Goal: Information Seeking & Learning: Learn about a topic

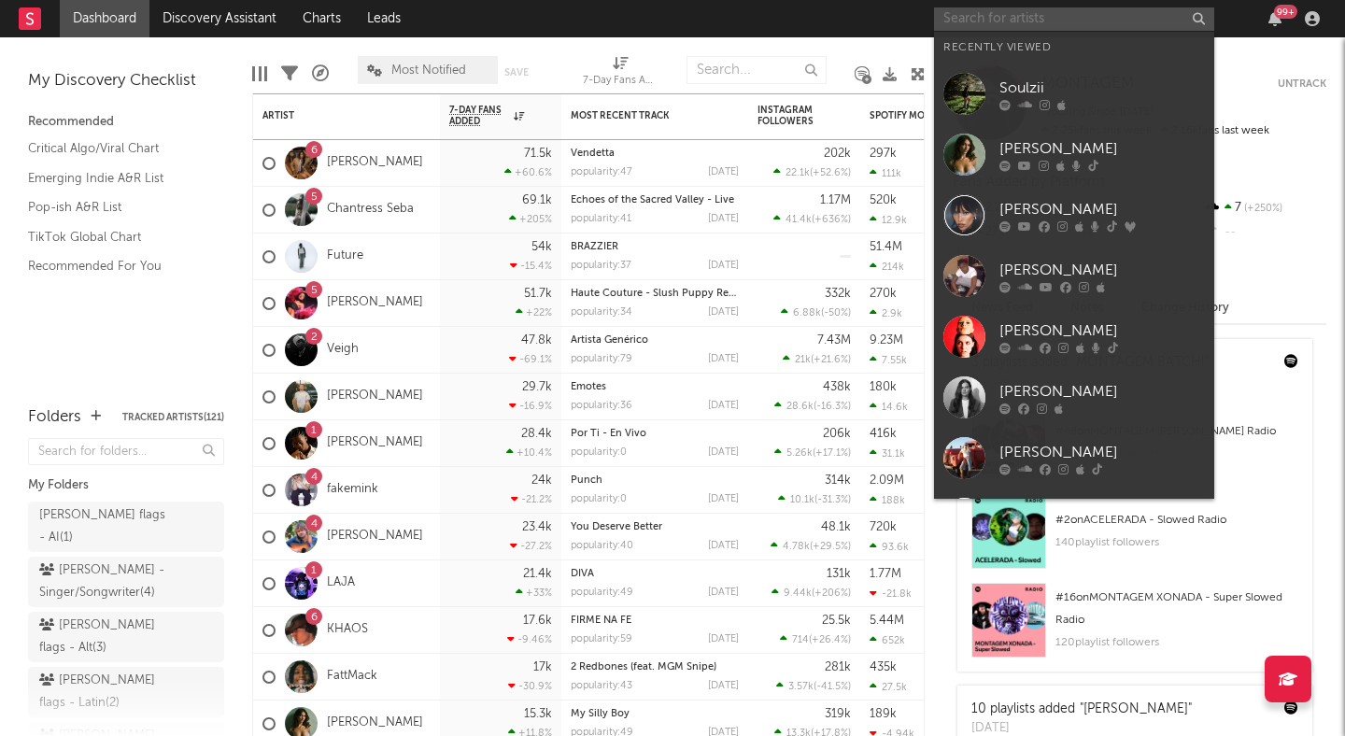
click at [1072, 11] on input "text" at bounding box center [1074, 18] width 280 height 23
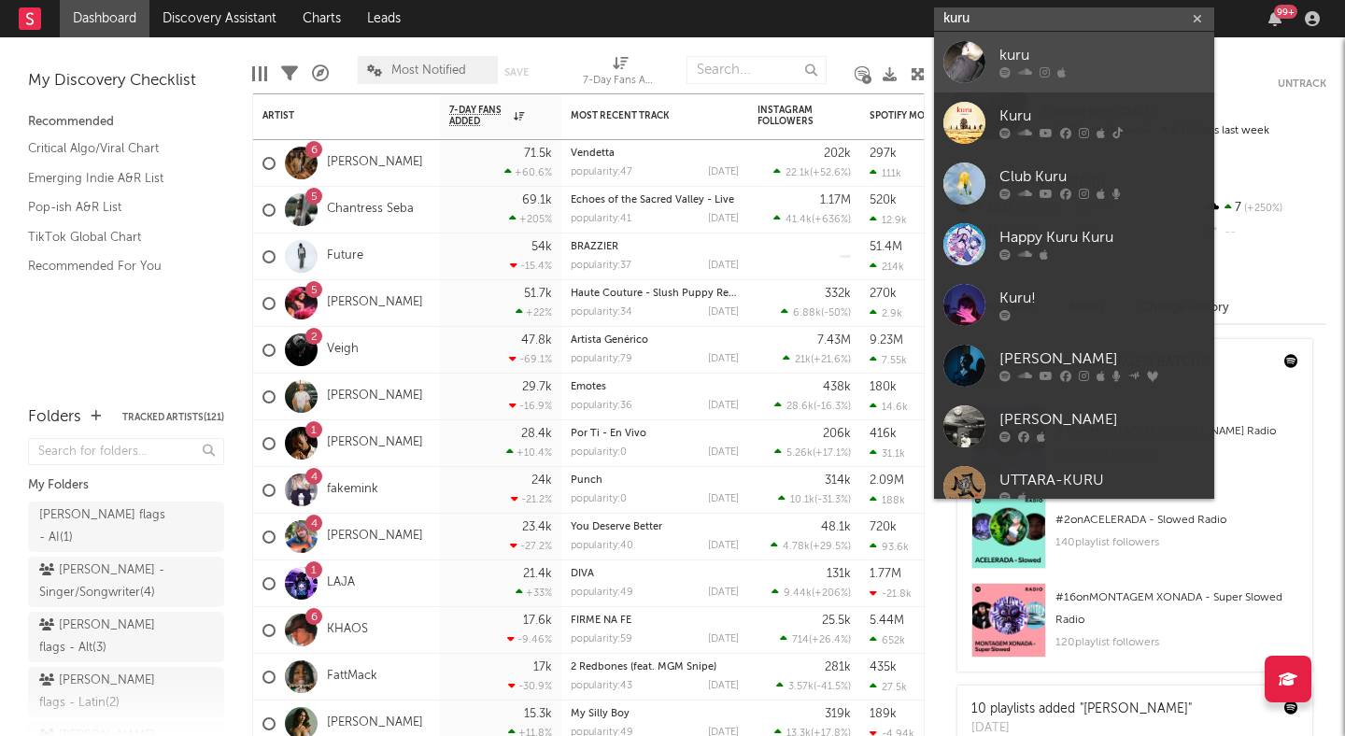
type input "kuru"
click at [1124, 56] on div "kuru" at bounding box center [1103, 56] width 206 height 22
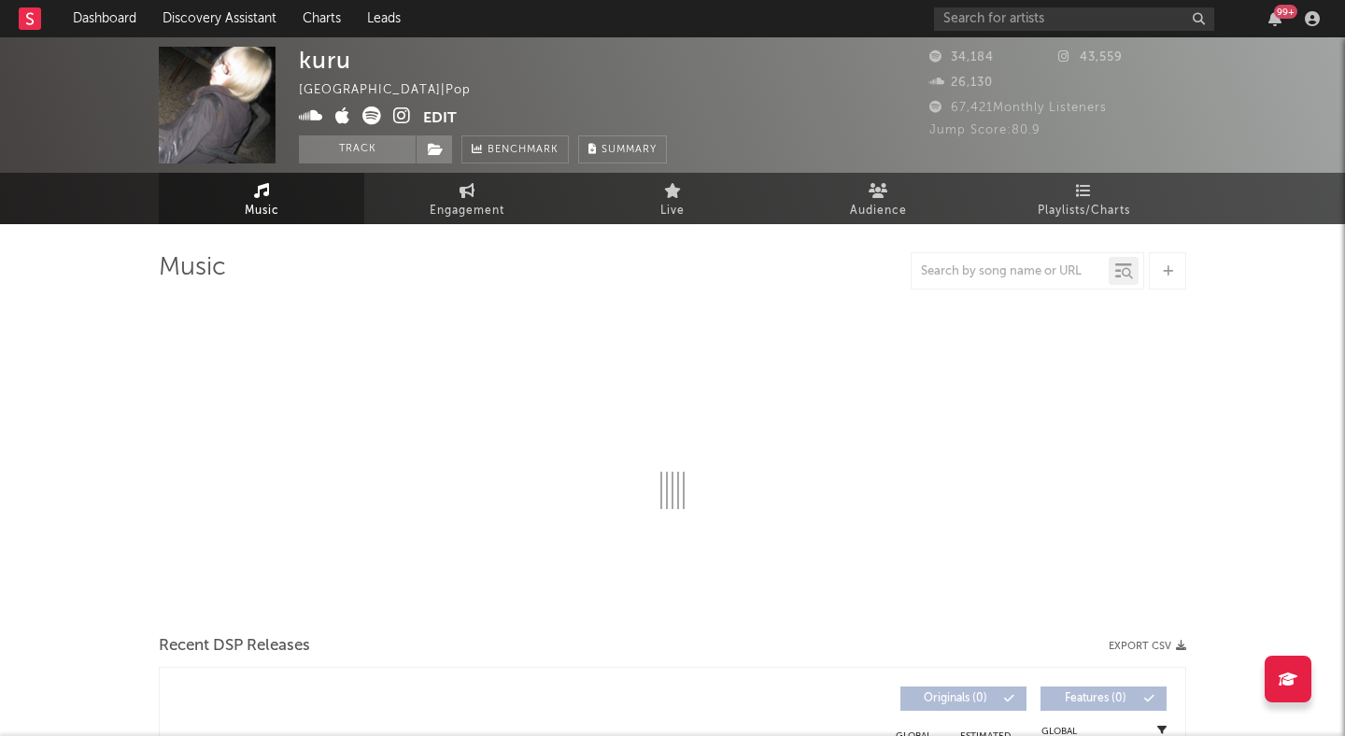
select select "6m"
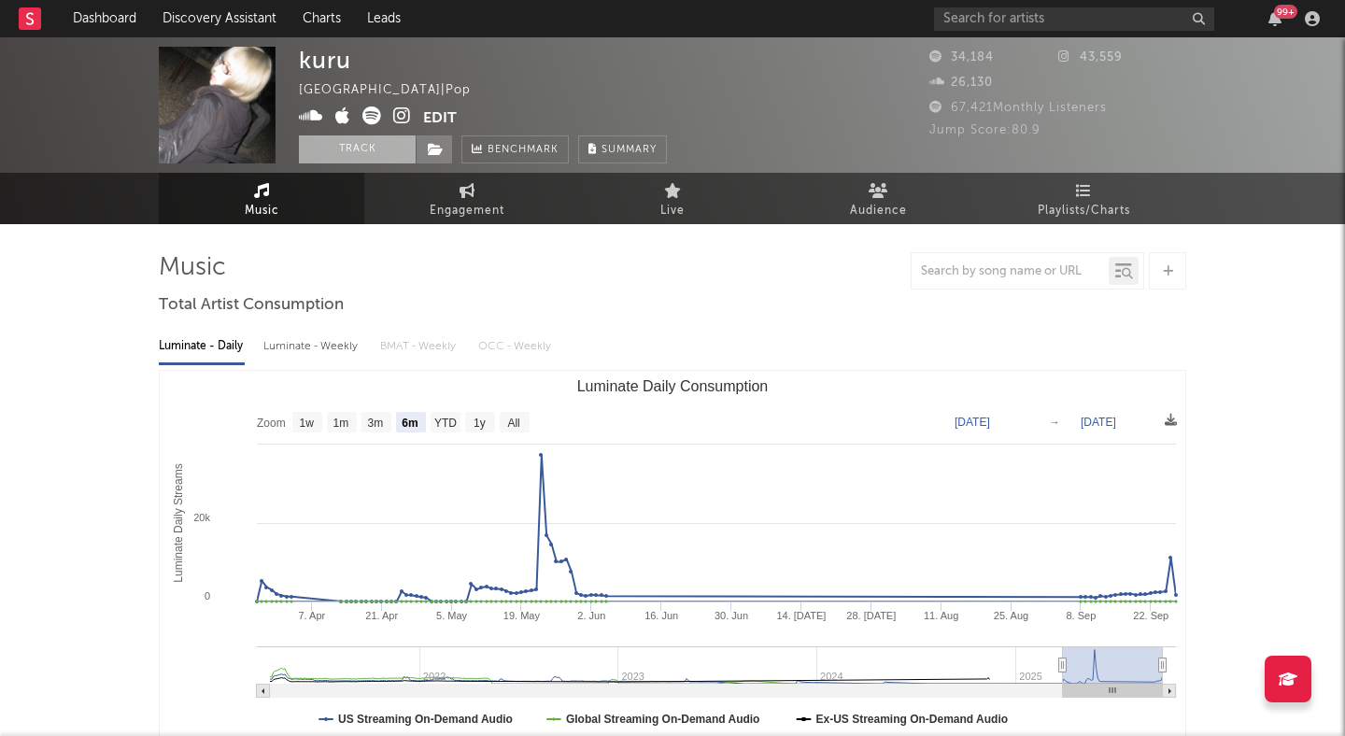
click at [372, 151] on button "Track" at bounding box center [357, 149] width 117 height 28
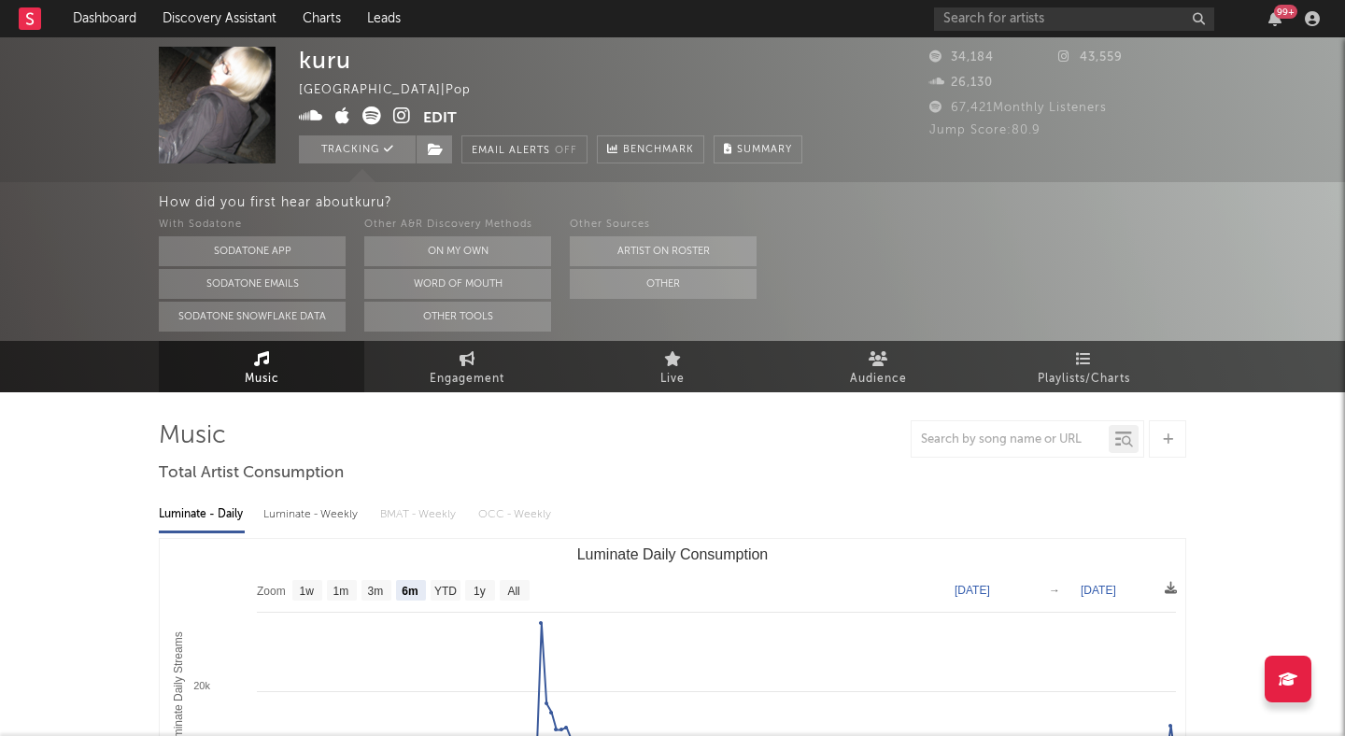
click at [402, 121] on icon at bounding box center [402, 116] width 18 height 19
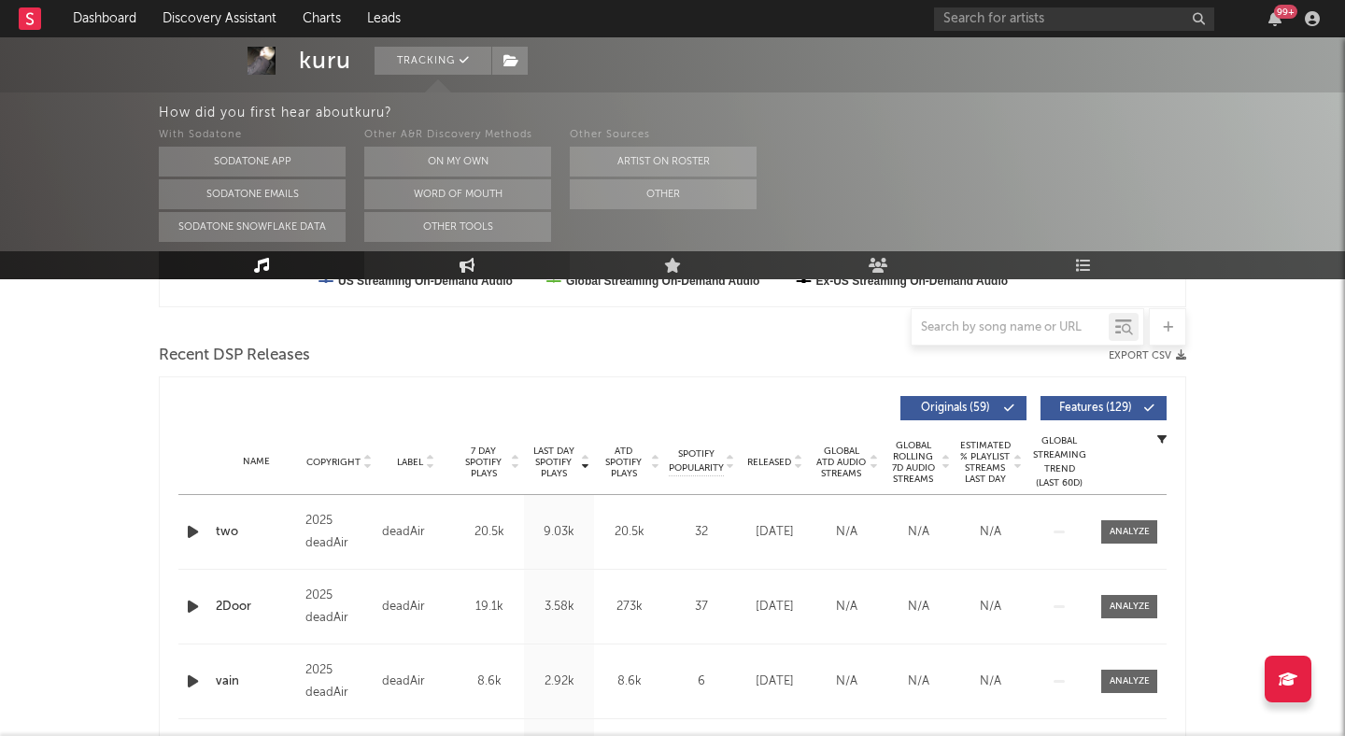
scroll to position [607, 0]
click at [407, 529] on div "deadAir" at bounding box center [415, 531] width 67 height 22
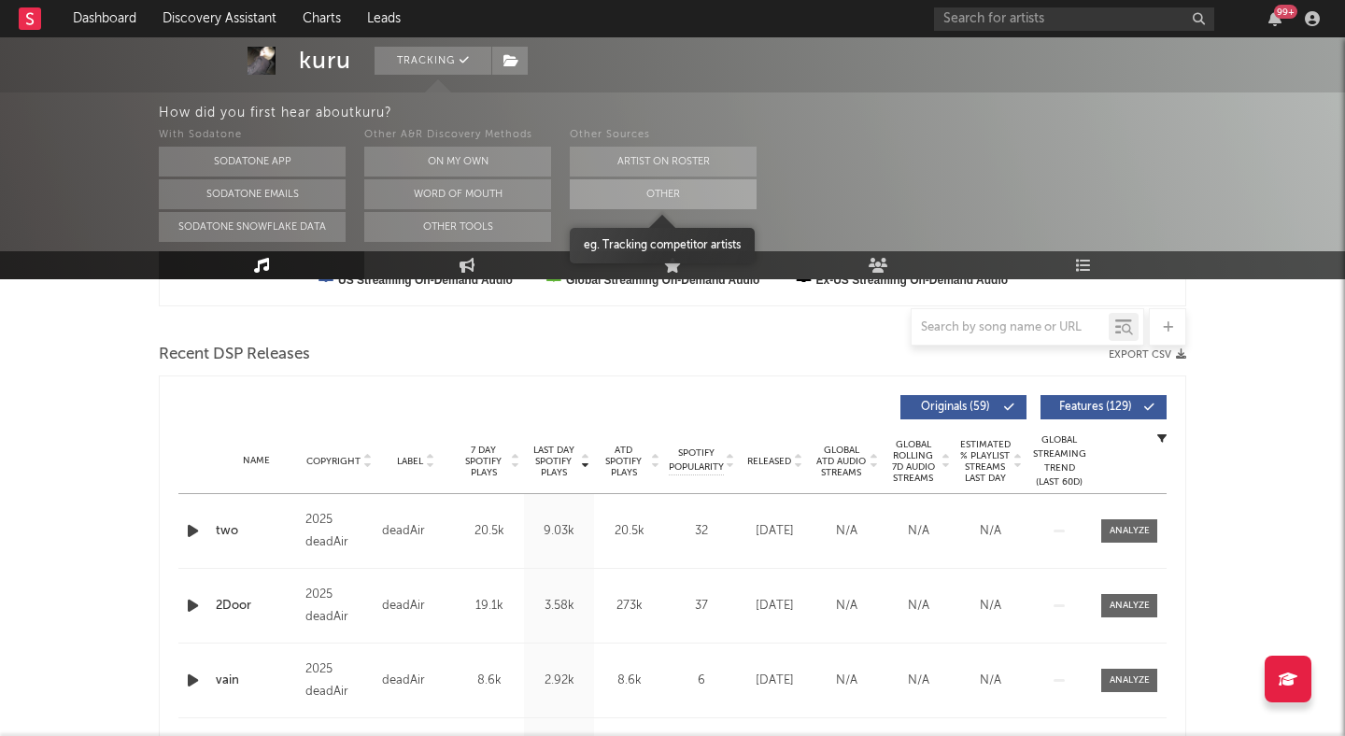
click at [628, 200] on button "Other" at bounding box center [663, 194] width 187 height 30
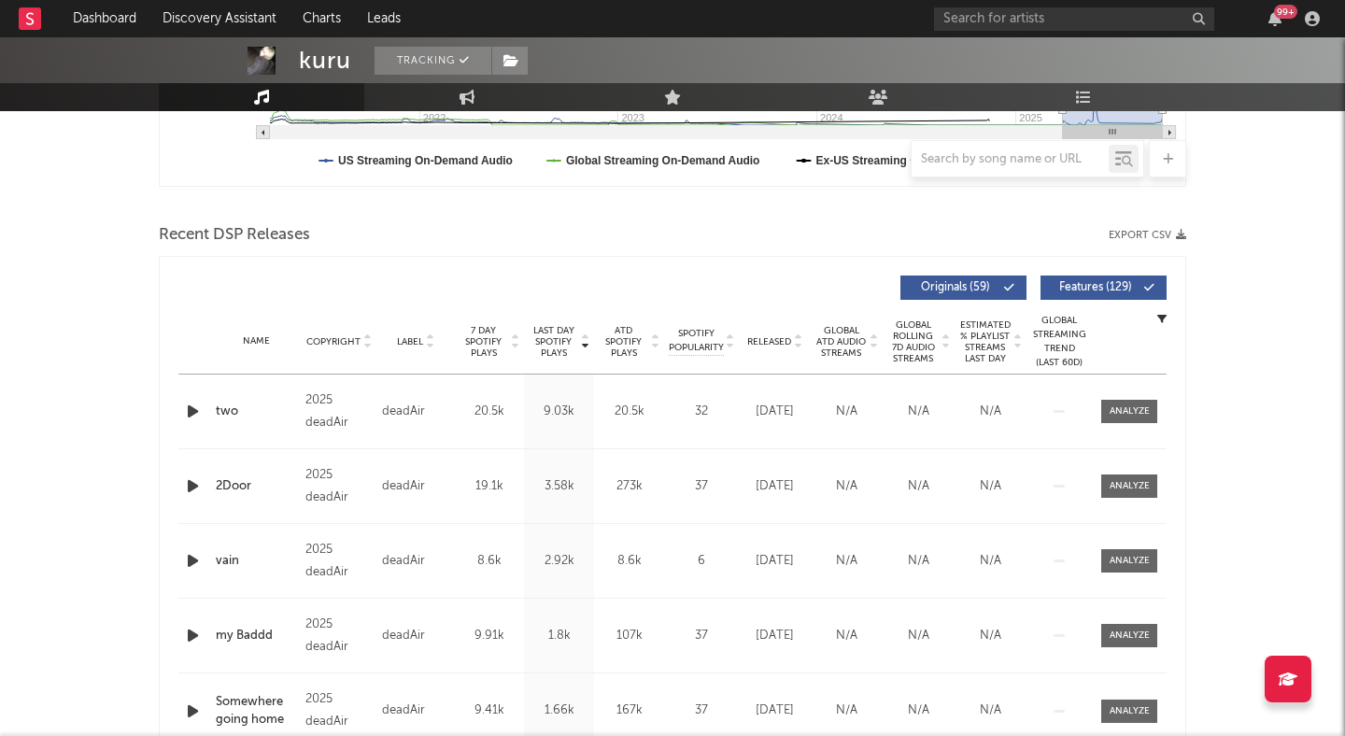
scroll to position [598, 0]
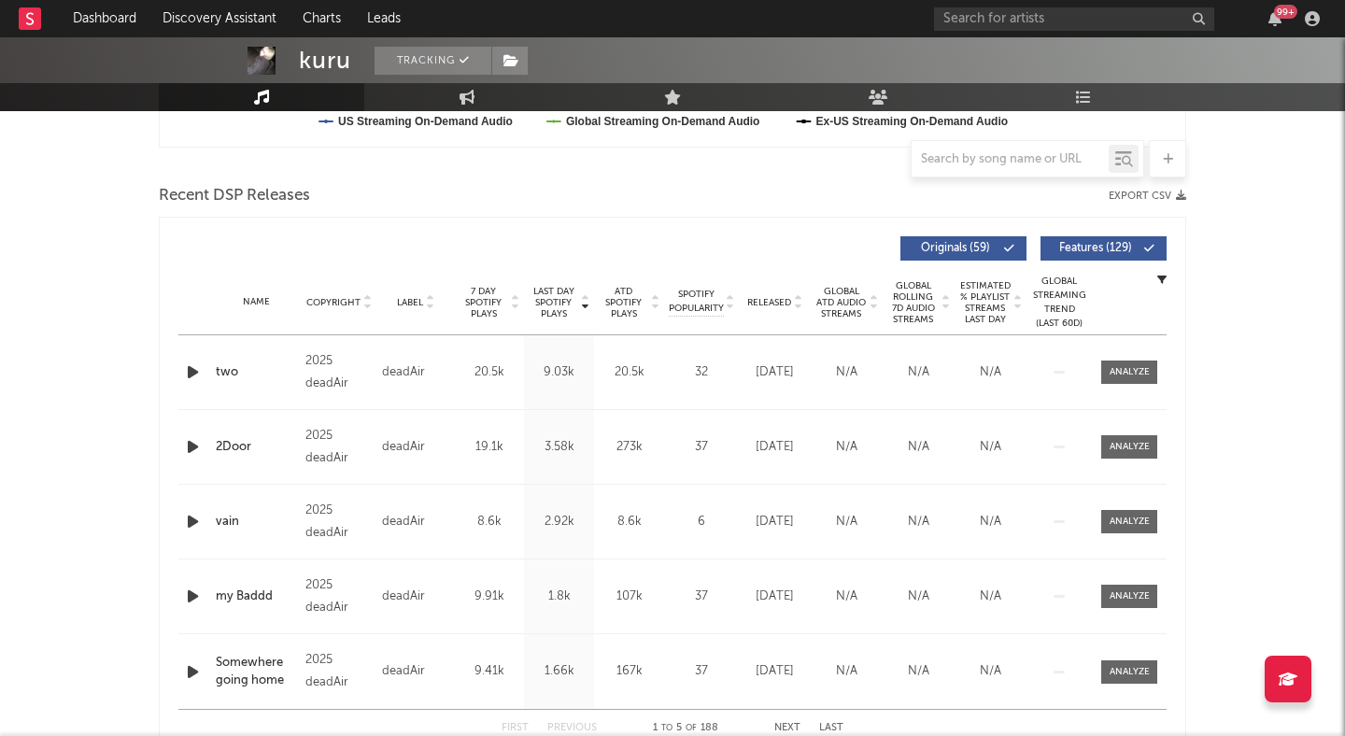
click at [1078, 246] on span "Features ( 129 )" at bounding box center [1096, 248] width 86 height 11
click at [796, 306] on icon at bounding box center [797, 306] width 9 height 7
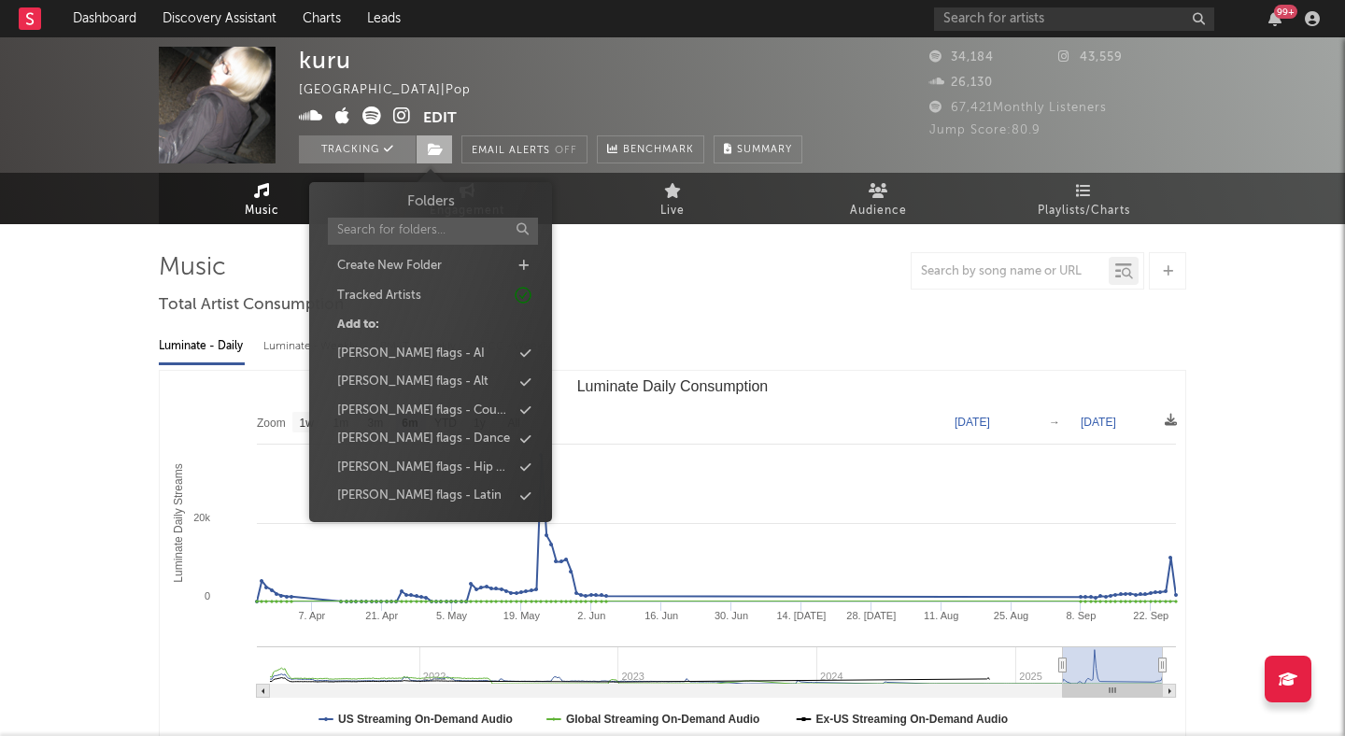
click at [435, 145] on icon at bounding box center [436, 149] width 16 height 13
click at [434, 463] on div "peter flags - Hip Hop" at bounding box center [424, 468] width 175 height 19
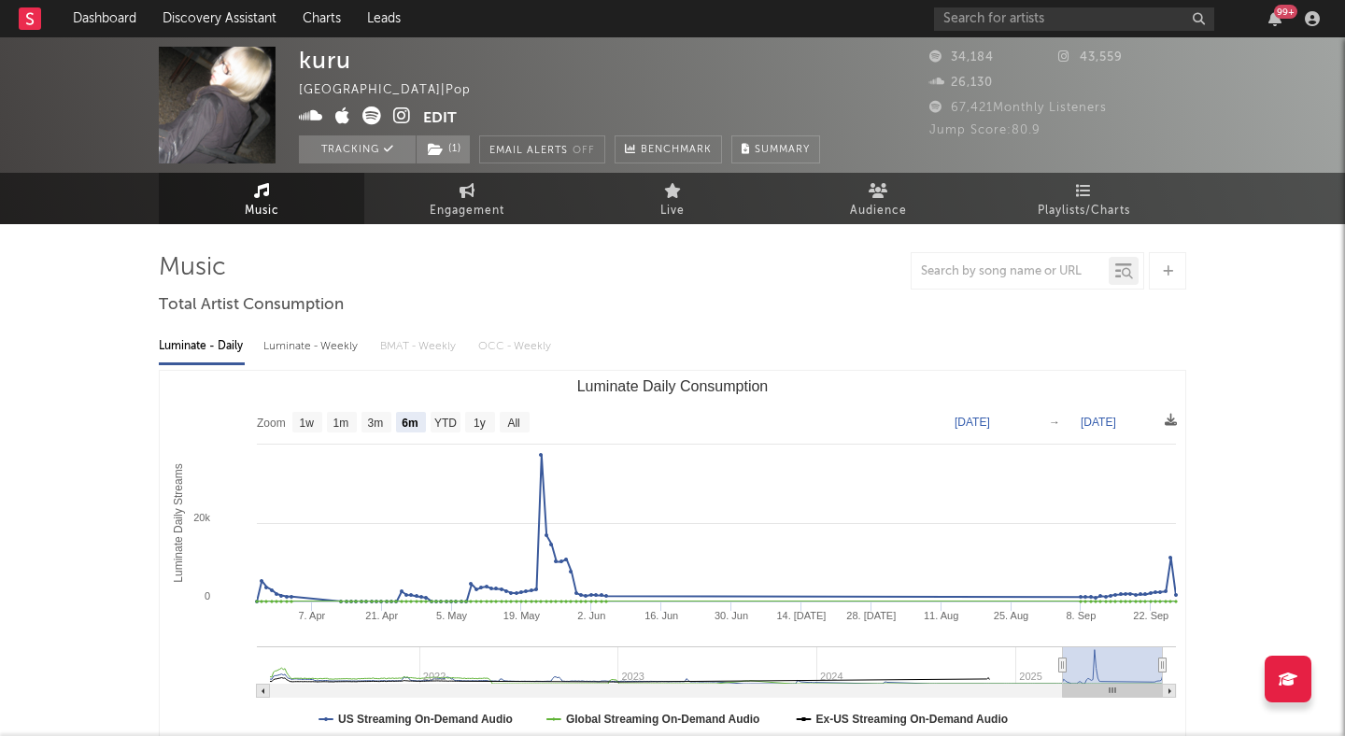
click at [310, 423] on text "1w" at bounding box center [307, 423] width 15 height 13
select select "1w"
type input "2025-09-21"
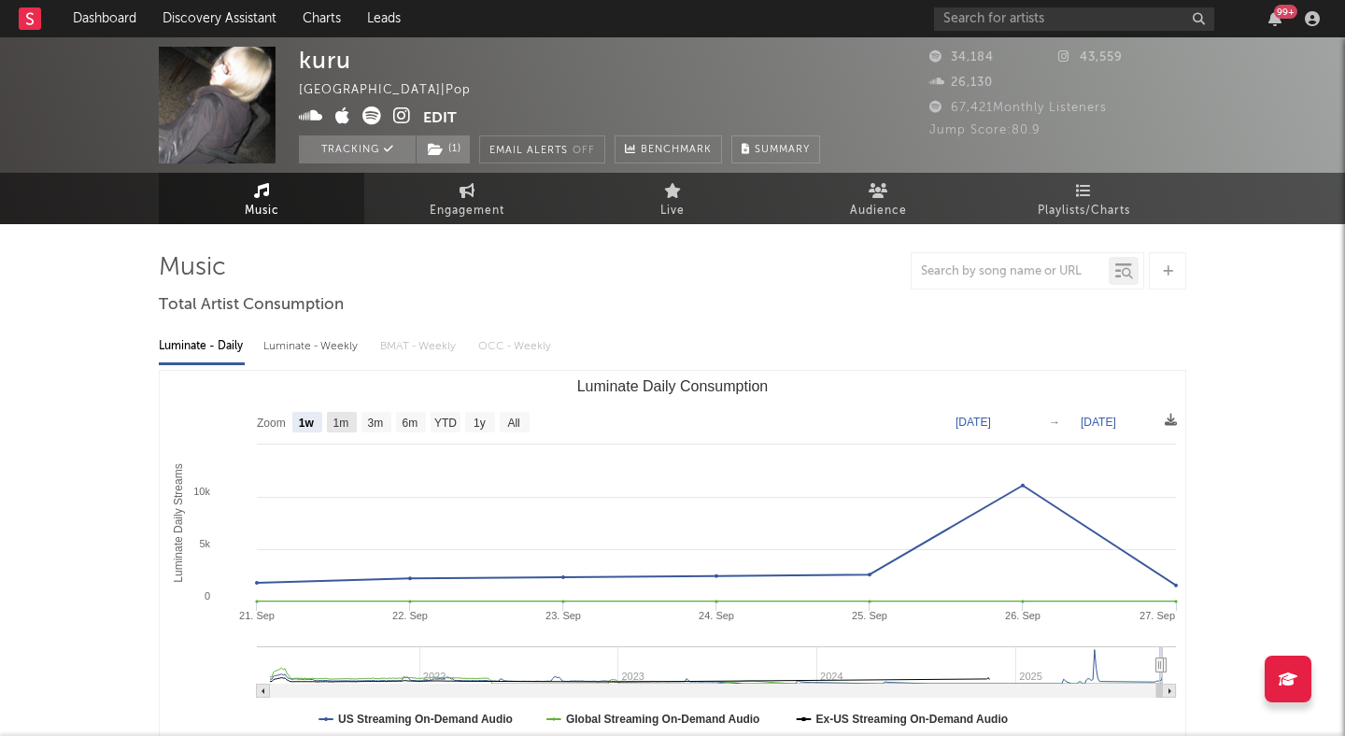
click at [365, 419] on rect "Luminate Daily Consumption" at bounding box center [377, 422] width 30 height 21
select select "3m"
type input "2025-06-27"
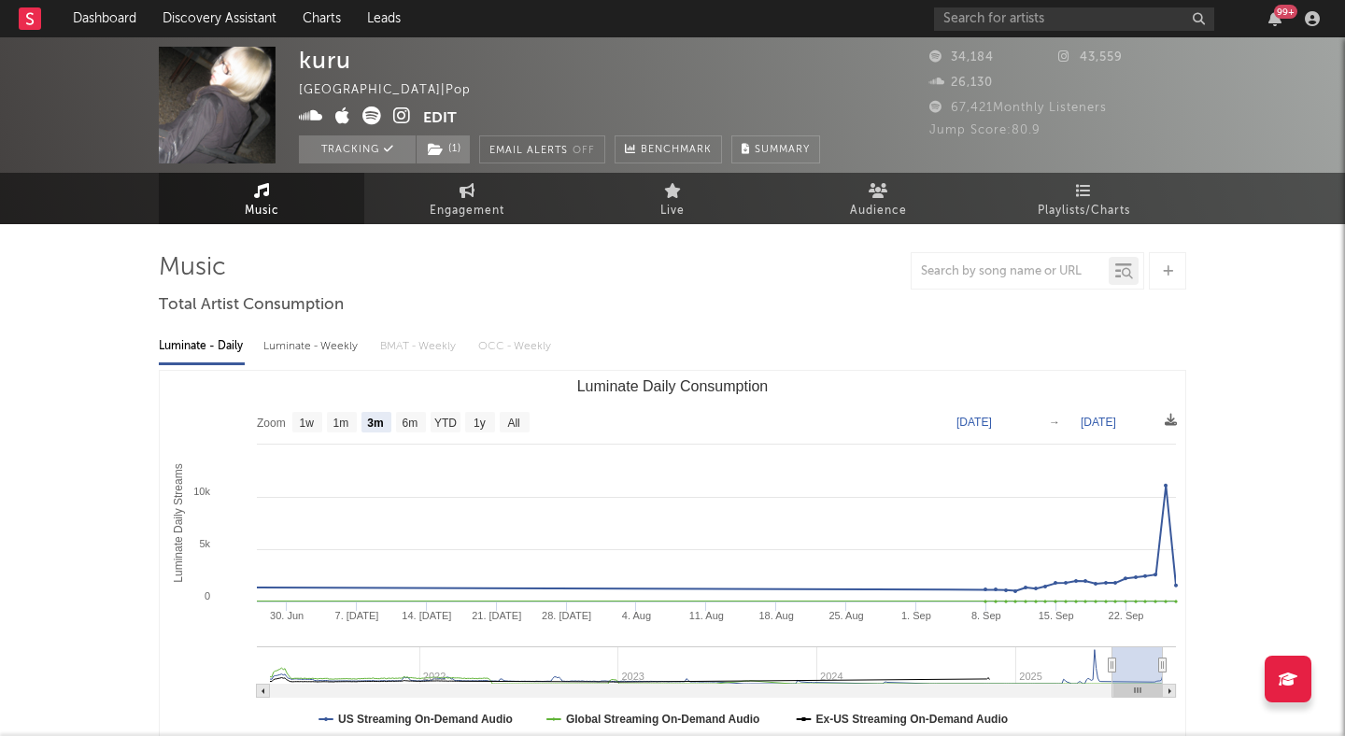
click at [309, 115] on icon at bounding box center [311, 116] width 24 height 19
click at [739, 61] on div "kuru United States | Pop Edit Tracking ( 1 ) Email Alerts Off Benchmark Summary" at bounding box center [559, 105] width 521 height 117
click at [742, 20] on nav "Dashboard Discovery Assistant Charts Leads 99 +" at bounding box center [672, 18] width 1345 height 37
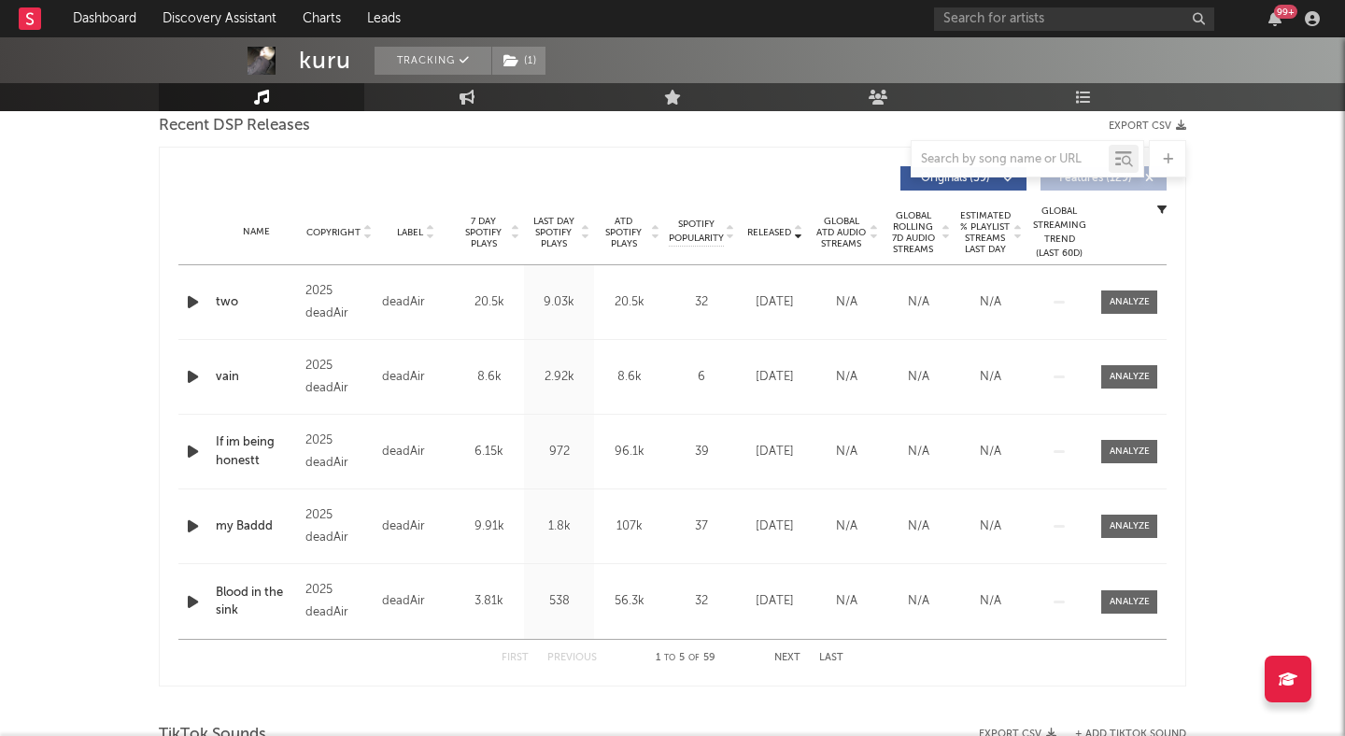
scroll to position [696, 0]
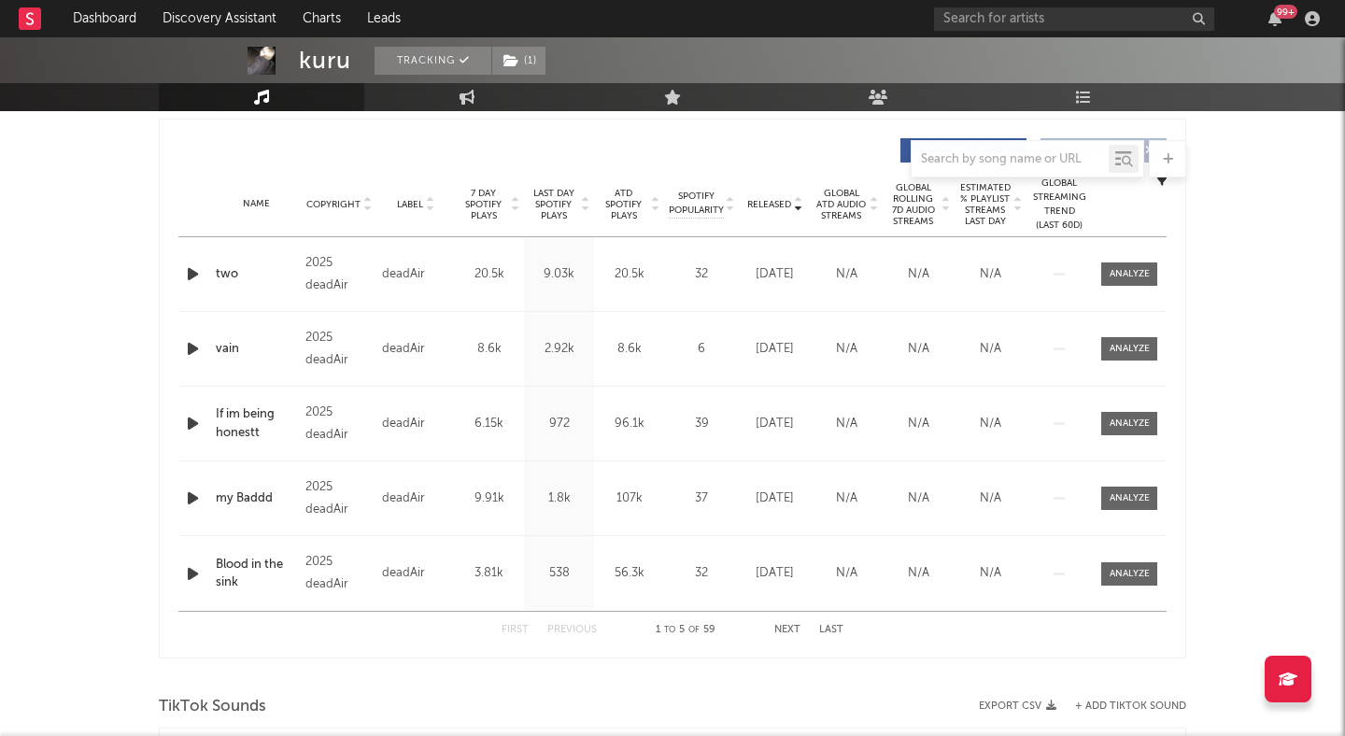
click at [790, 630] on button "Next" at bounding box center [788, 630] width 26 height 10
click at [789, 631] on button "Next" at bounding box center [788, 630] width 26 height 10
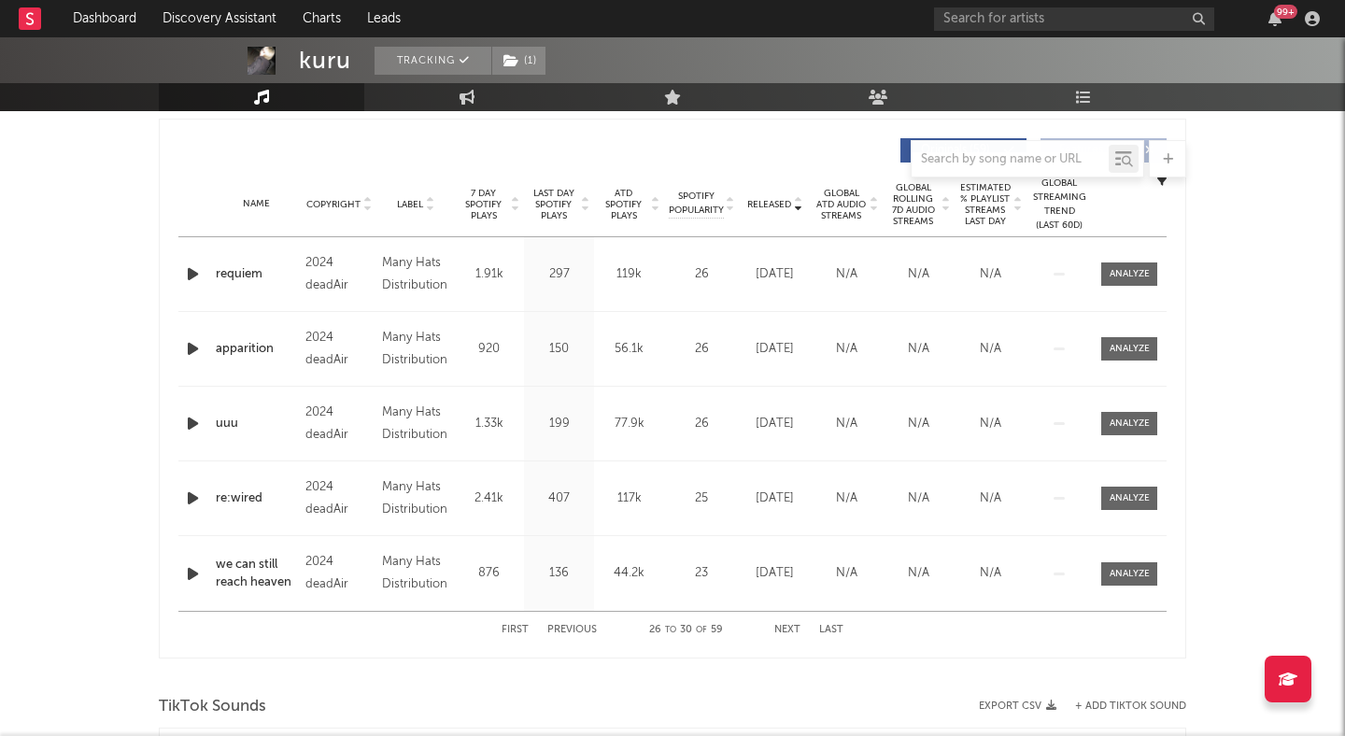
click at [553, 630] on button "Previous" at bounding box center [572, 630] width 50 height 10
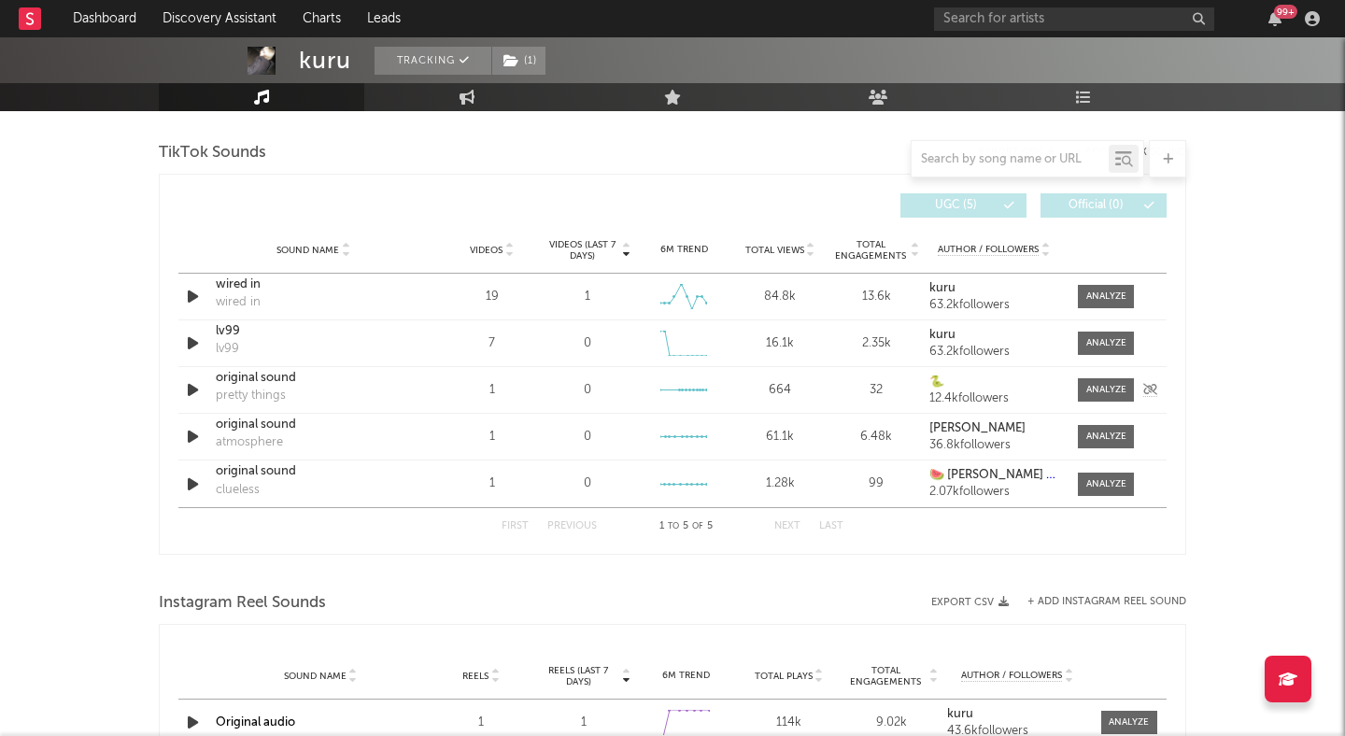
scroll to position [1246, 0]
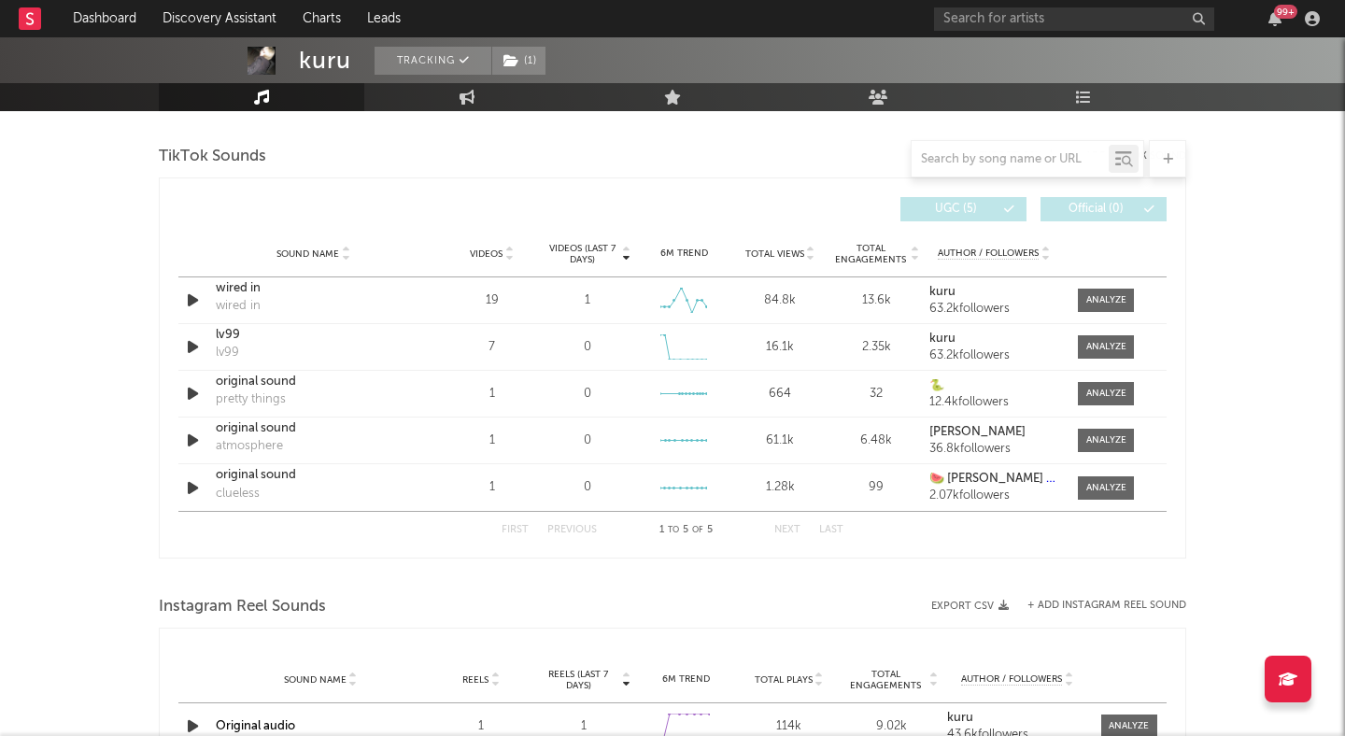
click at [809, 258] on icon at bounding box center [810, 257] width 9 height 7
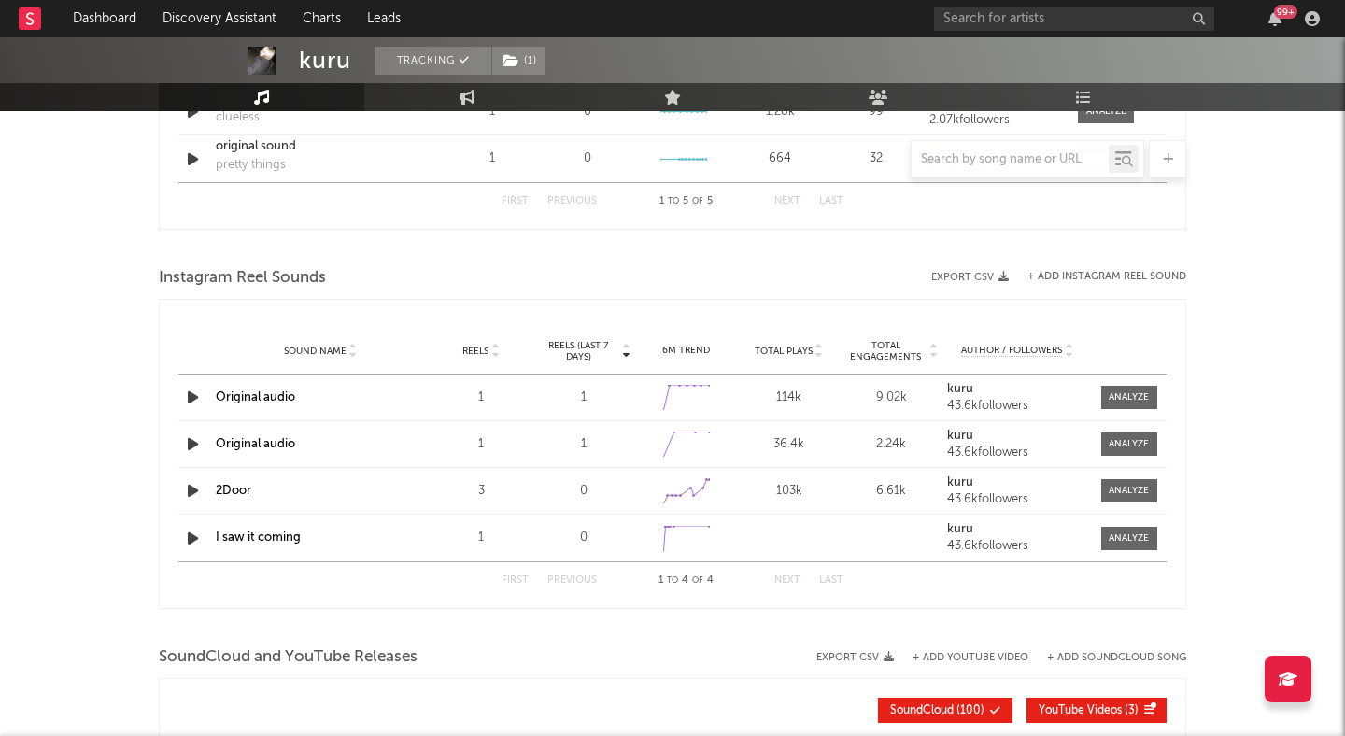
scroll to position [1619, 0]
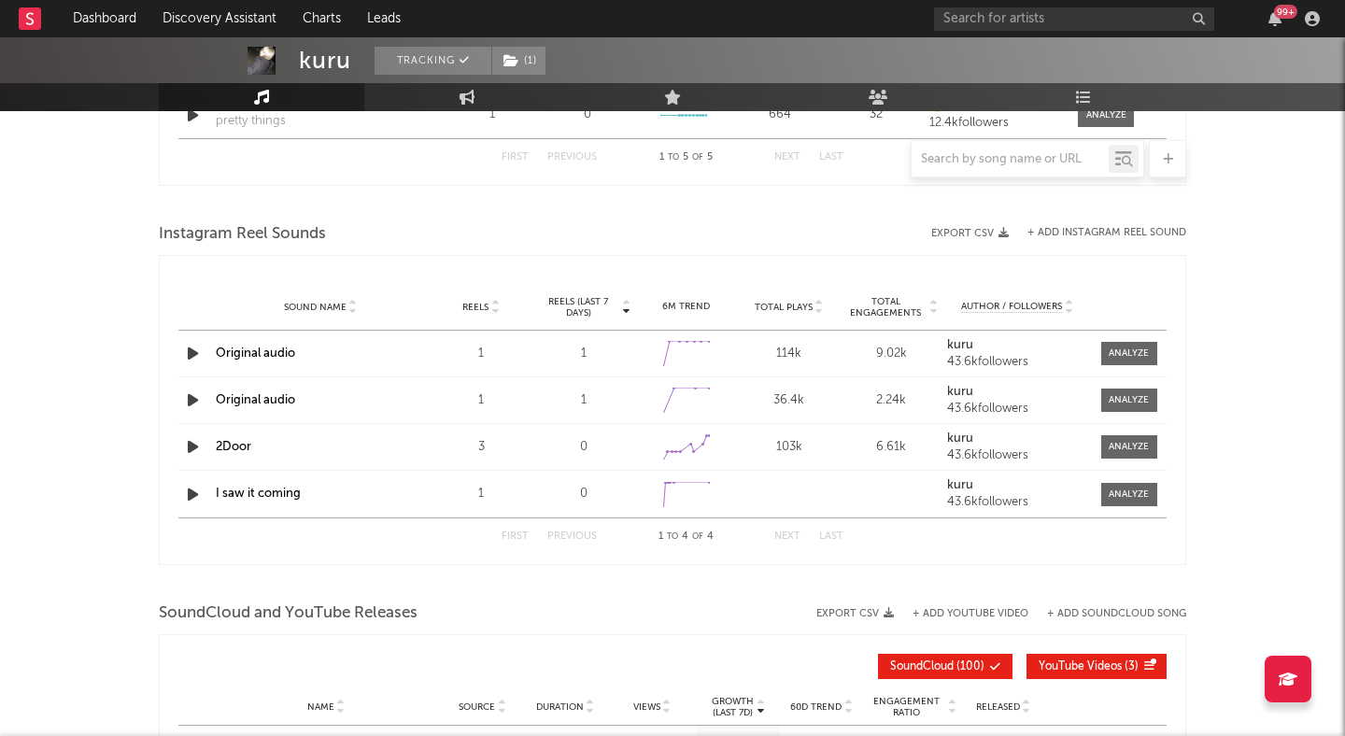
click at [492, 313] on icon at bounding box center [494, 310] width 9 height 7
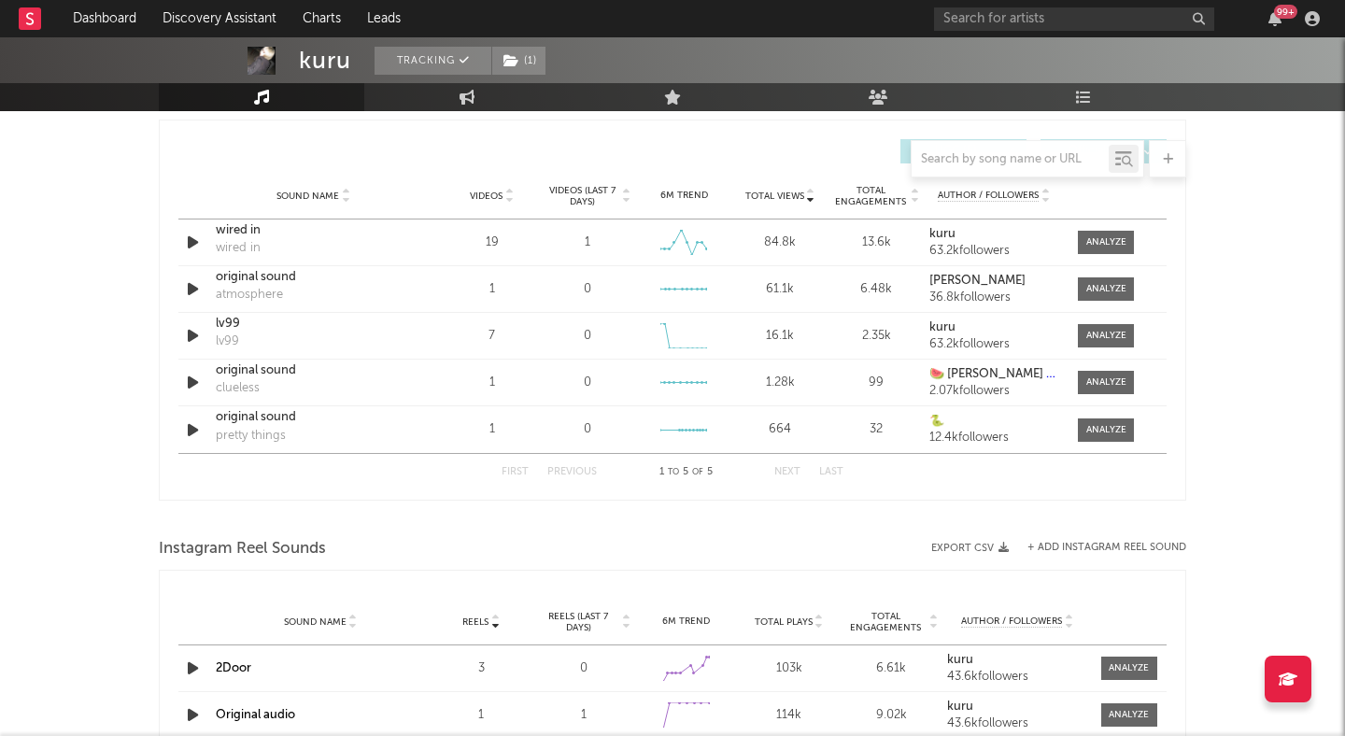
scroll to position [1293, 0]
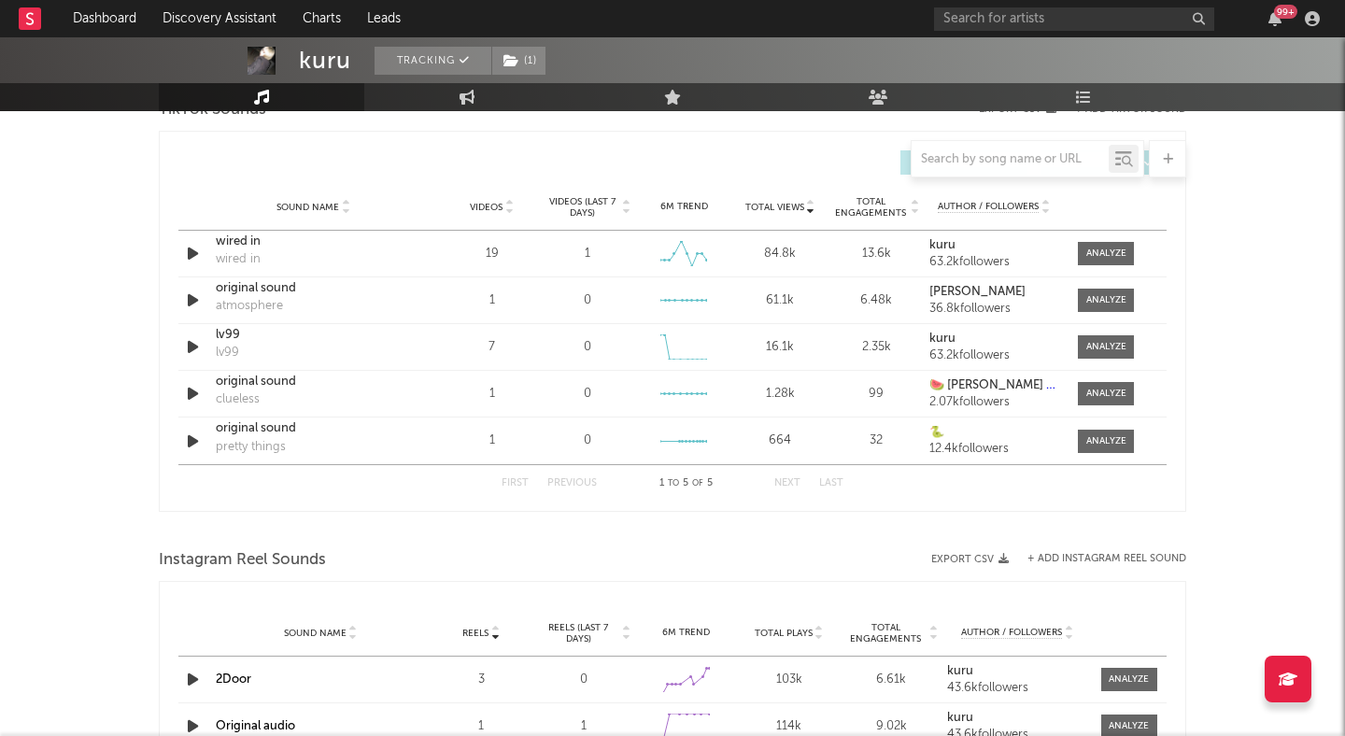
click at [510, 214] on div "Sound Name Videos Videos (last 7 days) Weekly Growth % 6M Trend Total Views Tot…" at bounding box center [672, 207] width 988 height 47
click at [509, 209] on icon at bounding box center [509, 210] width 9 height 7
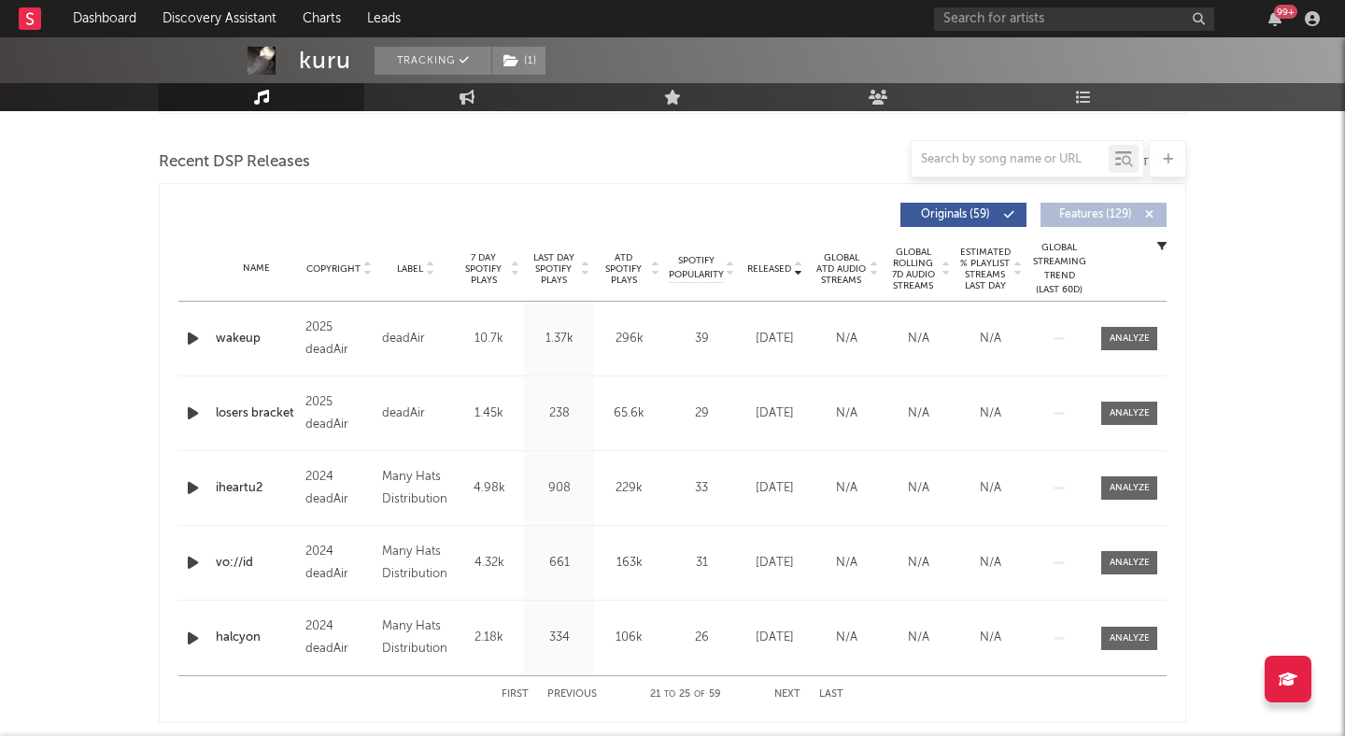
scroll to position [638, 0]
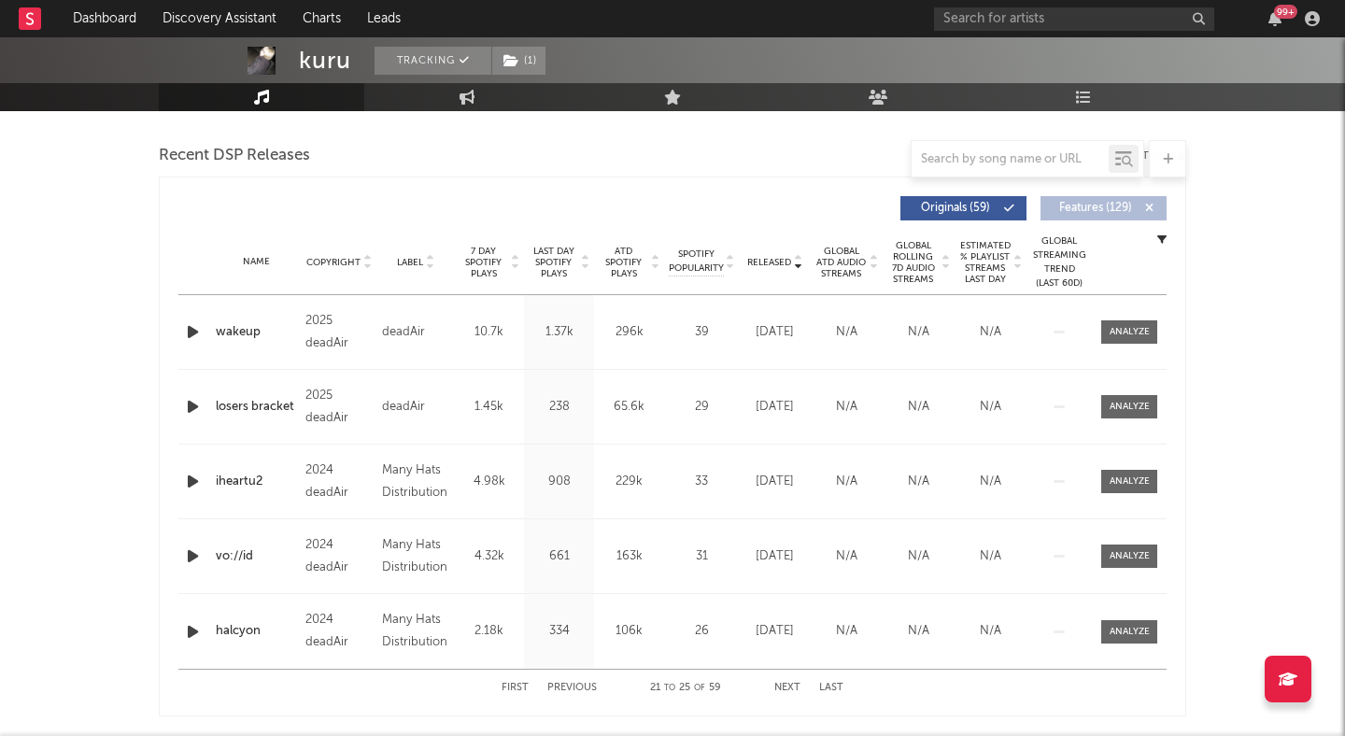
click at [508, 266] on div at bounding box center [513, 263] width 11 height 34
click at [787, 685] on button "Next" at bounding box center [788, 688] width 26 height 10
click at [1131, 398] on span at bounding box center [1130, 406] width 56 height 23
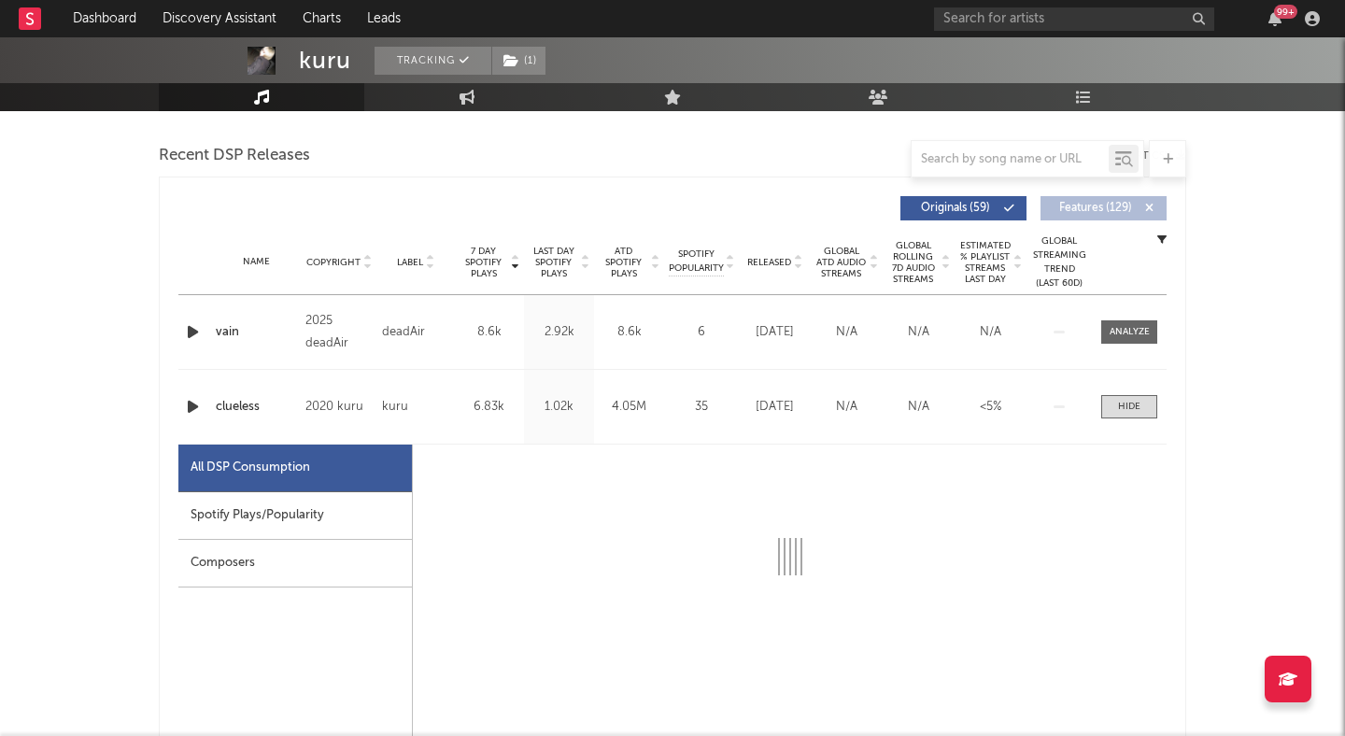
select select "6m"
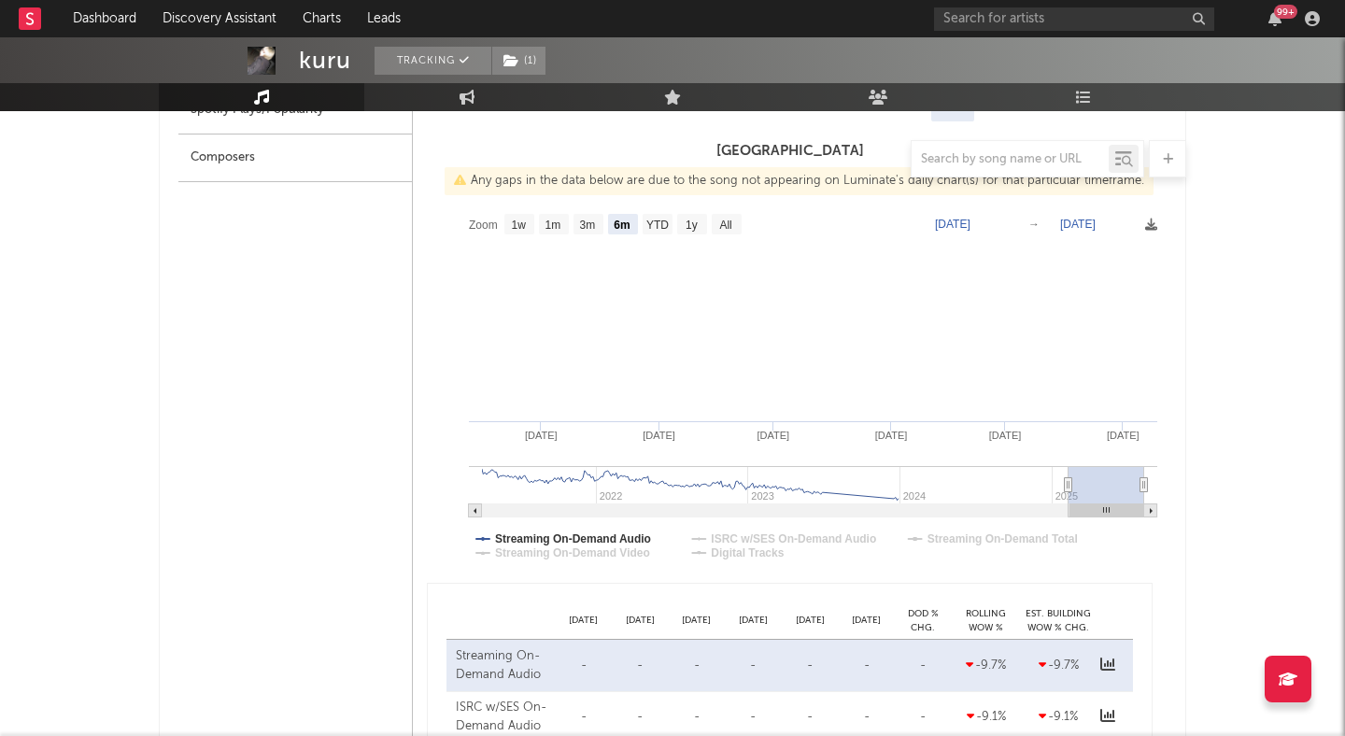
scroll to position [1021, 0]
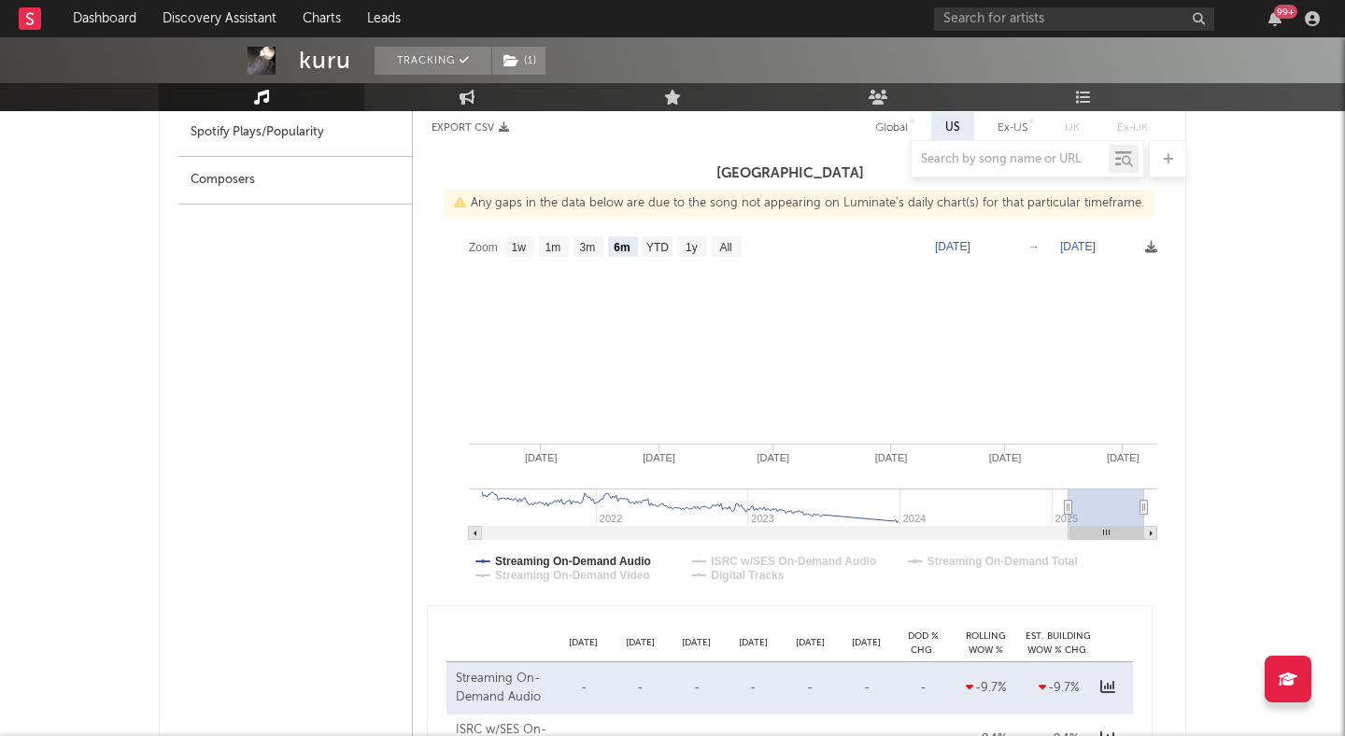
type input "2025-02-07"
type input "2025-08-07"
type input "2025-02-01"
type input "2025-08-01"
type input "2025-01-20"
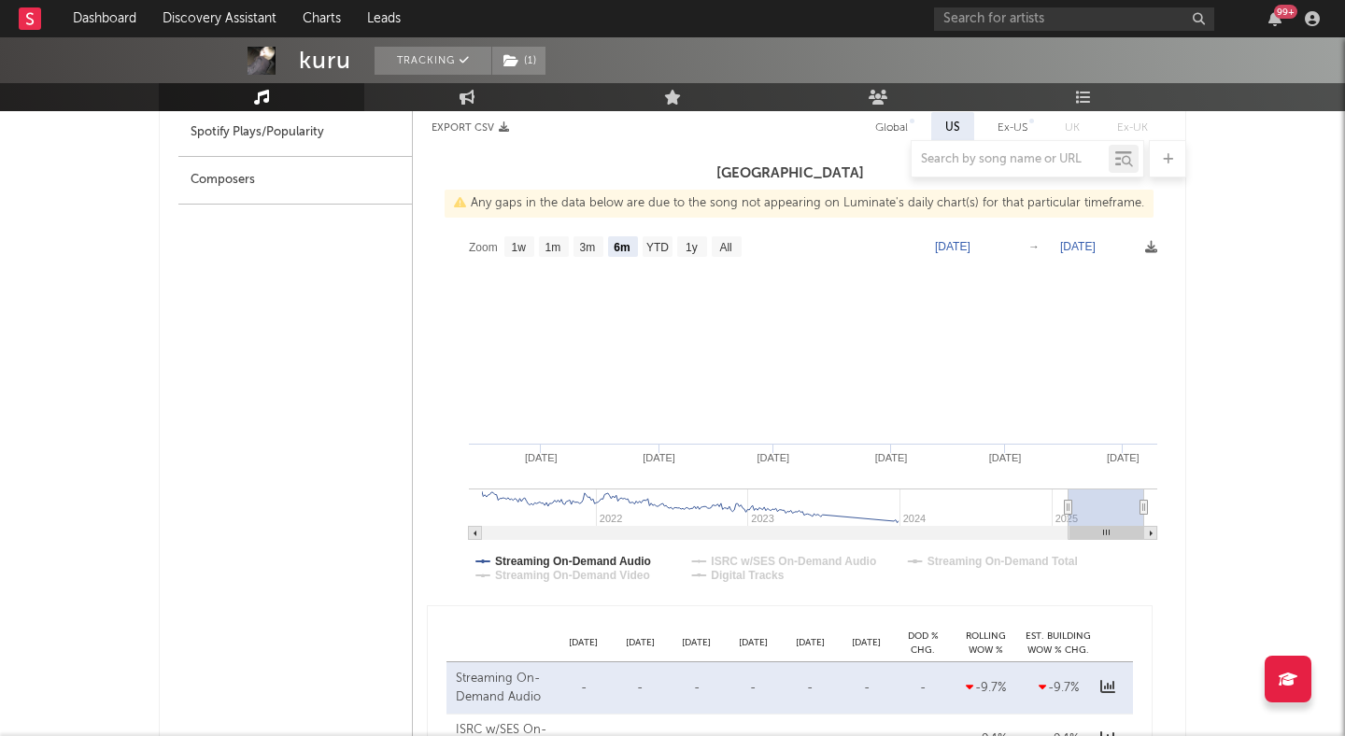
type input "2025-07-20"
type input "2025-01-05"
type input "2025-07-05"
type input "2024-12-24"
type input "2025-06-23"
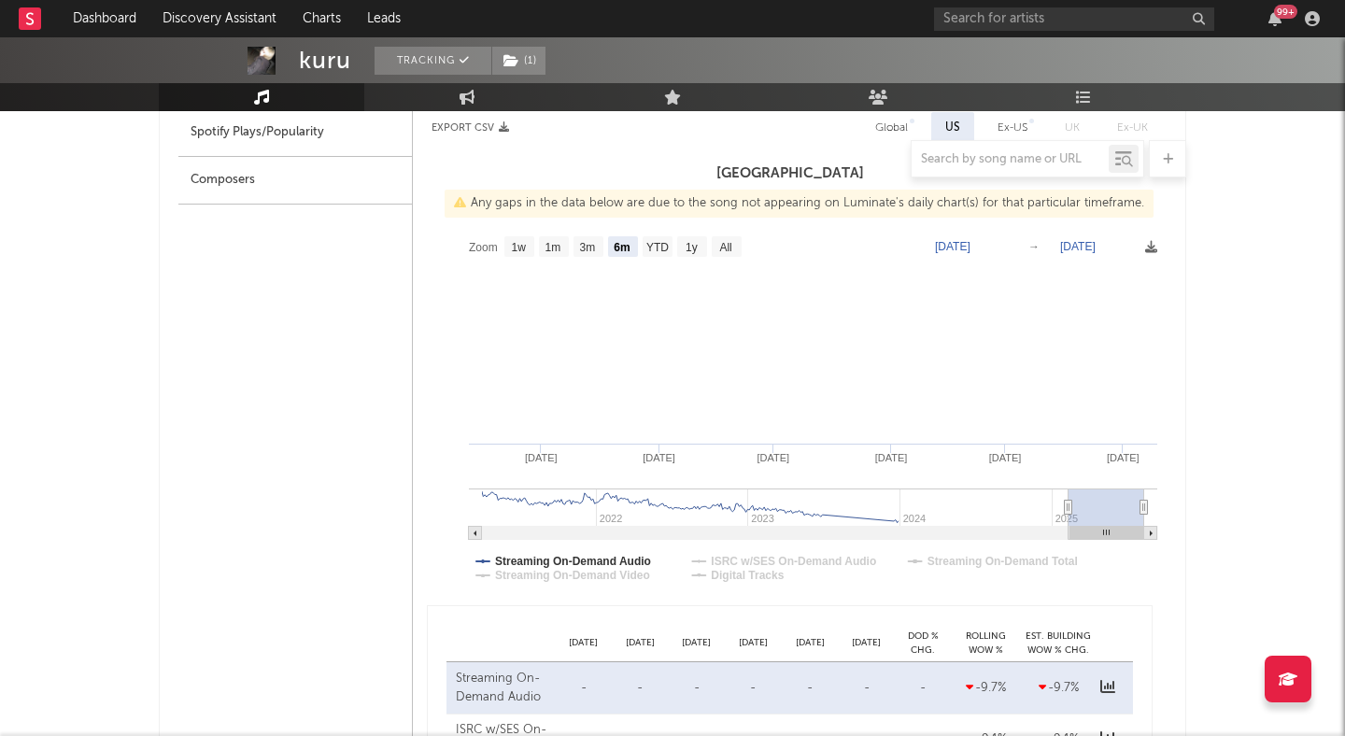
type input "2024-12-09"
type input "2025-06-08"
type input "2024-11-21"
type input "2025-05-21"
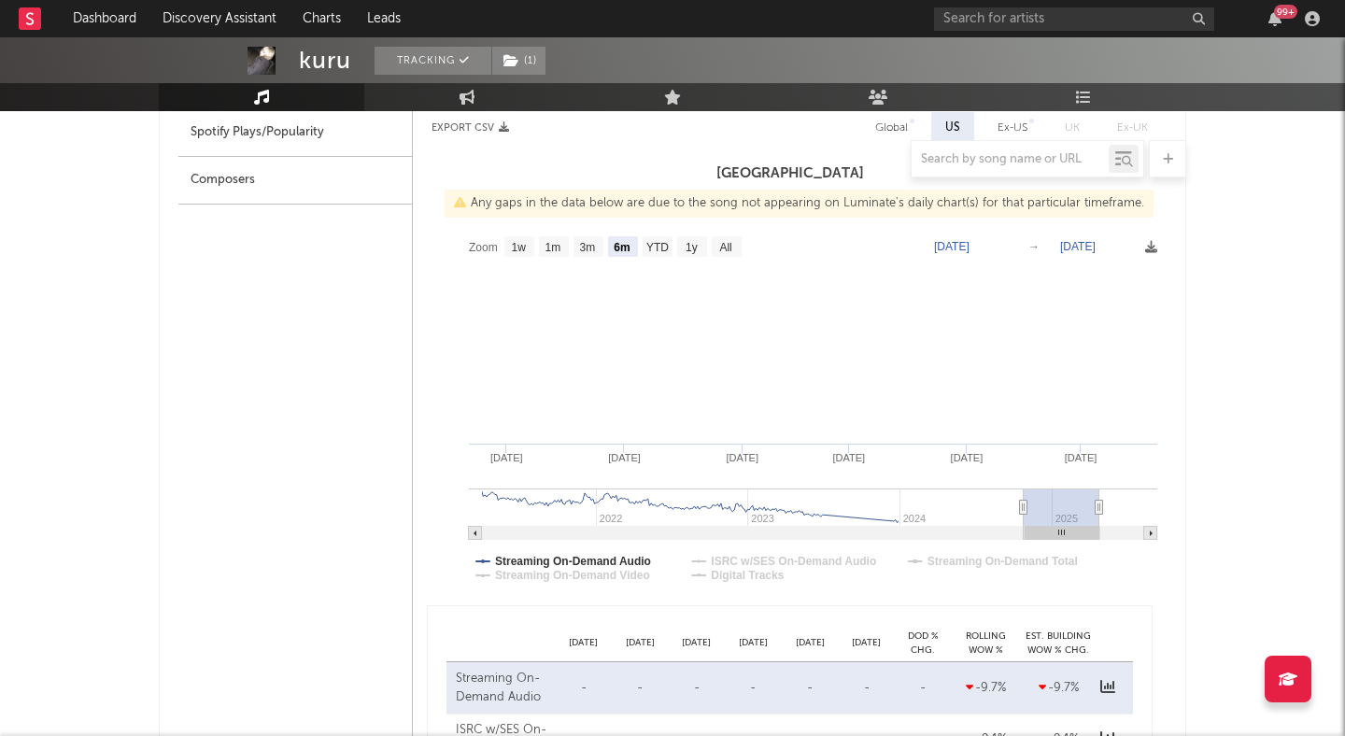
type input "2024-08-18"
type input "2025-02-15"
type input "2024-05-23"
type input "2024-11-20"
type input "2024-03-14"
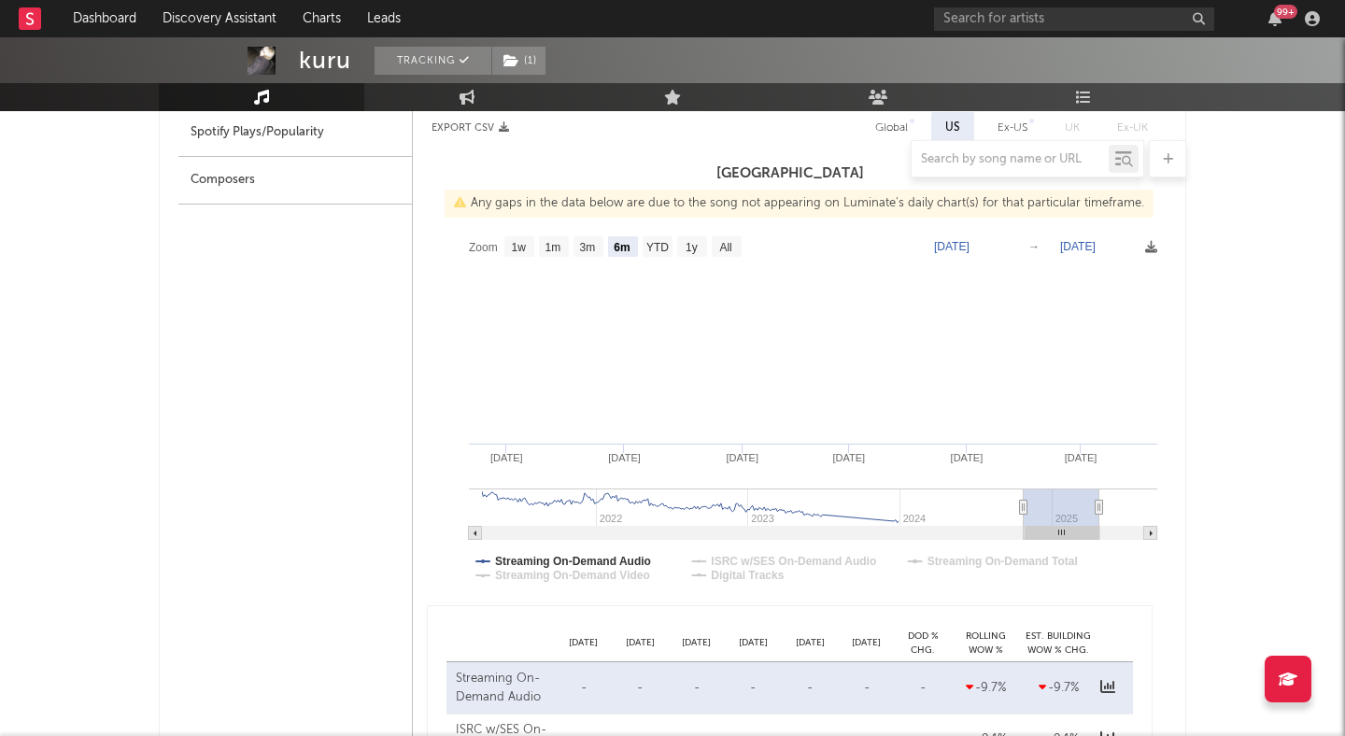
type input "2024-09-11"
type input "2023-12-15"
type input "2024-06-13"
type input "2023-10-14"
type input "2024-04-12"
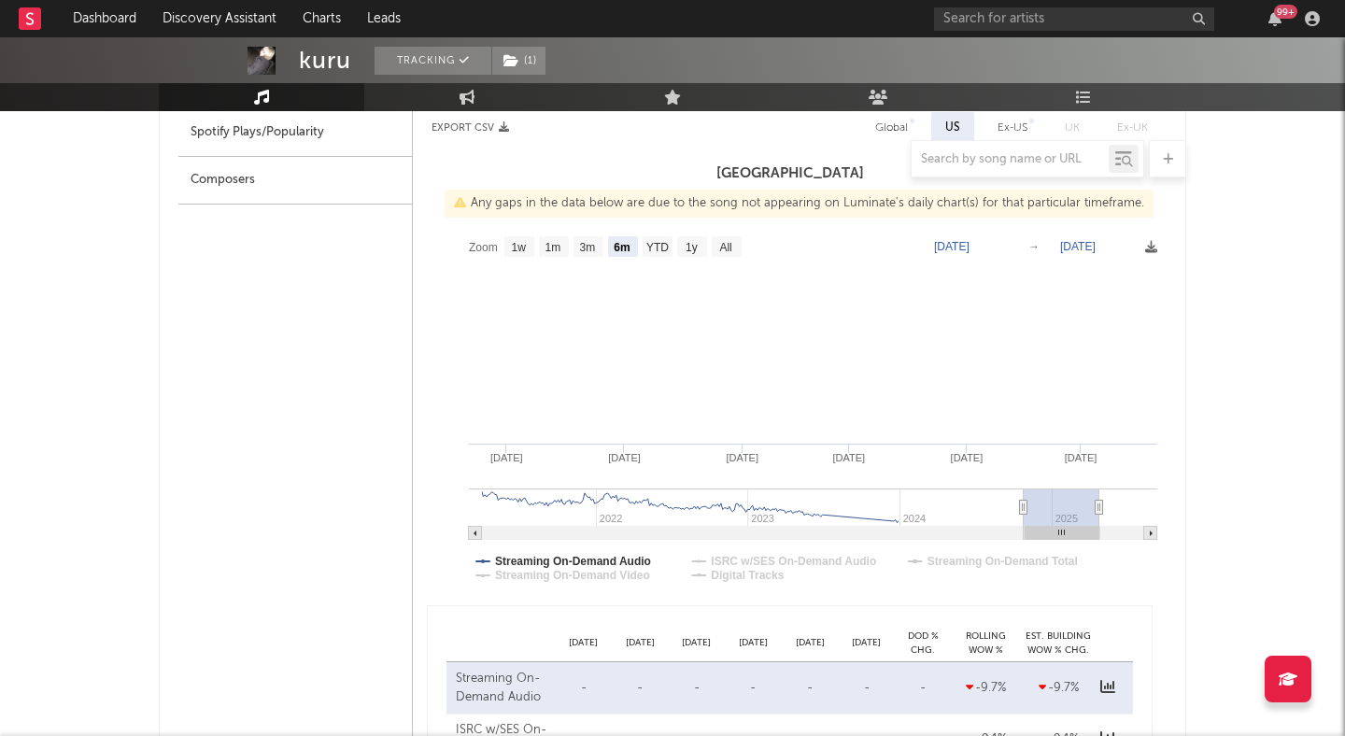
type input "2023-06-05"
type input "2023-12-03"
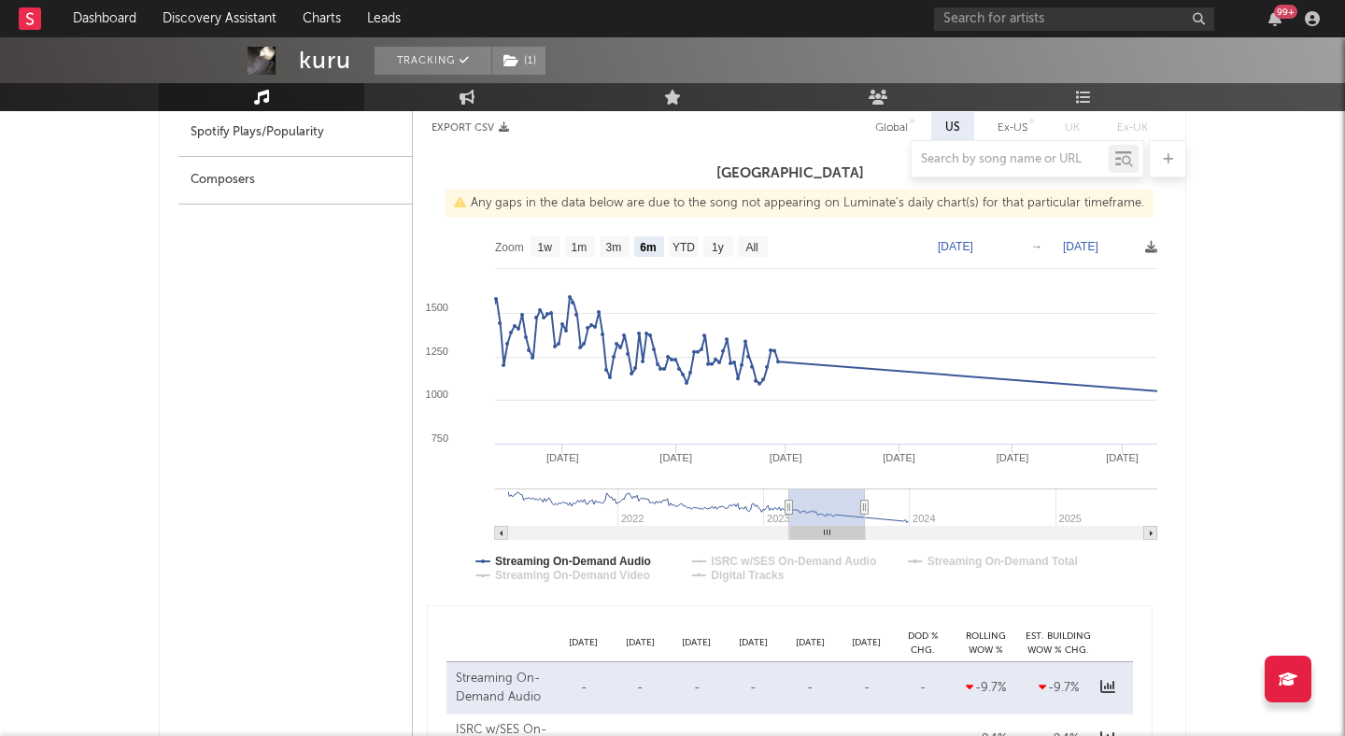
type input "2023-01-18"
type input "2023-07-18"
type input "2022-12-21"
type input "2023-06-20"
type input "2022-12-11"
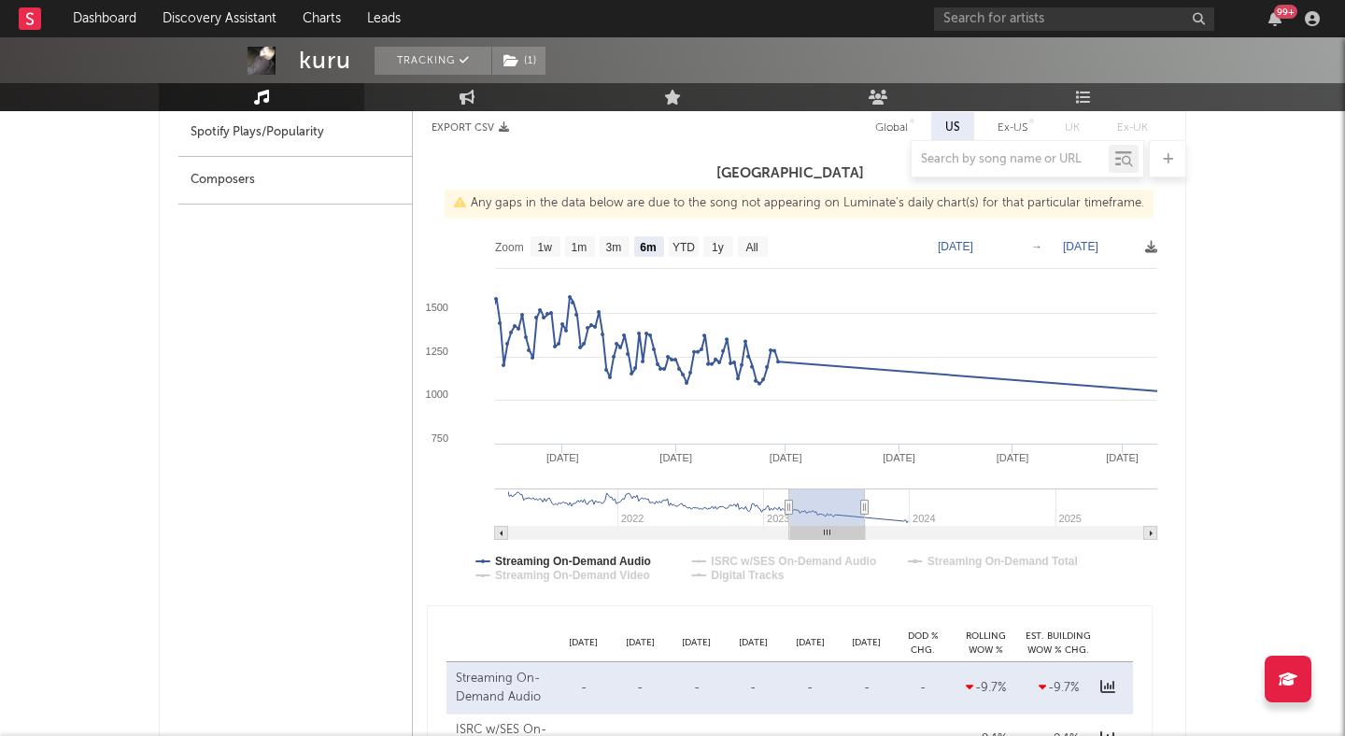
type input "2023-06-10"
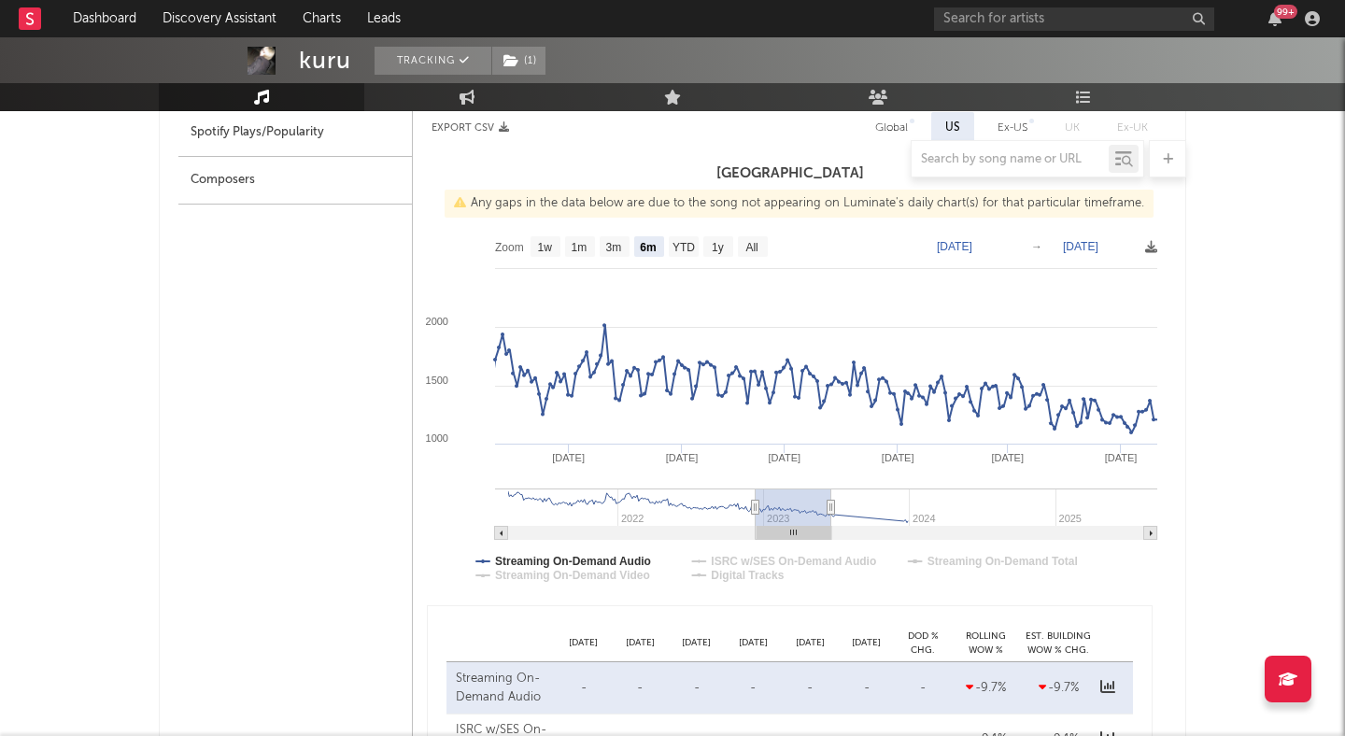
drag, startPoint x: 1104, startPoint y: 510, endPoint x: 765, endPoint y: 526, distance: 339.5
click at [765, 526] on icon "Created with Highcharts 10.3.3 May '23 Jun '23 Feb '23 Mar '23 Apr '23 Jan '23 …" at bounding box center [790, 414] width 754 height 374
type input "2022-12-18"
type input "2023-06-17"
type input "2023-01-20"
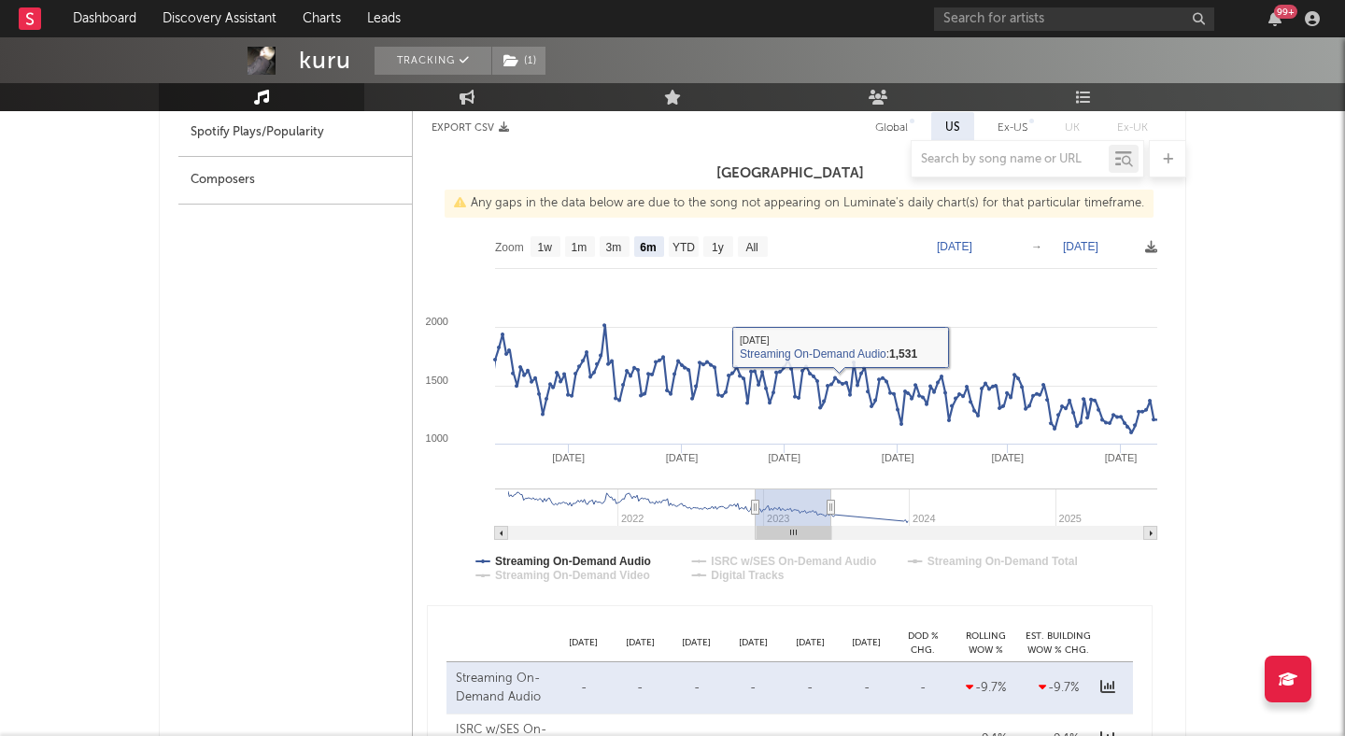
type input "2023-07-20"
type input "2023-05-03"
type input "2023-10-31"
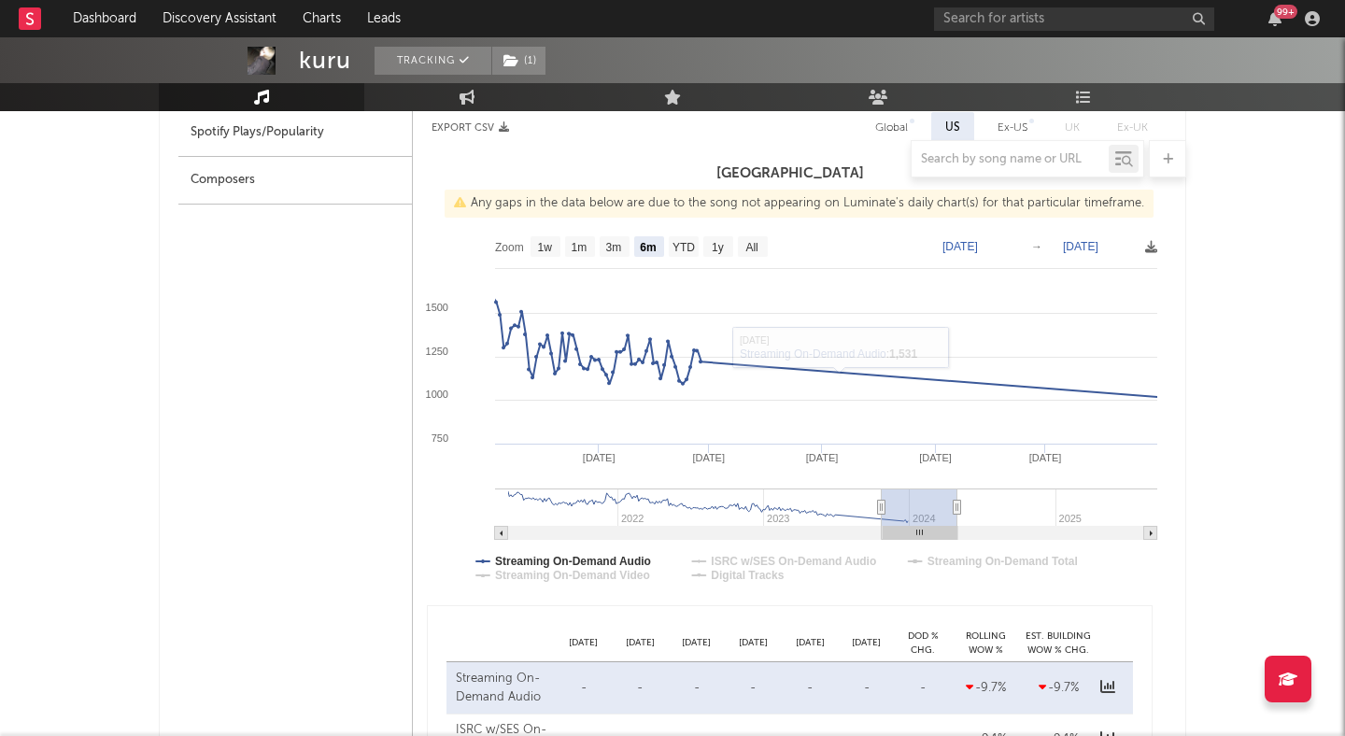
type input "2024-10-11"
type input "2025-04-10"
type input "2025-02-10"
type input "2025-08-10"
drag, startPoint x: 785, startPoint y: 506, endPoint x: 1290, endPoint y: 496, distance: 505.5
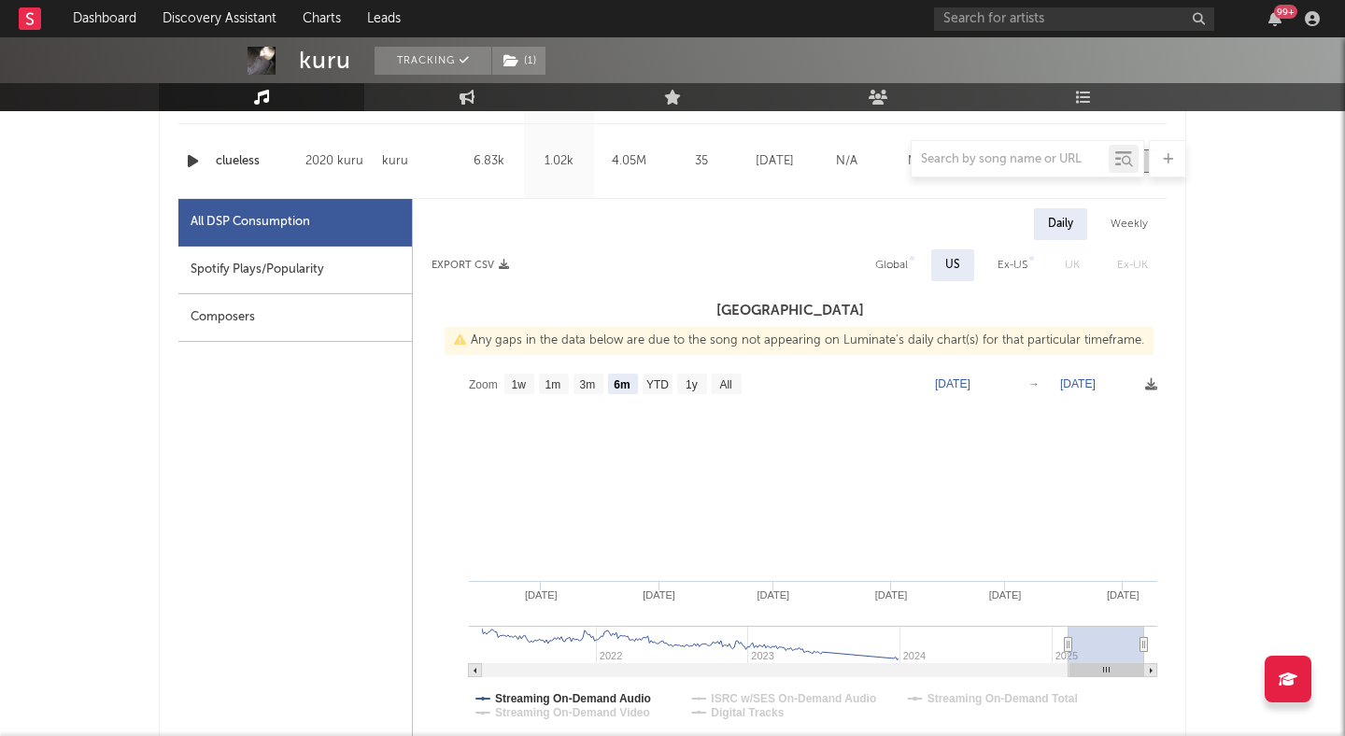
scroll to position [883, 0]
click at [311, 266] on div "Spotify Plays/Popularity" at bounding box center [295, 272] width 234 height 48
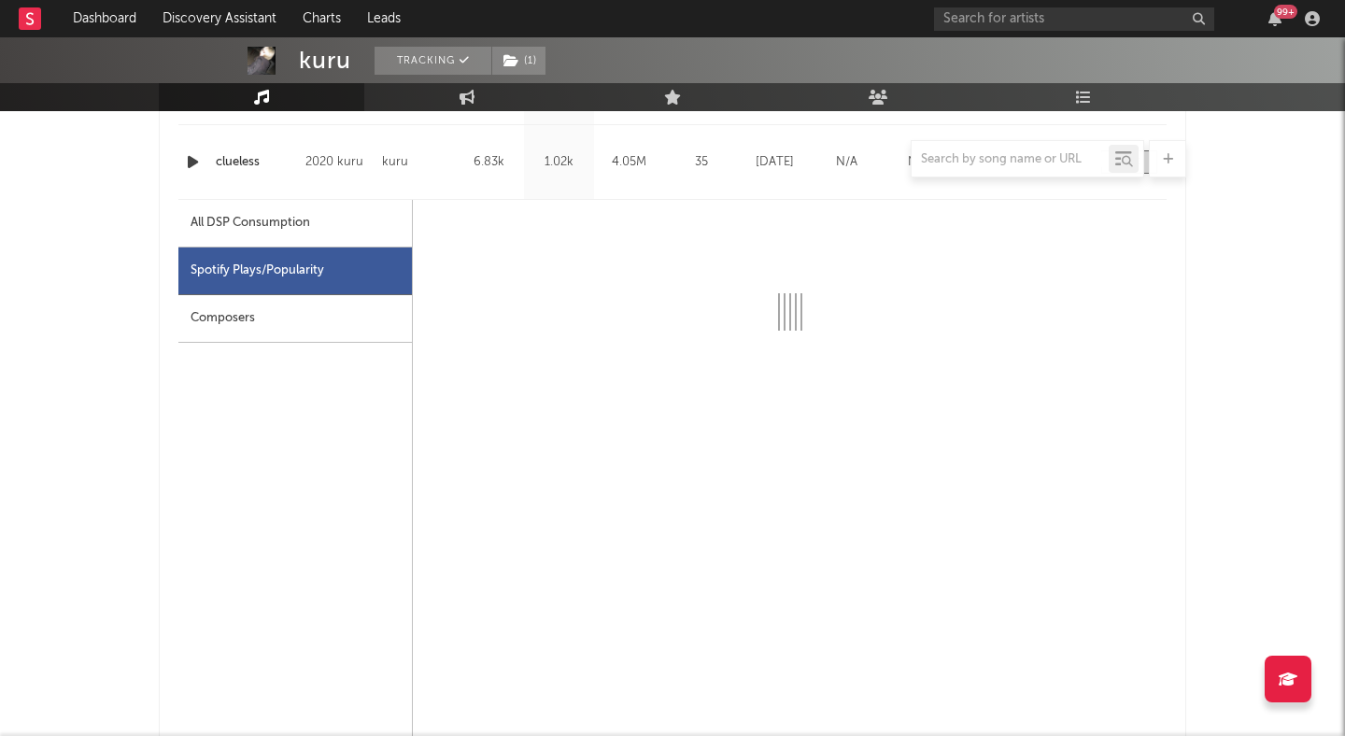
select select "6m"
select select "1w"
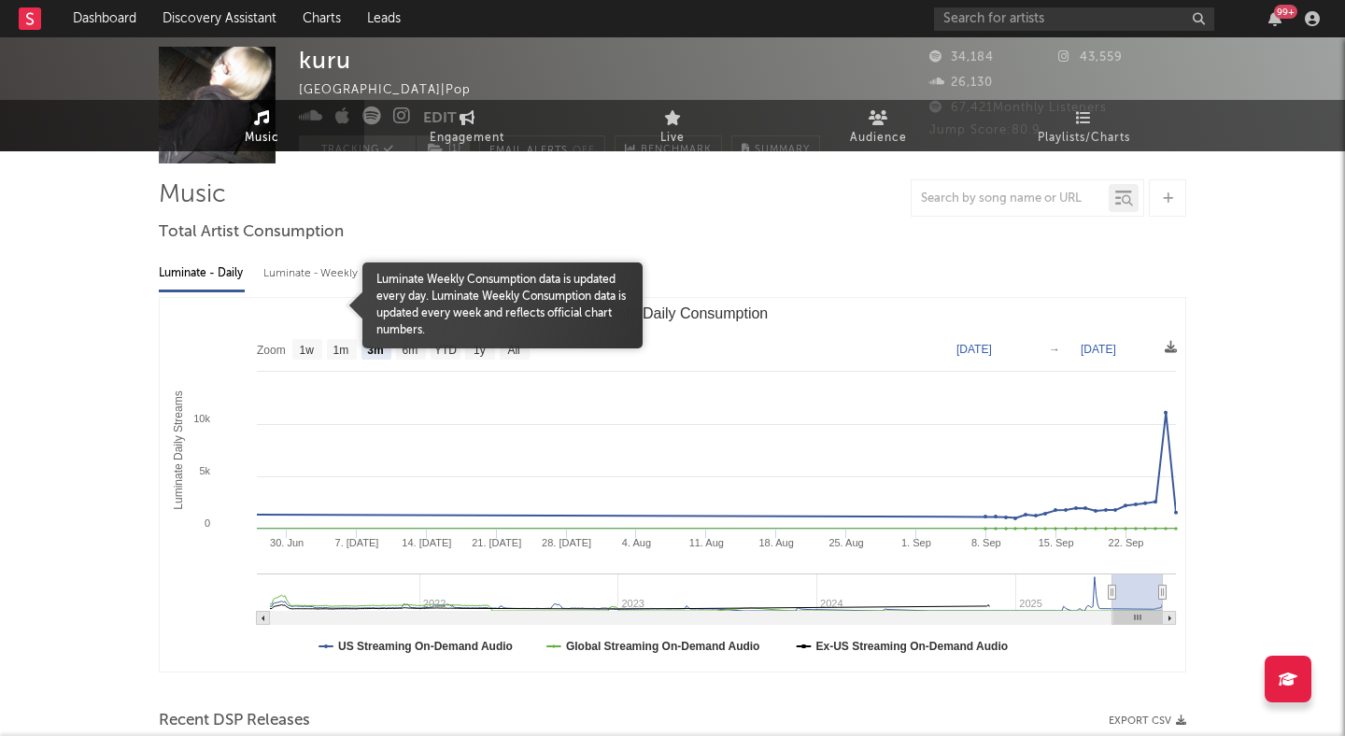
scroll to position [0, 0]
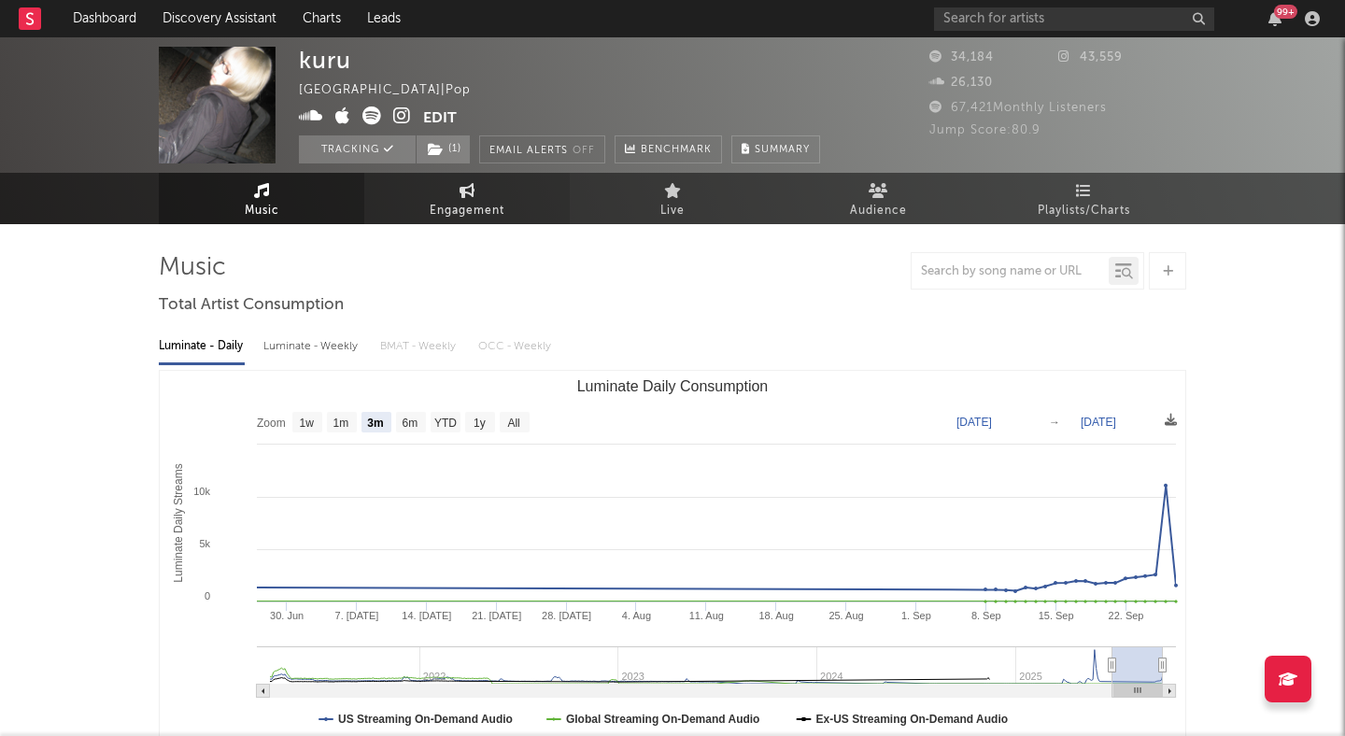
click at [464, 203] on span "Engagement" at bounding box center [467, 211] width 75 height 22
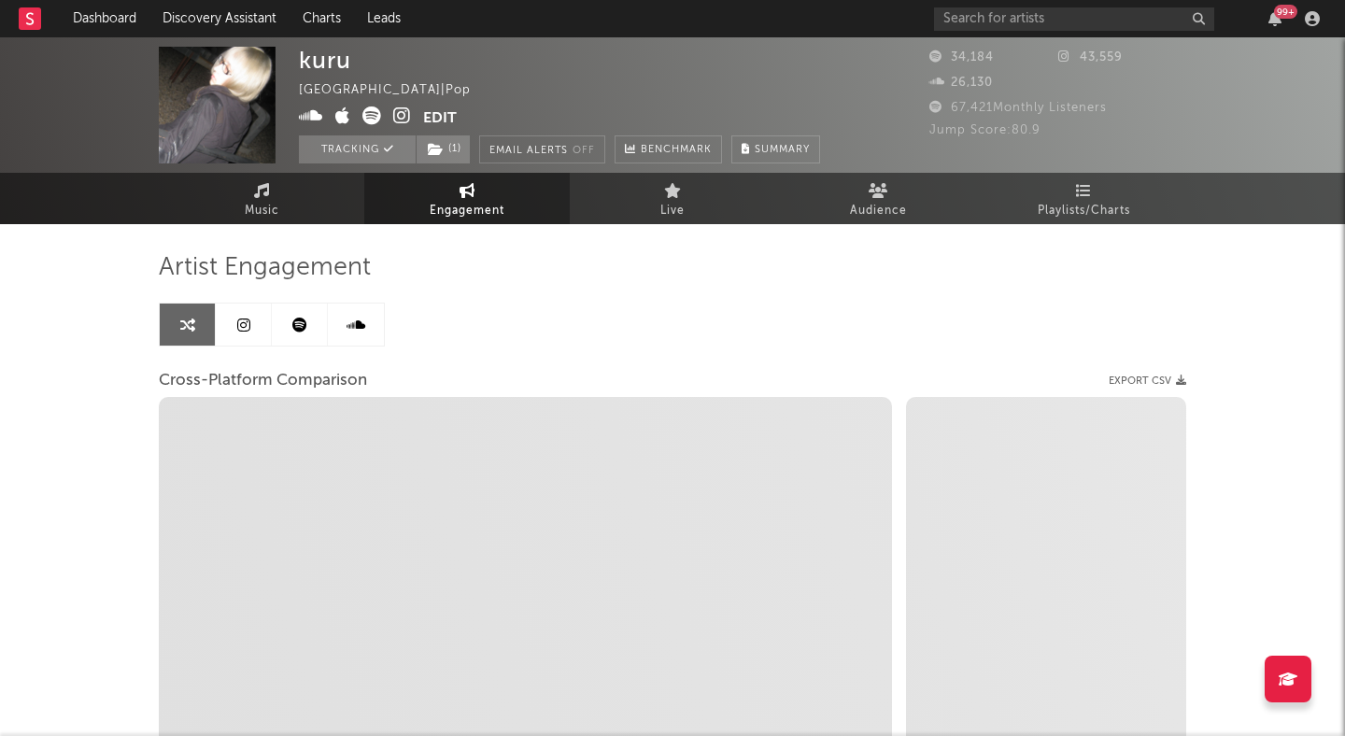
select select "1w"
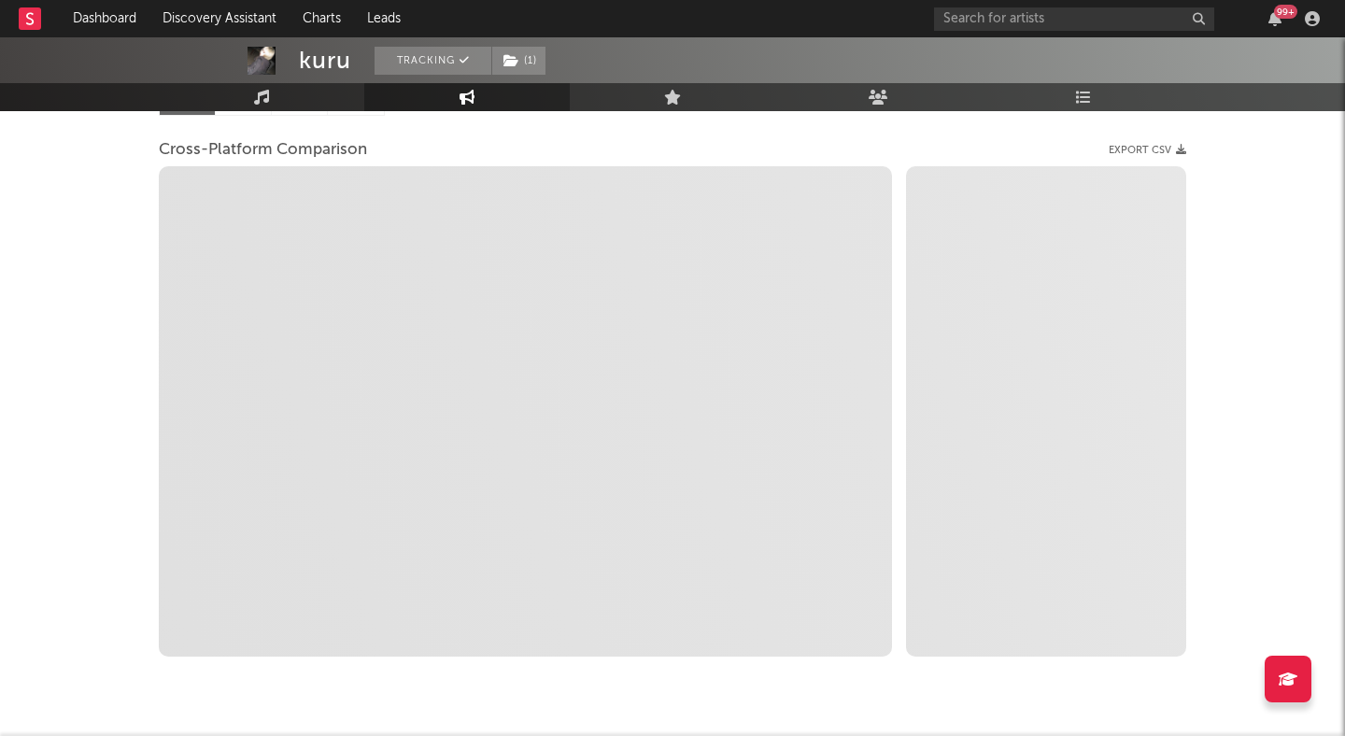
scroll to position [244, 0]
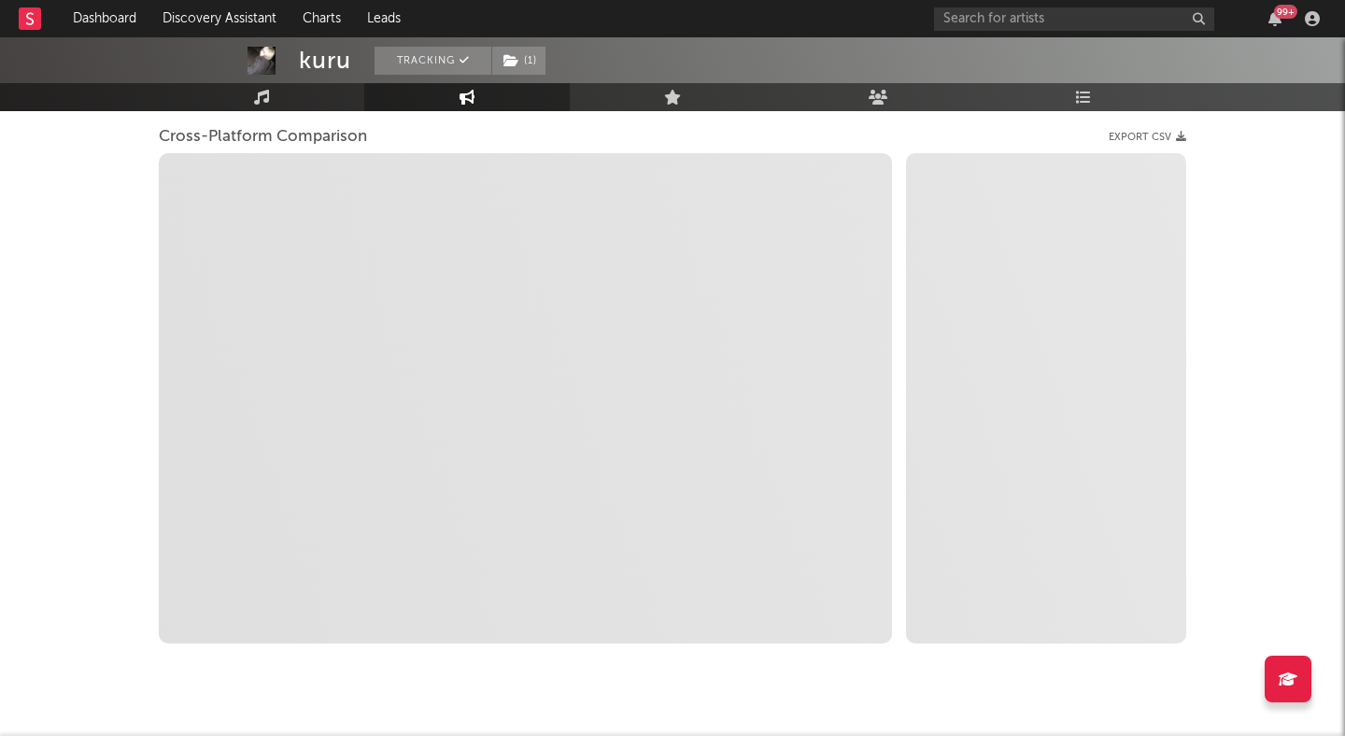
select select "1m"
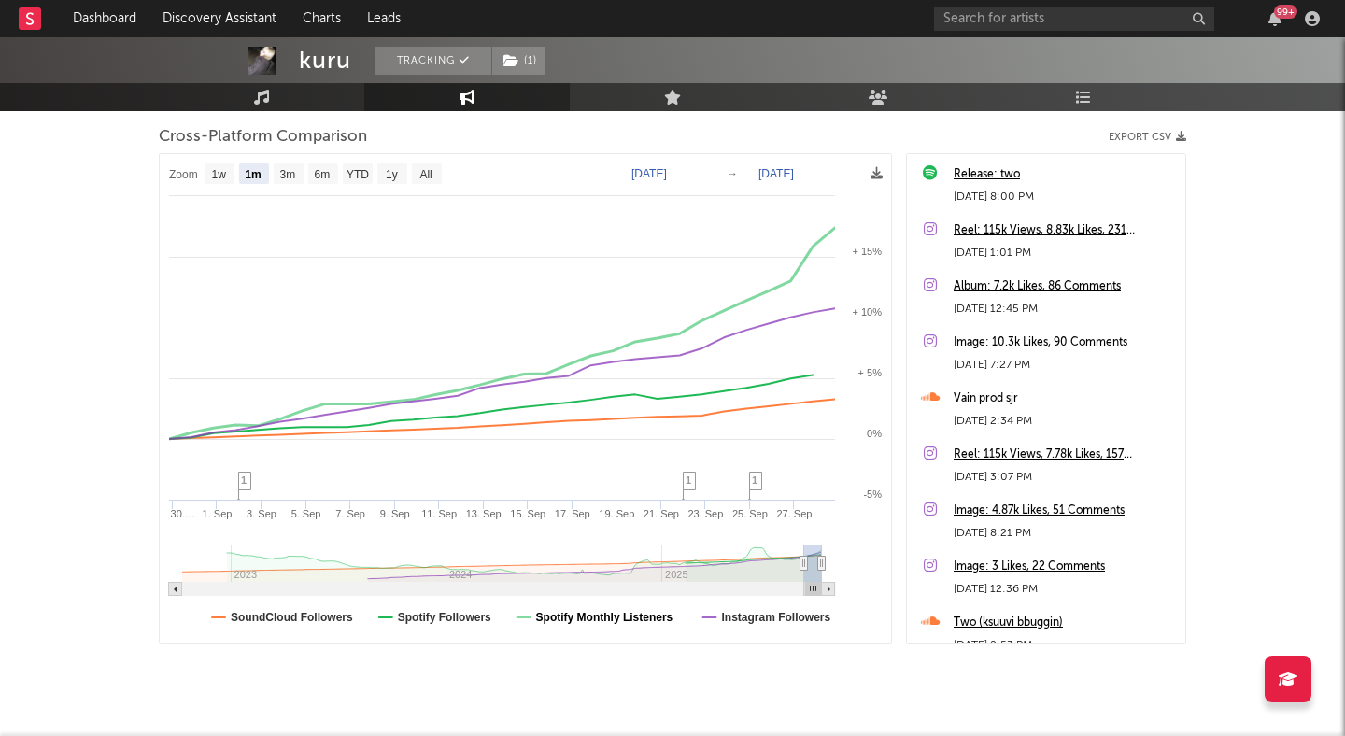
click at [566, 611] on text "Spotify Monthly Listeners" at bounding box center [604, 617] width 137 height 13
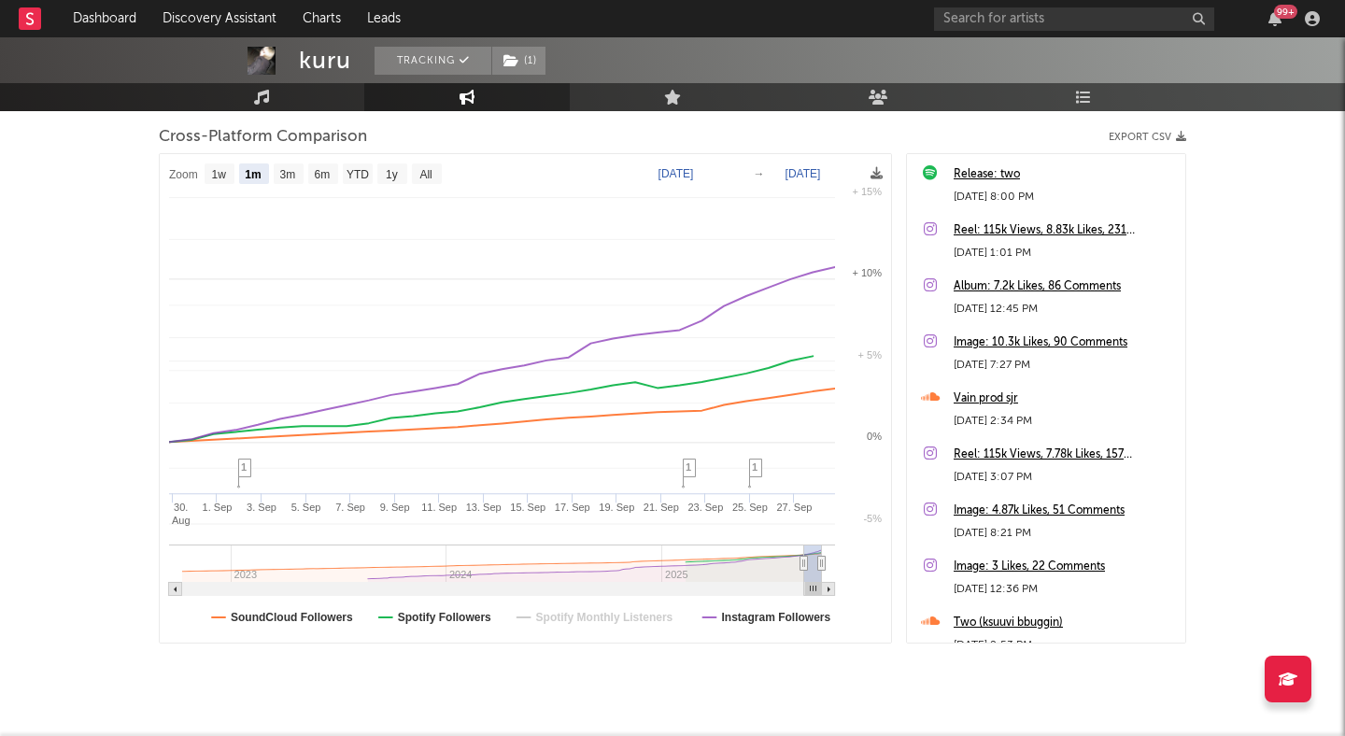
select select "1m"
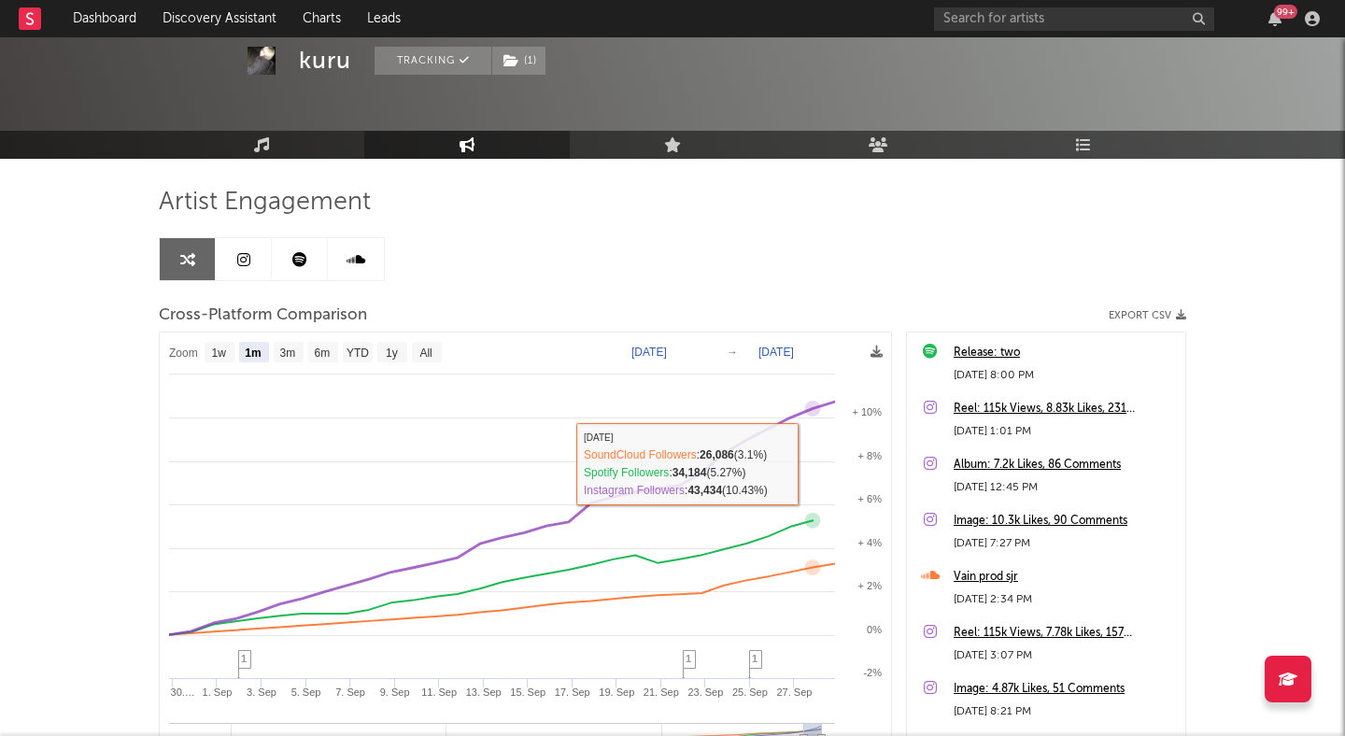
scroll to position [0, 0]
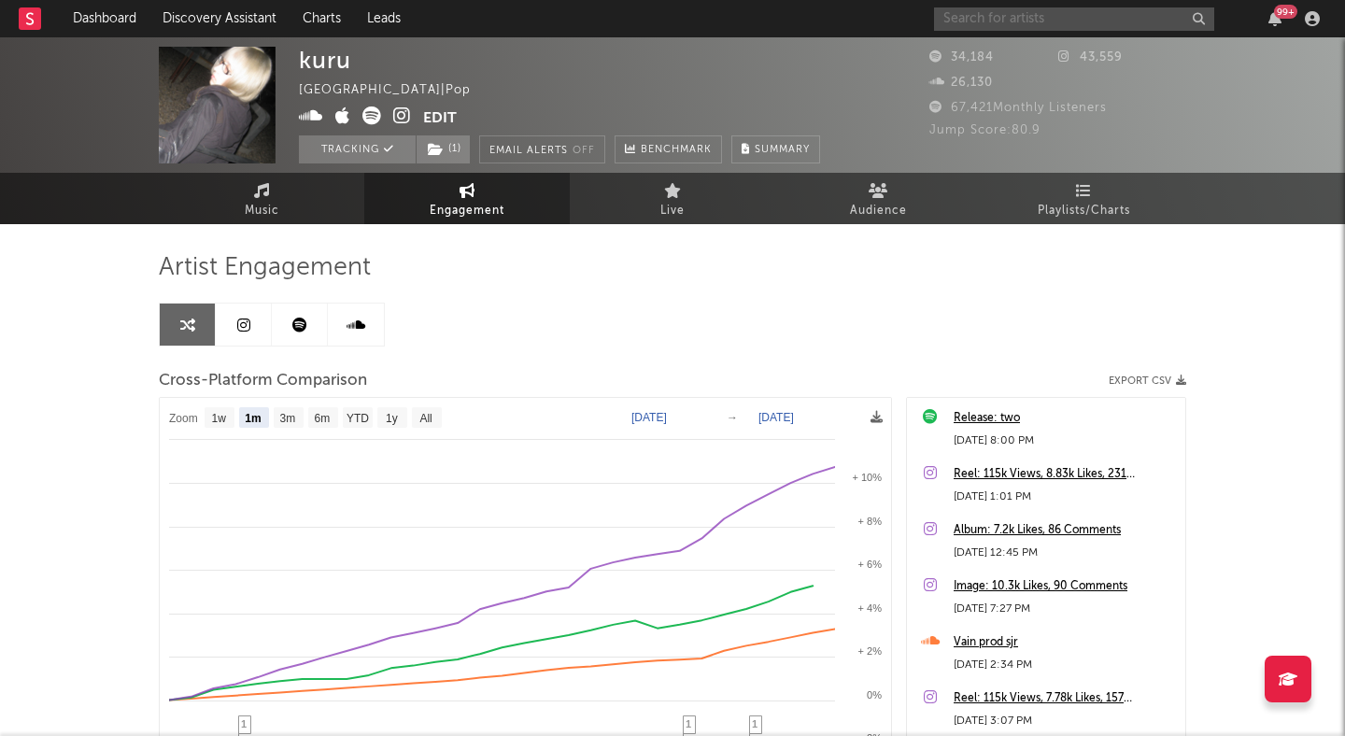
click at [967, 16] on input "text" at bounding box center [1074, 18] width 280 height 23
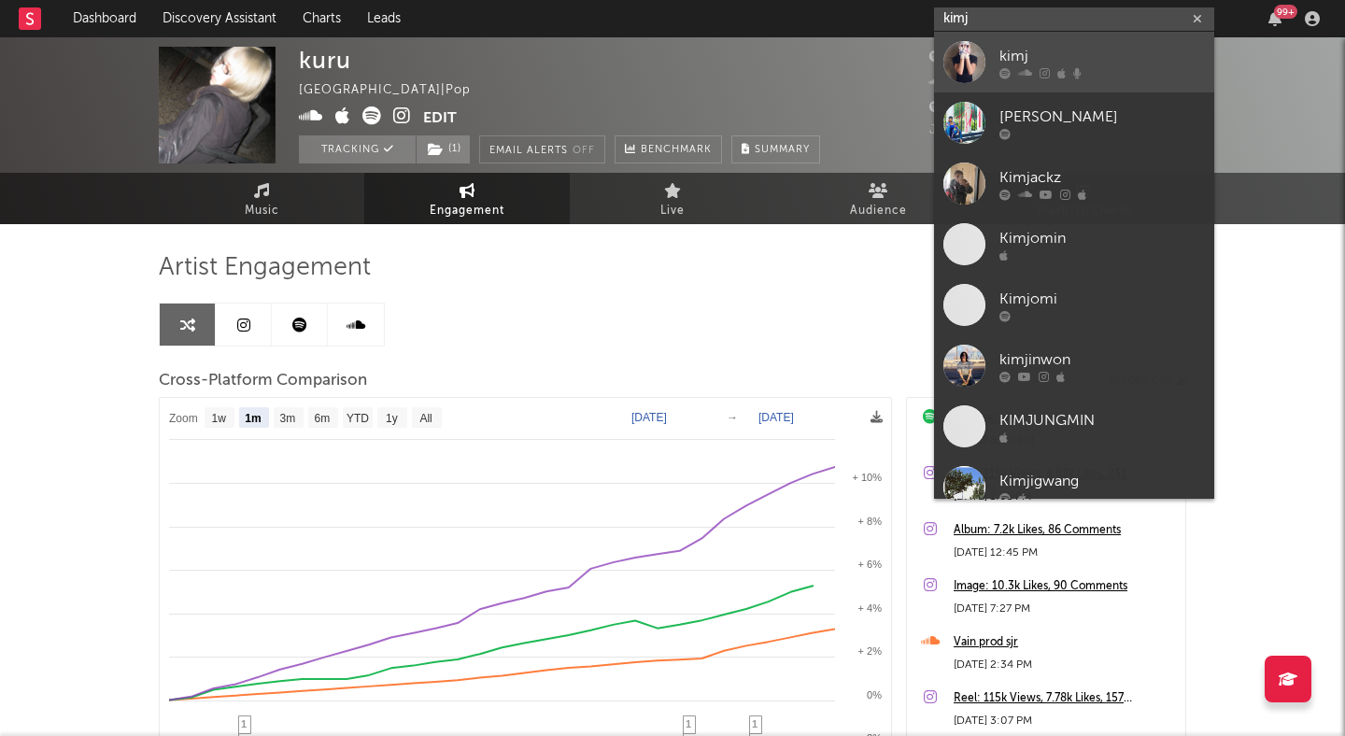
type input "kimj"
click at [1069, 45] on div "kimj" at bounding box center [1103, 56] width 206 height 22
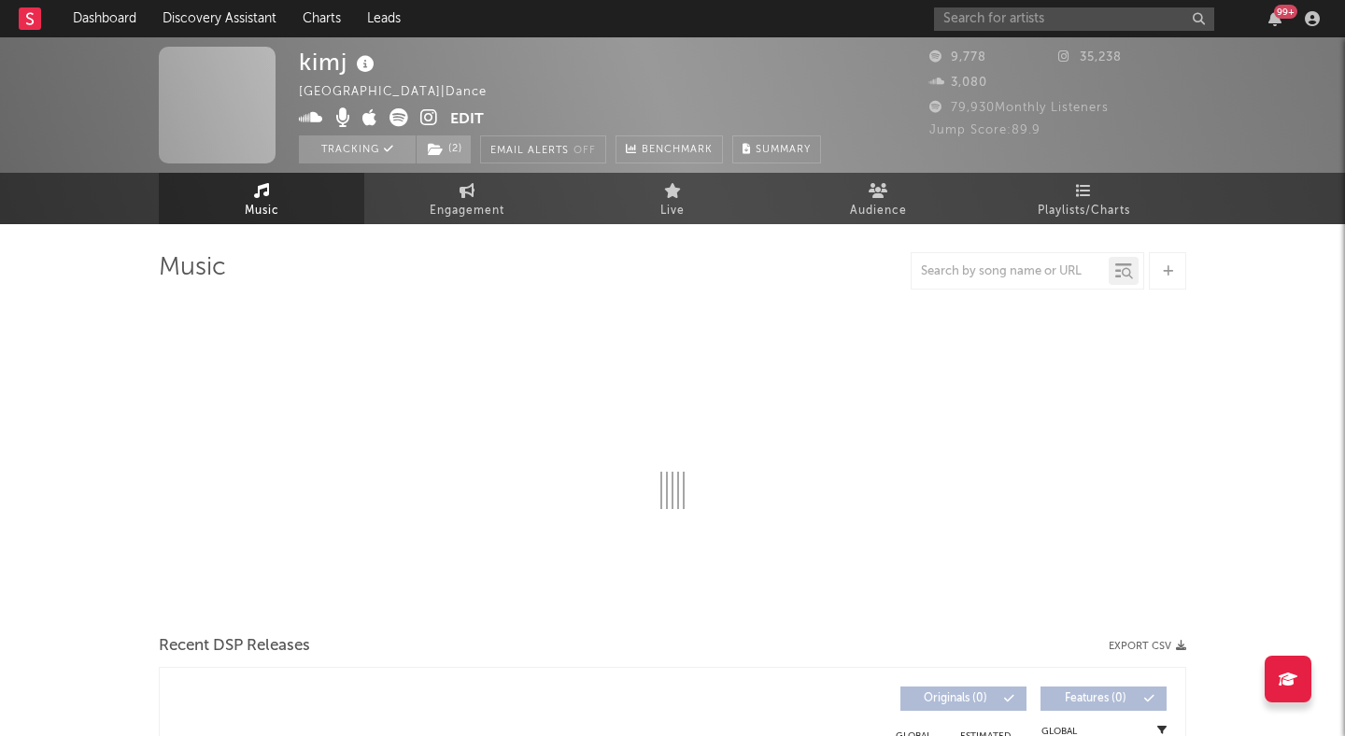
select select "1w"
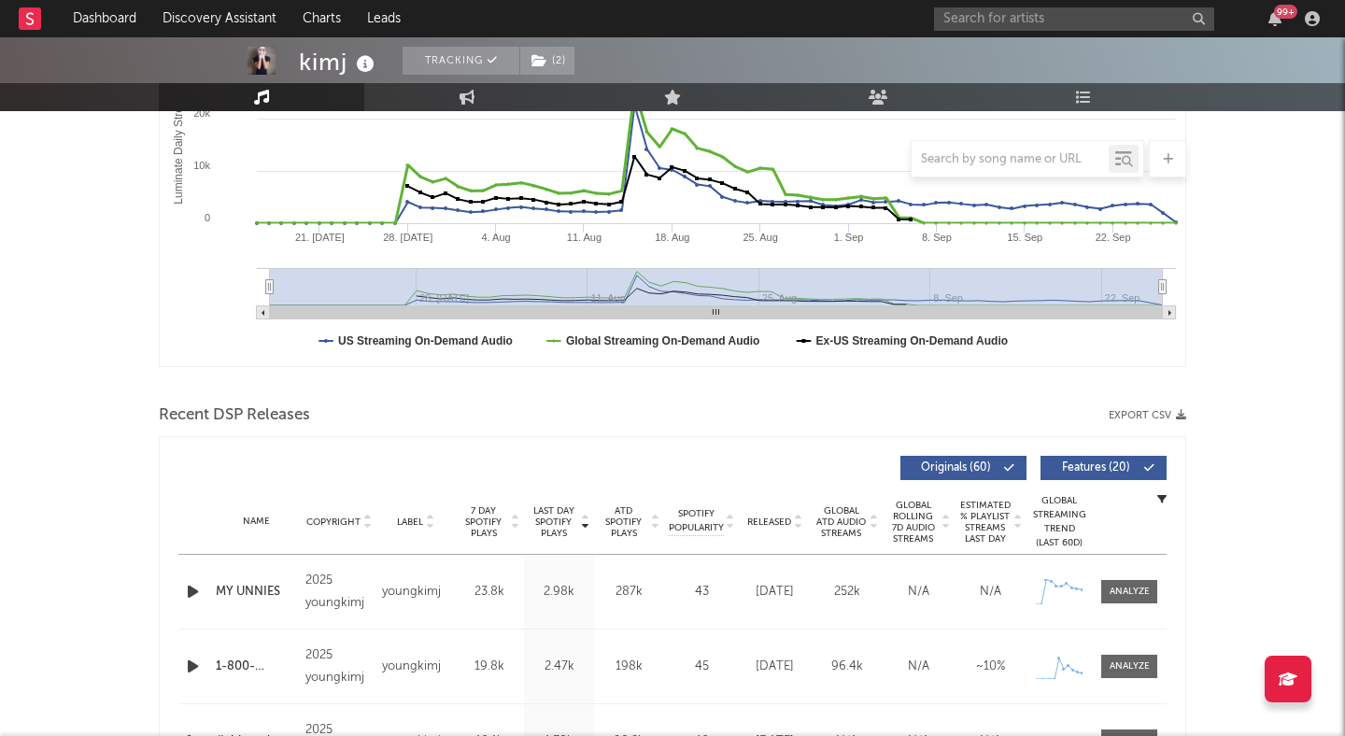
scroll to position [555, 0]
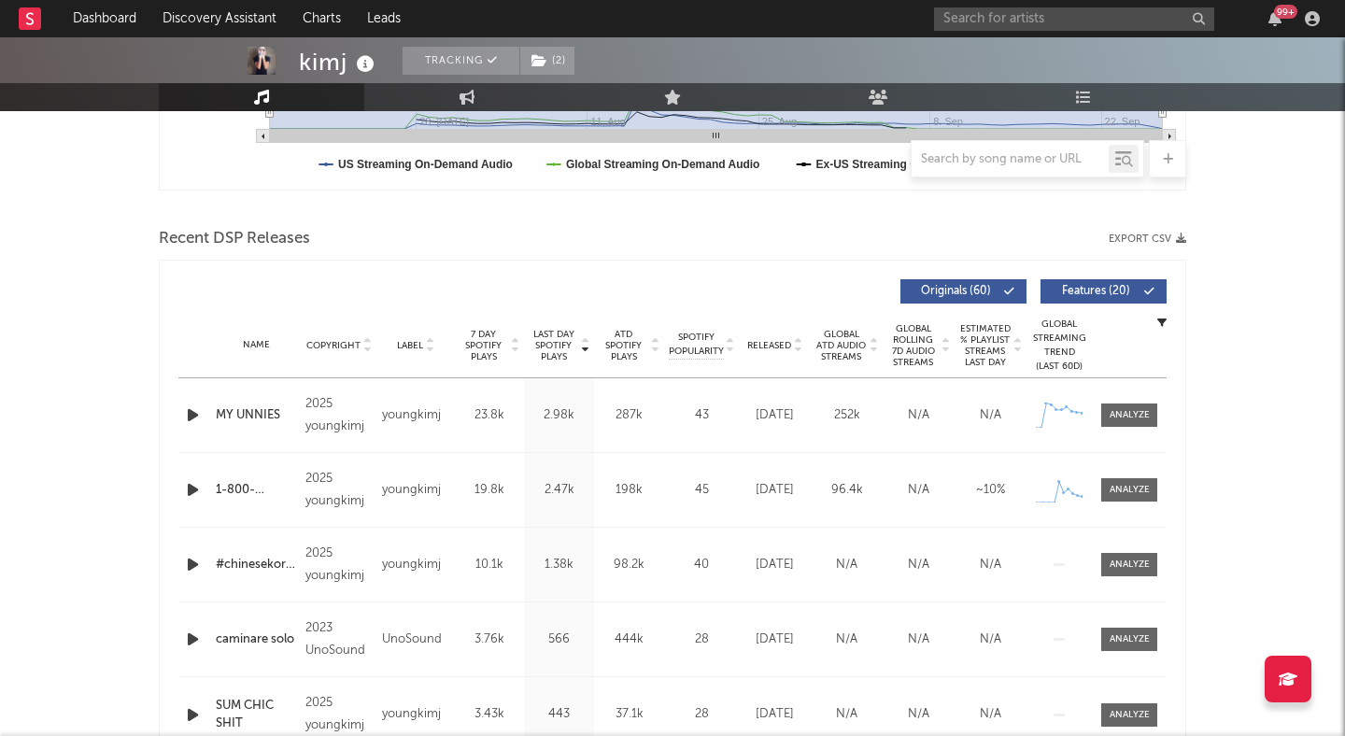
click at [186, 417] on icon "button" at bounding box center [193, 415] width 20 height 23
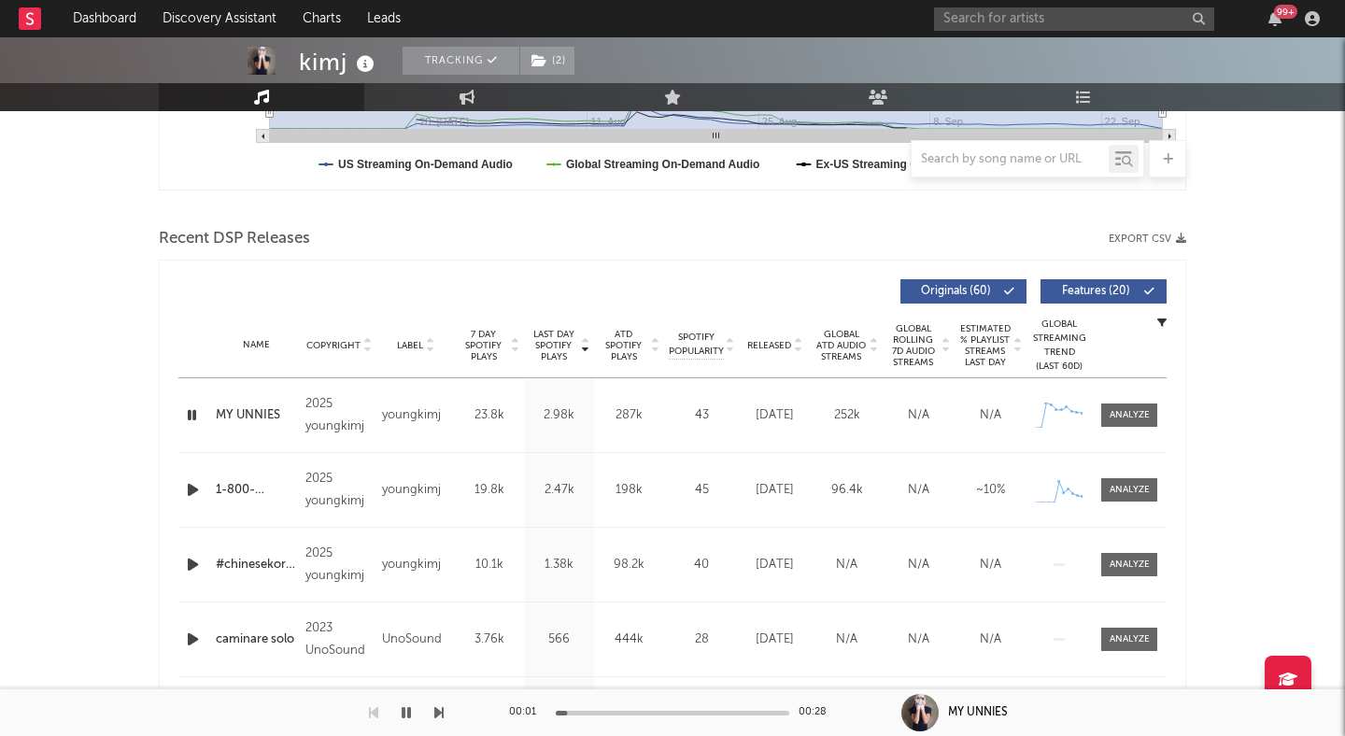
click at [405, 710] on icon "button" at bounding box center [406, 712] width 9 height 15
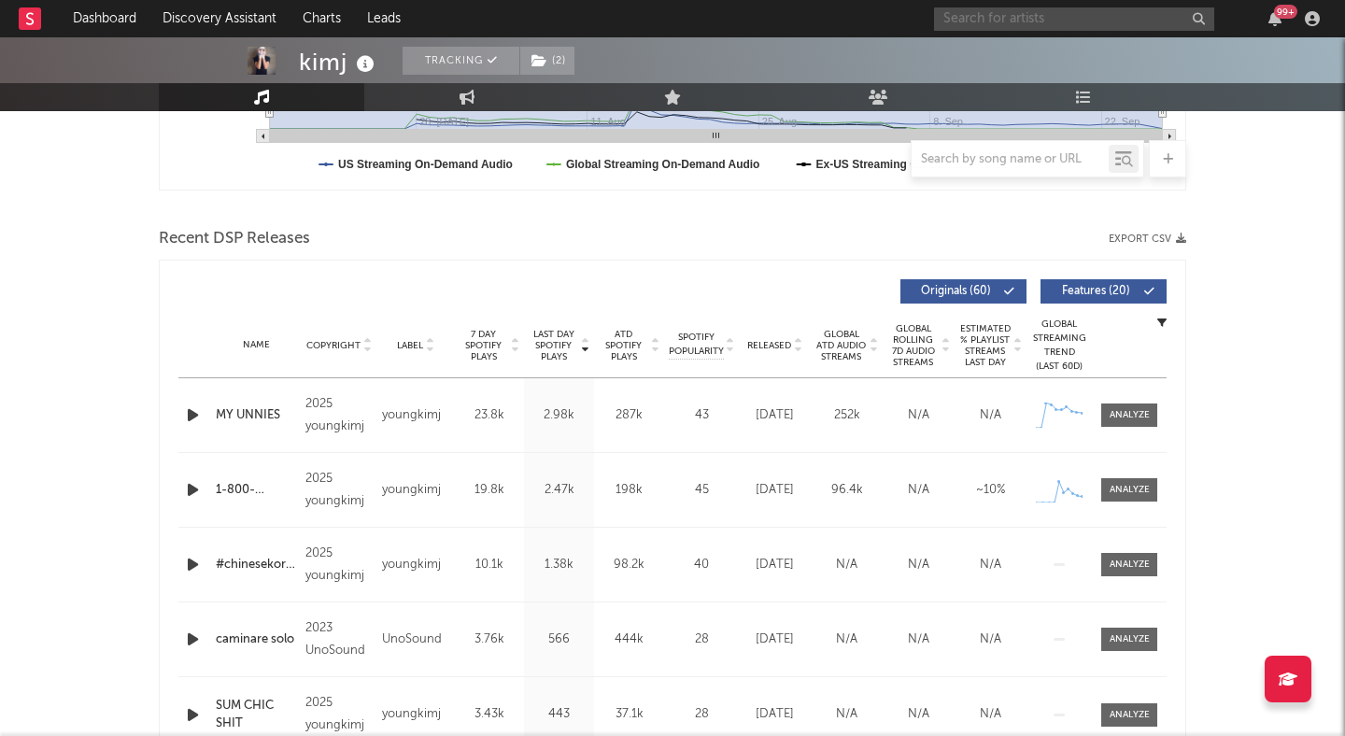
click at [1025, 25] on input "text" at bounding box center [1074, 18] width 280 height 23
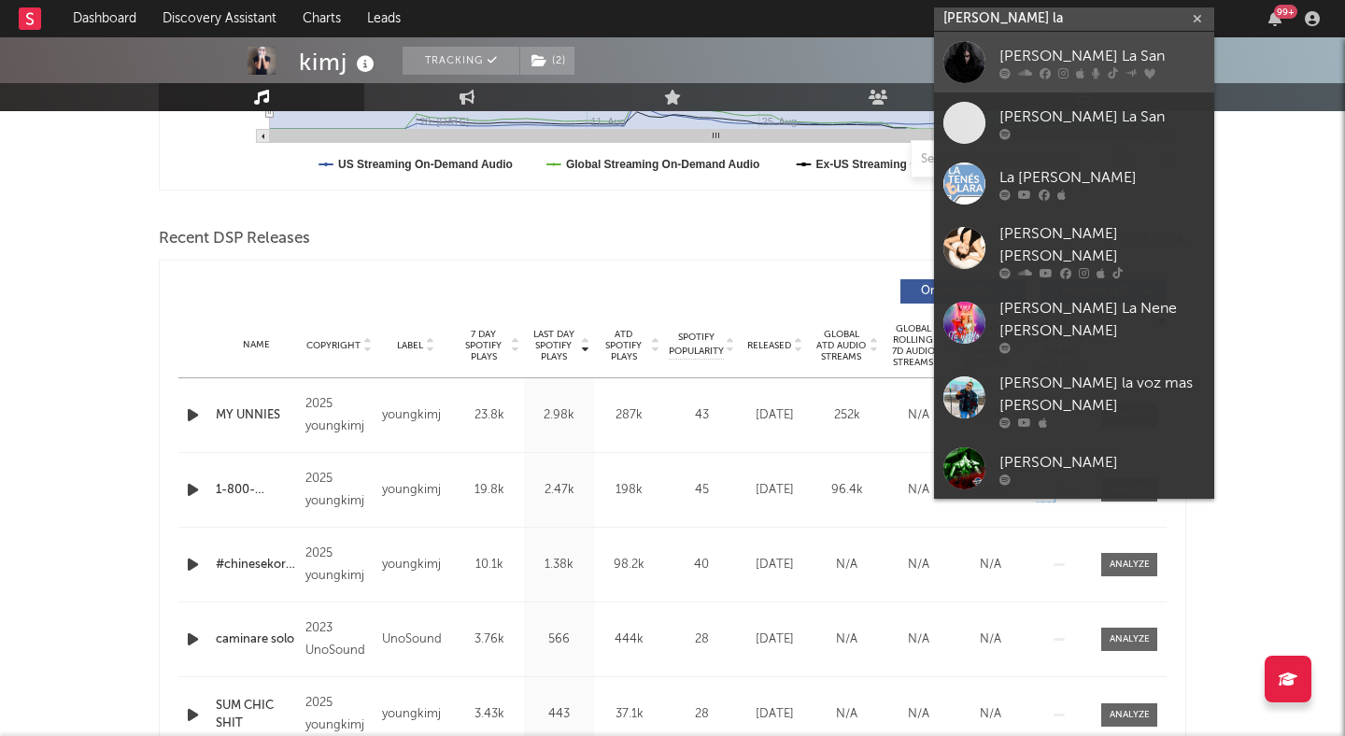
type input "clara la"
click at [1046, 54] on div "Clara La San" at bounding box center [1103, 56] width 206 height 22
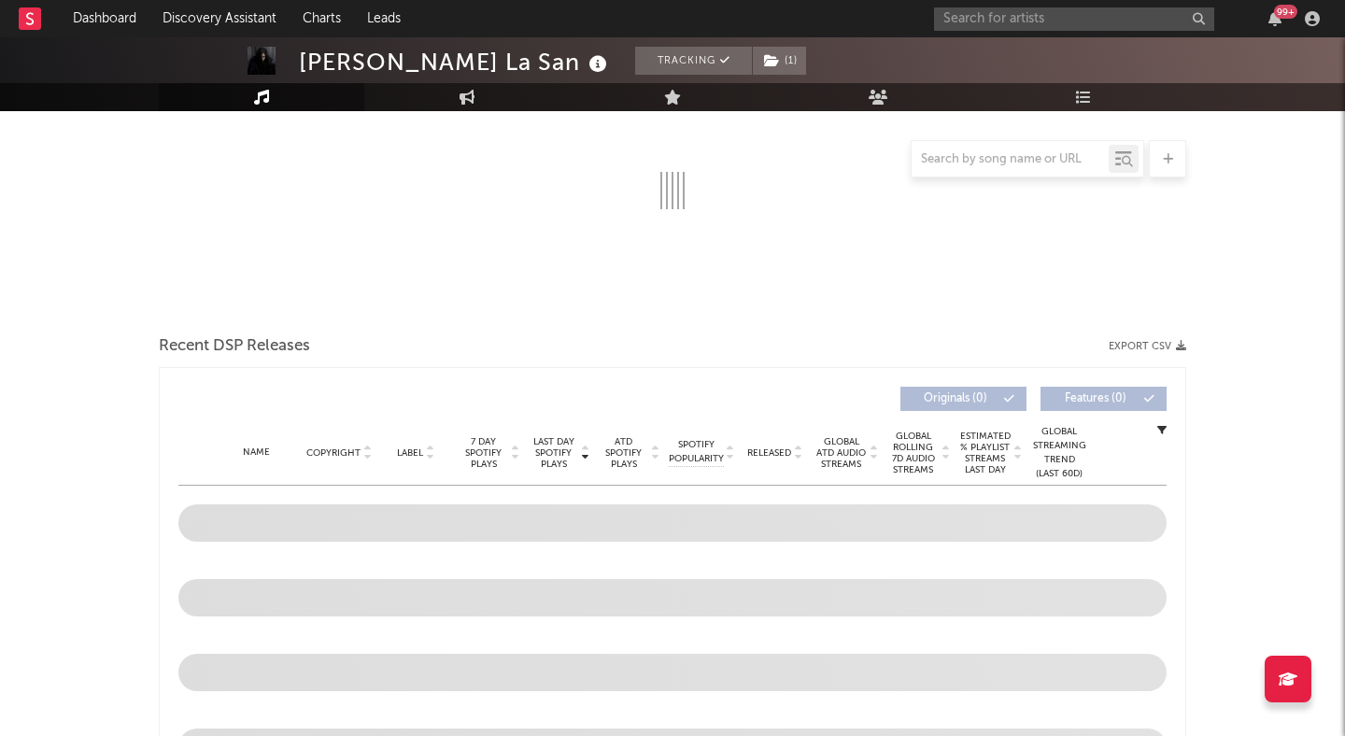
select select "6m"
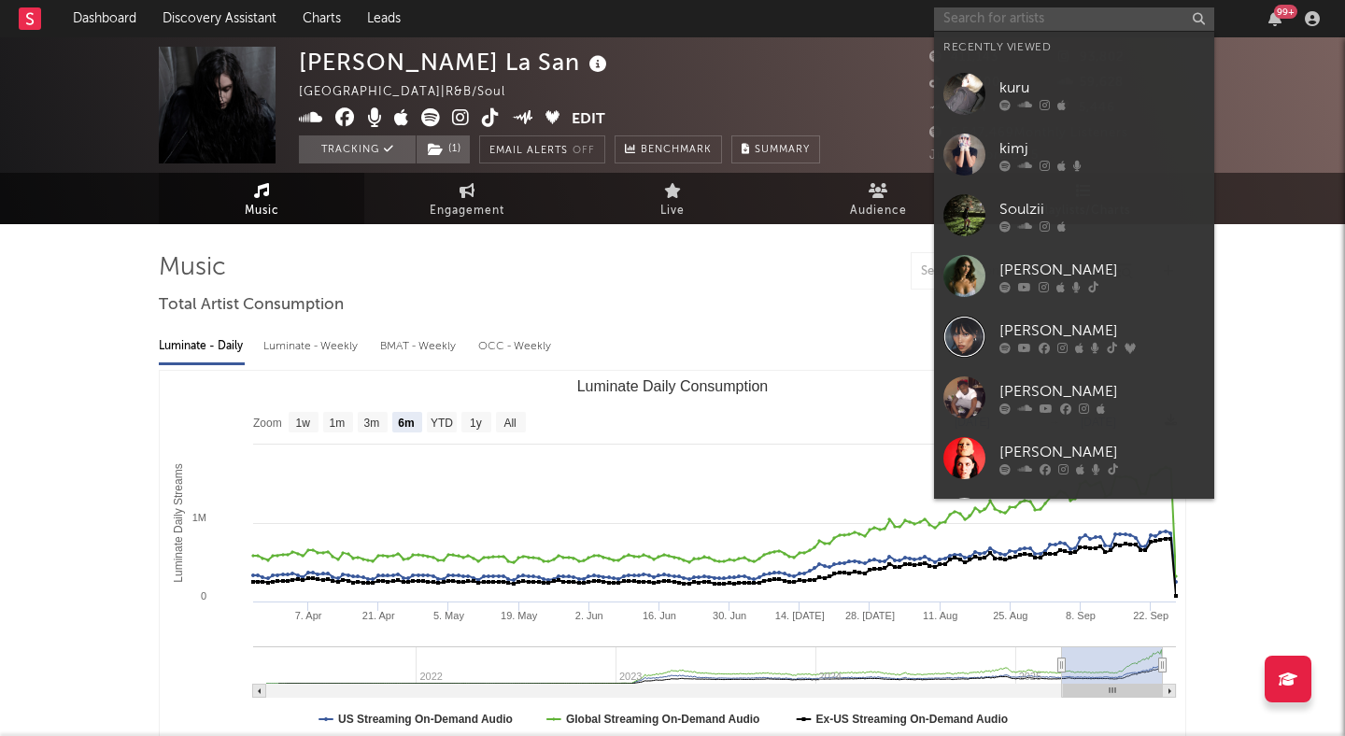
click at [983, 19] on input "text" at bounding box center [1074, 18] width 280 height 23
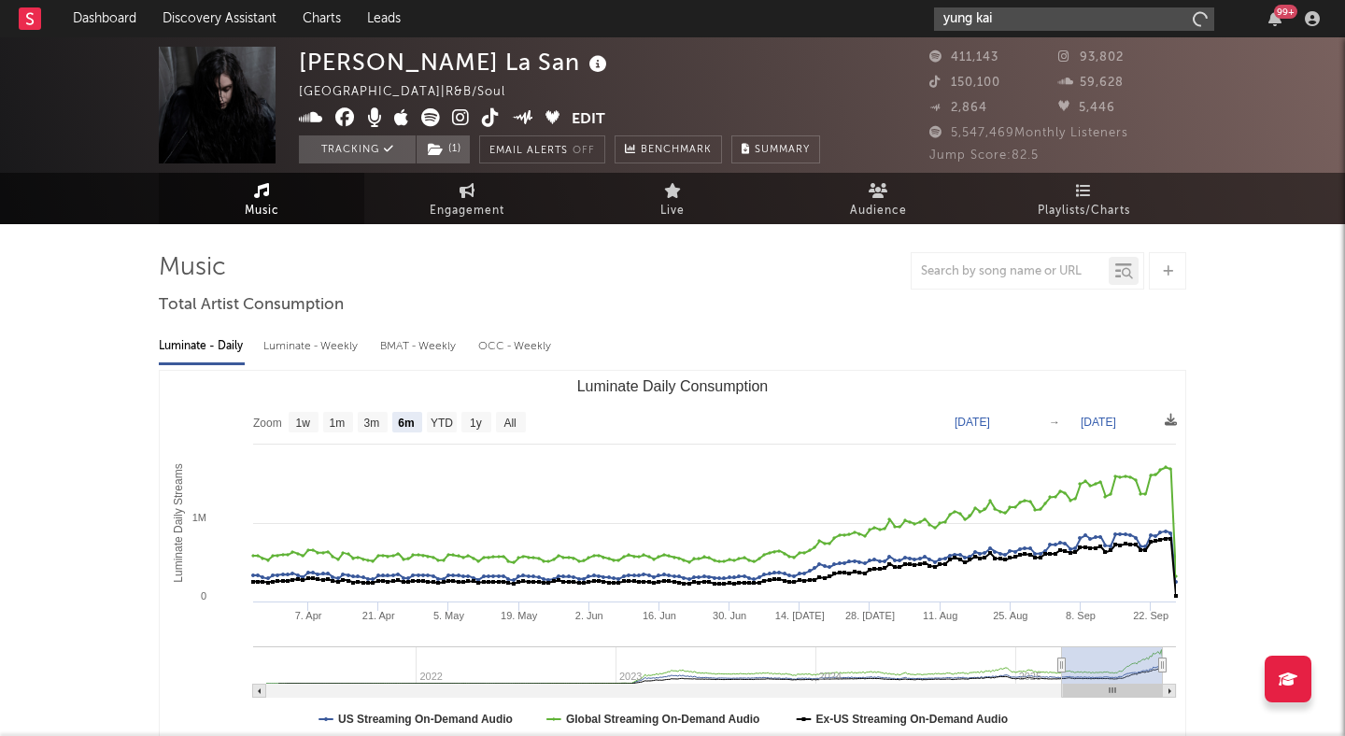
type input "yung kai"
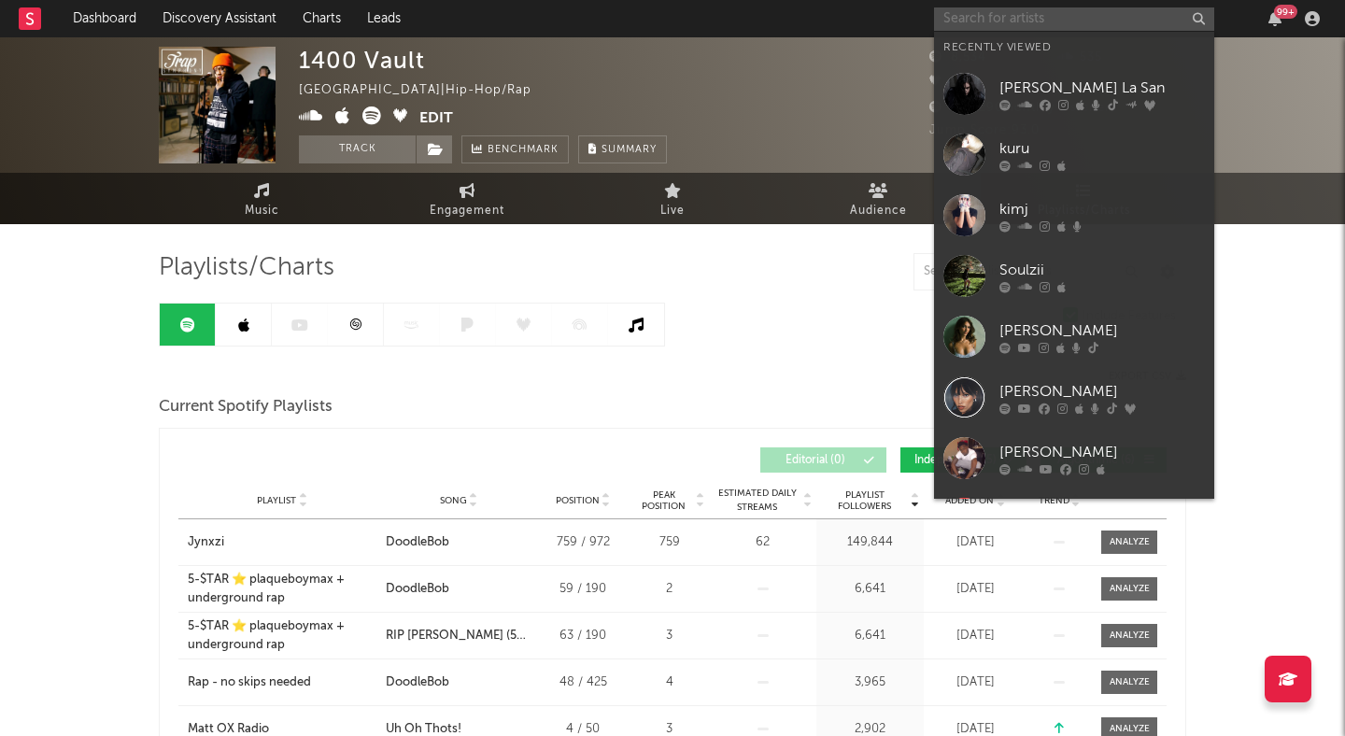
click at [1028, 15] on input "text" at bounding box center [1074, 18] width 280 height 23
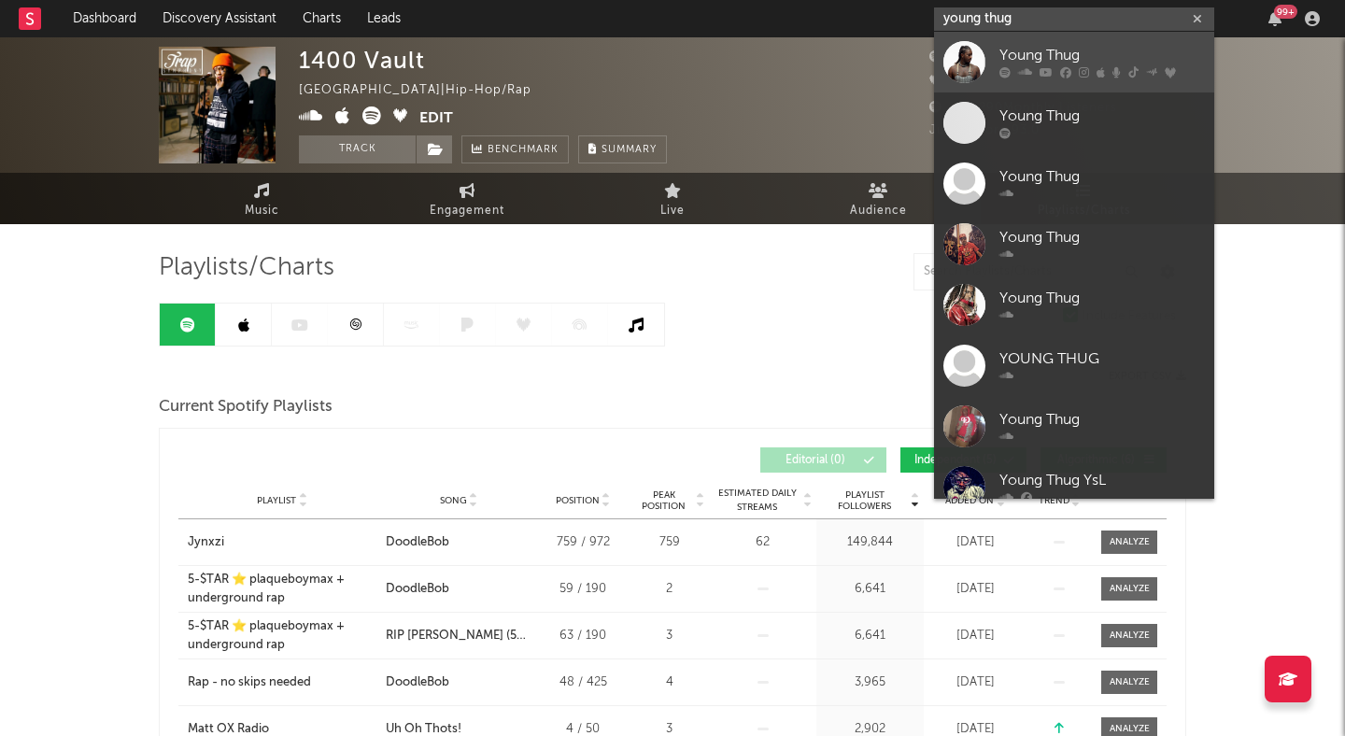
type input "young thug"
click at [1049, 50] on div "Young Thug" at bounding box center [1103, 56] width 206 height 22
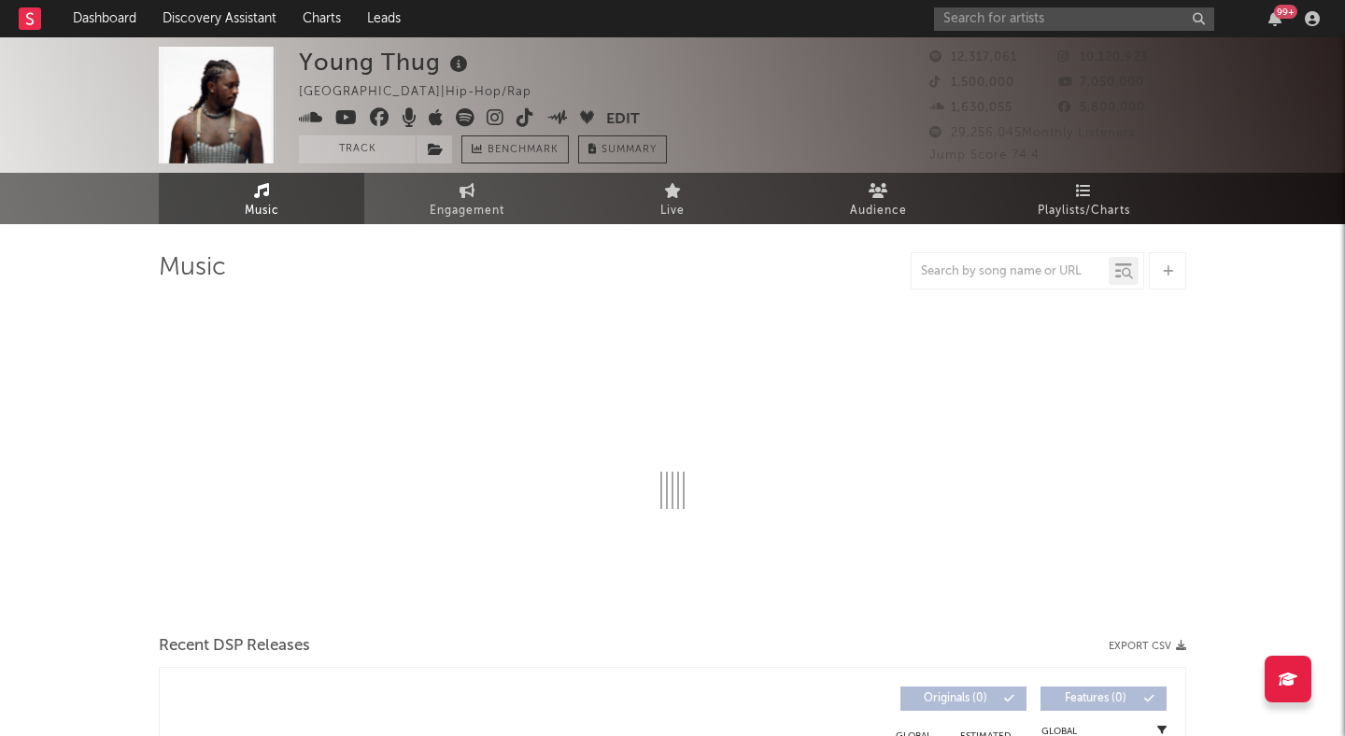
select select "6m"
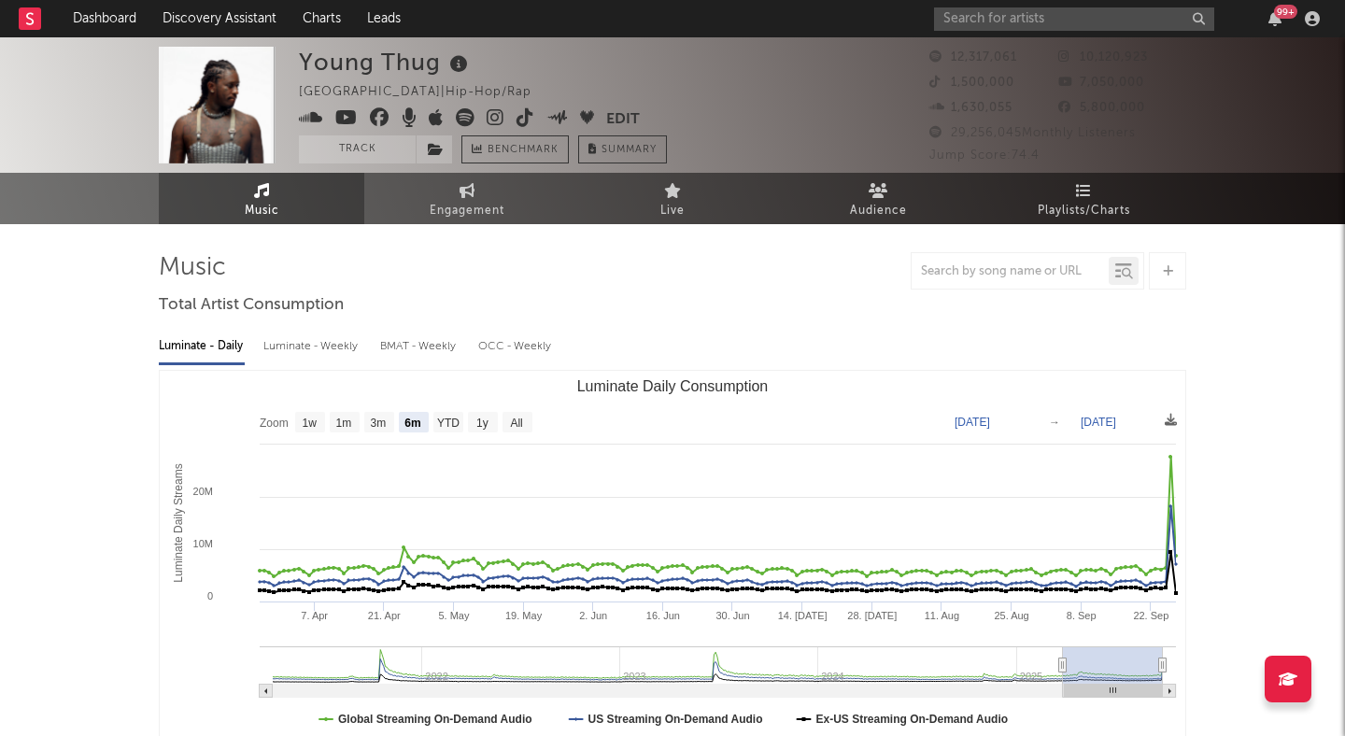
select select "6m"
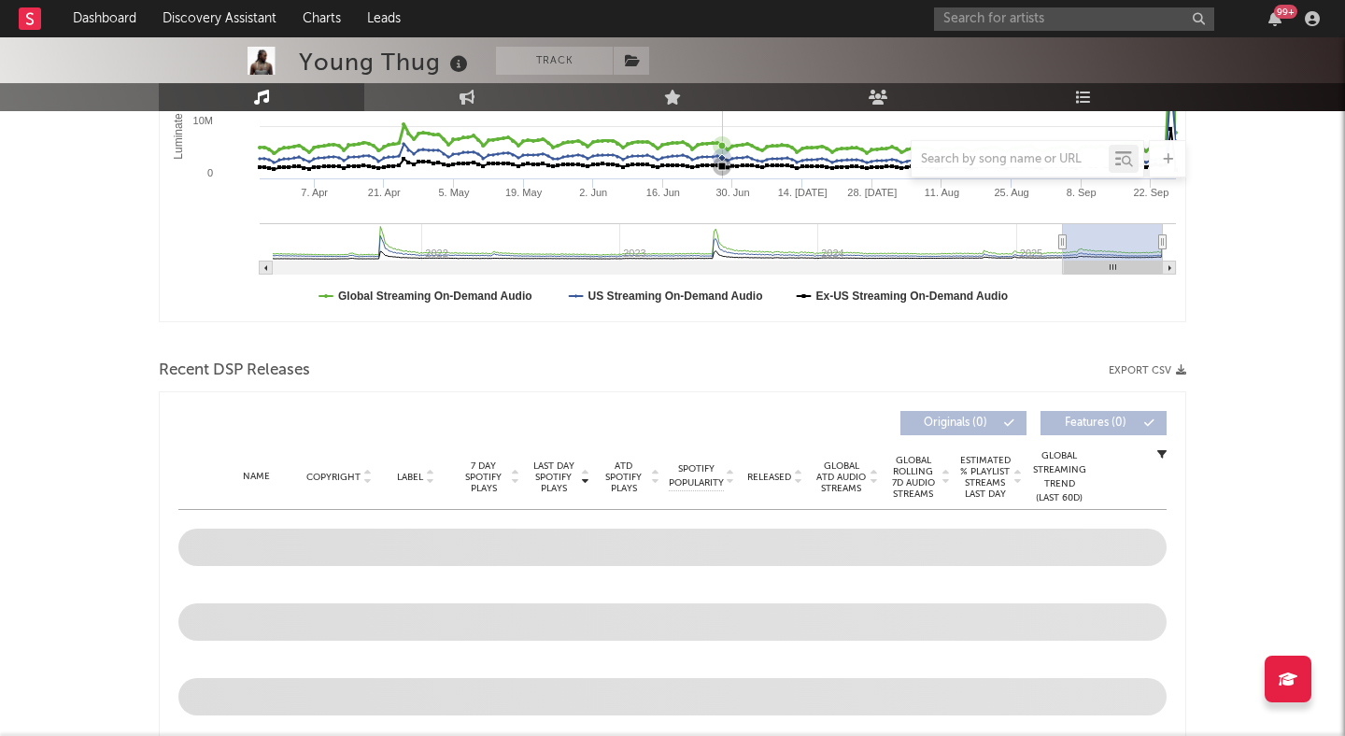
scroll to position [434, 0]
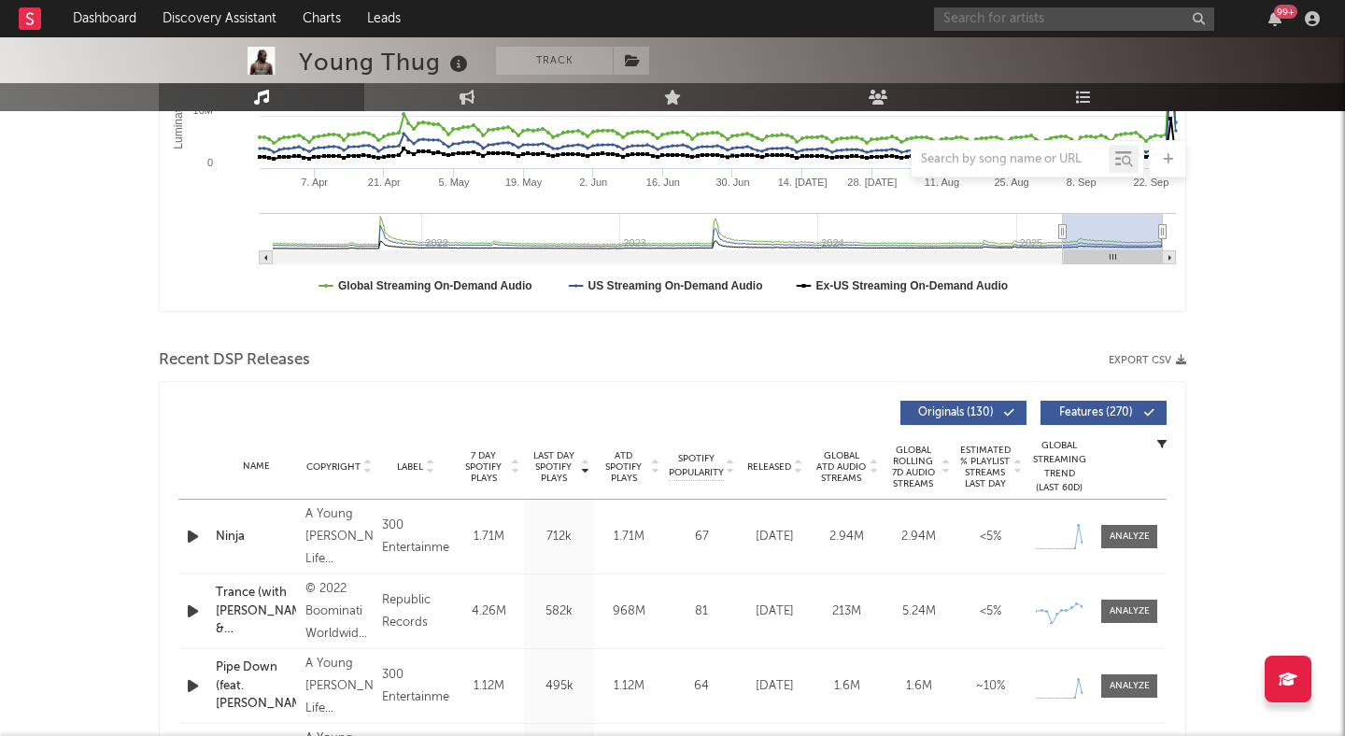
click at [979, 11] on input "text" at bounding box center [1074, 18] width 280 height 23
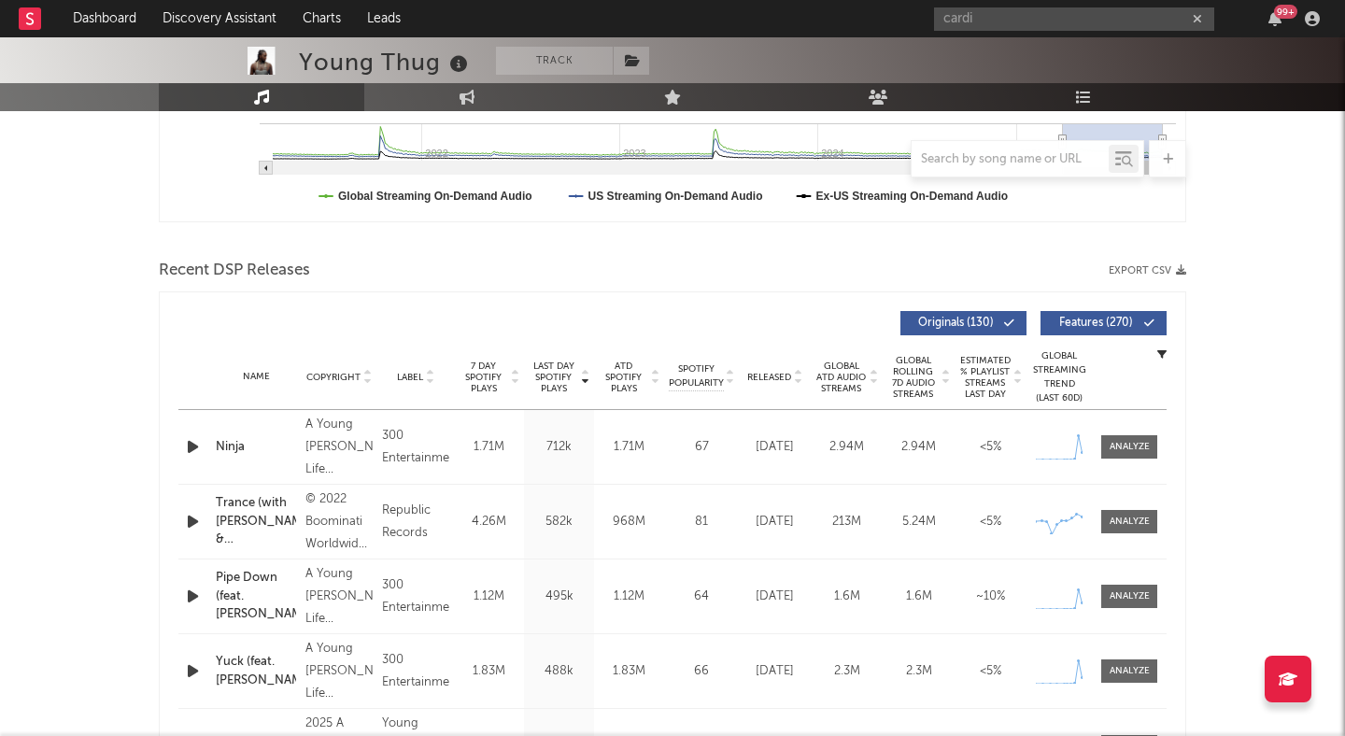
scroll to position [536, 0]
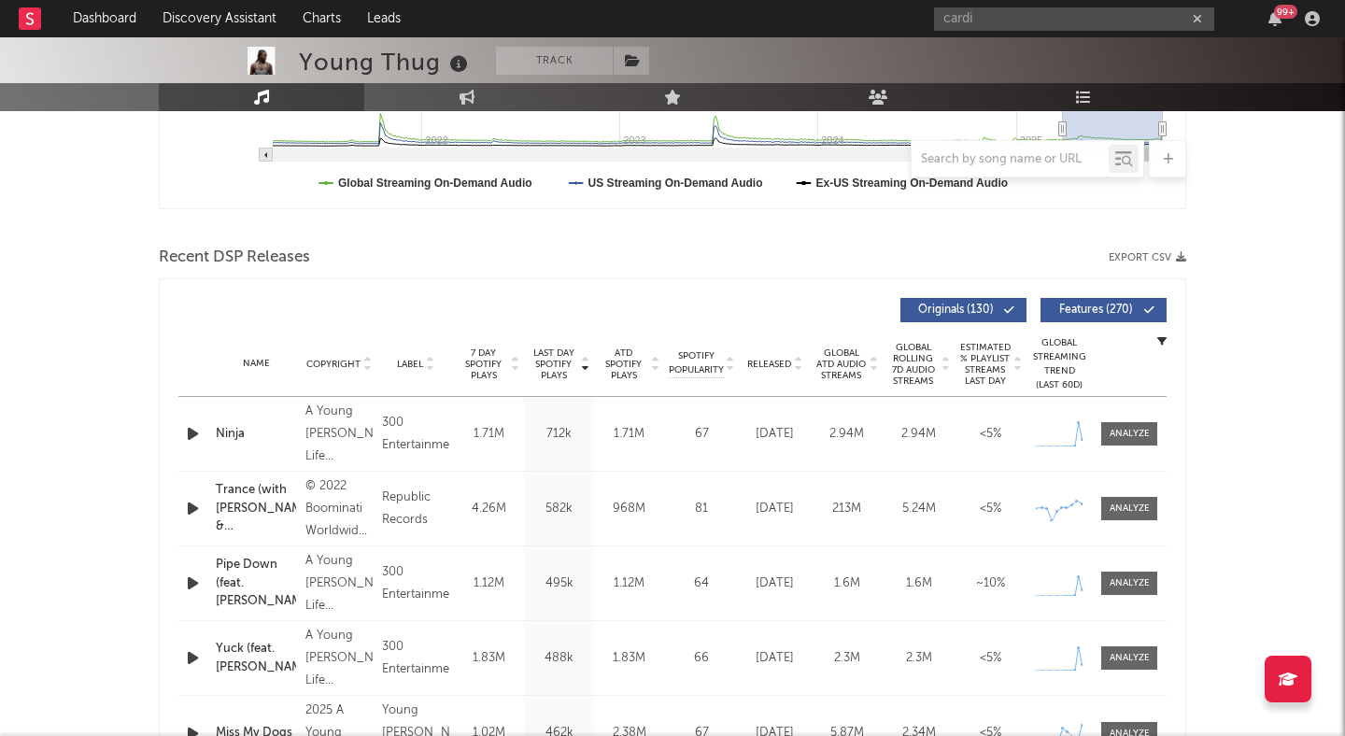
click at [796, 368] on icon at bounding box center [797, 367] width 9 height 7
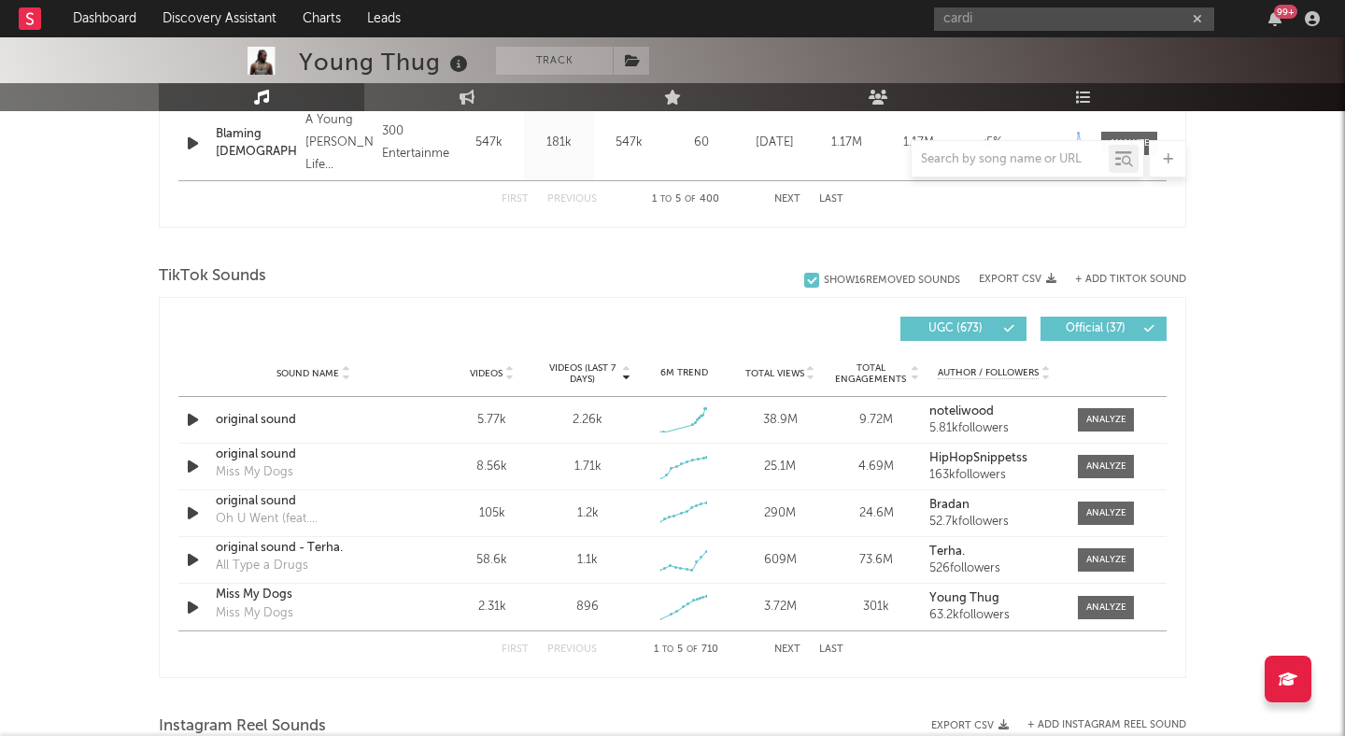
scroll to position [1130, 0]
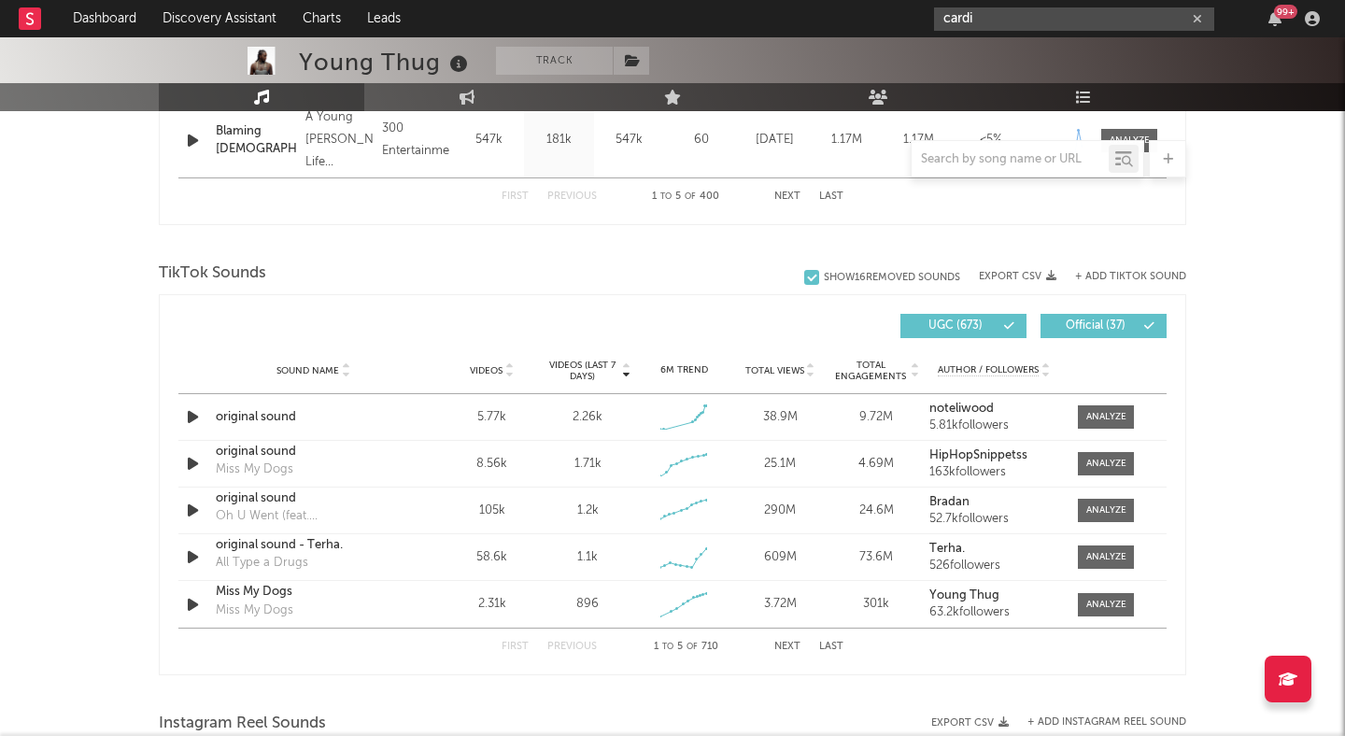
click at [1089, 19] on input "cardi" at bounding box center [1074, 18] width 280 height 23
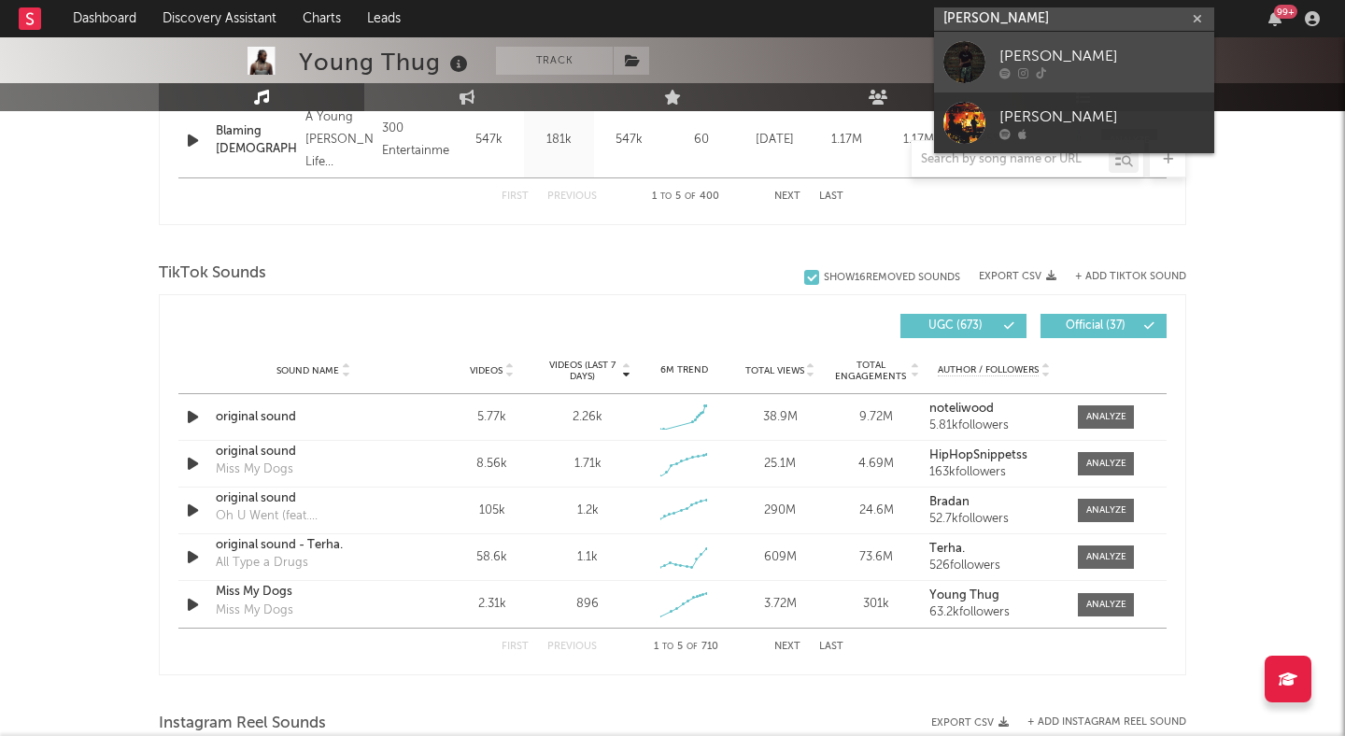
type input "isaac scott"
click at [1135, 66] on div "Isaac Scott" at bounding box center [1103, 56] width 206 height 22
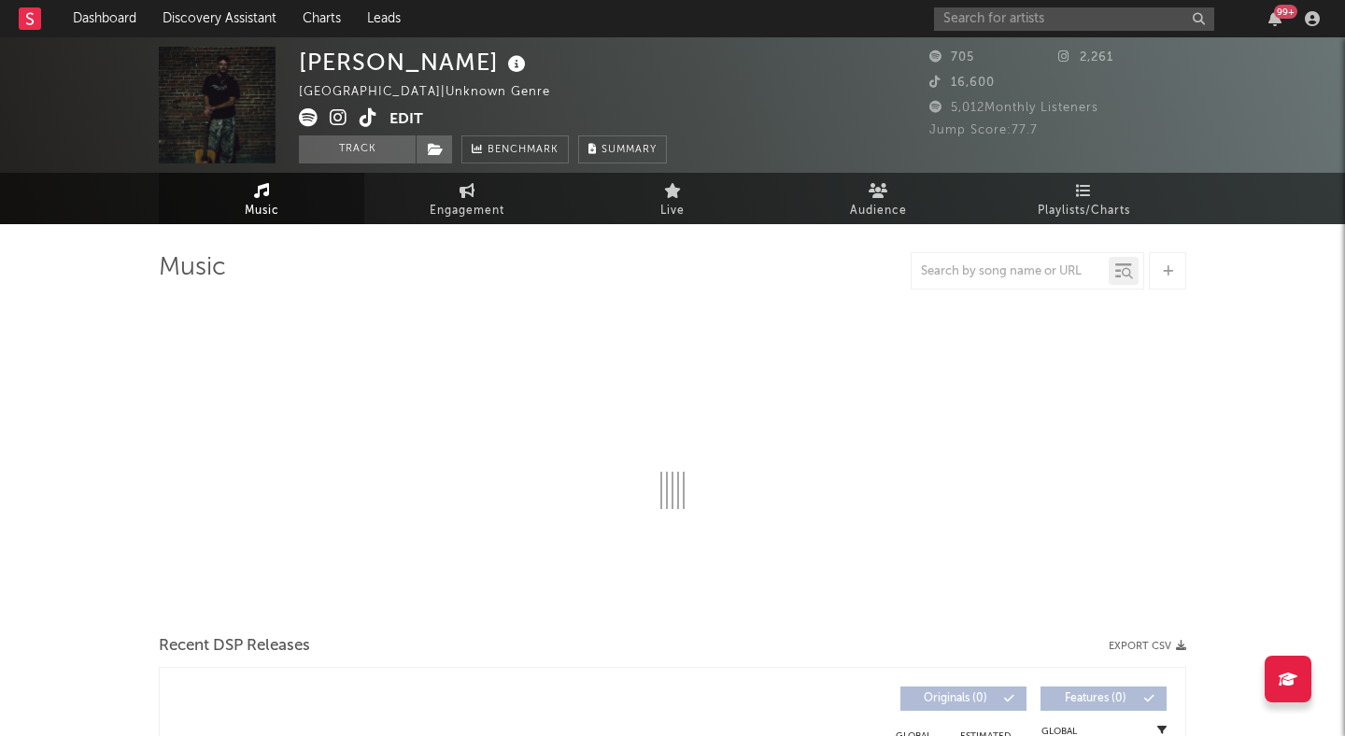
select select "1w"
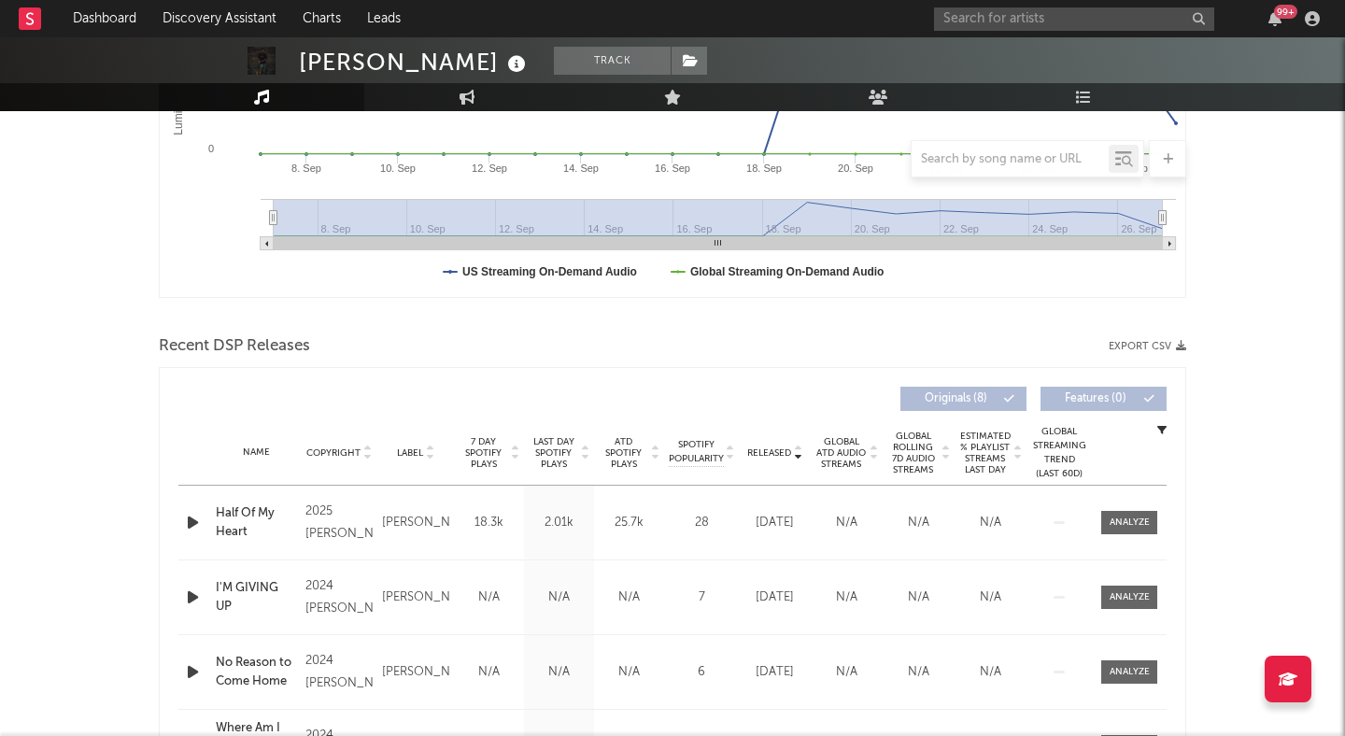
scroll to position [449, 0]
click at [194, 516] on icon "button" at bounding box center [193, 520] width 20 height 23
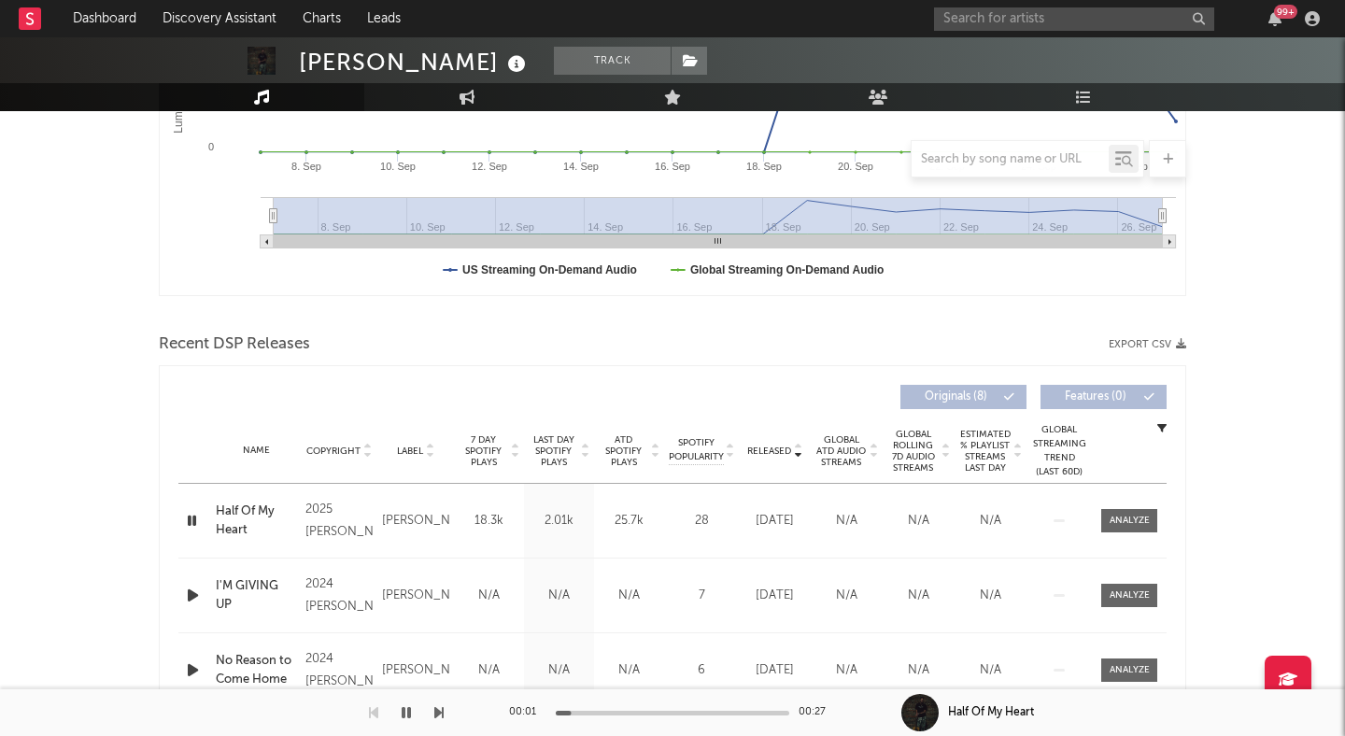
click at [650, 712] on div at bounding box center [673, 713] width 234 height 5
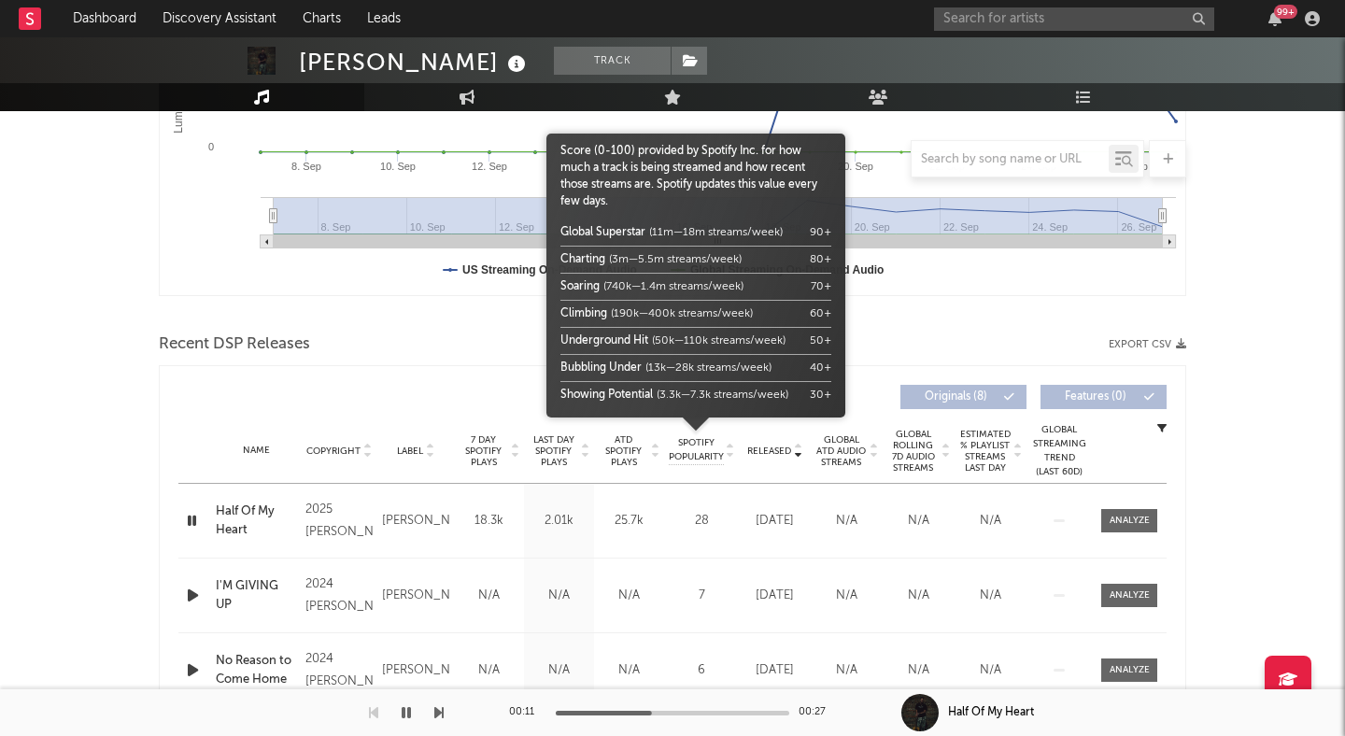
scroll to position [0, 0]
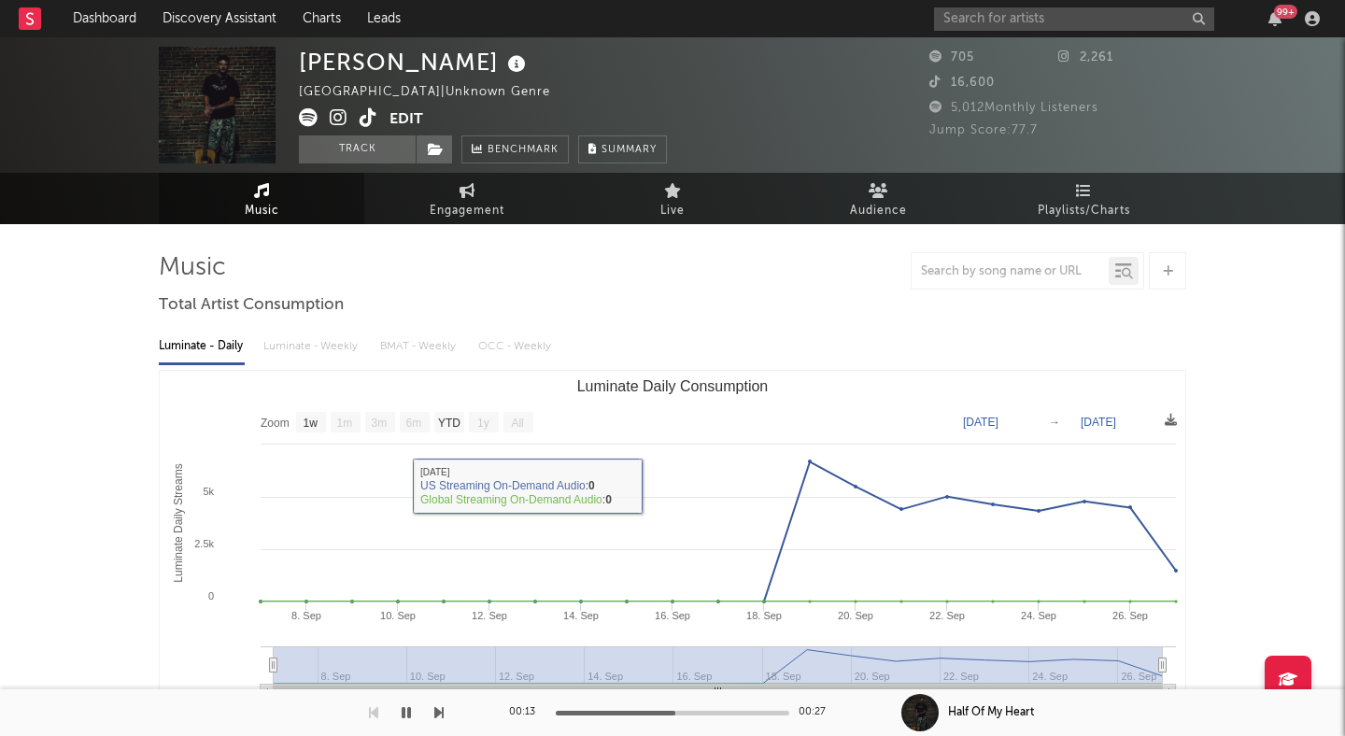
click at [405, 709] on icon "button" at bounding box center [406, 712] width 9 height 15
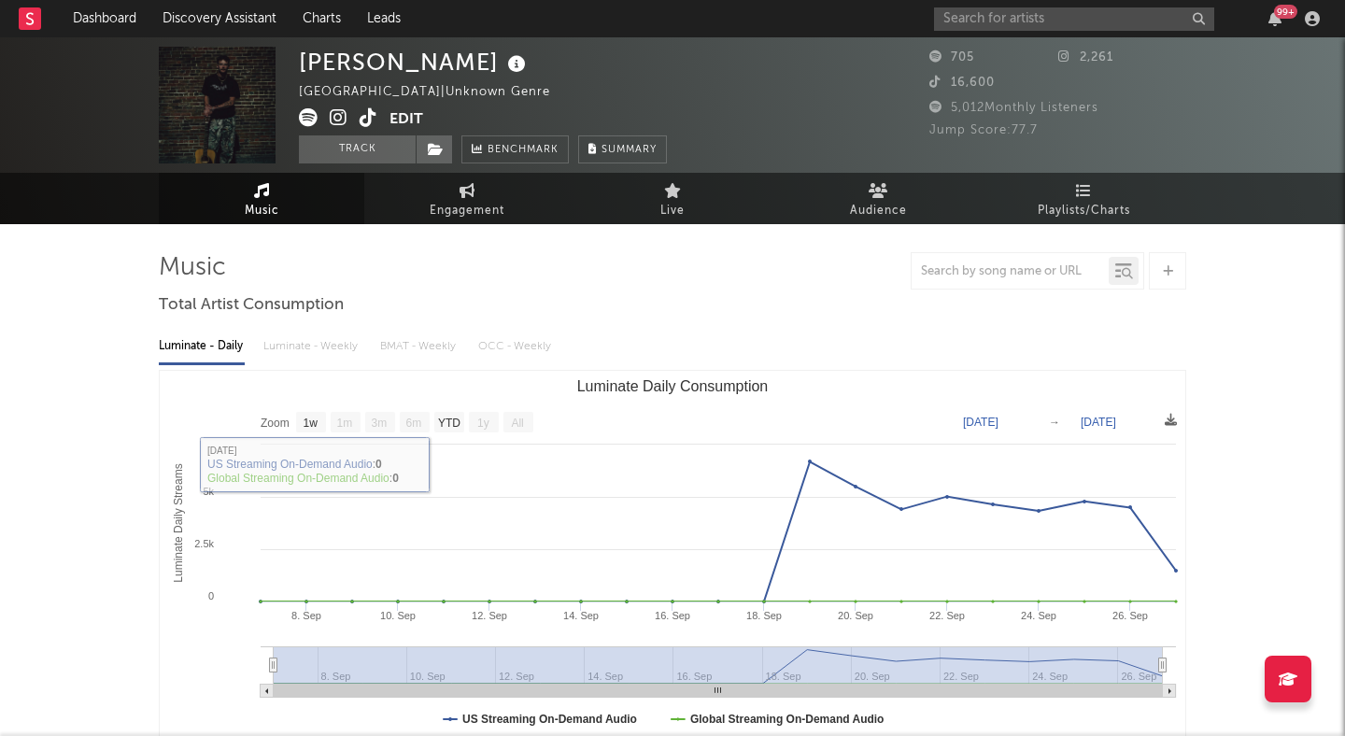
click at [363, 120] on icon at bounding box center [369, 117] width 18 height 19
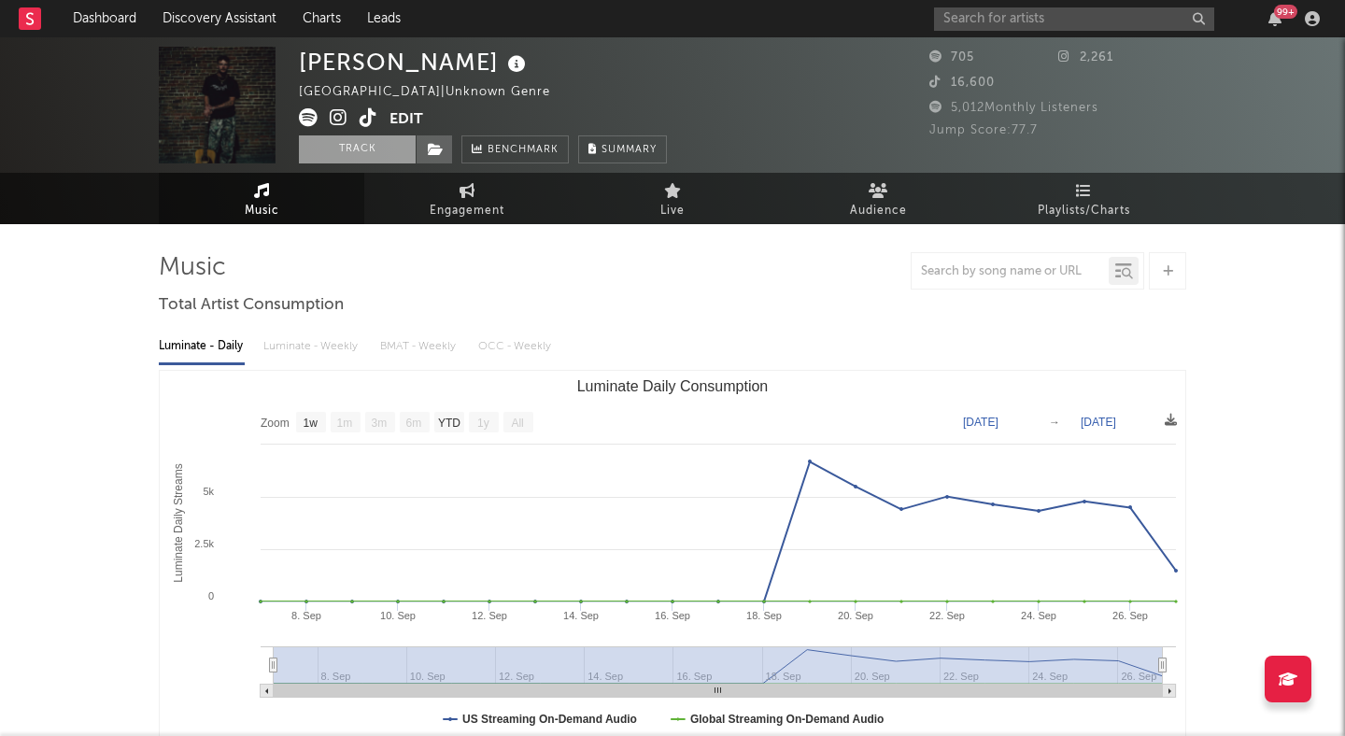
click at [379, 152] on button "Track" at bounding box center [357, 149] width 117 height 28
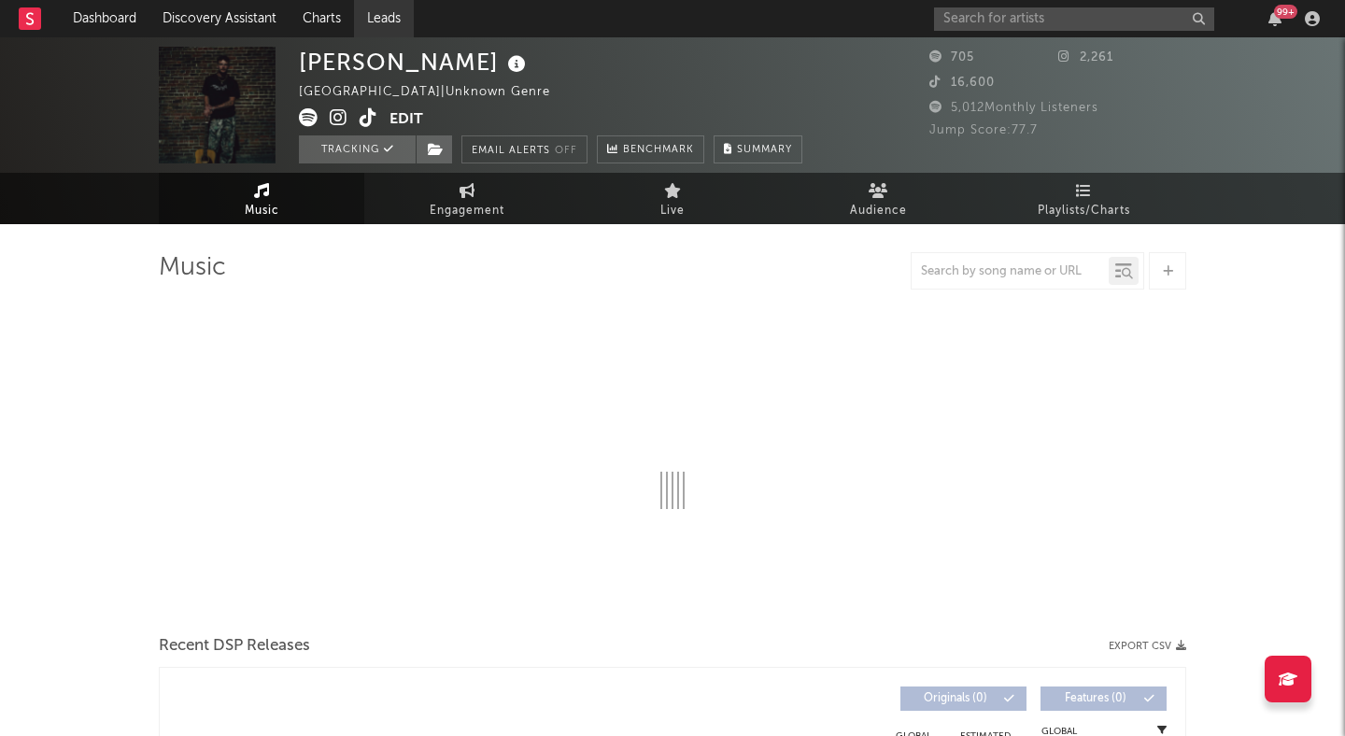
select select "1w"
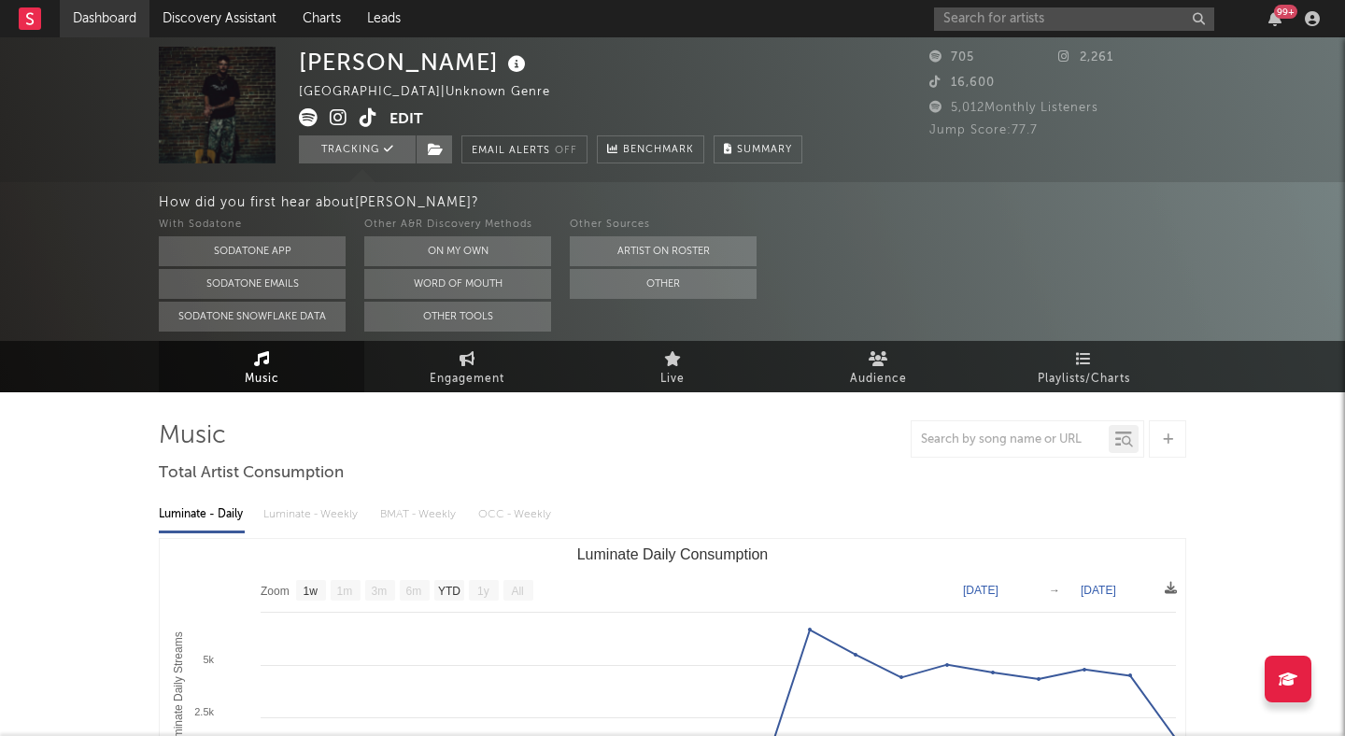
click at [101, 25] on link "Dashboard" at bounding box center [105, 18] width 90 height 37
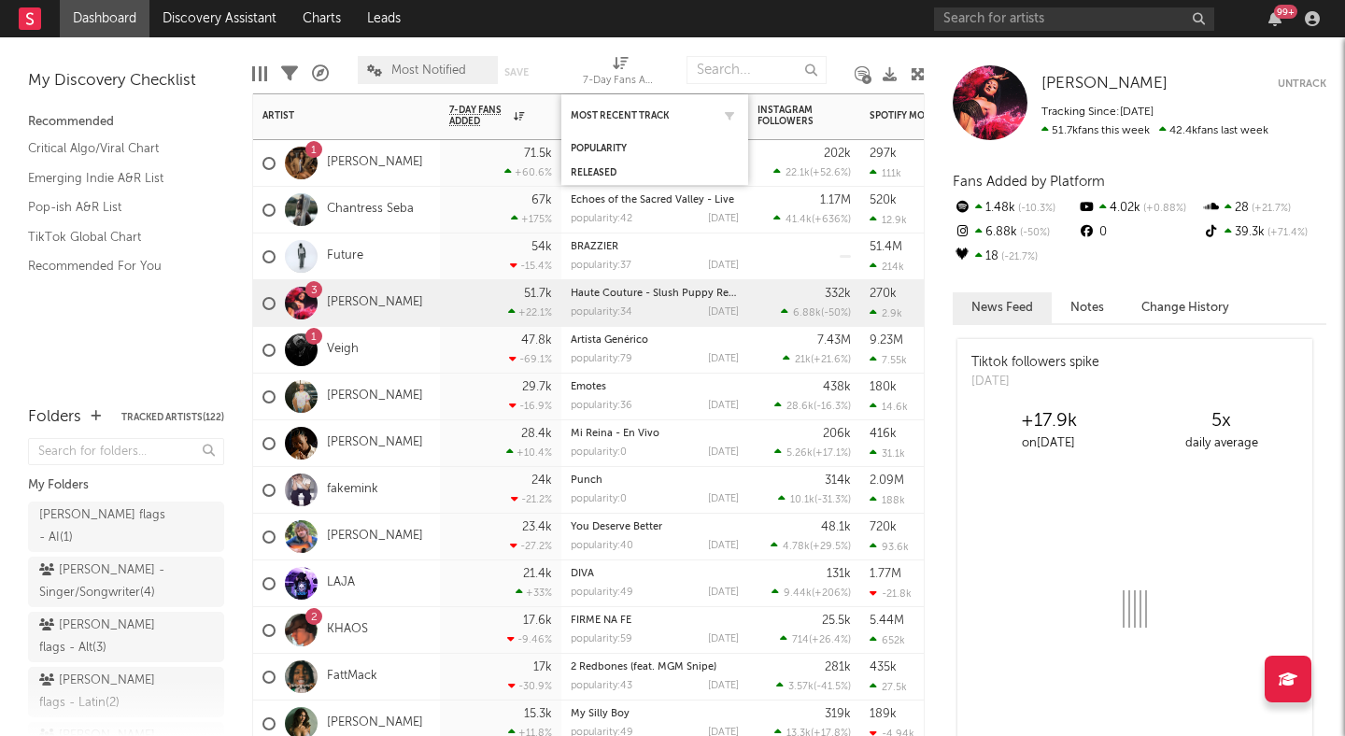
click at [682, 121] on div "Most Recent Track" at bounding box center [655, 115] width 168 height 36
click at [654, 110] on div "Most Recent Track" at bounding box center [641, 115] width 140 height 11
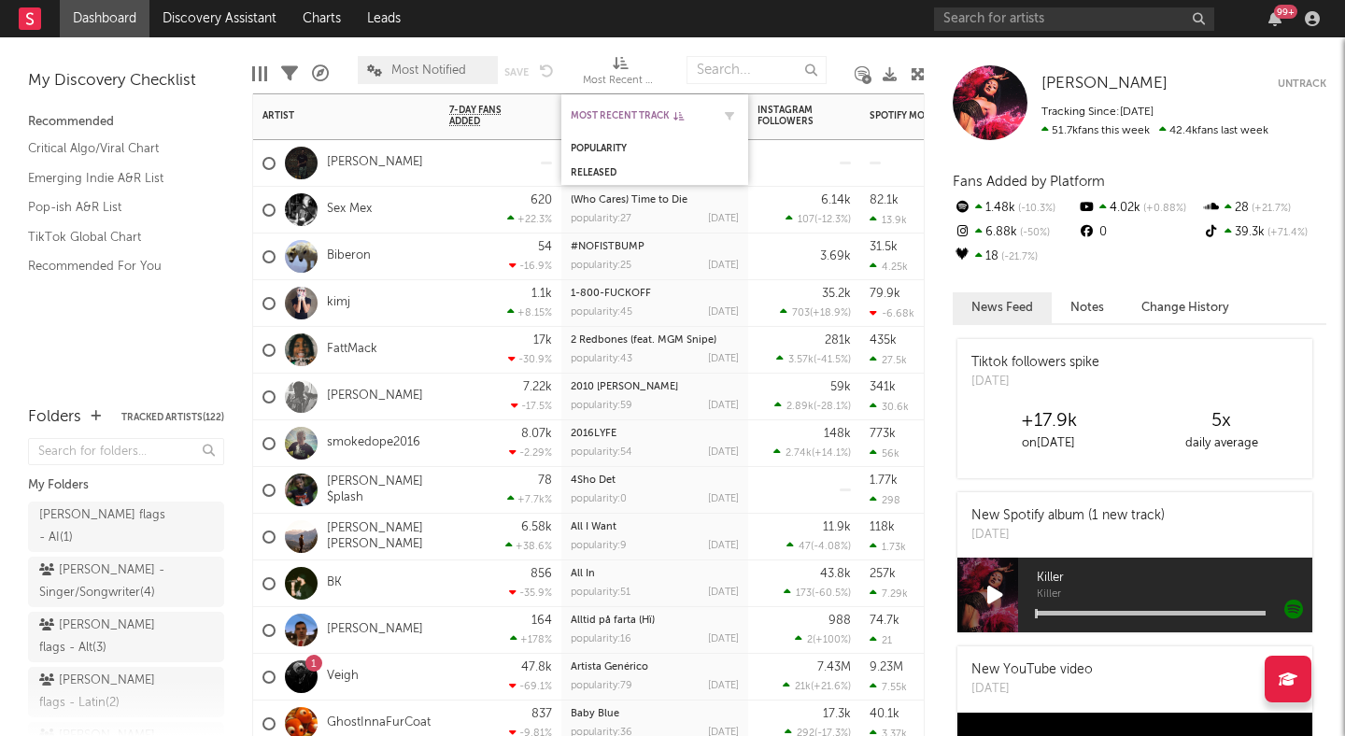
click at [641, 115] on div "Most Recent Track" at bounding box center [641, 115] width 140 height 11
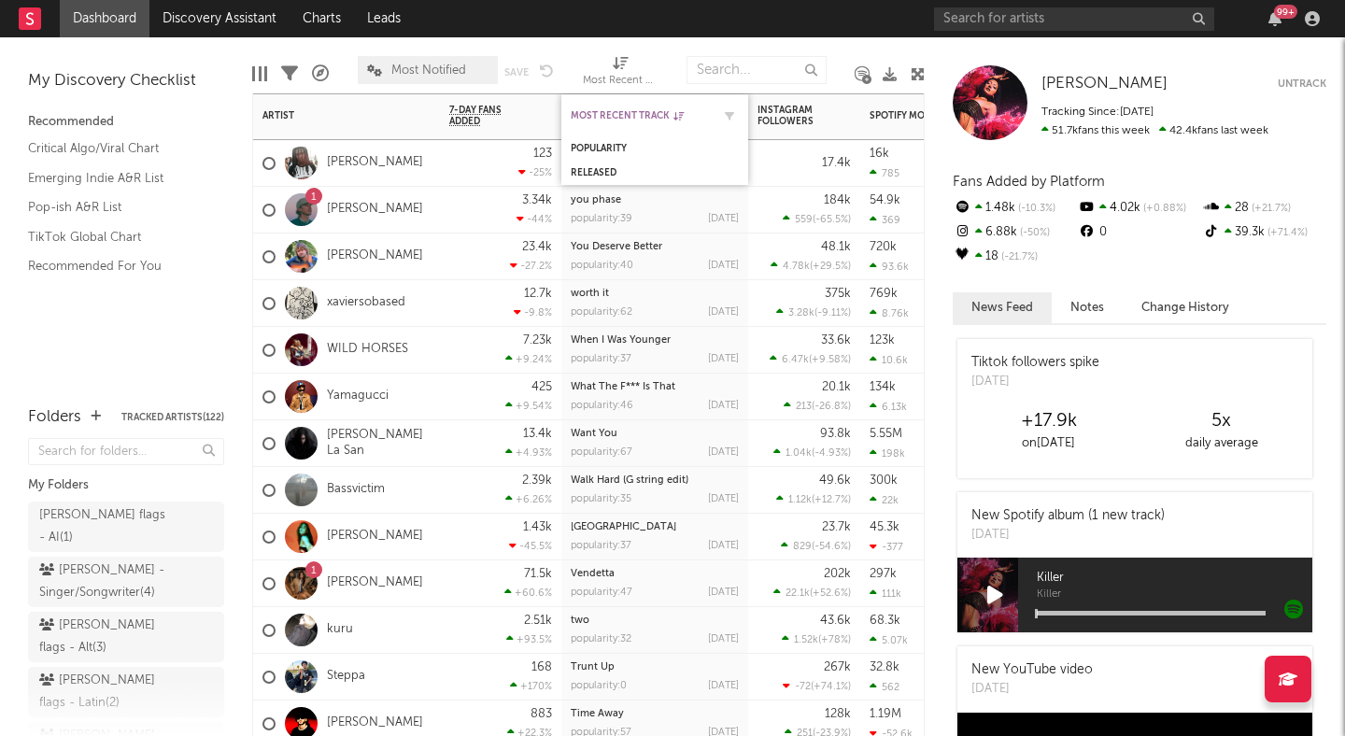
click at [687, 117] on div "Most Recent Track" at bounding box center [641, 115] width 140 height 11
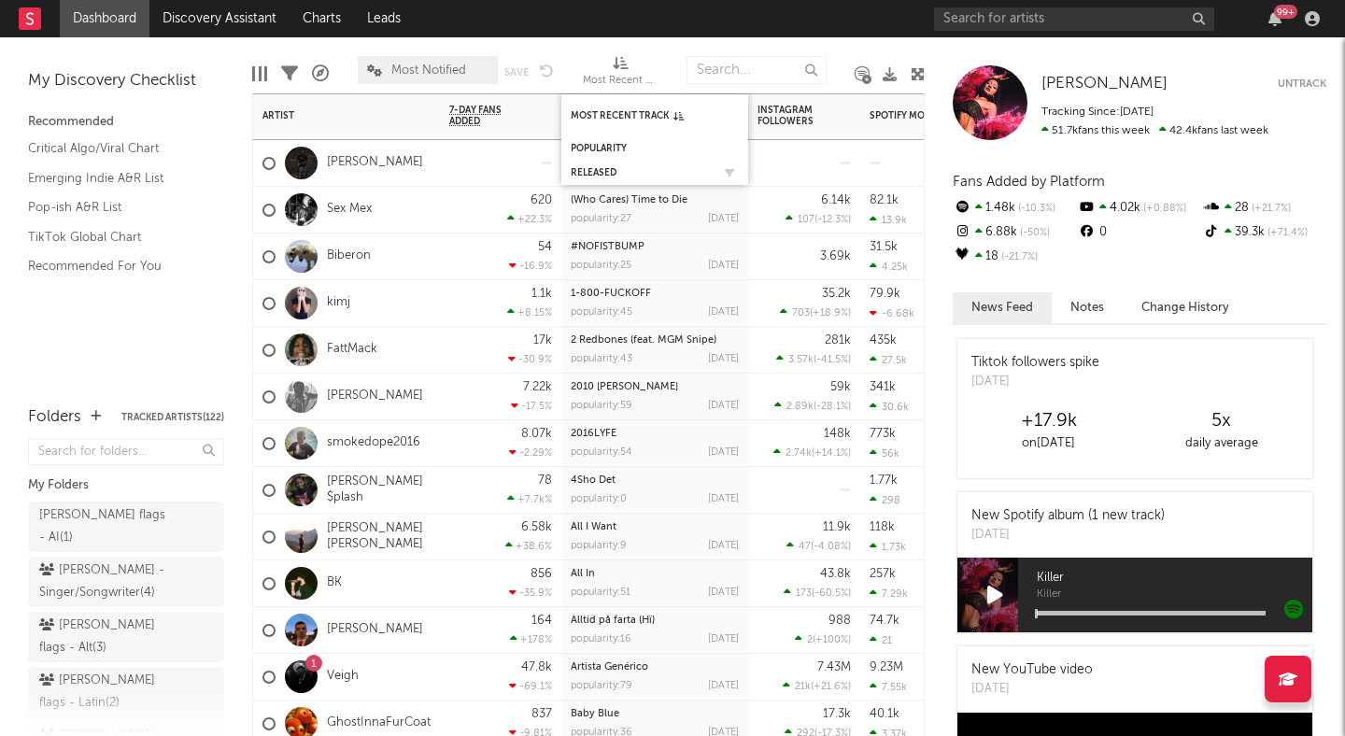
click at [648, 164] on div "Released" at bounding box center [655, 172] width 168 height 19
click at [608, 171] on div "Released" at bounding box center [641, 172] width 140 height 11
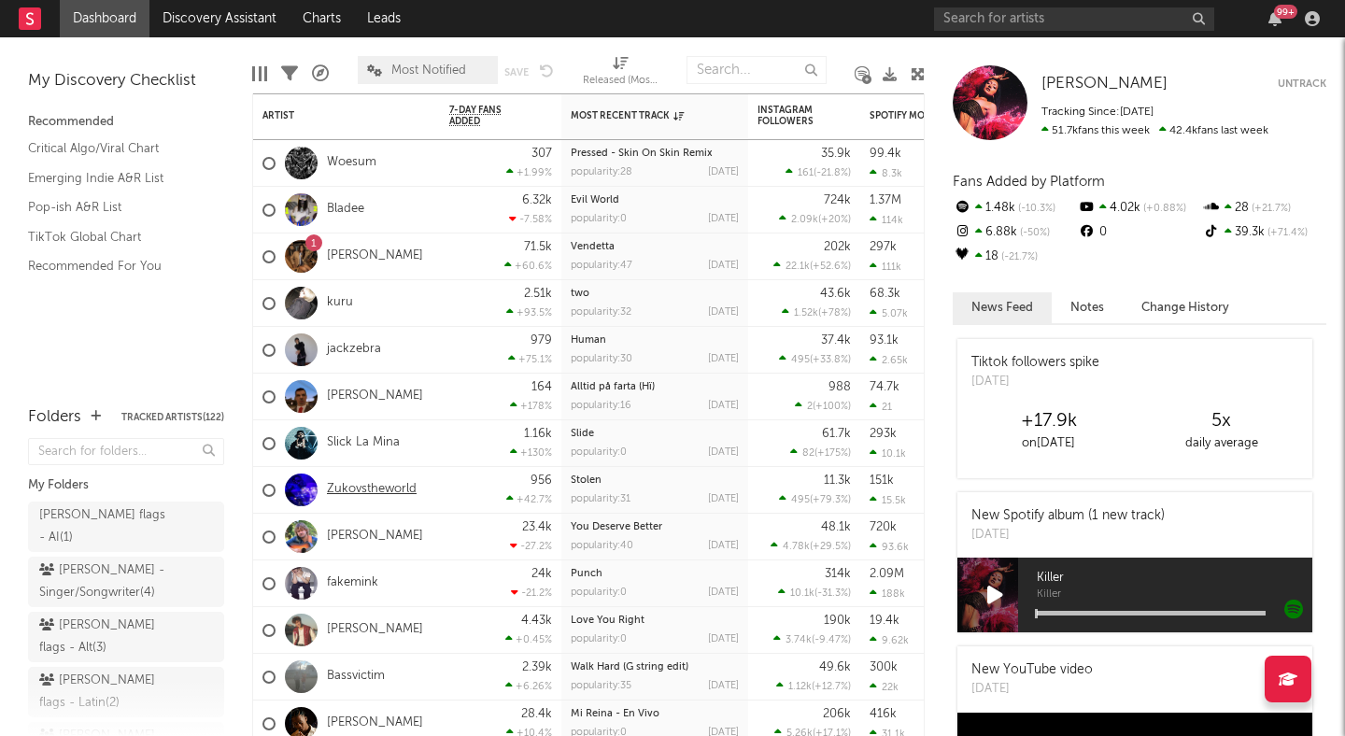
click at [389, 492] on link "Zukovstheworld" at bounding box center [372, 490] width 90 height 16
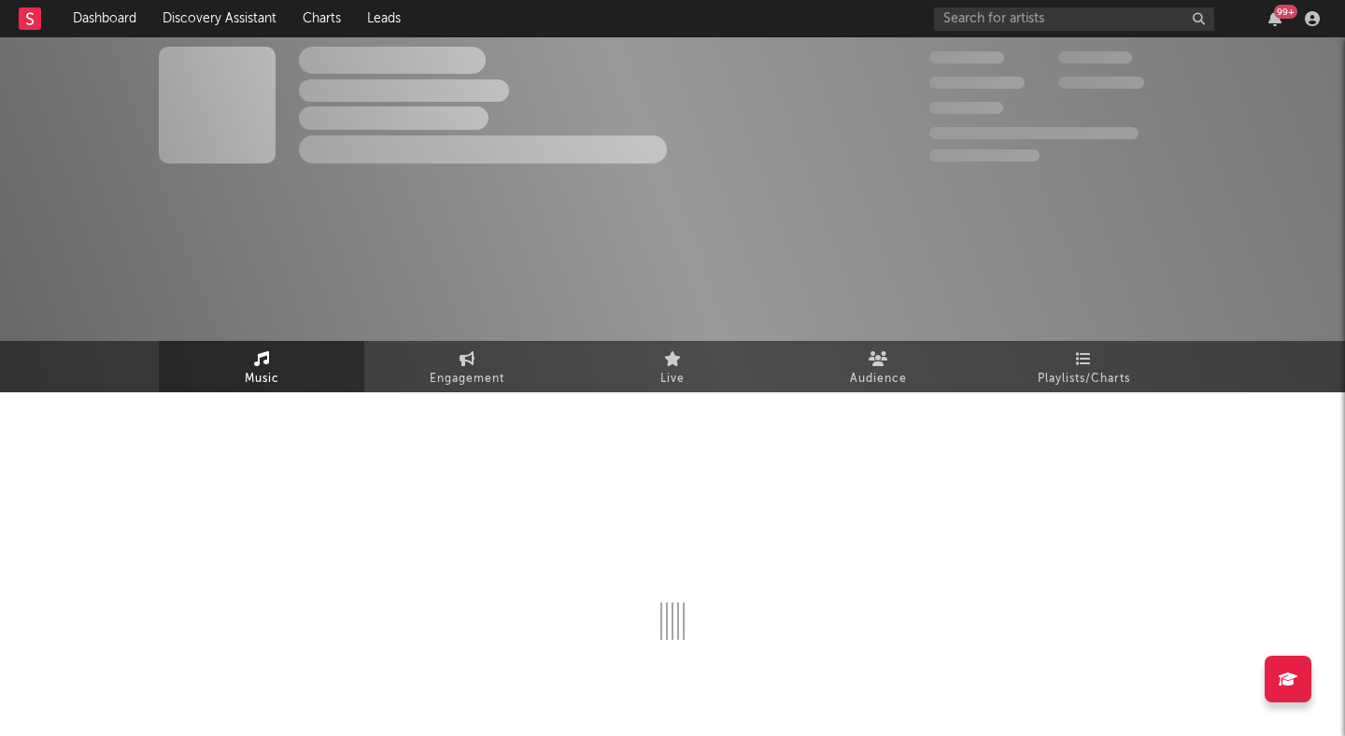
select select "1w"
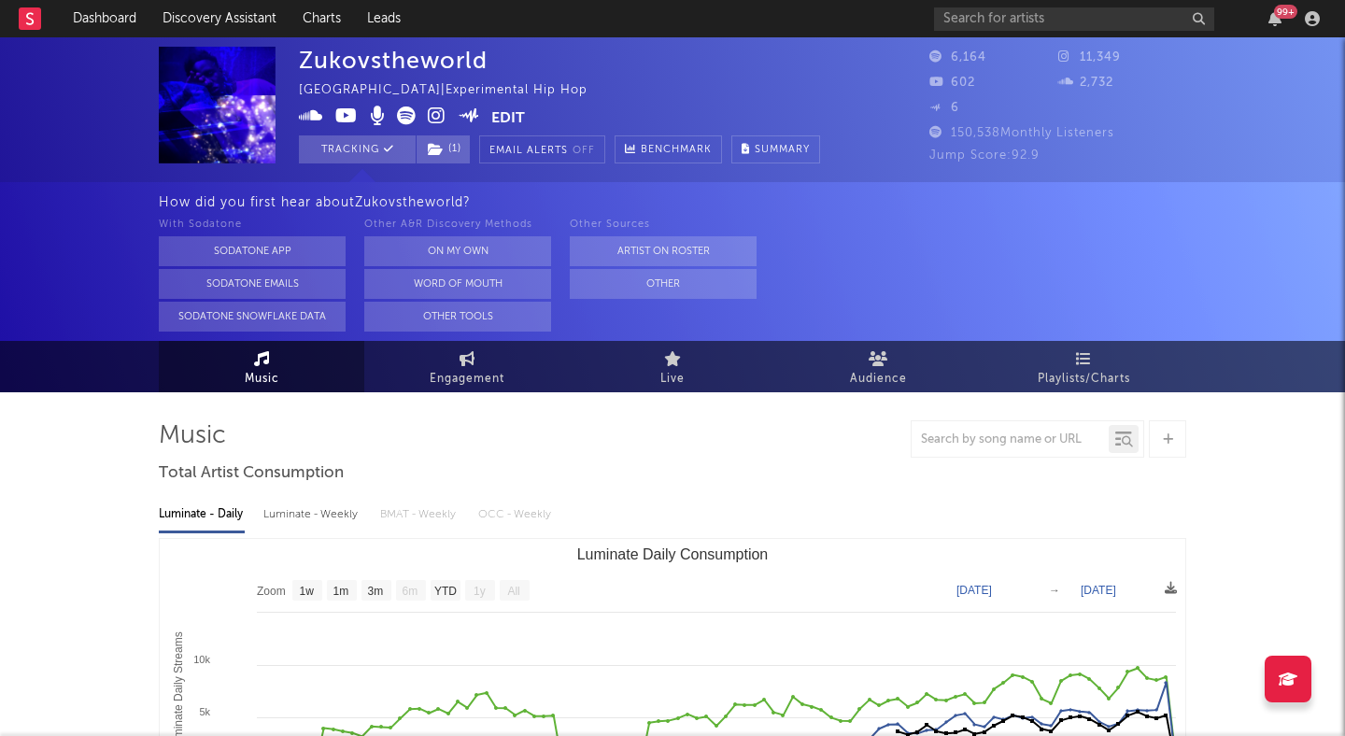
click at [428, 120] on icon at bounding box center [437, 116] width 18 height 19
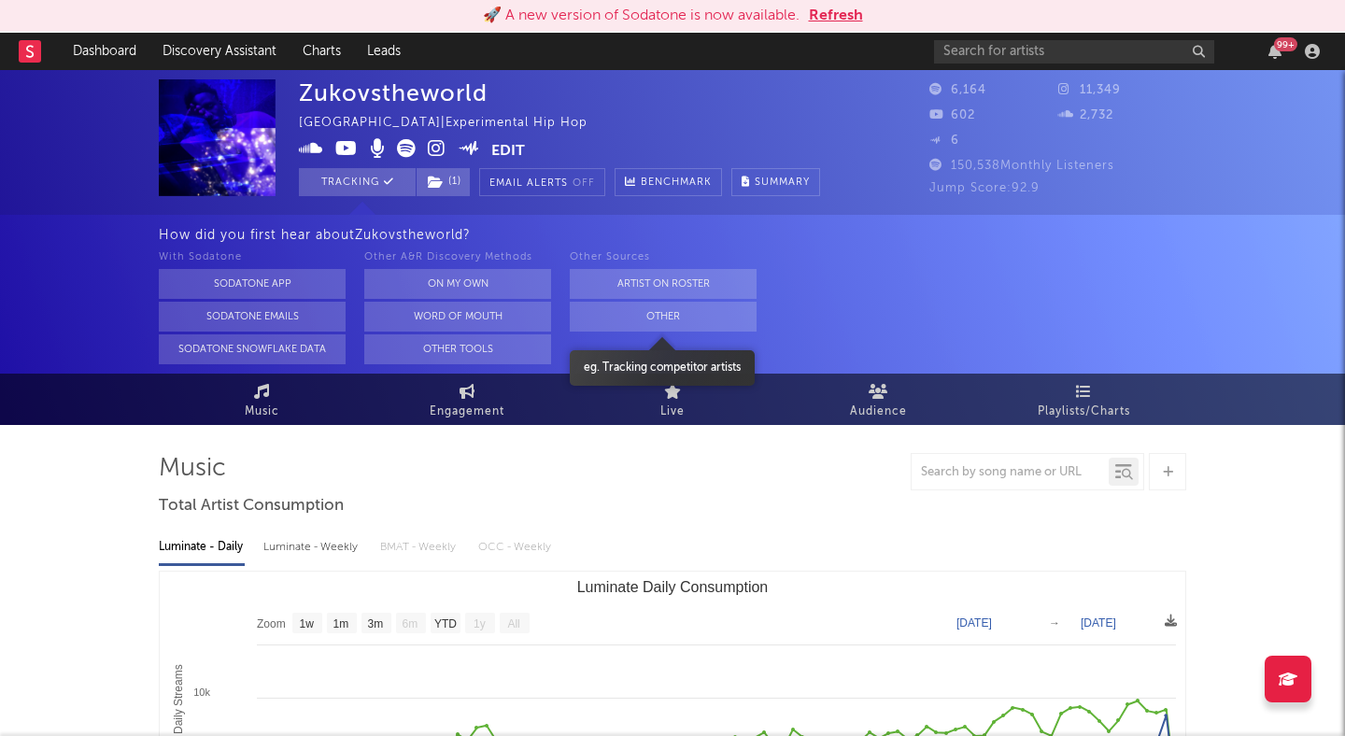
click at [612, 309] on button "Other" at bounding box center [663, 317] width 187 height 30
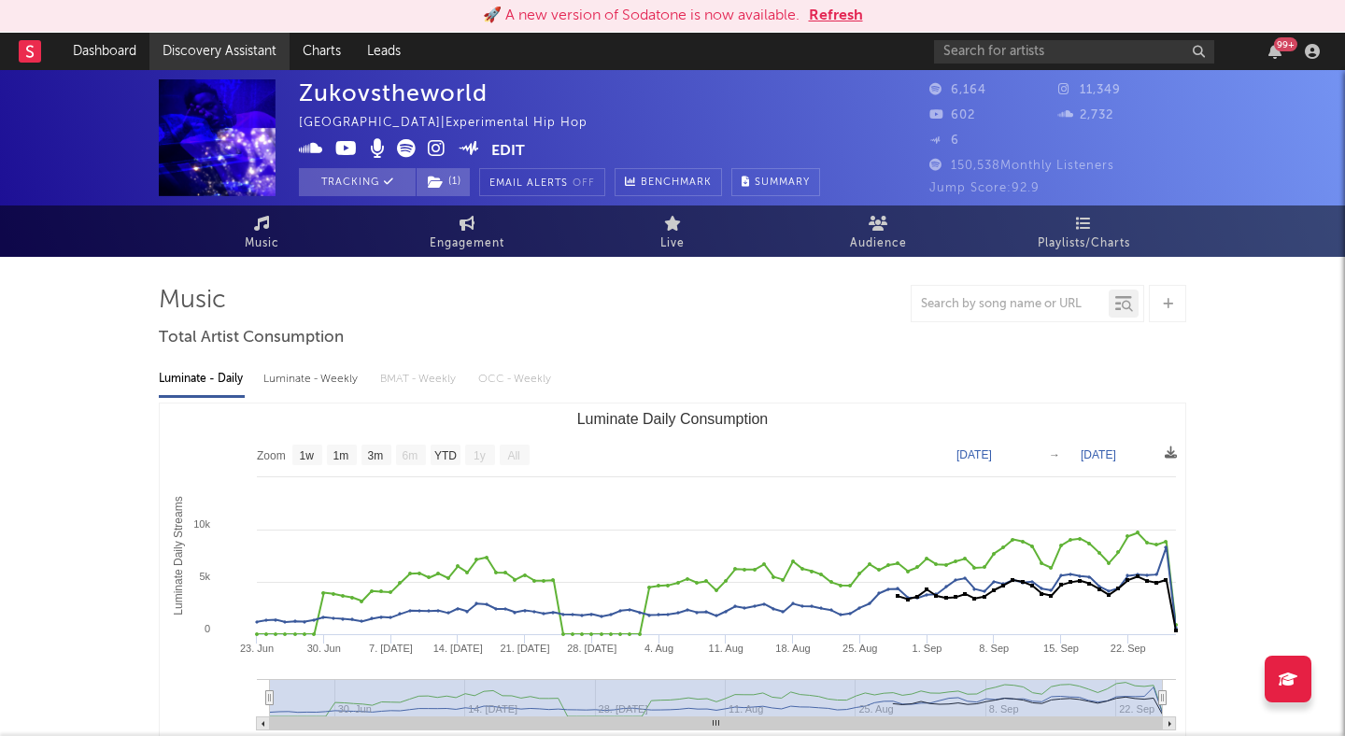
click at [235, 54] on link "Discovery Assistant" at bounding box center [219, 51] width 140 height 37
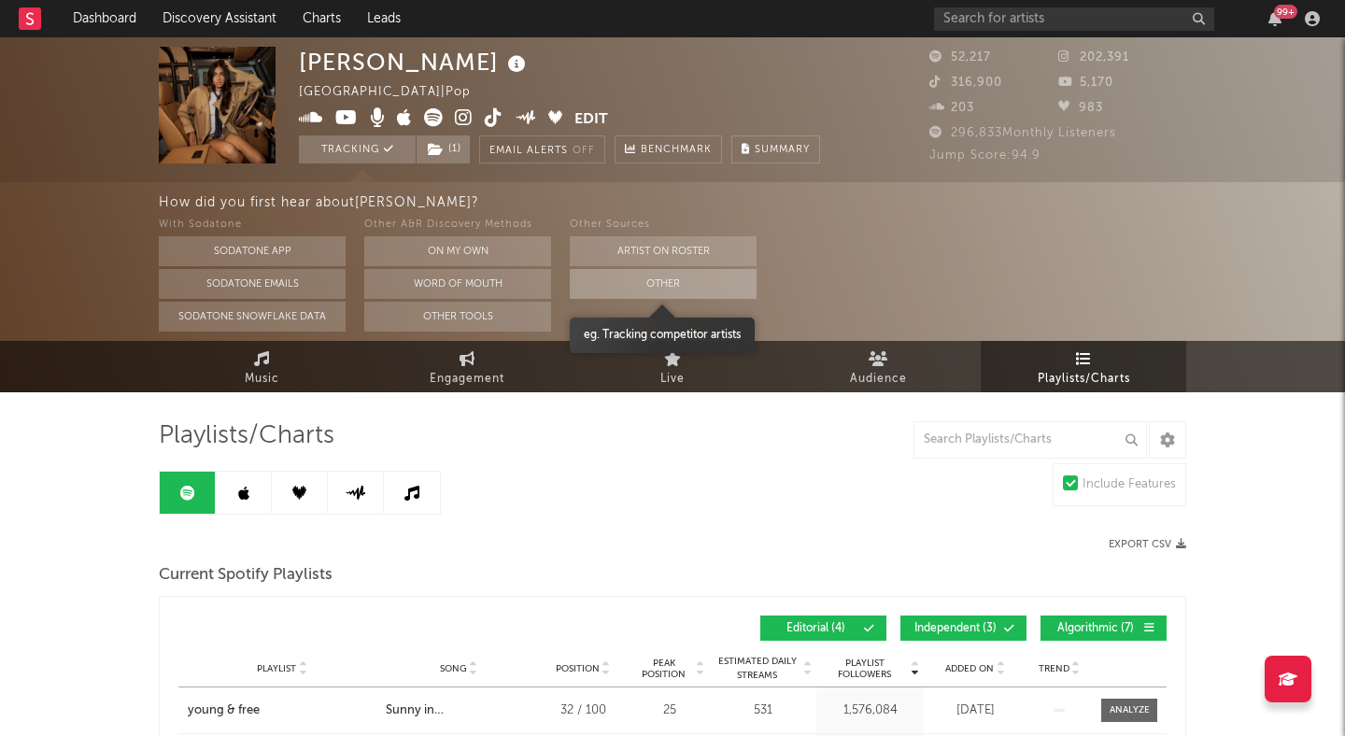
click at [643, 282] on button "Other" at bounding box center [663, 284] width 187 height 30
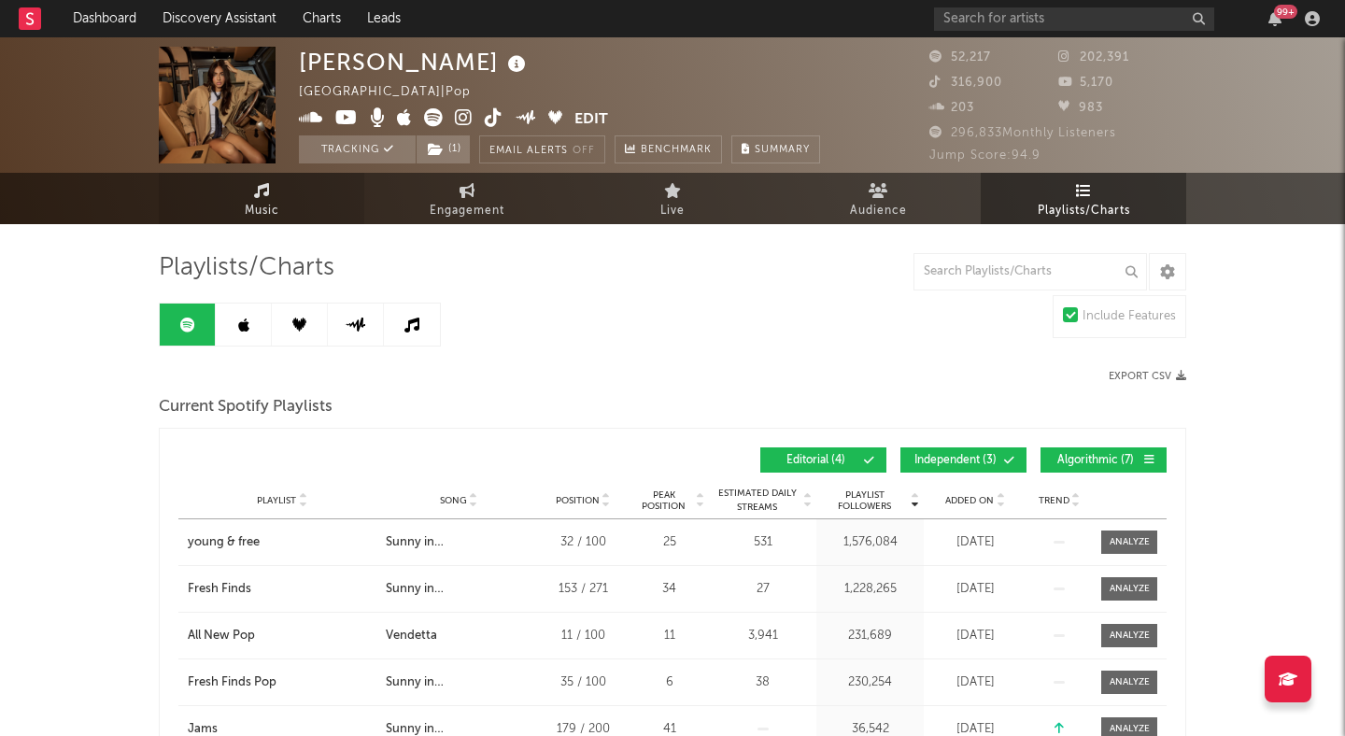
click at [264, 189] on icon at bounding box center [262, 190] width 16 height 15
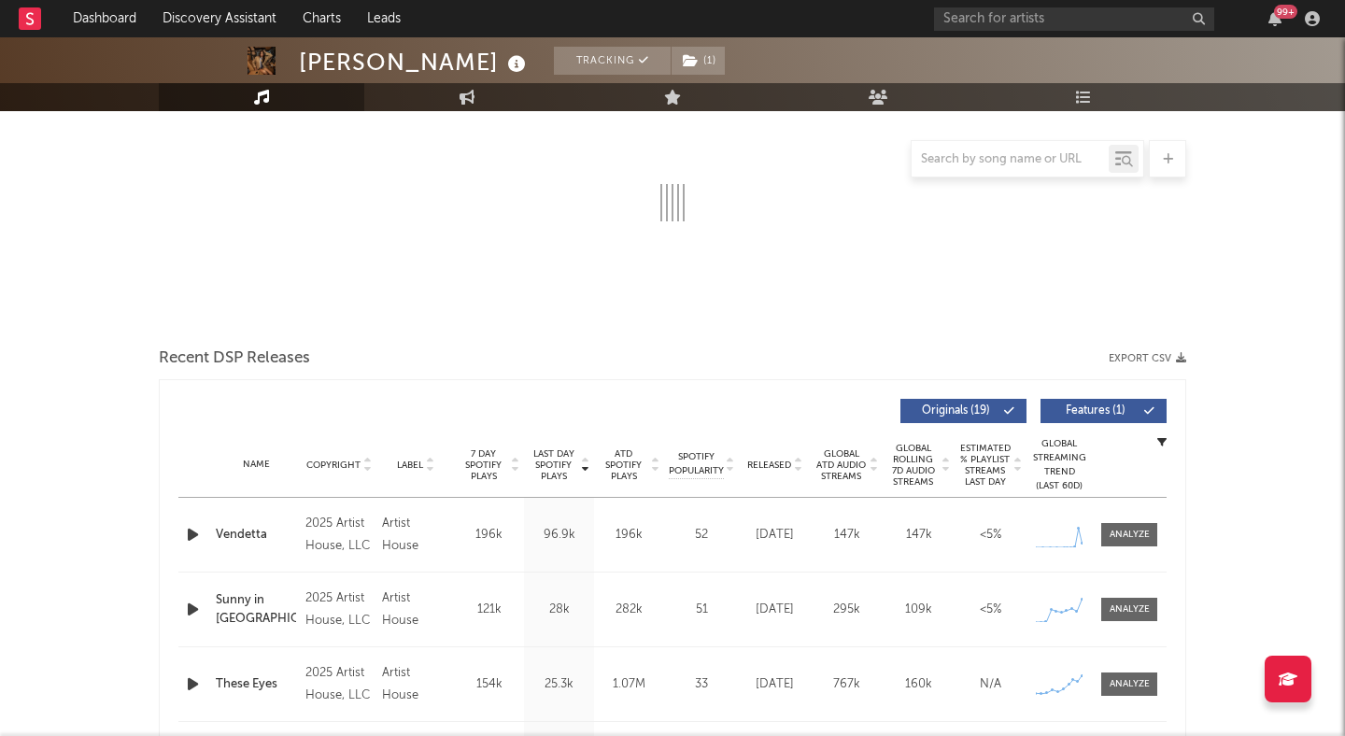
select select "6m"
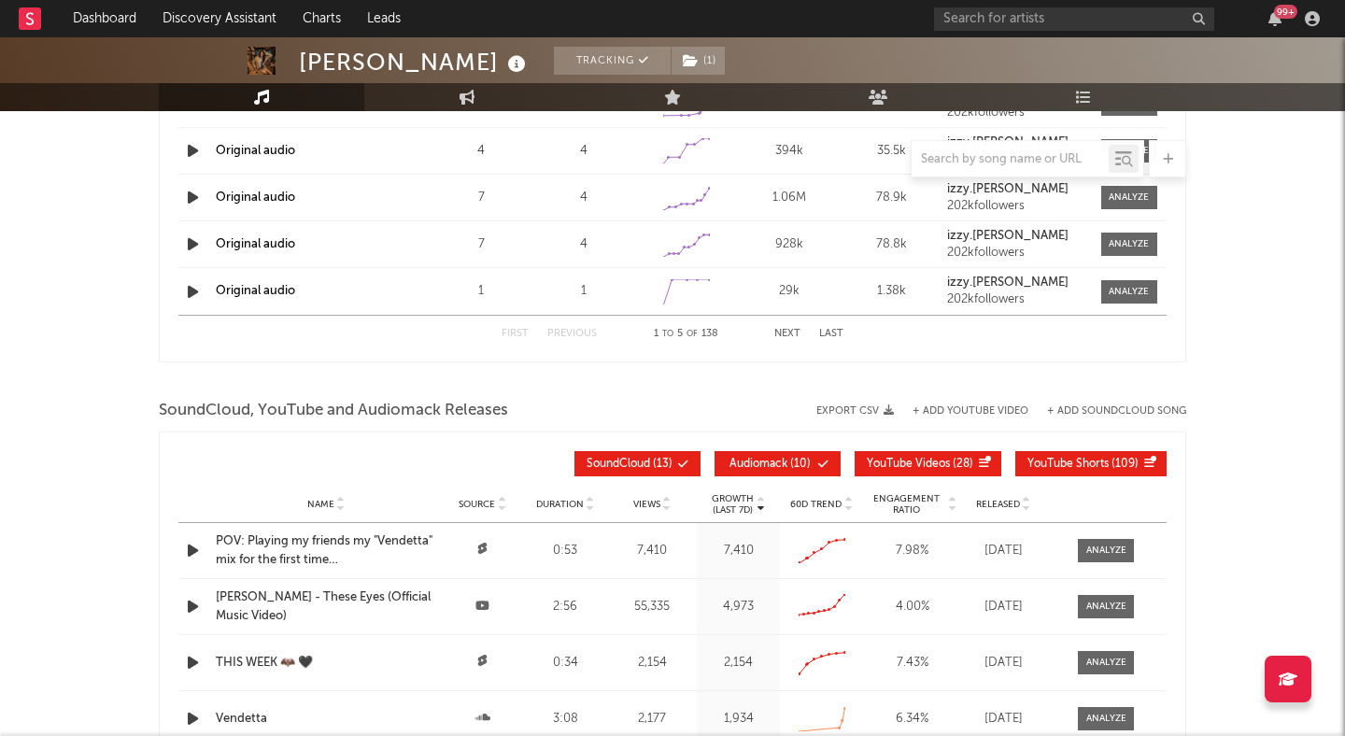
scroll to position [1909, 0]
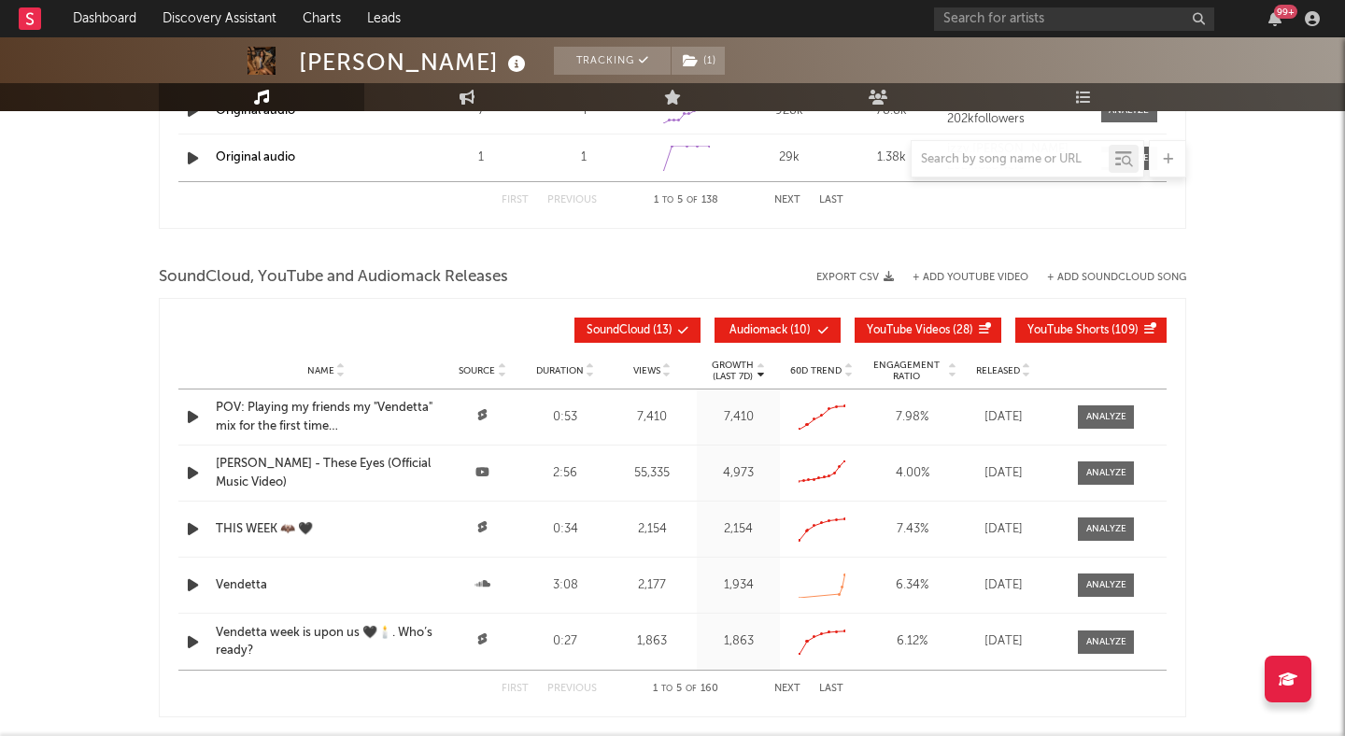
click at [196, 587] on icon "button" at bounding box center [193, 585] width 20 height 23
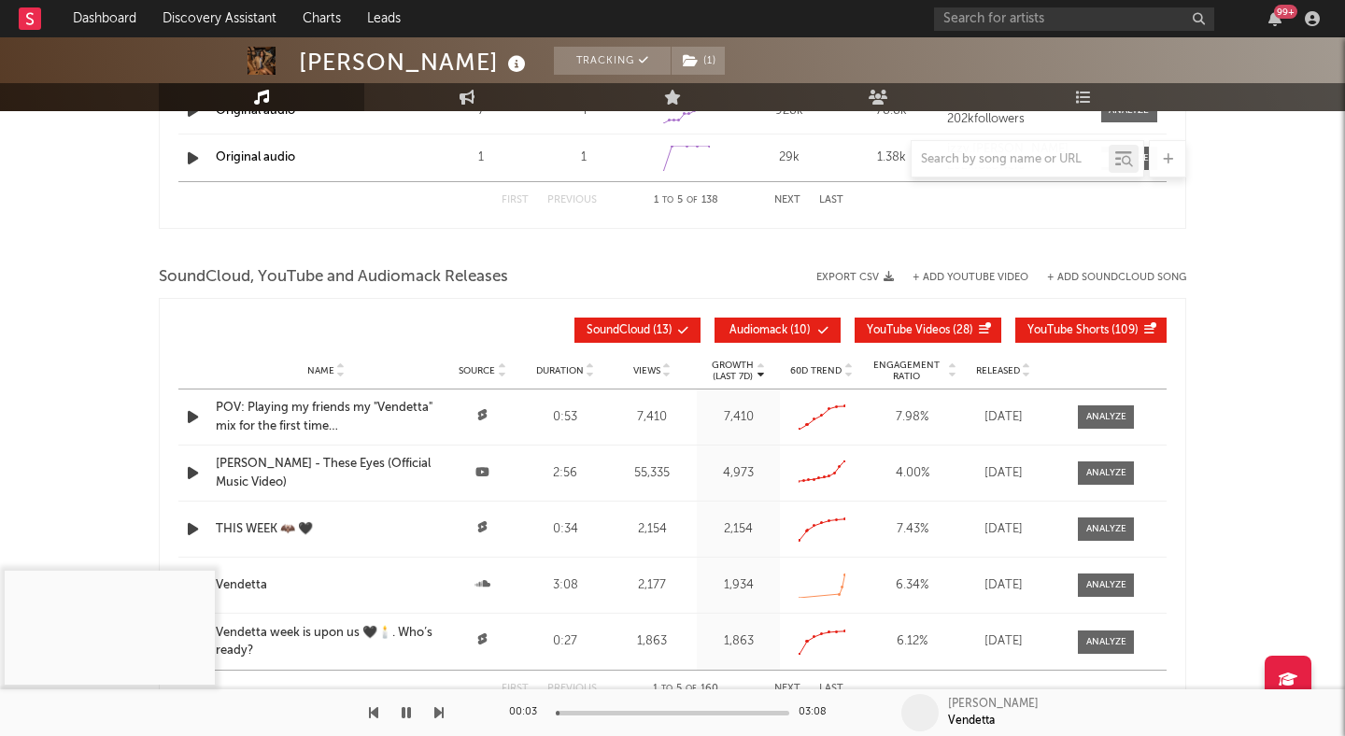
click at [407, 708] on icon "button" at bounding box center [406, 712] width 9 height 15
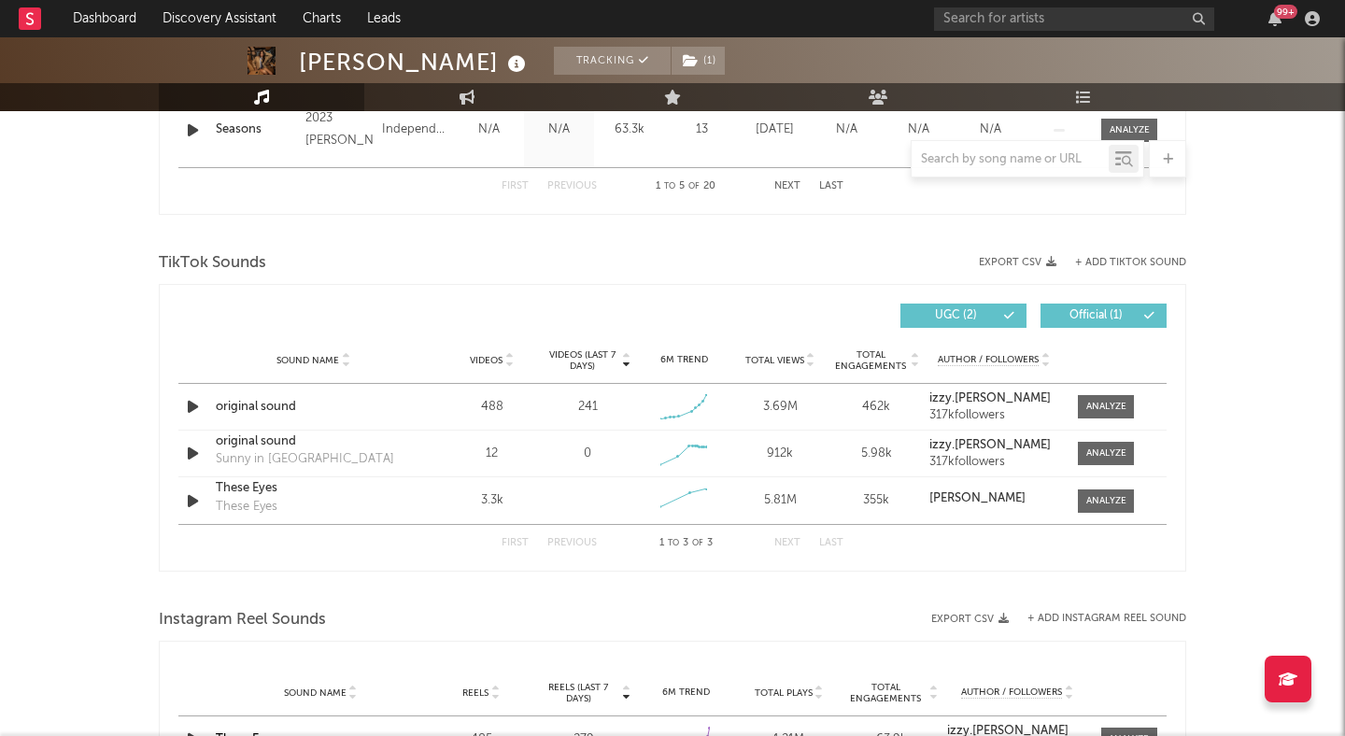
scroll to position [1139, 0]
click at [194, 409] on icon "button" at bounding box center [193, 407] width 20 height 23
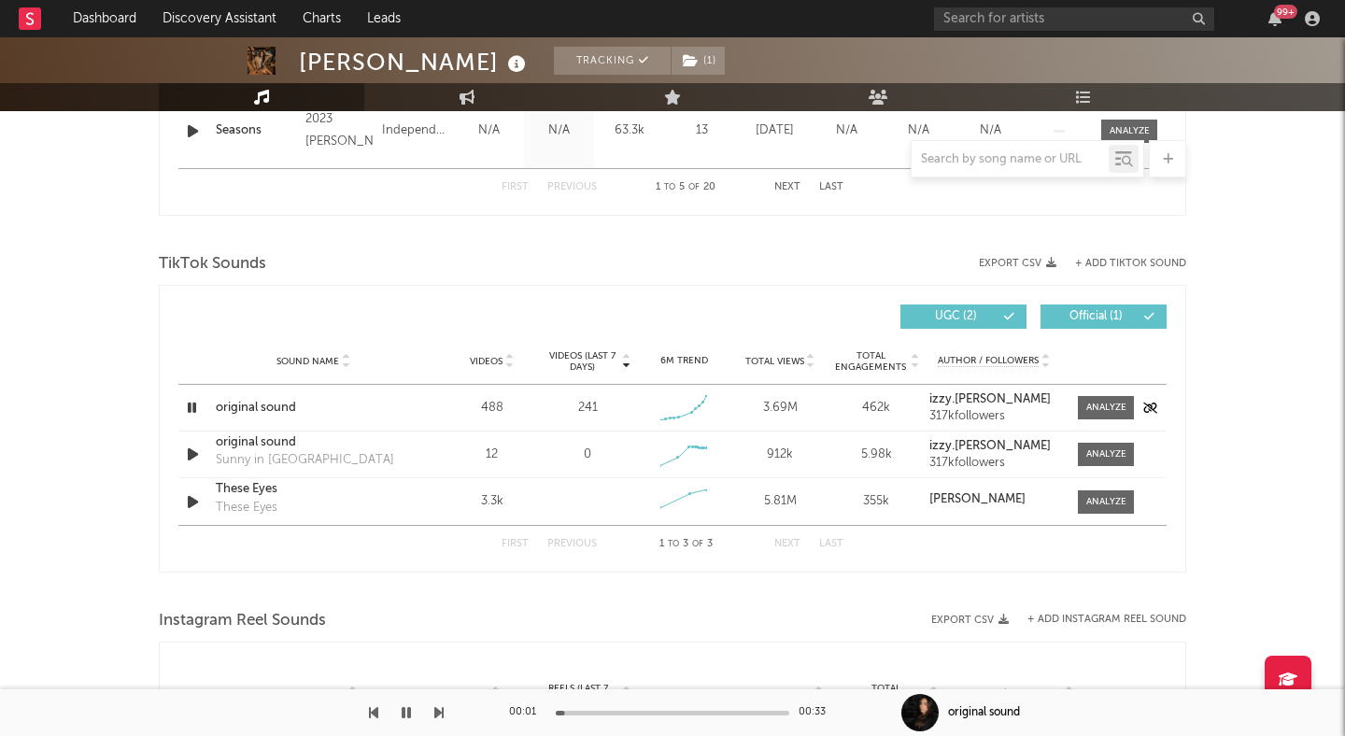
click at [193, 407] on icon "button" at bounding box center [192, 407] width 18 height 23
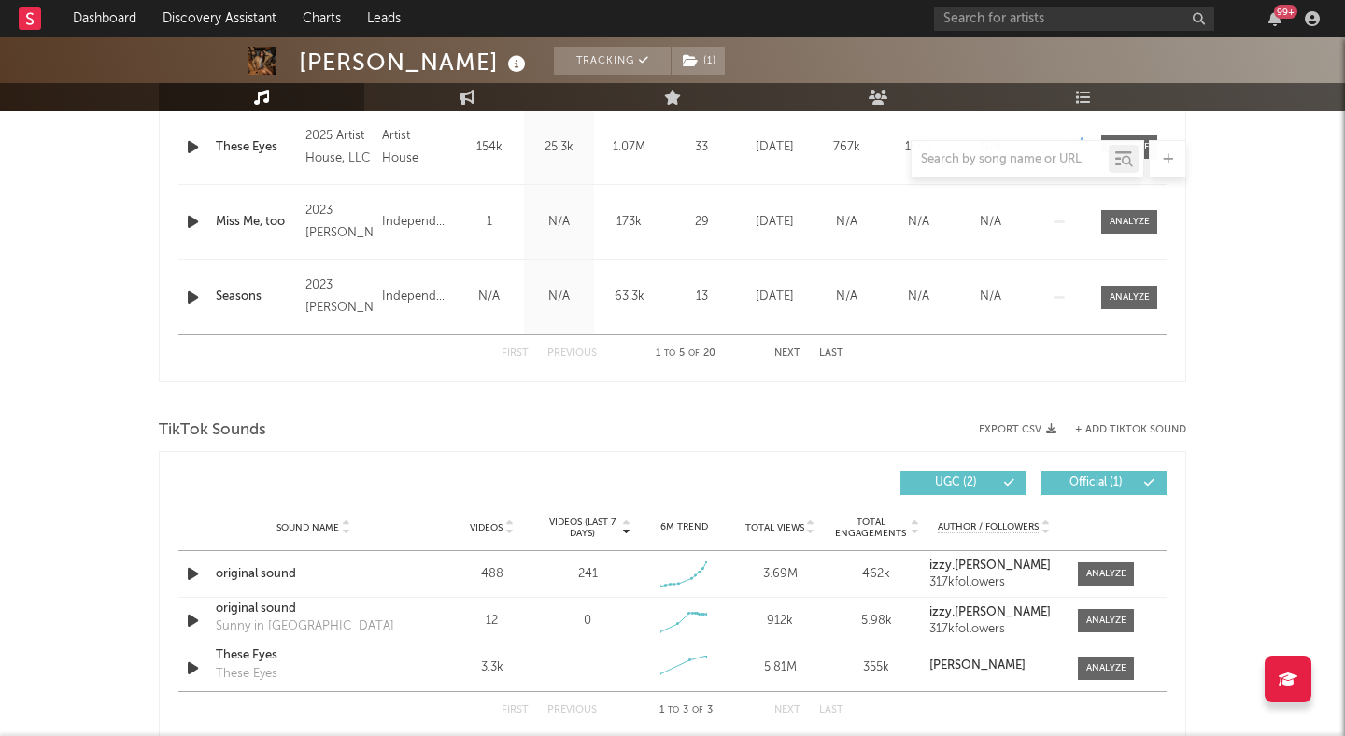
scroll to position [972, 0]
click at [952, 563] on strong "izzy.escobar" at bounding box center [990, 567] width 121 height 12
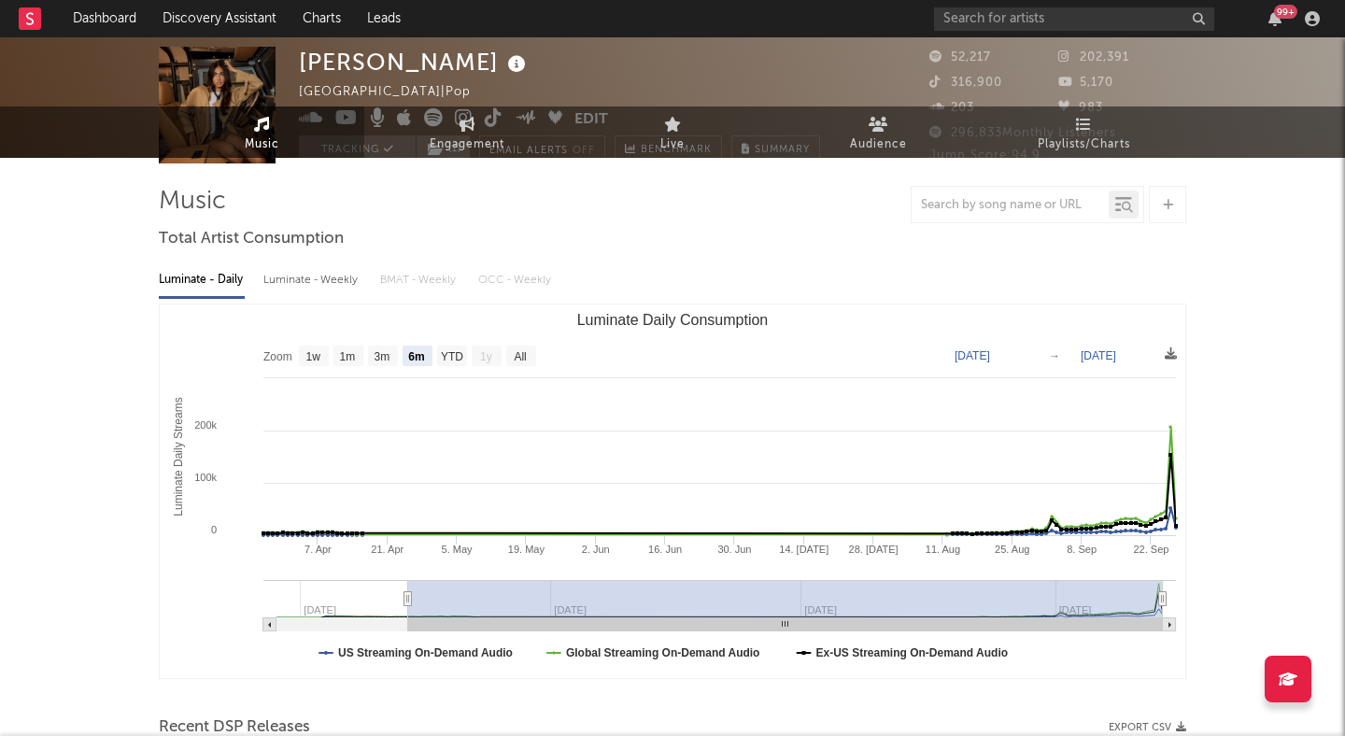
scroll to position [0, 0]
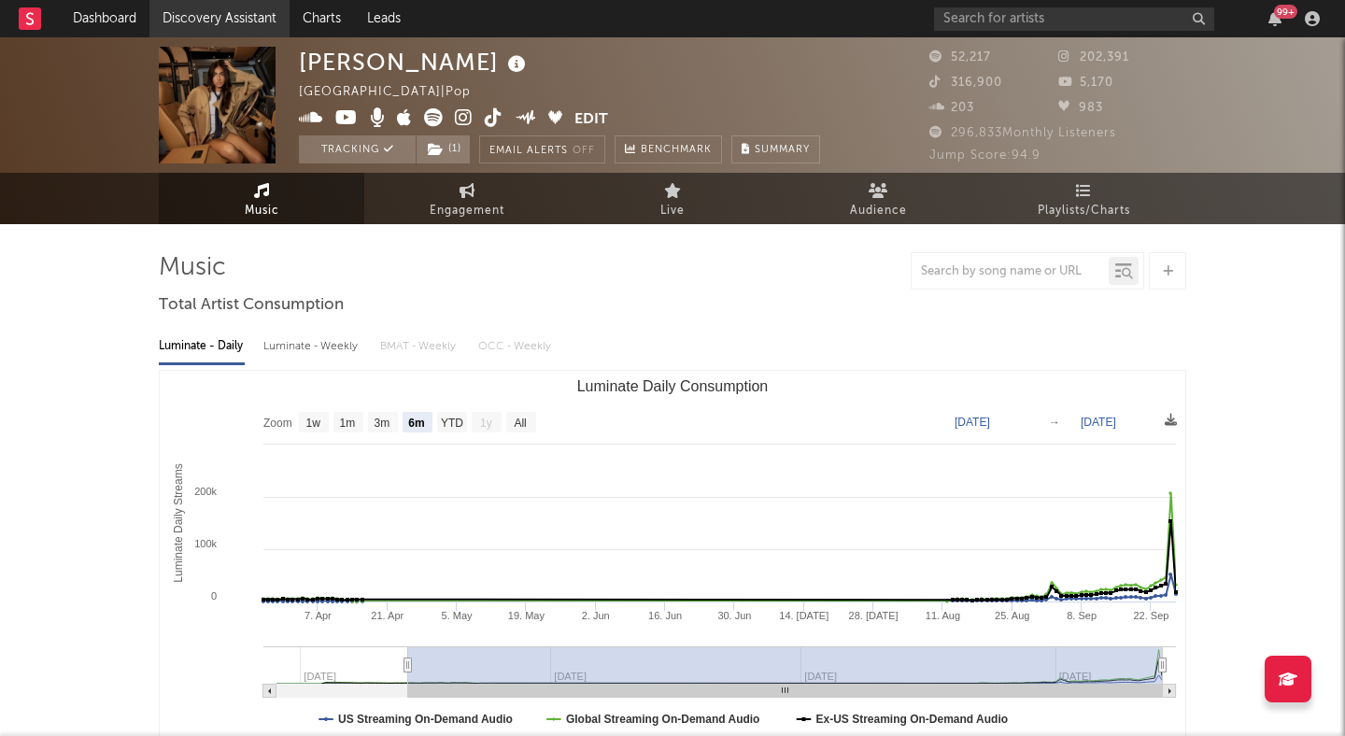
click at [236, 19] on link "Discovery Assistant" at bounding box center [219, 18] width 140 height 37
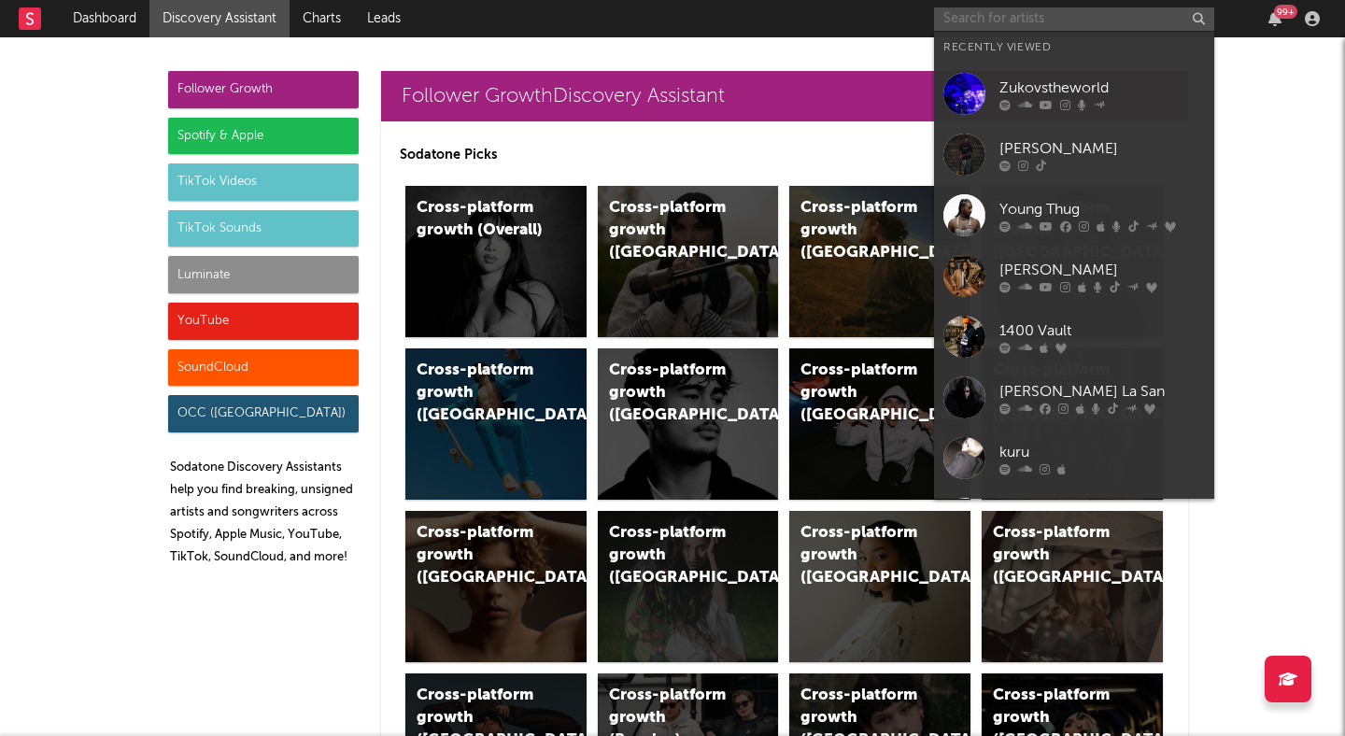
click at [966, 21] on input "text" at bounding box center [1074, 18] width 280 height 23
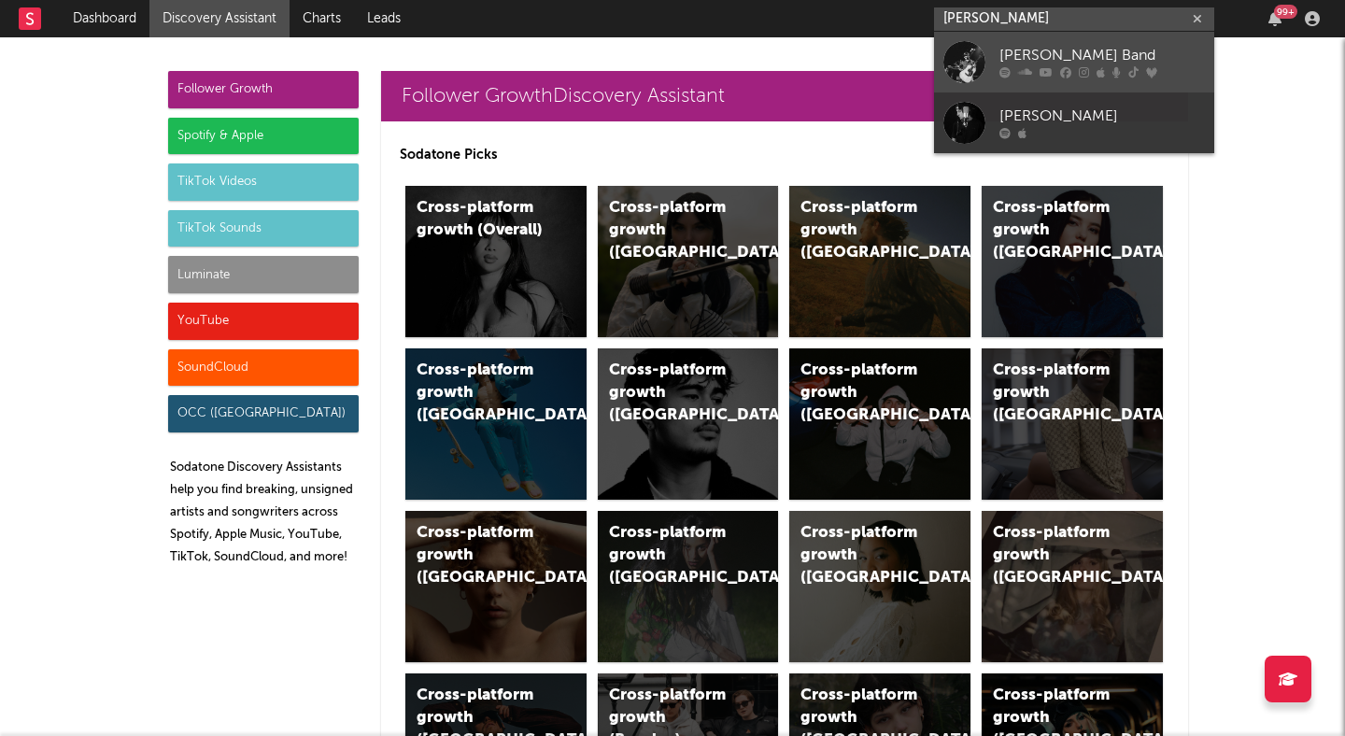
type input "logan ryan"
click at [1036, 47] on div "Logan Ryan Band" at bounding box center [1103, 56] width 206 height 22
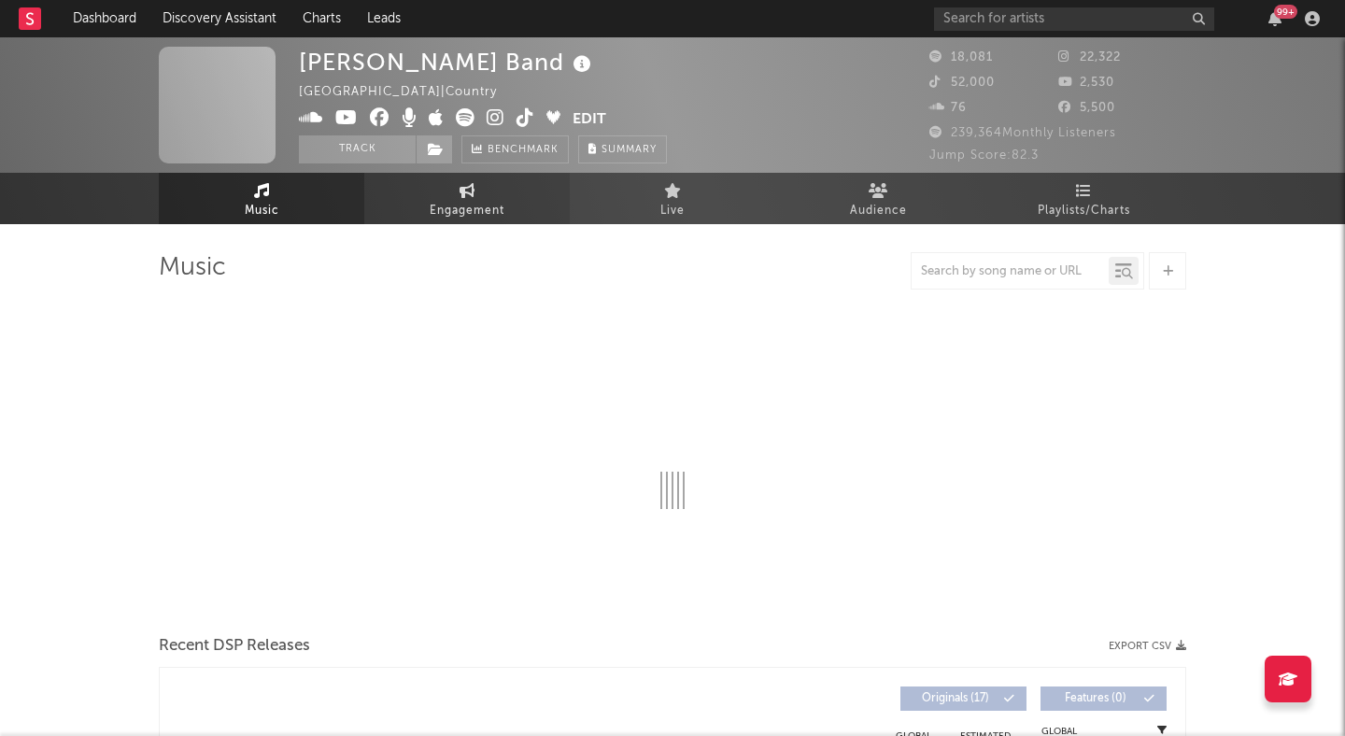
select select "6m"
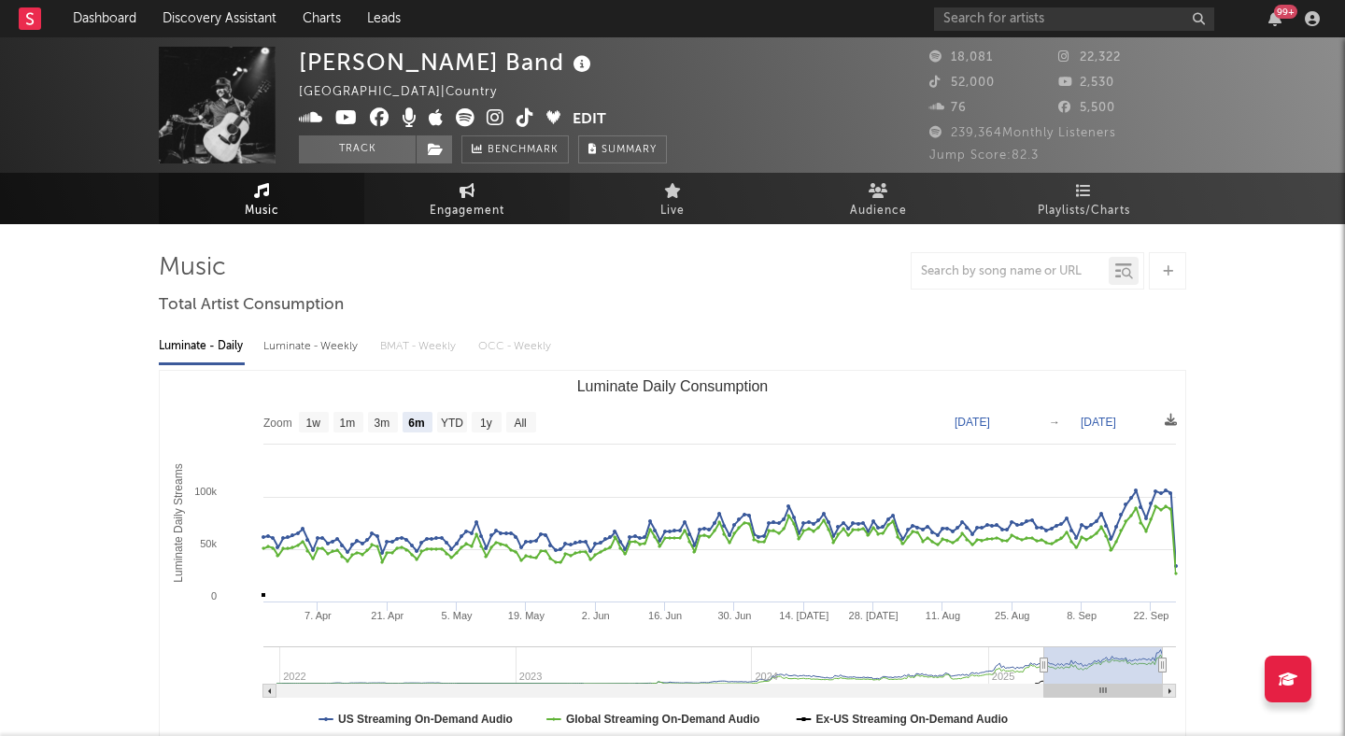
click at [462, 205] on span "Engagement" at bounding box center [467, 211] width 75 height 22
select select "1w"
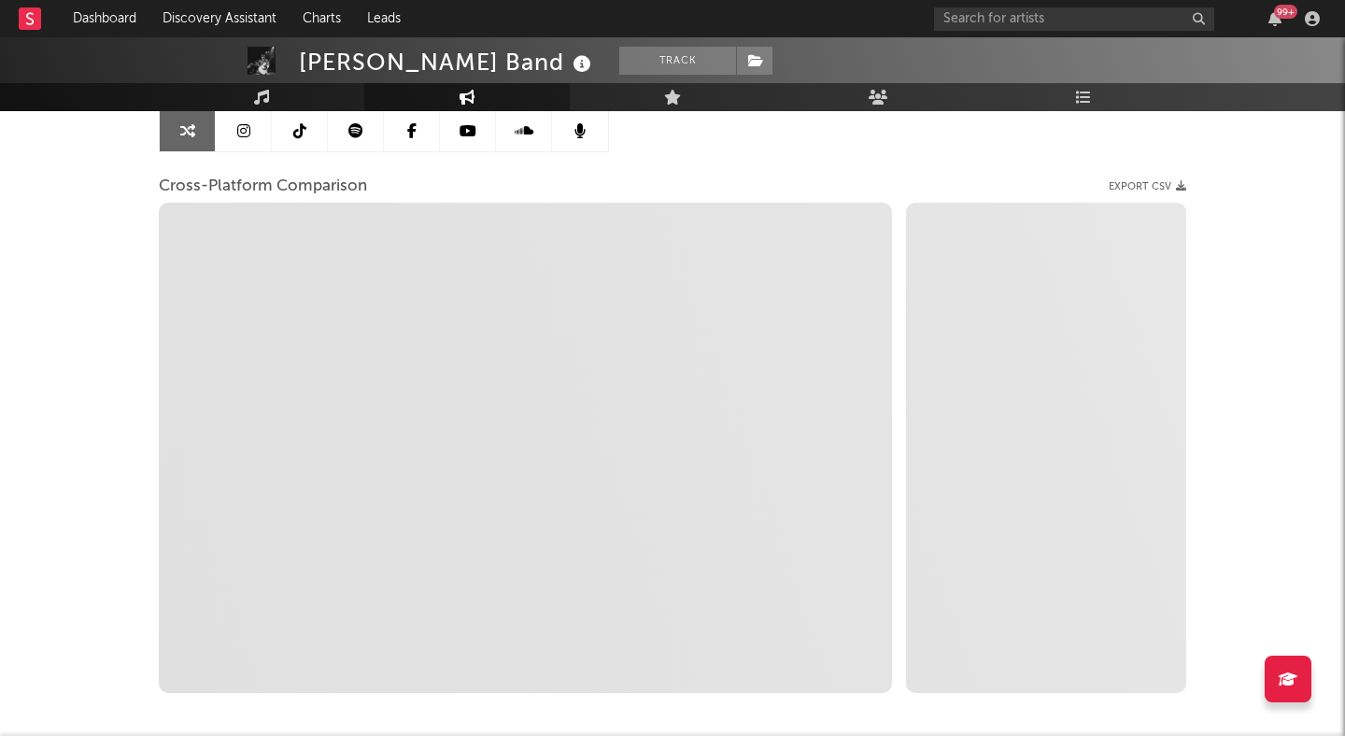
scroll to position [192, 0]
select select "1m"
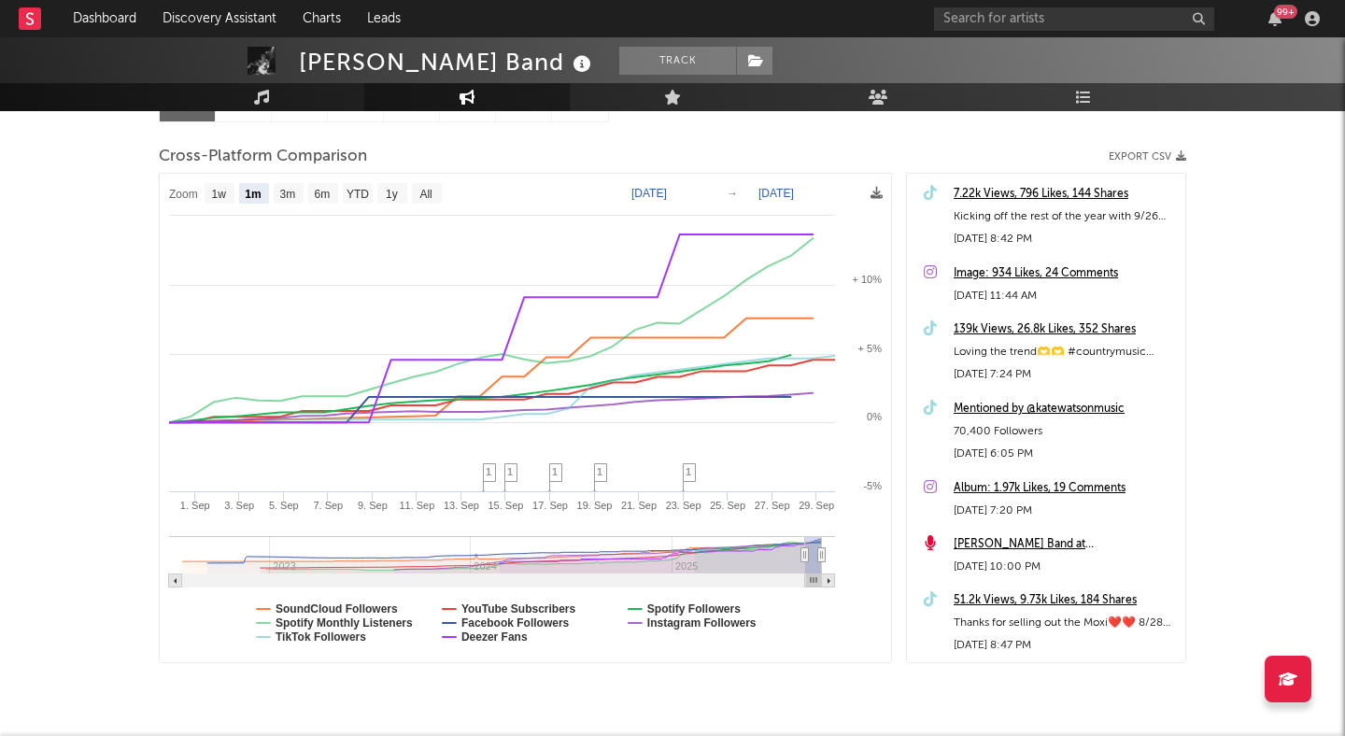
scroll to position [282, 0]
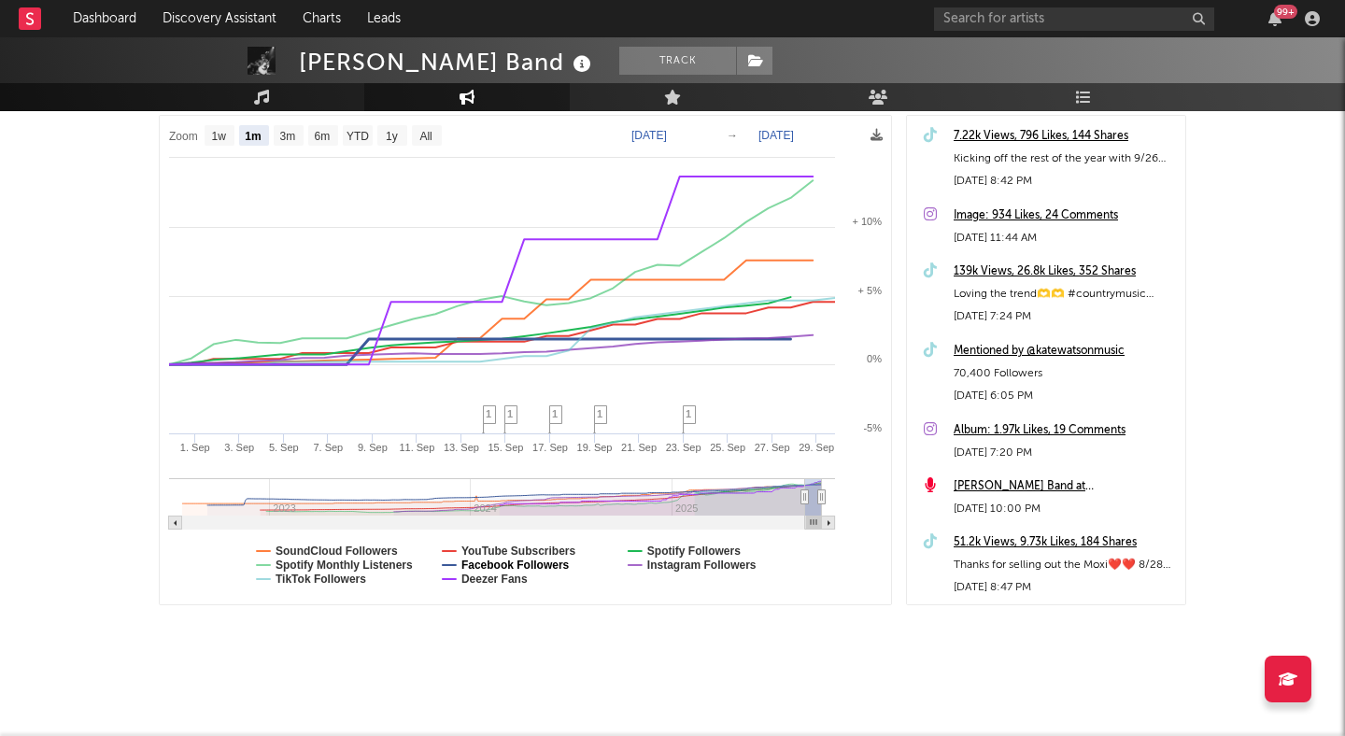
click at [484, 561] on text "Facebook Followers" at bounding box center [516, 565] width 108 height 13
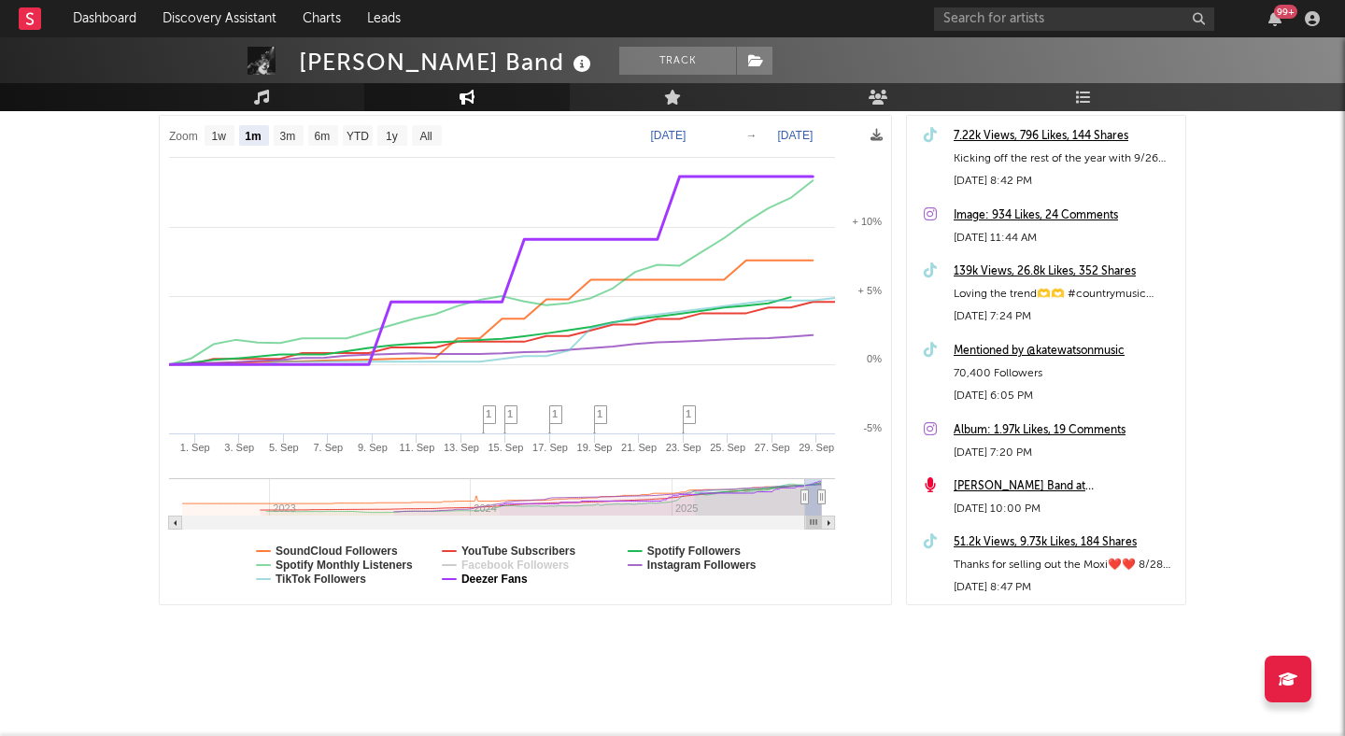
select select "1m"
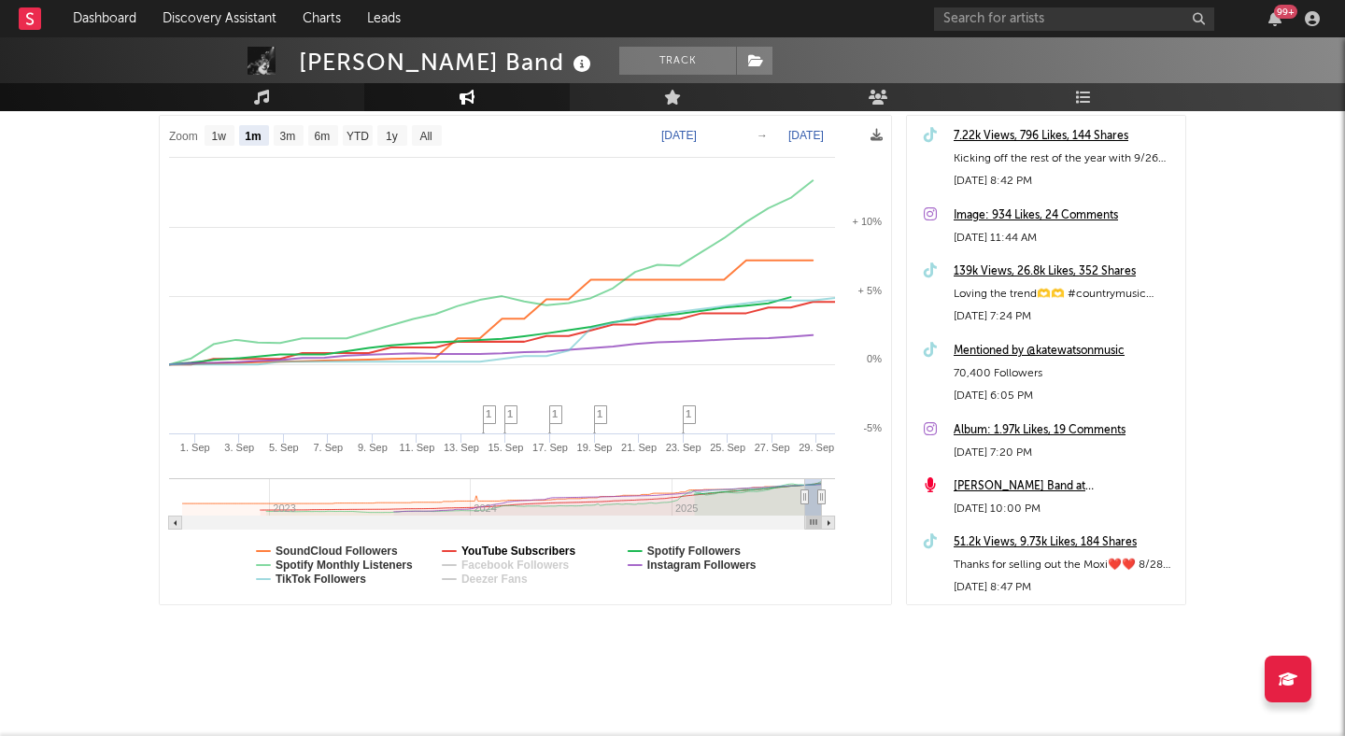
select select "1m"
click at [367, 561] on text "Spotify Monthly Listeners" at bounding box center [344, 565] width 137 height 13
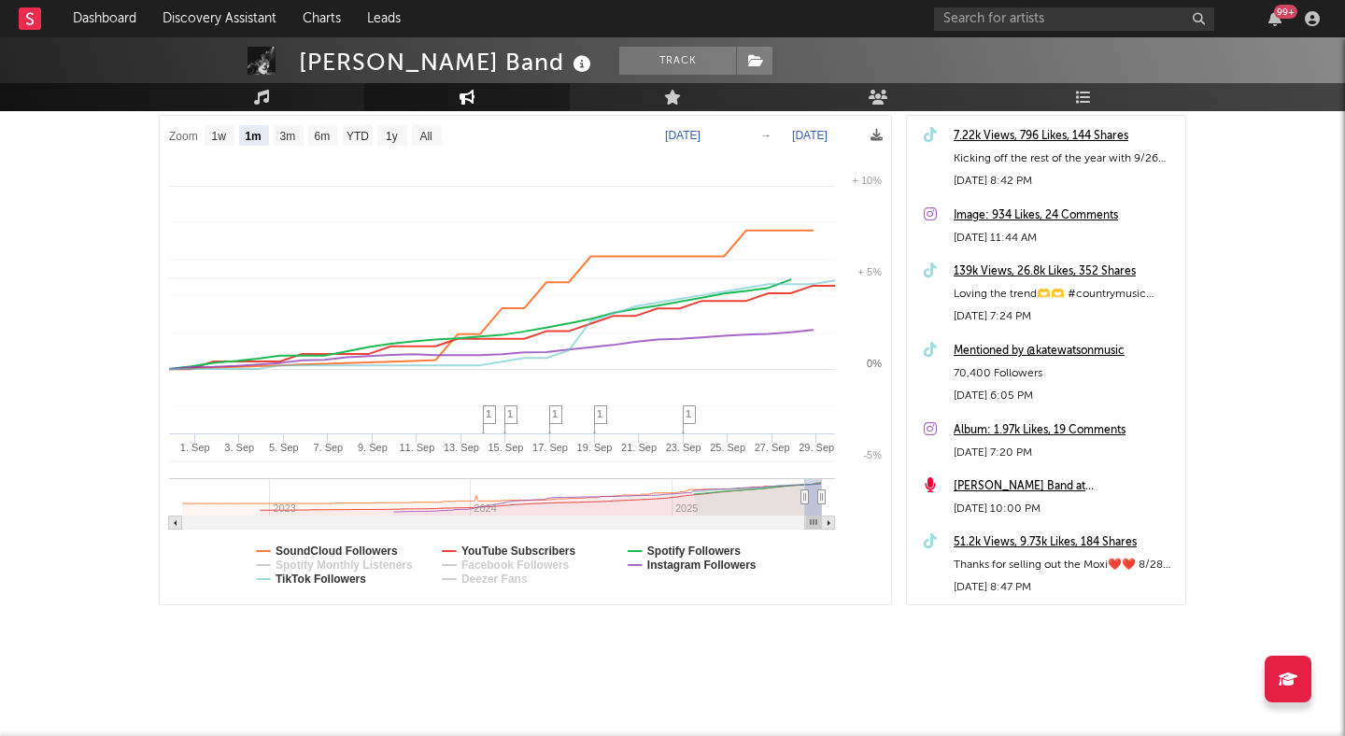
select select "1m"
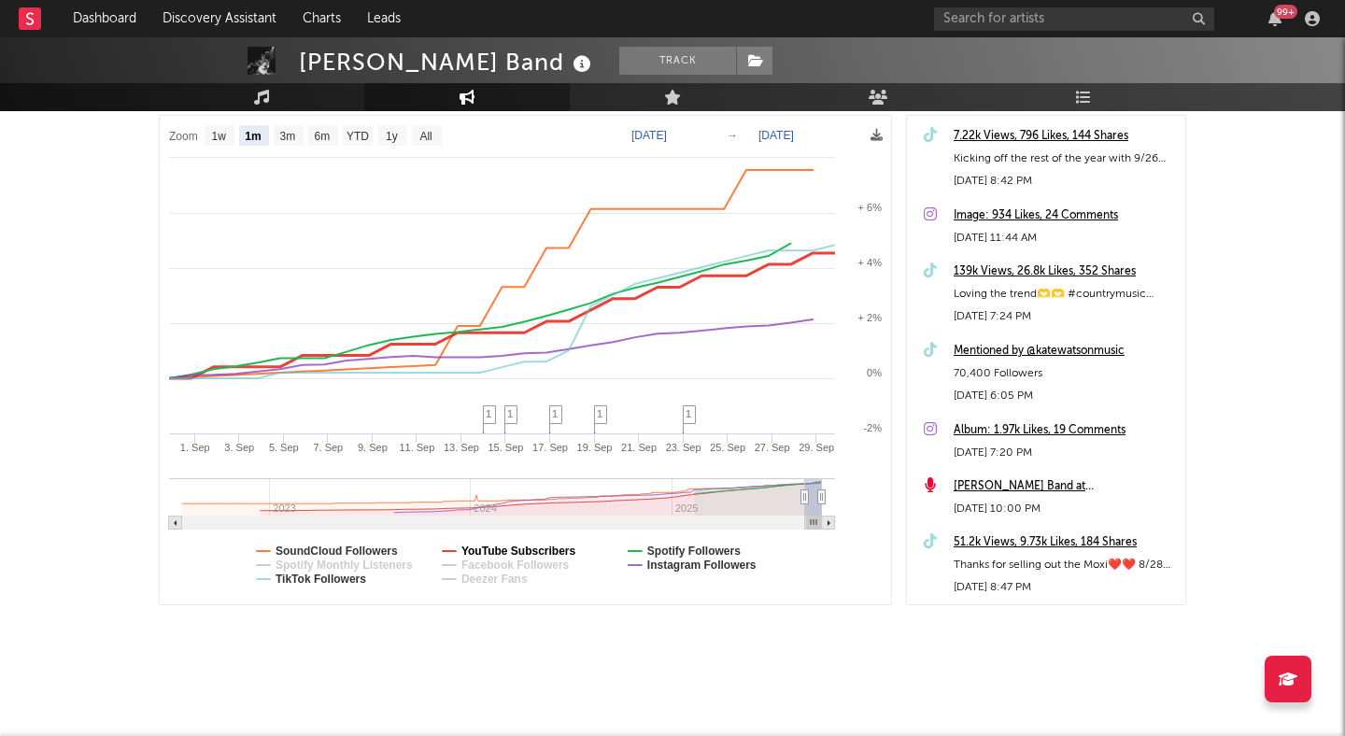
click at [535, 546] on text "YouTube Subscribers" at bounding box center [519, 551] width 115 height 13
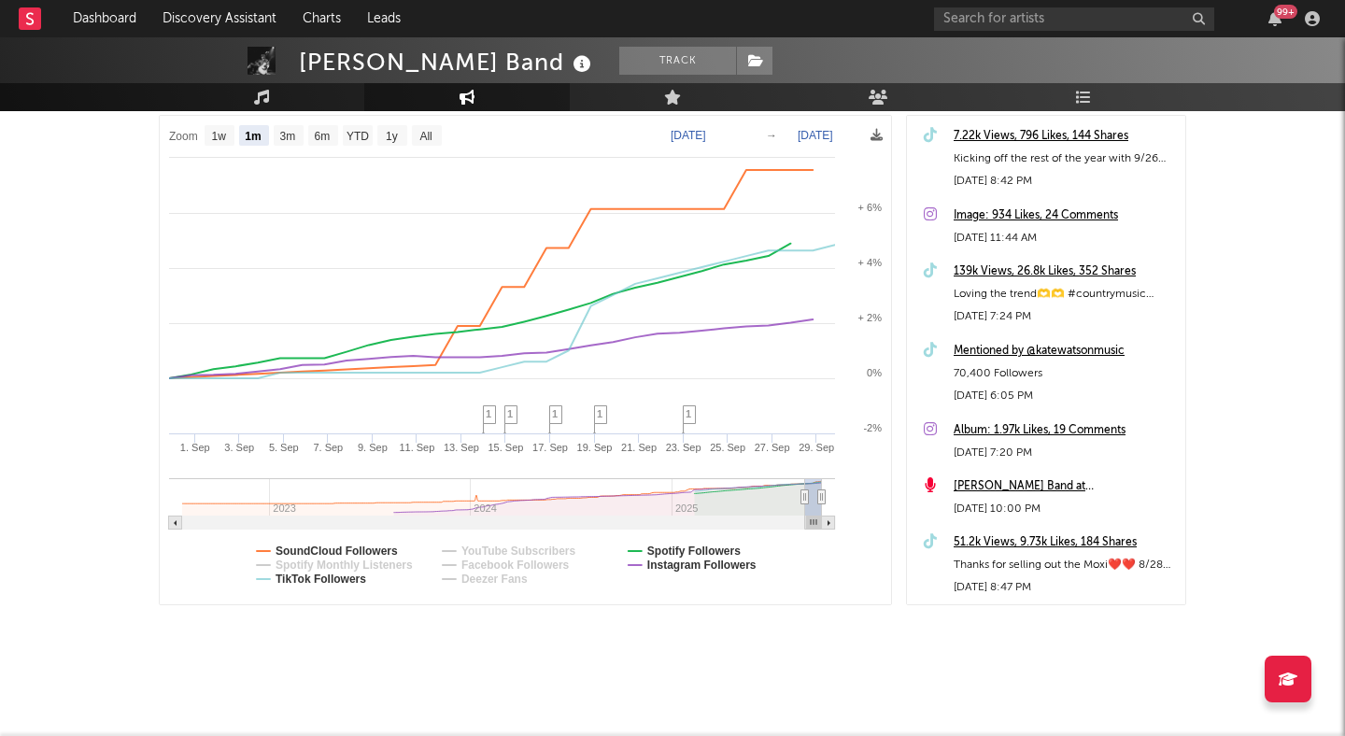
select select "1m"
click at [369, 548] on text "SoundCloud Followers" at bounding box center [337, 551] width 122 height 13
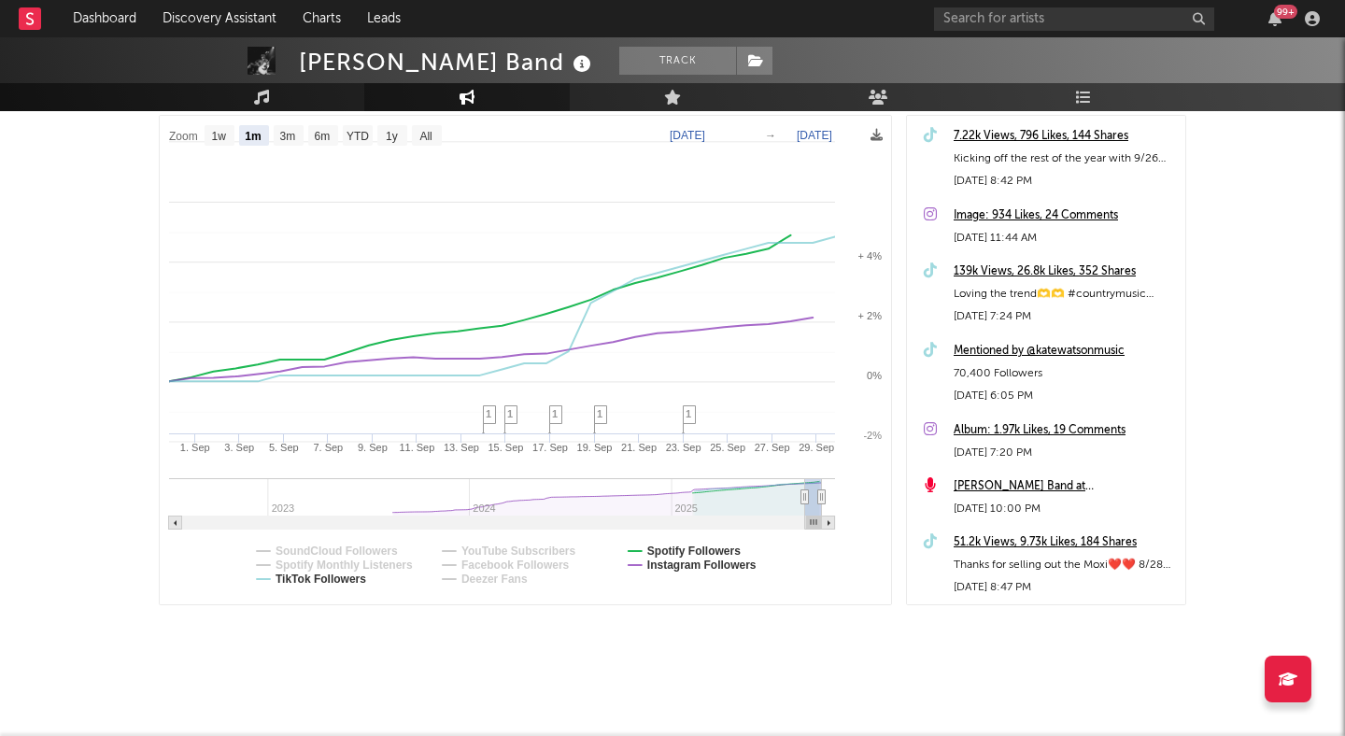
select select "1m"
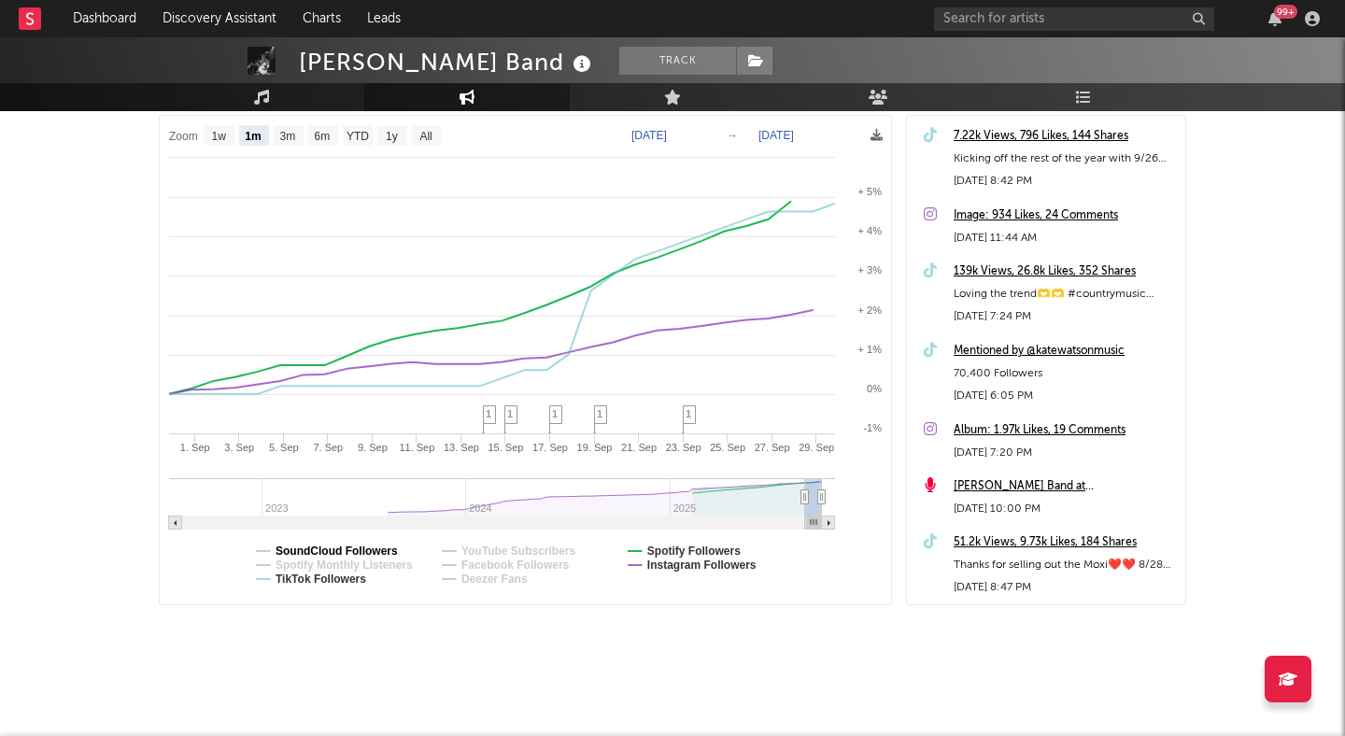
click at [382, 551] on text "SoundCloud Followers" at bounding box center [337, 551] width 122 height 13
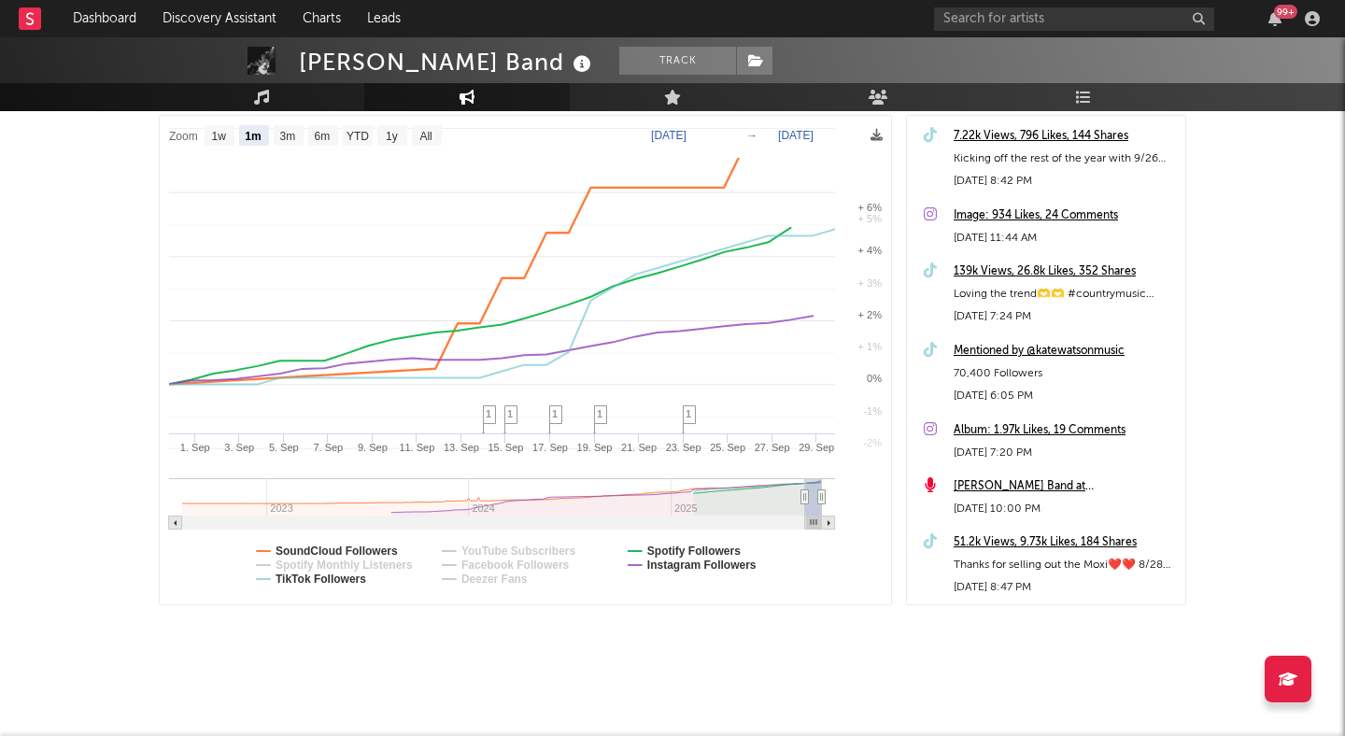
select select "1m"
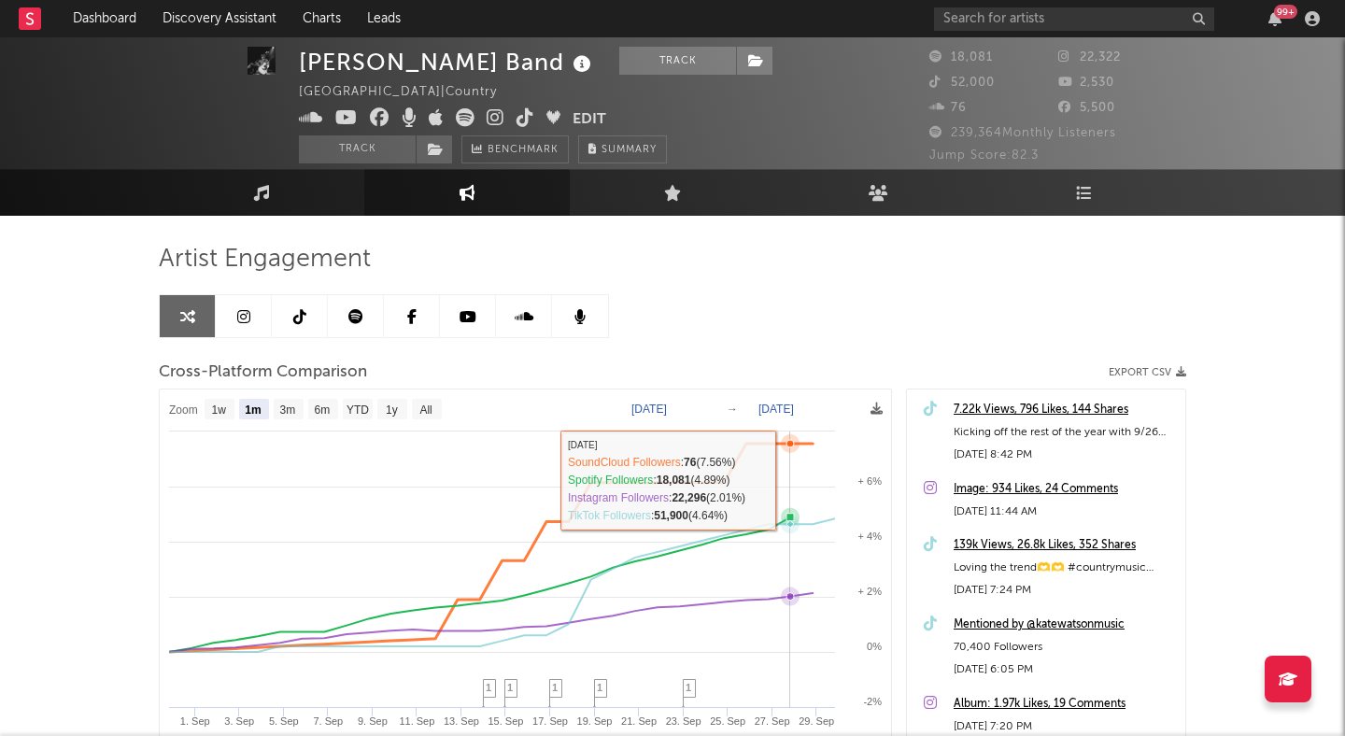
scroll to position [0, 0]
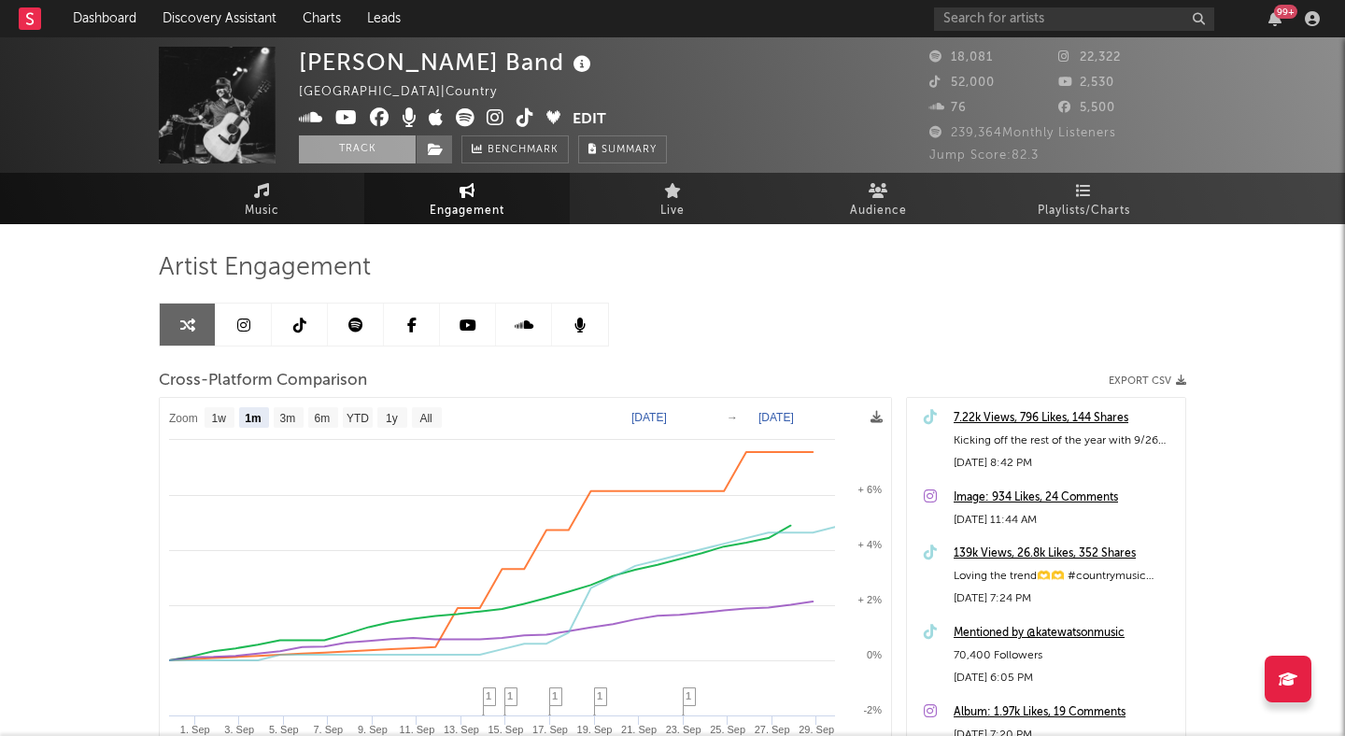
click at [362, 146] on button "Track" at bounding box center [357, 149] width 117 height 28
select select "1w"
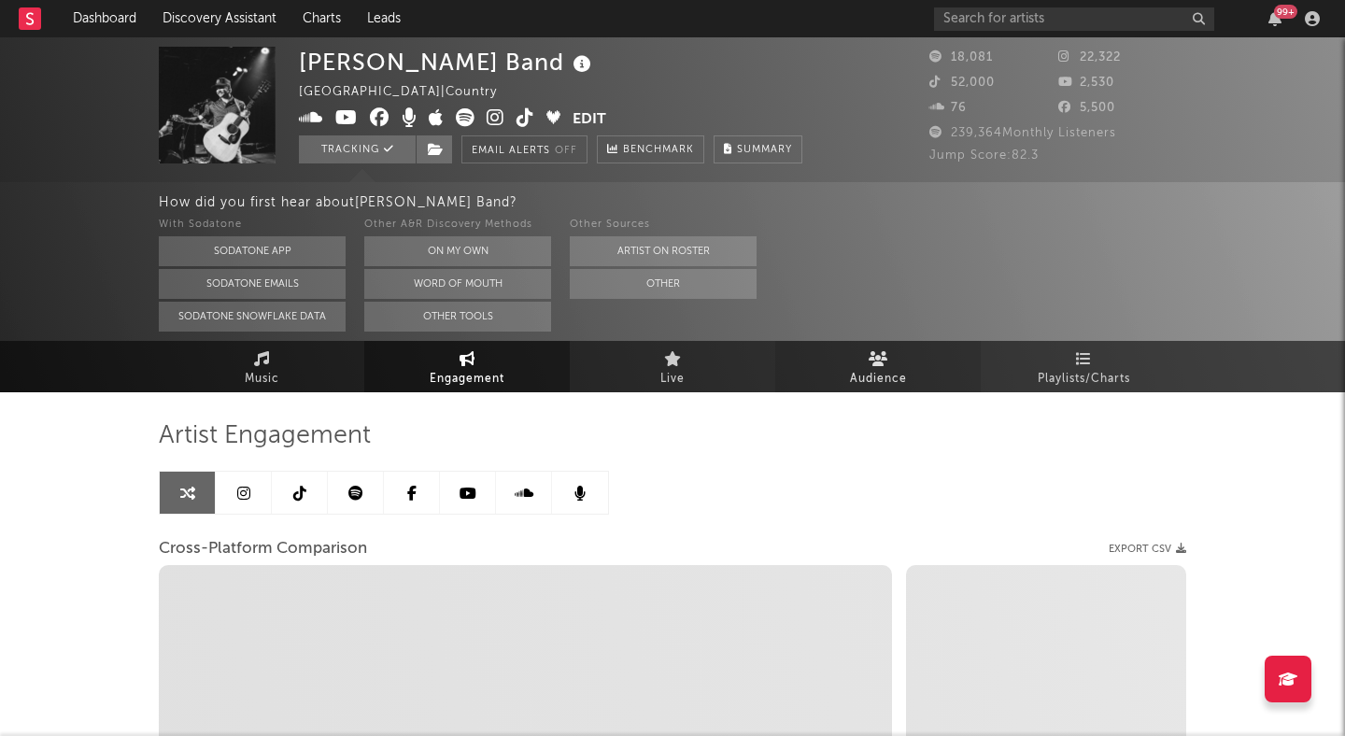
click at [879, 373] on span "Audience" at bounding box center [878, 379] width 57 height 22
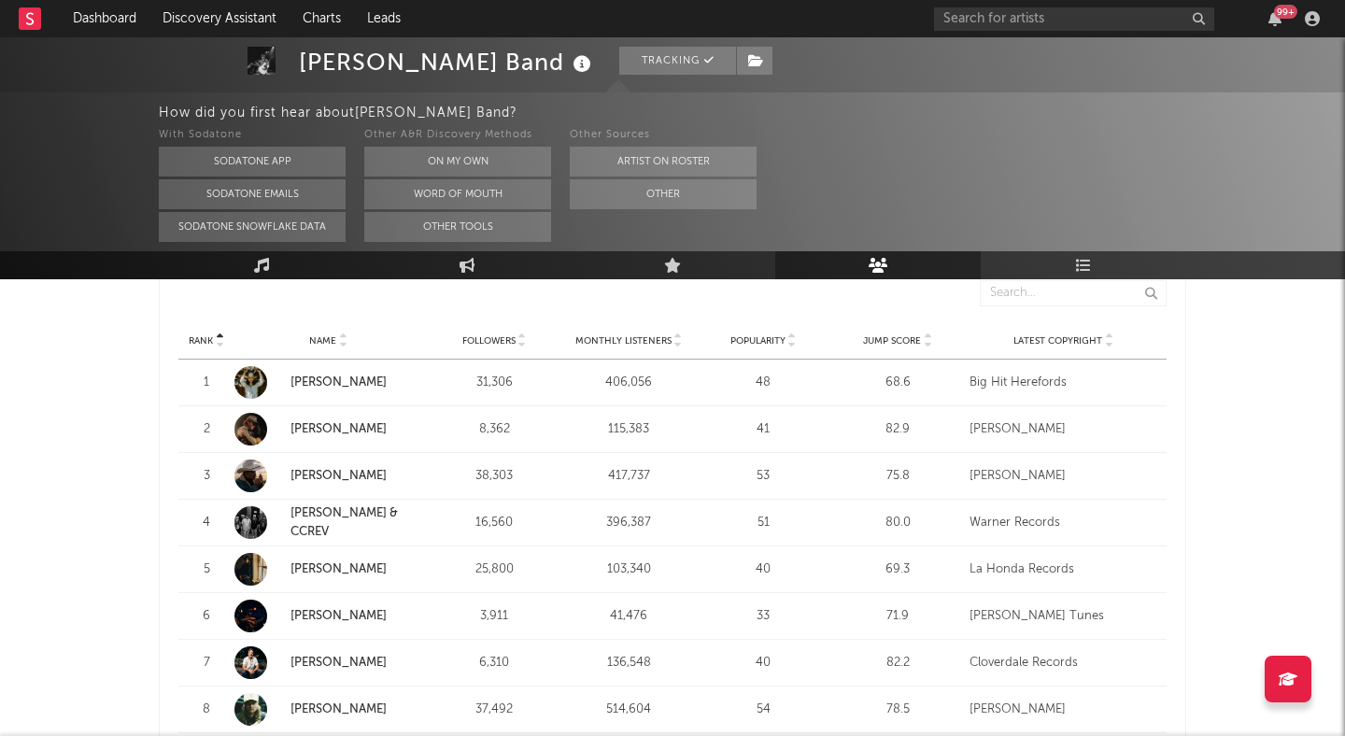
scroll to position [709, 0]
click at [926, 345] on icon at bounding box center [927, 342] width 9 height 7
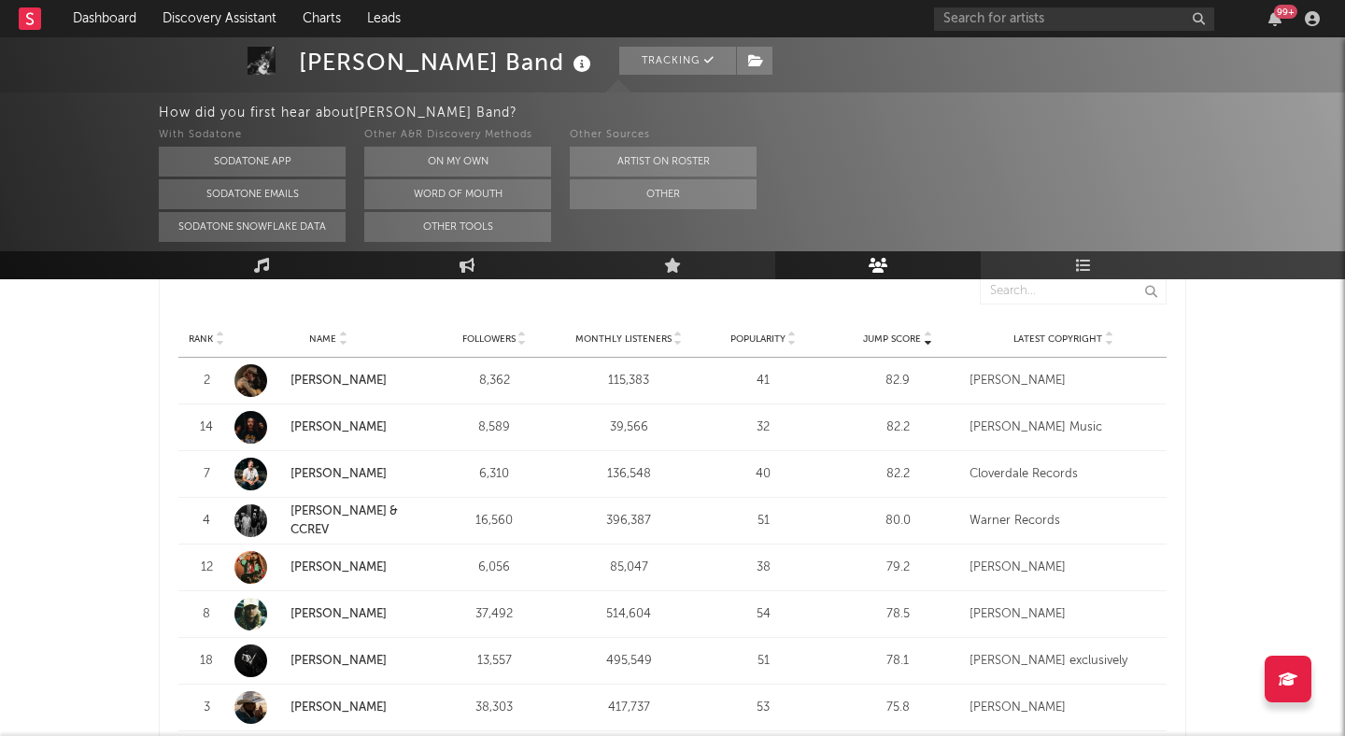
click at [337, 379] on link "Colton Bowlin" at bounding box center [339, 381] width 96 height 12
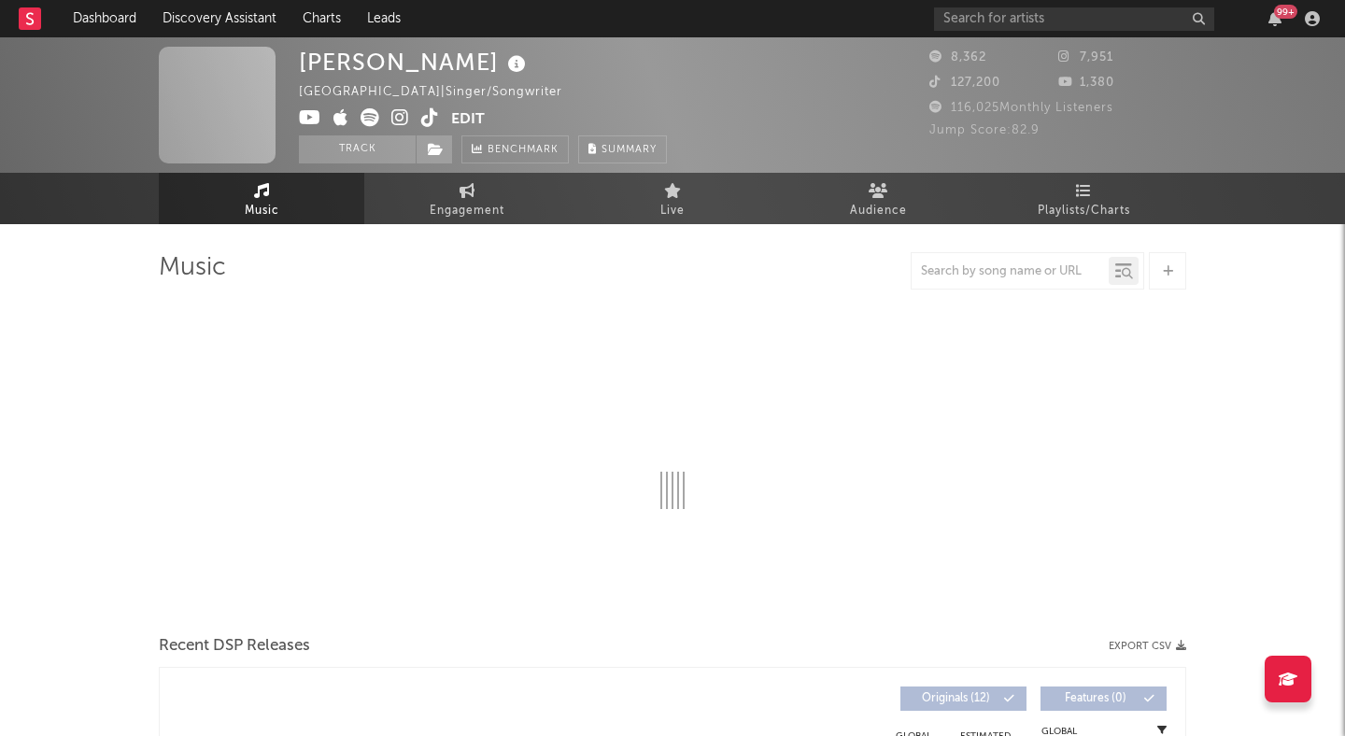
select select "6m"
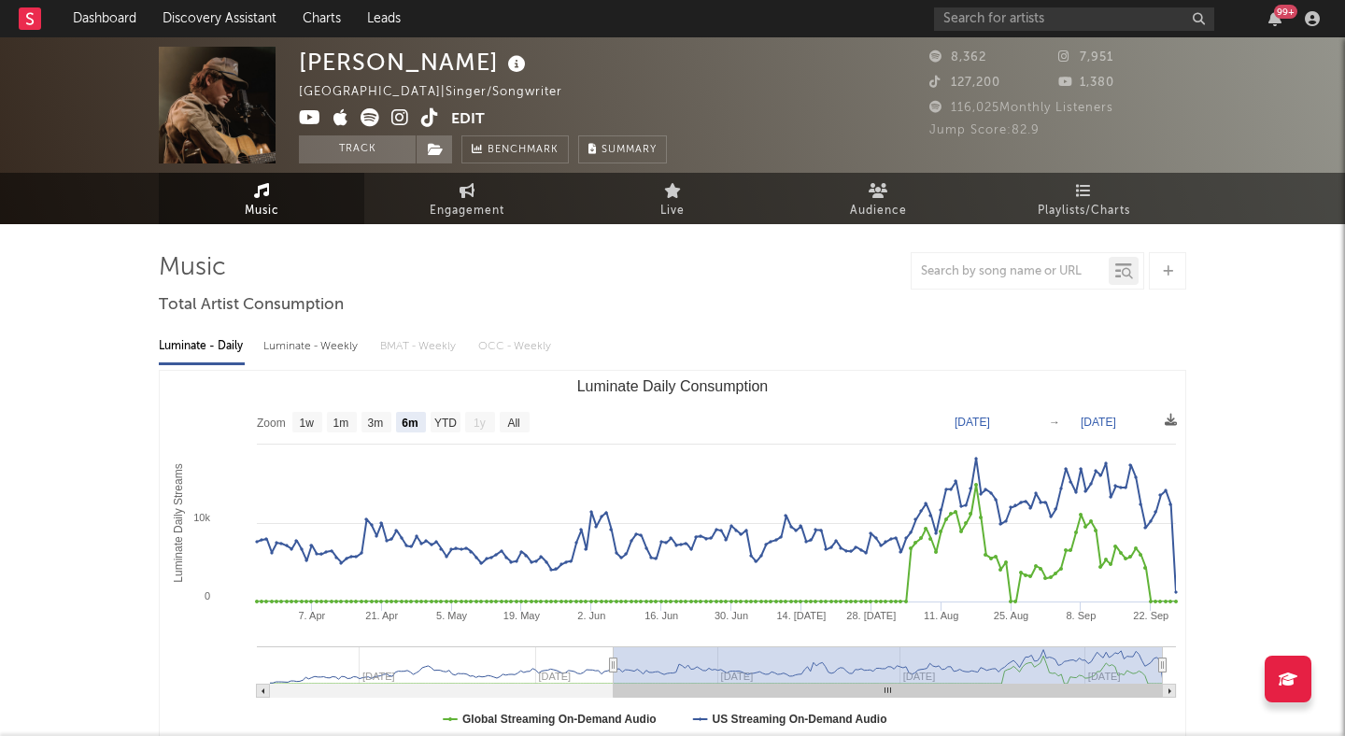
click at [396, 111] on icon at bounding box center [400, 117] width 18 height 19
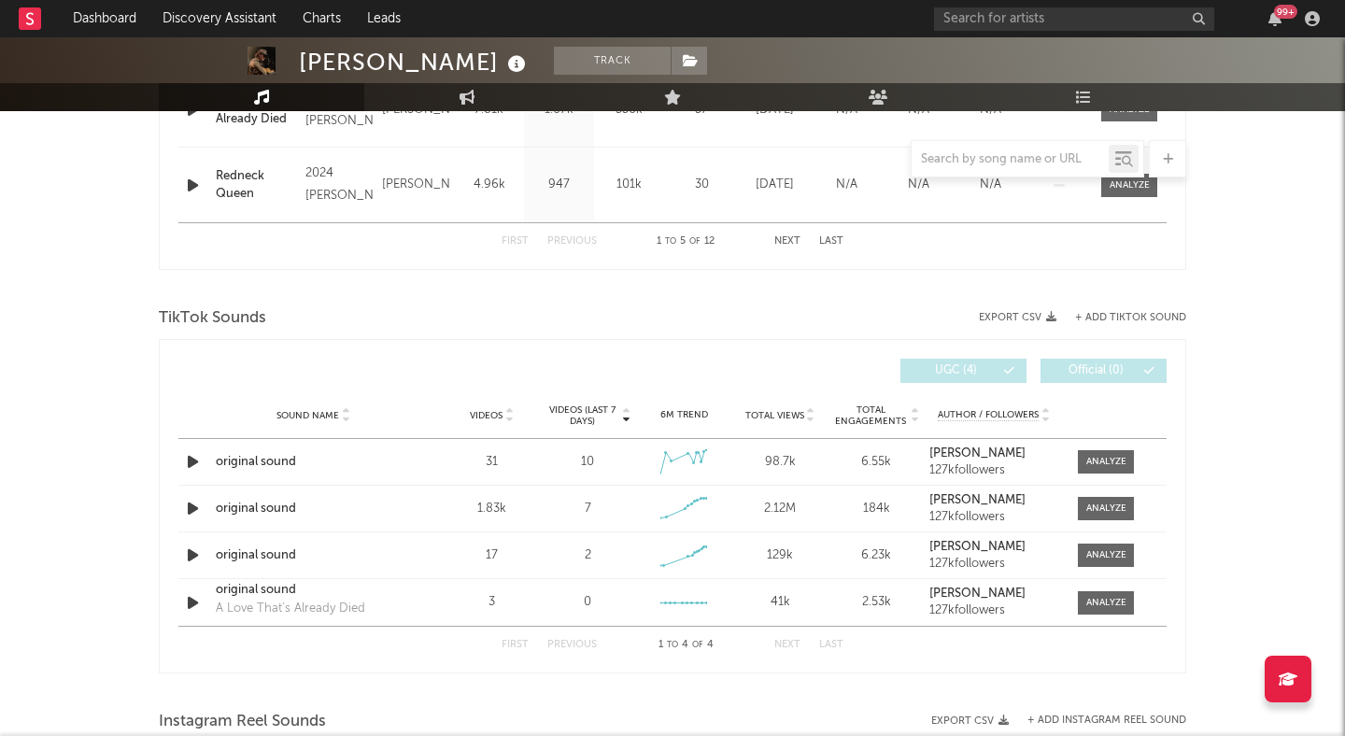
scroll to position [1098, 0]
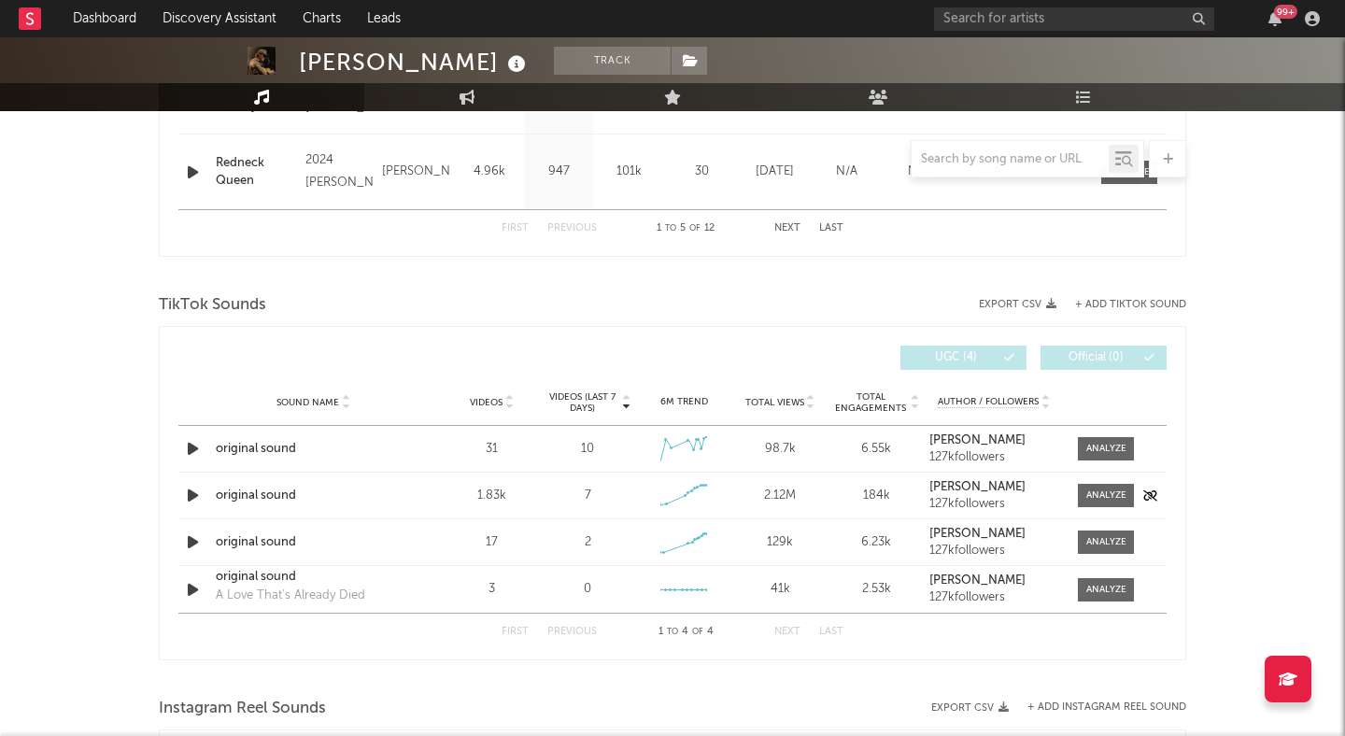
click at [189, 491] on icon "button" at bounding box center [193, 495] width 20 height 23
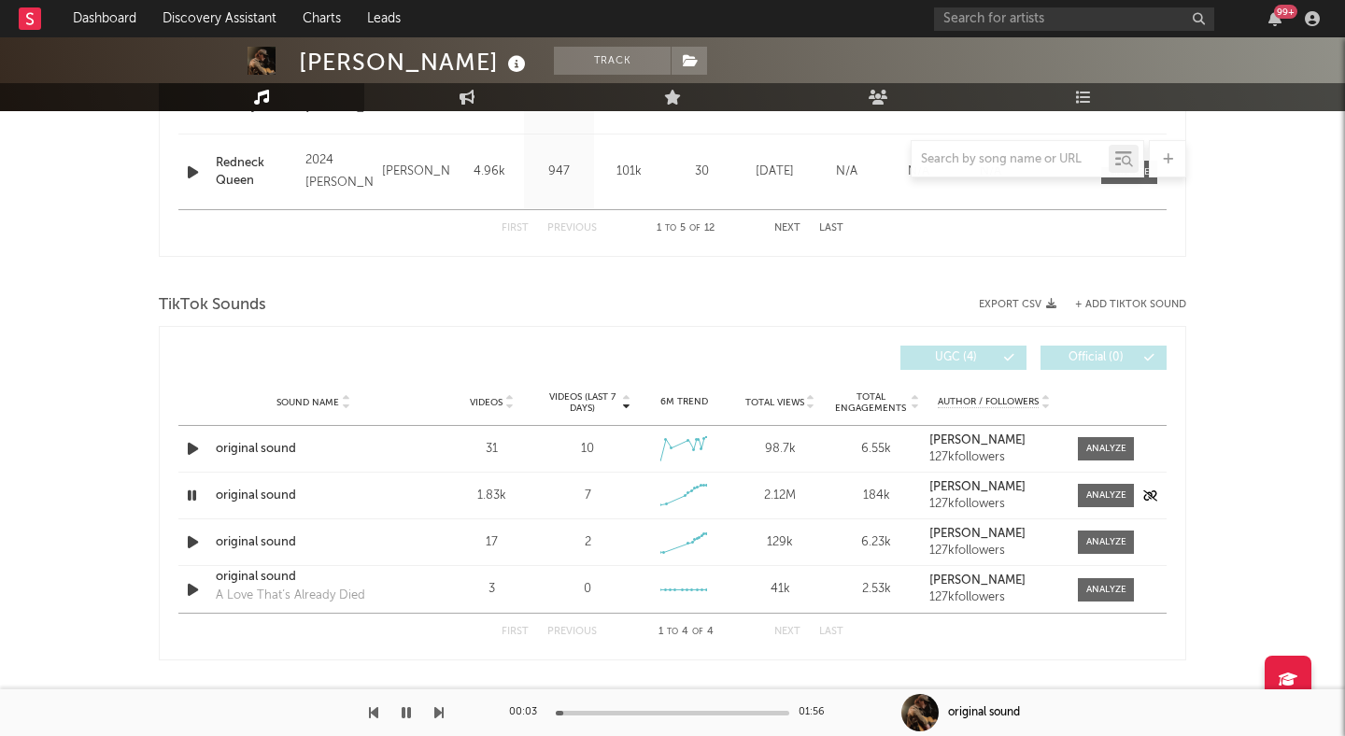
click at [189, 491] on icon "button" at bounding box center [192, 495] width 18 height 23
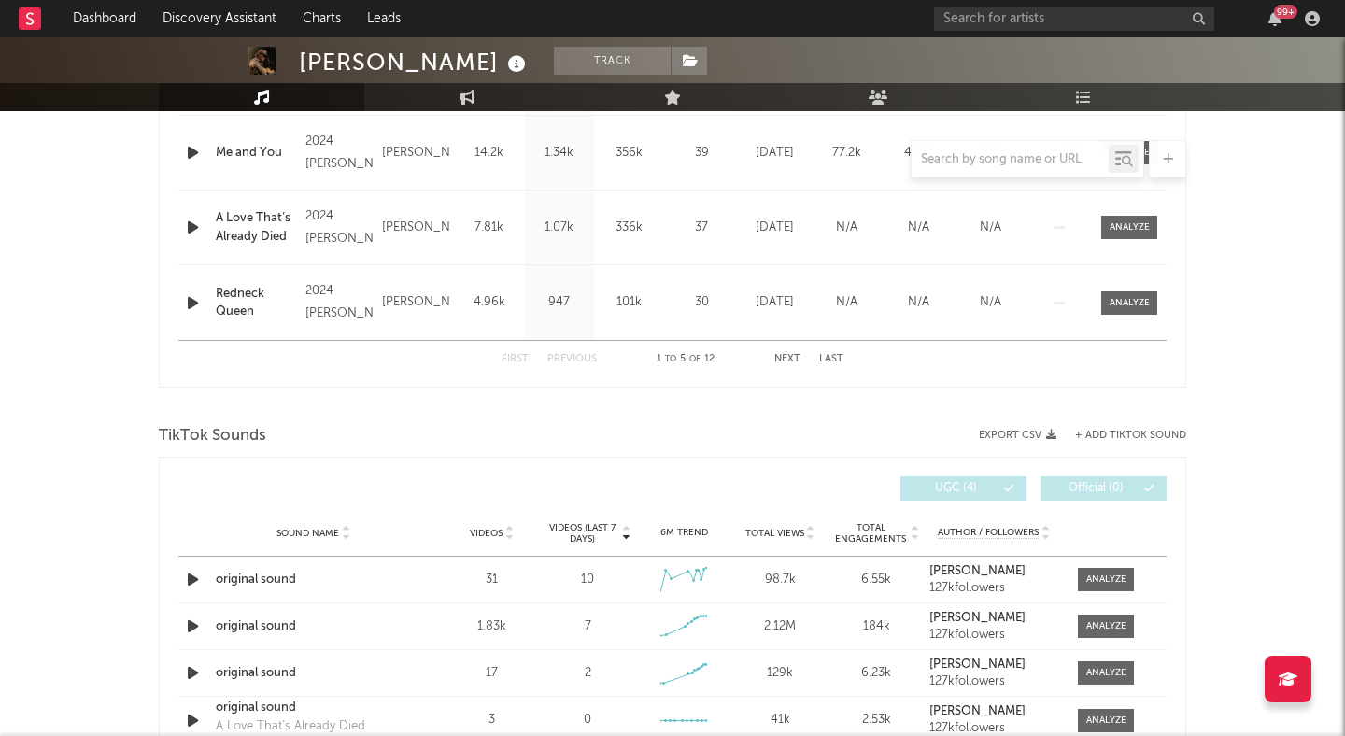
scroll to position [957, 0]
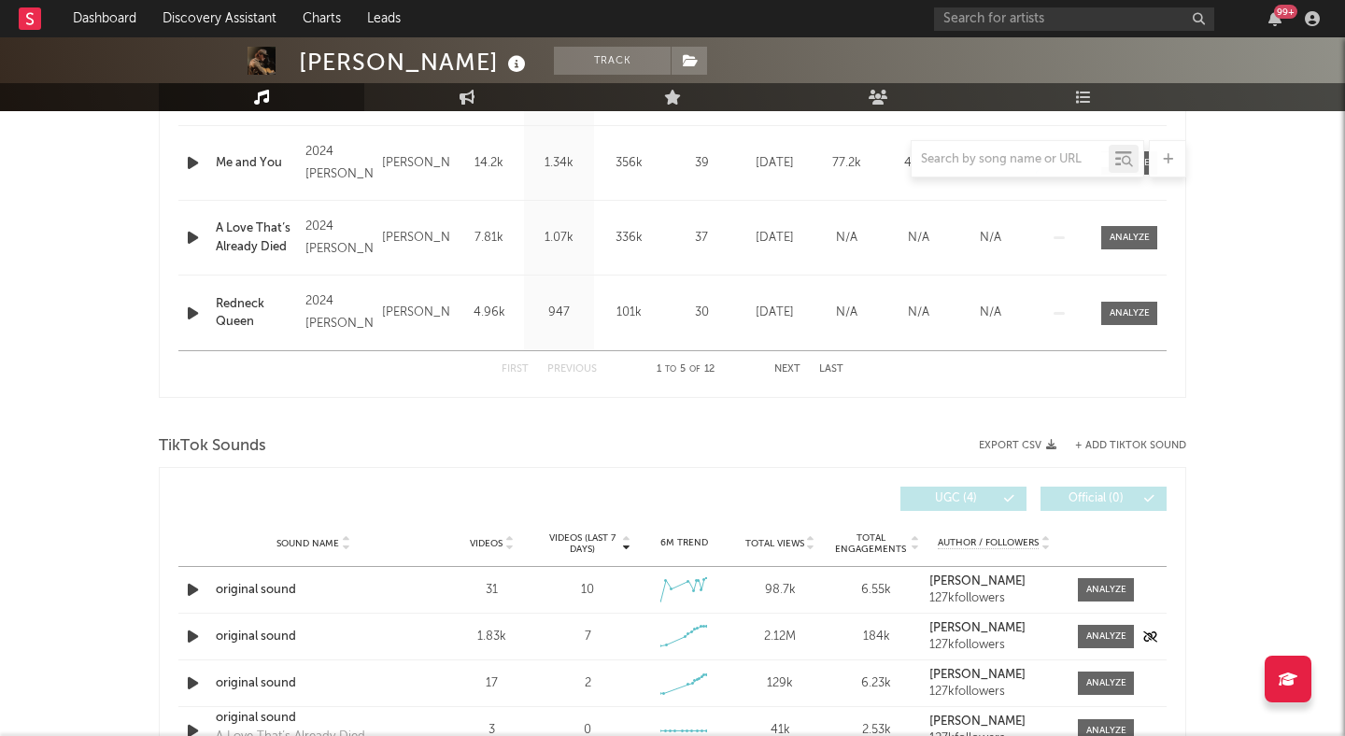
click at [250, 632] on div "original sound" at bounding box center [313, 637] width 195 height 19
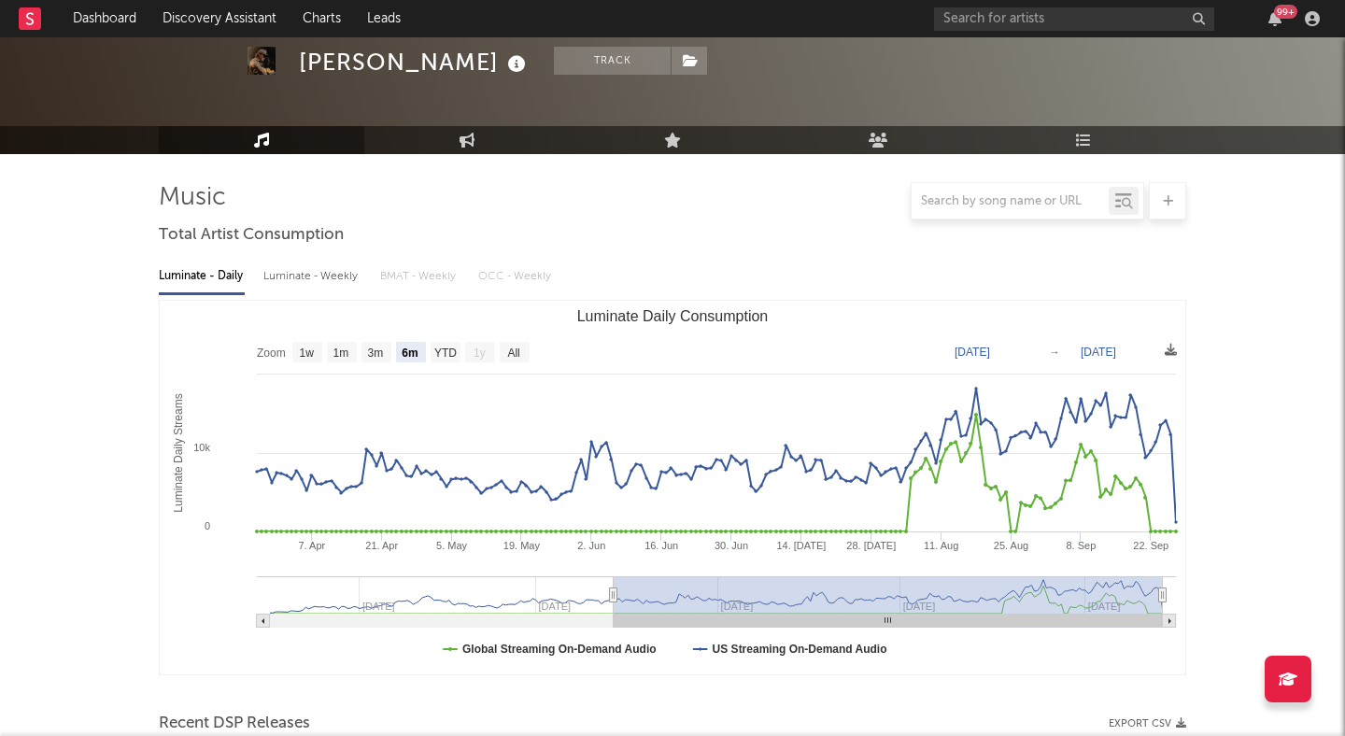
scroll to position [0, 0]
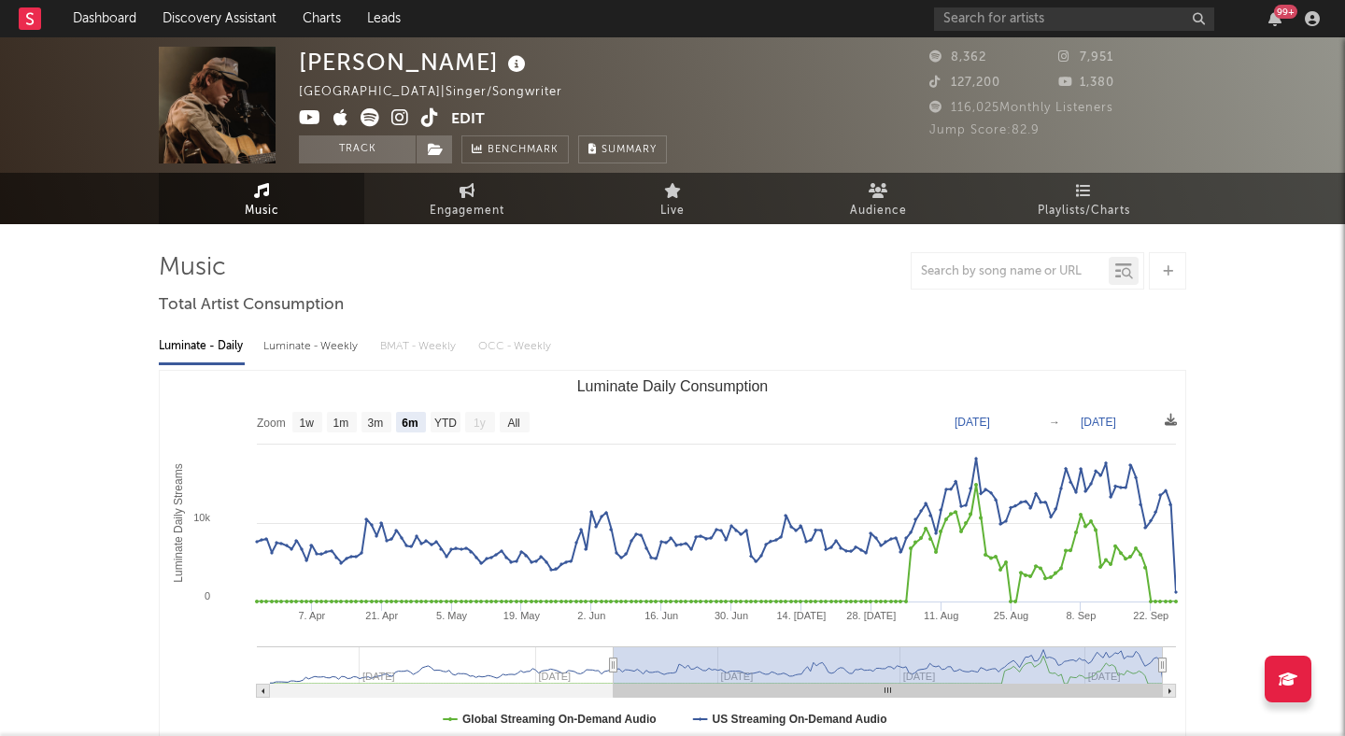
click at [430, 116] on icon at bounding box center [430, 117] width 18 height 19
click at [318, 149] on button "Track" at bounding box center [357, 149] width 117 height 28
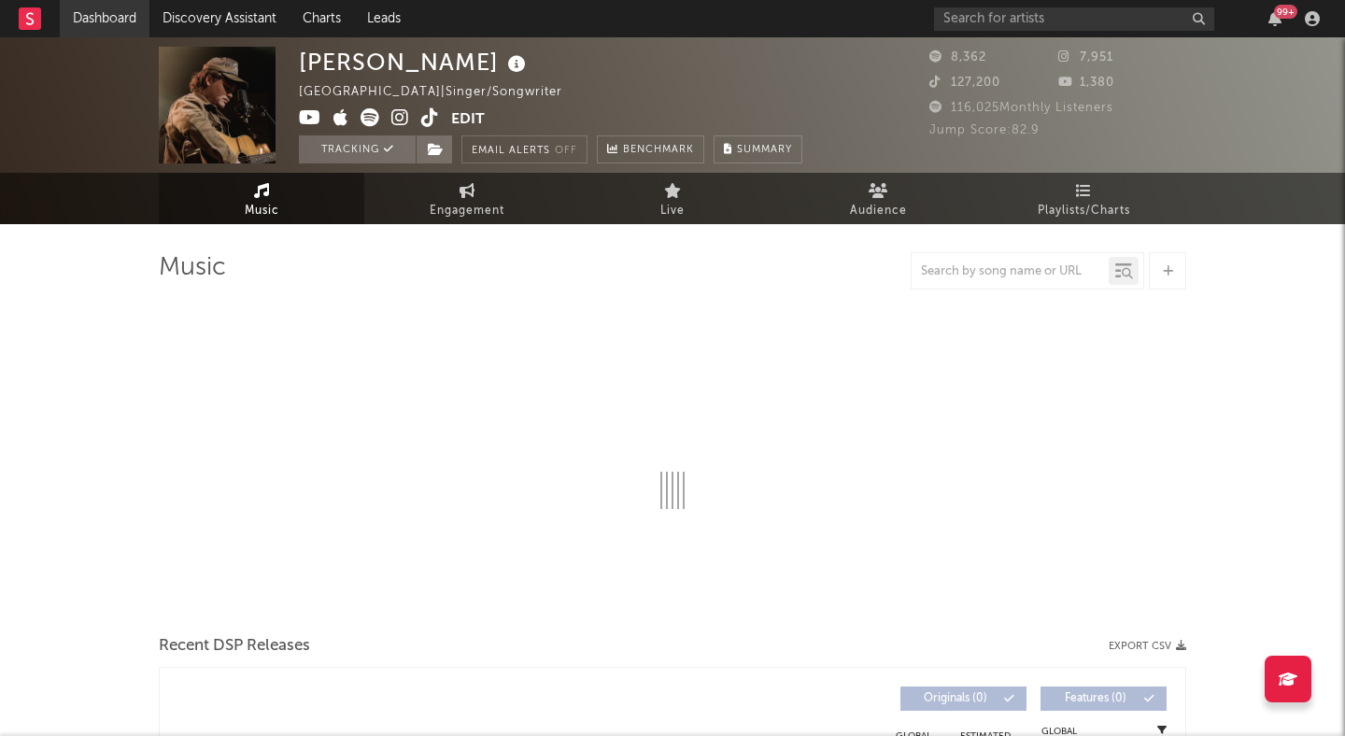
select select "6m"
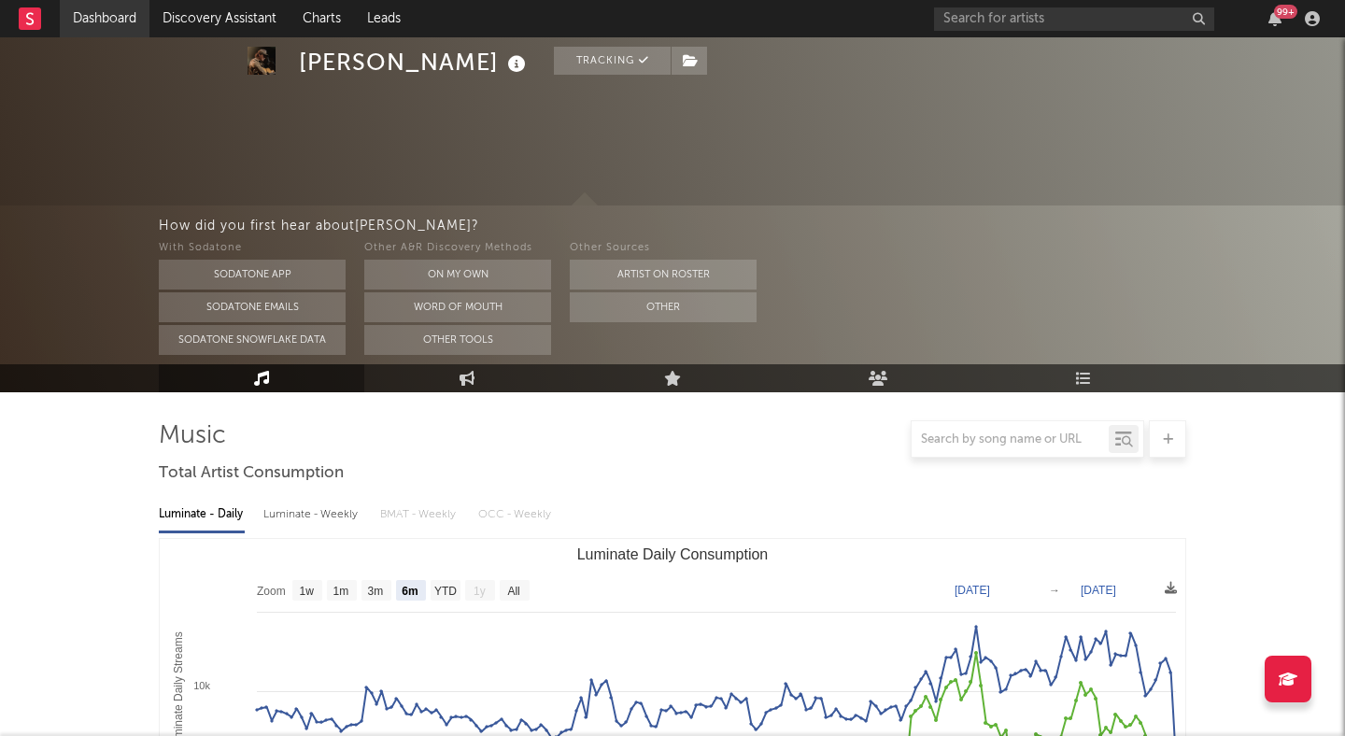
scroll to position [249, 0]
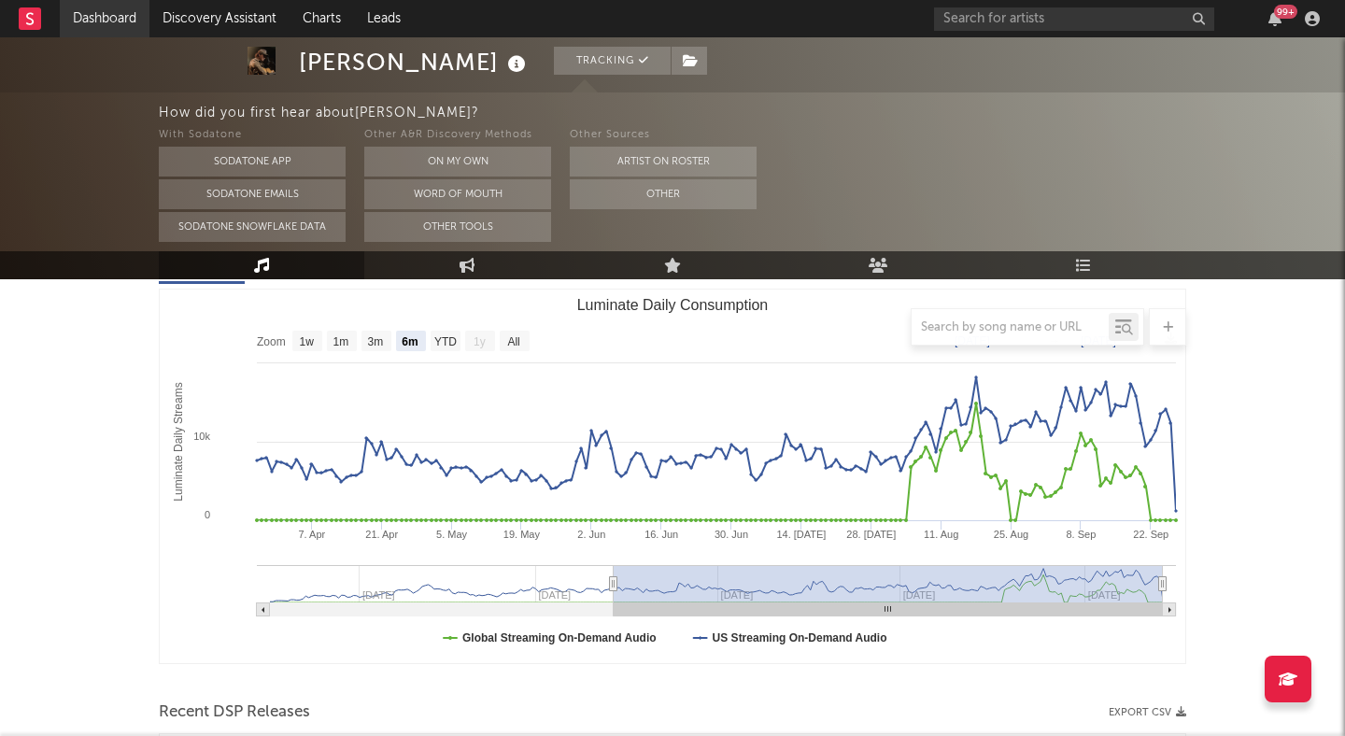
scroll to position [709, 0]
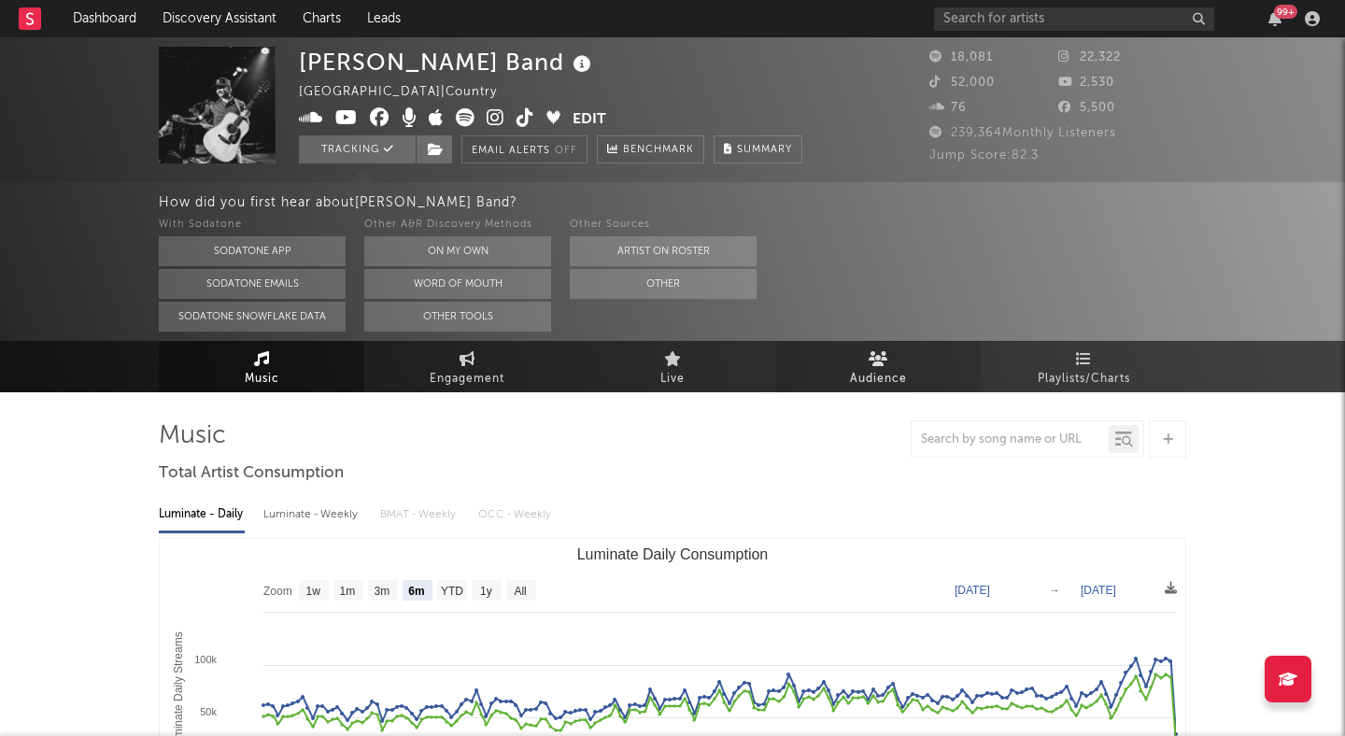
click at [888, 372] on span "Audience" at bounding box center [878, 379] width 57 height 22
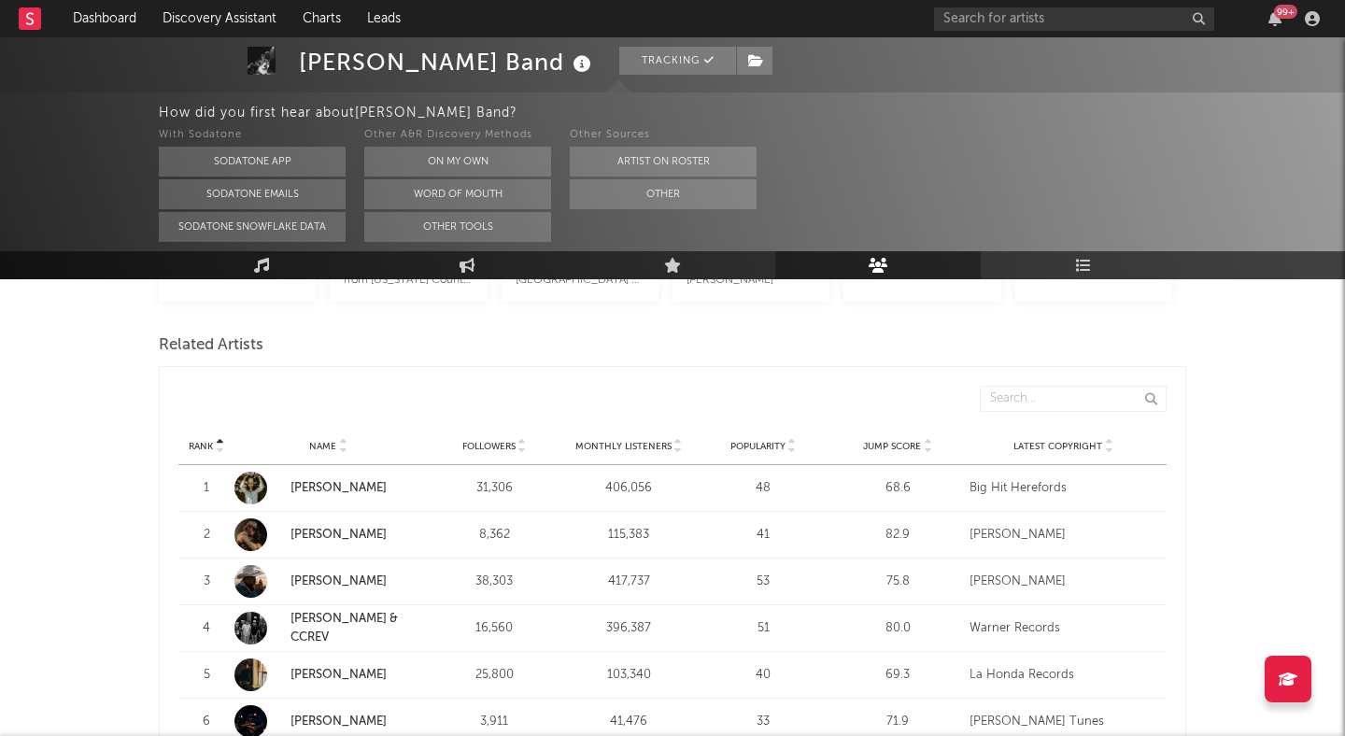
scroll to position [618, 0]
click at [923, 448] on icon at bounding box center [927, 447] width 9 height 7
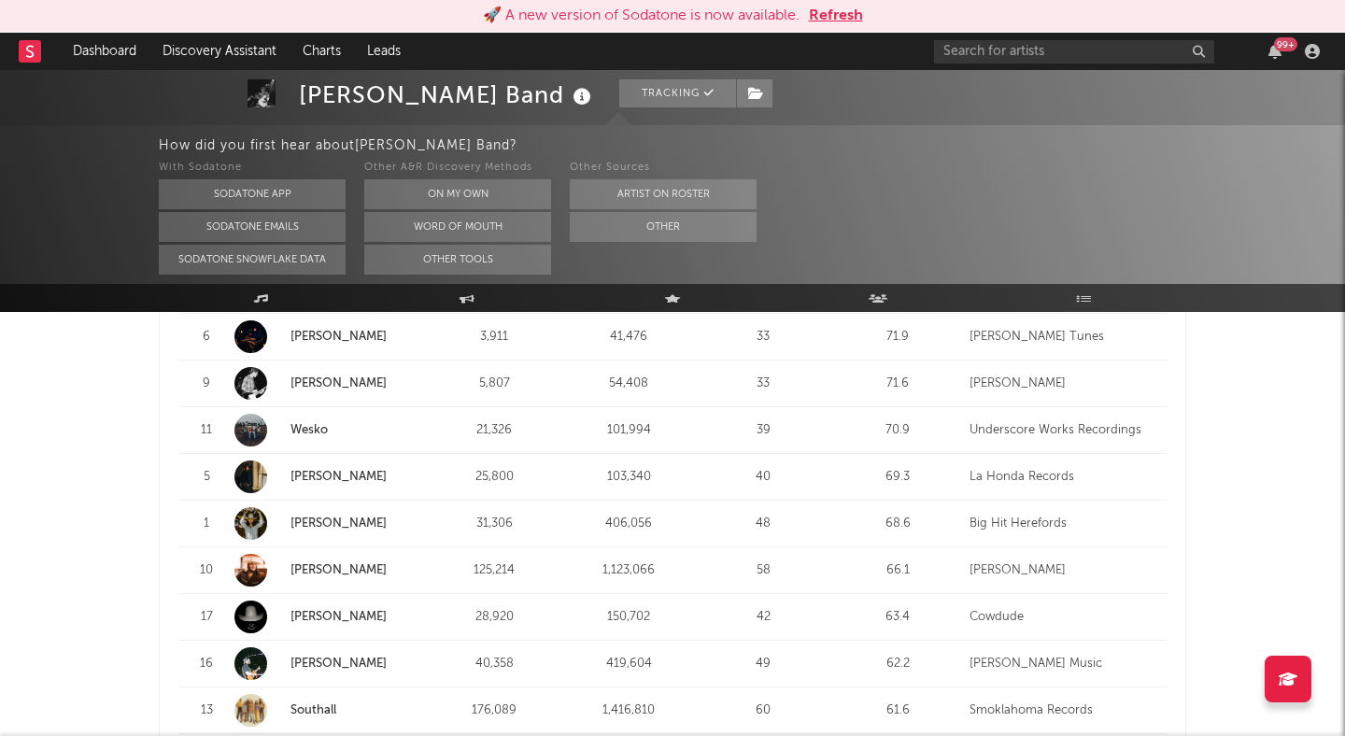
scroll to position [1221, 0]
click at [1241, 335] on div "Logan Ryan Band Tracking United States | Country Edit Tracking Email Alerts Off…" at bounding box center [672, 474] width 1345 height 3250
click at [834, 19] on button "Refresh" at bounding box center [836, 16] width 54 height 22
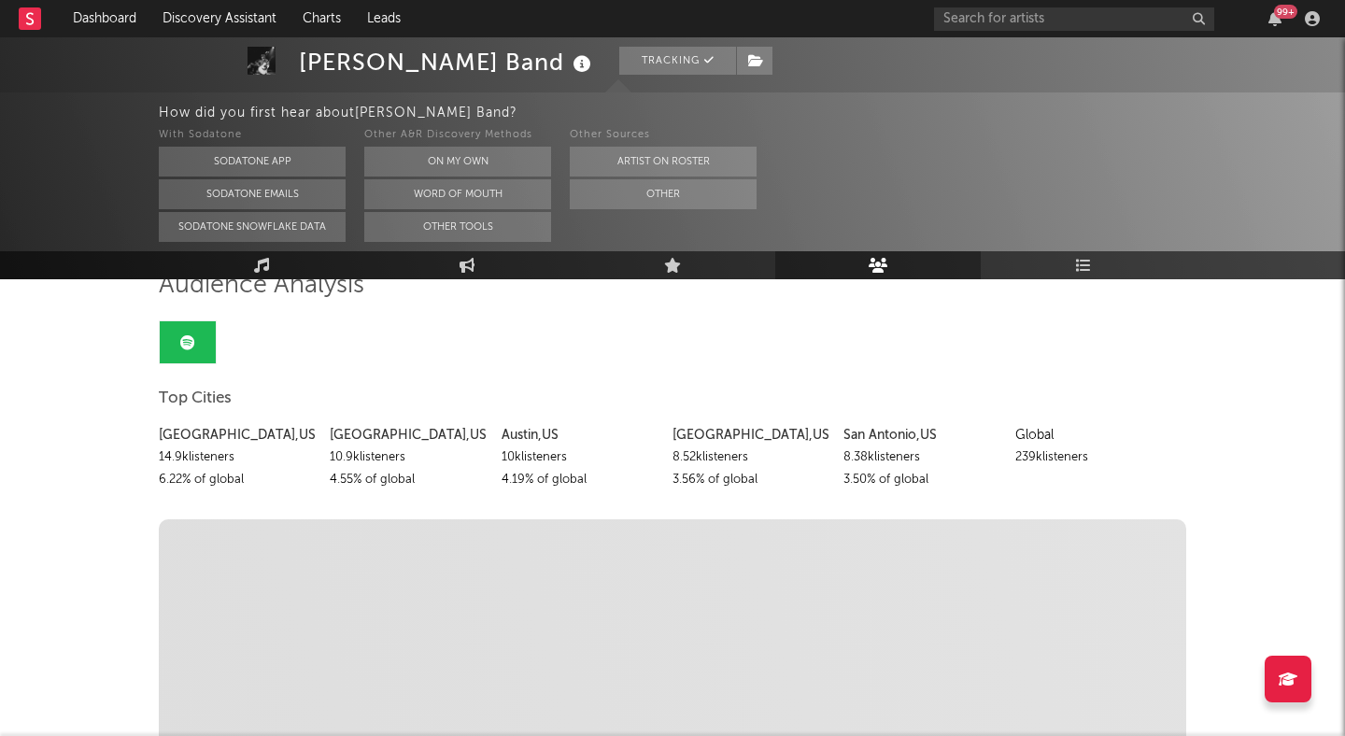
scroll to position [157, 0]
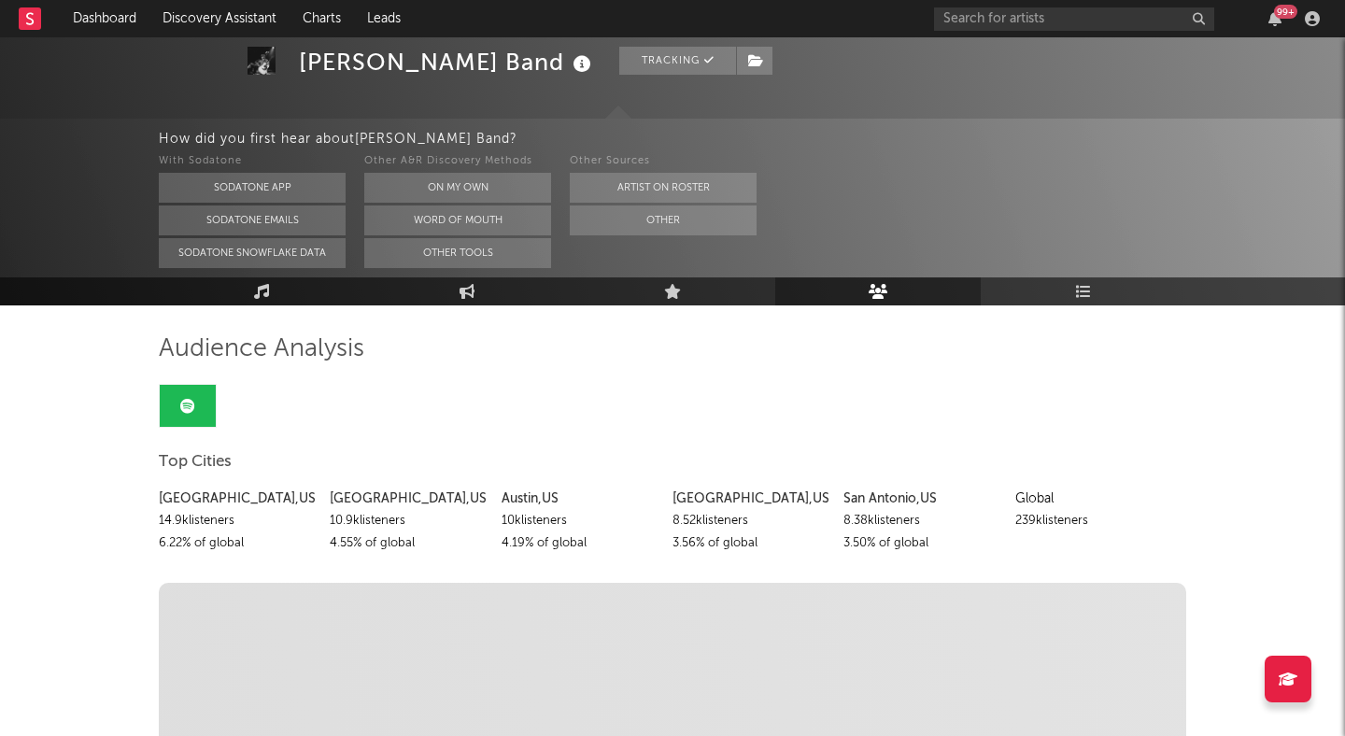
scroll to position [709, 0]
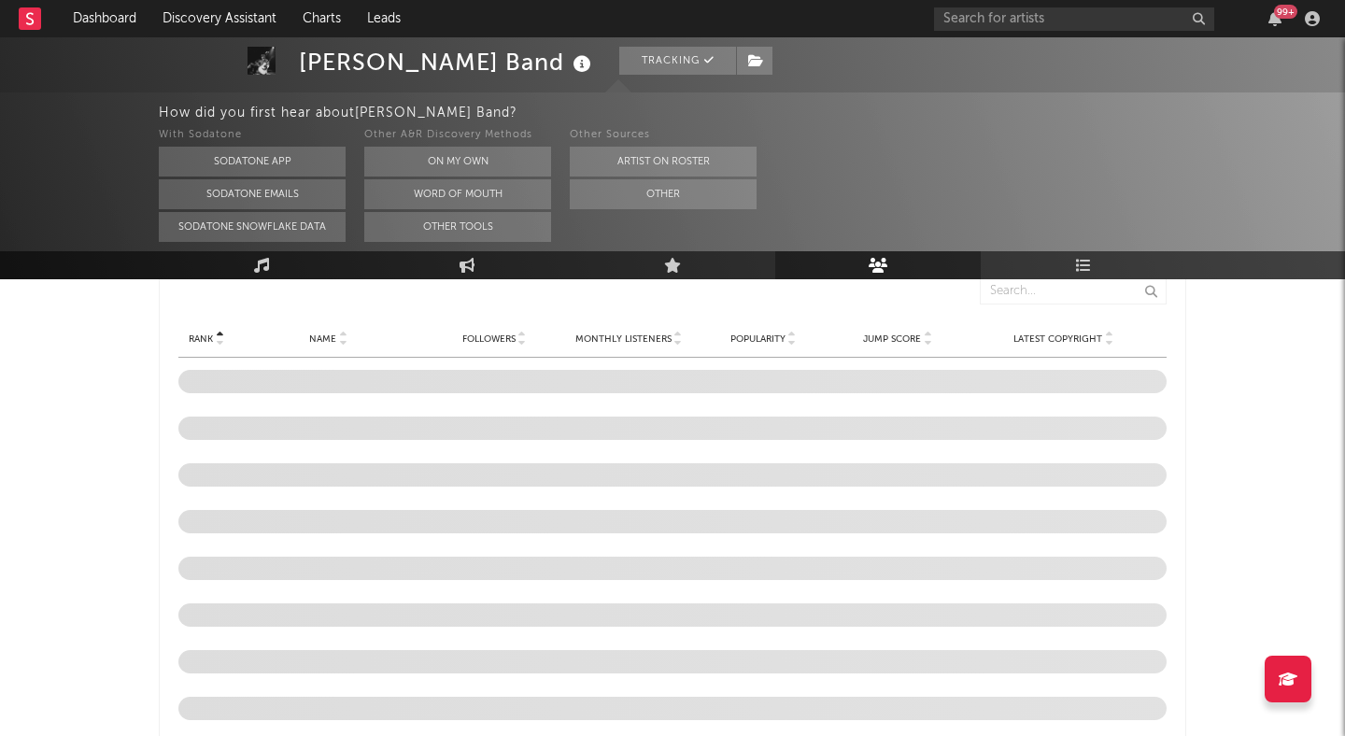
select select "1w"
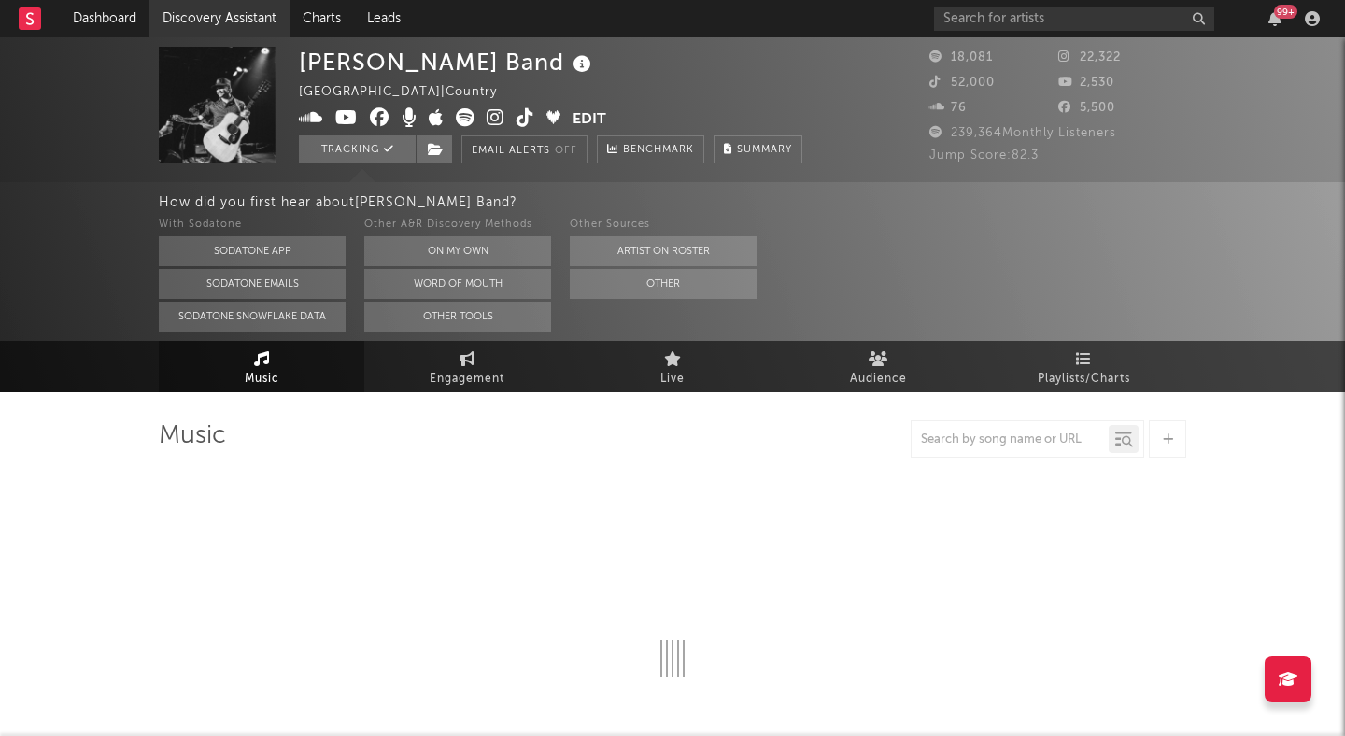
select select "6m"
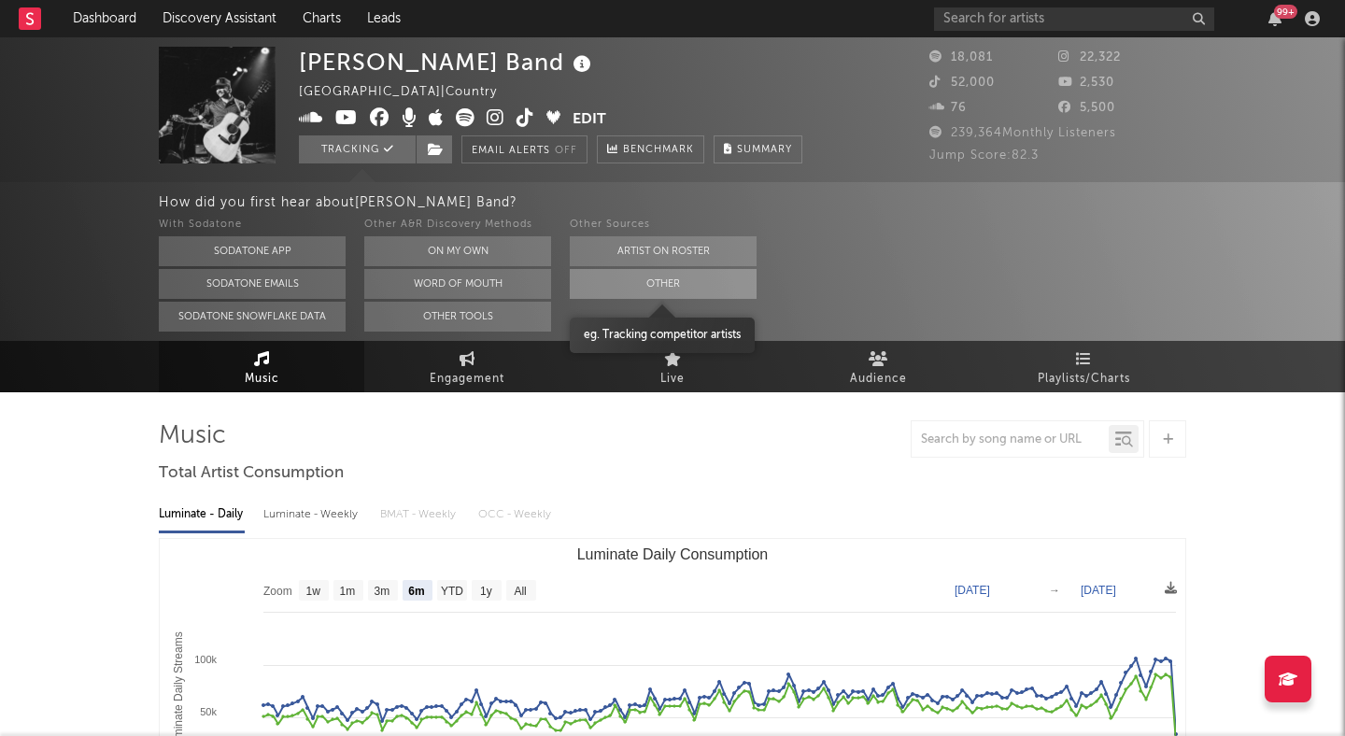
click at [676, 294] on button "Other" at bounding box center [663, 284] width 187 height 30
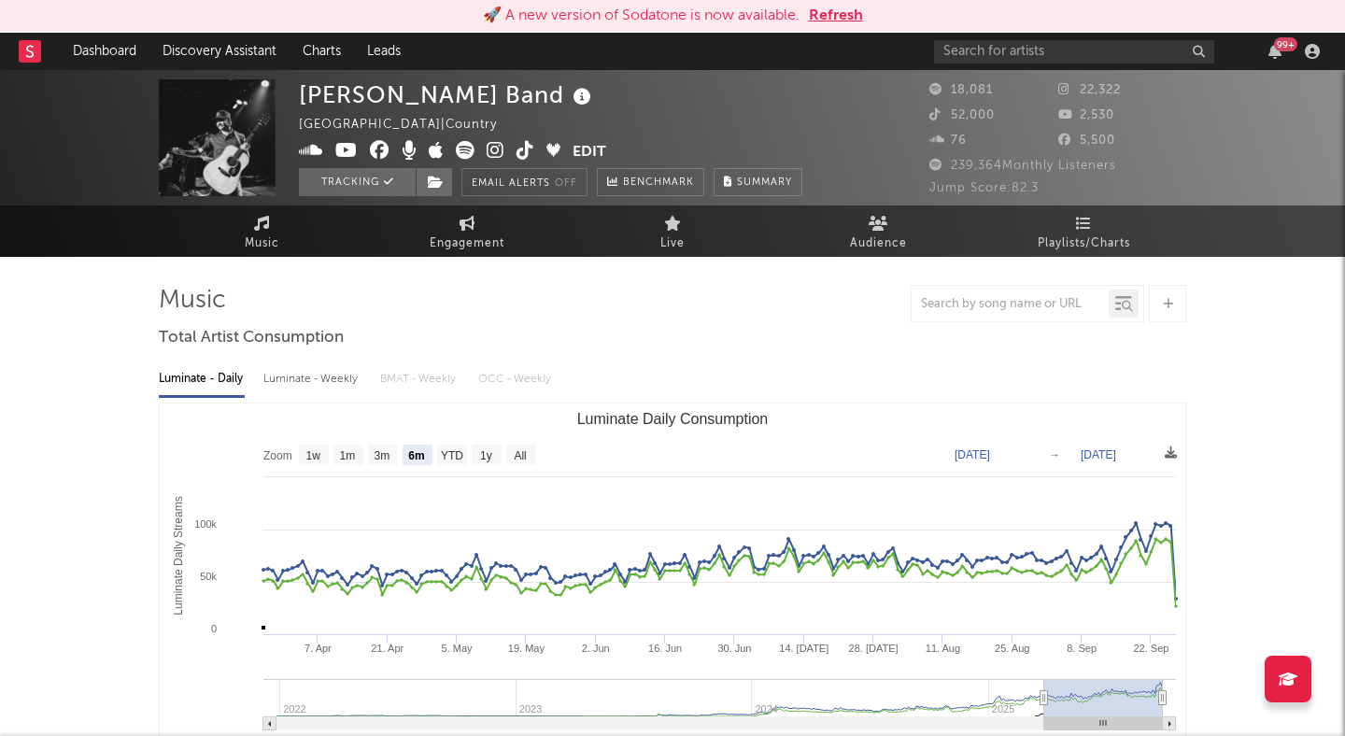
click at [849, 15] on button "Refresh" at bounding box center [836, 16] width 54 height 22
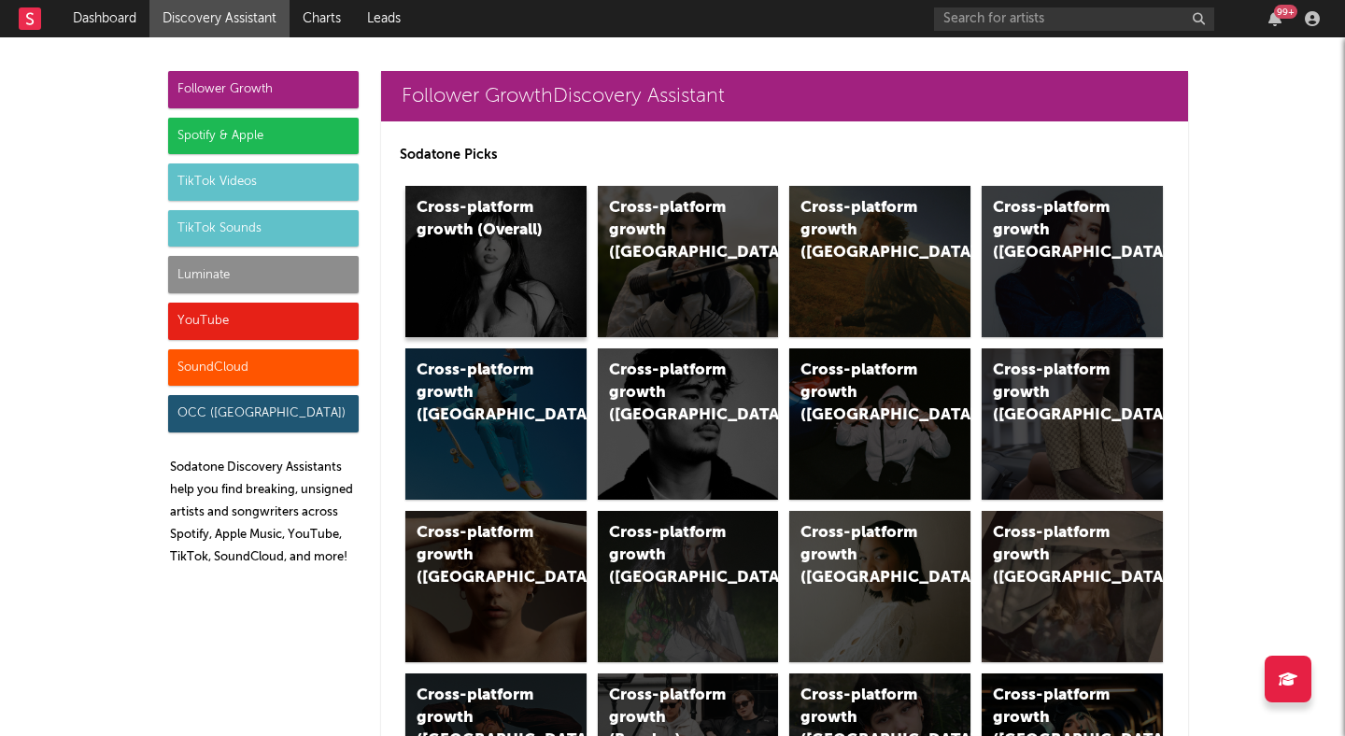
click at [489, 279] on div "Cross-platform growth (Overall)" at bounding box center [495, 261] width 181 height 151
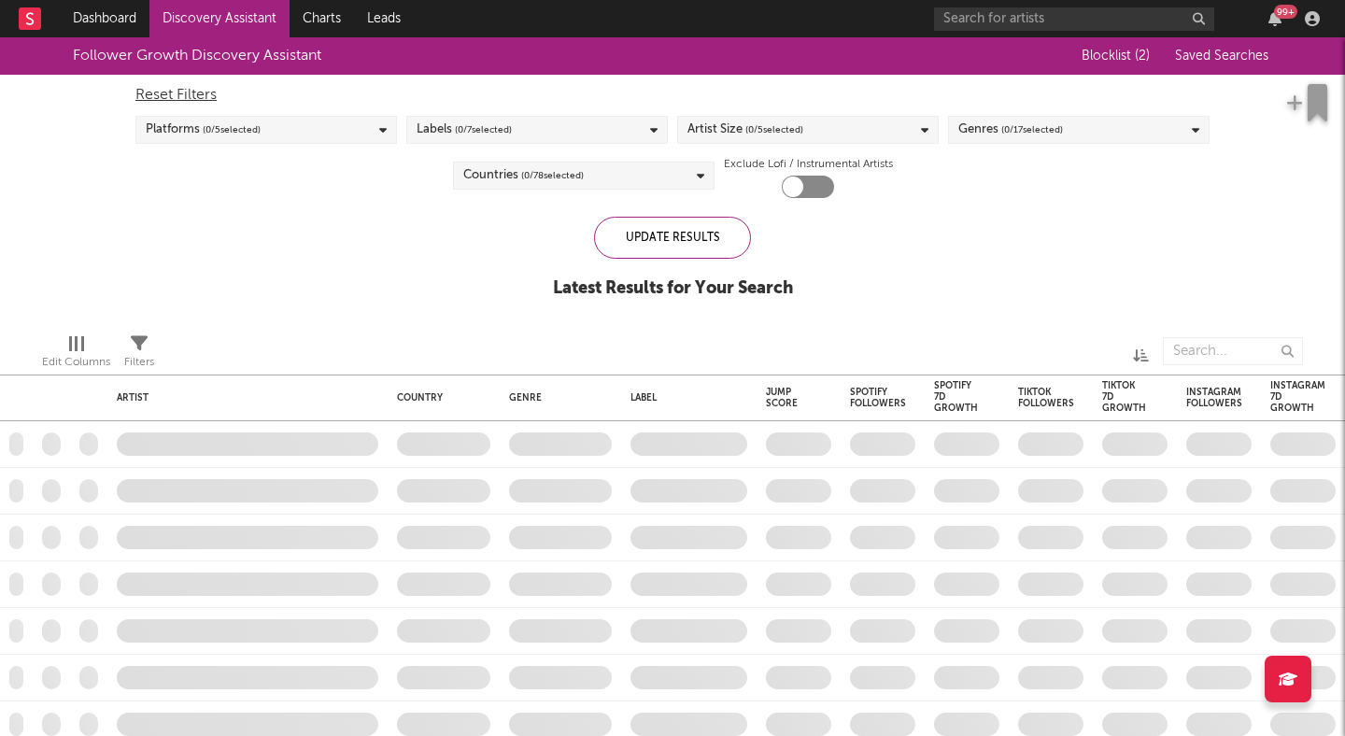
checkbox input "true"
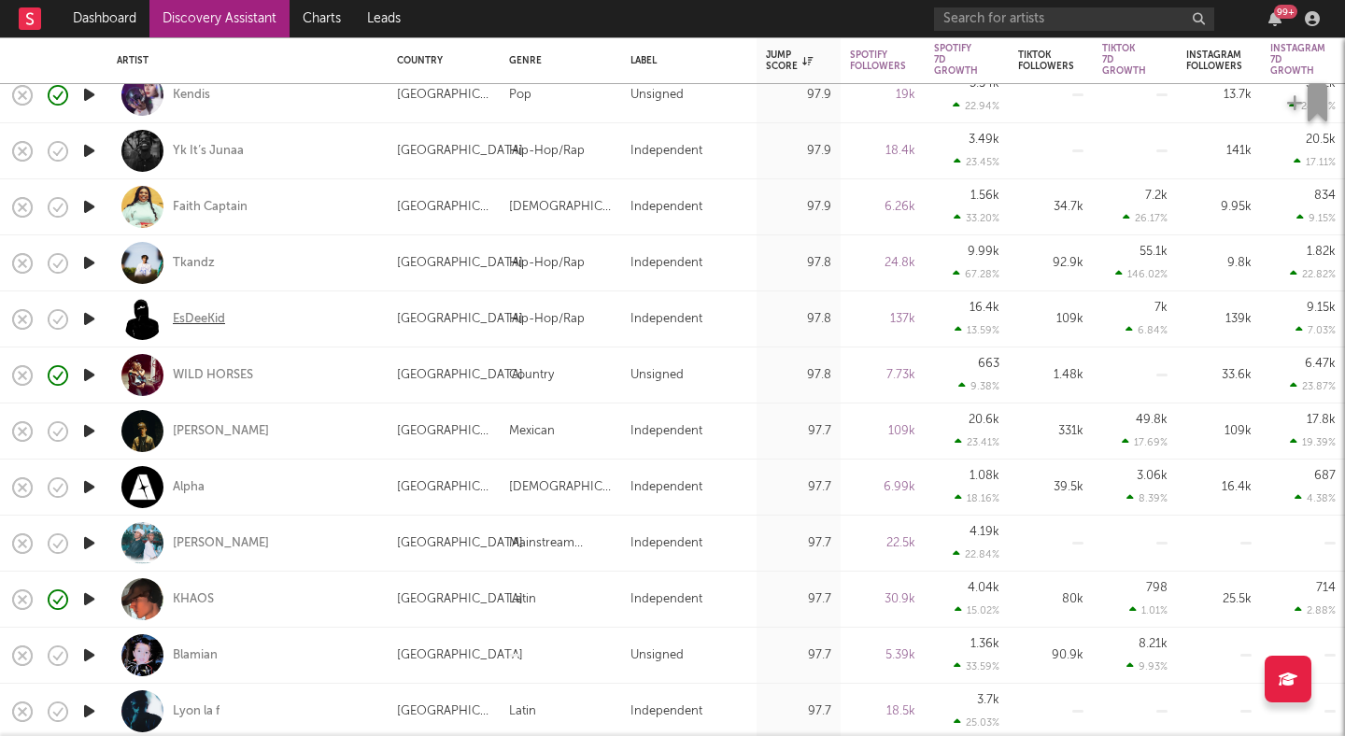
click at [204, 315] on div "EsDeeKid" at bounding box center [199, 319] width 52 height 17
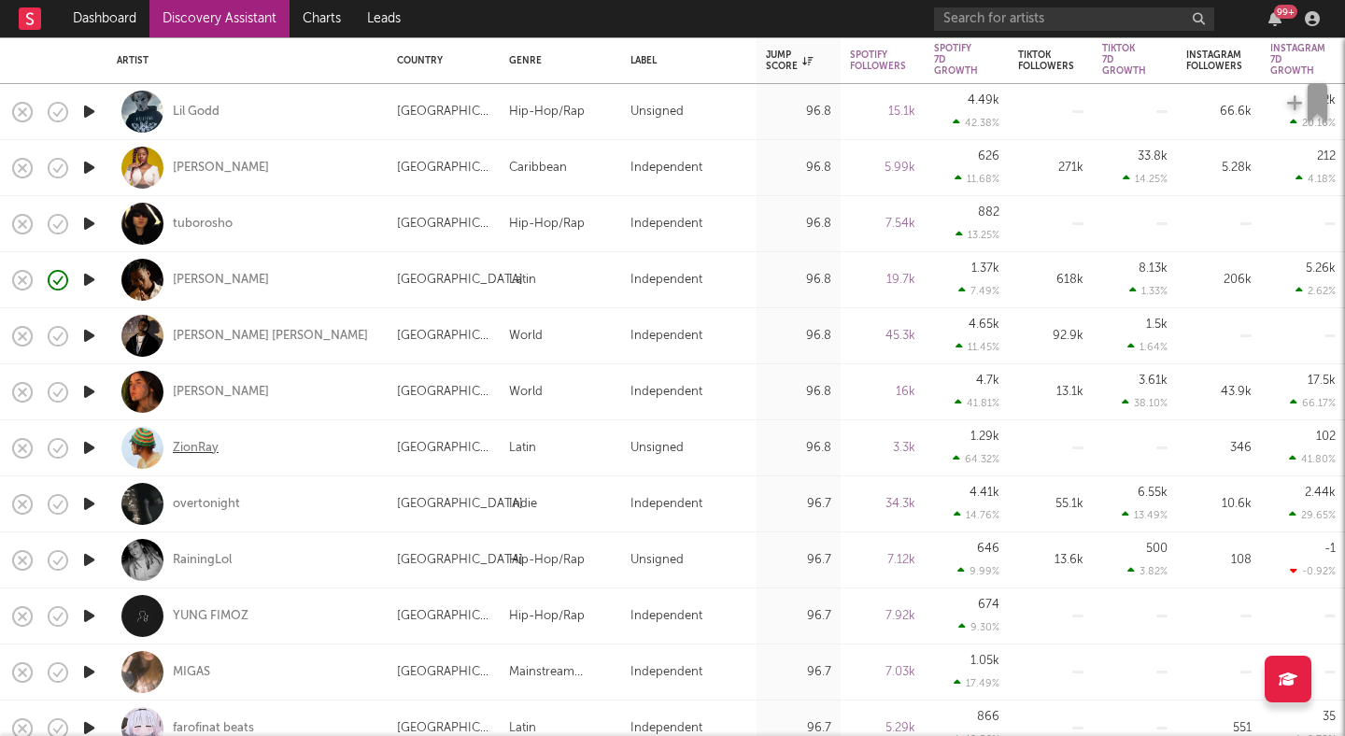
click at [204, 440] on div "ZionRay" at bounding box center [196, 448] width 46 height 17
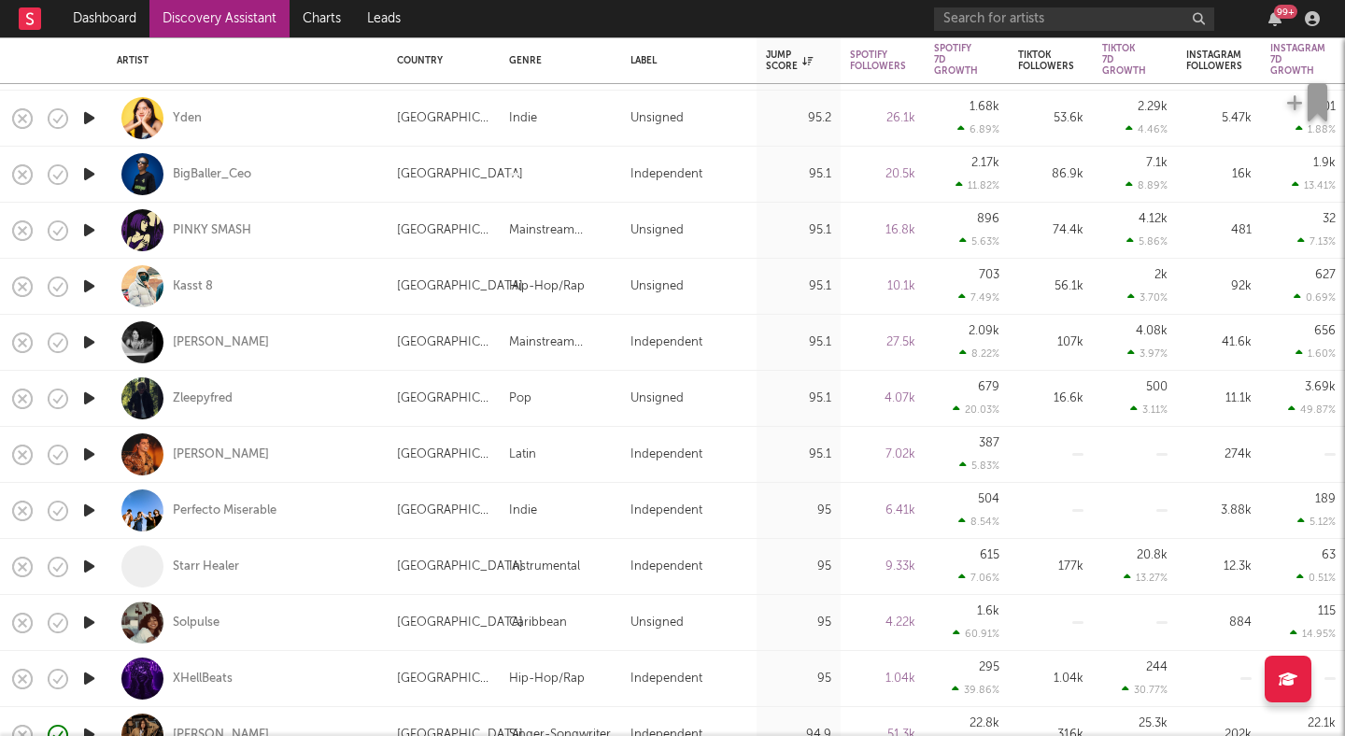
scroll to position [686, 0]
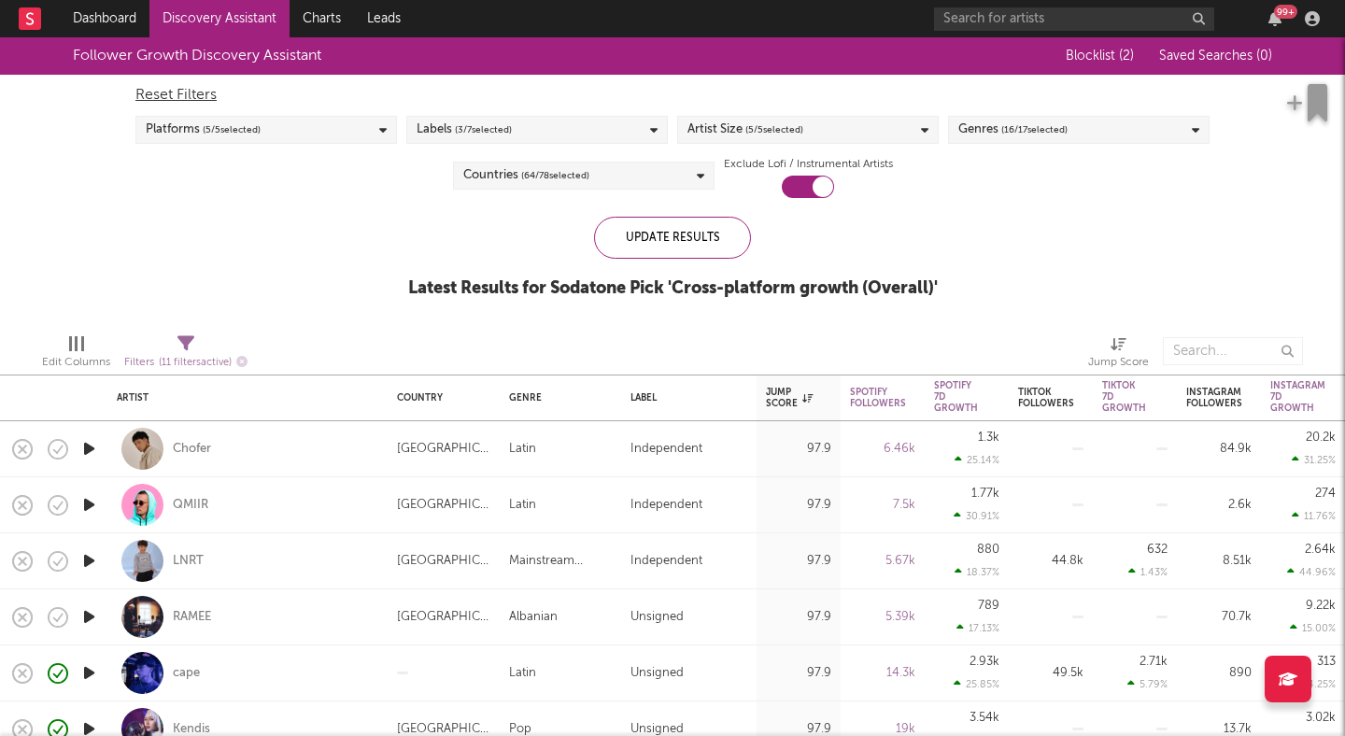
click at [1007, 131] on span "( 16 / 17 selected)" at bounding box center [1035, 130] width 66 height 22
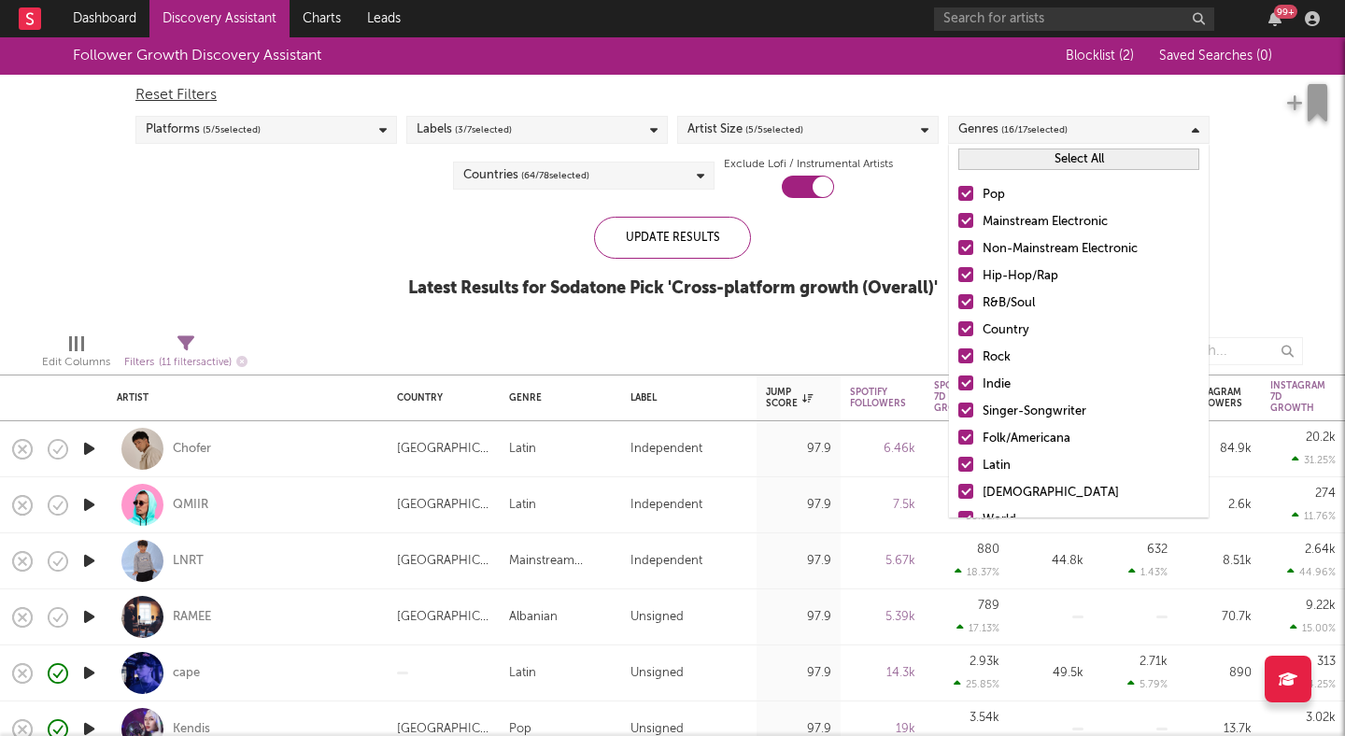
click at [1007, 161] on button "Select All" at bounding box center [1079, 159] width 241 height 21
click at [1007, 162] on button "Select All" at bounding box center [1079, 159] width 241 height 21
click at [1007, 162] on button "Deselect All" at bounding box center [1079, 159] width 241 height 21
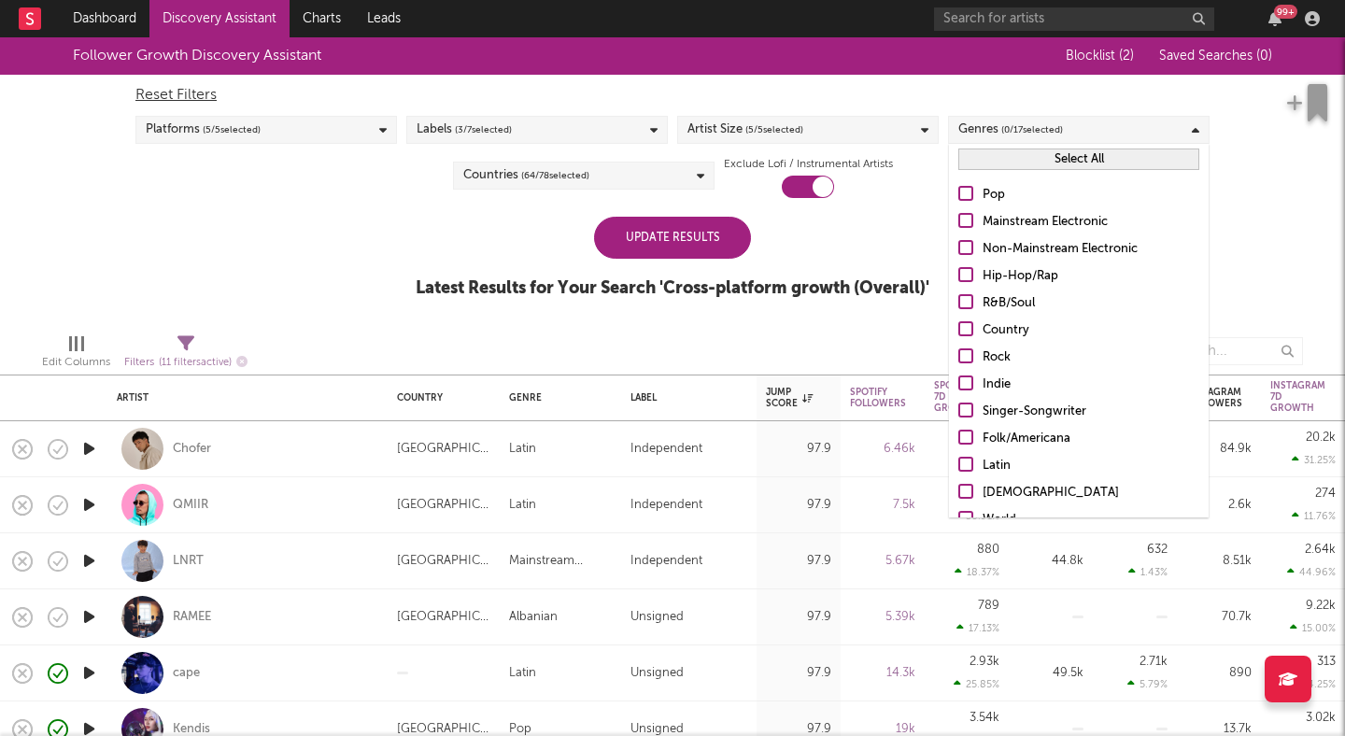
click at [969, 323] on div at bounding box center [966, 328] width 15 height 15
click at [959, 323] on input "Country" at bounding box center [959, 331] width 0 height 22
click at [705, 239] on div "Update Results" at bounding box center [672, 238] width 157 height 42
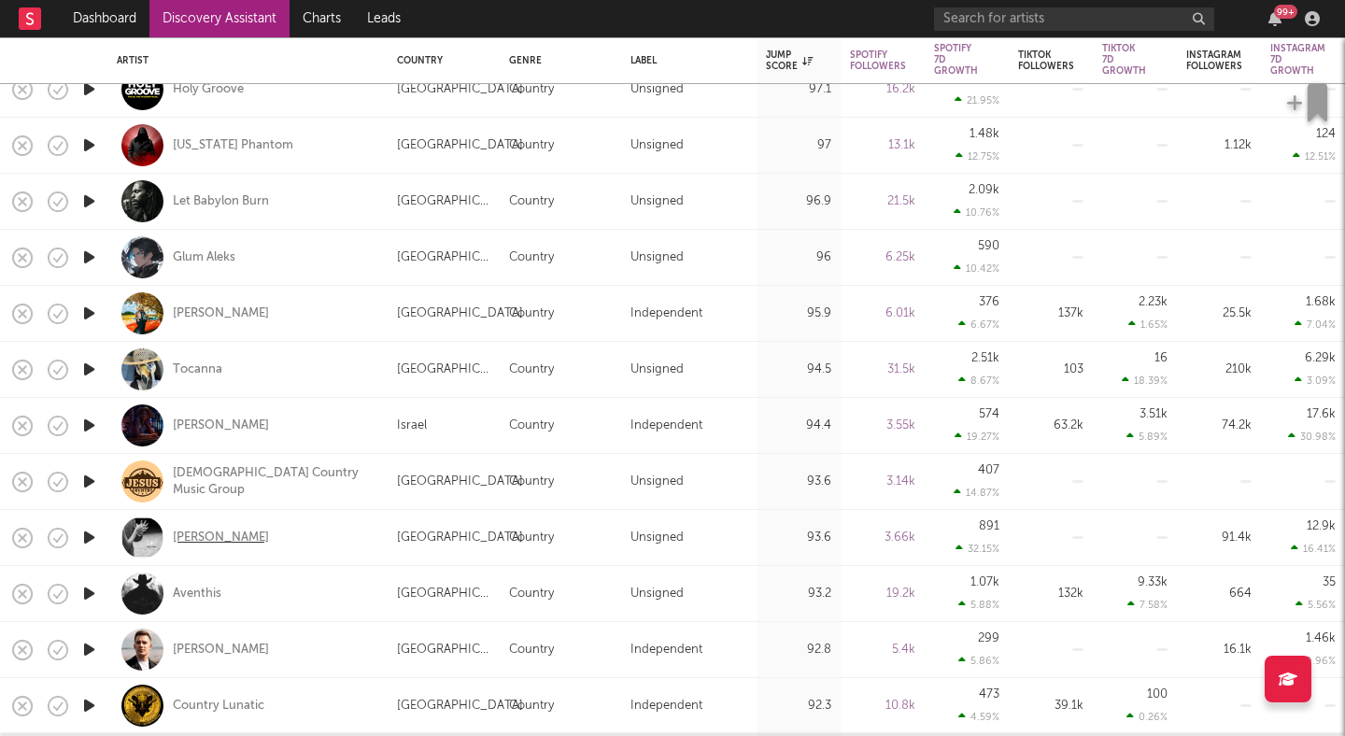
click at [212, 538] on div "[PERSON_NAME]" at bounding box center [221, 538] width 96 height 17
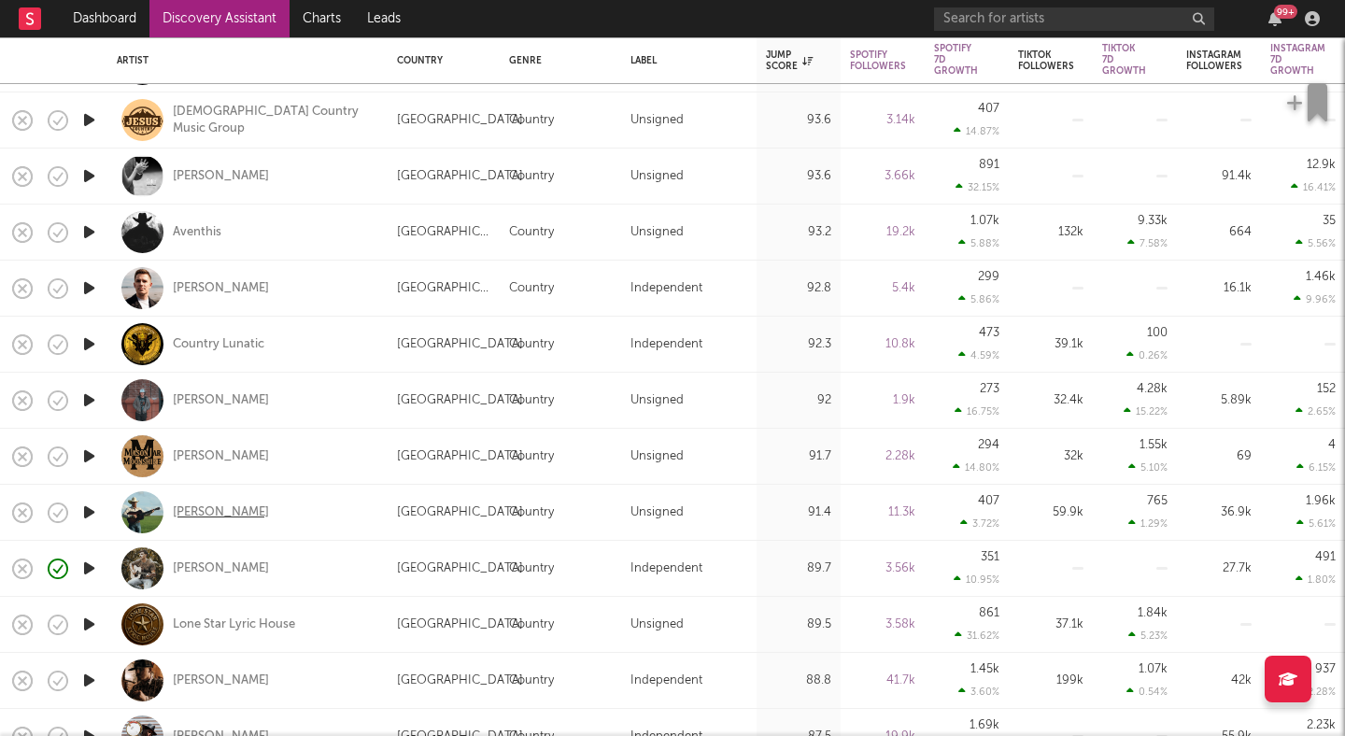
click at [194, 514] on div "[PERSON_NAME]" at bounding box center [221, 513] width 96 height 17
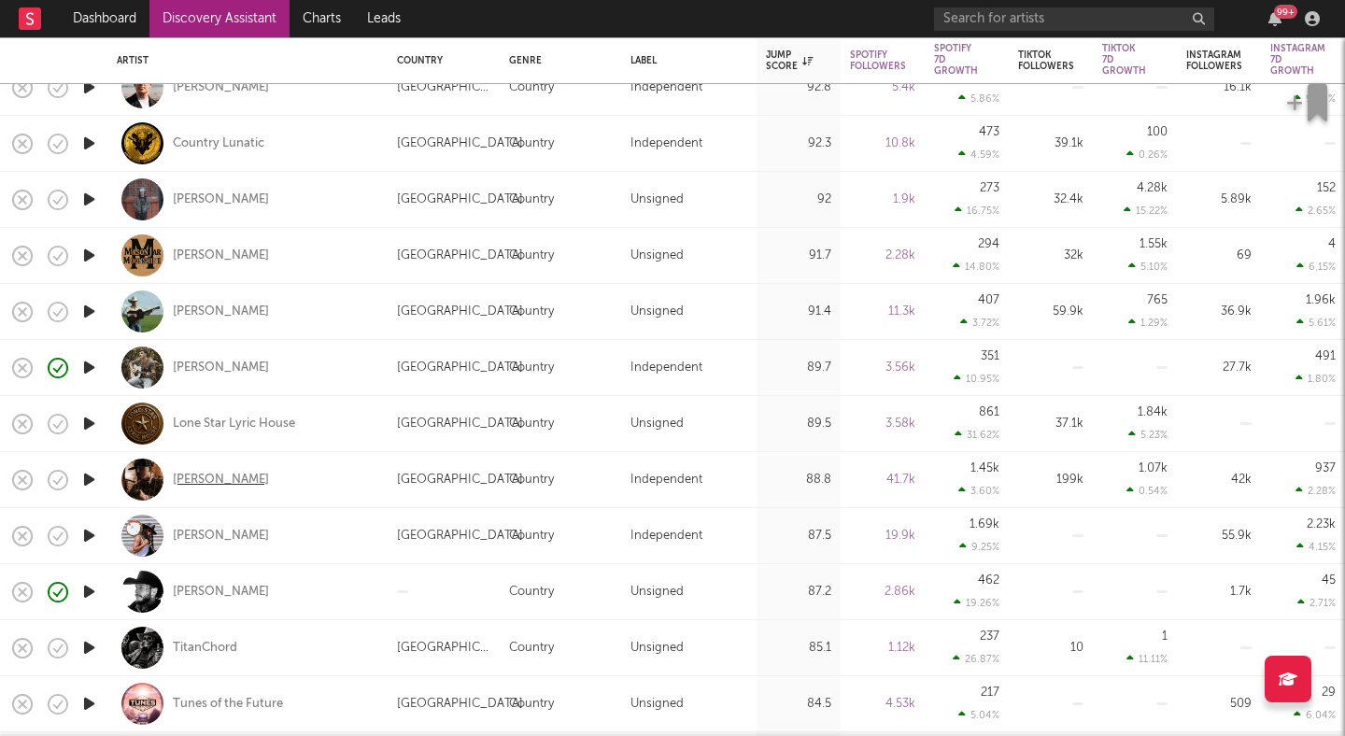
click at [225, 478] on div "[PERSON_NAME]" at bounding box center [221, 480] width 96 height 17
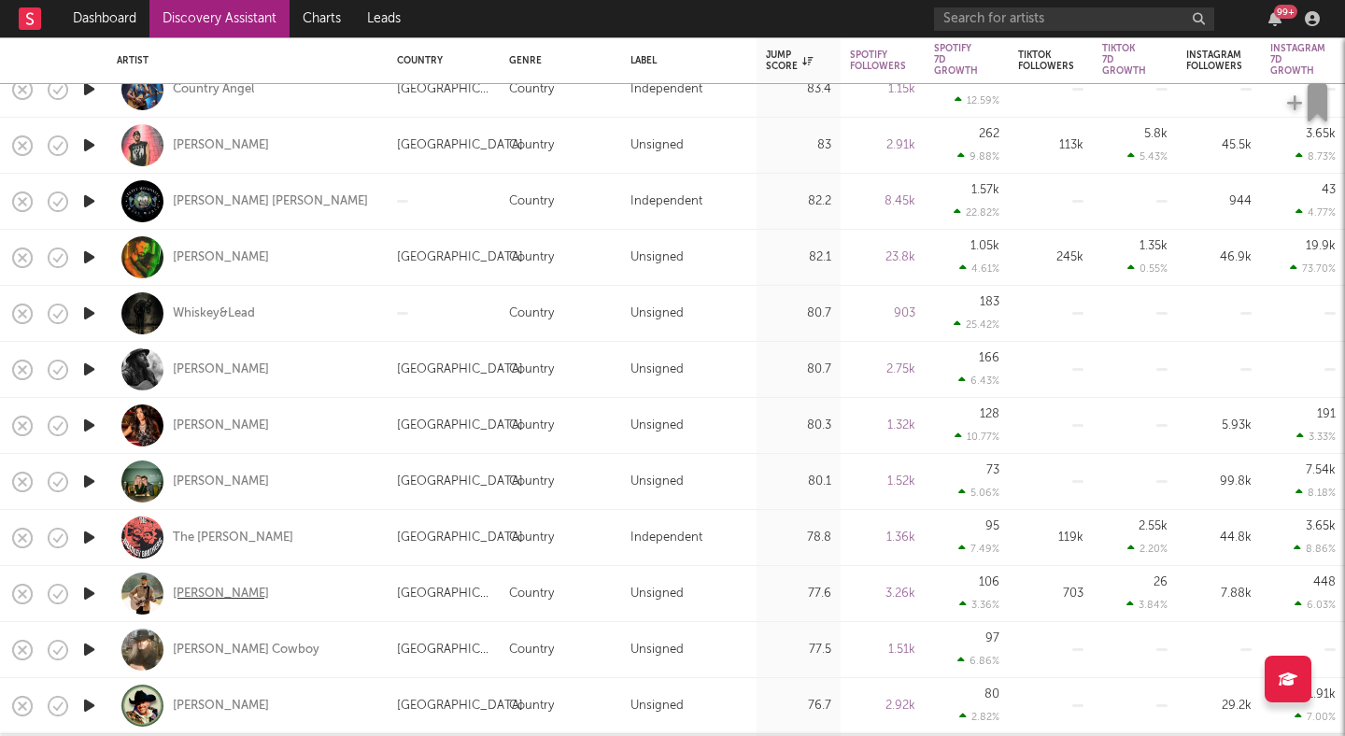
click at [200, 590] on div "[PERSON_NAME]" at bounding box center [221, 594] width 96 height 17
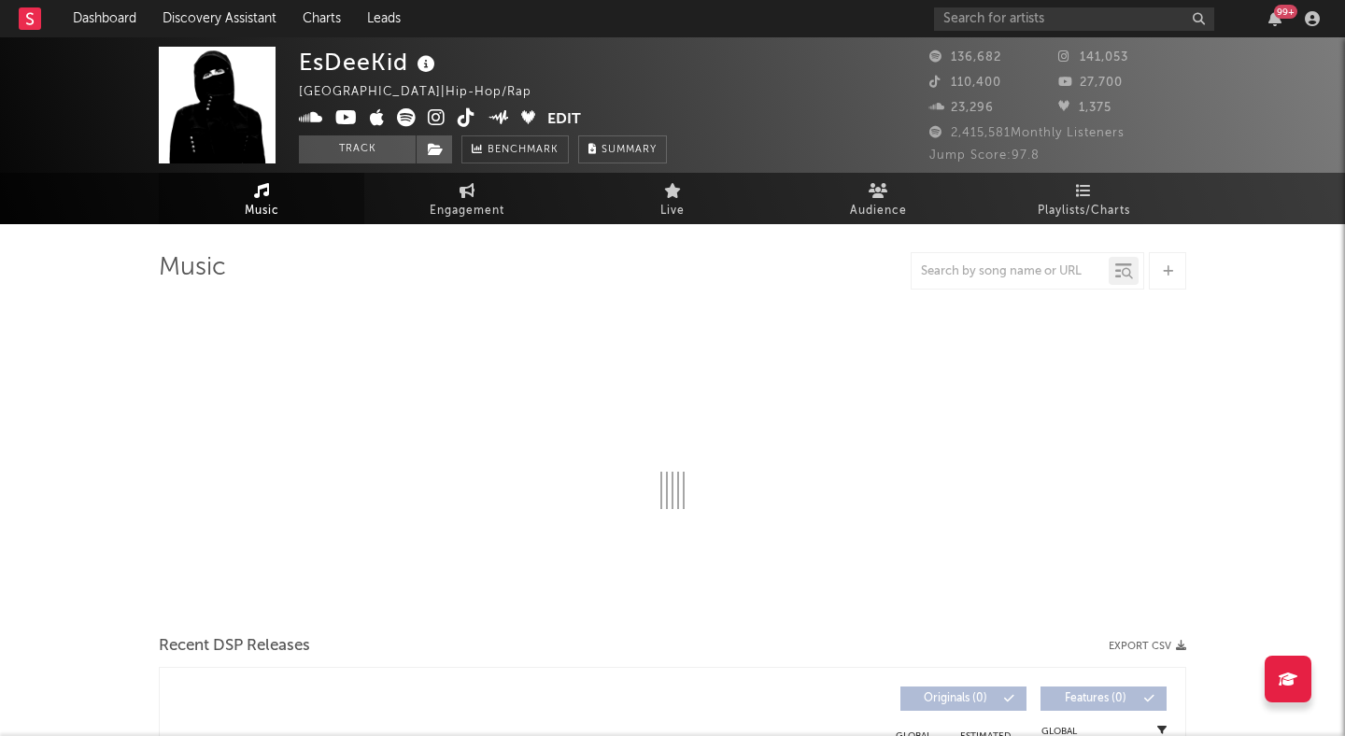
select select "6m"
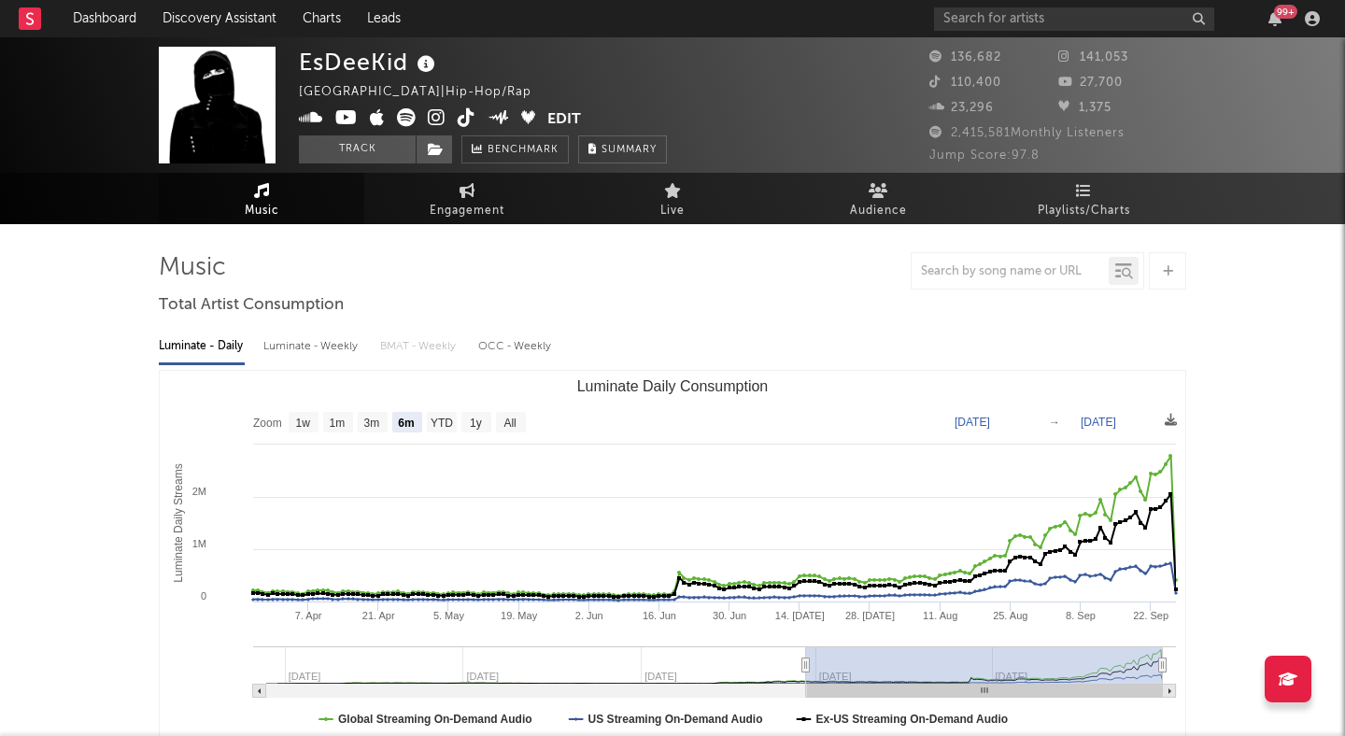
click at [432, 117] on icon at bounding box center [437, 117] width 18 height 19
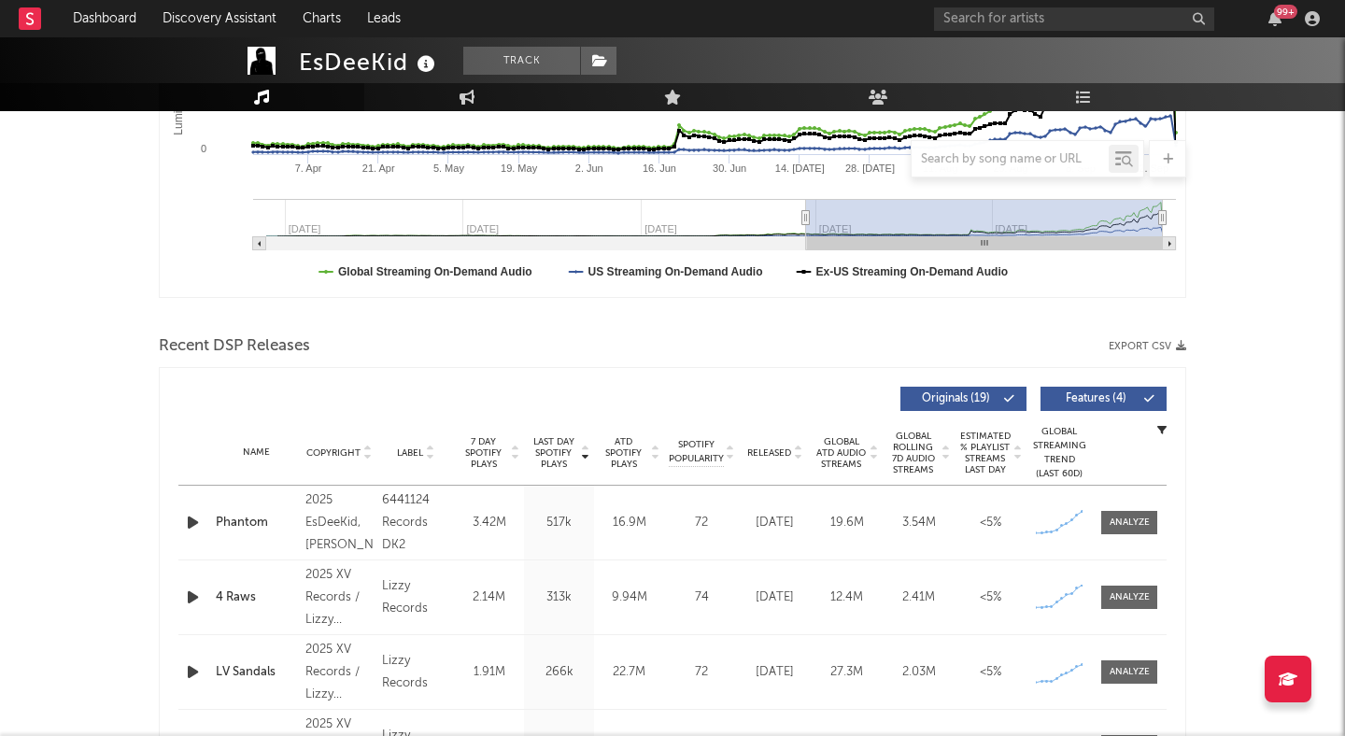
scroll to position [452, 0]
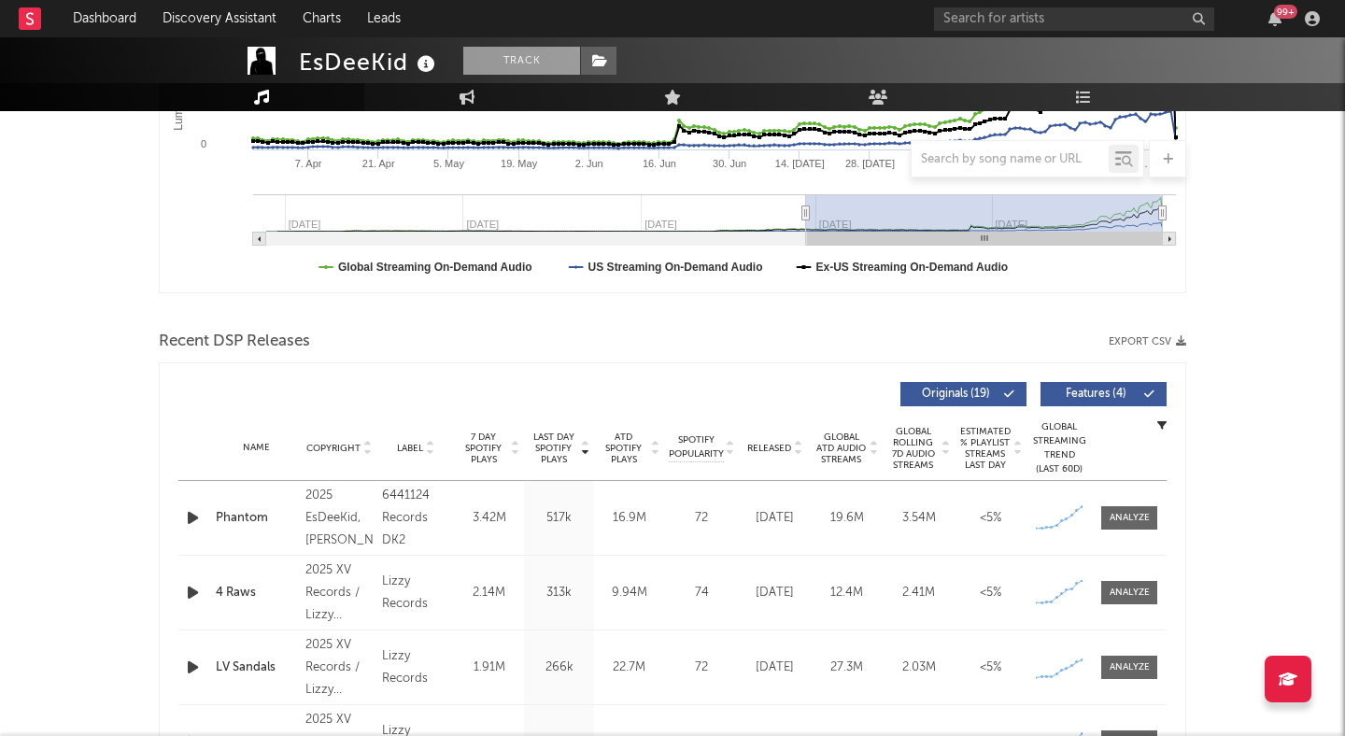
click at [546, 64] on button "Track" at bounding box center [521, 61] width 117 height 28
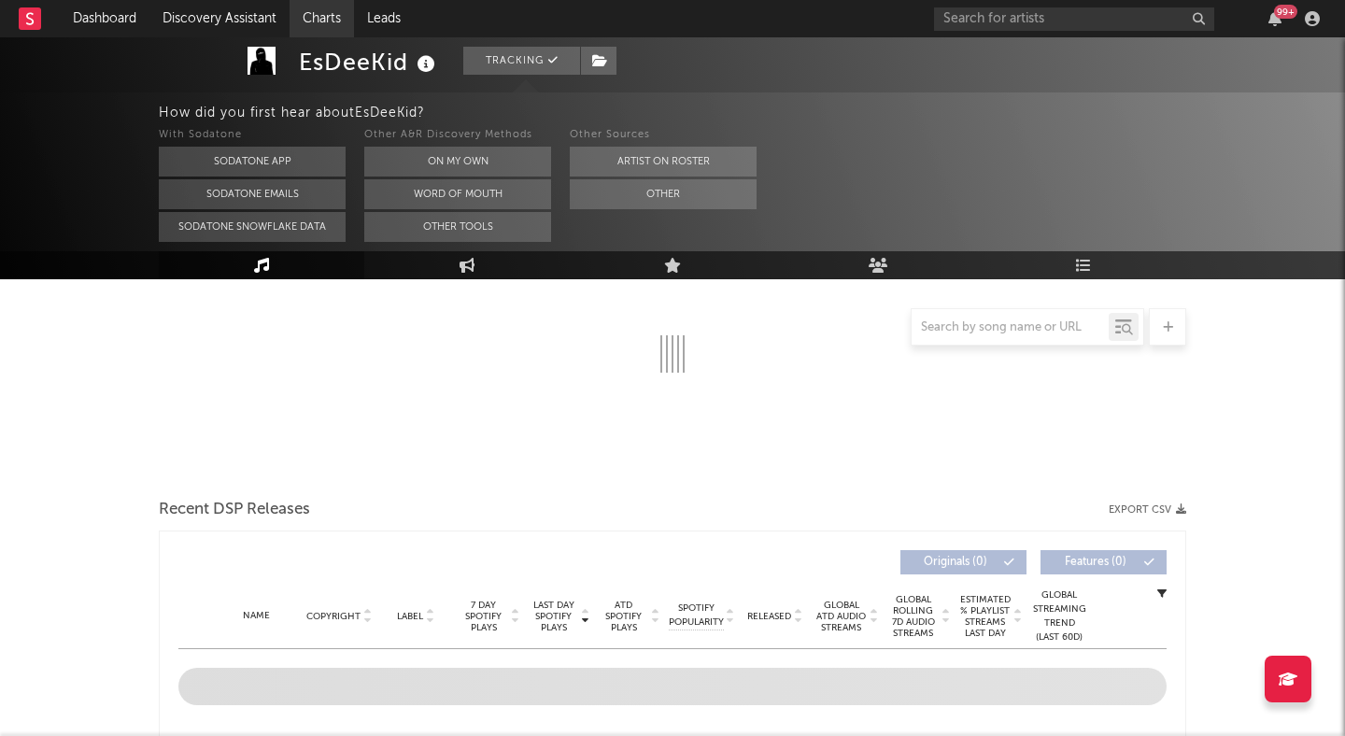
select select "6m"
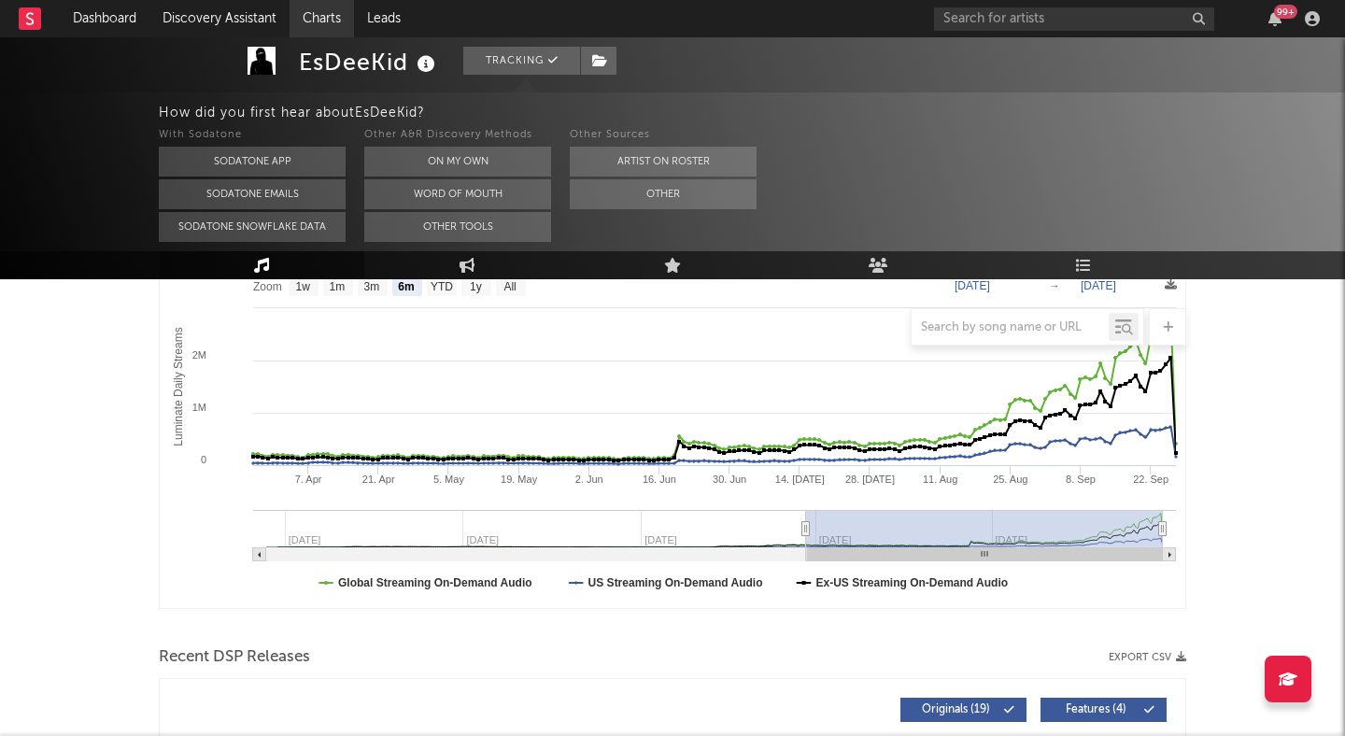
scroll to position [620, 0]
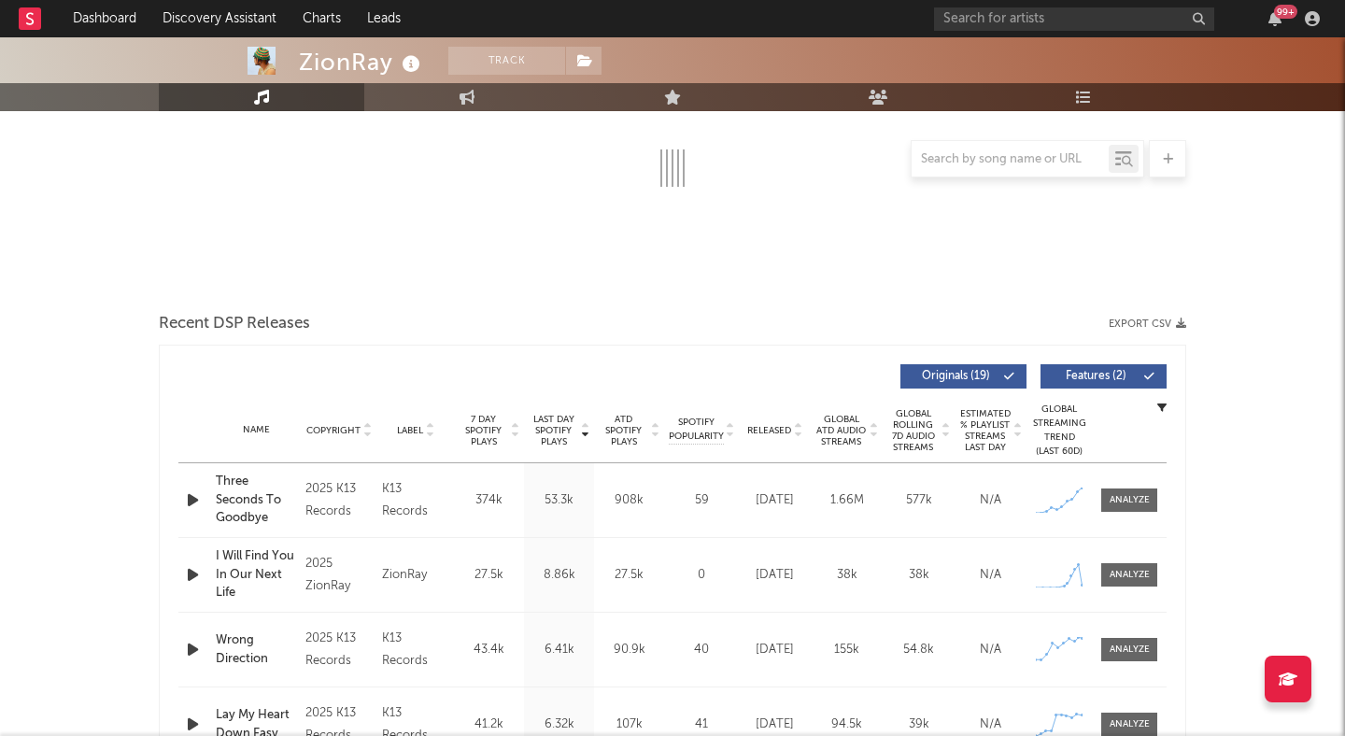
scroll to position [323, 0]
click at [192, 503] on icon "button" at bounding box center [193, 499] width 20 height 23
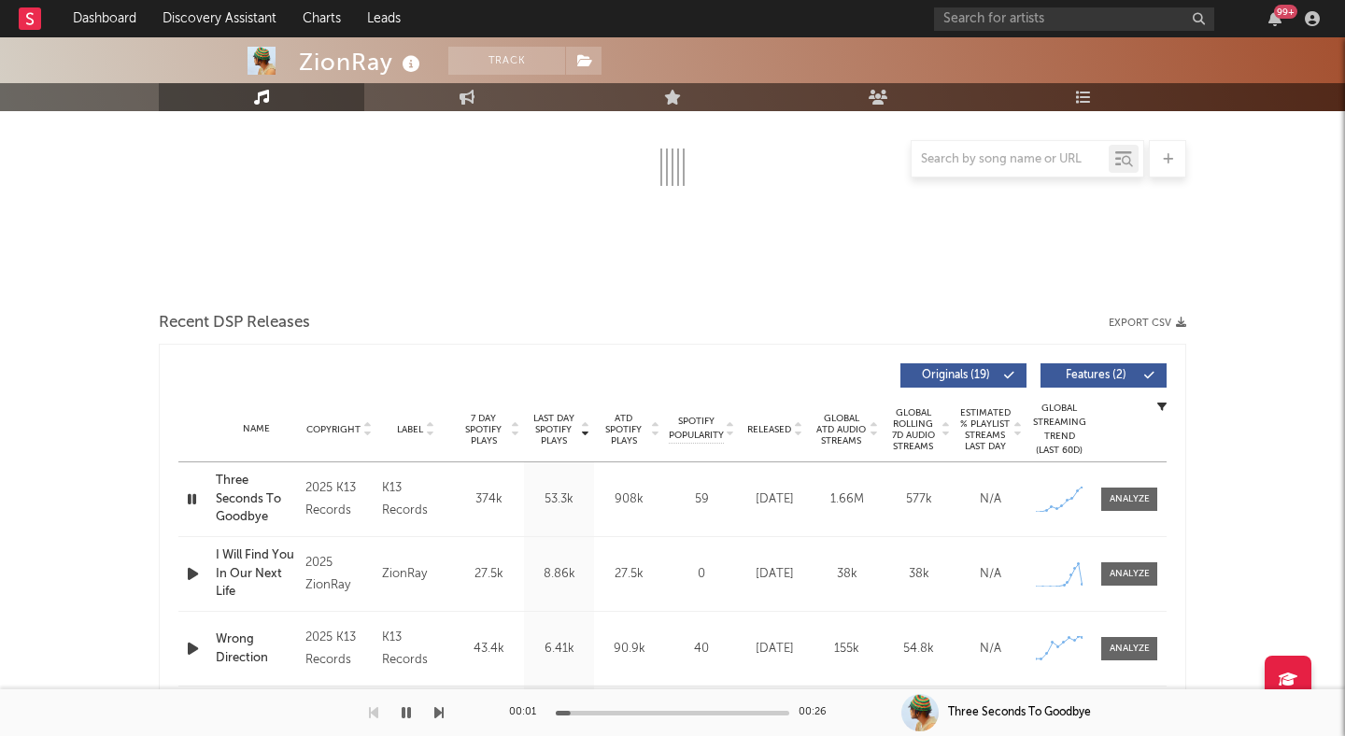
click at [192, 502] on icon "button" at bounding box center [192, 499] width 18 height 23
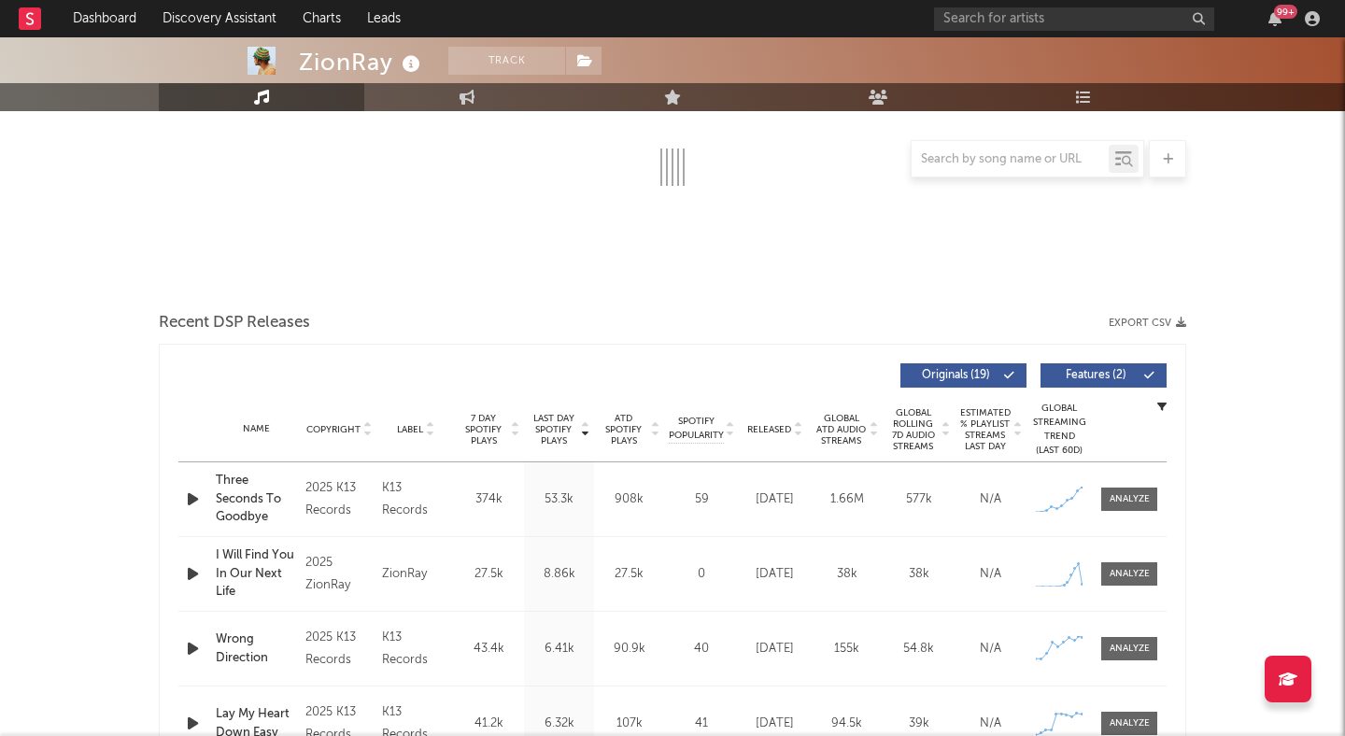
click at [197, 493] on icon "button" at bounding box center [193, 499] width 20 height 23
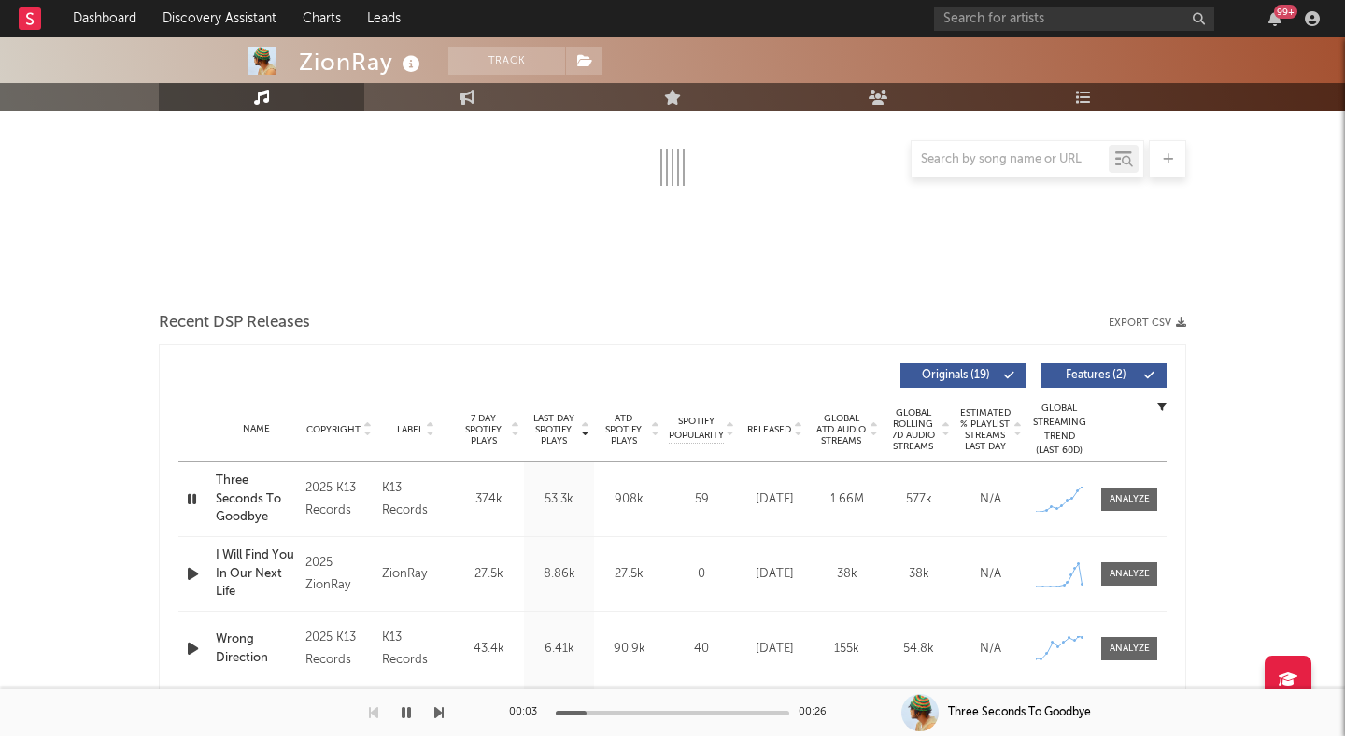
click at [192, 495] on icon "button" at bounding box center [192, 499] width 18 height 23
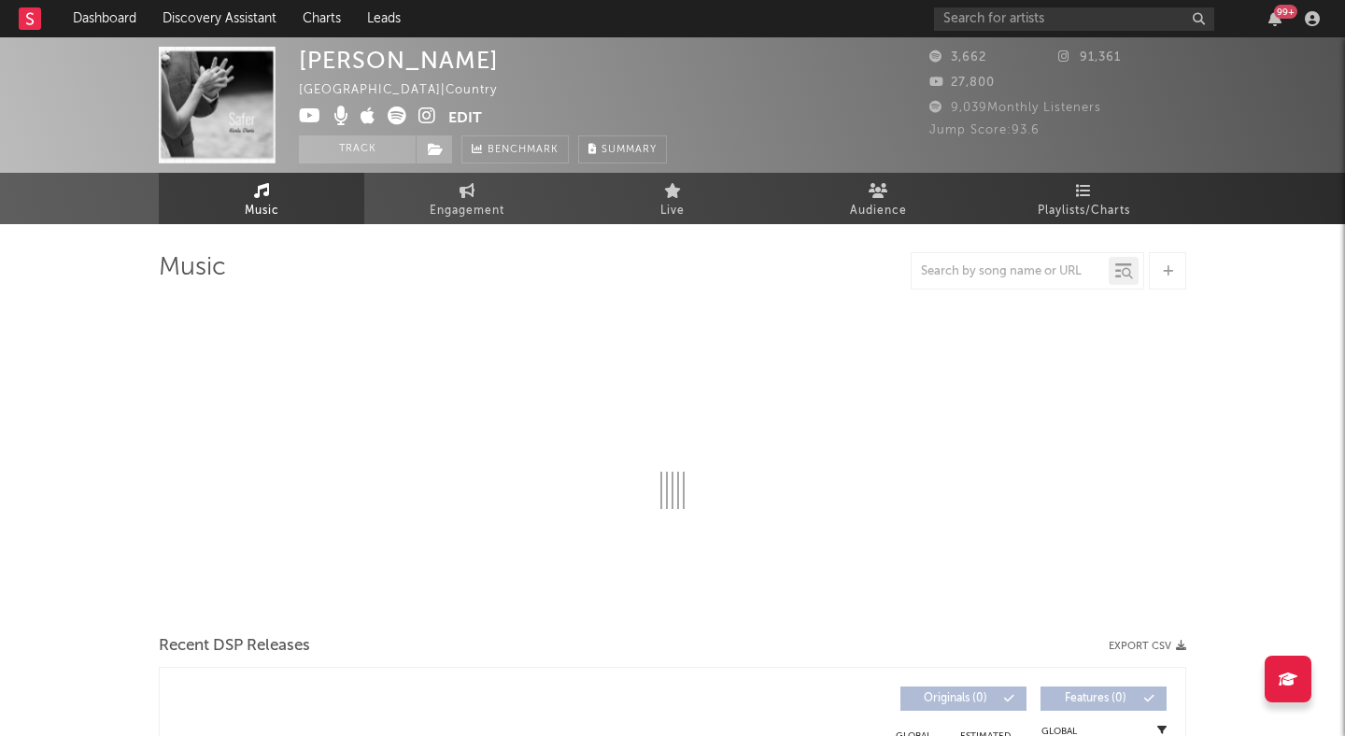
select select "1w"
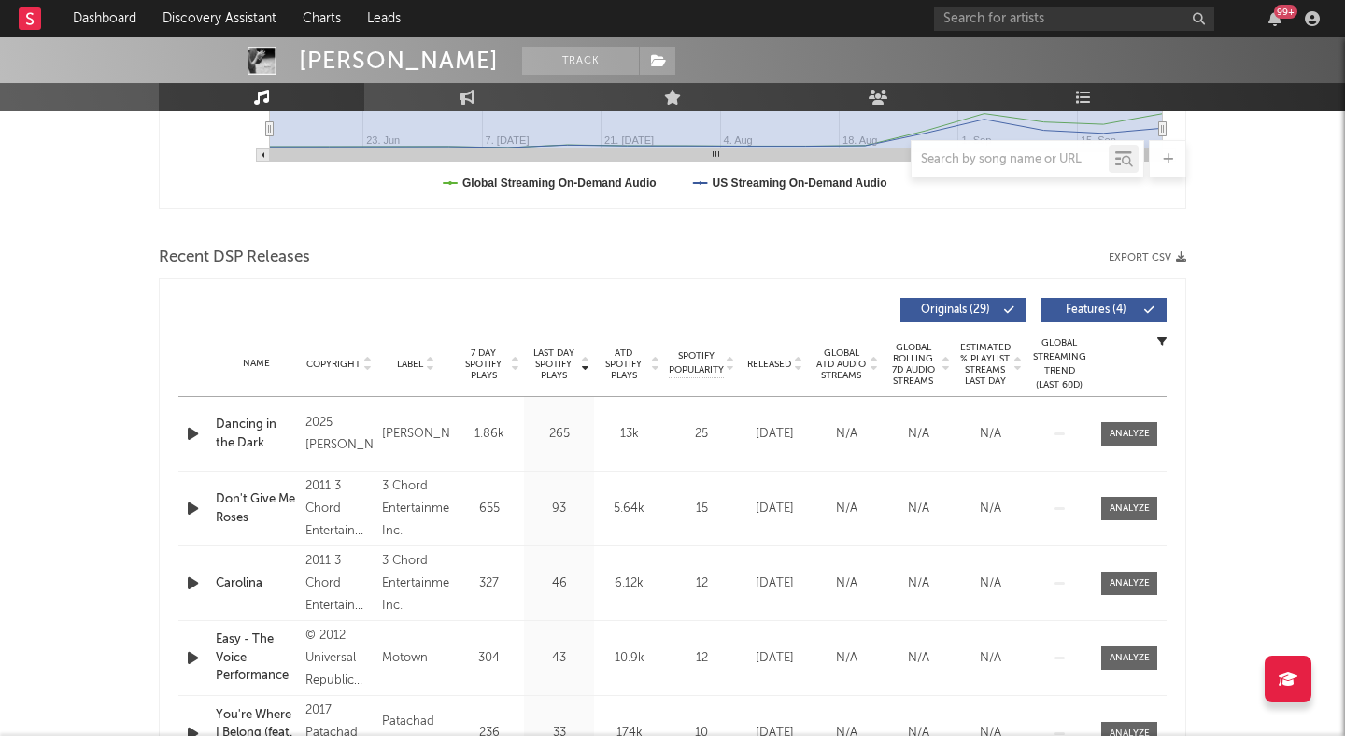
scroll to position [550, 0]
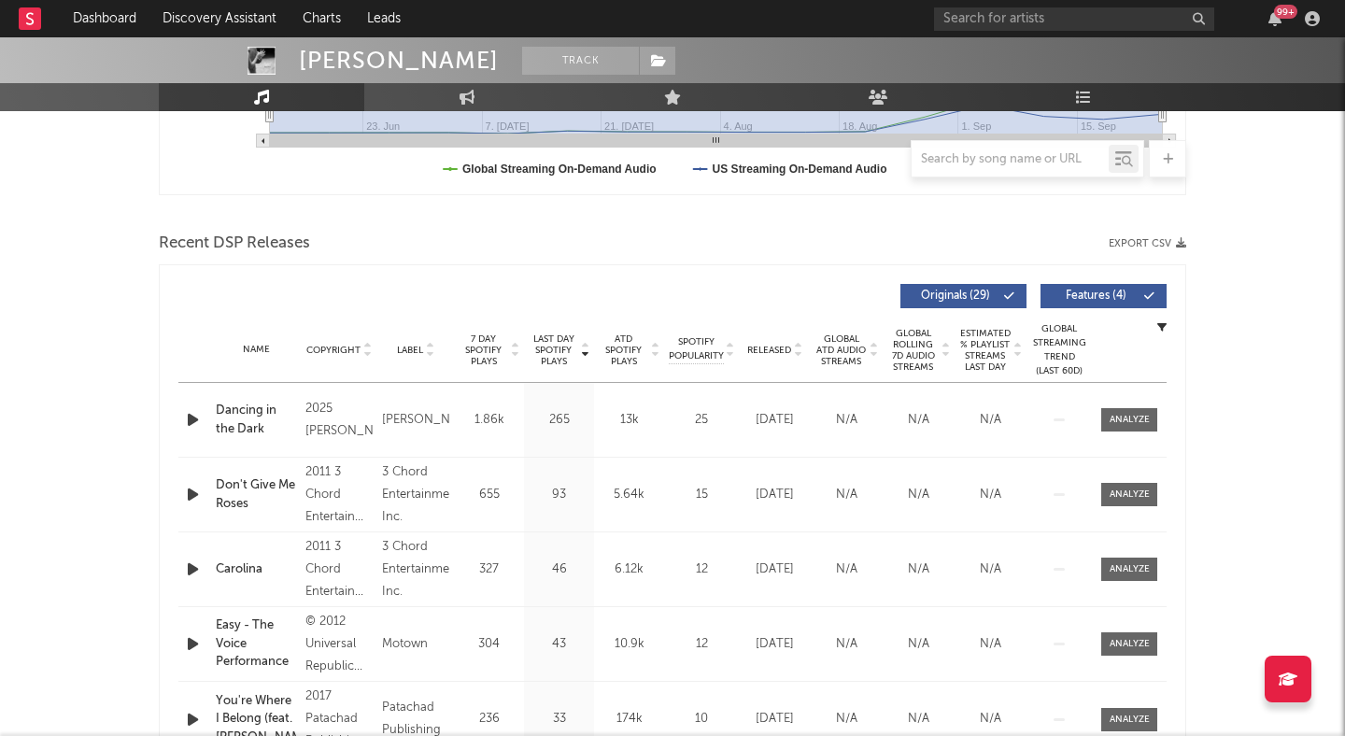
click at [202, 419] on icon "button" at bounding box center [193, 419] width 20 height 23
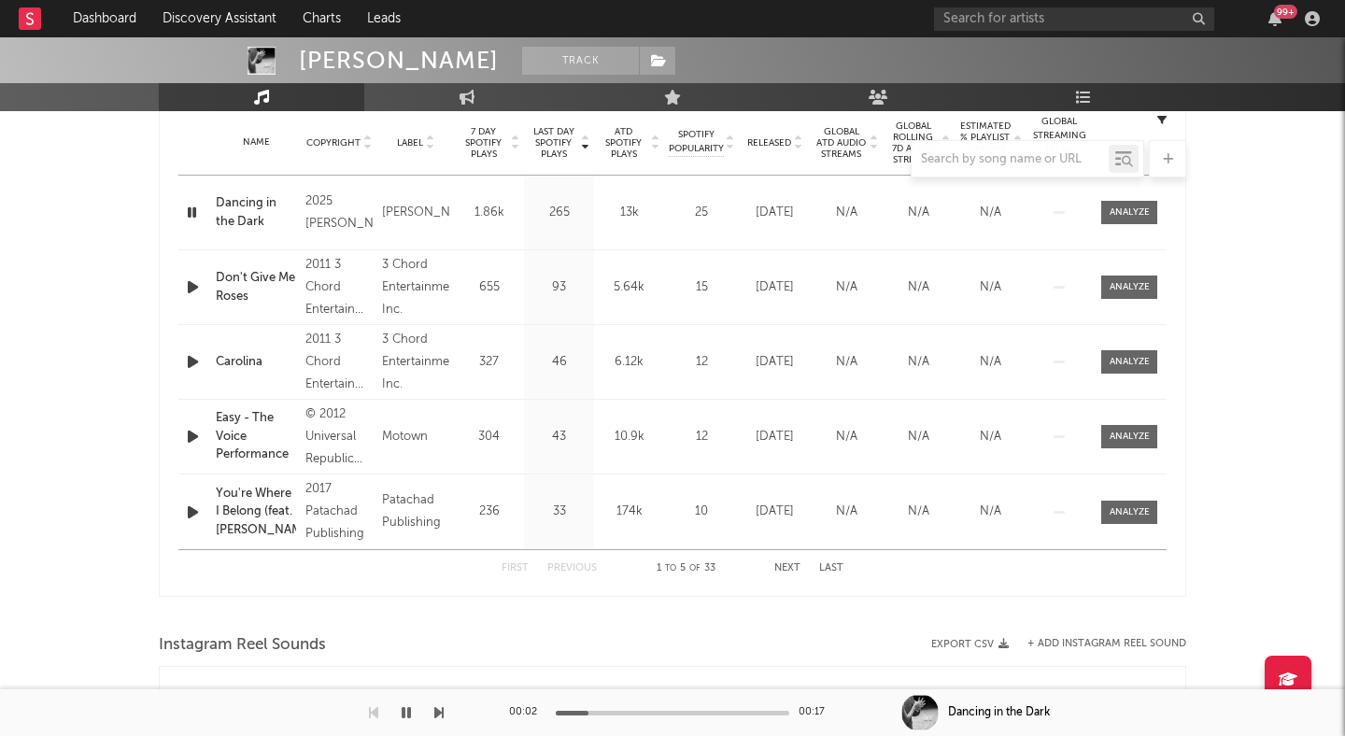
scroll to position [0, 0]
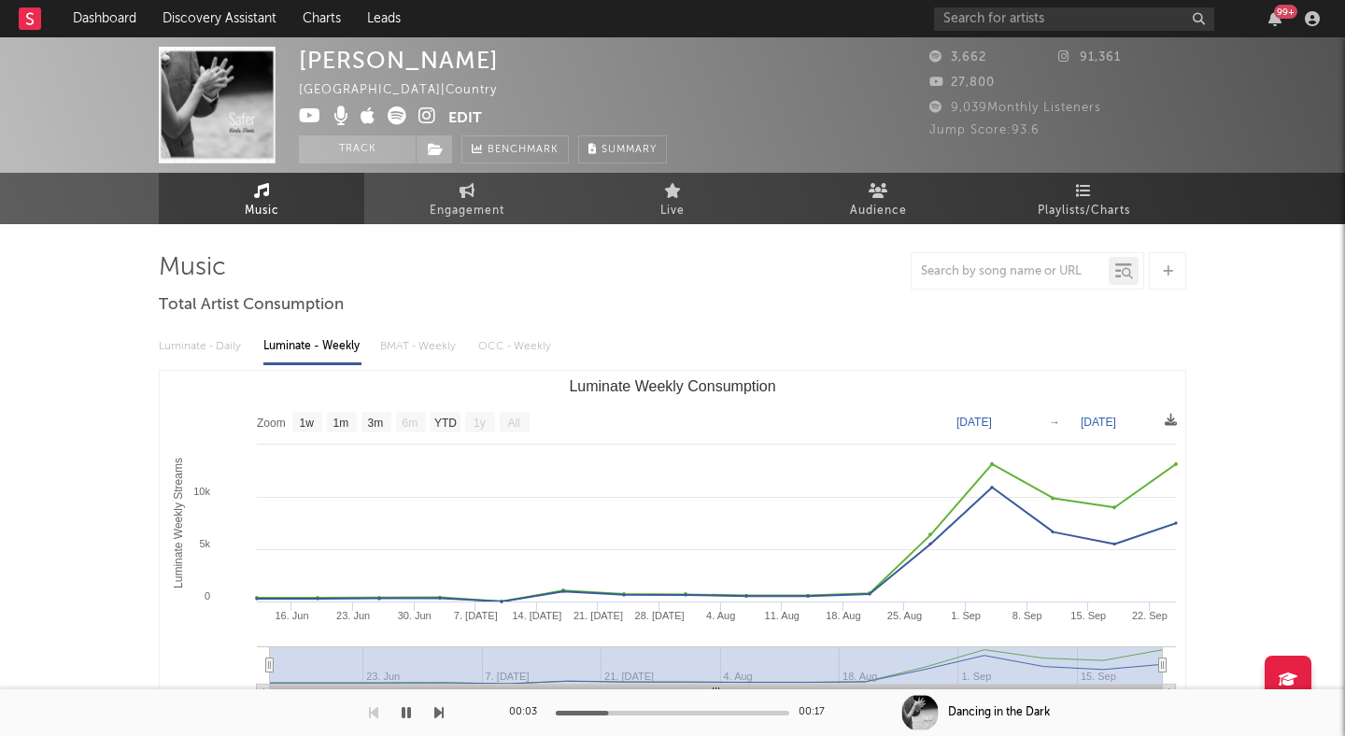
click at [423, 113] on icon at bounding box center [428, 116] width 18 height 19
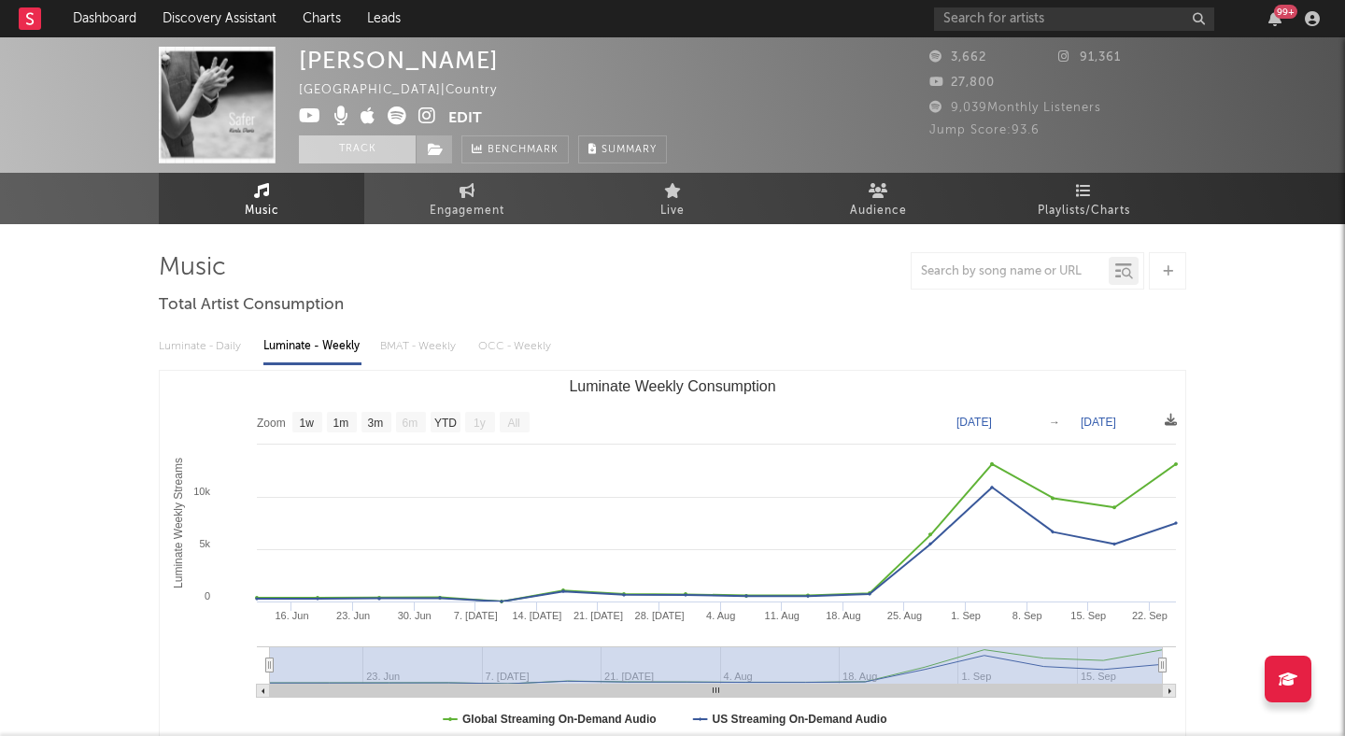
click at [405, 148] on button "Track" at bounding box center [357, 149] width 117 height 28
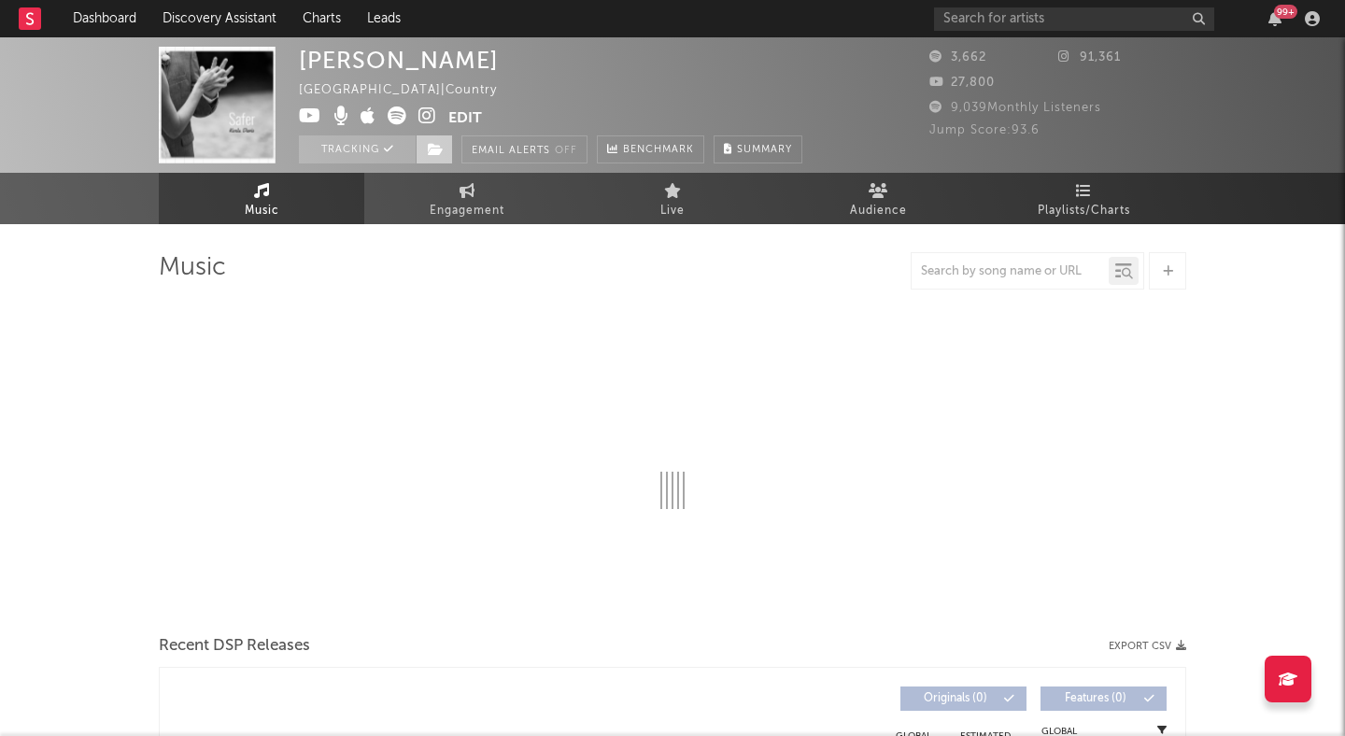
click at [439, 149] on icon at bounding box center [436, 149] width 16 height 13
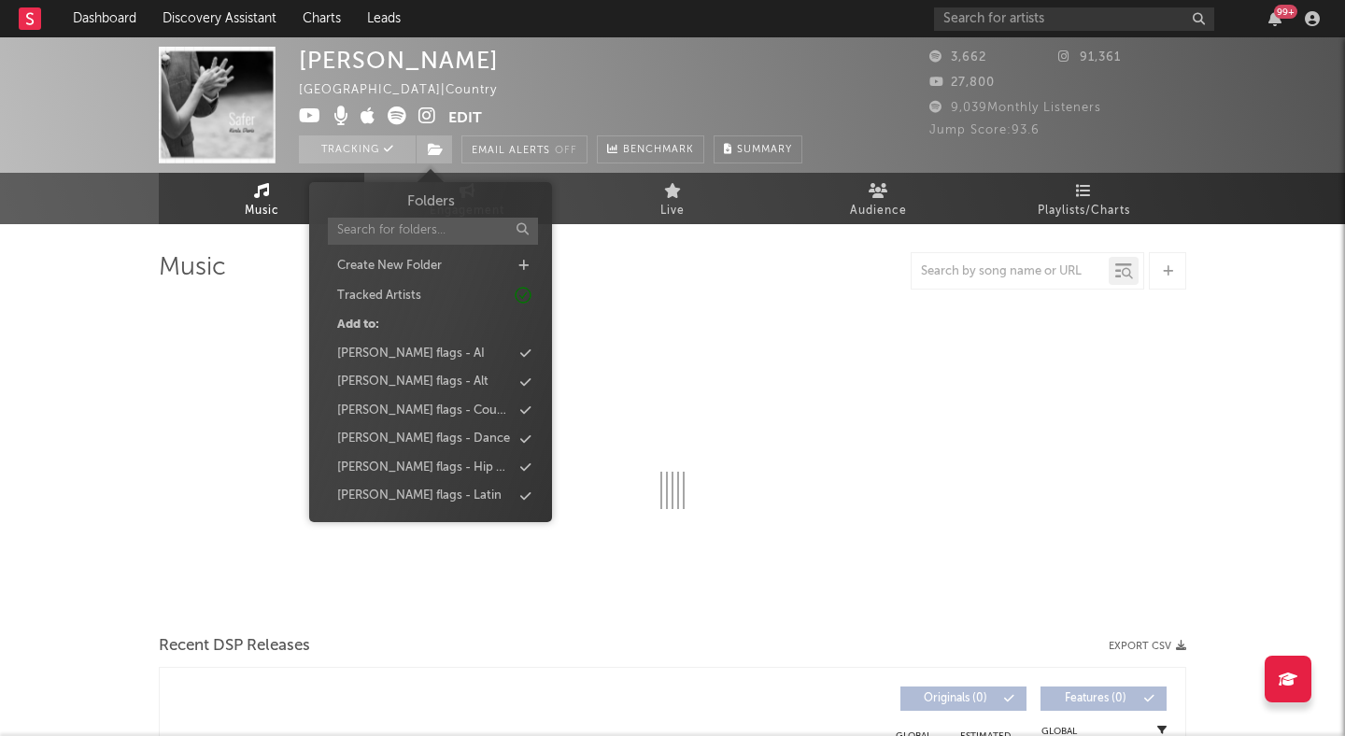
select select "1w"
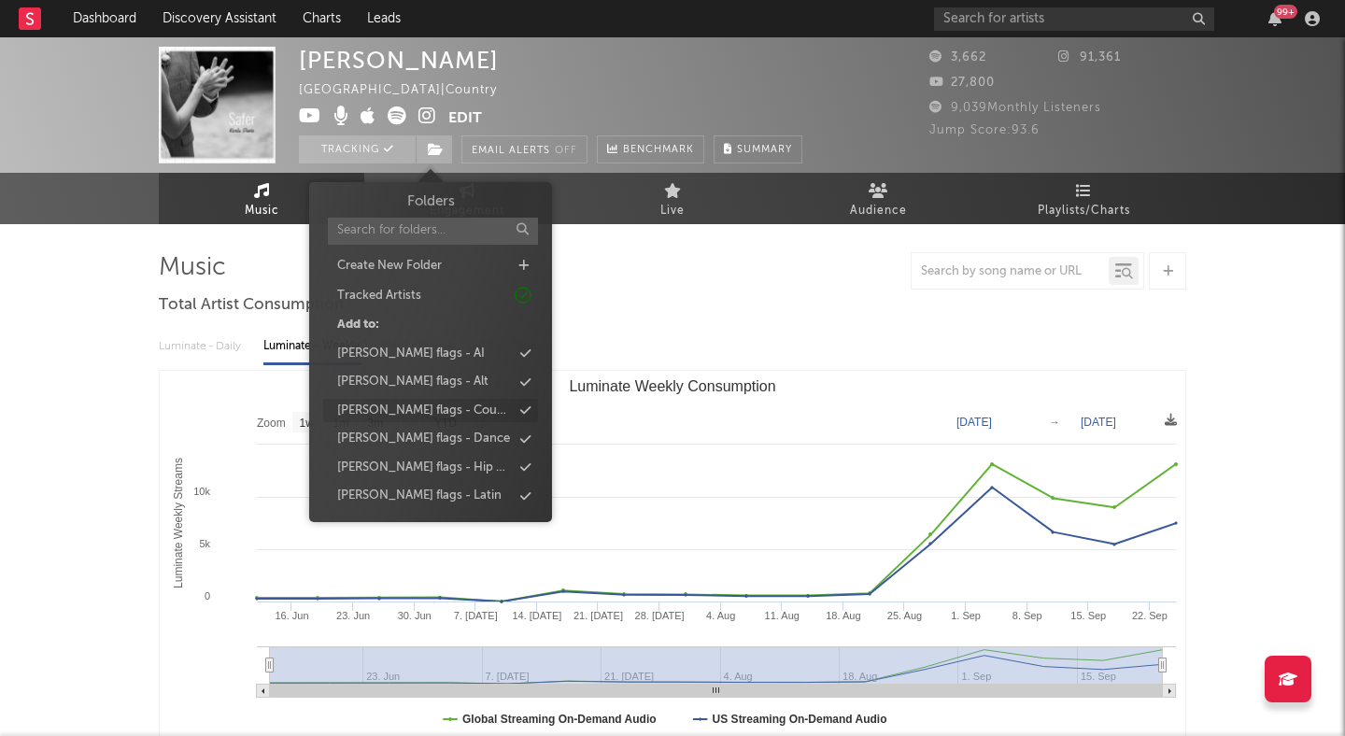
scroll to position [55, 0]
click at [424, 352] on div "peter flags - Country" at bounding box center [424, 356] width 175 height 19
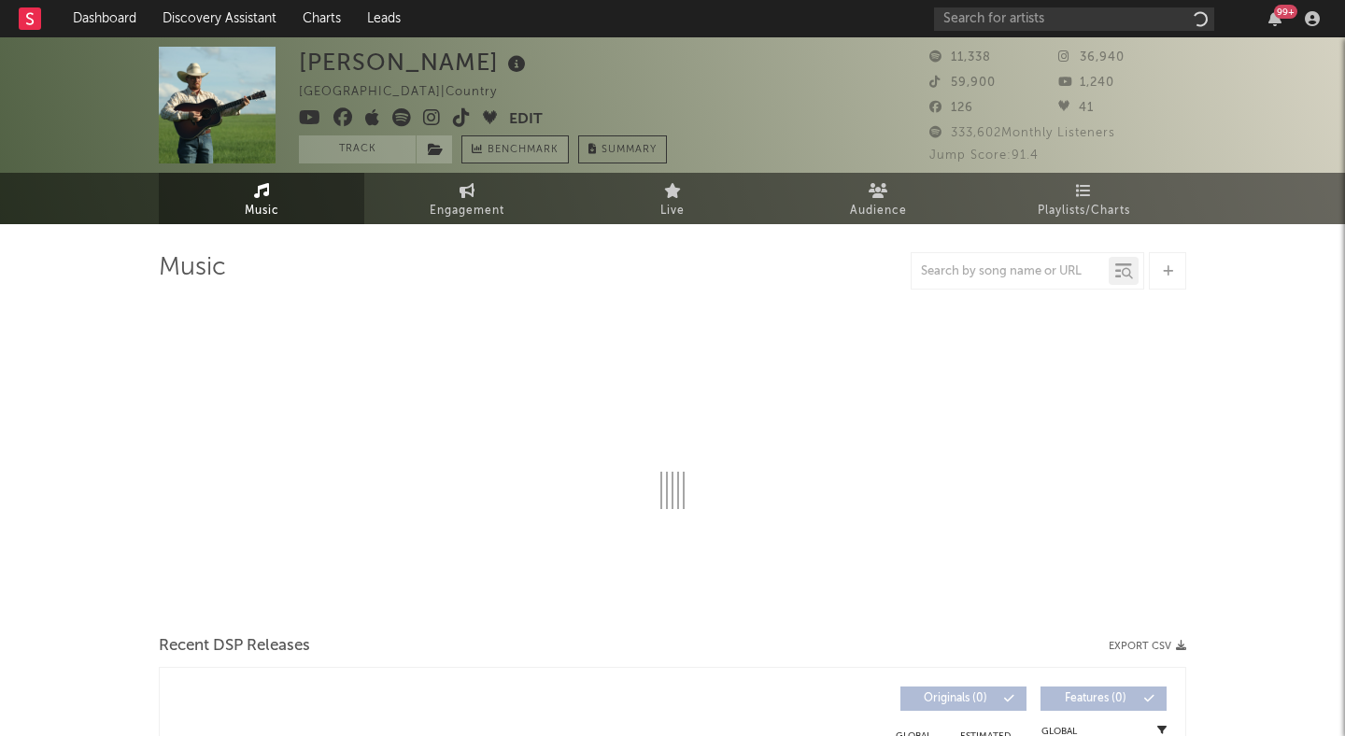
select select "1w"
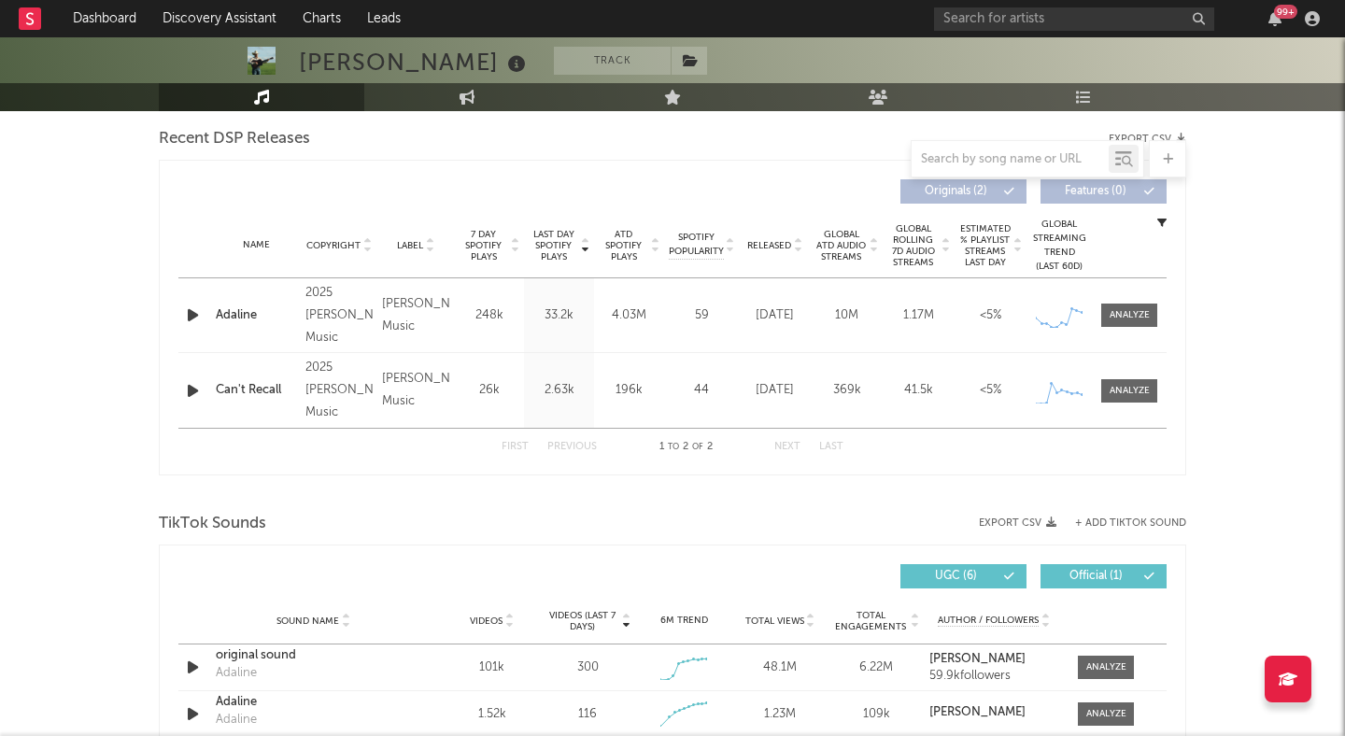
scroll to position [733, 0]
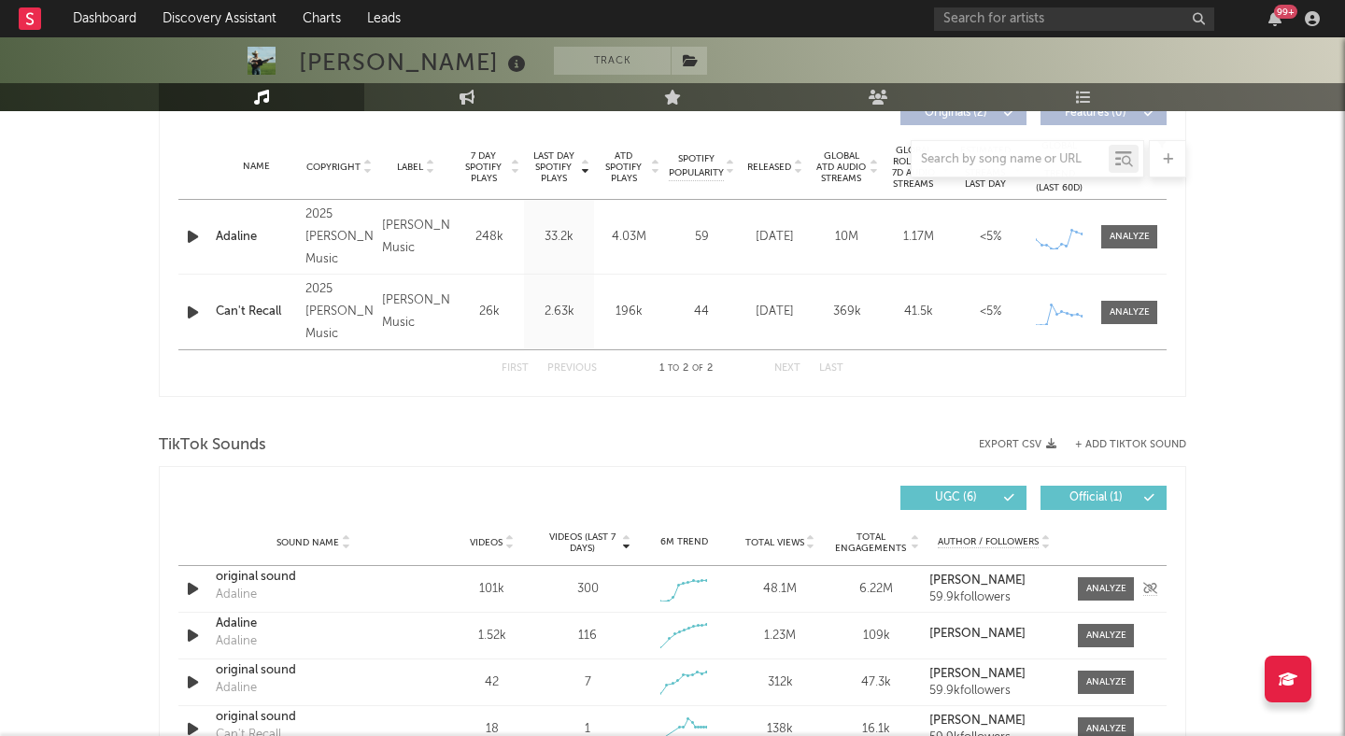
click at [186, 589] on icon "button" at bounding box center [193, 588] width 20 height 23
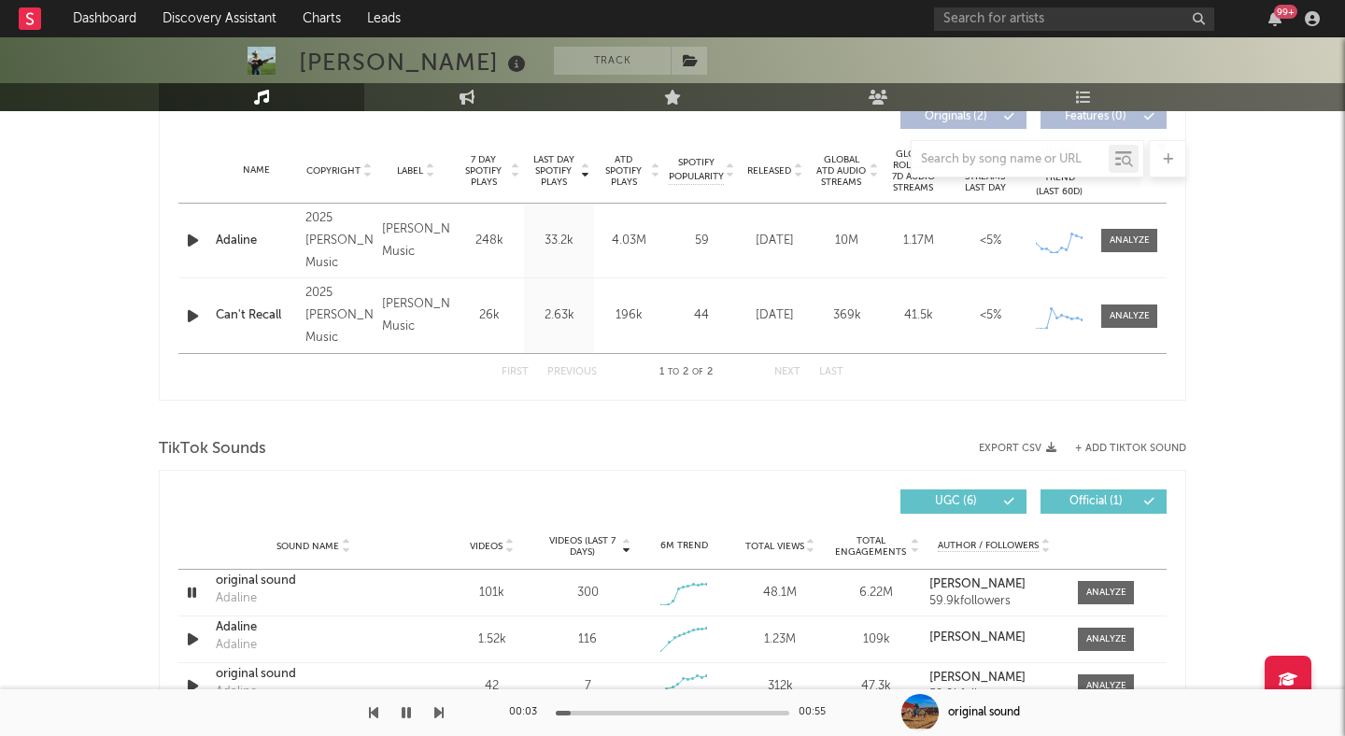
scroll to position [732, 0]
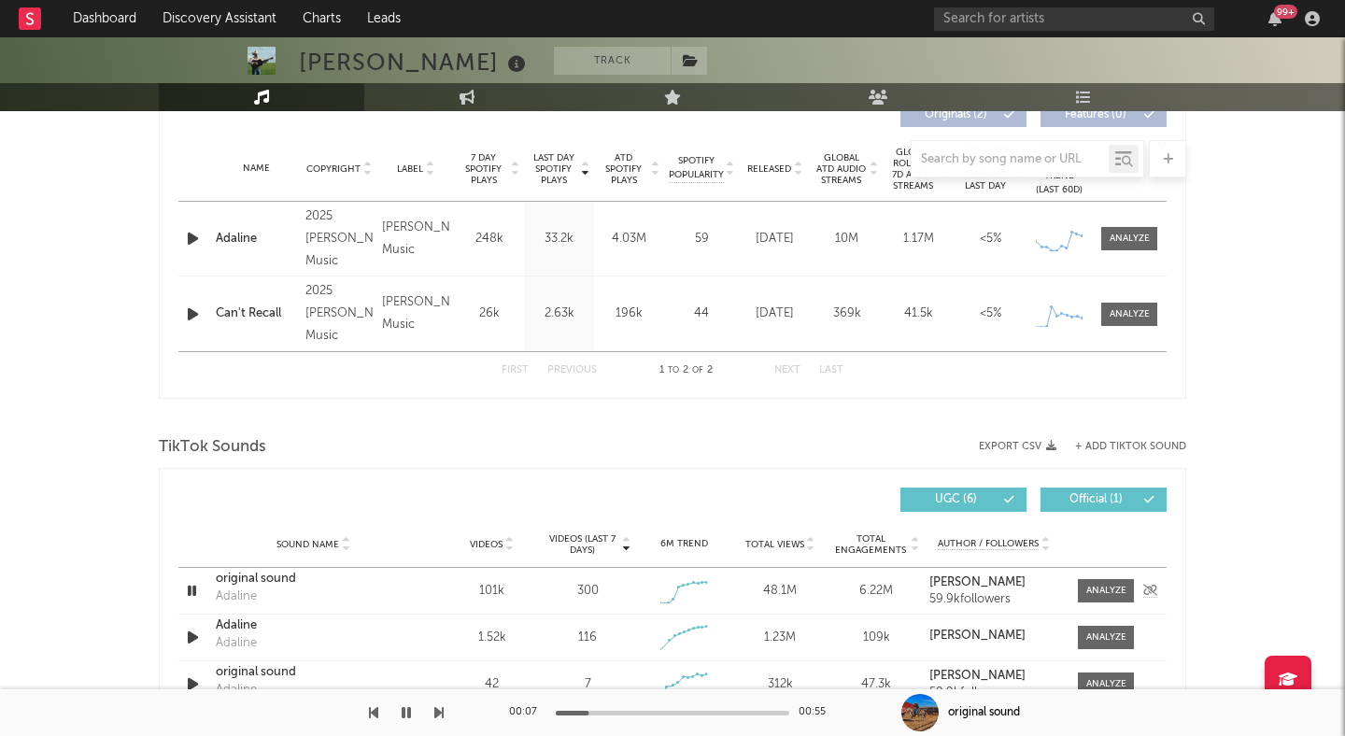
click at [190, 591] on icon "button" at bounding box center [192, 590] width 18 height 23
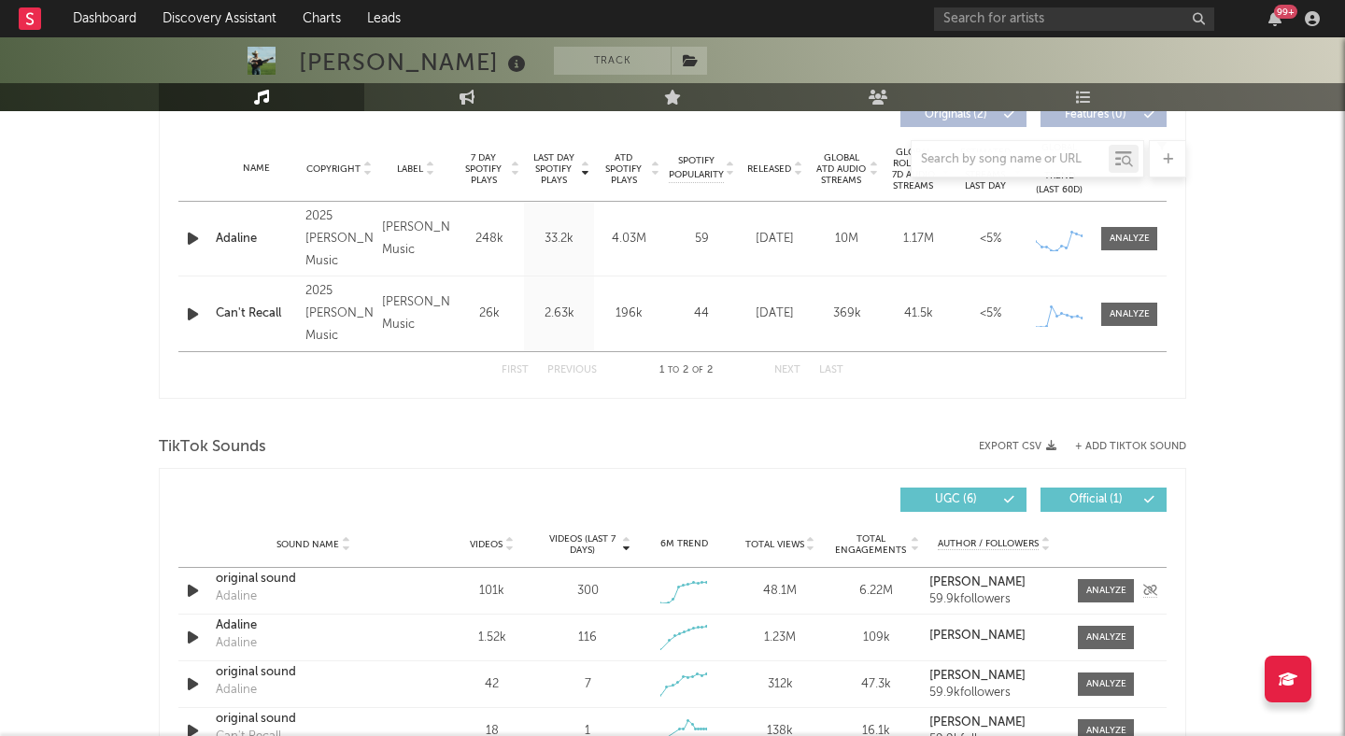
click at [239, 583] on div "original sound" at bounding box center [313, 579] width 195 height 19
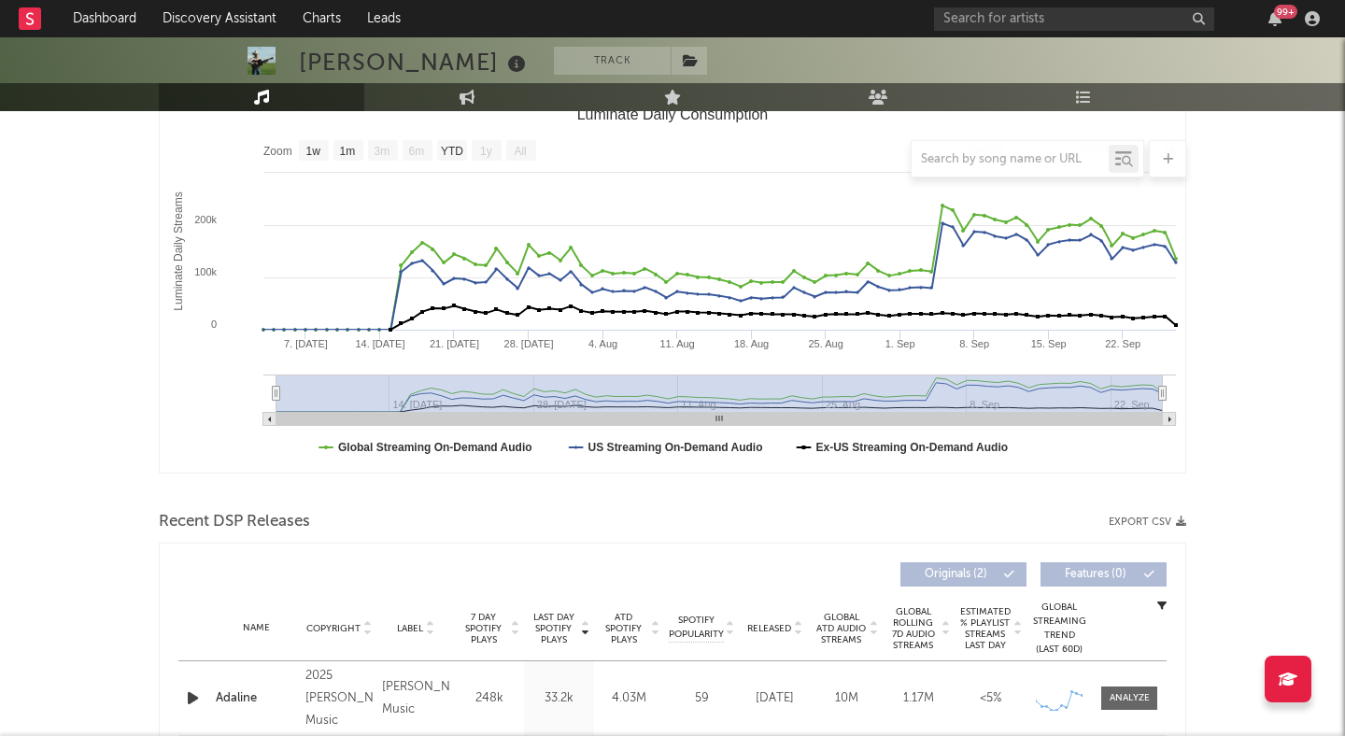
scroll to position [0, 0]
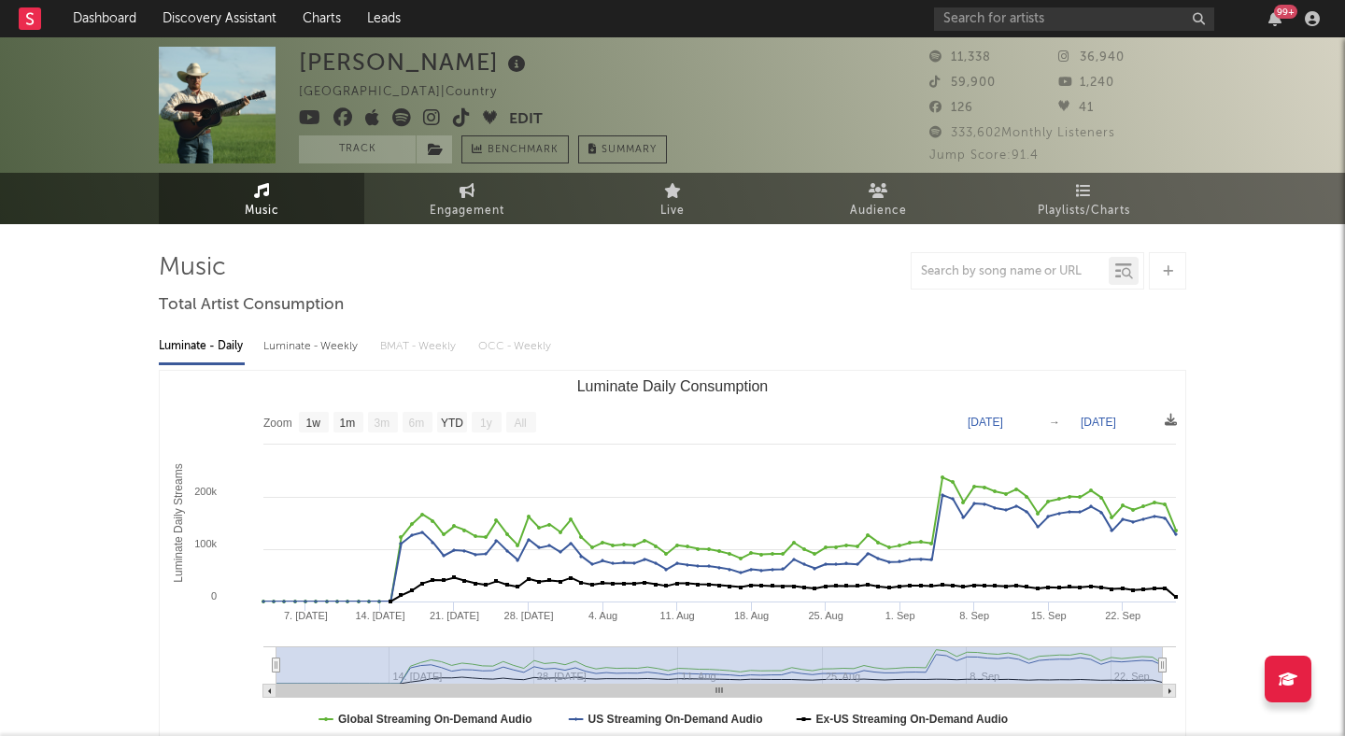
click at [427, 115] on icon at bounding box center [432, 117] width 18 height 19
click at [461, 116] on icon at bounding box center [462, 117] width 18 height 19
click at [373, 142] on button "Track" at bounding box center [357, 149] width 117 height 28
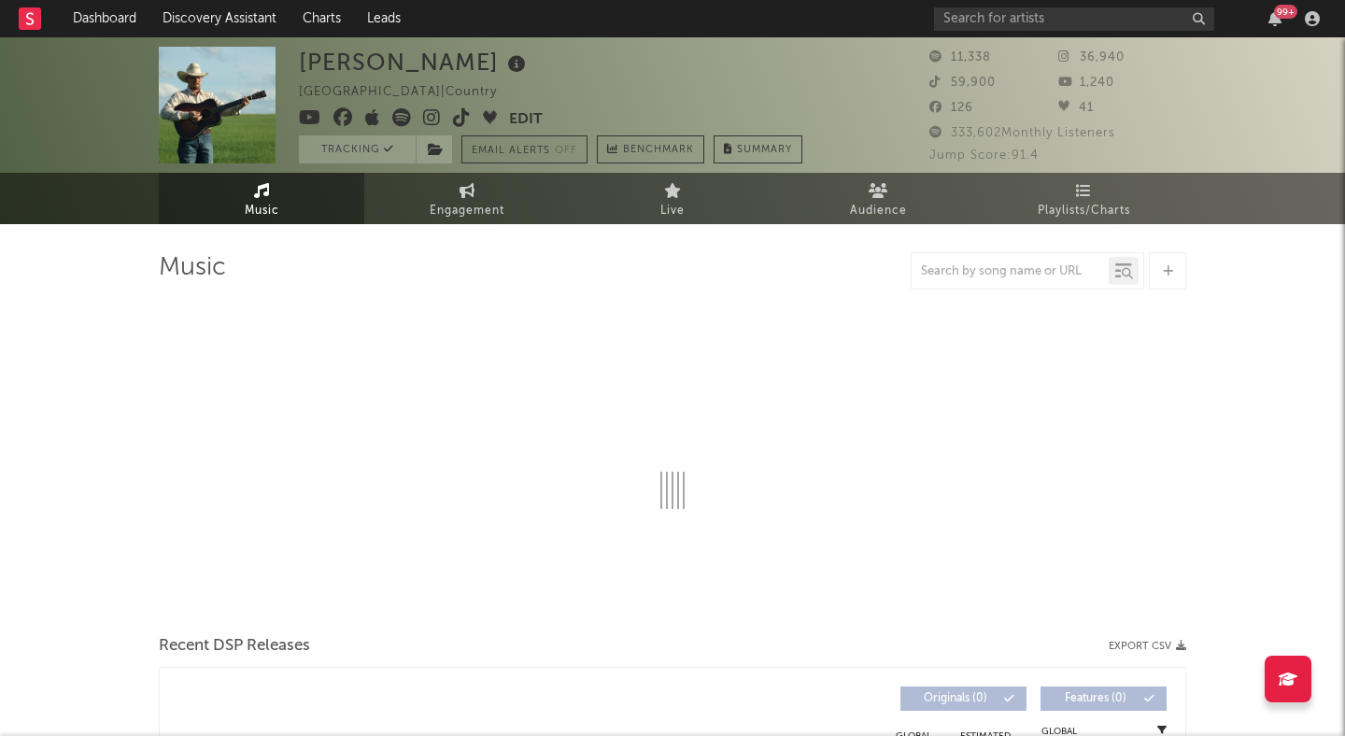
select select "1w"
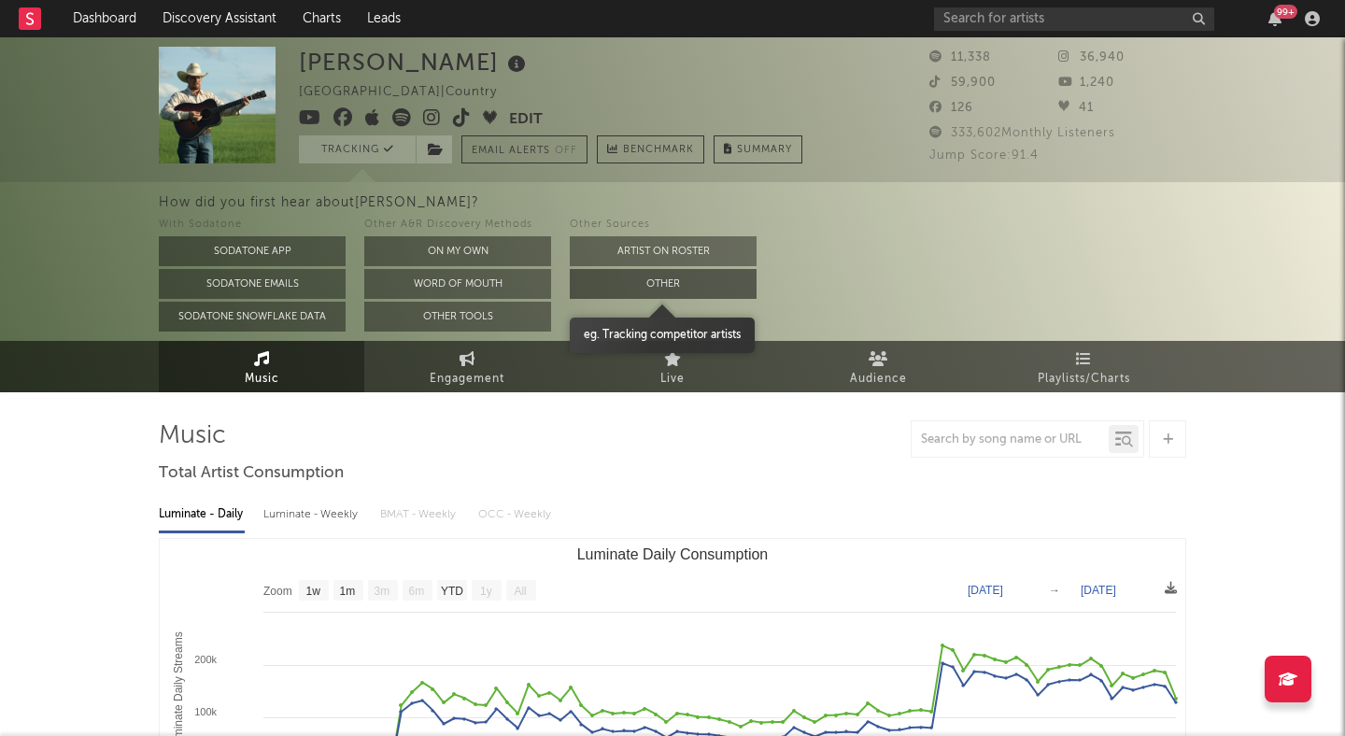
click at [615, 280] on button "Other" at bounding box center [663, 284] width 187 height 30
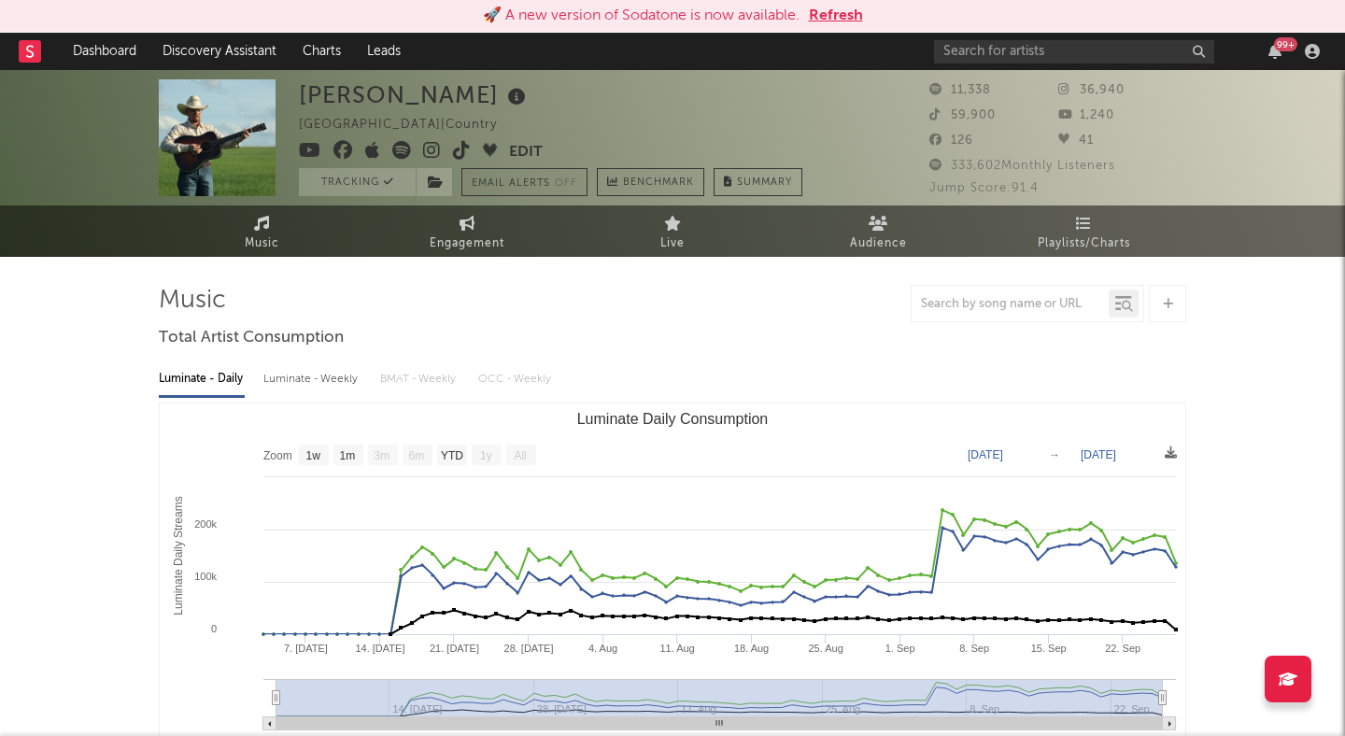
click at [845, 23] on button "Refresh" at bounding box center [836, 16] width 54 height 22
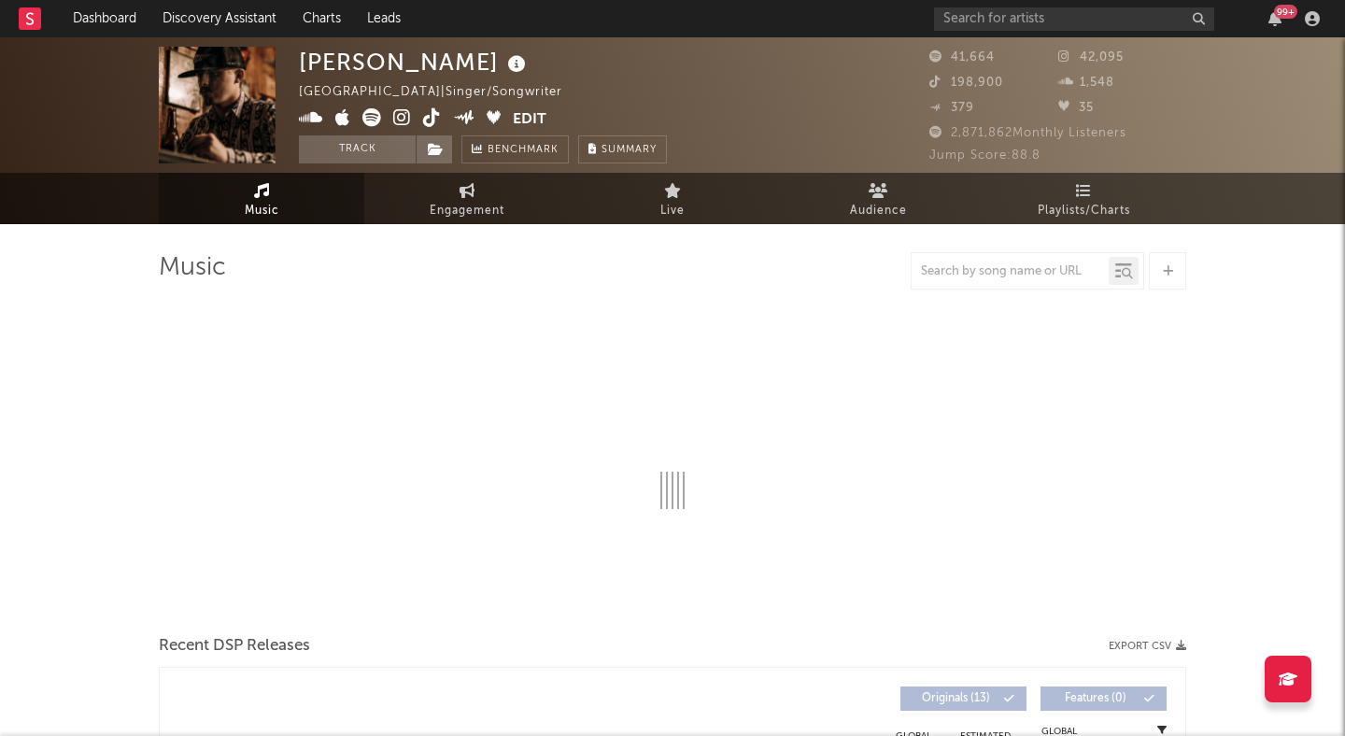
select select "6m"
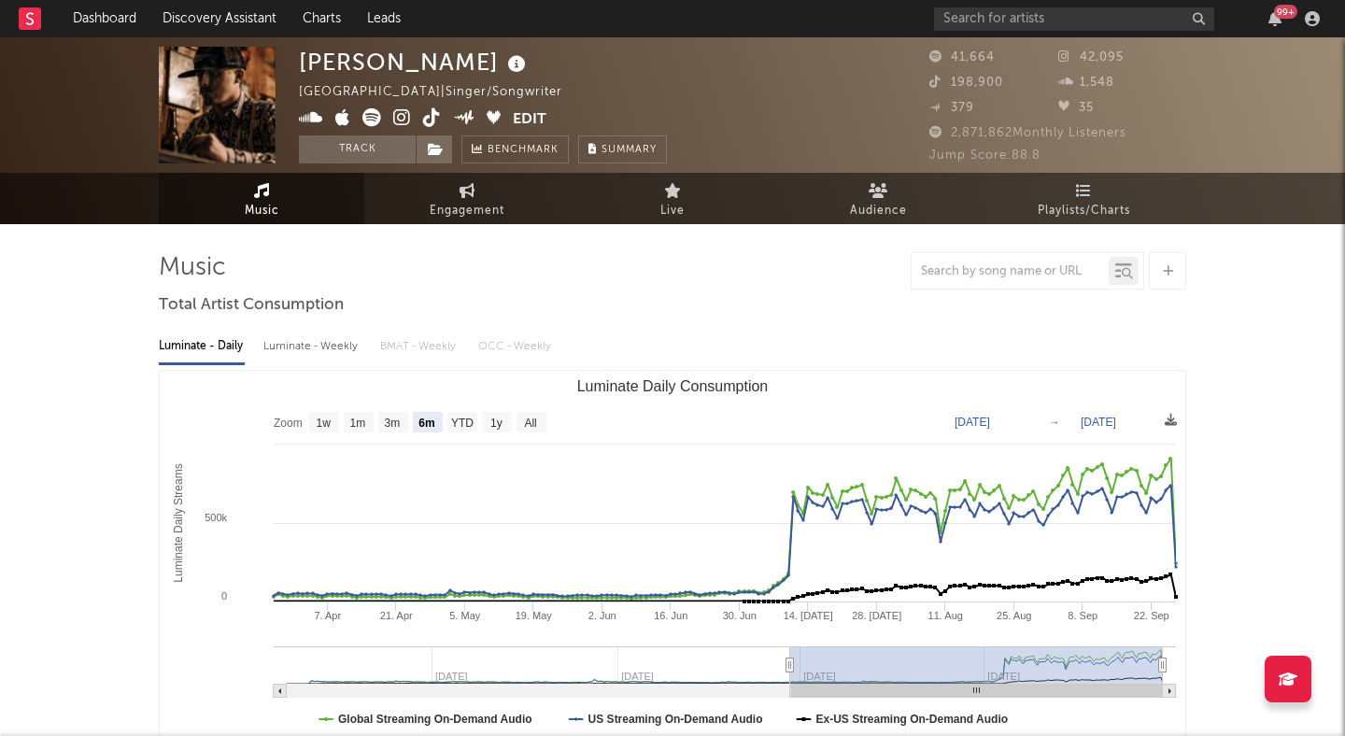
click at [401, 118] on icon at bounding box center [402, 117] width 18 height 19
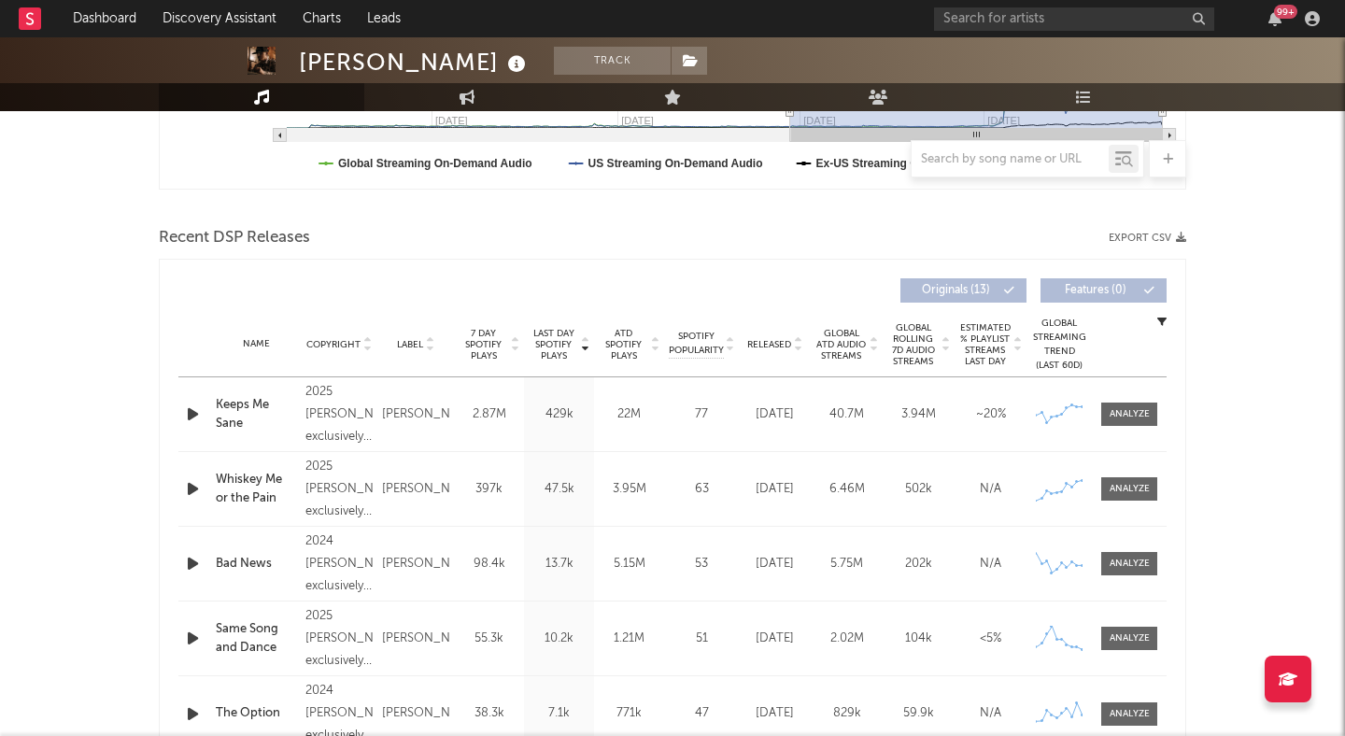
scroll to position [573, 0]
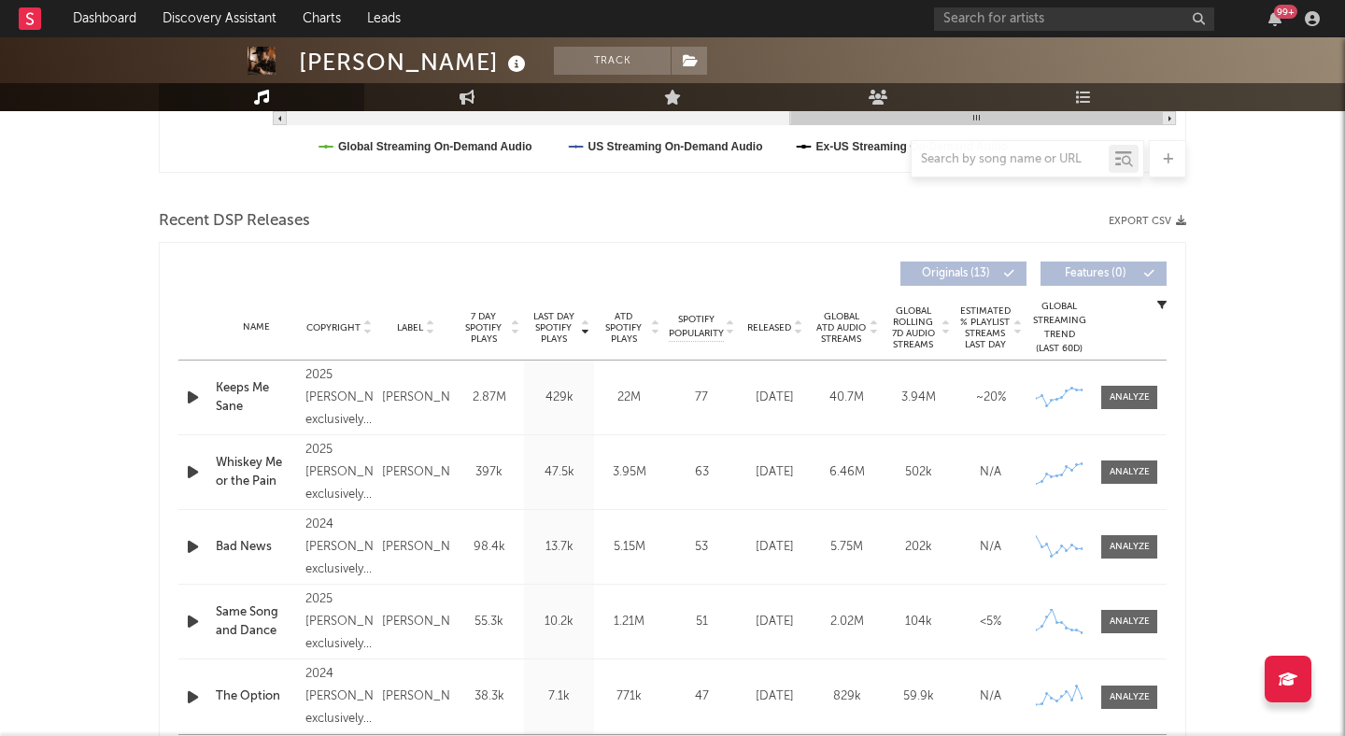
click at [190, 403] on icon "button" at bounding box center [193, 397] width 20 height 23
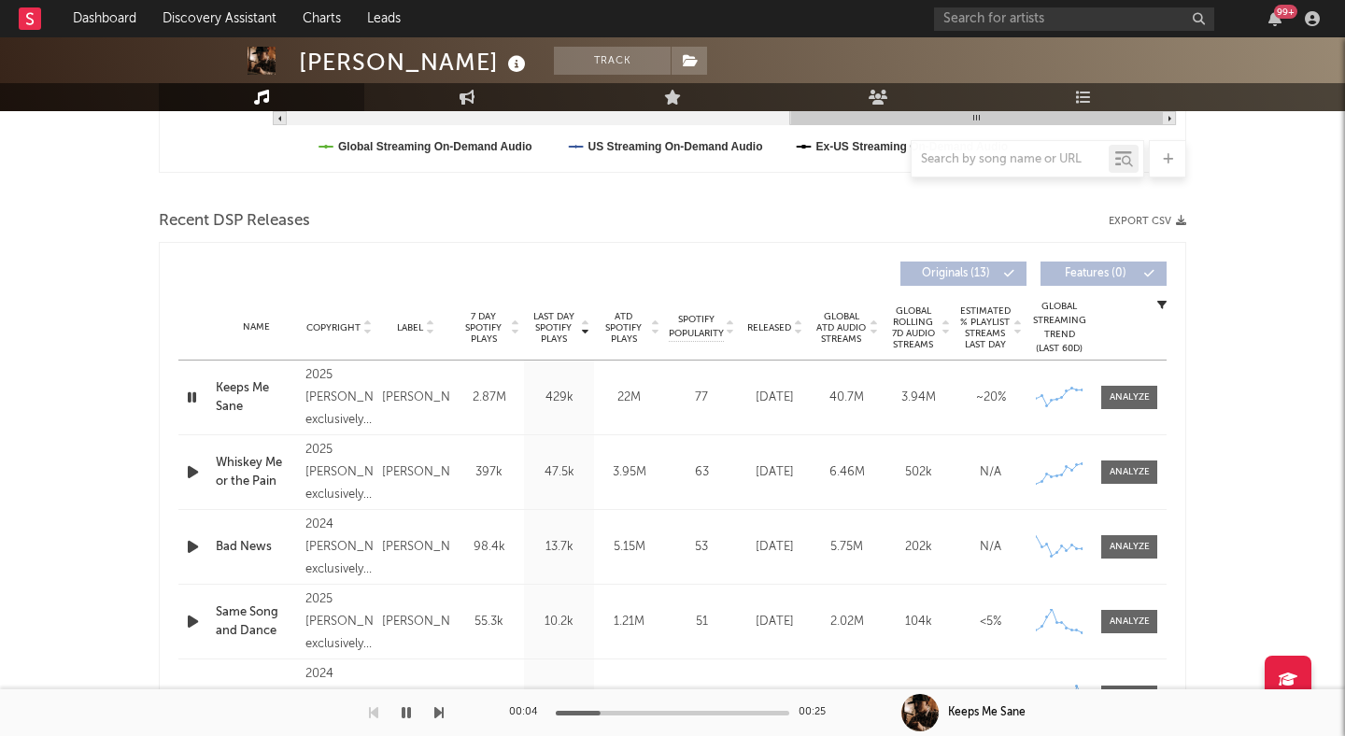
click at [192, 400] on icon "button" at bounding box center [192, 397] width 18 height 23
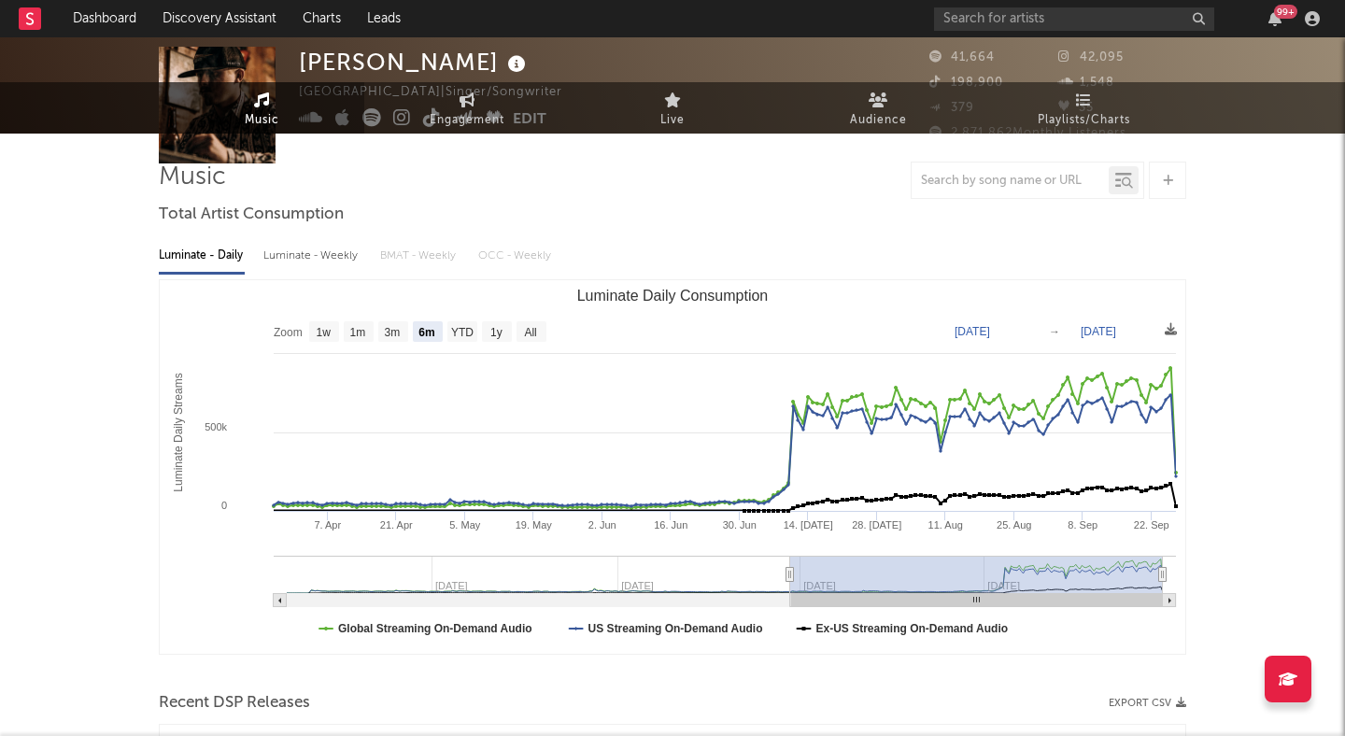
scroll to position [0, 0]
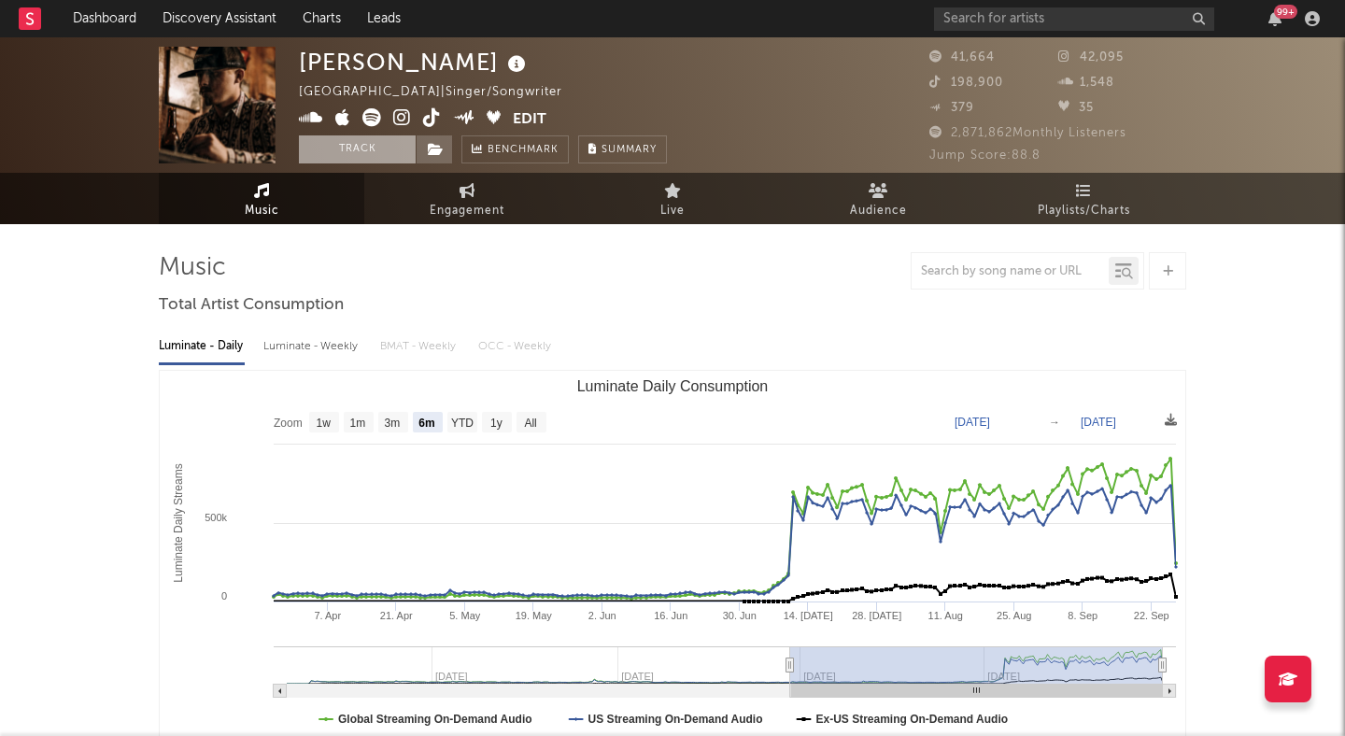
click at [392, 156] on button "Track" at bounding box center [357, 149] width 117 height 28
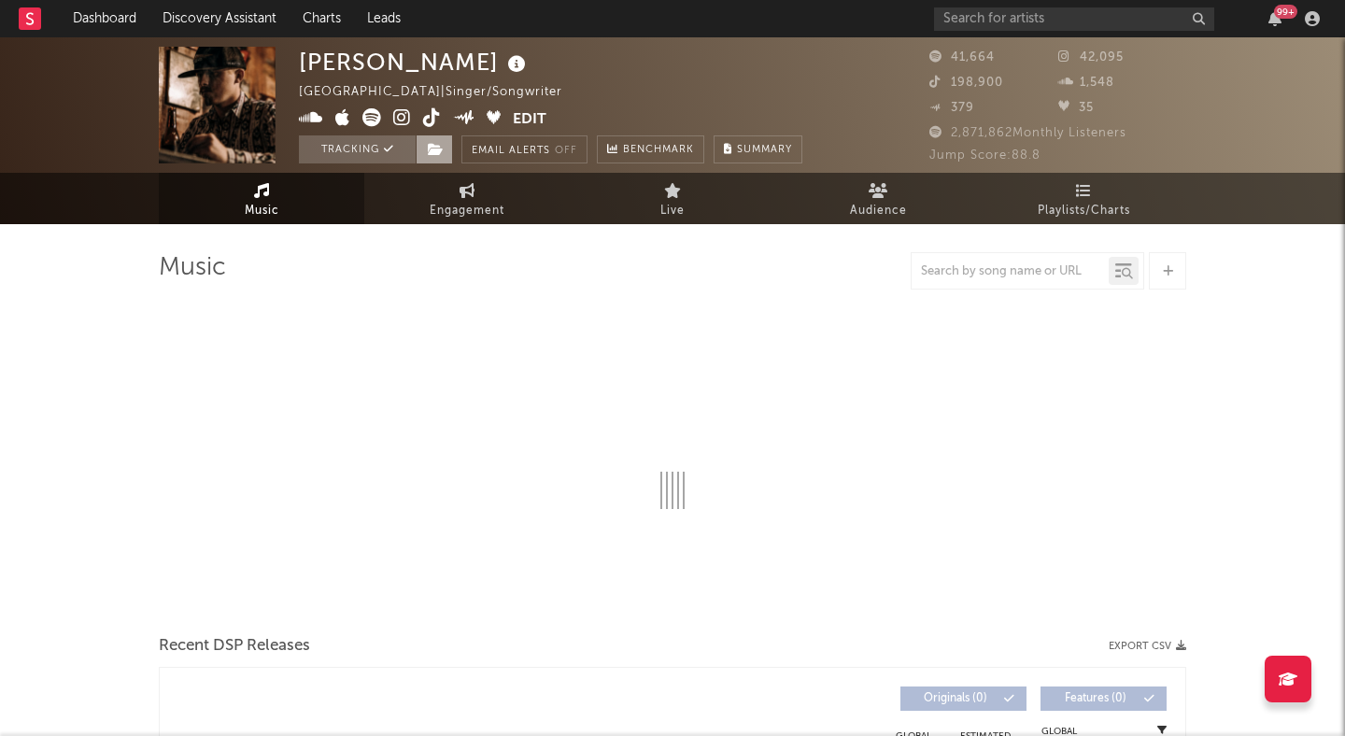
select select "6m"
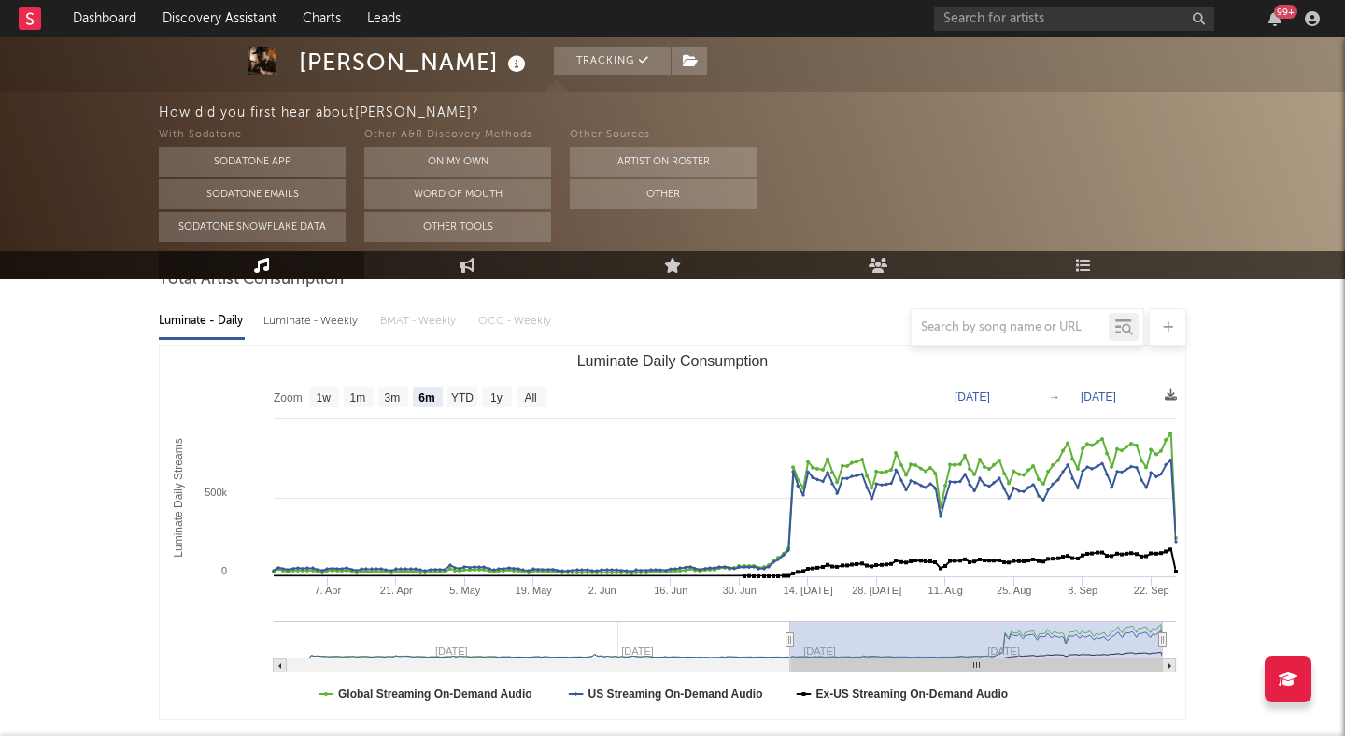
scroll to position [192, 0]
click at [647, 199] on button "Other" at bounding box center [663, 194] width 187 height 30
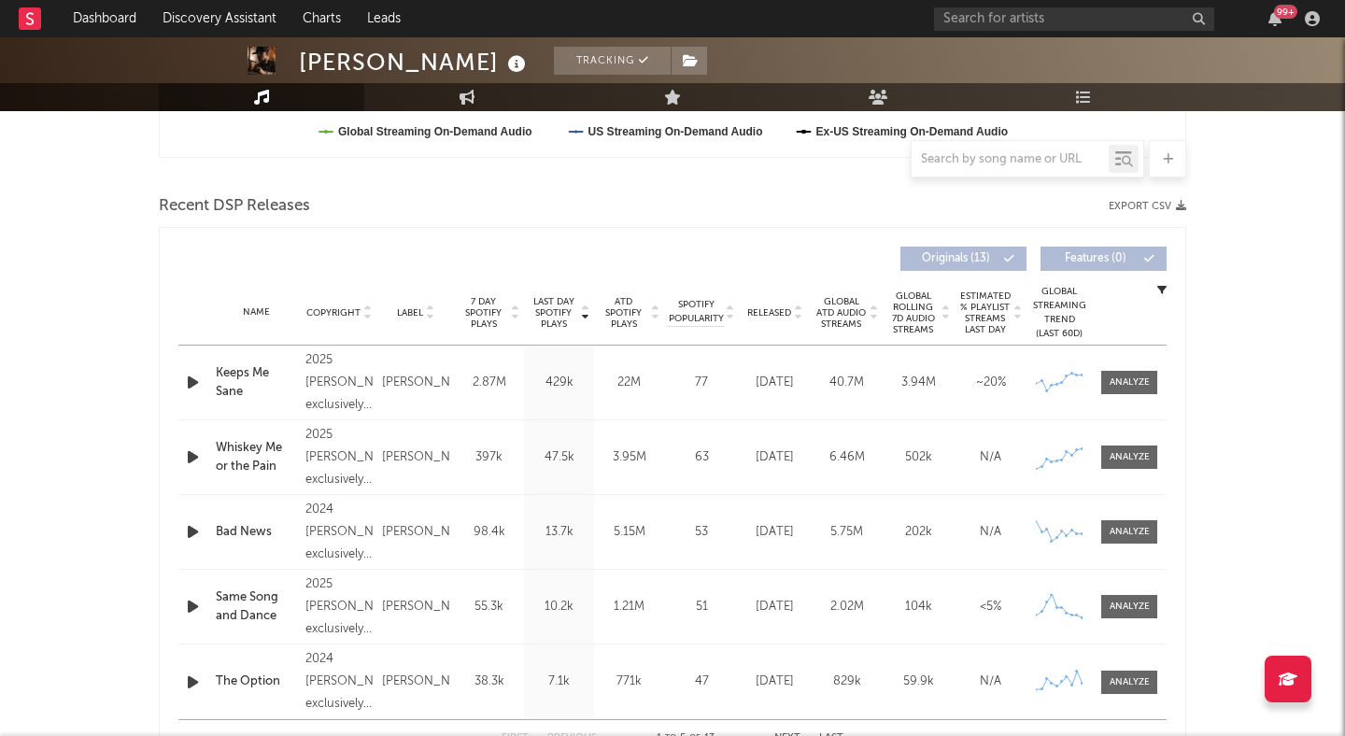
scroll to position [599, 0]
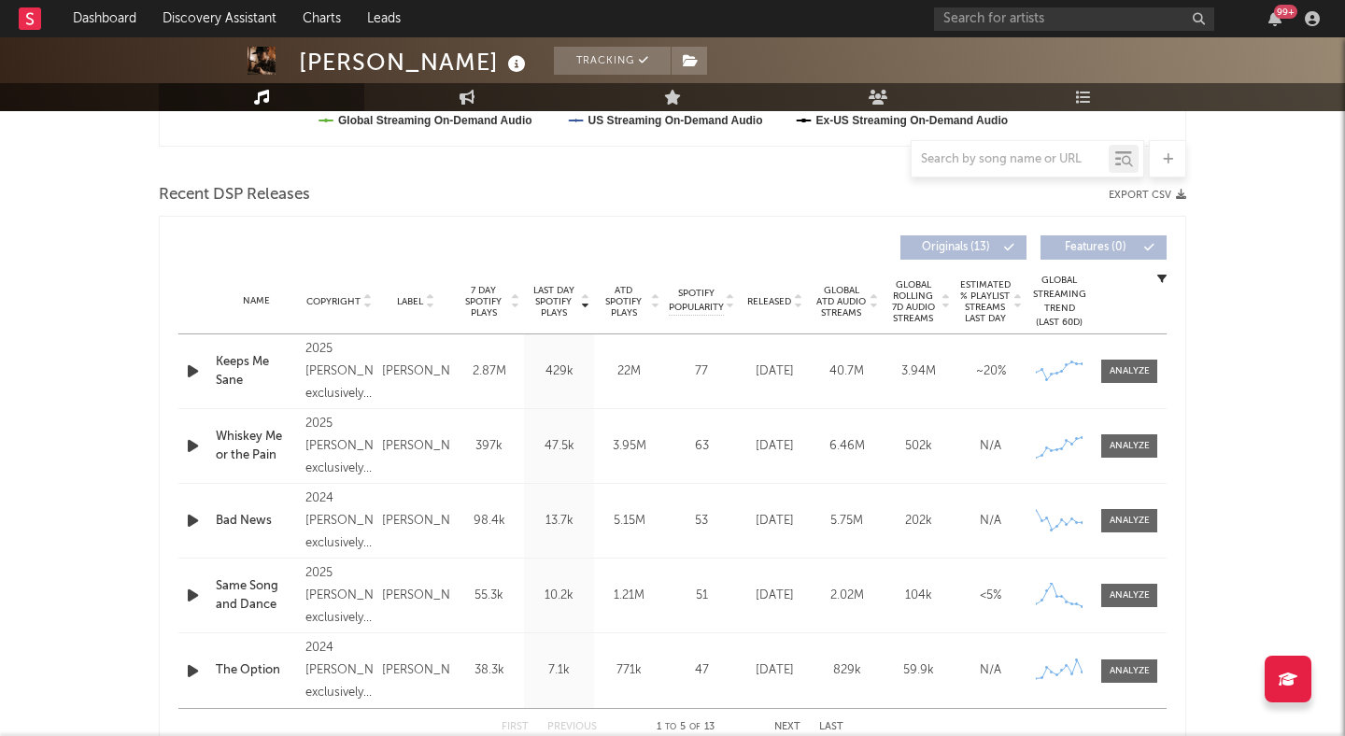
click at [798, 306] on icon at bounding box center [797, 305] width 9 height 7
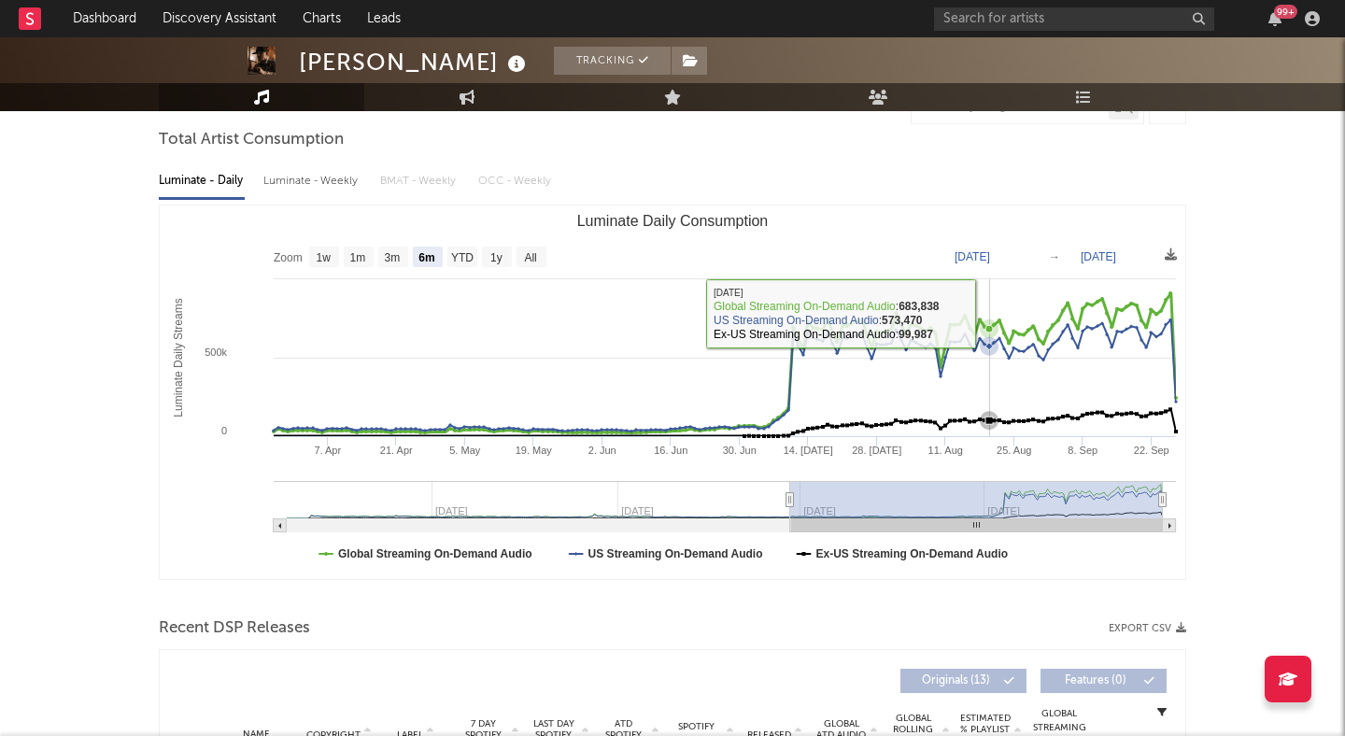
scroll to position [0, 0]
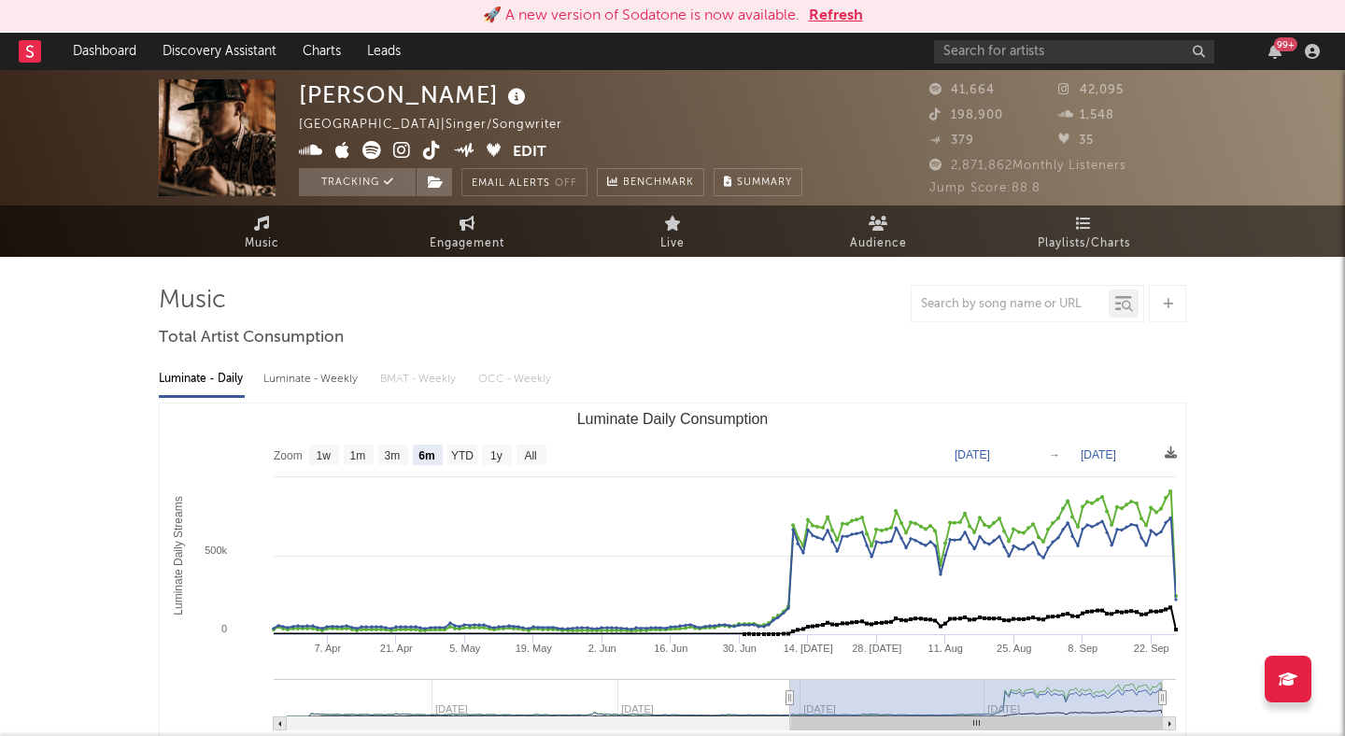
click at [834, 16] on button "Refresh" at bounding box center [836, 16] width 54 height 22
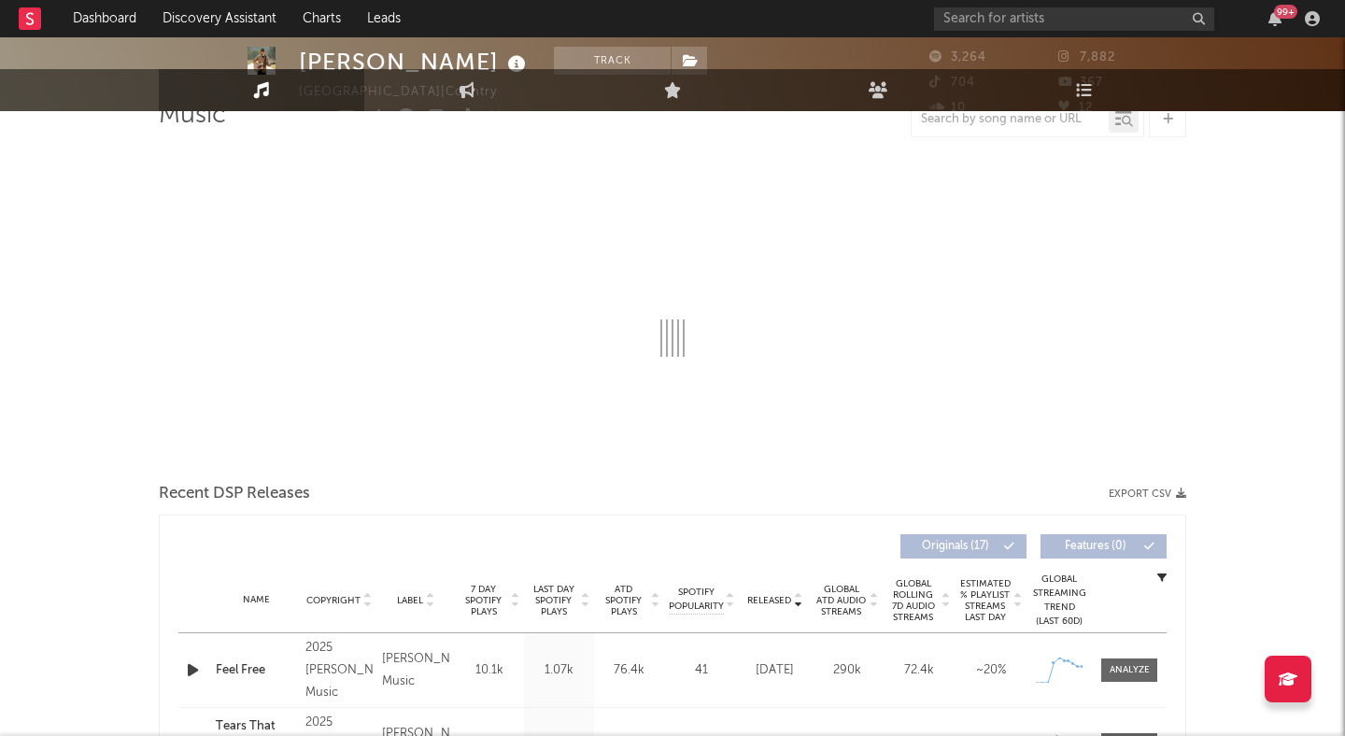
select select "6m"
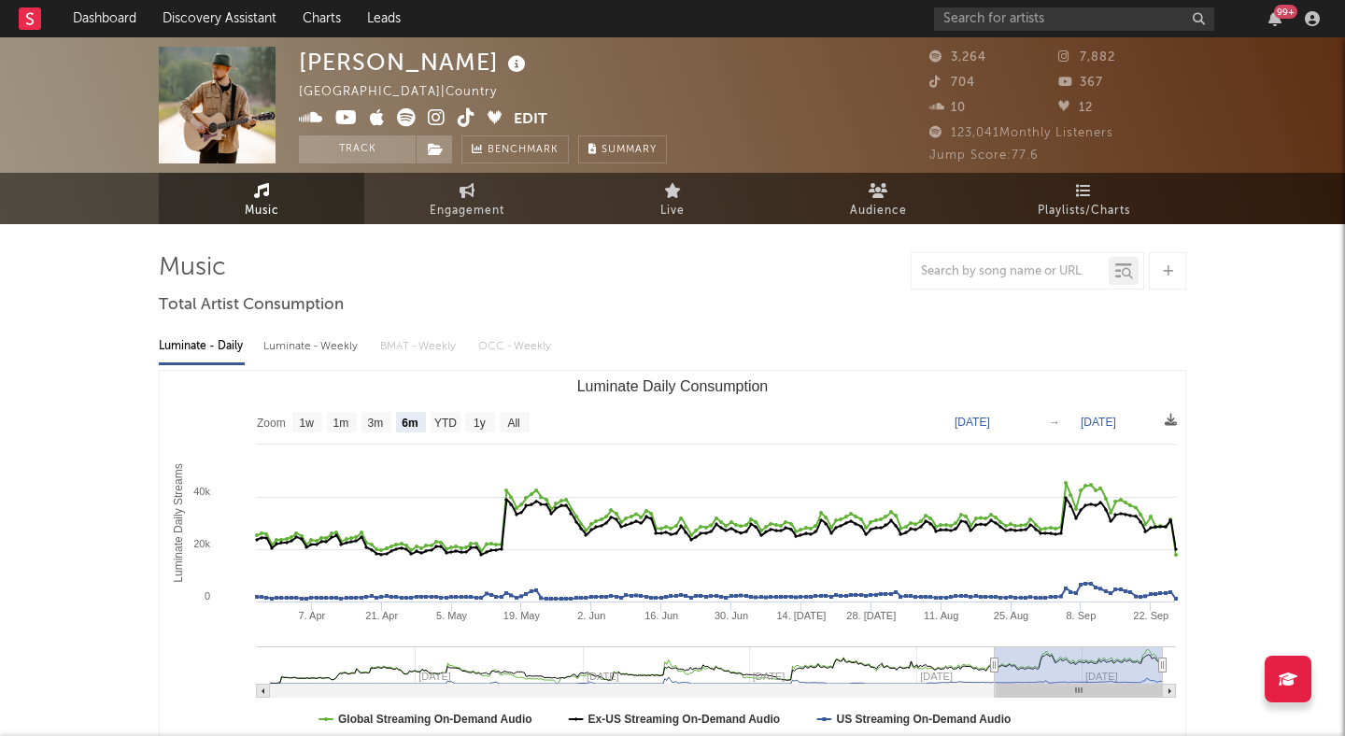
click at [431, 116] on icon at bounding box center [437, 117] width 18 height 19
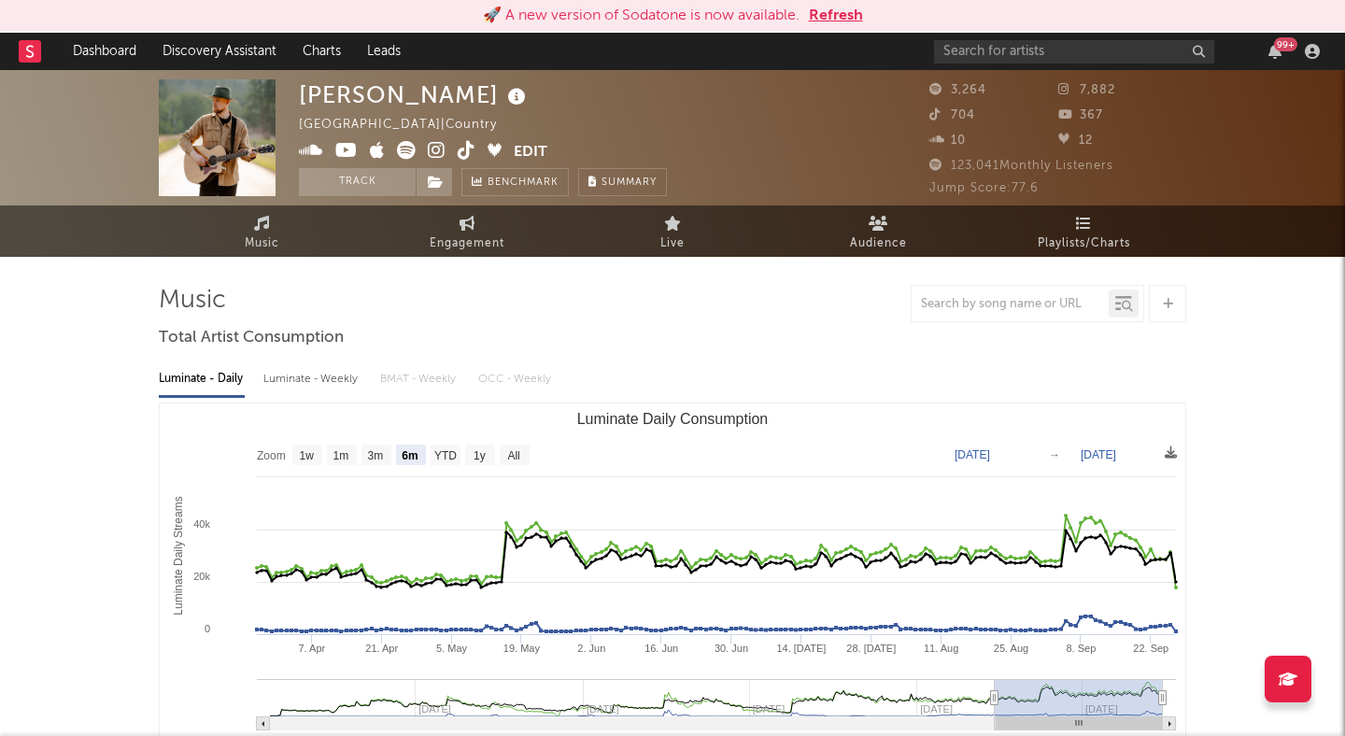
click at [845, 16] on button "Refresh" at bounding box center [836, 16] width 54 height 22
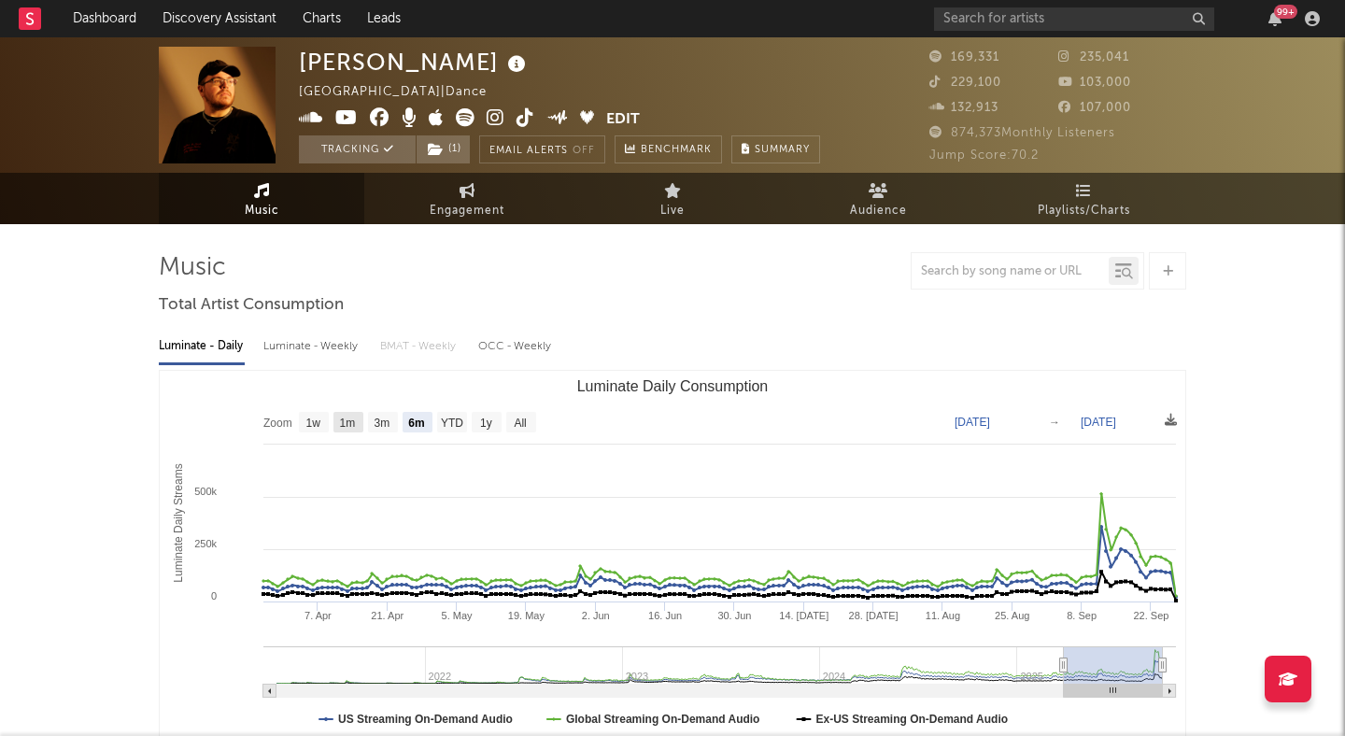
click at [348, 420] on text "1m" at bounding box center [348, 423] width 16 height 13
select select "1m"
type input "2025-08-27"
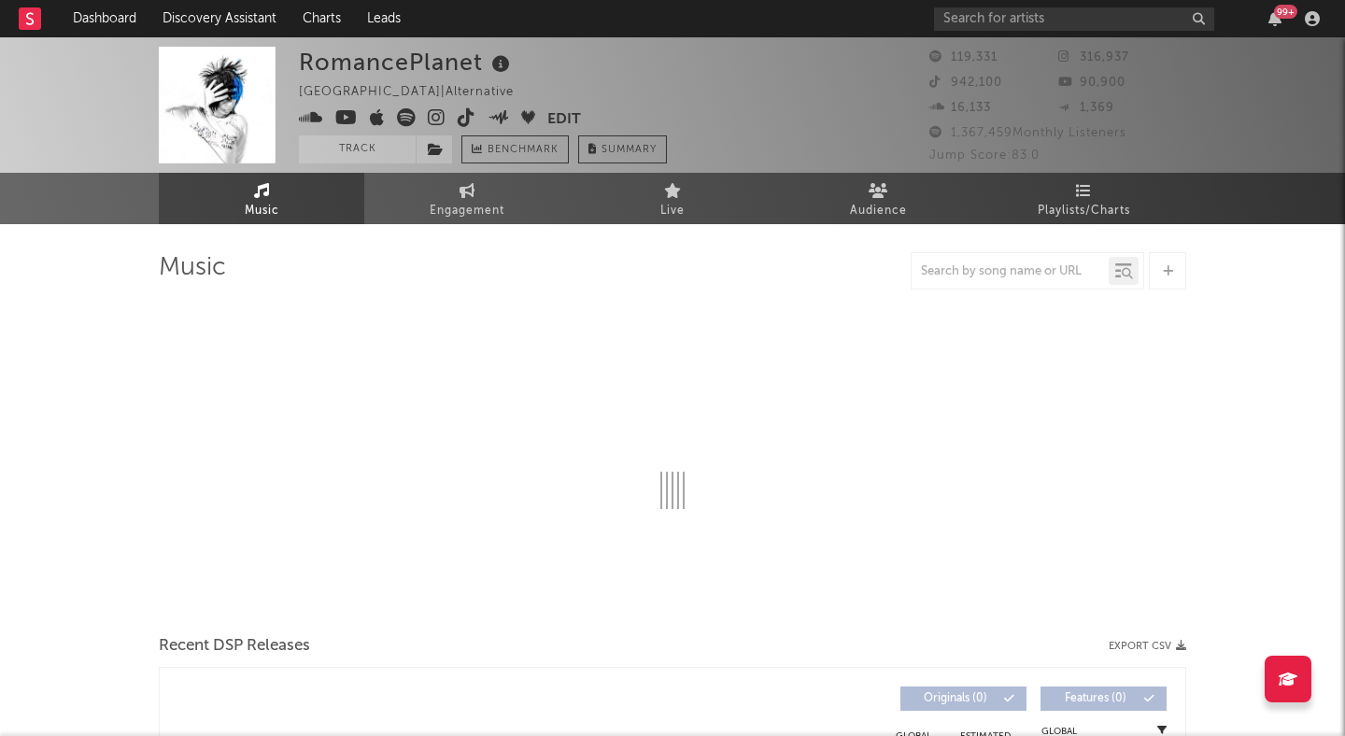
select select "6m"
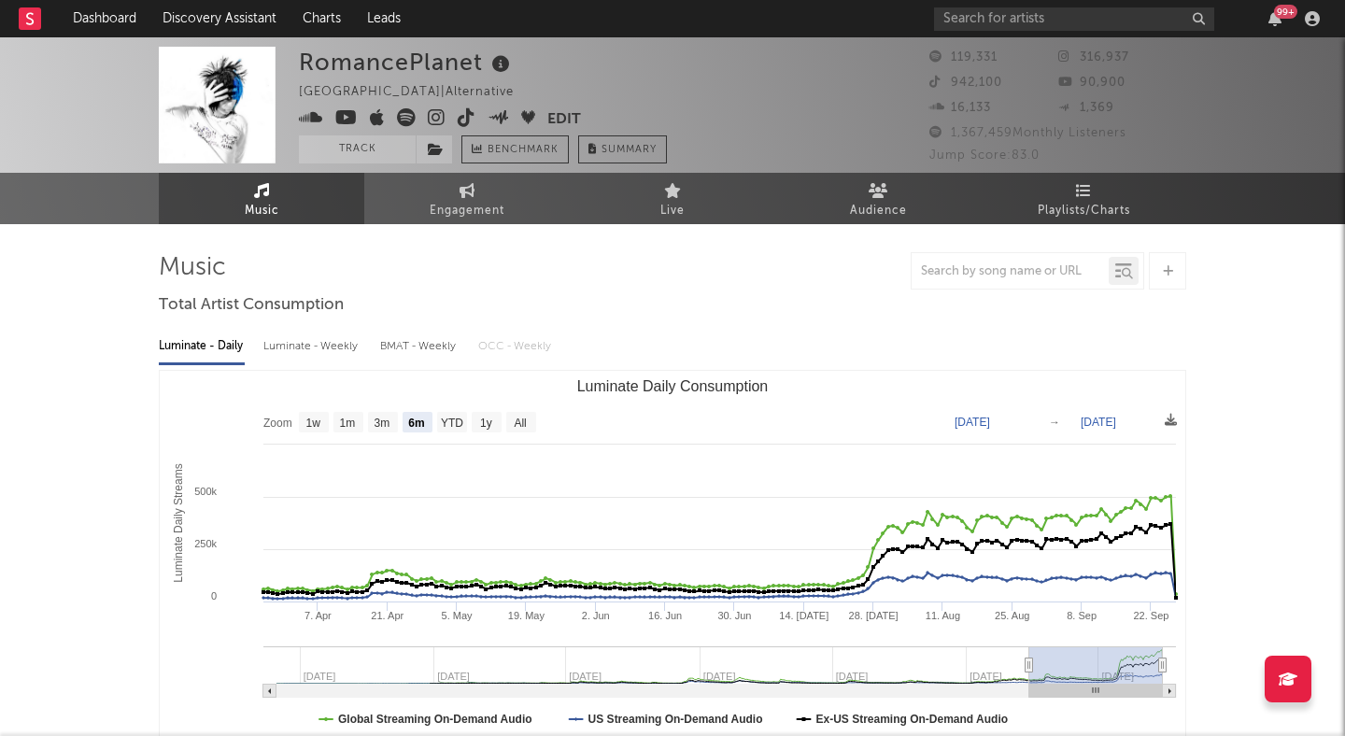
click at [432, 120] on icon at bounding box center [437, 117] width 18 height 19
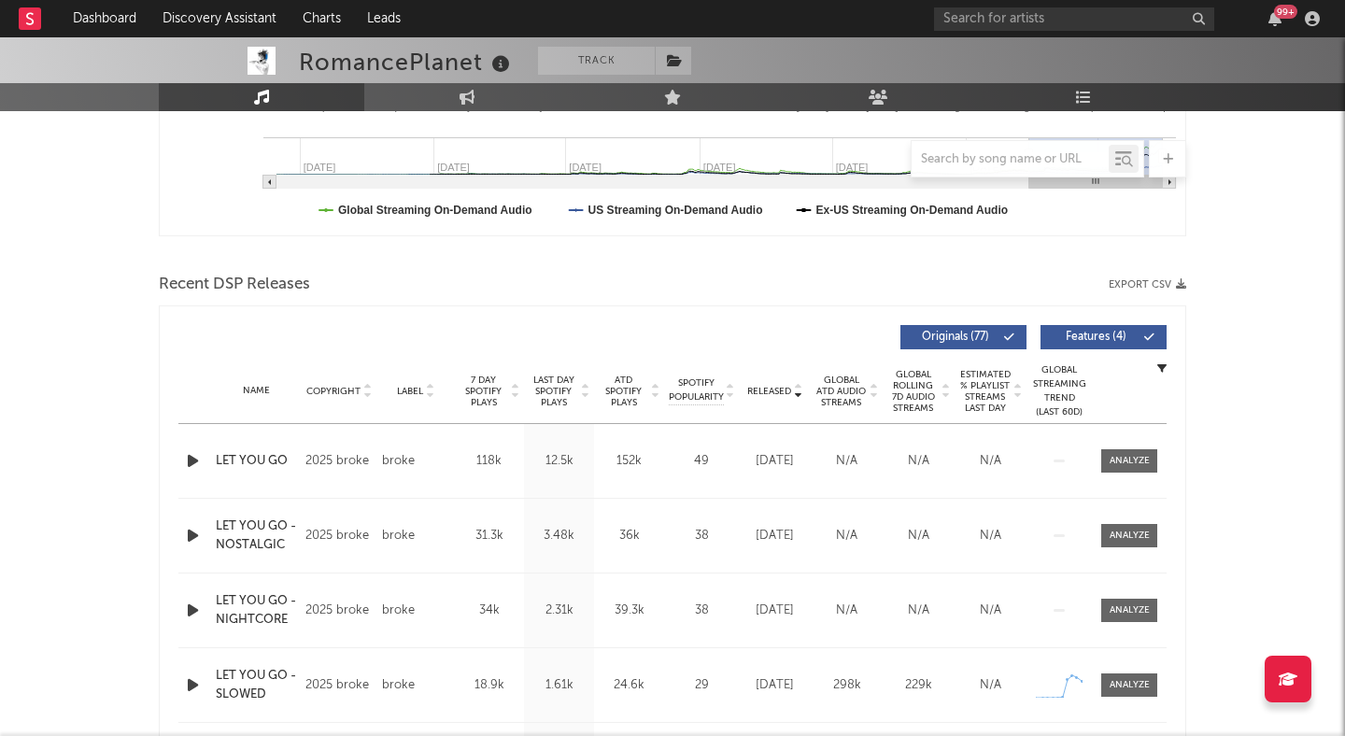
scroll to position [591, 0]
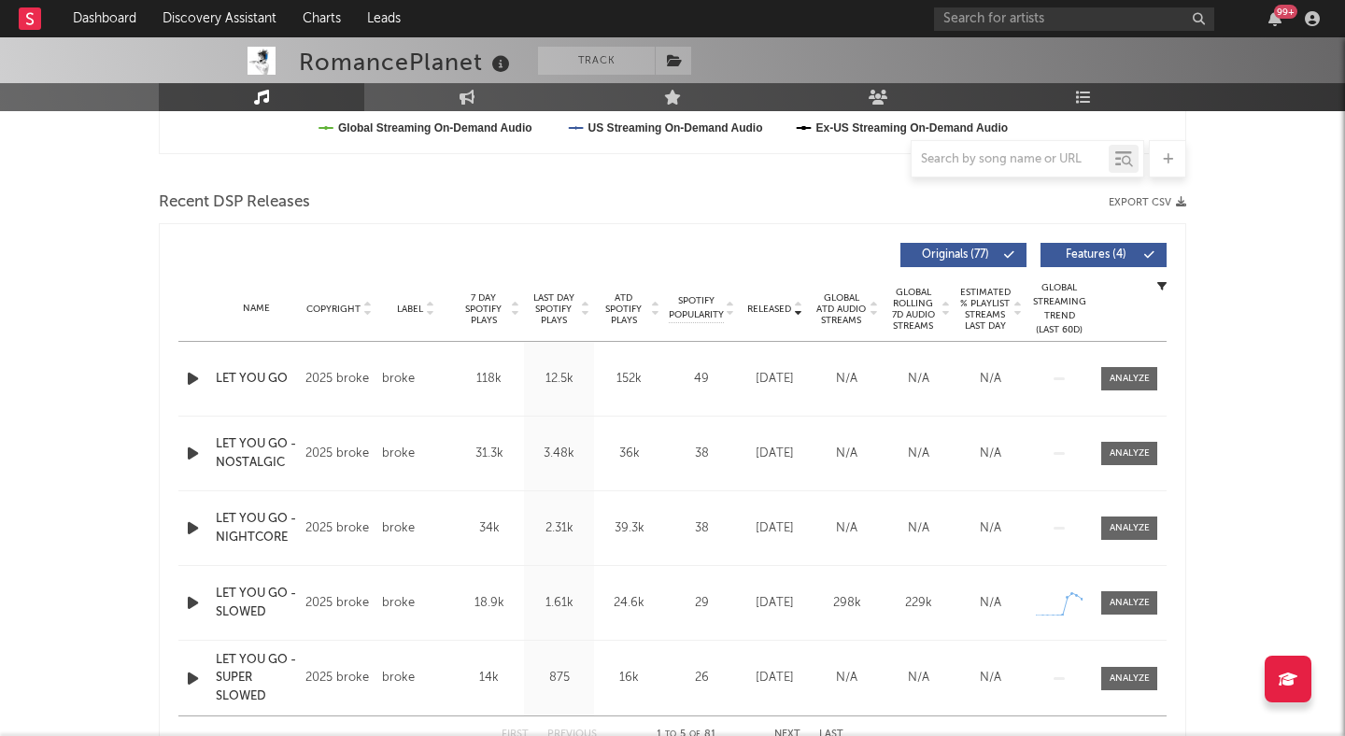
click at [193, 382] on icon "button" at bounding box center [193, 378] width 20 height 23
click at [198, 380] on icon "button" at bounding box center [192, 378] width 18 height 23
click at [190, 372] on icon "button" at bounding box center [193, 378] width 20 height 23
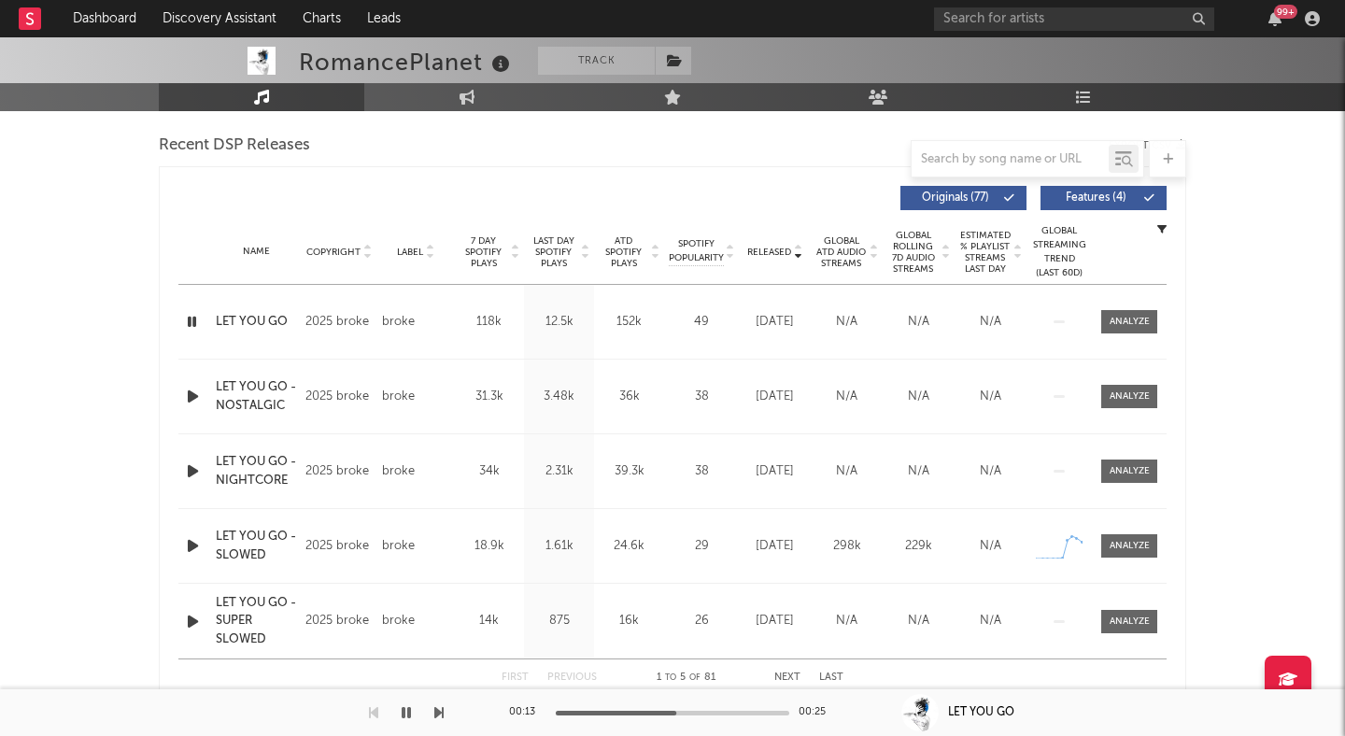
scroll to position [641, 0]
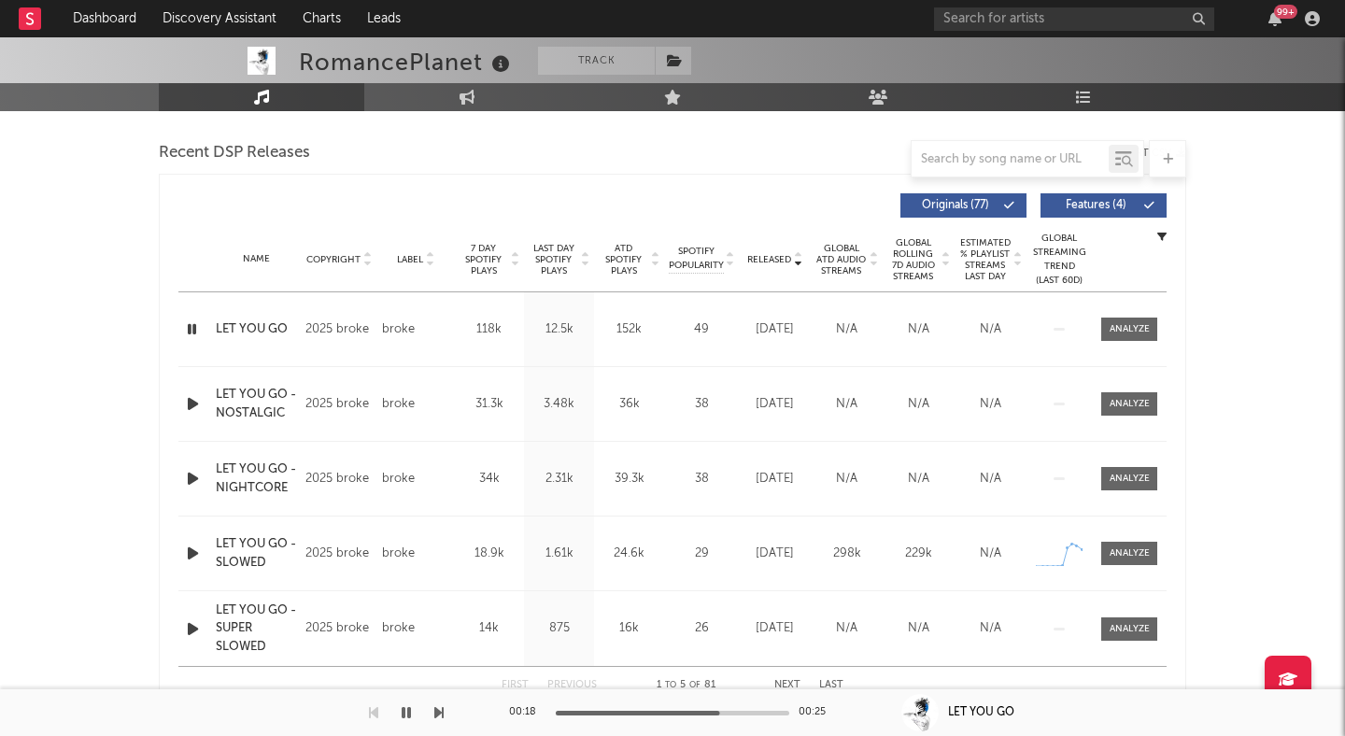
click at [512, 264] on icon at bounding box center [514, 263] width 9 height 7
click at [192, 328] on icon "button" at bounding box center [193, 329] width 20 height 23
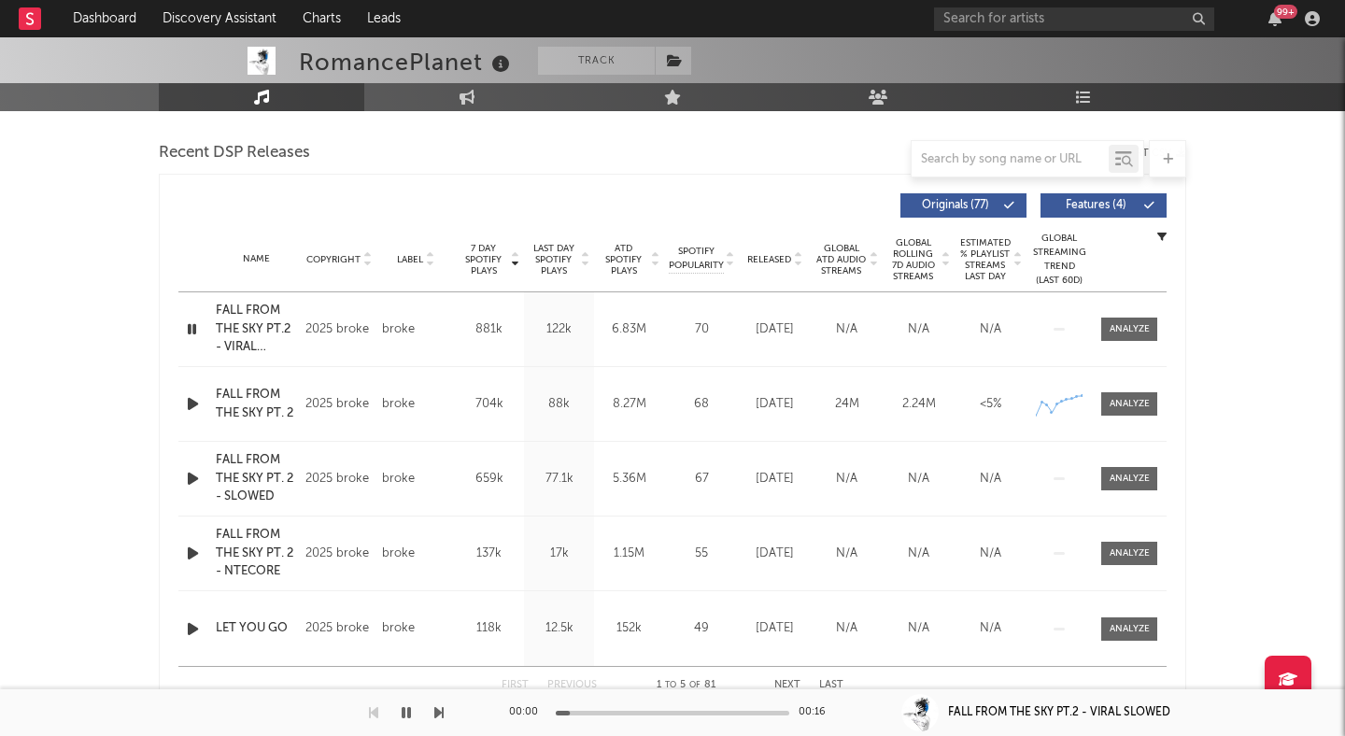
click at [614, 711] on div at bounding box center [673, 713] width 234 height 5
click at [669, 712] on div at bounding box center [673, 713] width 234 height 5
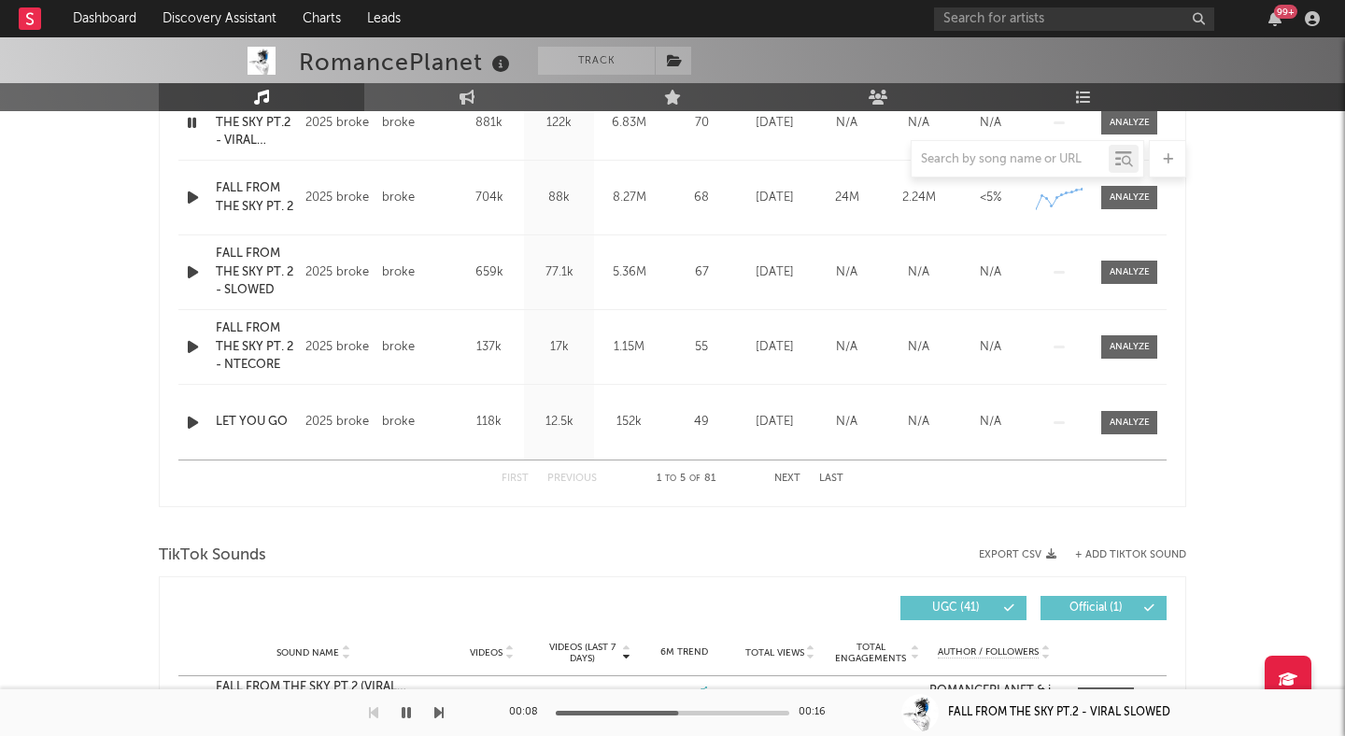
scroll to position [902, 0]
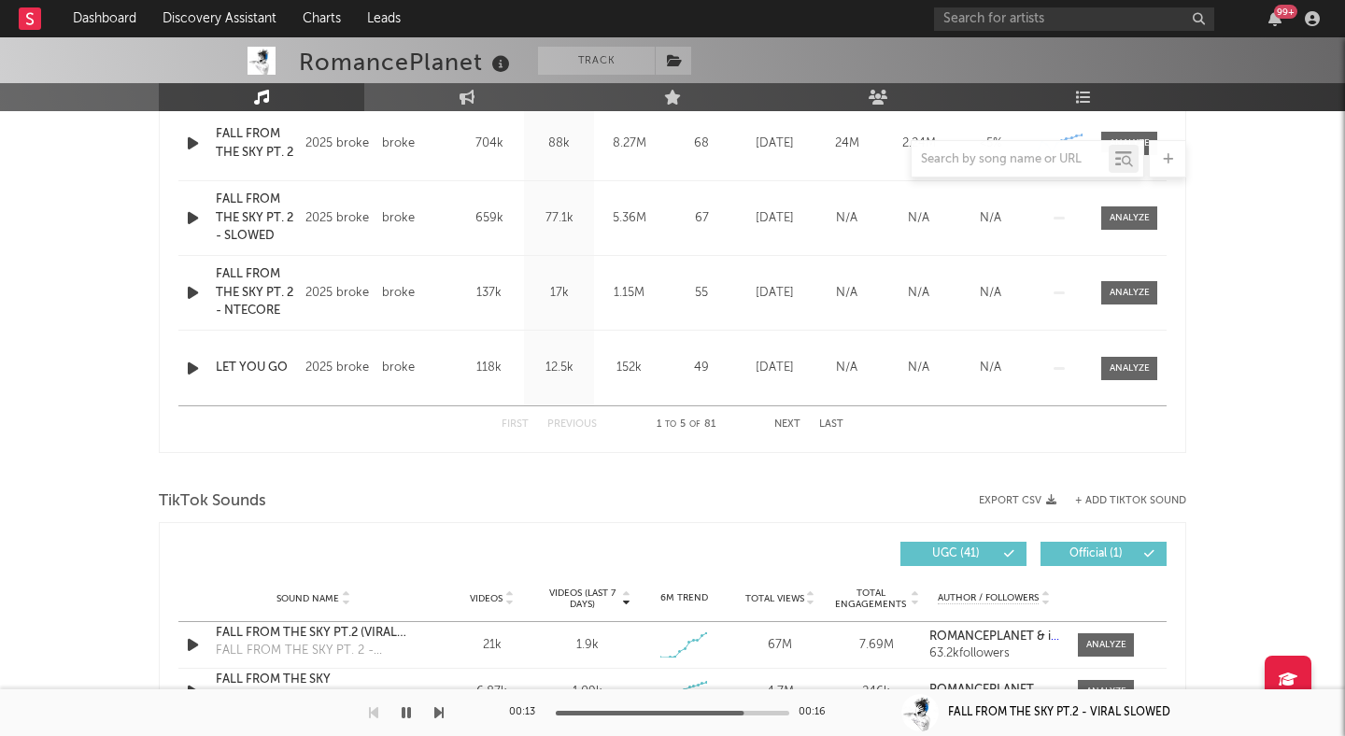
click at [406, 708] on icon "button" at bounding box center [406, 712] width 9 height 15
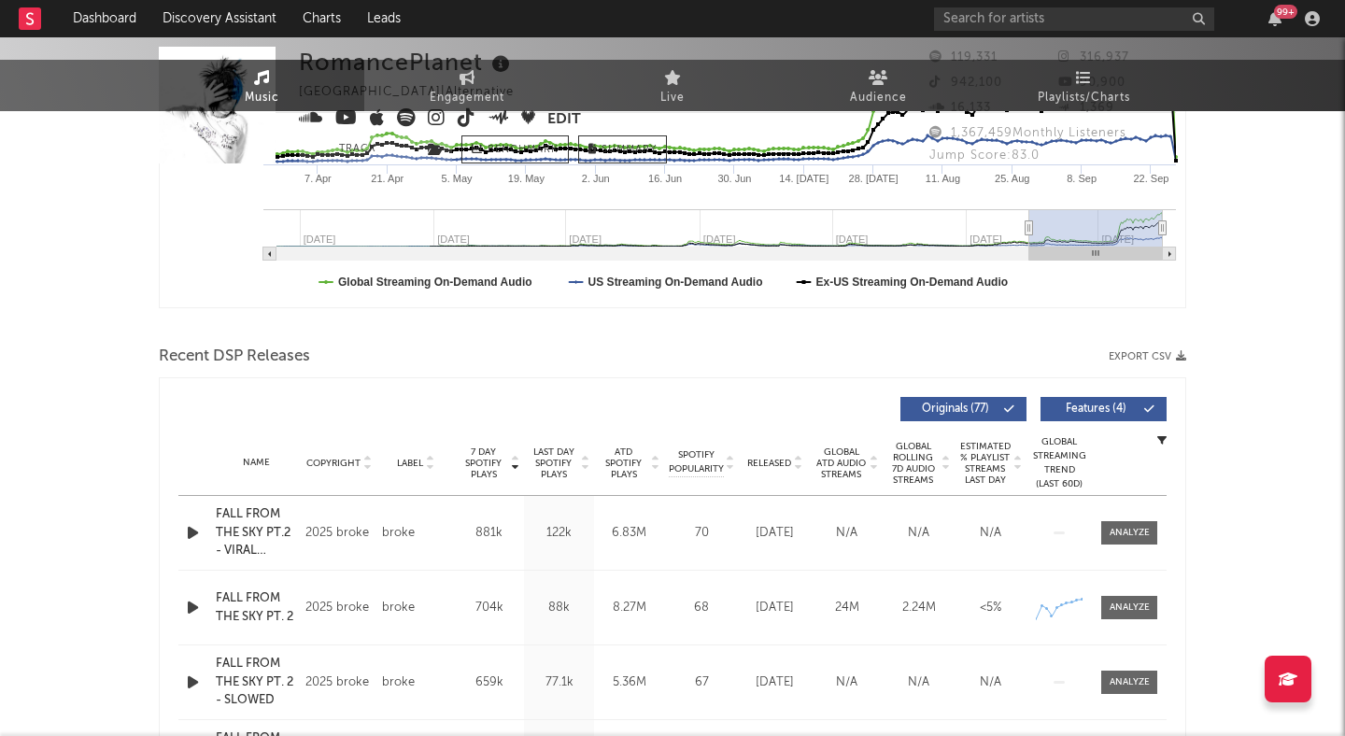
scroll to position [0, 0]
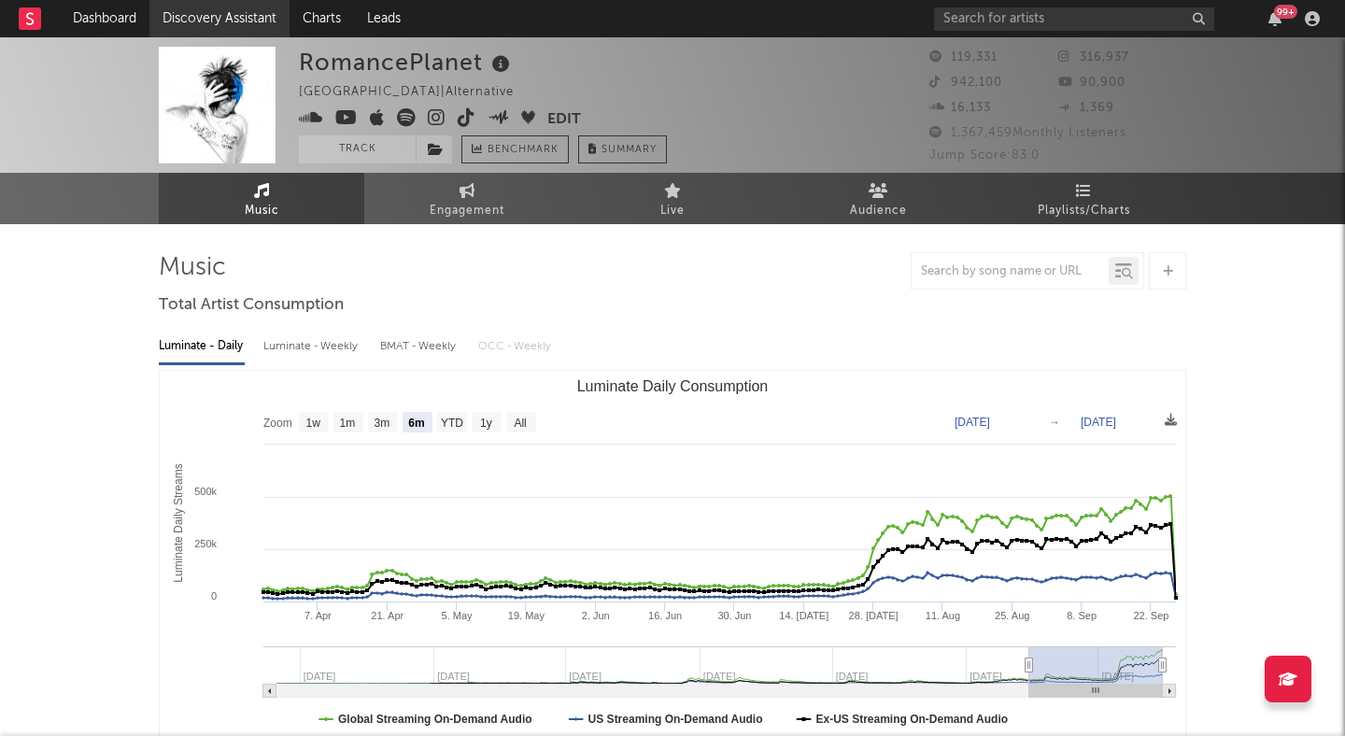
click at [249, 12] on link "Discovery Assistant" at bounding box center [219, 18] width 140 height 37
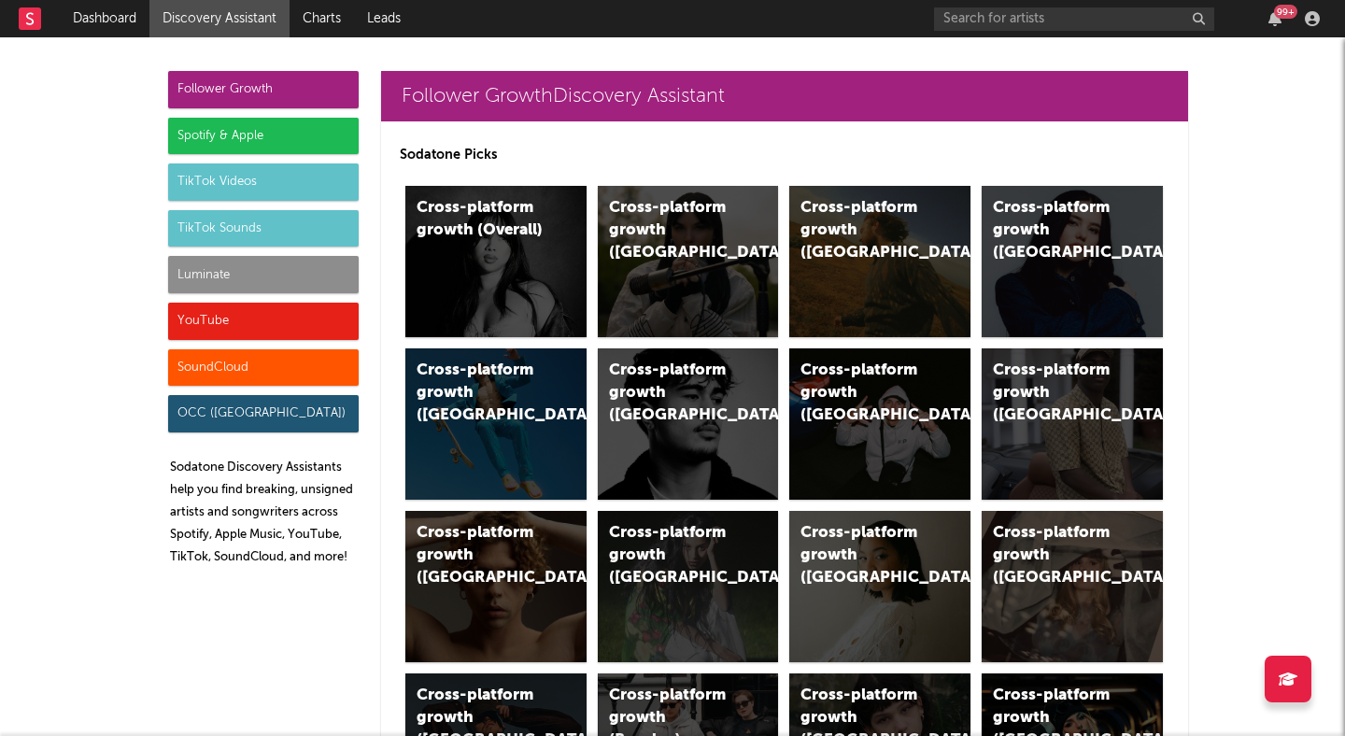
click at [256, 228] on div "TikTok Sounds" at bounding box center [263, 228] width 191 height 37
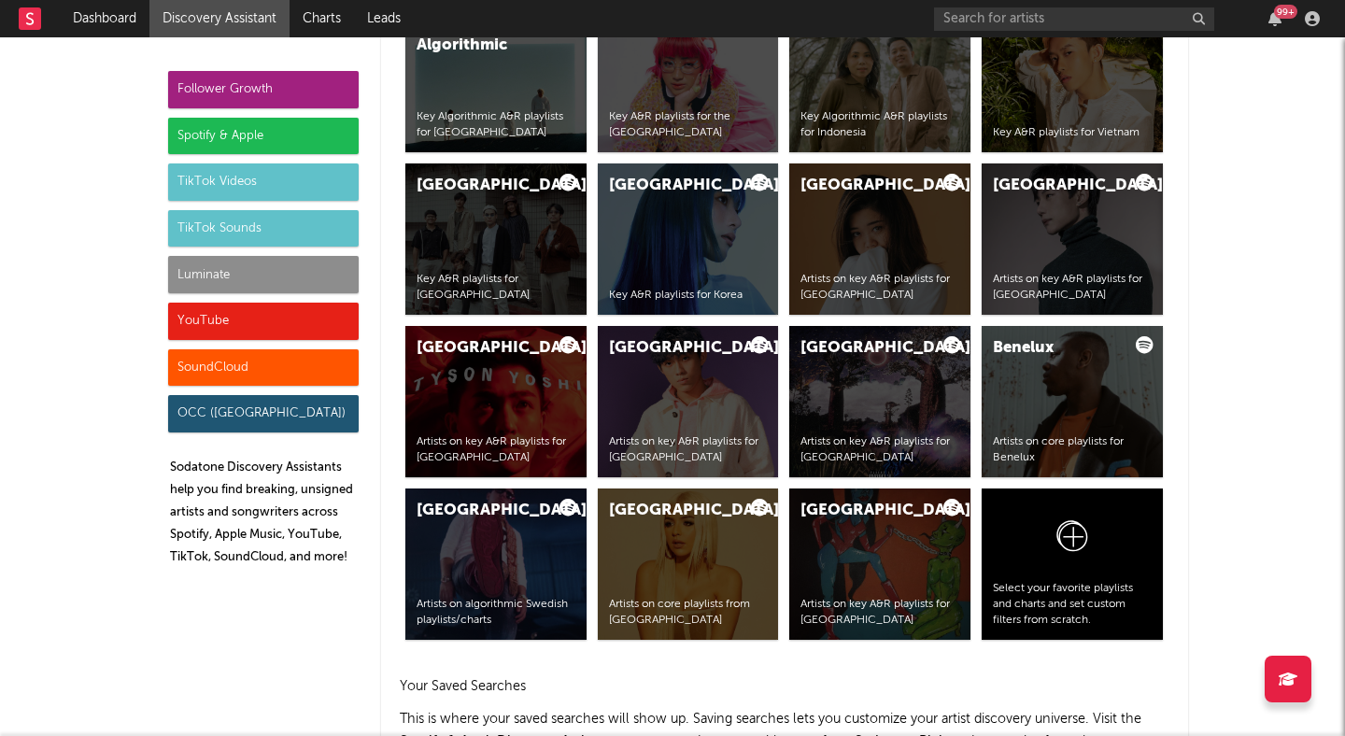
scroll to position [6132, 0]
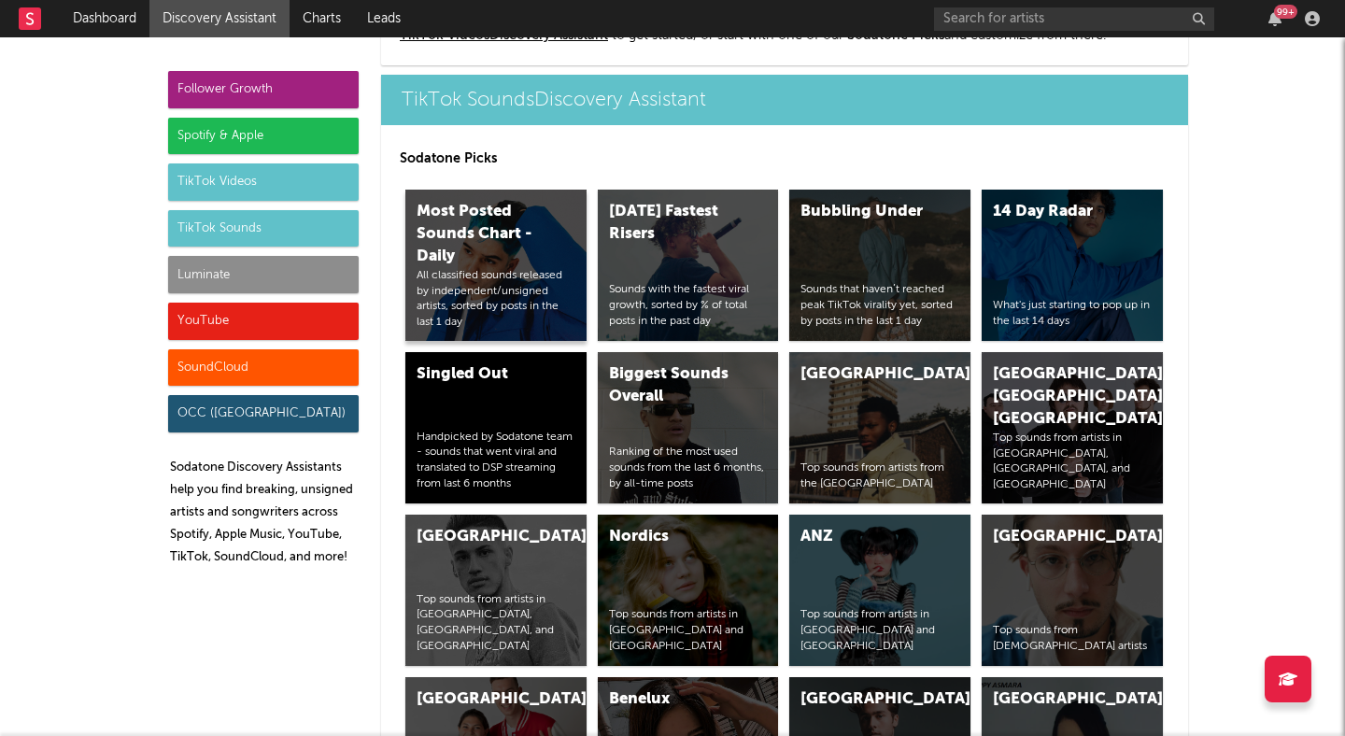
click at [506, 236] on div "Most Posted Sounds Chart - Daily" at bounding box center [480, 234] width 127 height 67
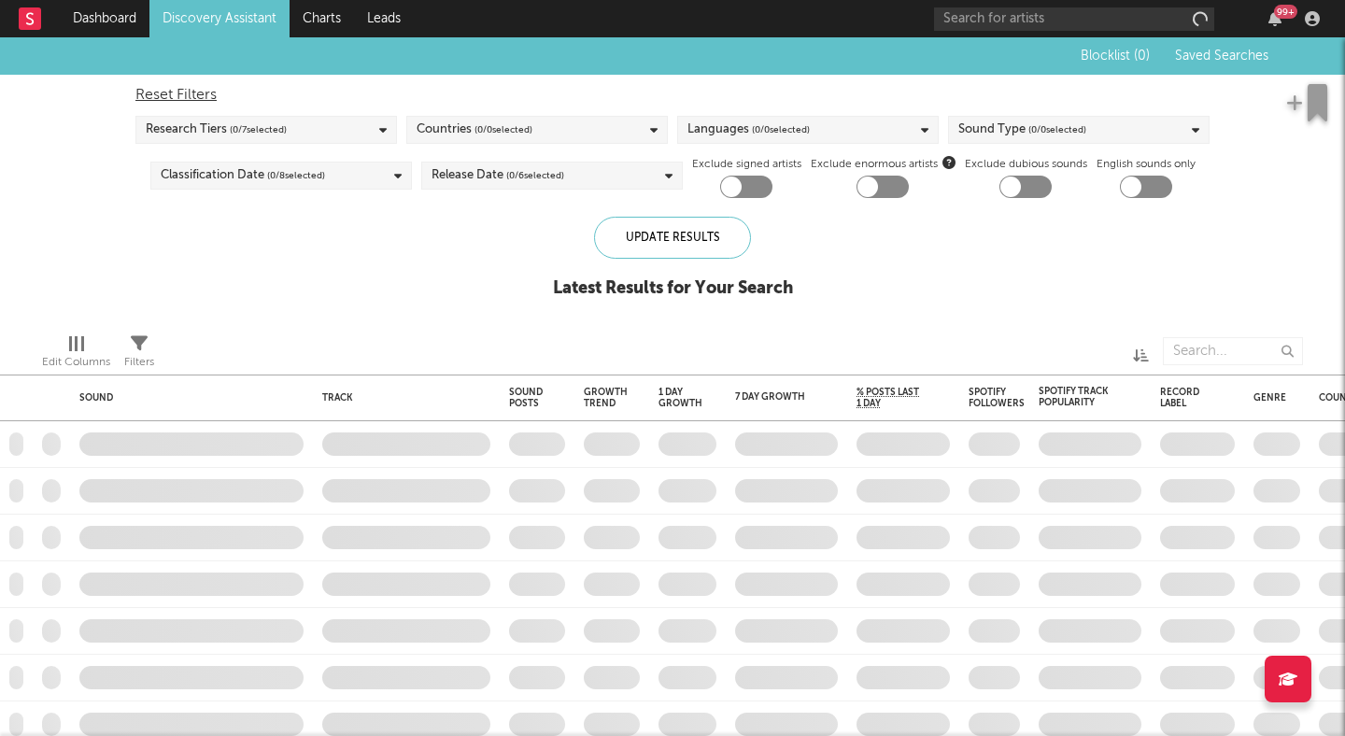
checkbox input "true"
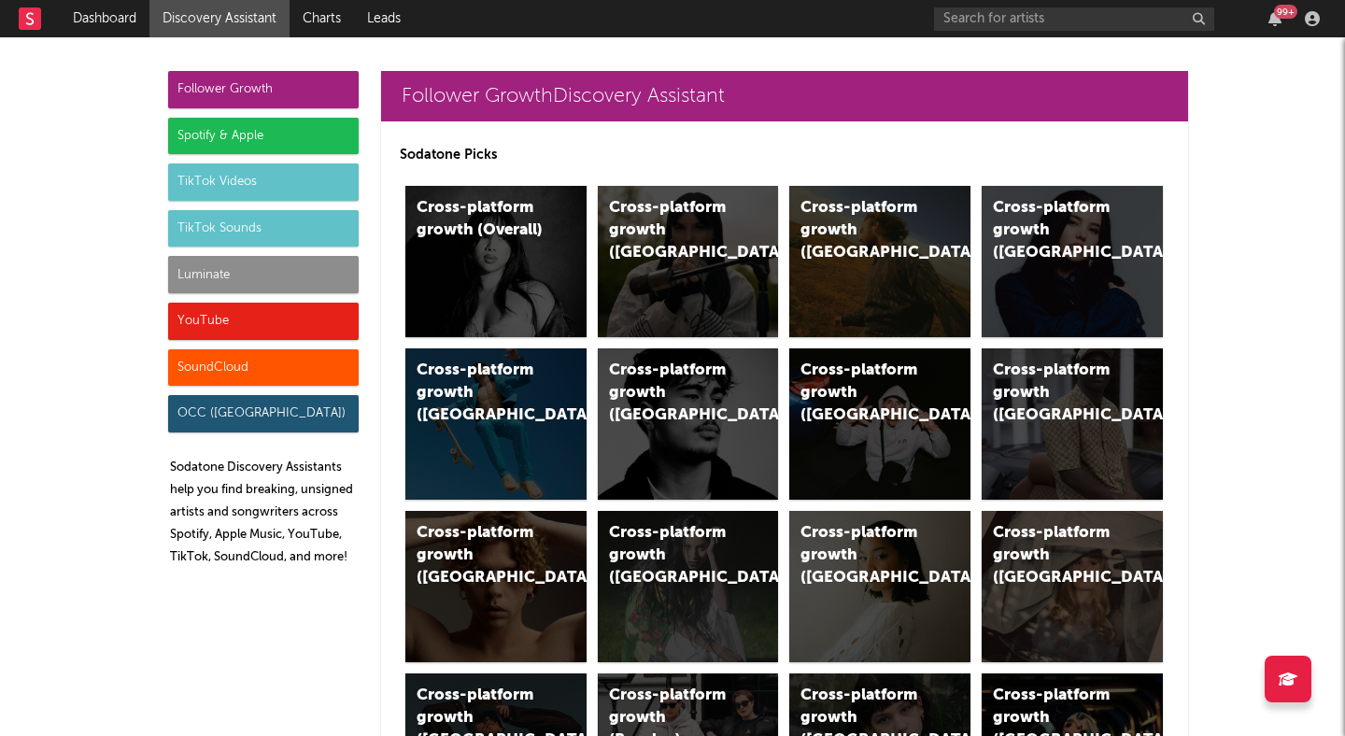
click at [263, 226] on div "TikTok Sounds" at bounding box center [263, 228] width 191 height 37
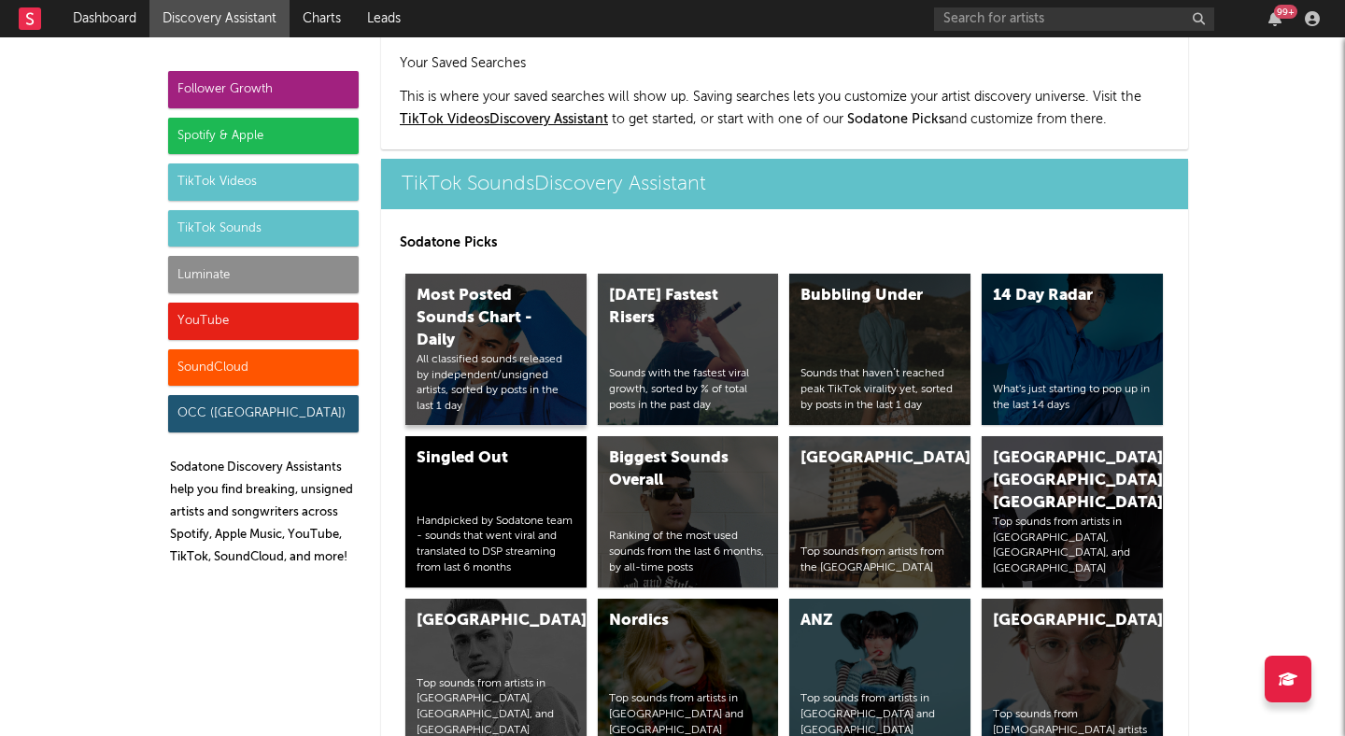
scroll to position [6132, 0]
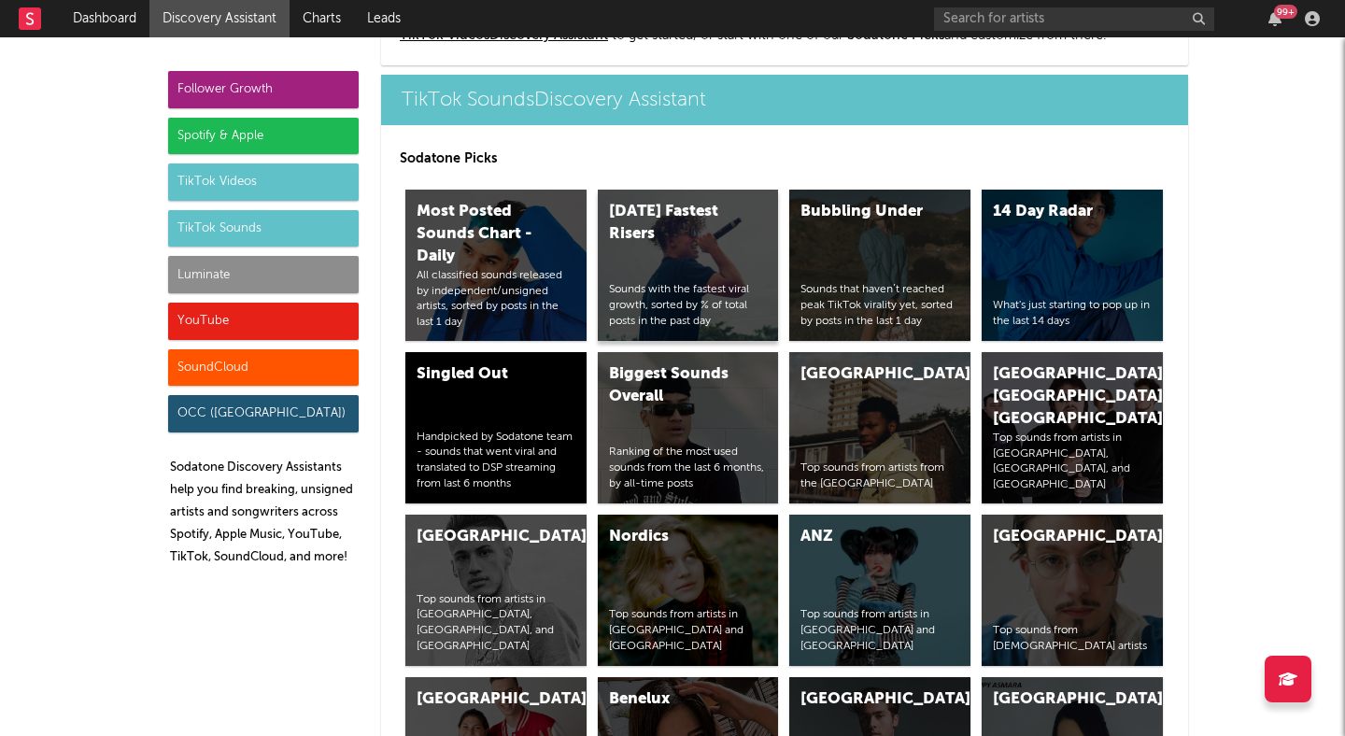
click at [696, 247] on div "Today's Fastest Risers Sounds with the fastest viral growth, sorted by % of tot…" at bounding box center [688, 265] width 181 height 151
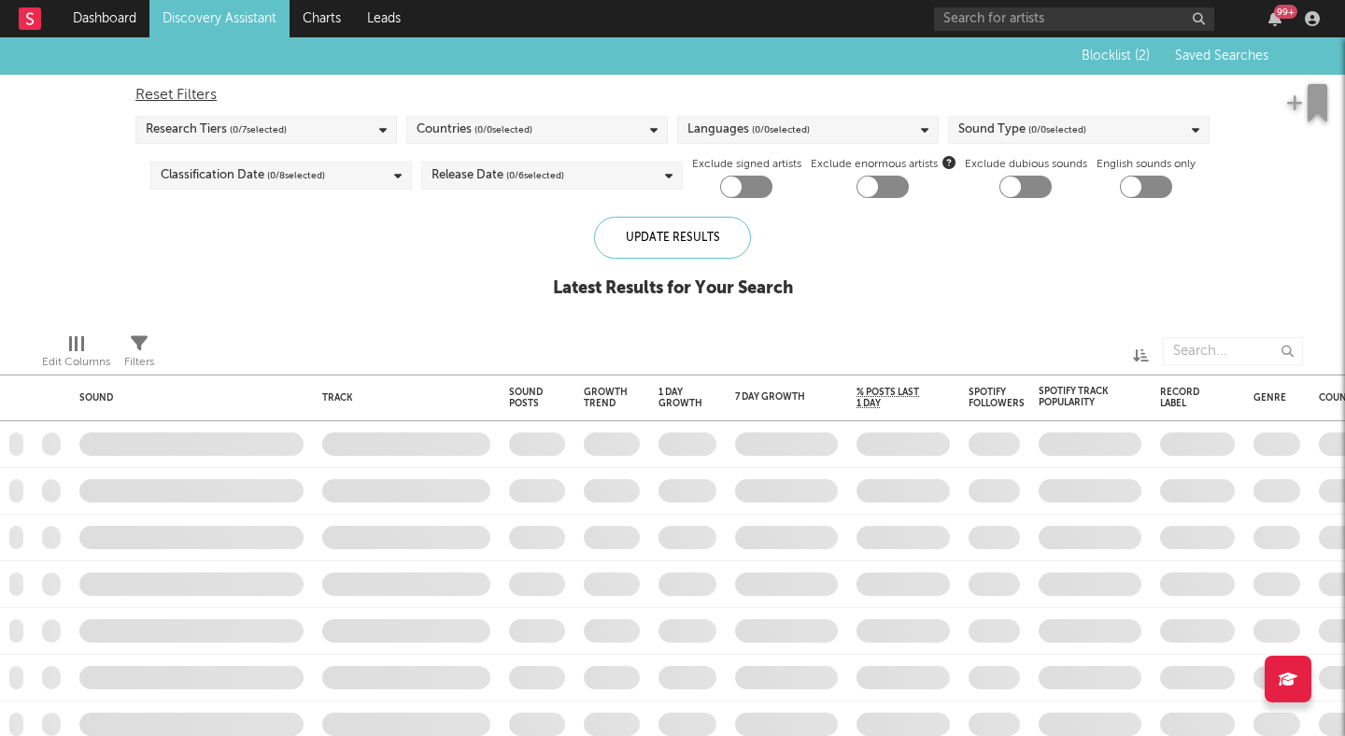
checkbox input "true"
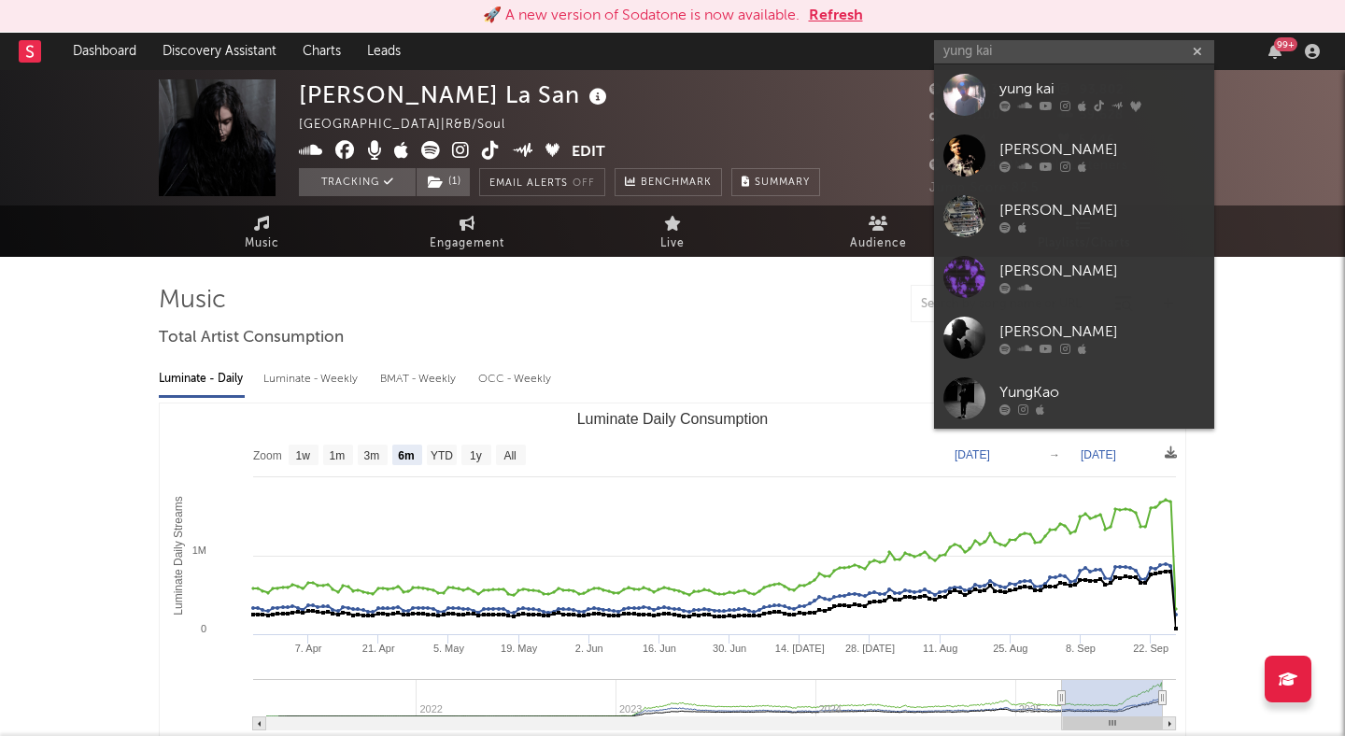
select select "6m"
click at [854, 12] on button "Refresh" at bounding box center [836, 16] width 54 height 22
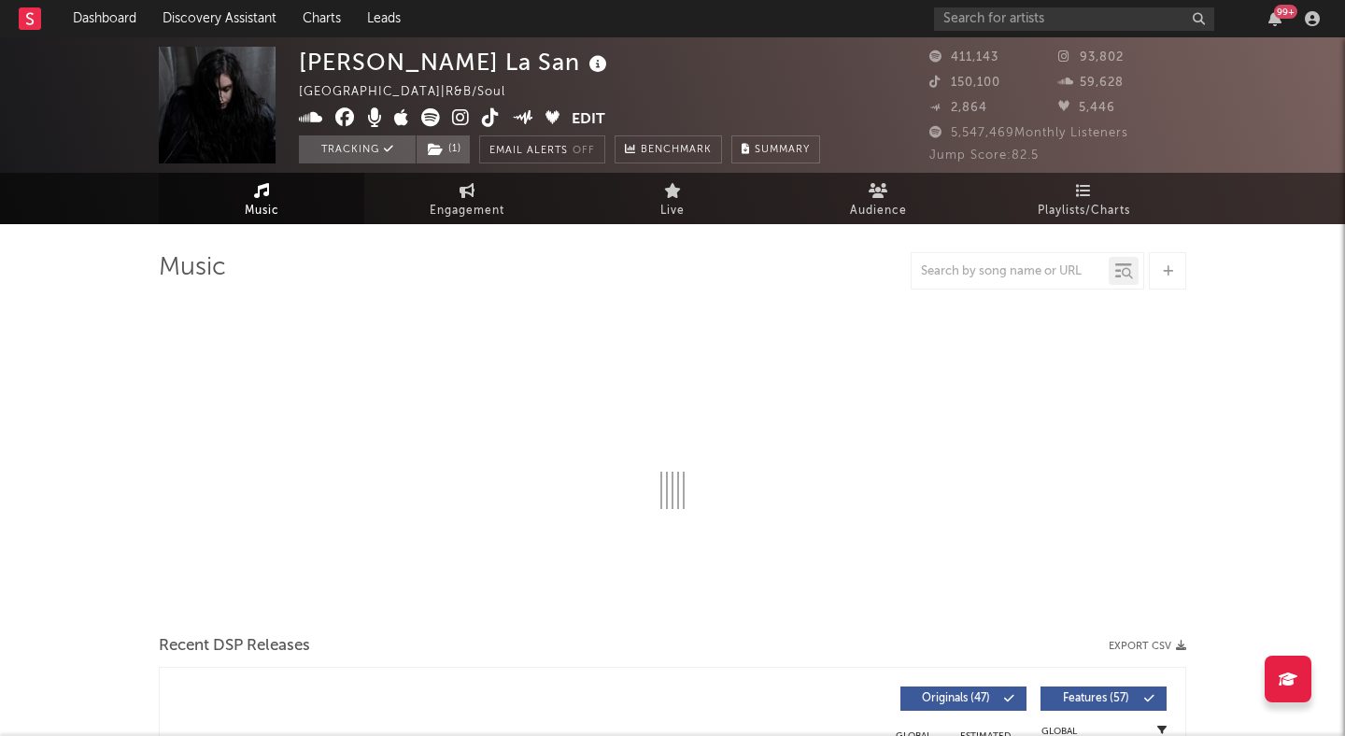
select select "6m"
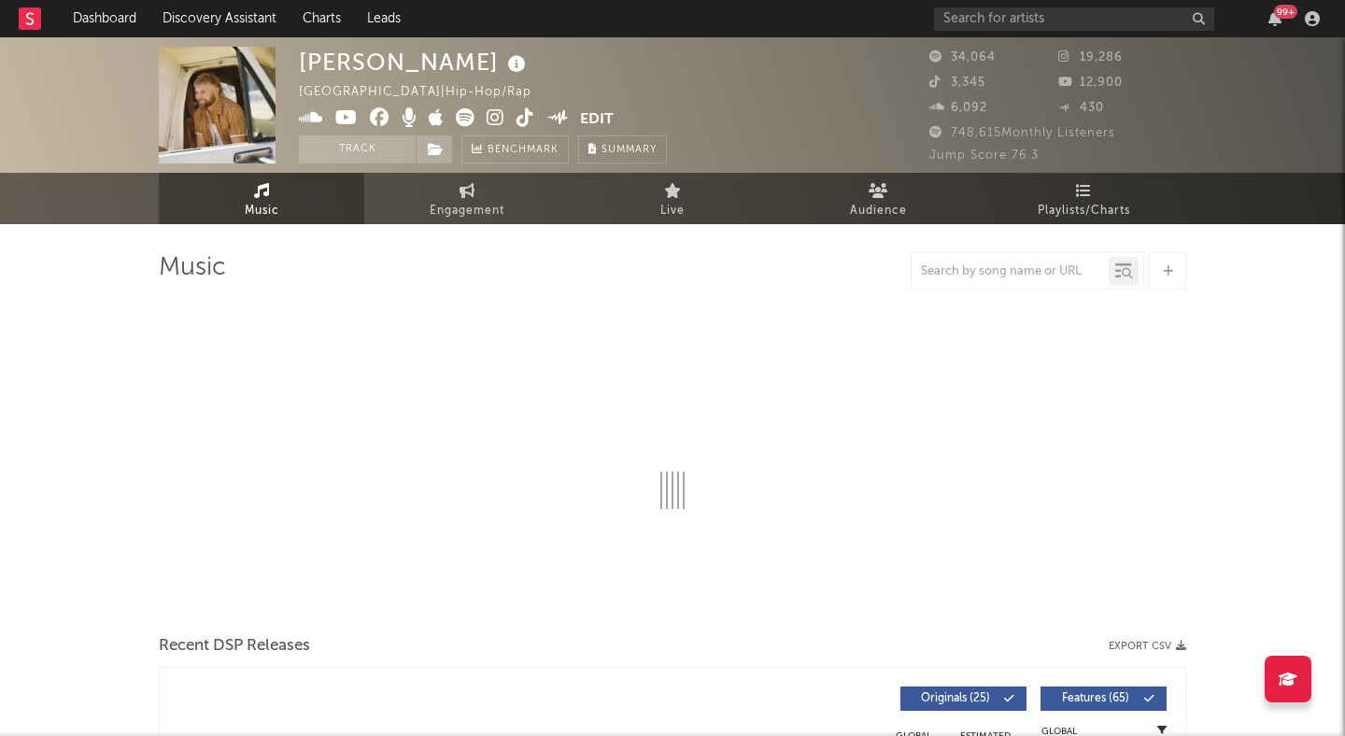
select select "6m"
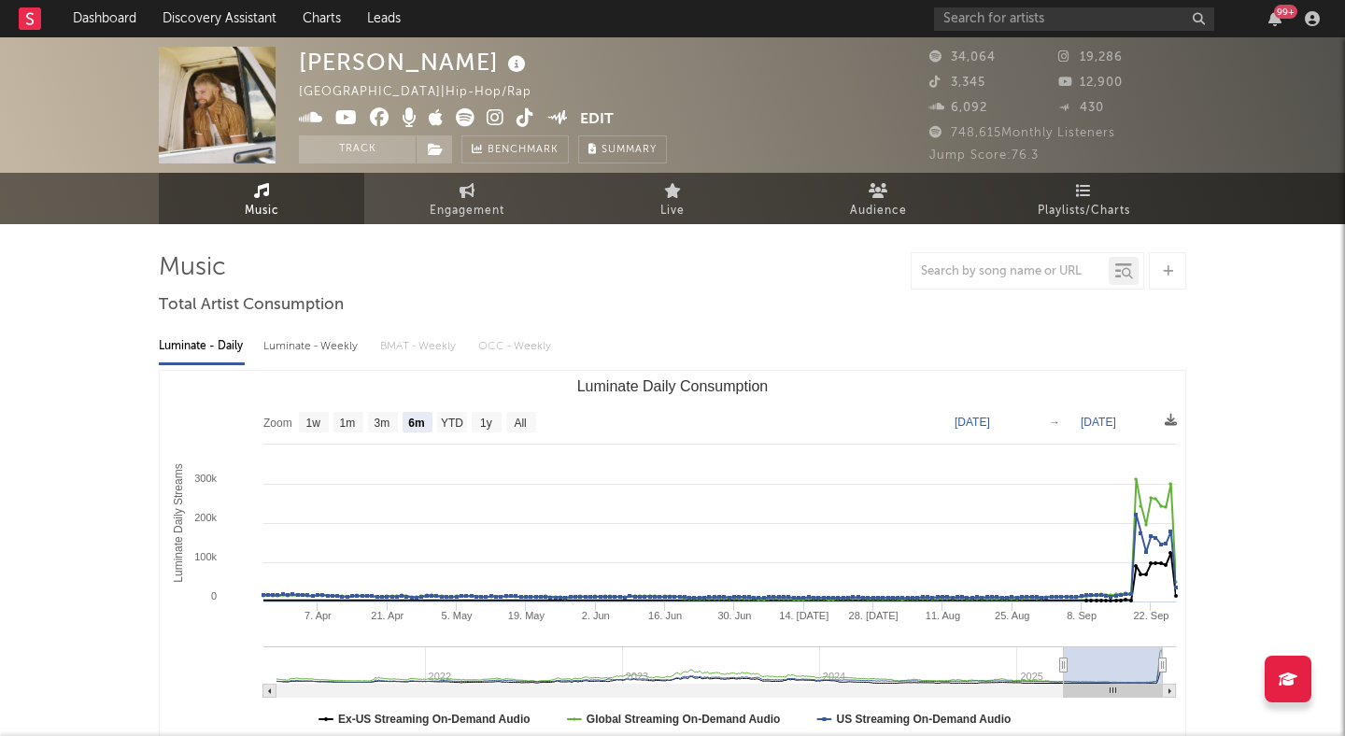
click at [494, 111] on icon at bounding box center [496, 117] width 18 height 19
click at [340, 144] on button "Track" at bounding box center [357, 149] width 117 height 28
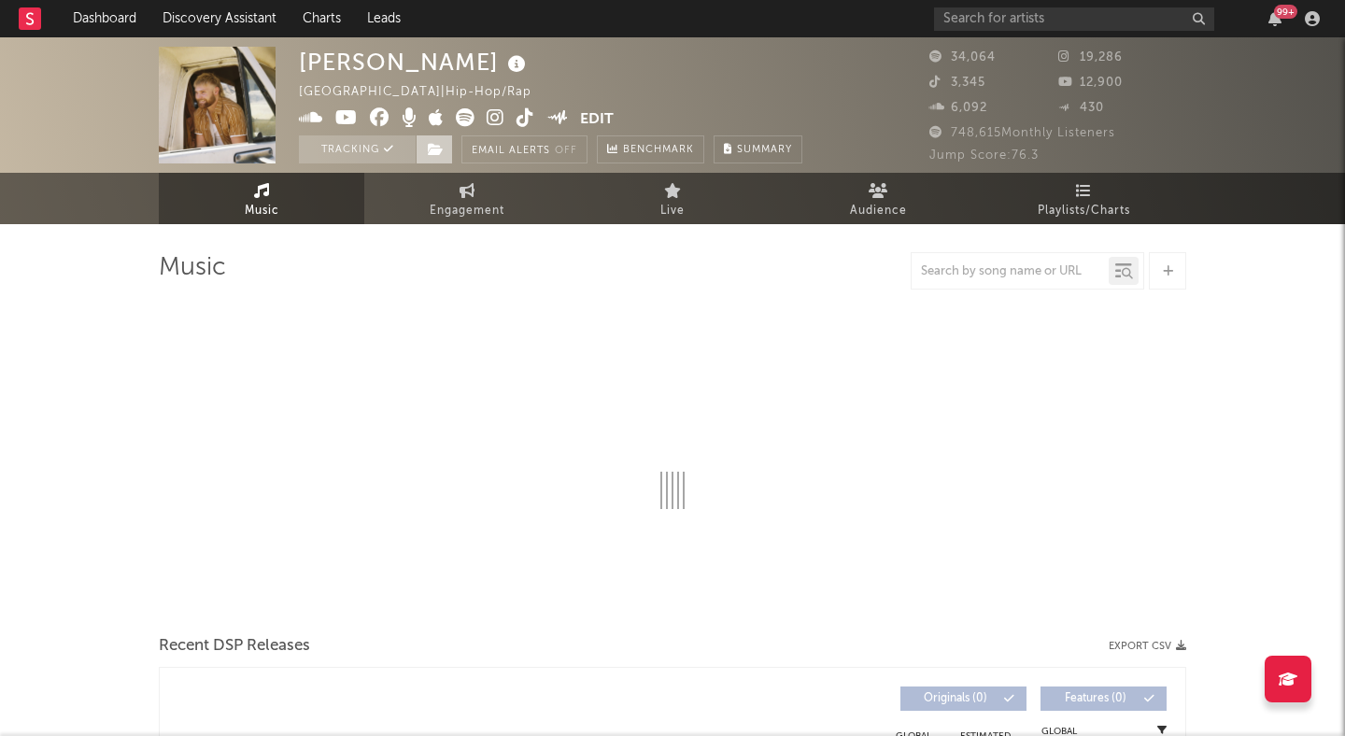
click at [430, 148] on icon at bounding box center [436, 149] width 16 height 13
select select "6m"
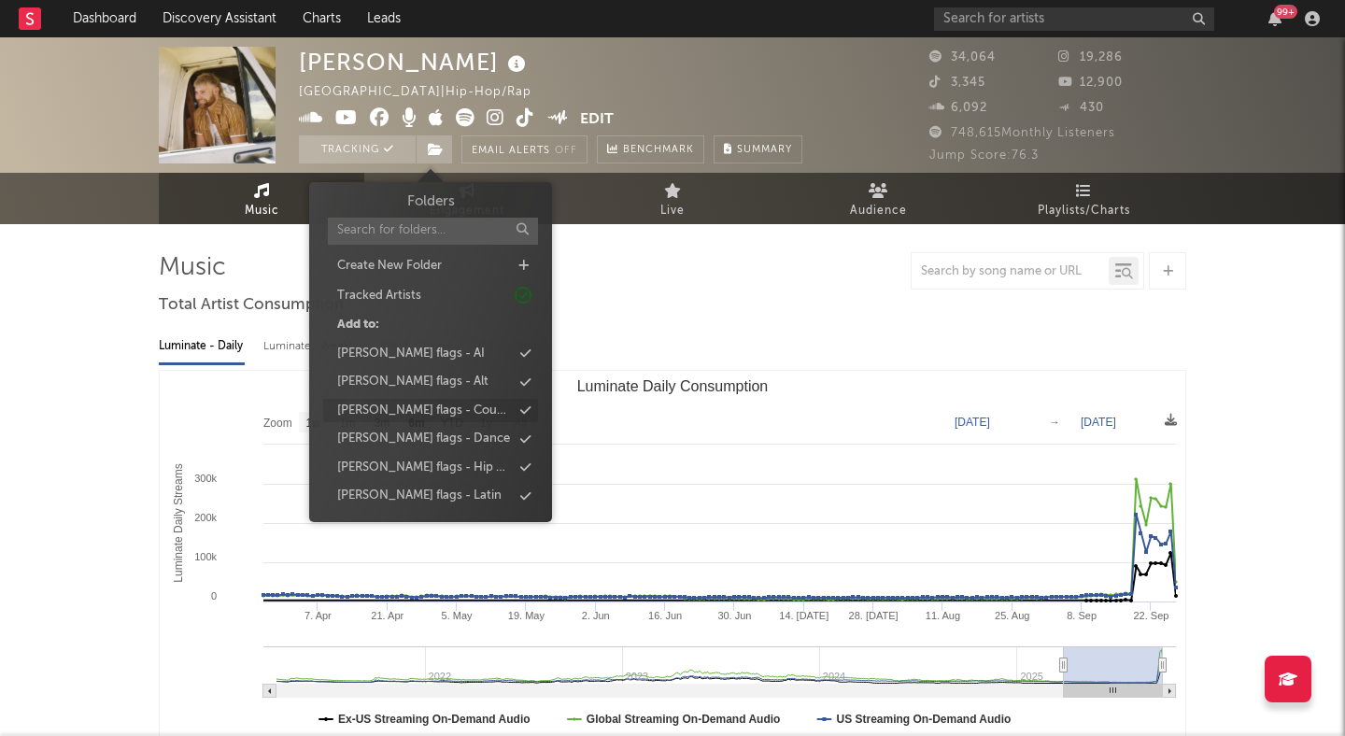
click at [439, 410] on div "peter flags - Country" at bounding box center [424, 411] width 175 height 19
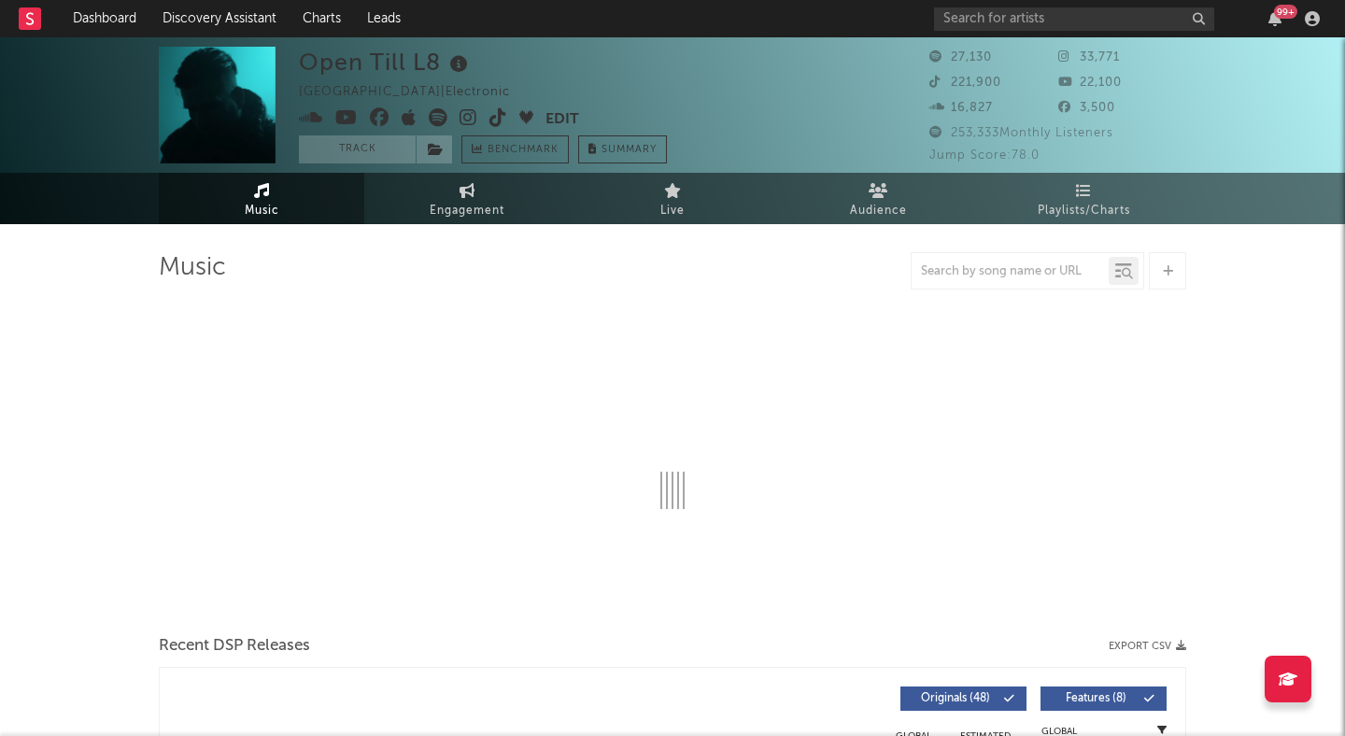
select select "6m"
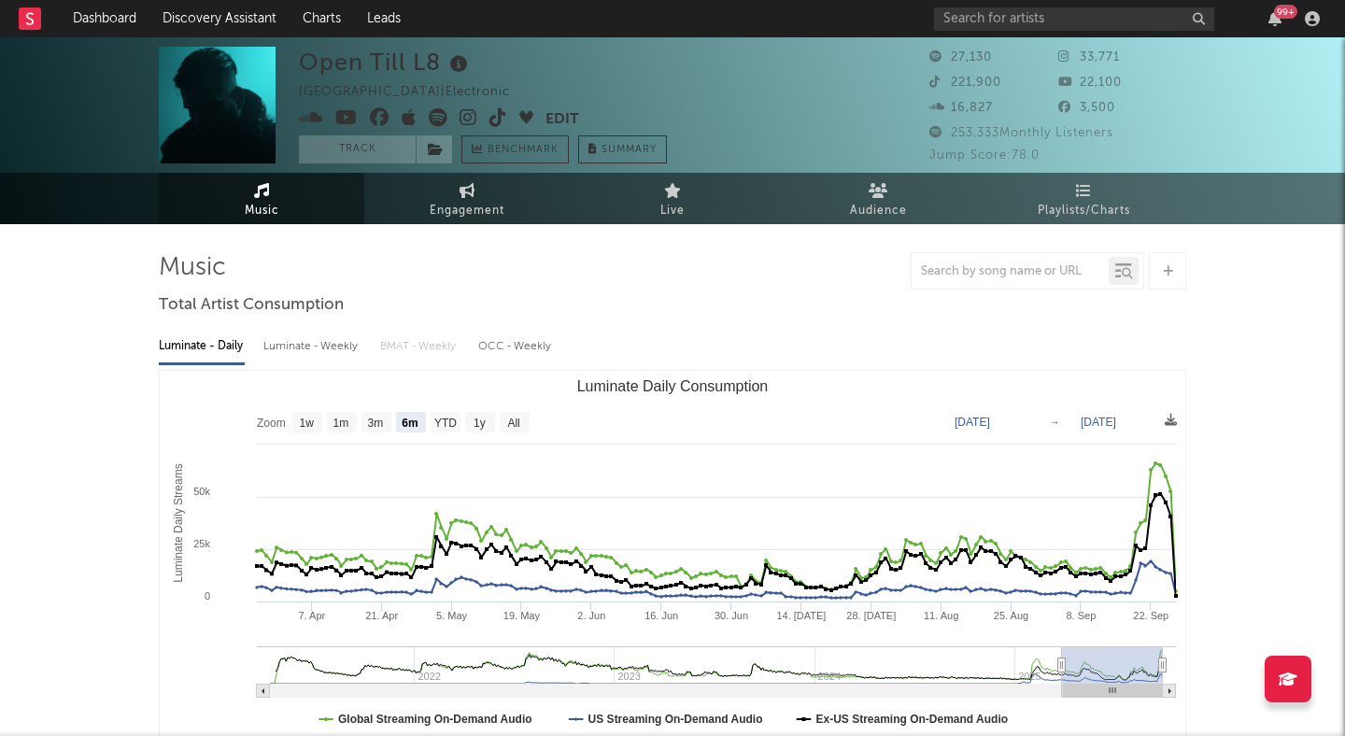
click at [499, 114] on icon at bounding box center [499, 117] width 18 height 19
click at [584, 65] on div "Open Till L8 Australia | Electronic Edit Track Benchmark Summary" at bounding box center [483, 105] width 368 height 117
click at [785, 116] on div "Open Till L8 Australia | Electronic Edit Track Benchmark Summary" at bounding box center [602, 105] width 607 height 117
click at [1194, 120] on div "Open Till L8 Australia | Electronic Edit Track Benchmark Summary 27,130 33,771 …" at bounding box center [672, 104] width 1345 height 135
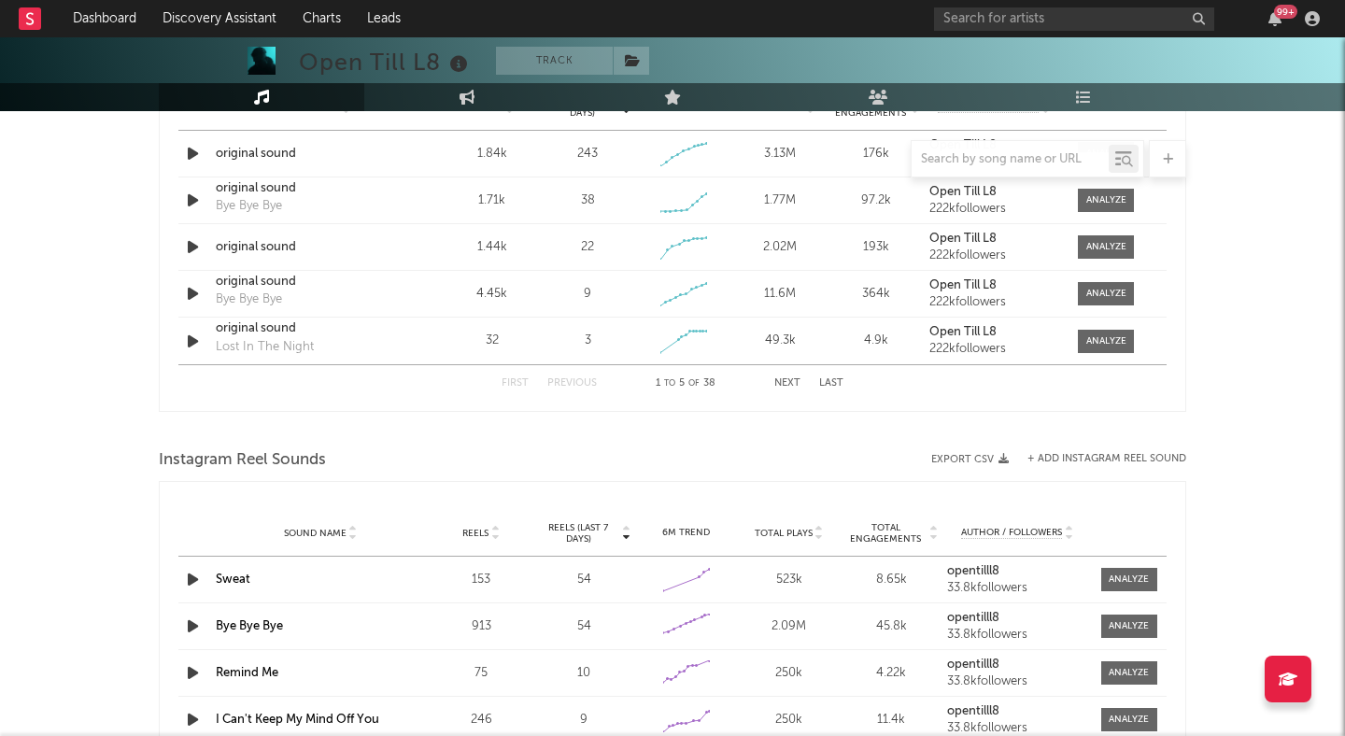
scroll to position [1394, 0]
click at [107, 364] on div "Open Till L8 Track [GEOGRAPHIC_DATA] | Electronic Edit Track Benchmark Summary …" at bounding box center [672, 54] width 1345 height 2822
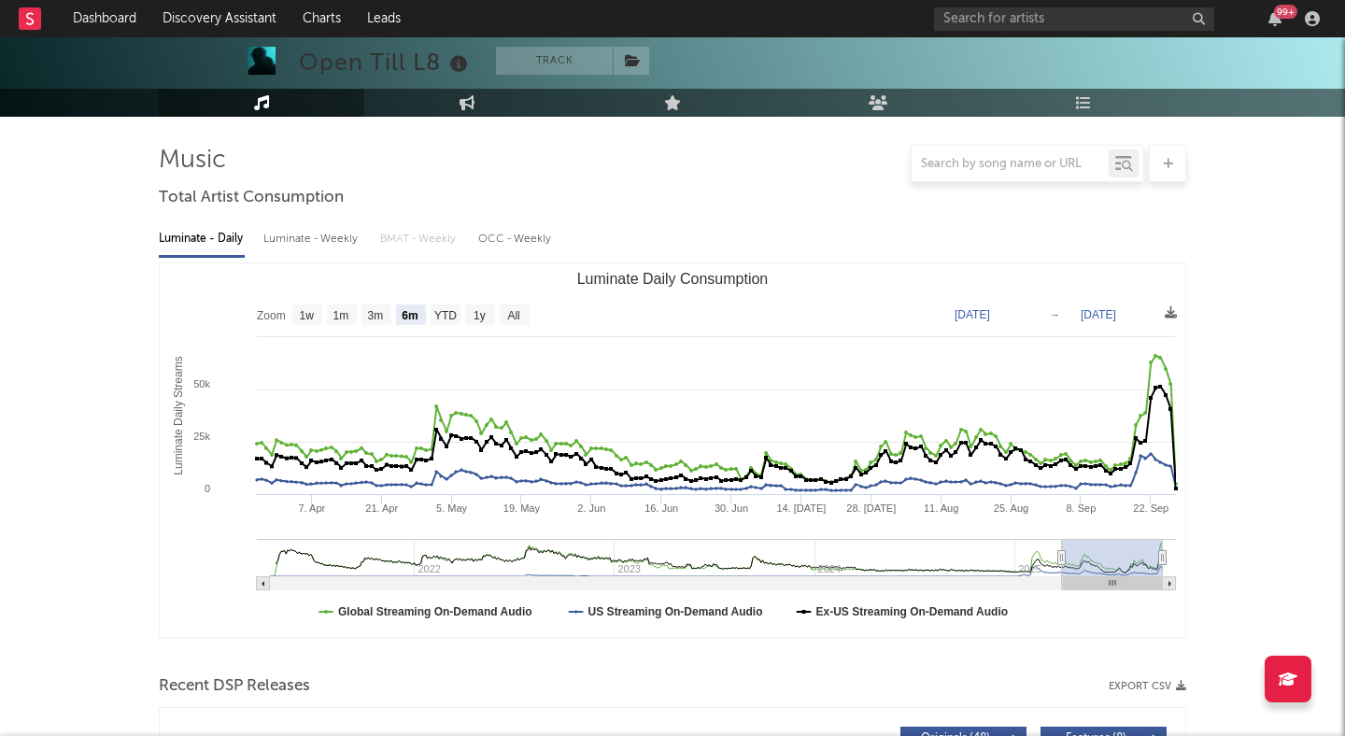
scroll to position [0, 0]
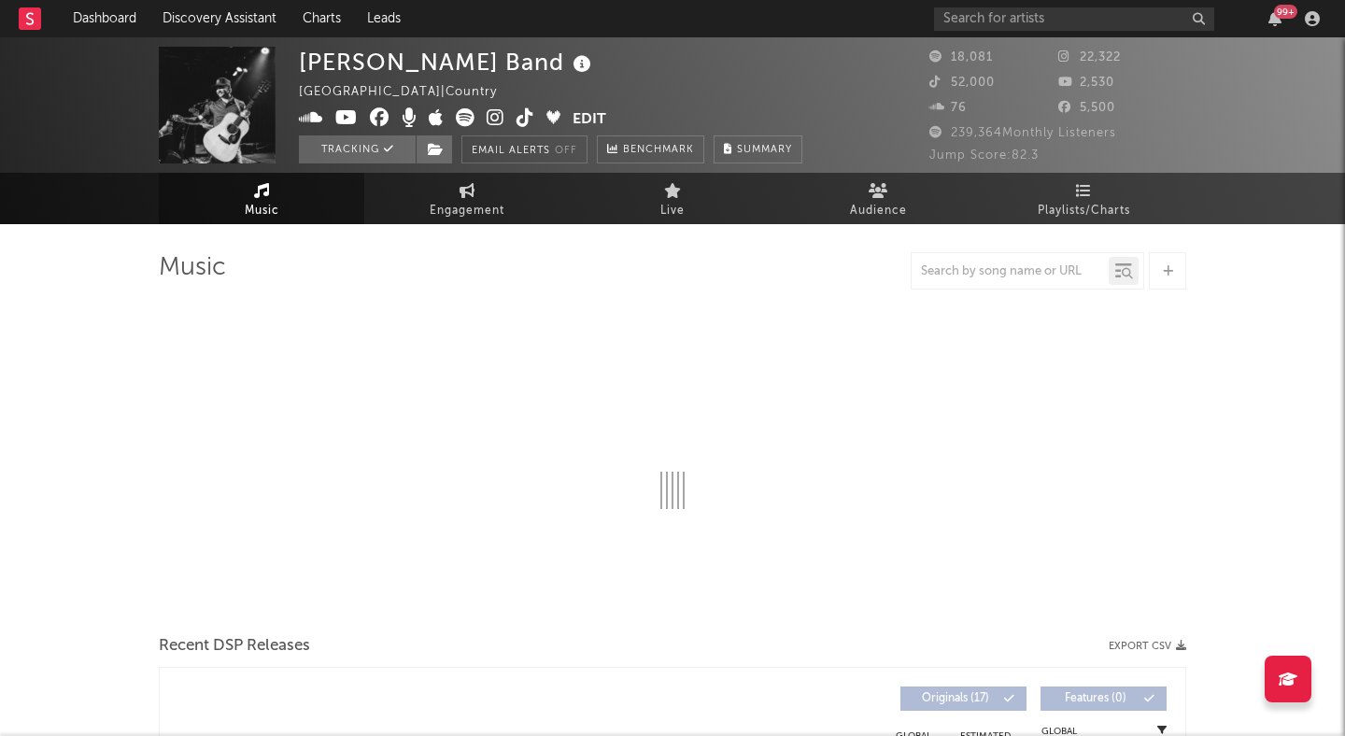
select select "6m"
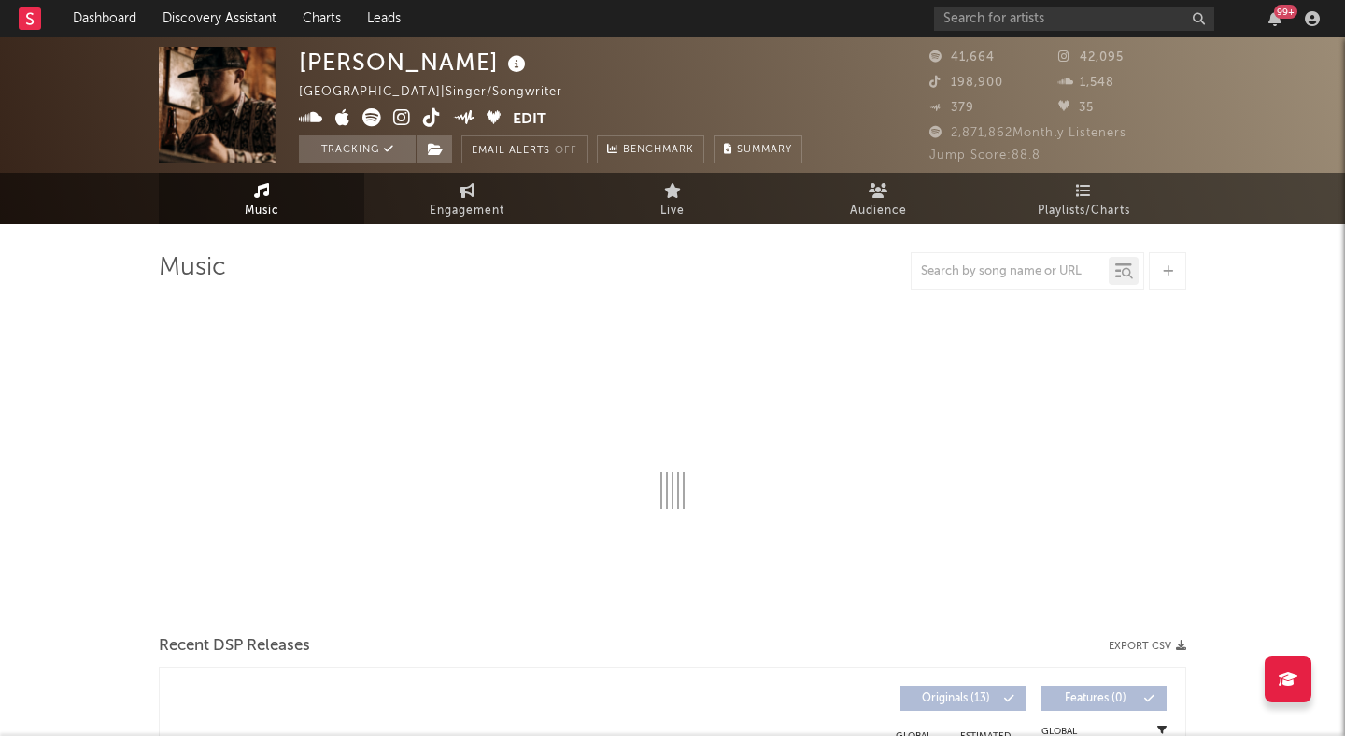
select select "6m"
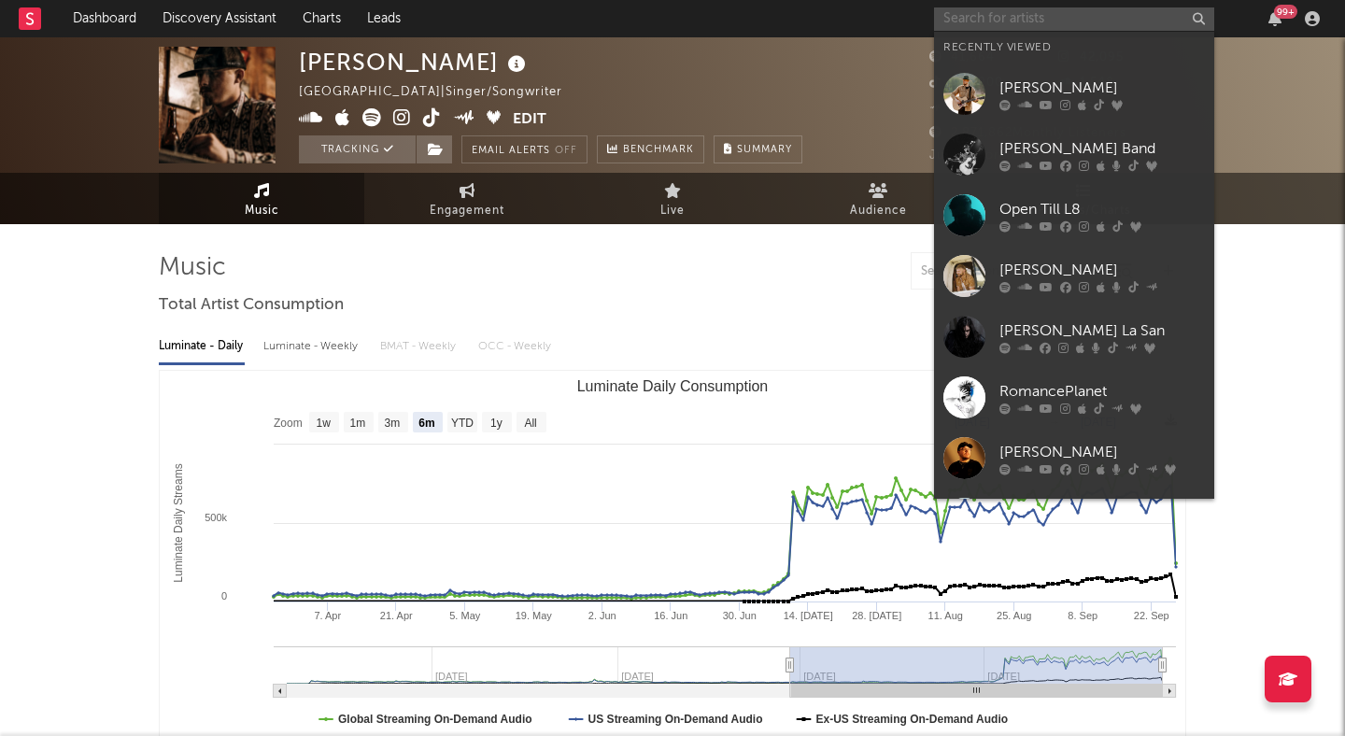
click at [1028, 15] on input "text" at bounding box center [1074, 18] width 280 height 23
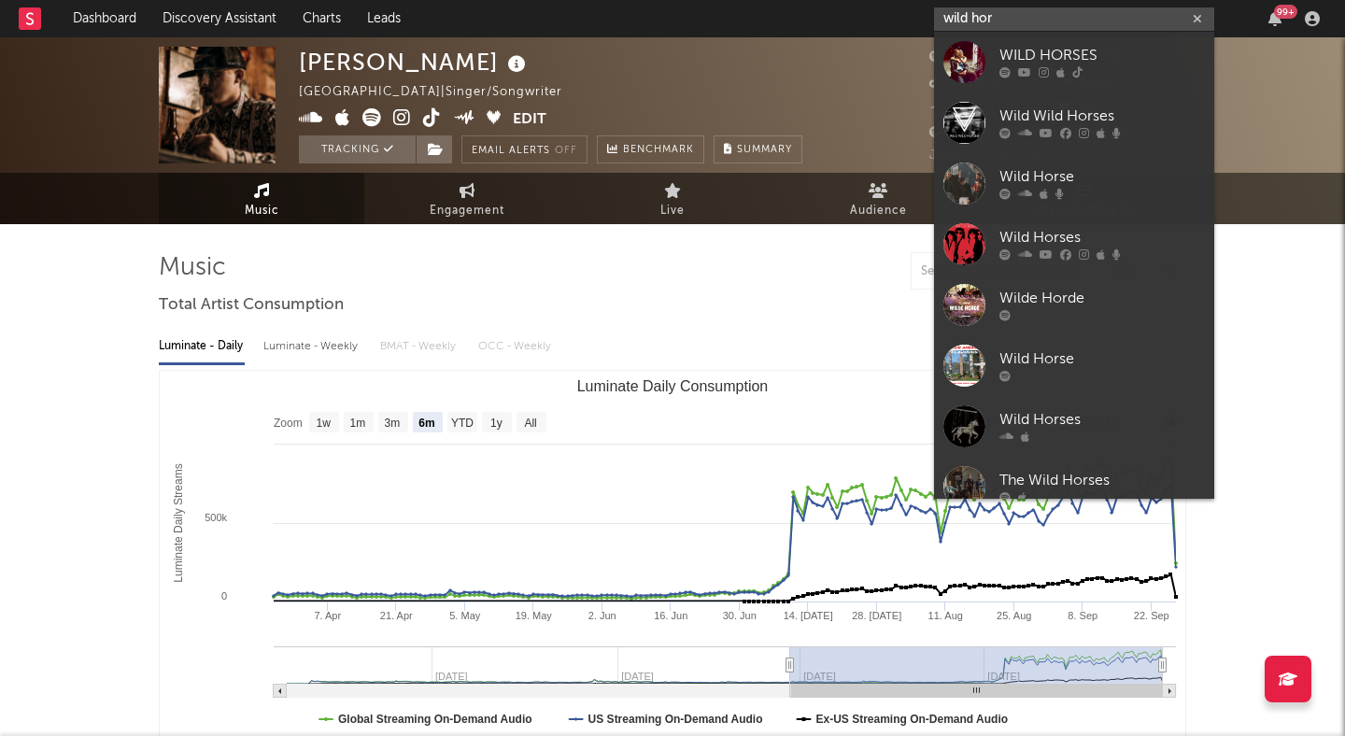
type input "wild hor"
click at [1015, 51] on div "WILD HORSES" at bounding box center [1103, 56] width 206 height 22
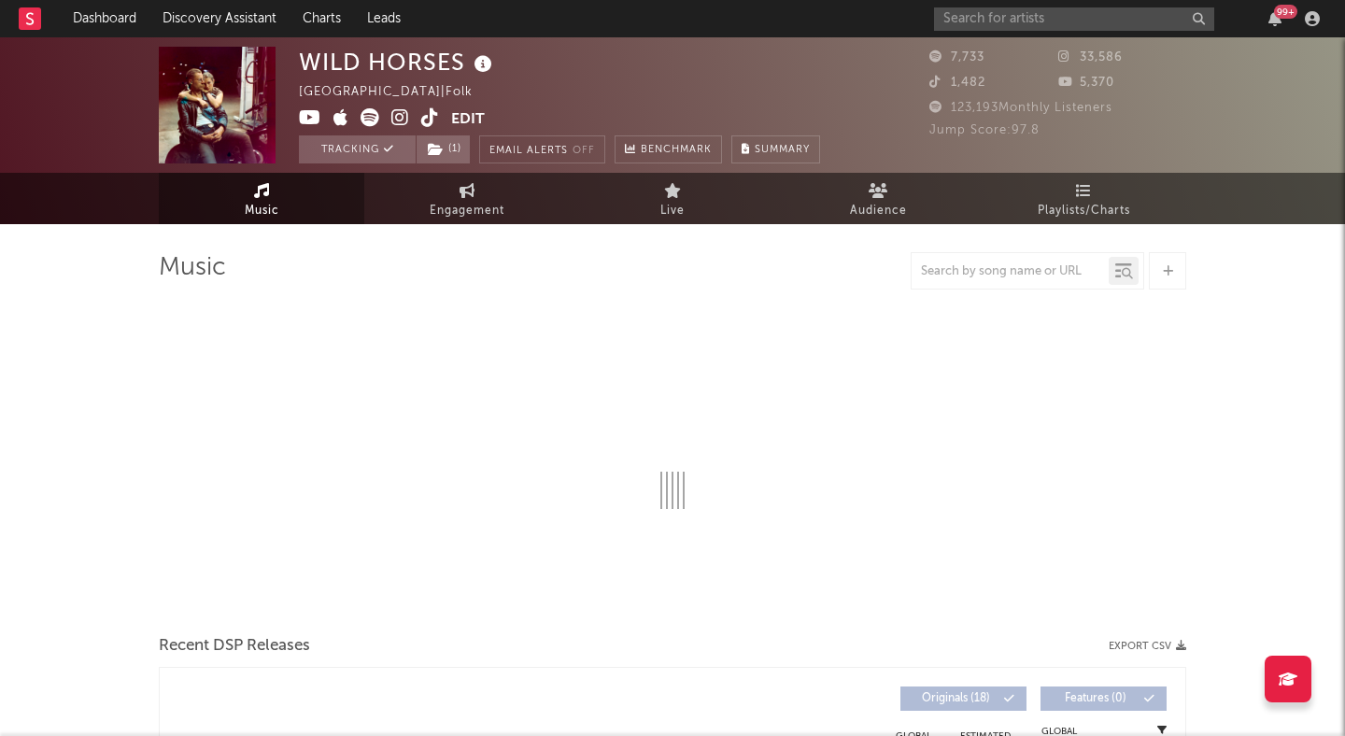
select select "6m"
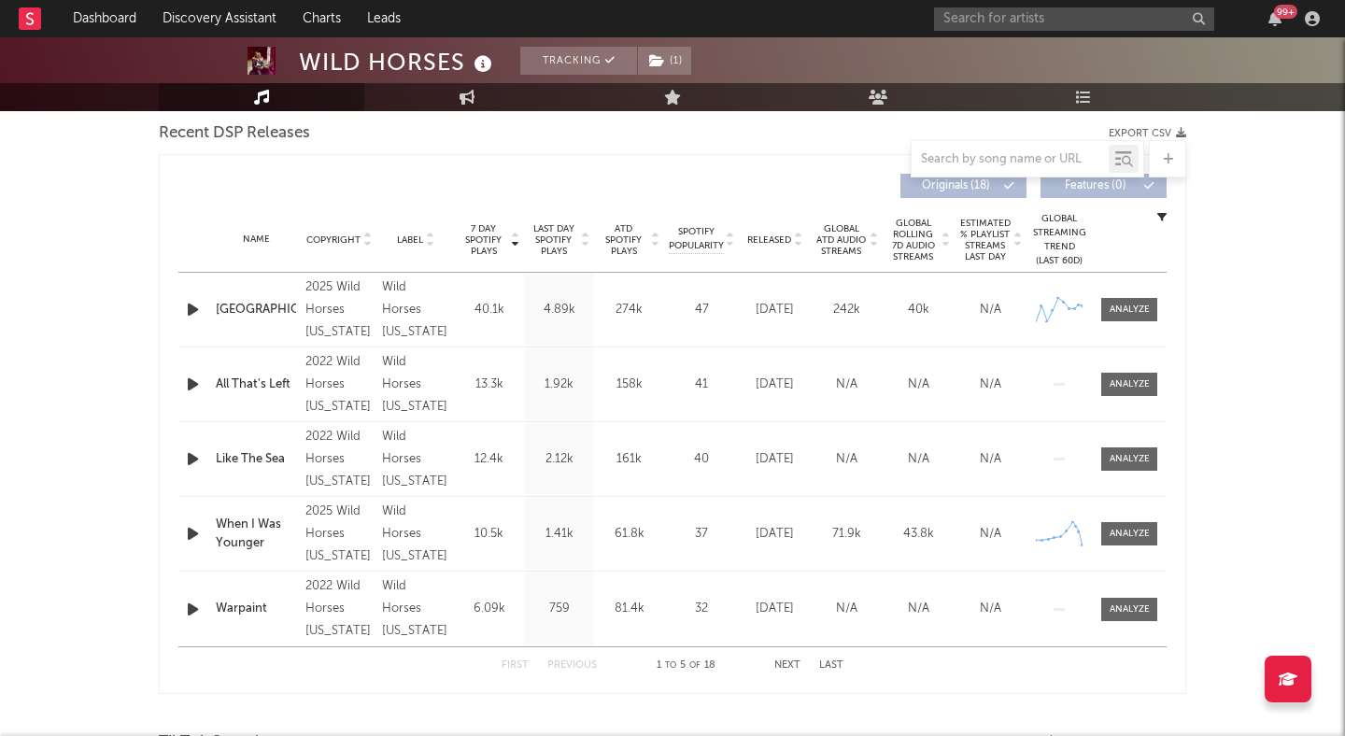
scroll to position [660, 0]
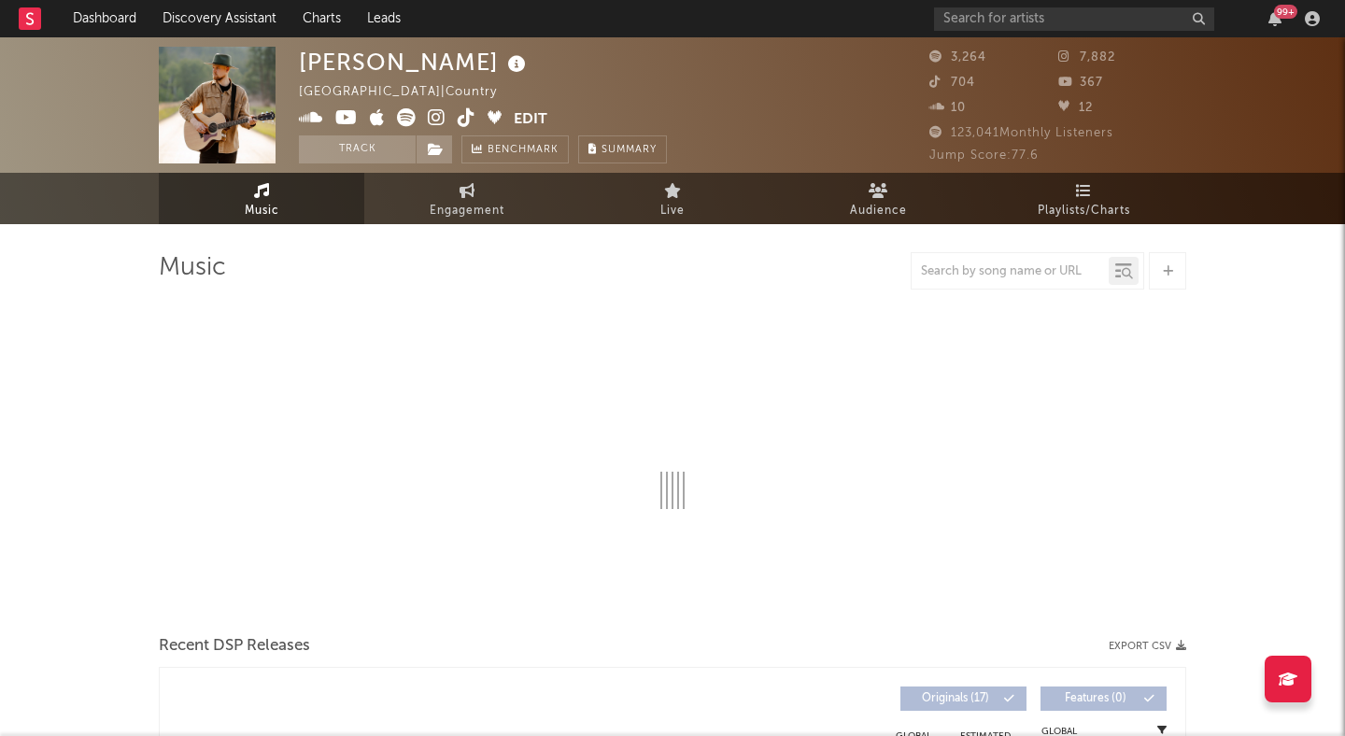
select select "6m"
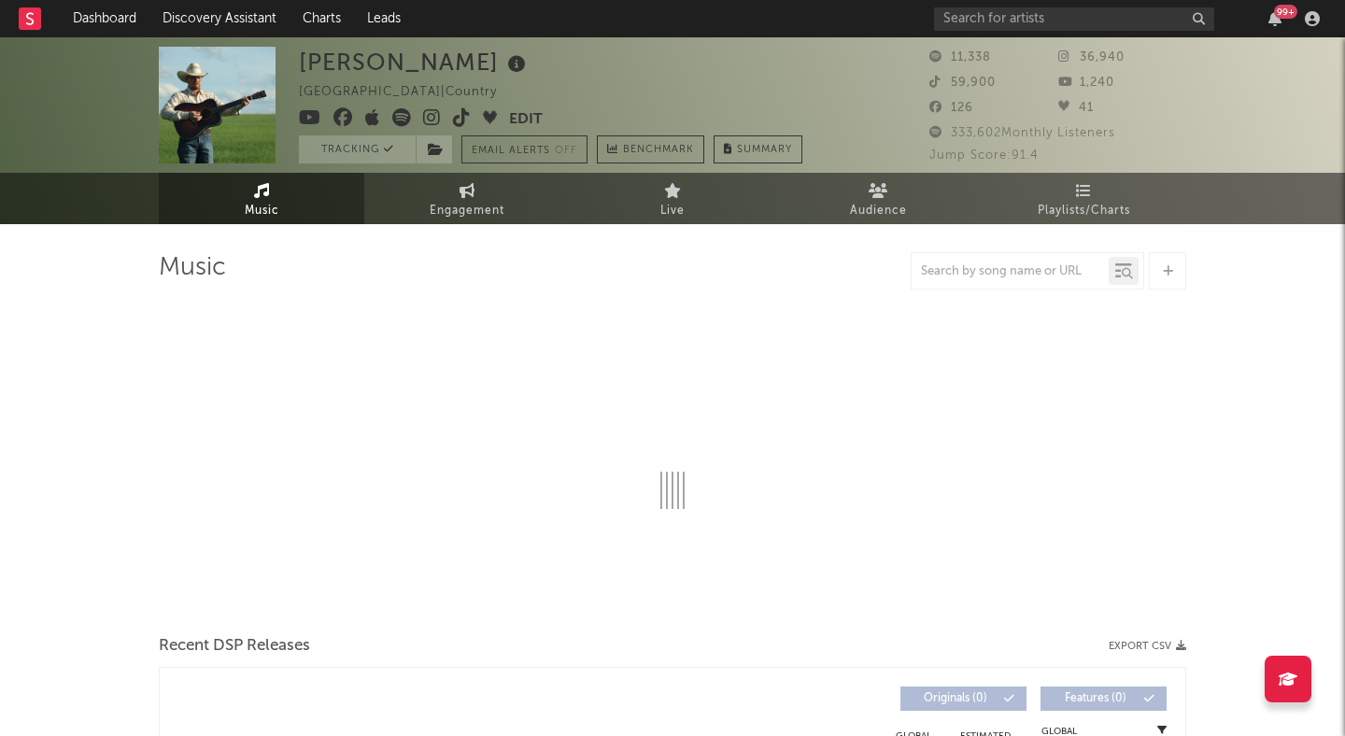
select select "1w"
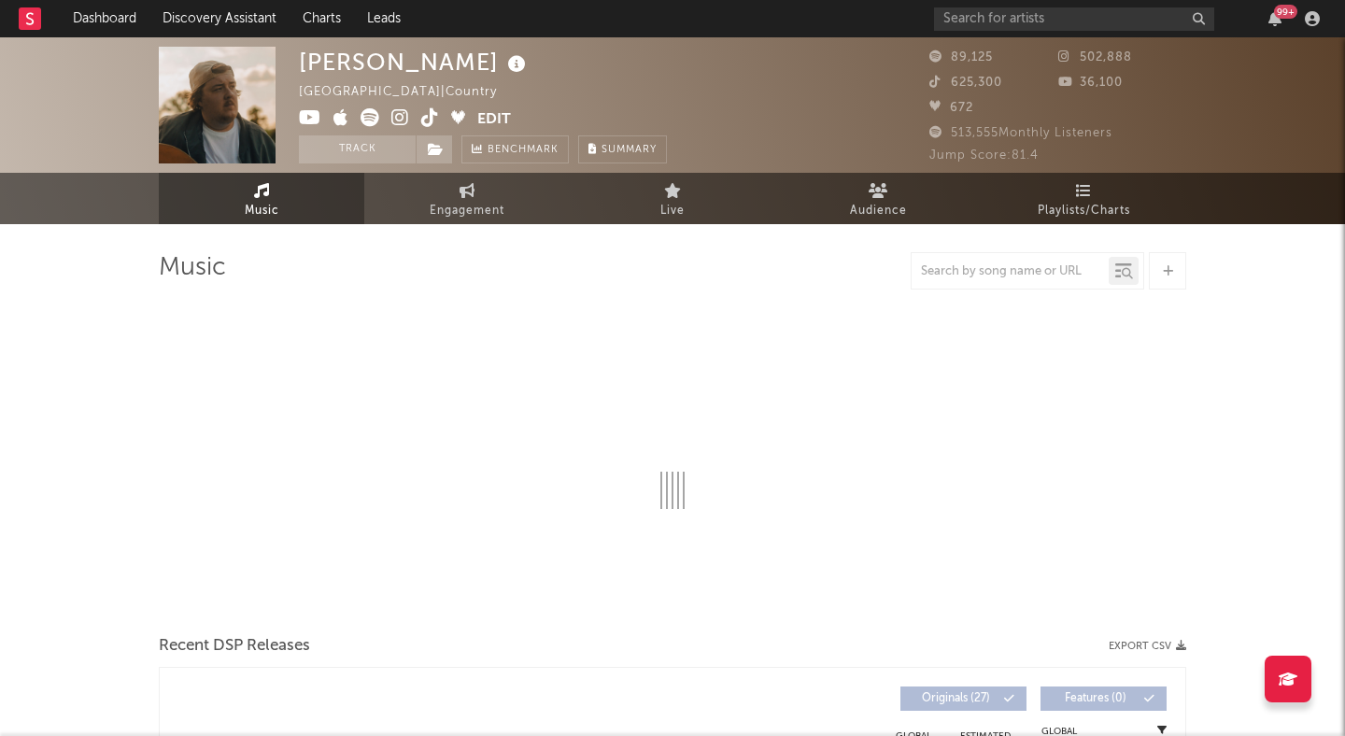
select select "6m"
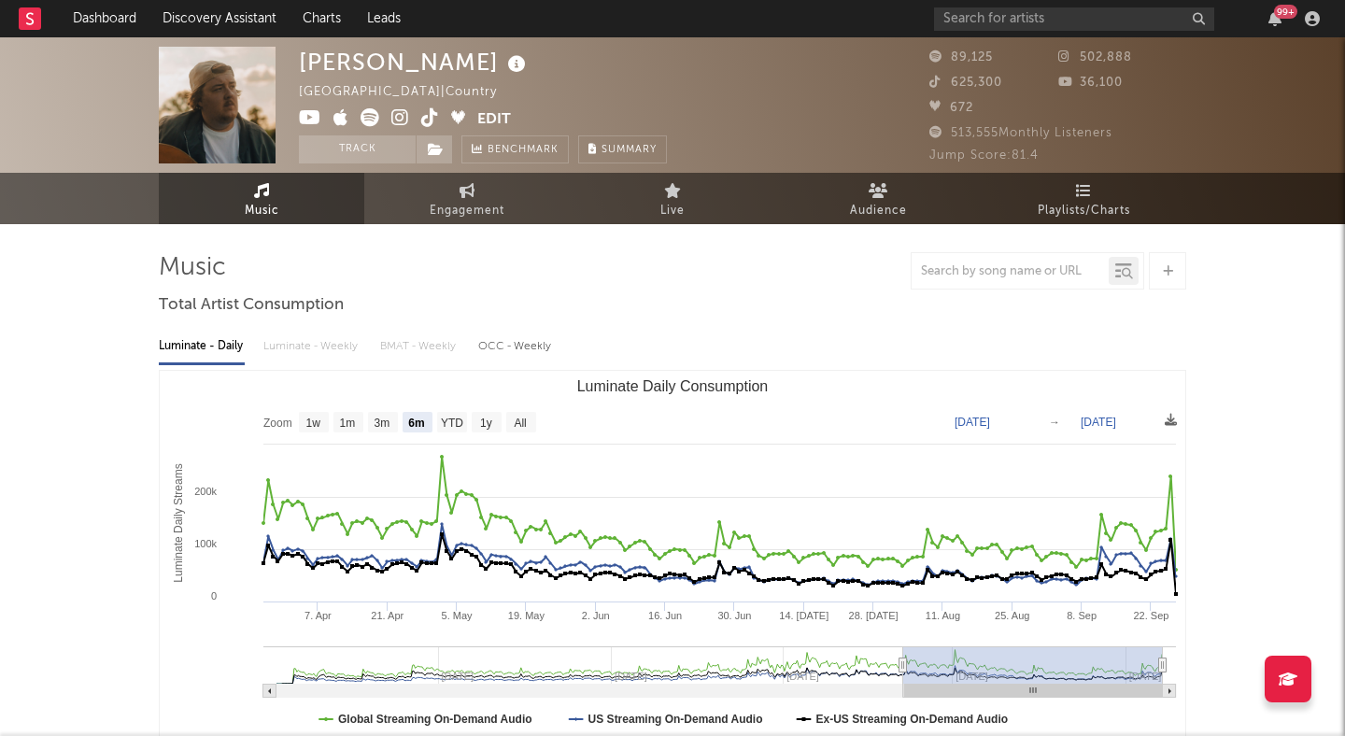
click at [405, 115] on icon at bounding box center [400, 117] width 18 height 19
click at [526, 37] on div "Gareth United Kingdom | Country Edit Track Benchmark Summary 89,125 502,888 625…" at bounding box center [672, 104] width 1345 height 135
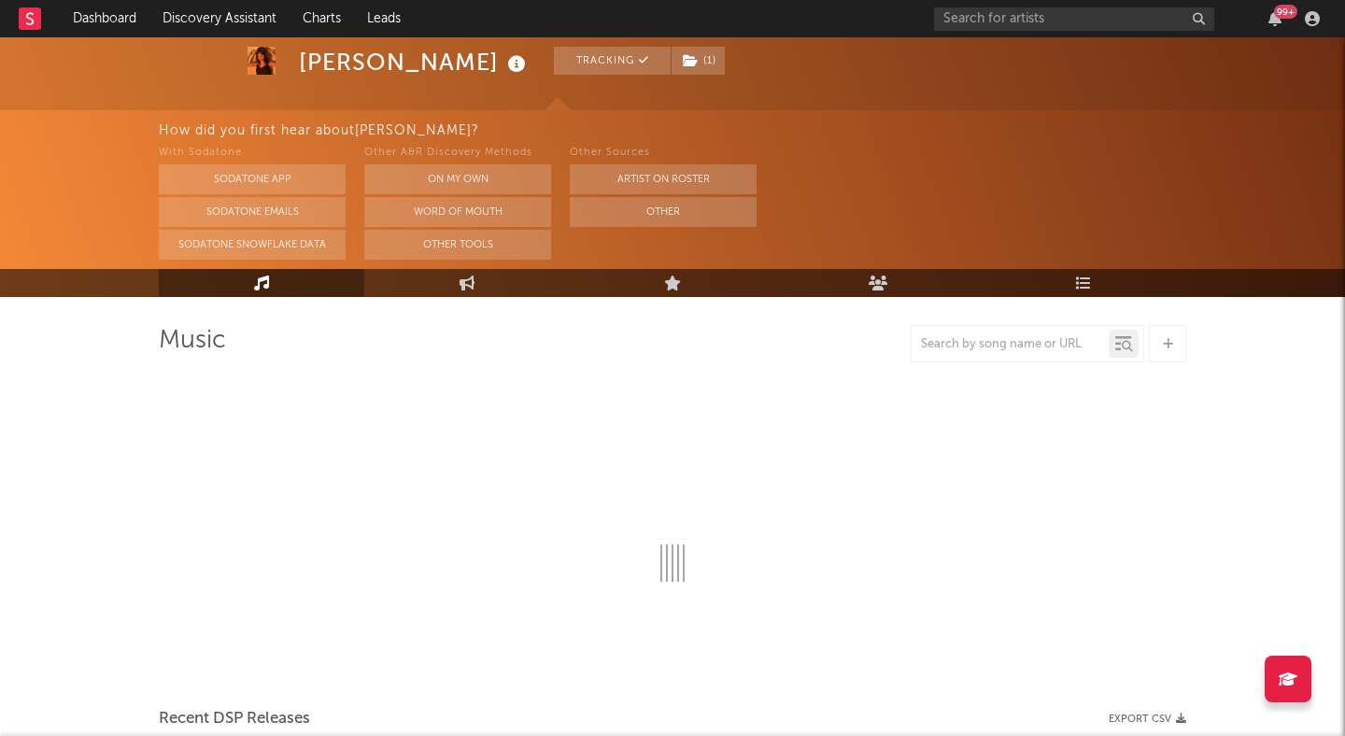
scroll to position [72, 0]
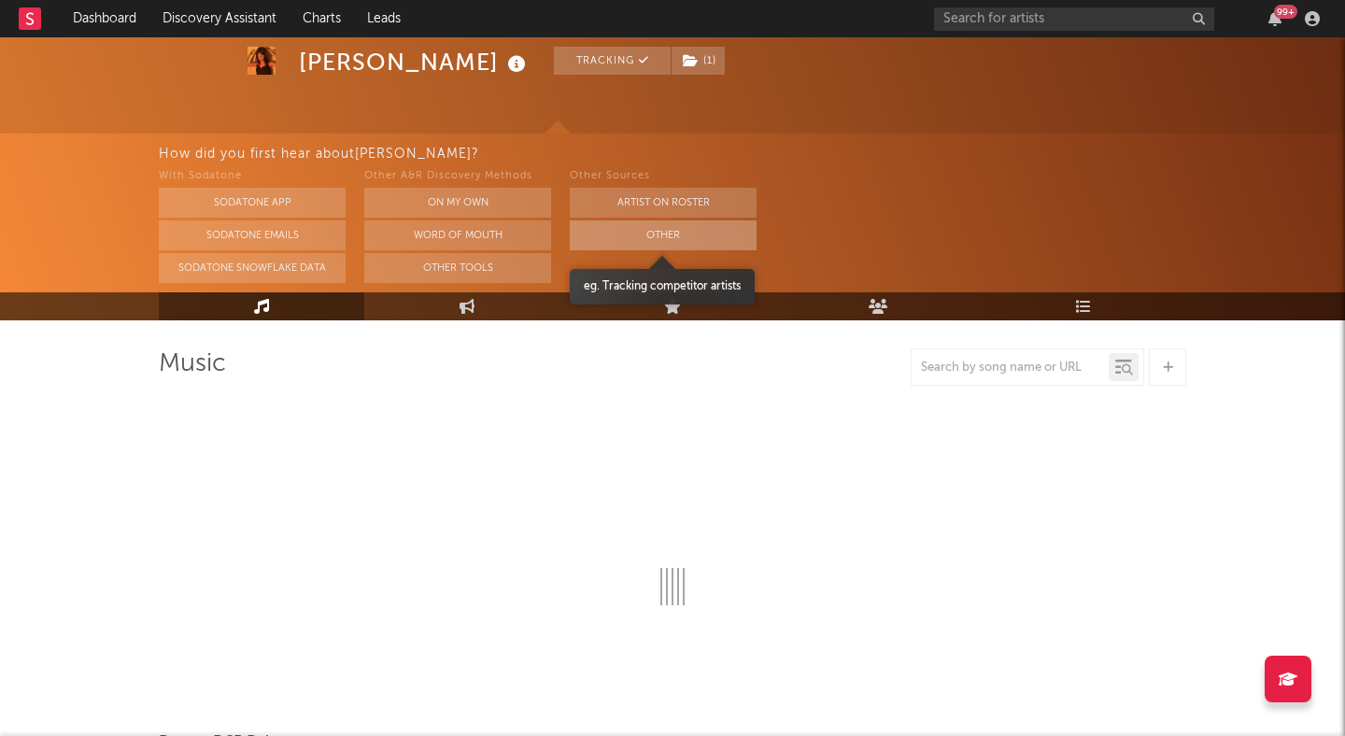
click at [592, 234] on button "Other" at bounding box center [663, 235] width 187 height 30
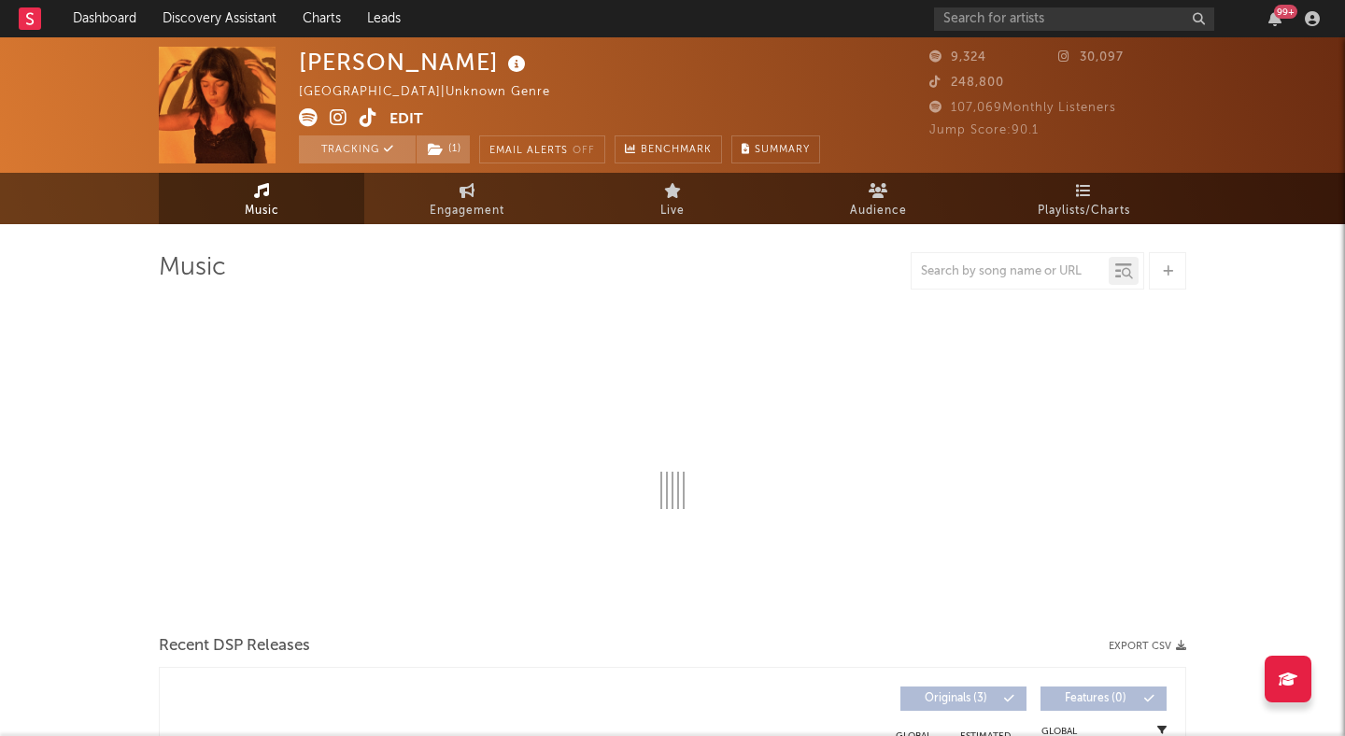
click at [373, 116] on icon at bounding box center [369, 117] width 18 height 19
select select "1w"
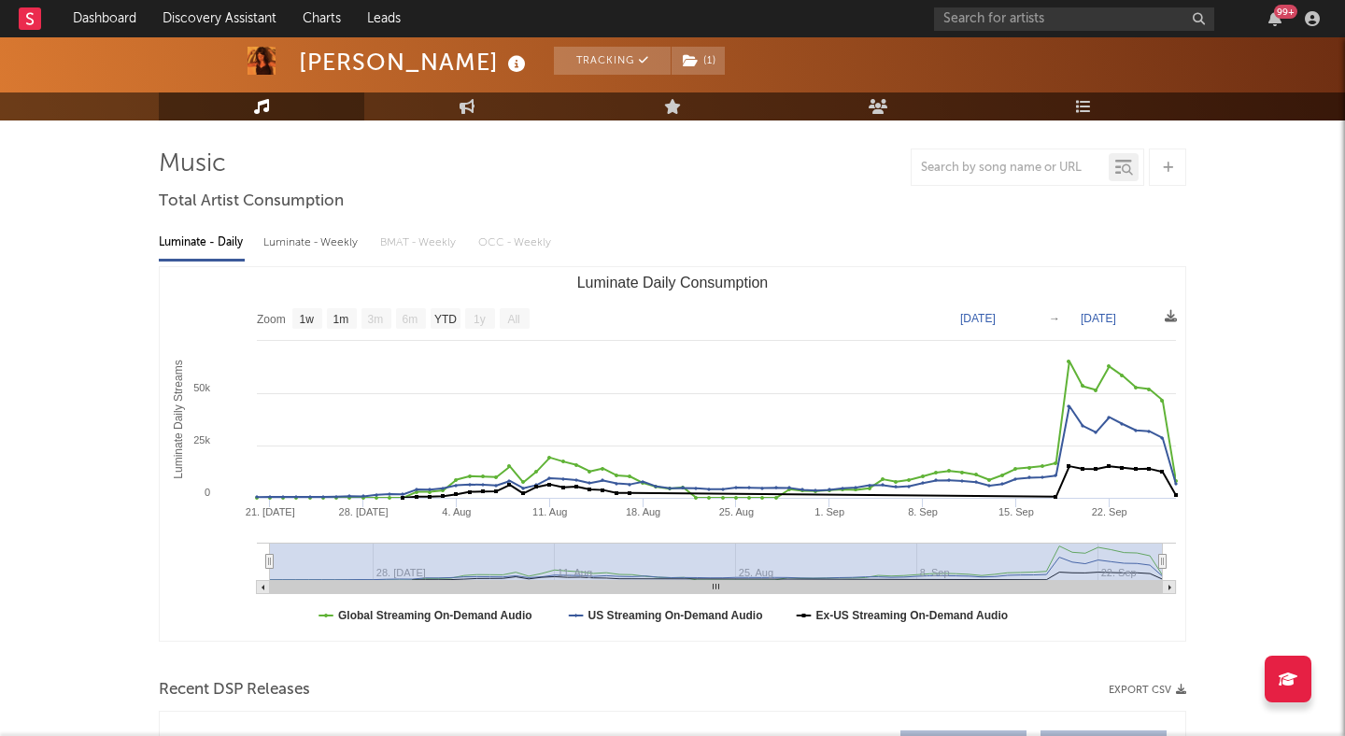
scroll to position [103, 0]
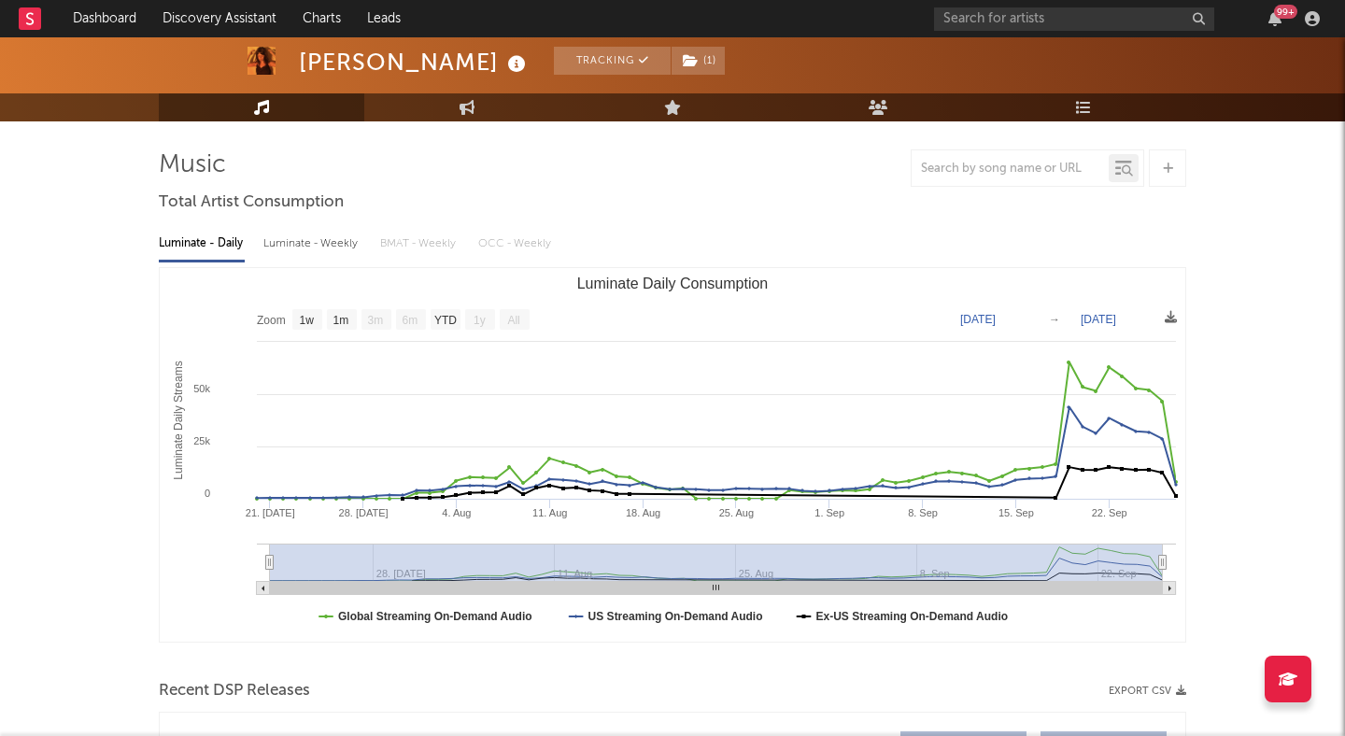
click at [315, 248] on div "Luminate - Weekly" at bounding box center [312, 244] width 98 height 32
select select "6m"
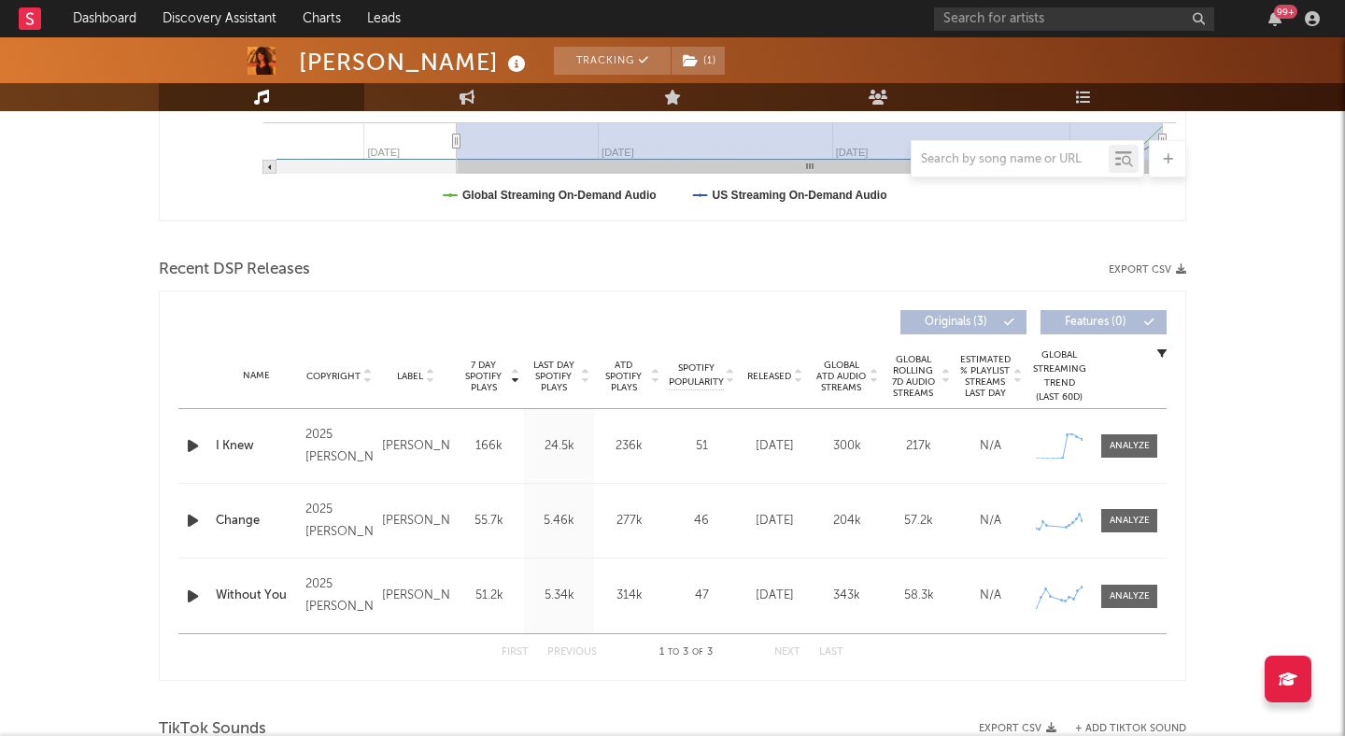
scroll to position [551, 0]
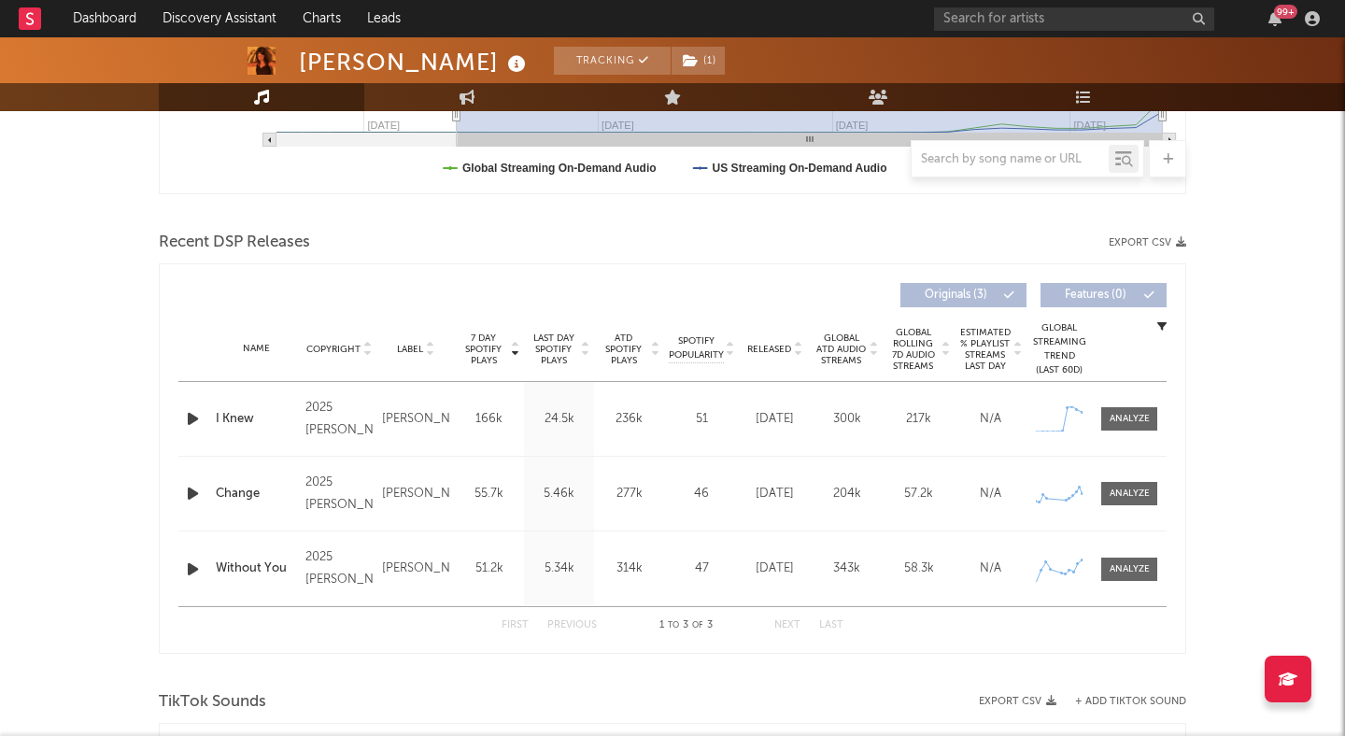
click at [794, 353] on icon at bounding box center [797, 352] width 9 height 7
click at [1129, 421] on div at bounding box center [1130, 419] width 40 height 14
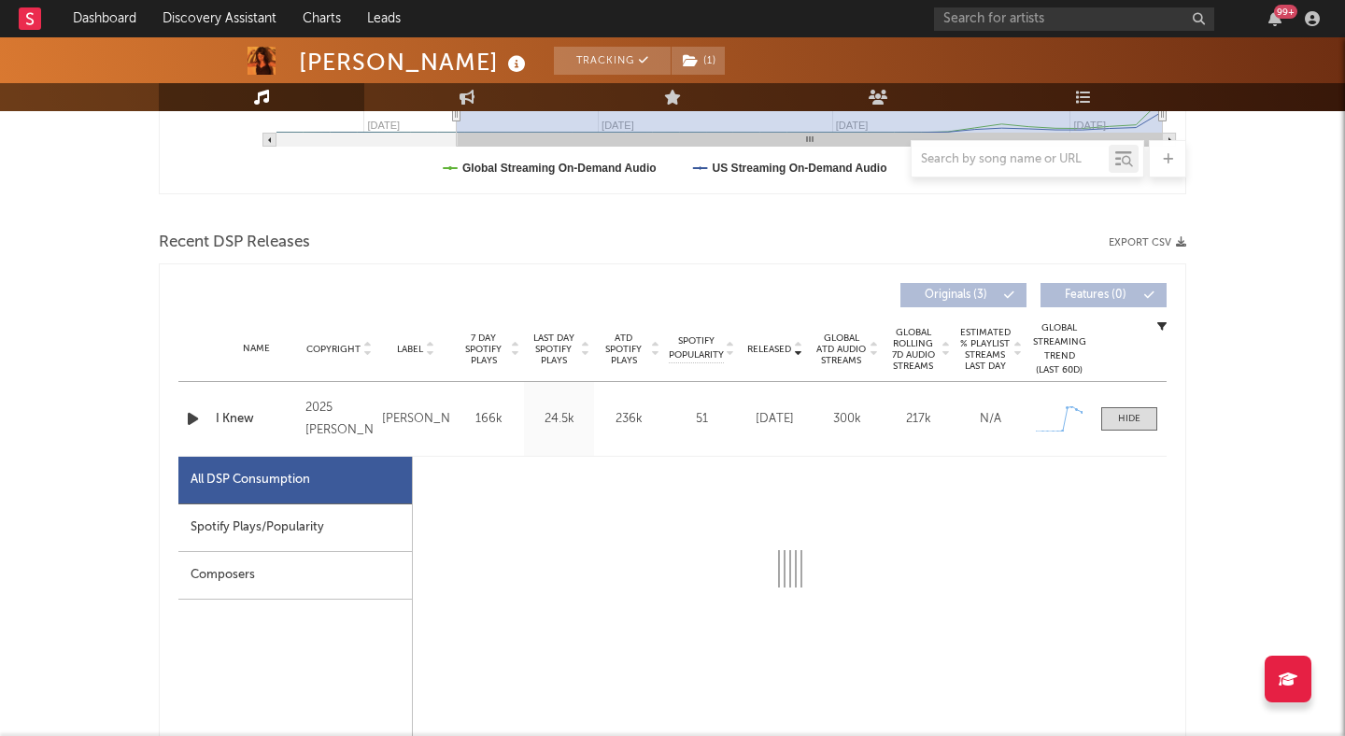
select select "1w"
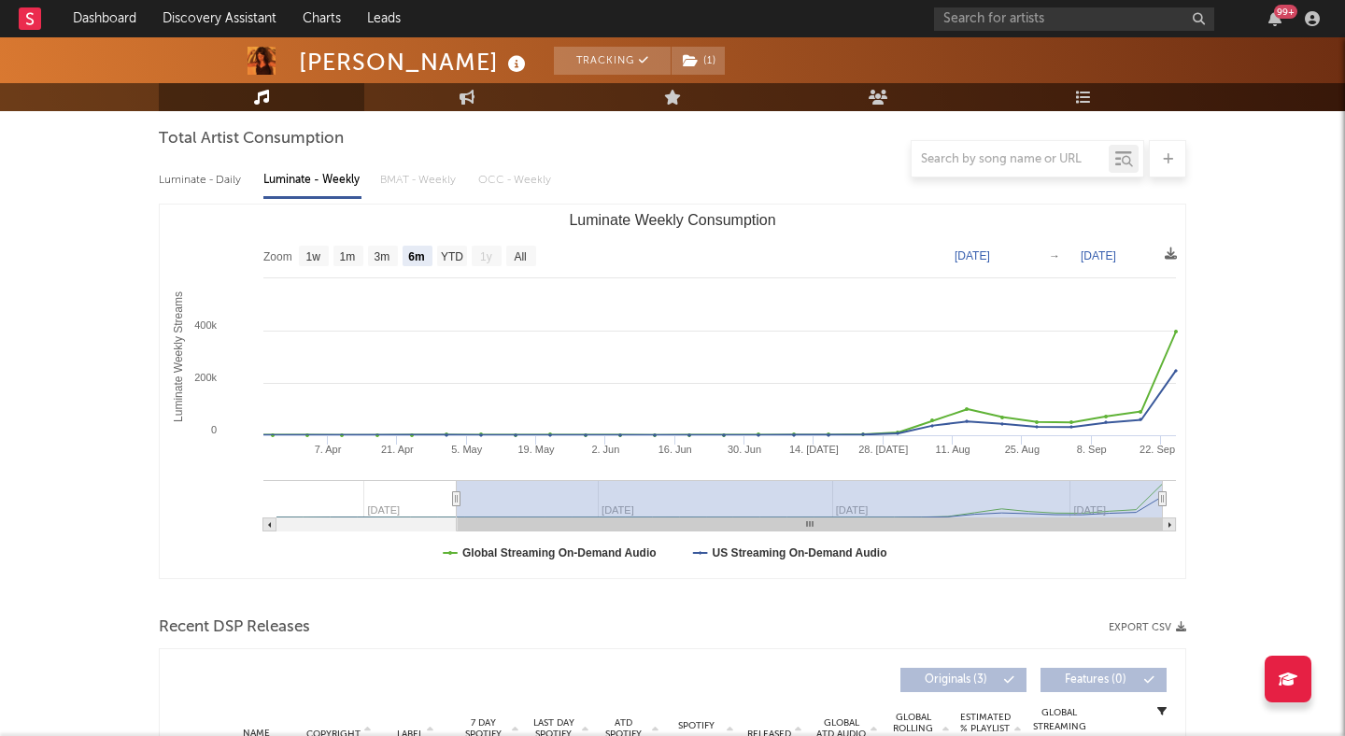
scroll to position [0, 0]
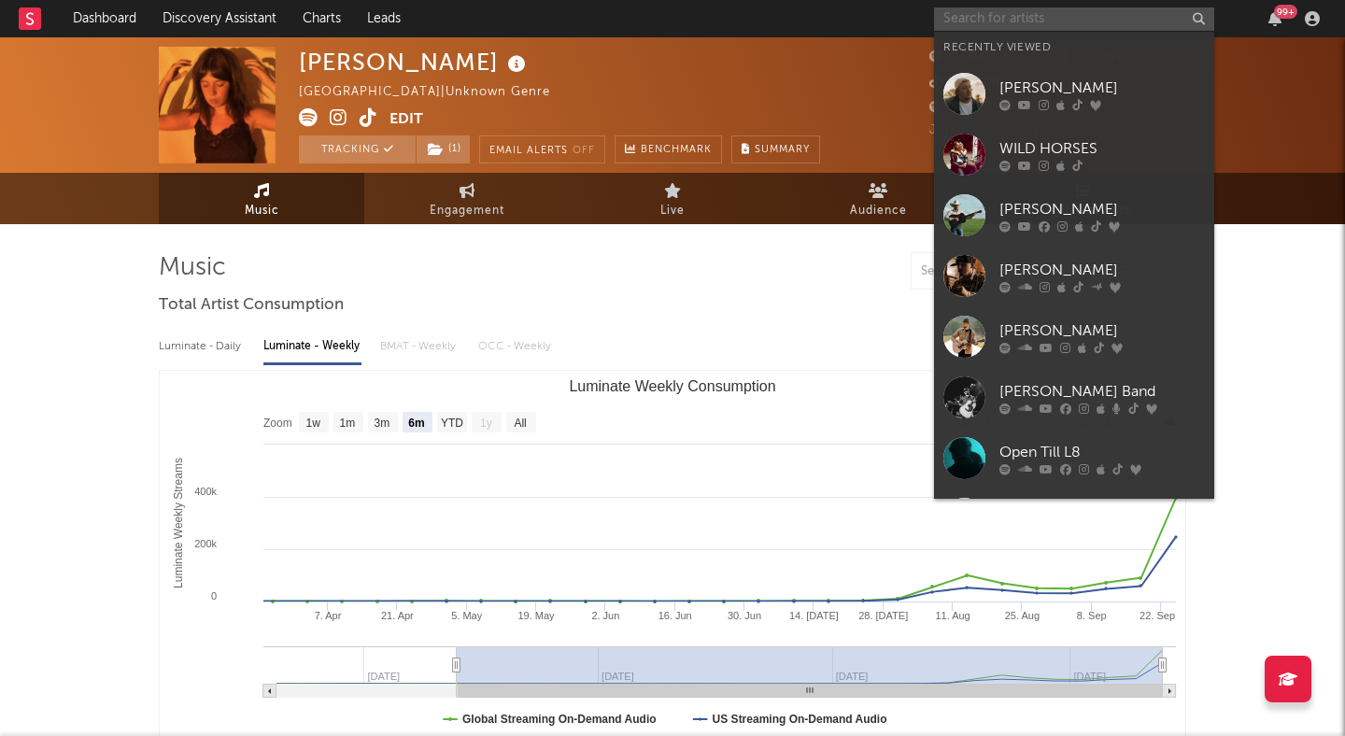
click at [1020, 14] on input "text" at bounding box center [1074, 18] width 280 height 23
type input "w"
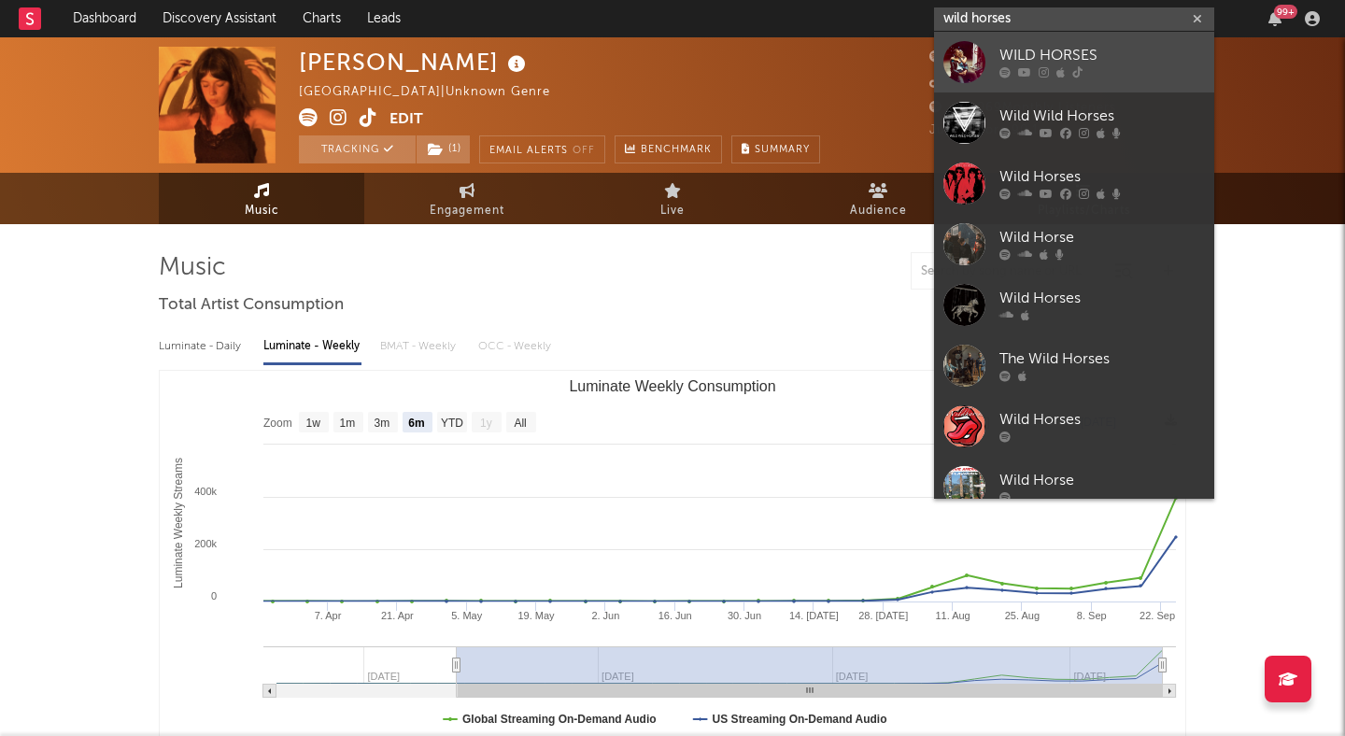
type input "wild horses"
click at [1071, 56] on div "WILD HORSES" at bounding box center [1103, 56] width 206 height 22
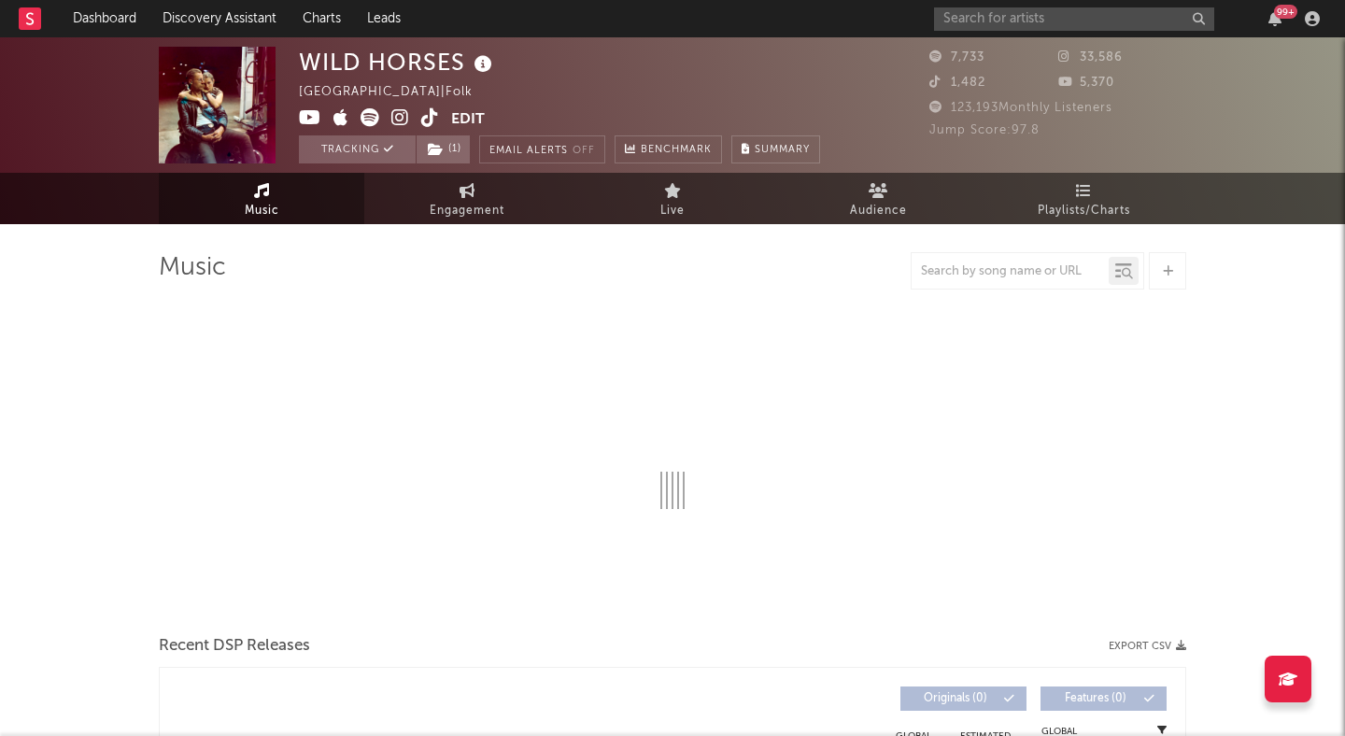
select select "6m"
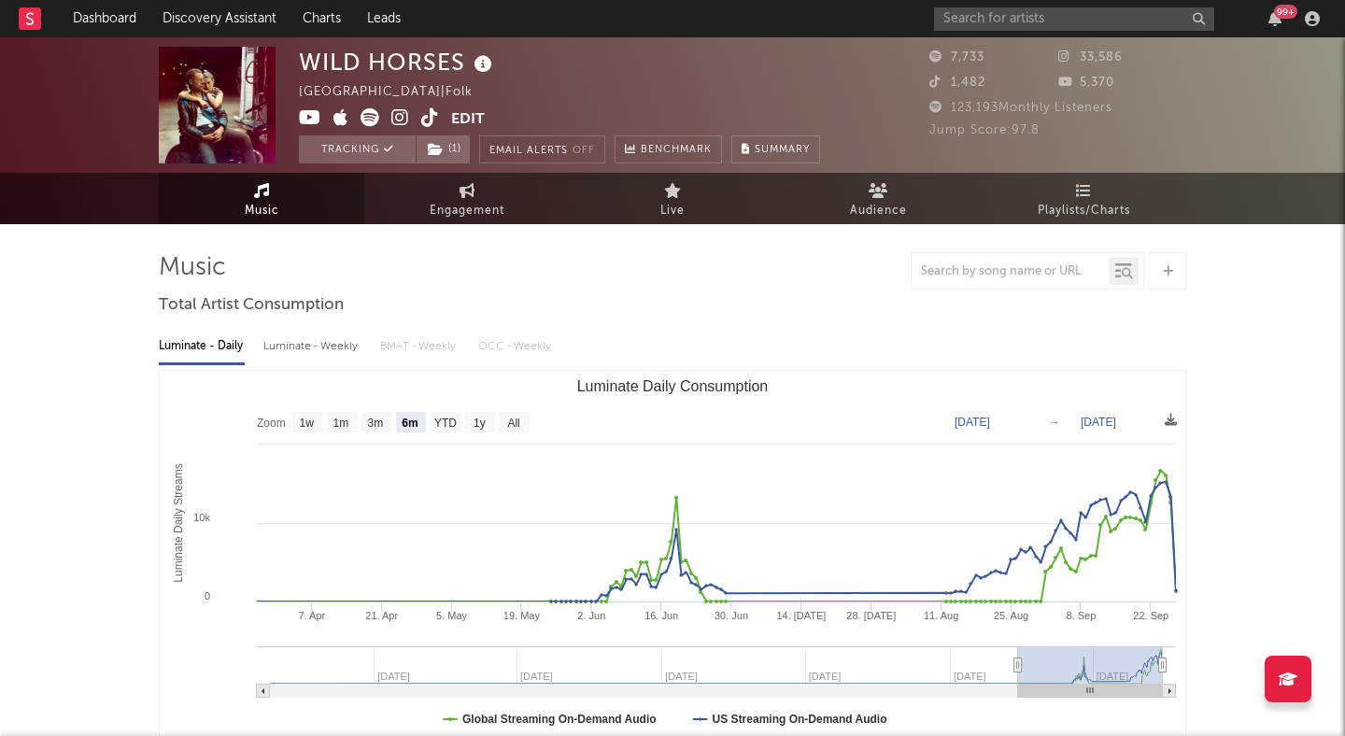
click at [306, 116] on icon at bounding box center [310, 117] width 22 height 19
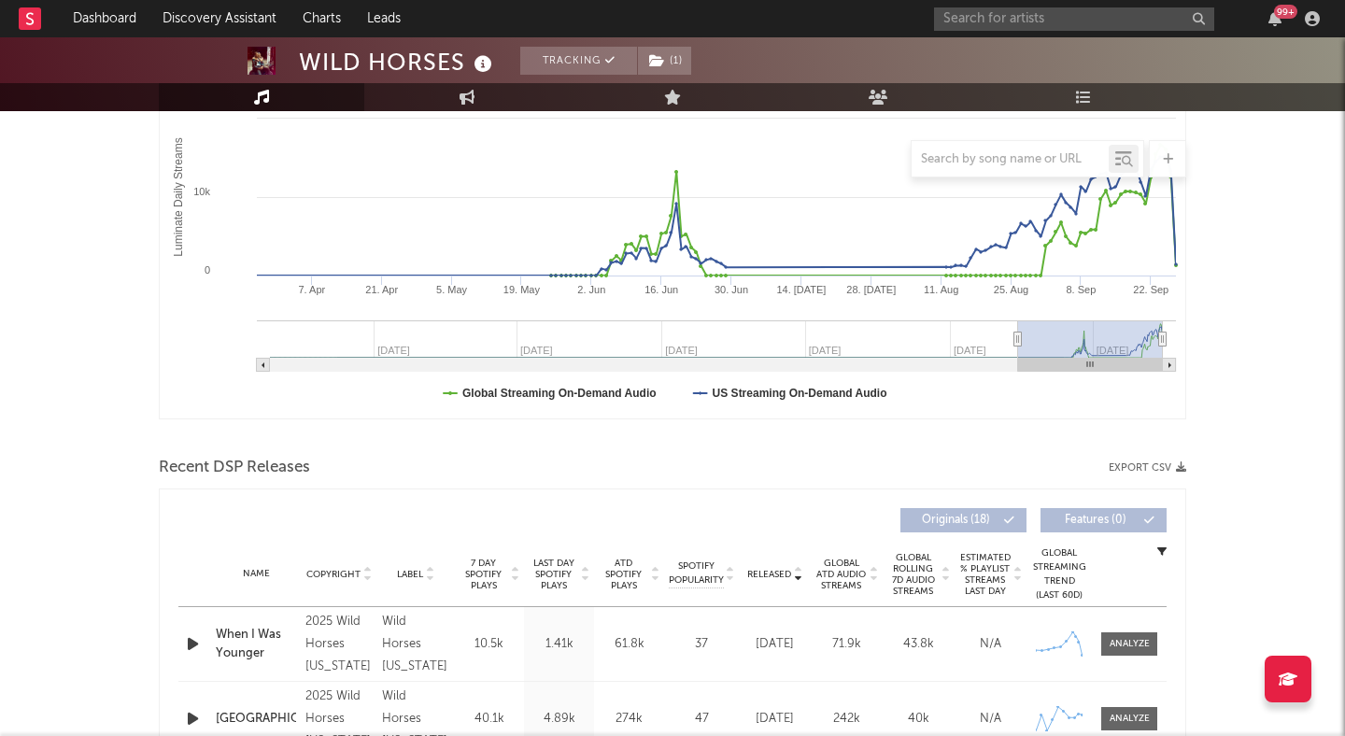
scroll to position [343, 0]
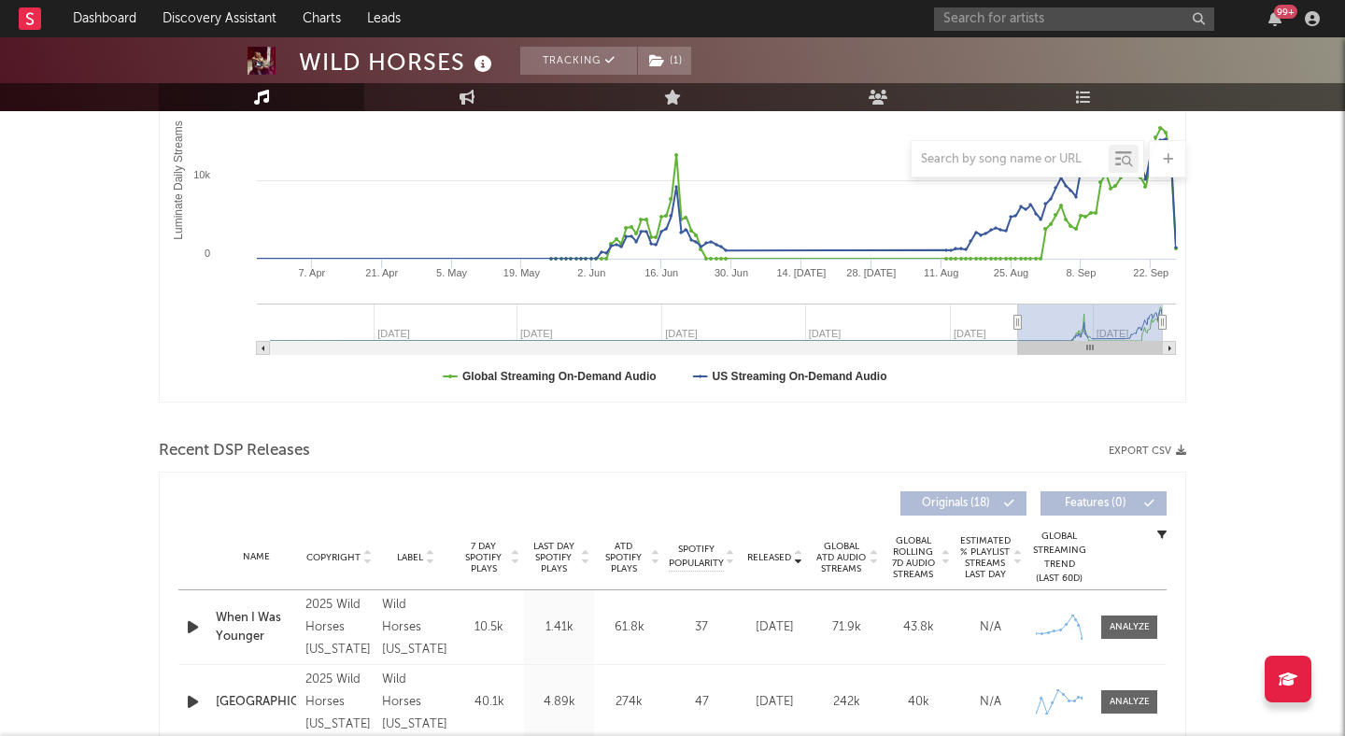
click at [329, 631] on div "2025 Wild Horses Minnesota" at bounding box center [339, 627] width 67 height 67
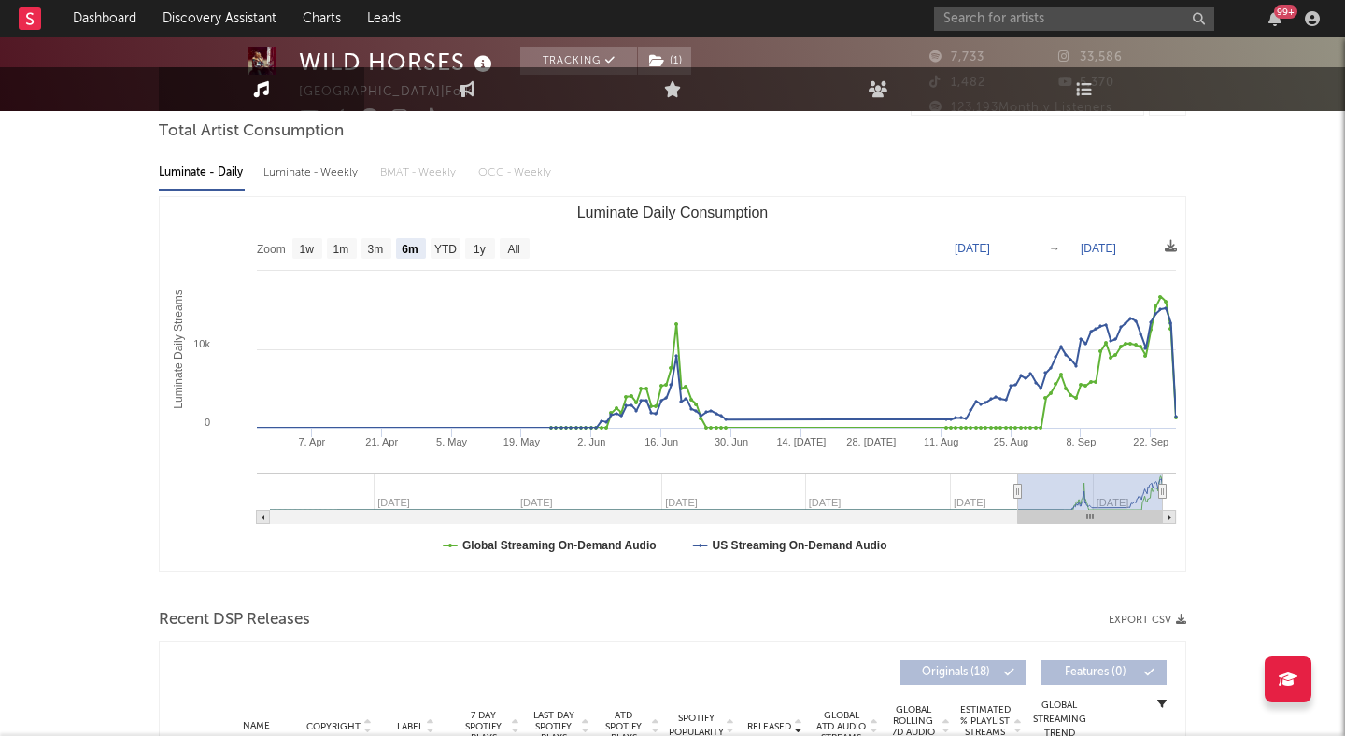
scroll to position [0, 0]
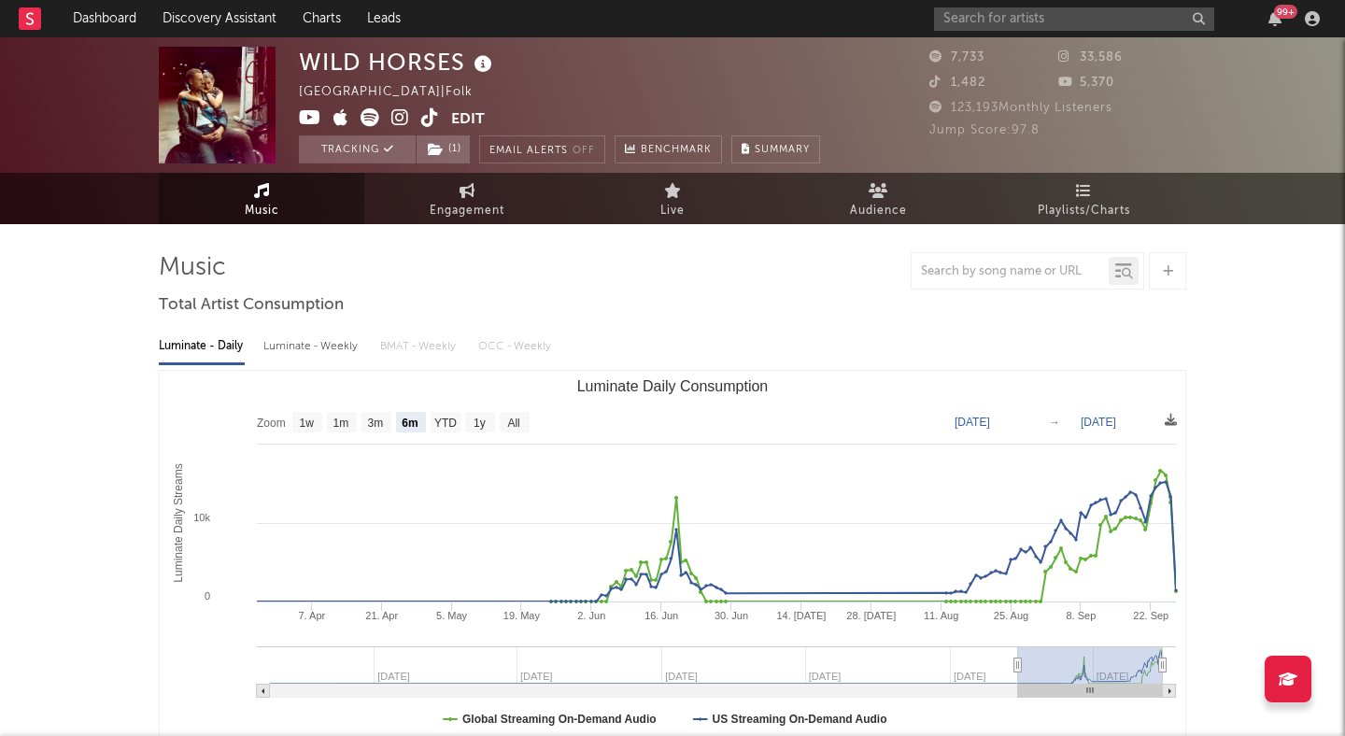
click at [405, 117] on icon at bounding box center [400, 117] width 18 height 19
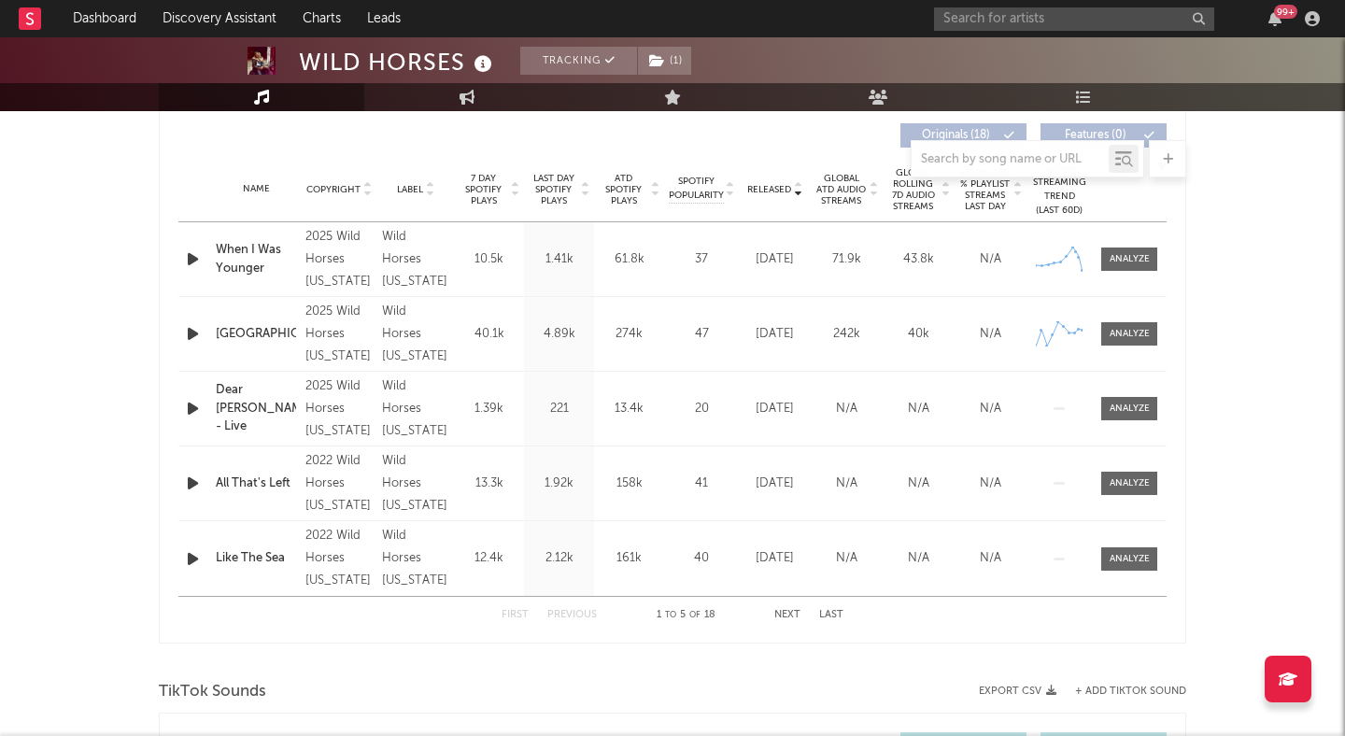
scroll to position [682, 0]
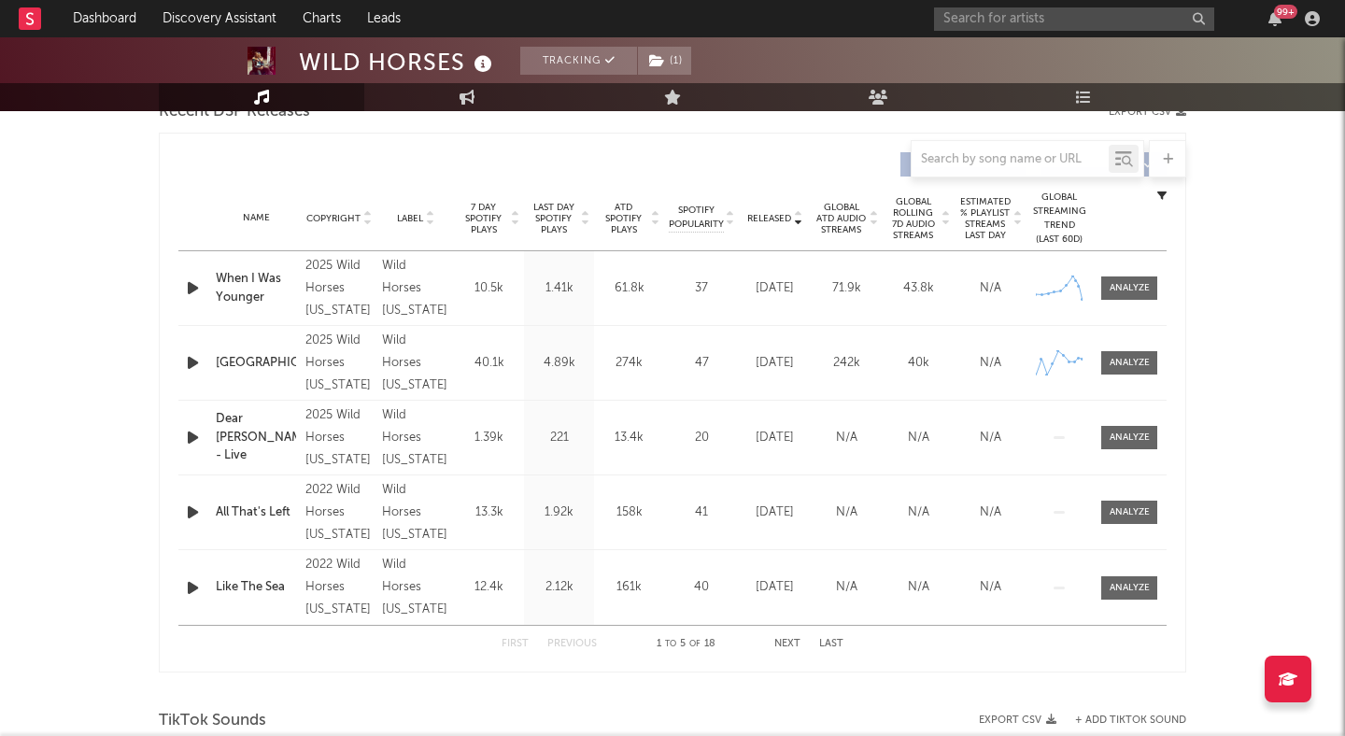
click at [353, 366] on div "2025 Wild Horses Minnesota" at bounding box center [339, 363] width 67 height 67
click at [320, 343] on div "2025 Wild Horses Minnesota" at bounding box center [339, 363] width 67 height 67
click at [263, 360] on div "Sioux Falls" at bounding box center [256, 363] width 80 height 19
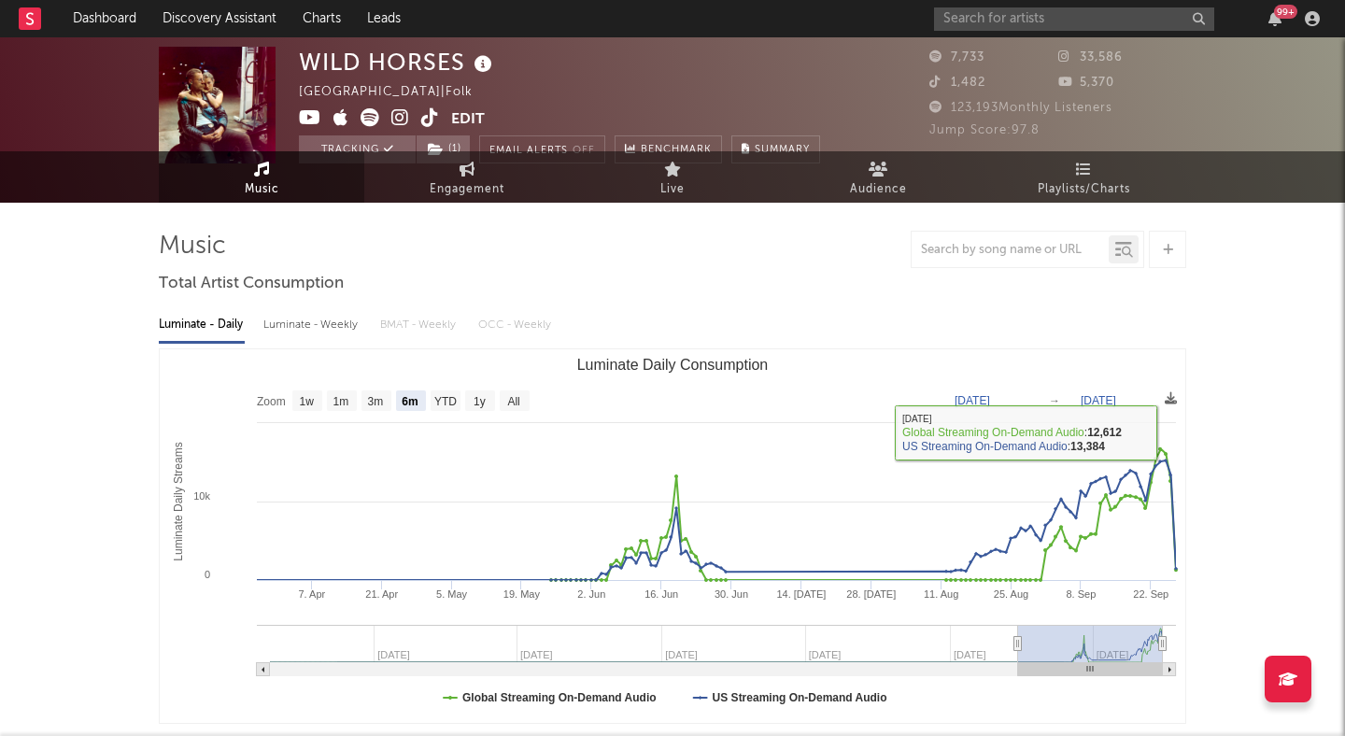
scroll to position [0, 0]
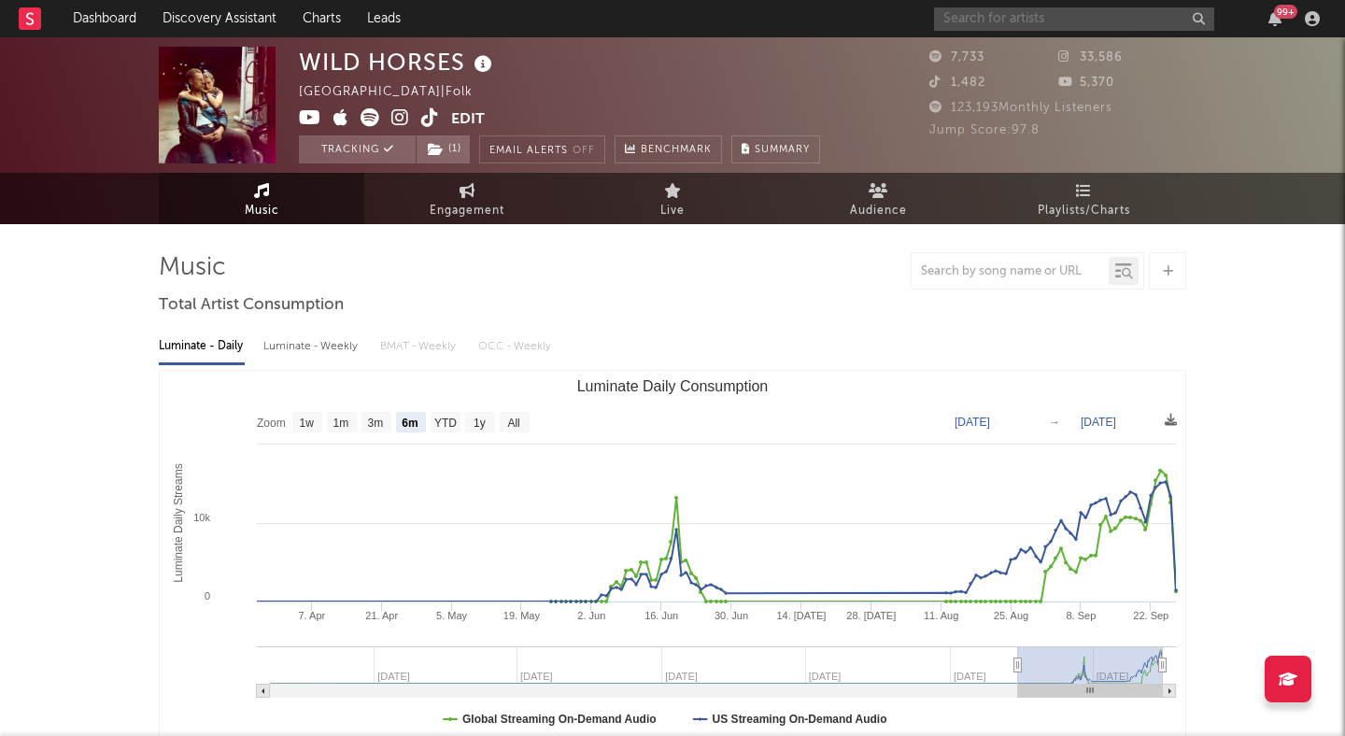
click at [971, 28] on input "text" at bounding box center [1074, 18] width 280 height 23
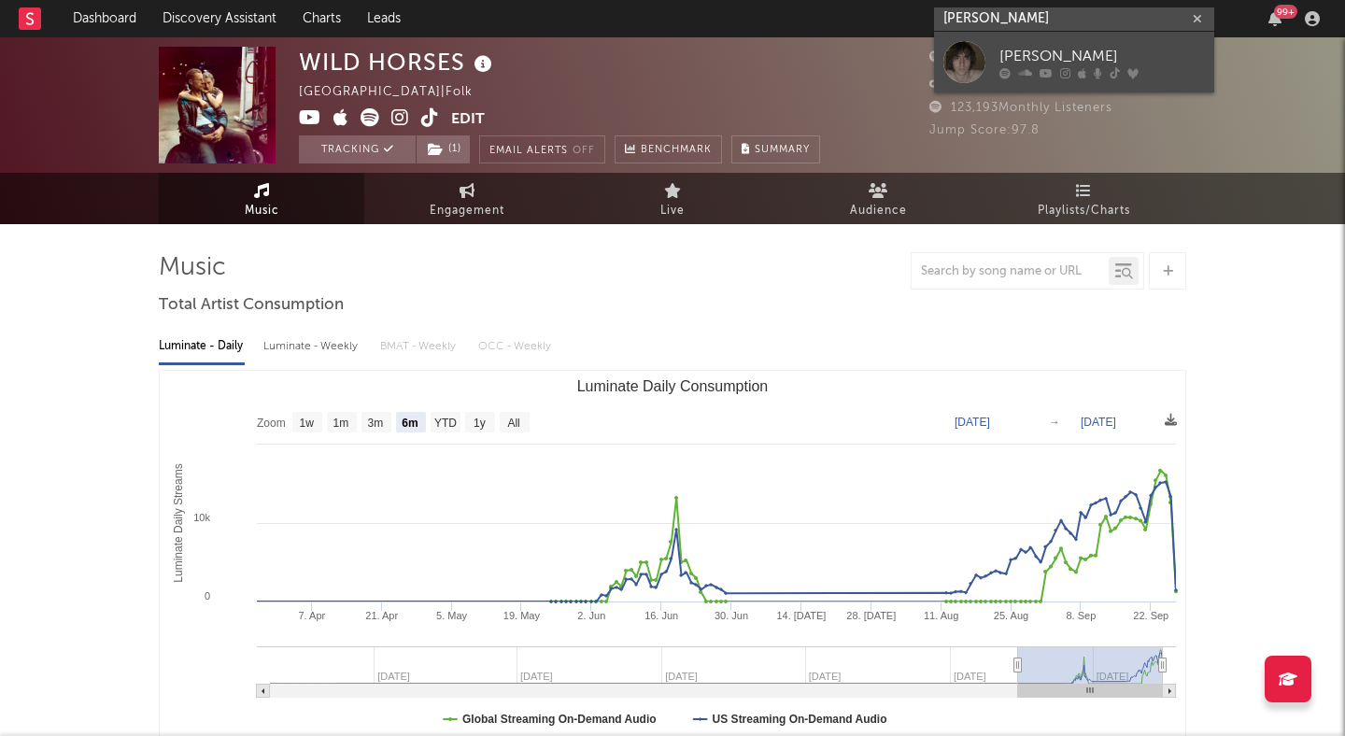
type input "cameron win"
click at [1023, 40] on link "[PERSON_NAME]" at bounding box center [1074, 62] width 280 height 61
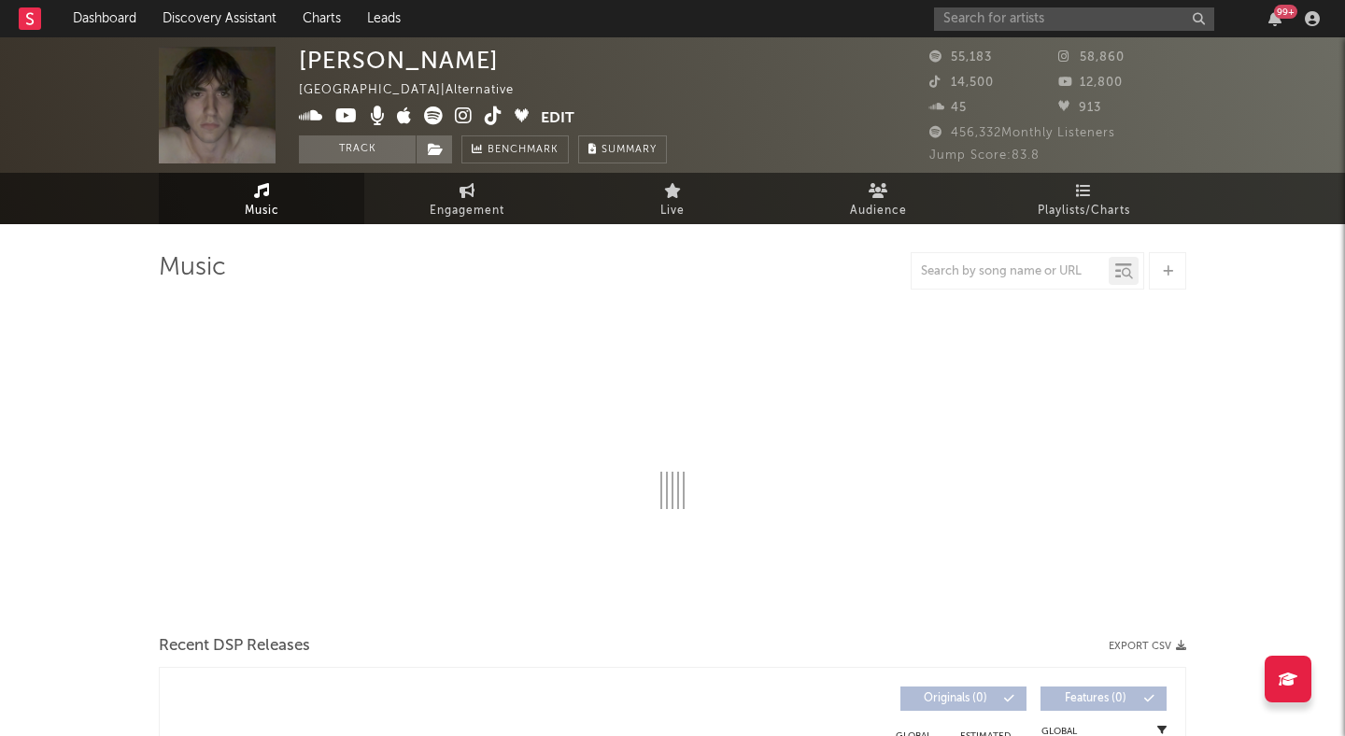
select select "6m"
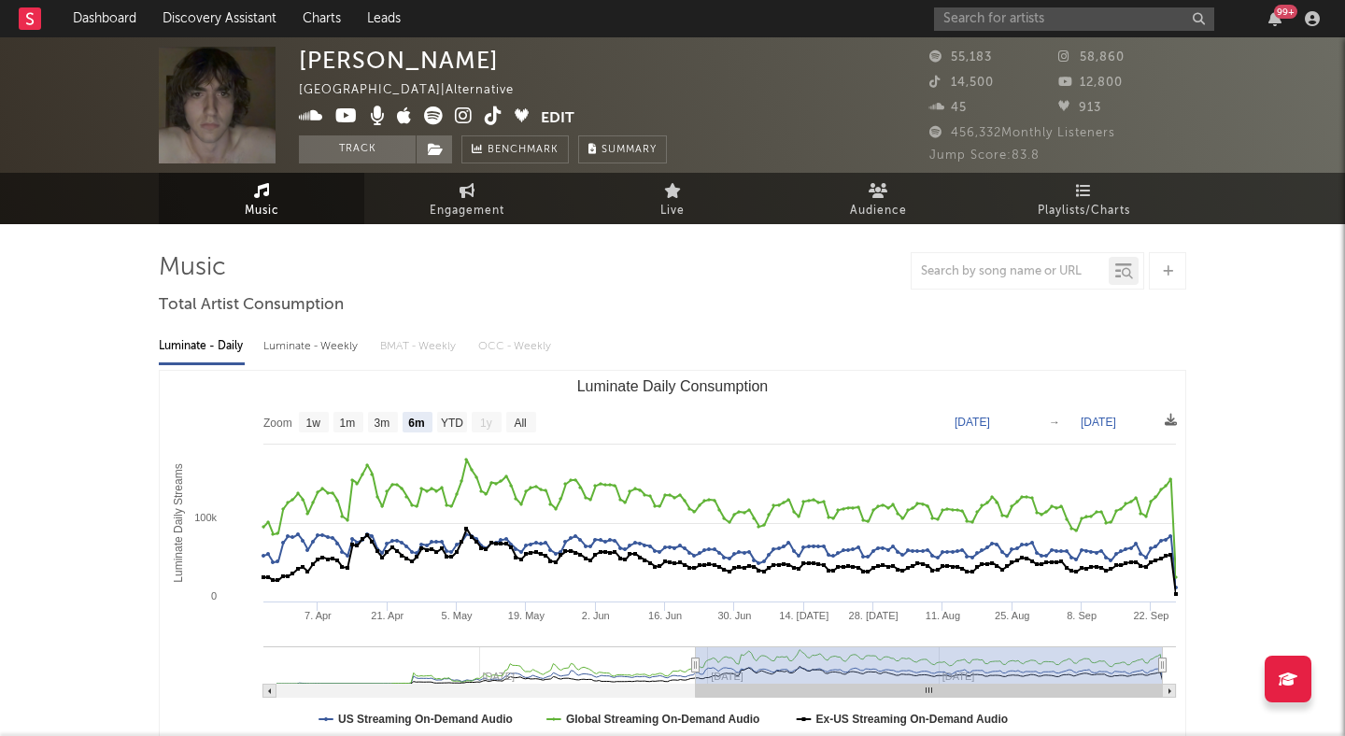
click at [460, 114] on icon at bounding box center [464, 116] width 18 height 19
click at [989, 18] on input "text" at bounding box center [1074, 18] width 280 height 23
type input "insignificant funds"
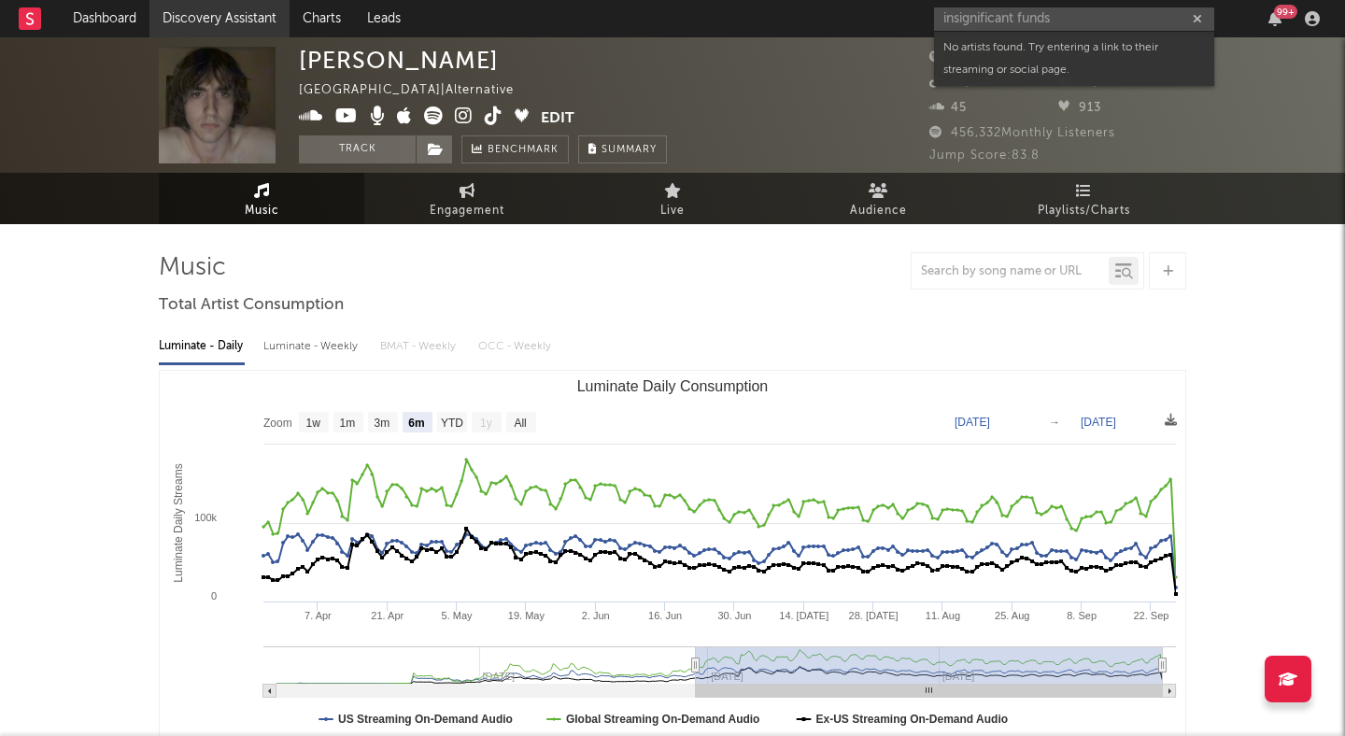
click at [250, 18] on link "Discovery Assistant" at bounding box center [219, 18] width 140 height 37
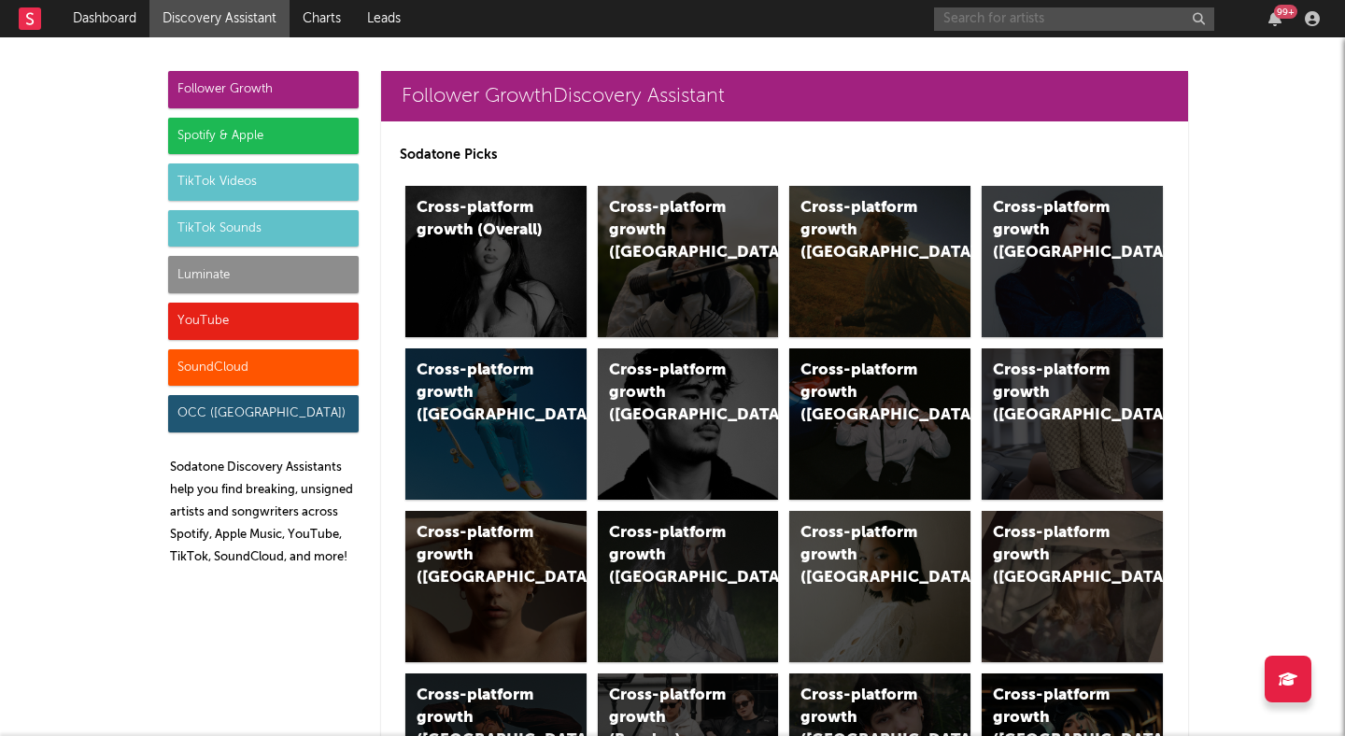
click at [1024, 15] on input "text" at bounding box center [1074, 18] width 280 height 23
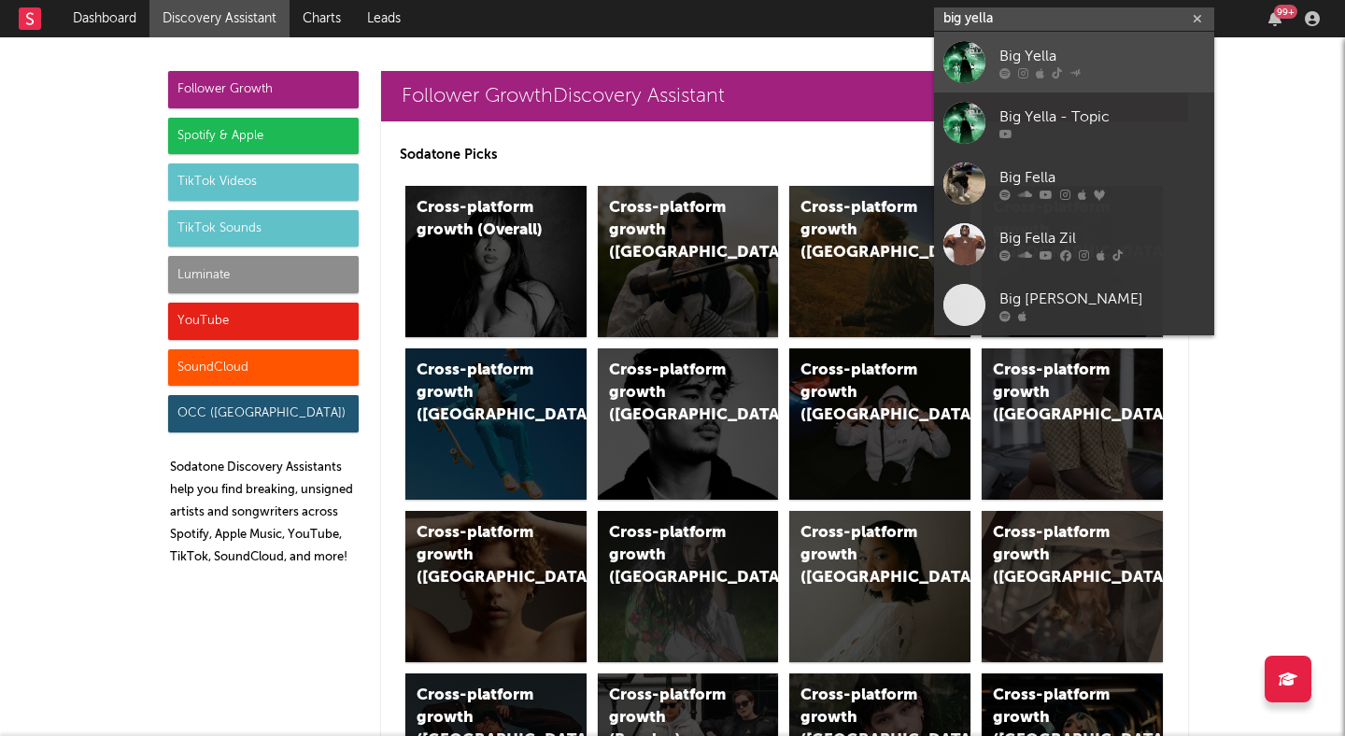
type input "big yella"
click at [1004, 51] on div "Big Yella" at bounding box center [1103, 56] width 206 height 22
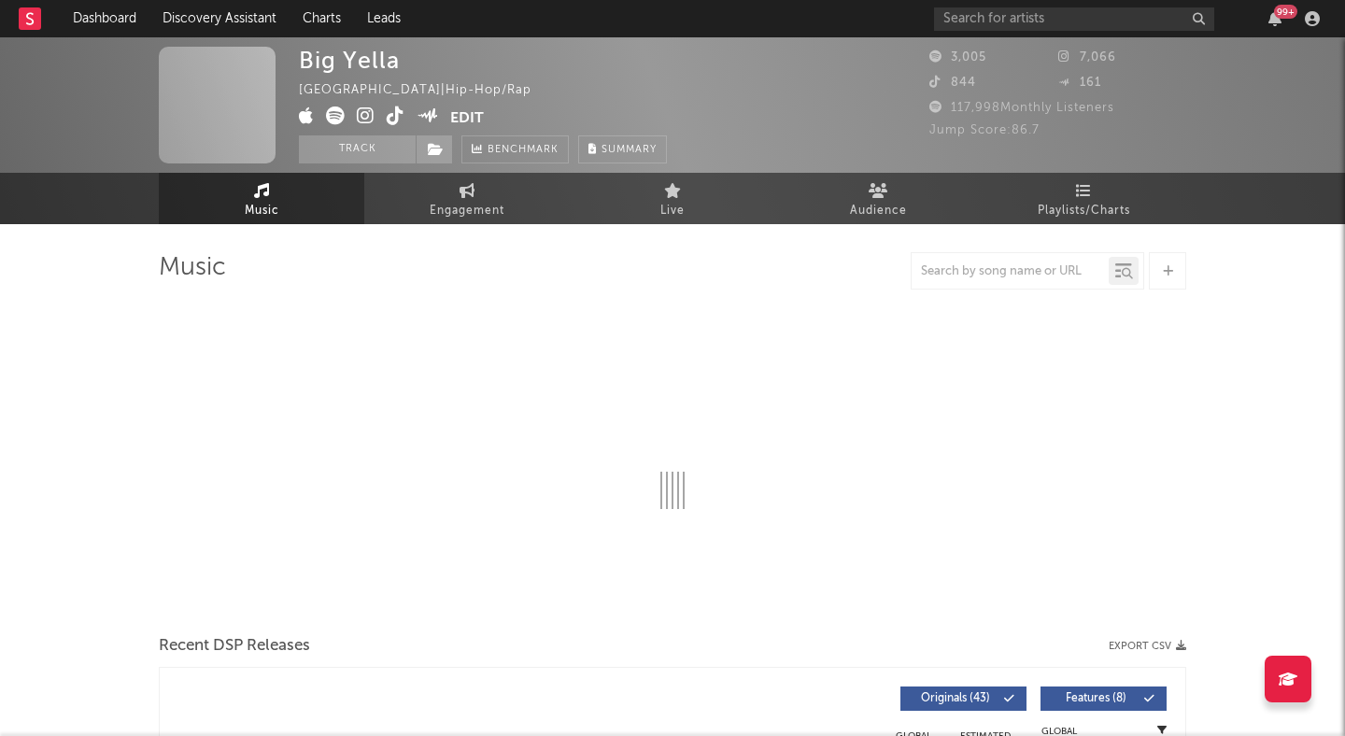
select select "1w"
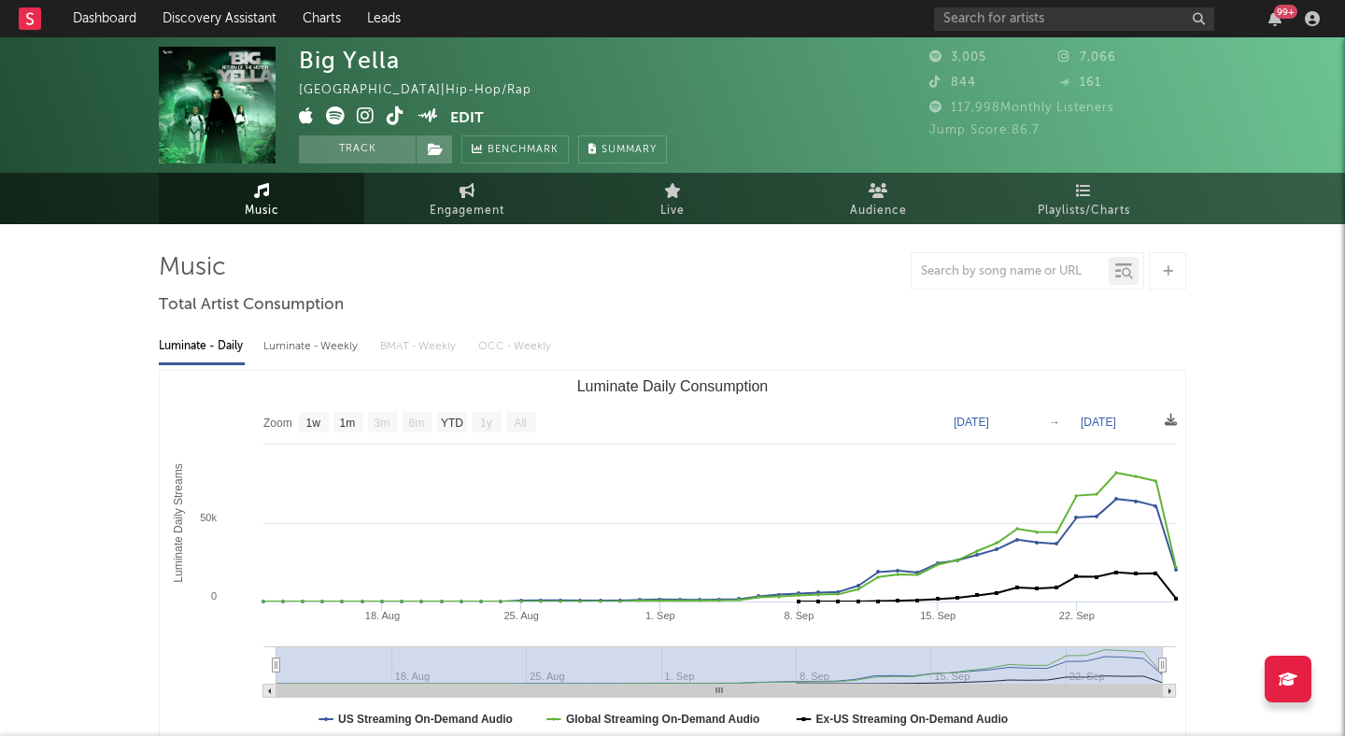
click at [354, 120] on span at bounding box center [374, 118] width 151 height 23
click at [364, 116] on icon at bounding box center [366, 116] width 18 height 19
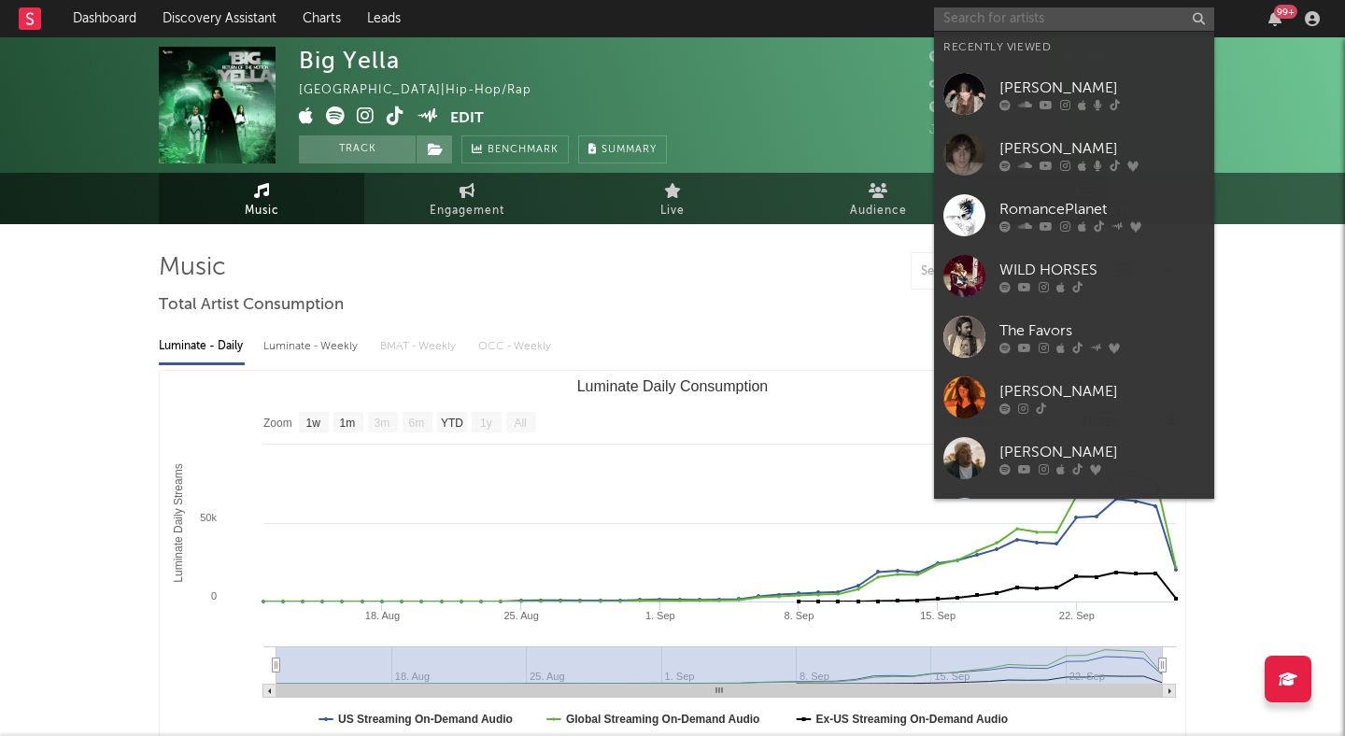
click at [1042, 12] on input "text" at bounding box center [1074, 18] width 280 height 23
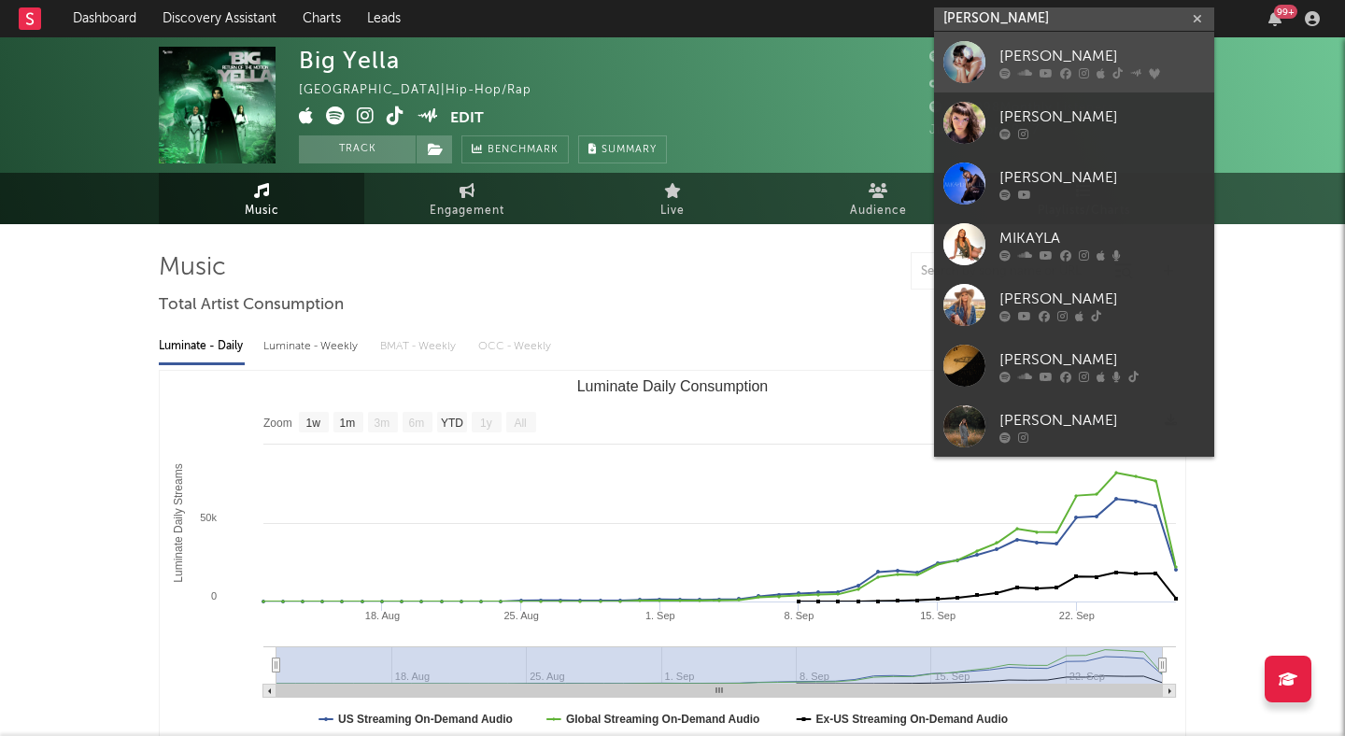
type input "mikayla g"
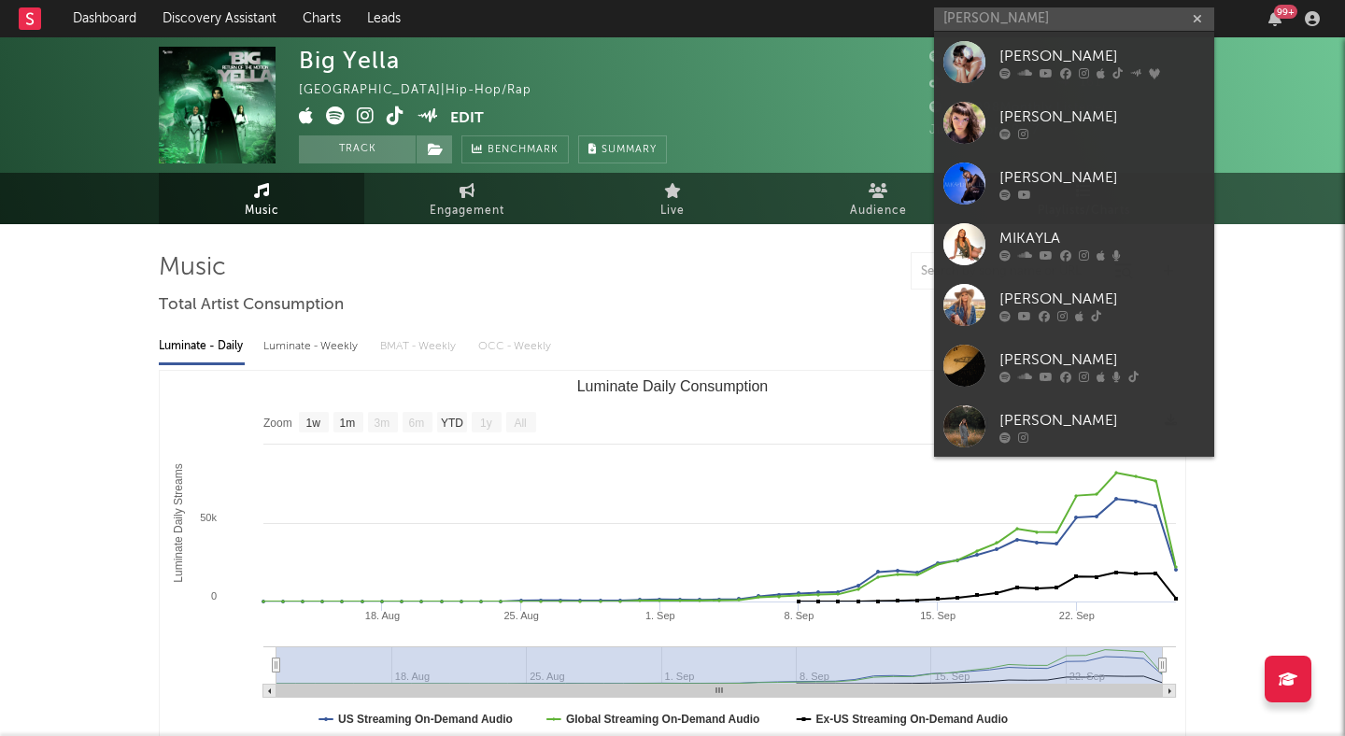
click at [1079, 45] on div "Mikayla Geier" at bounding box center [1103, 56] width 206 height 22
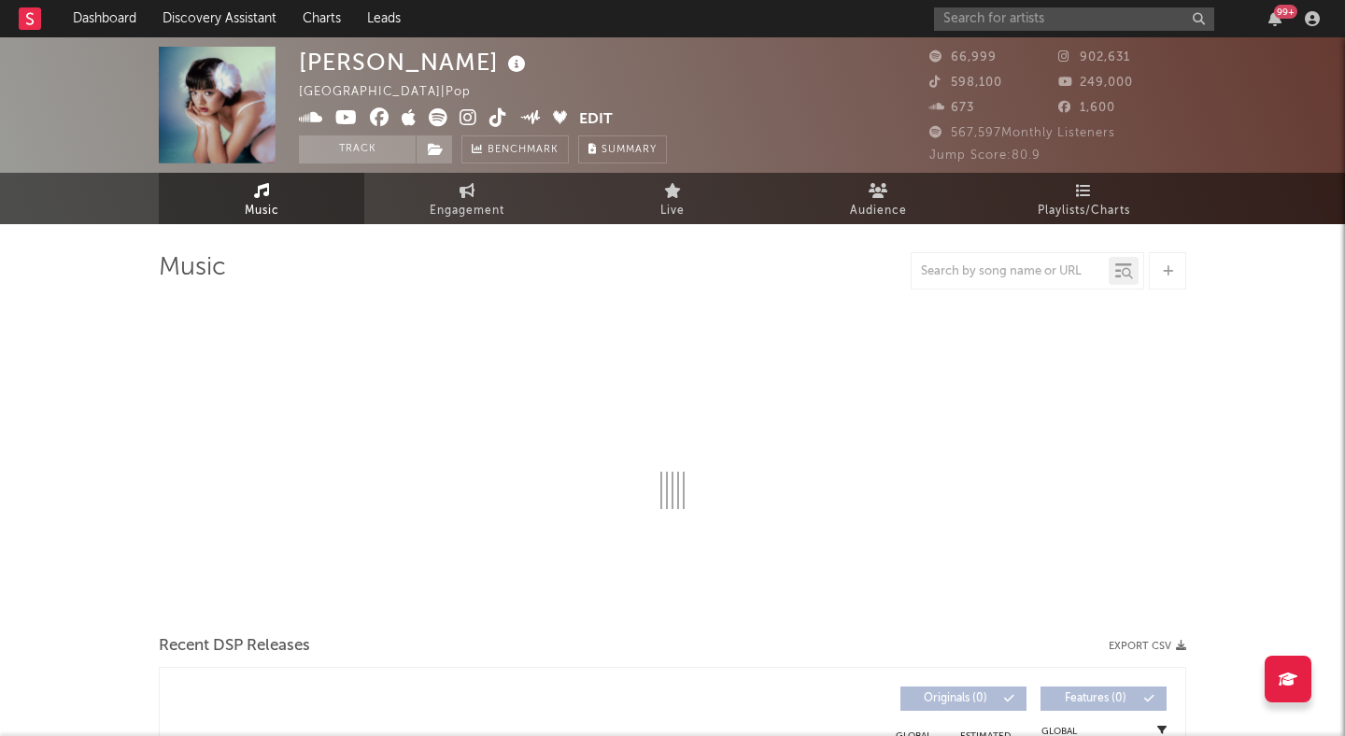
select select "6m"
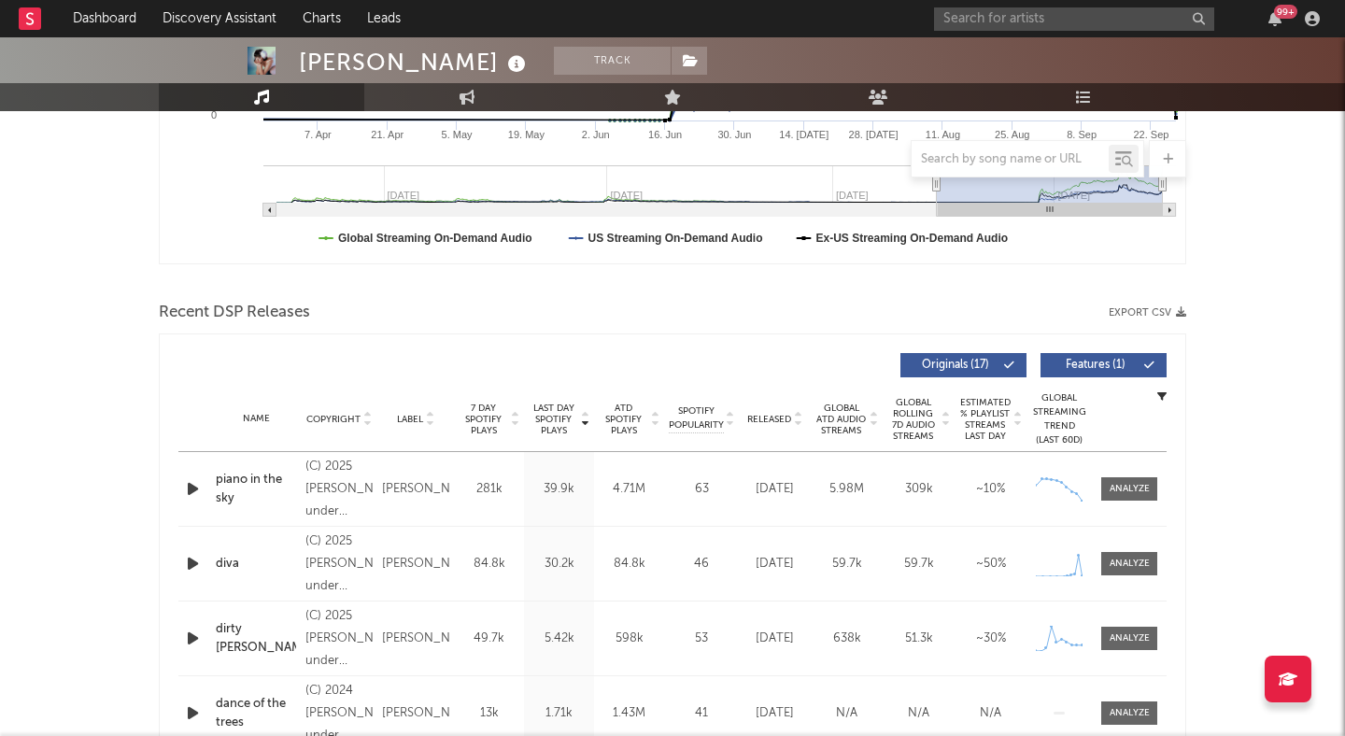
scroll to position [460, 0]
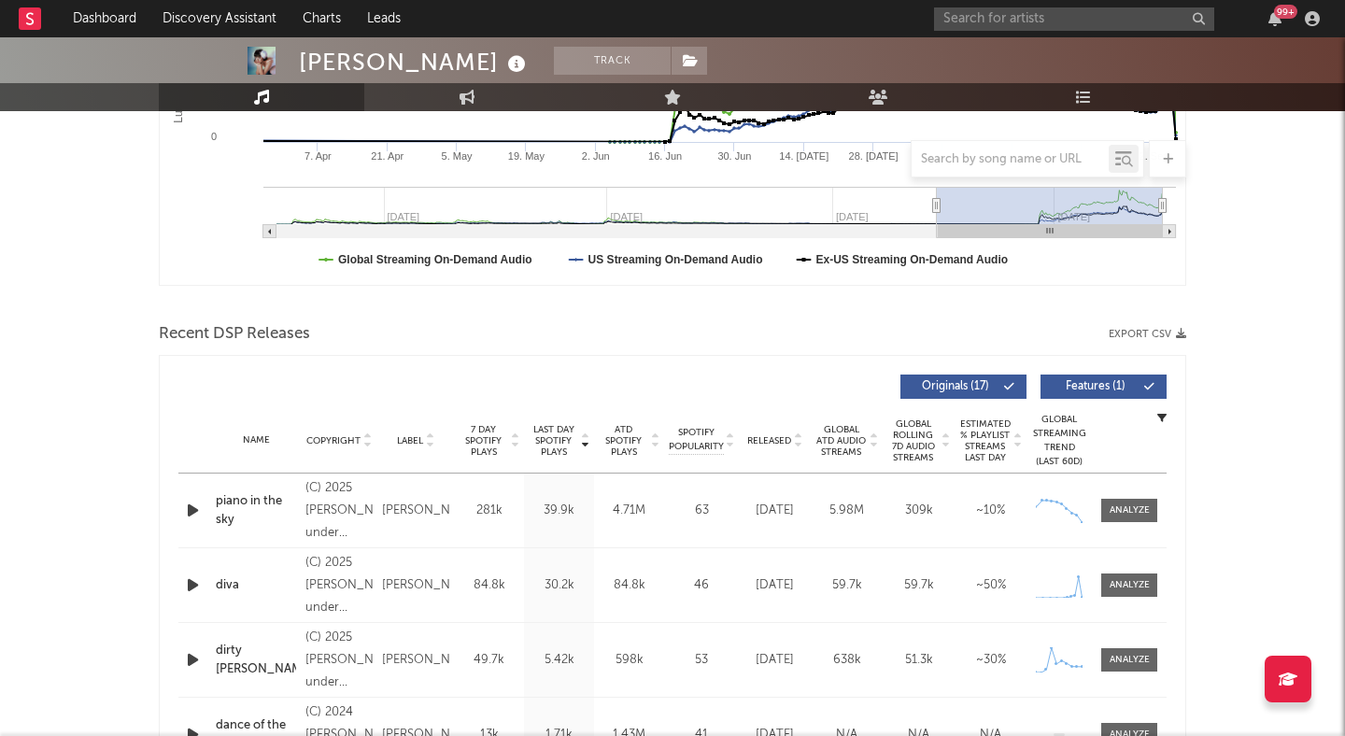
click at [796, 446] on icon at bounding box center [797, 444] width 9 height 7
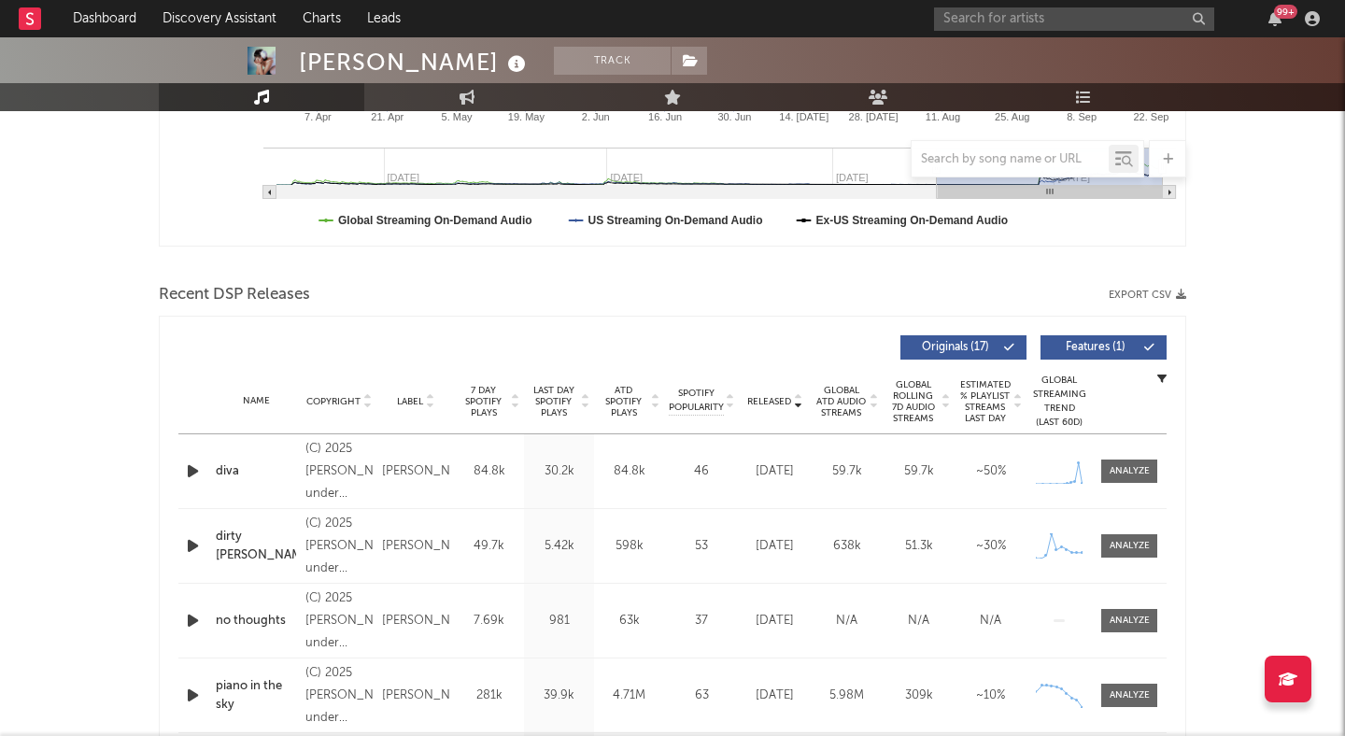
scroll to position [495, 0]
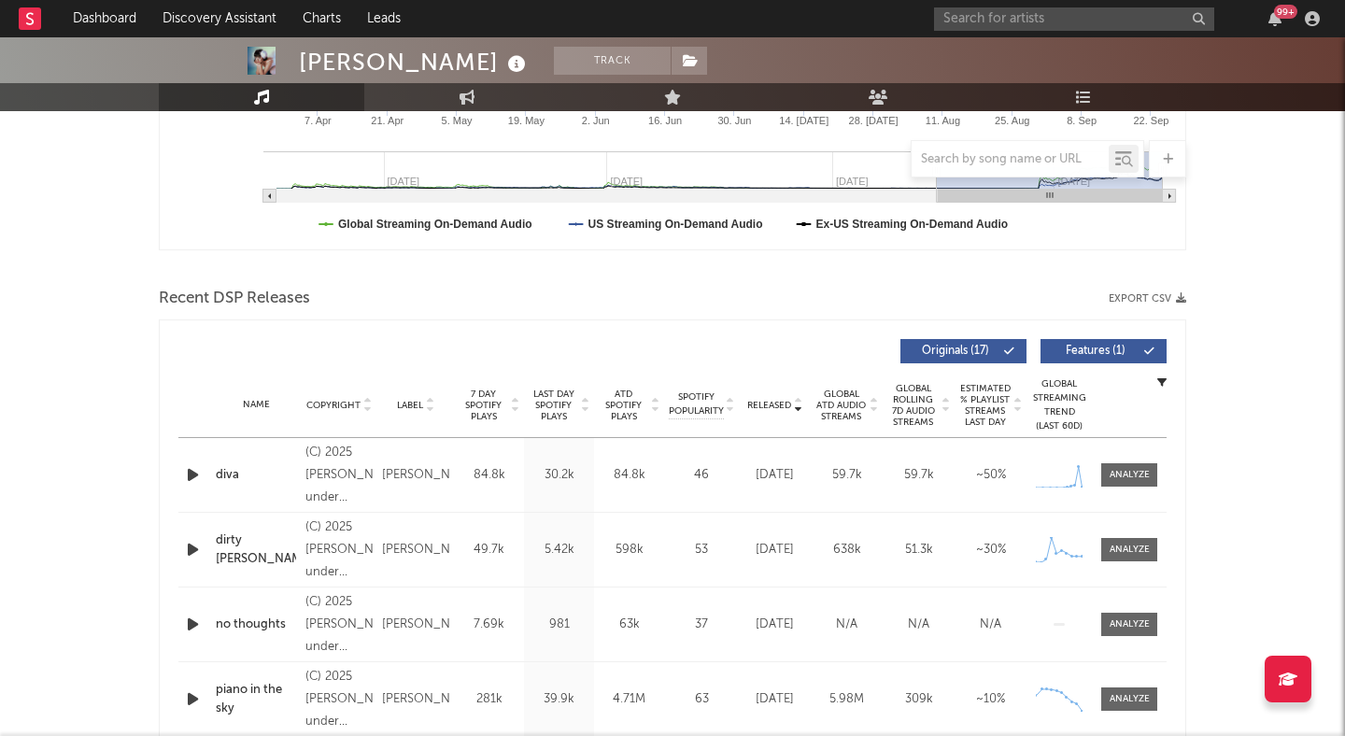
click at [182, 471] on div at bounding box center [194, 474] width 33 height 23
click at [192, 471] on icon "button" at bounding box center [193, 474] width 20 height 23
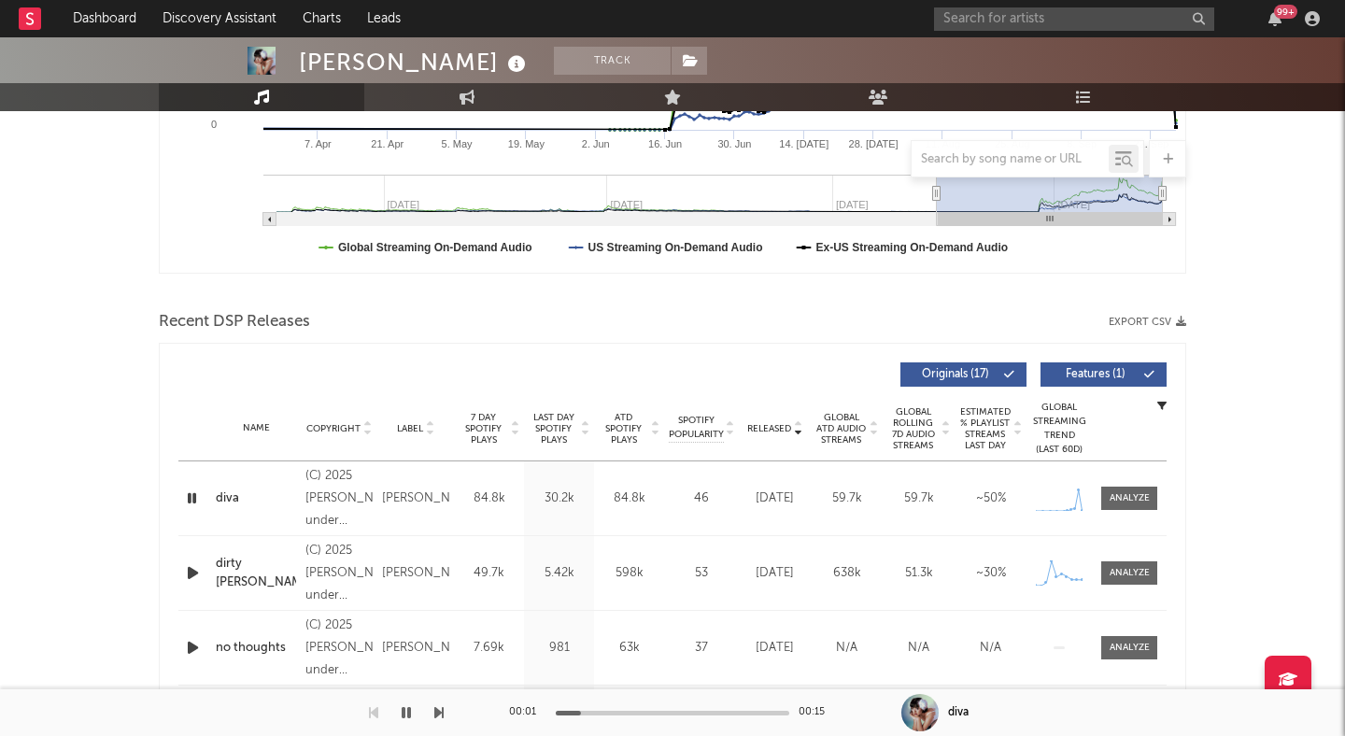
scroll to position [498, 0]
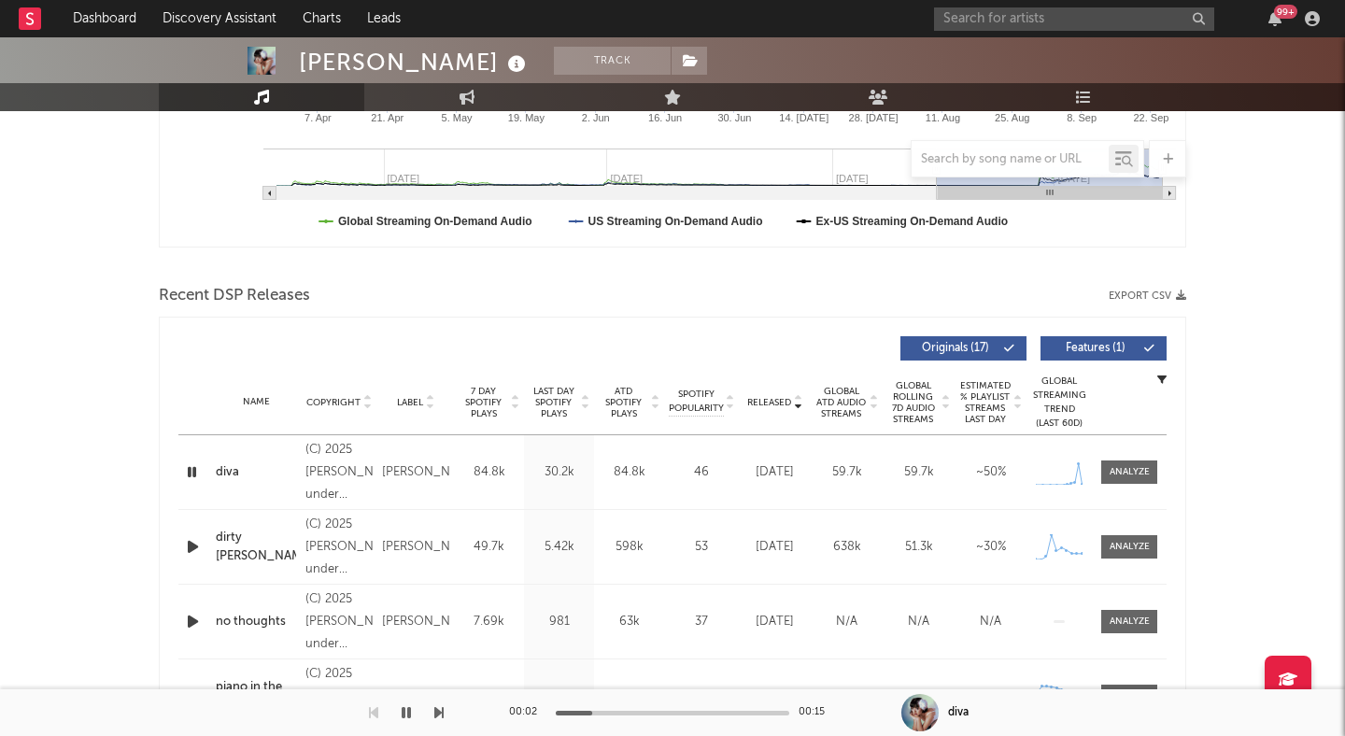
click at [187, 466] on icon "button" at bounding box center [192, 472] width 18 height 23
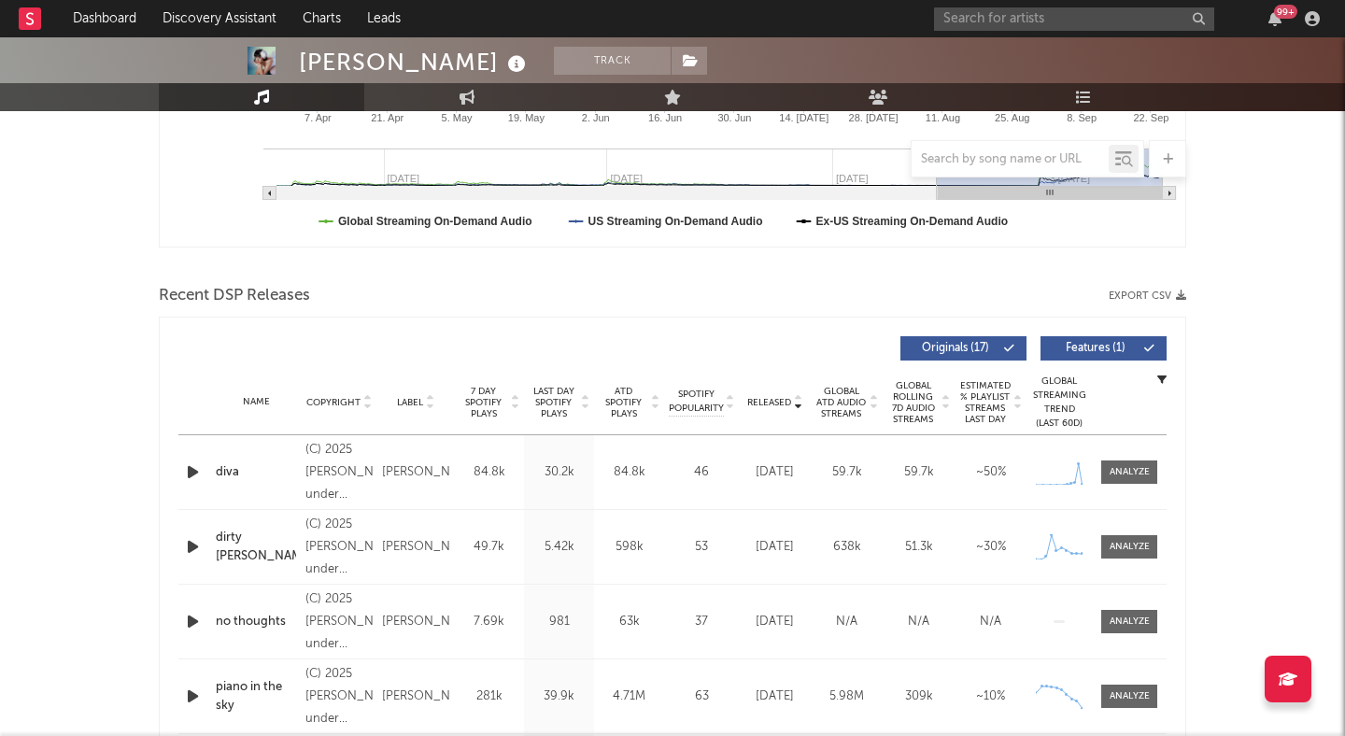
scroll to position [0, 0]
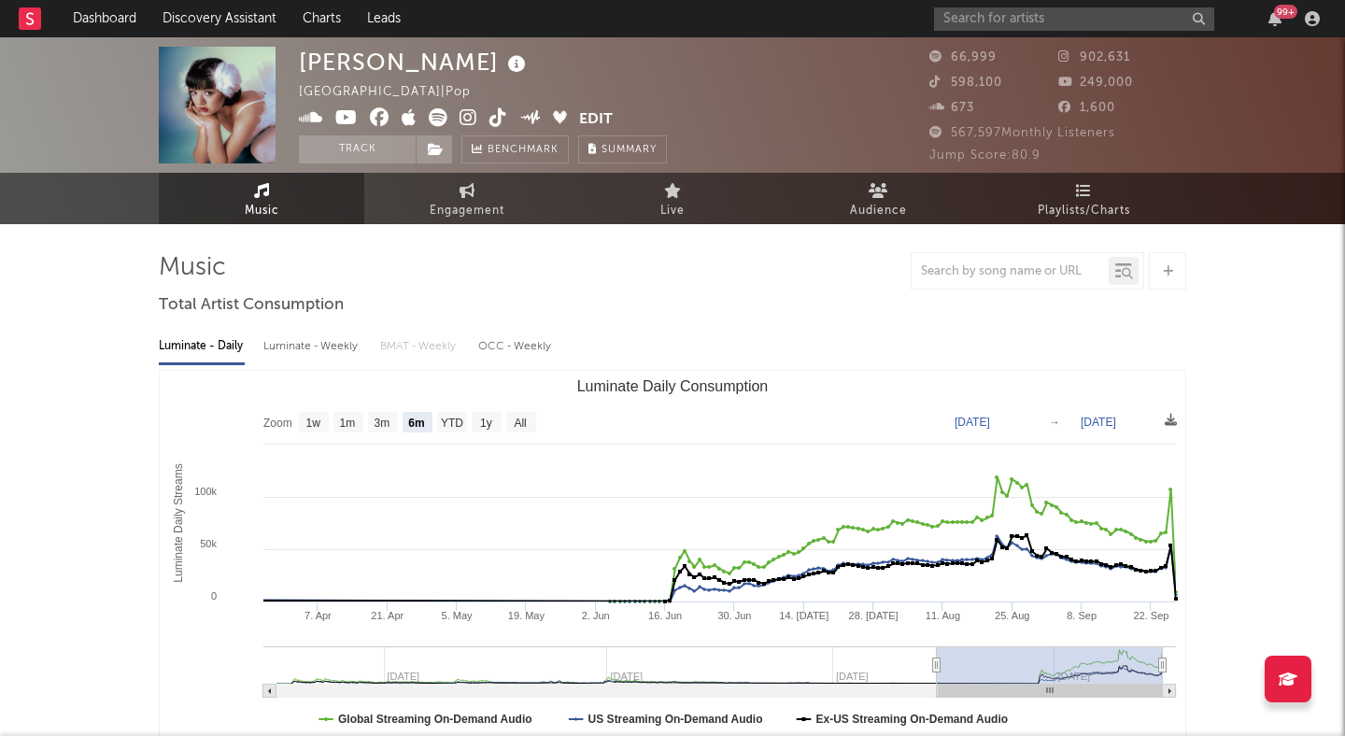
click at [461, 113] on icon at bounding box center [469, 117] width 18 height 19
click at [248, 19] on link "Discovery Assistant" at bounding box center [219, 18] width 140 height 37
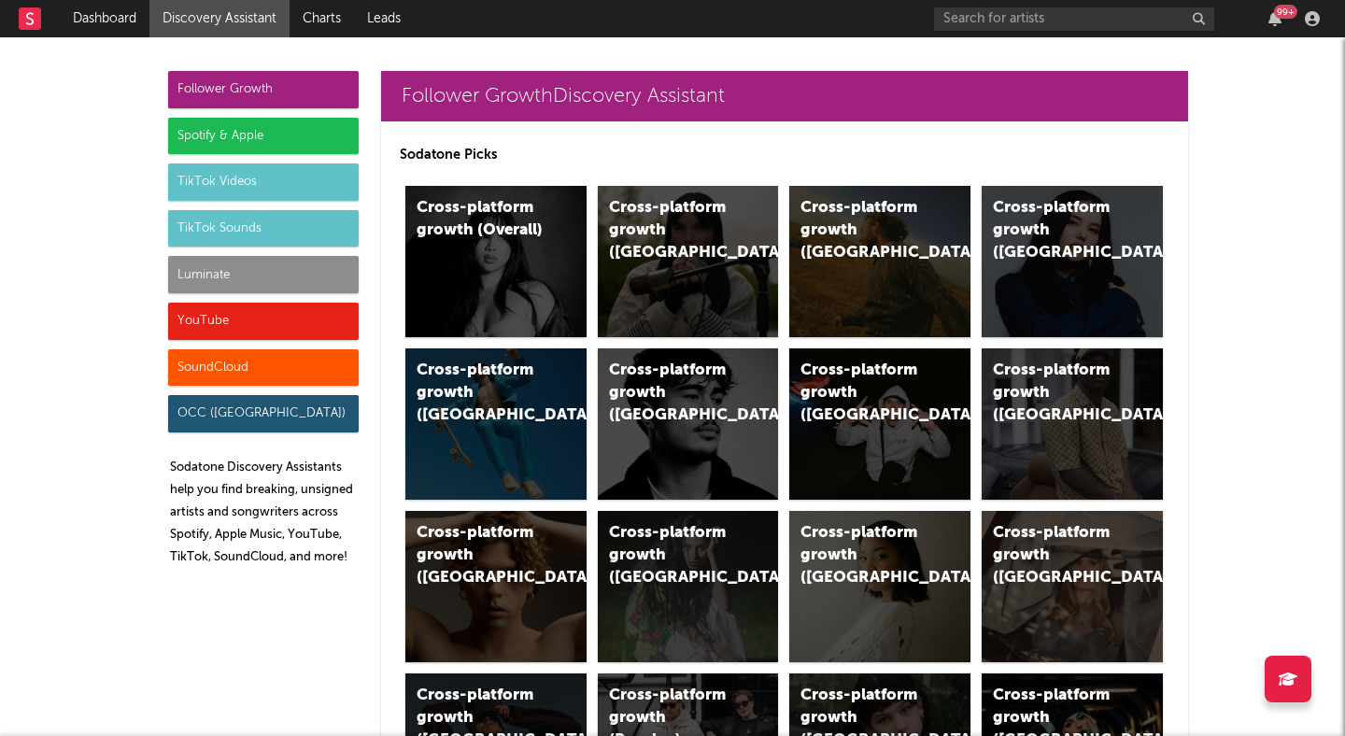
click at [222, 226] on div "TikTok Sounds" at bounding box center [263, 228] width 191 height 37
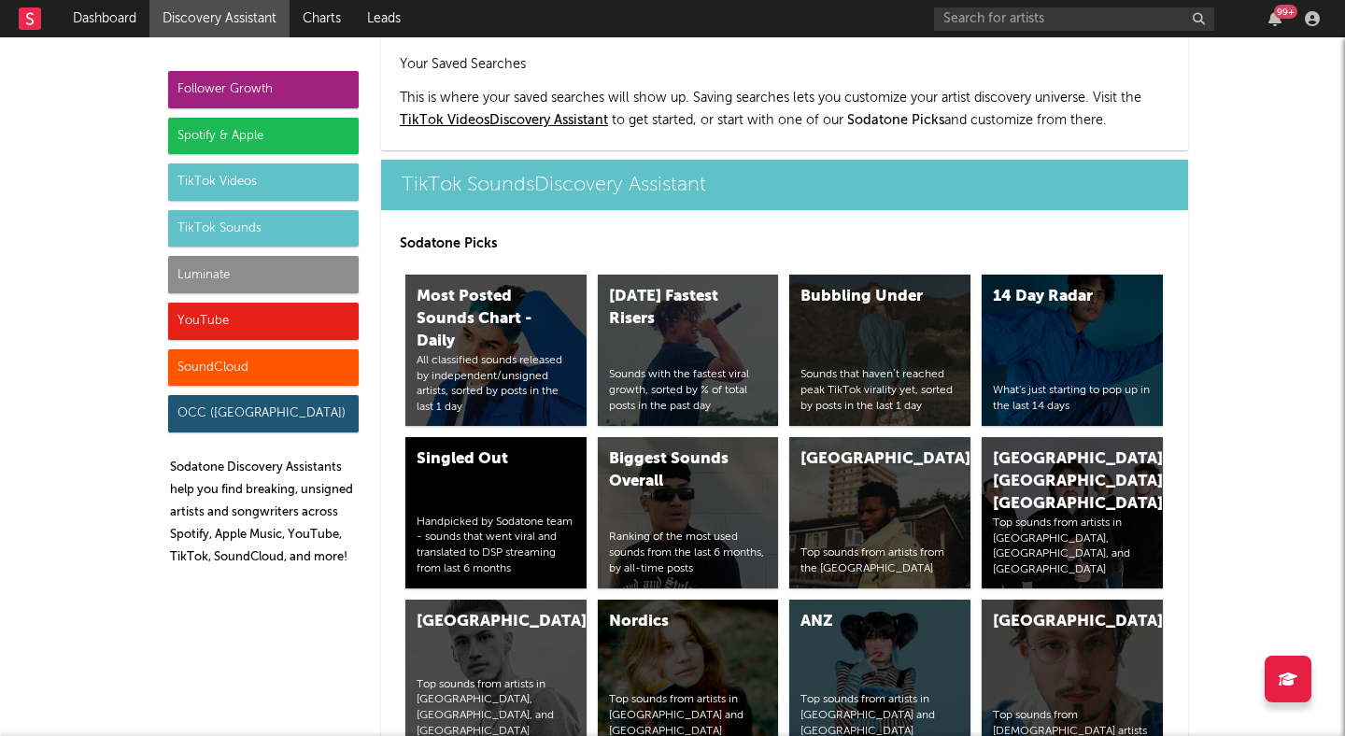
scroll to position [6132, 0]
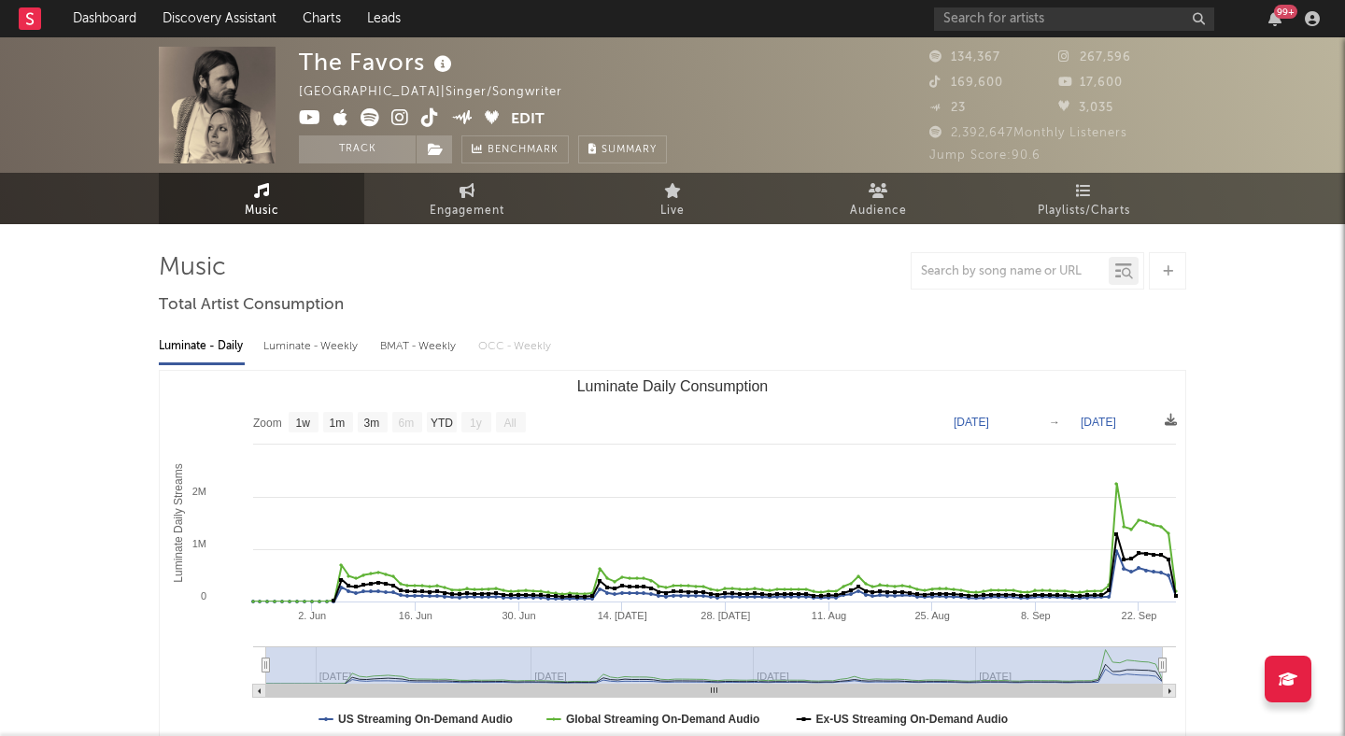
select select "1w"
click at [981, 11] on input "text" at bounding box center [1074, 18] width 280 height 23
click at [361, 149] on button "Track" at bounding box center [357, 149] width 117 height 28
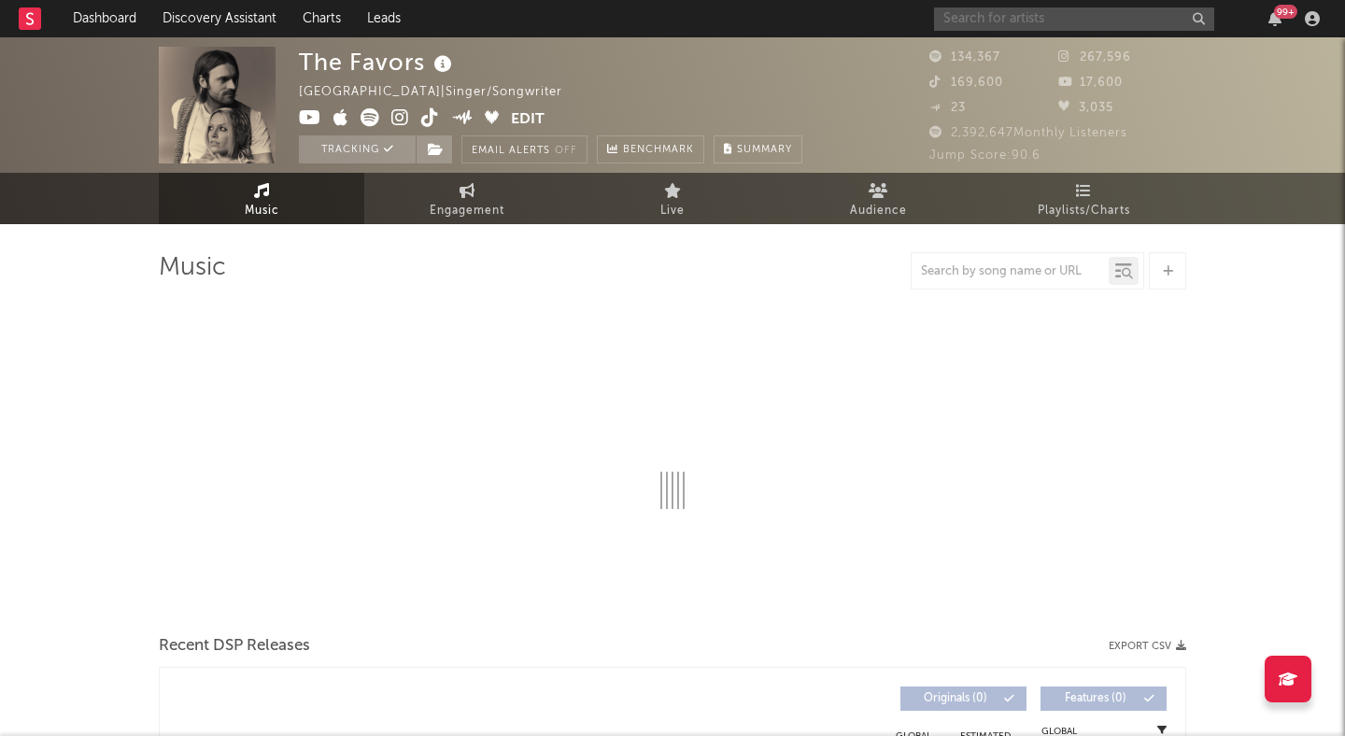
click at [1091, 15] on input "text" at bounding box center [1074, 18] width 280 height 23
type input "r"
select select "1w"
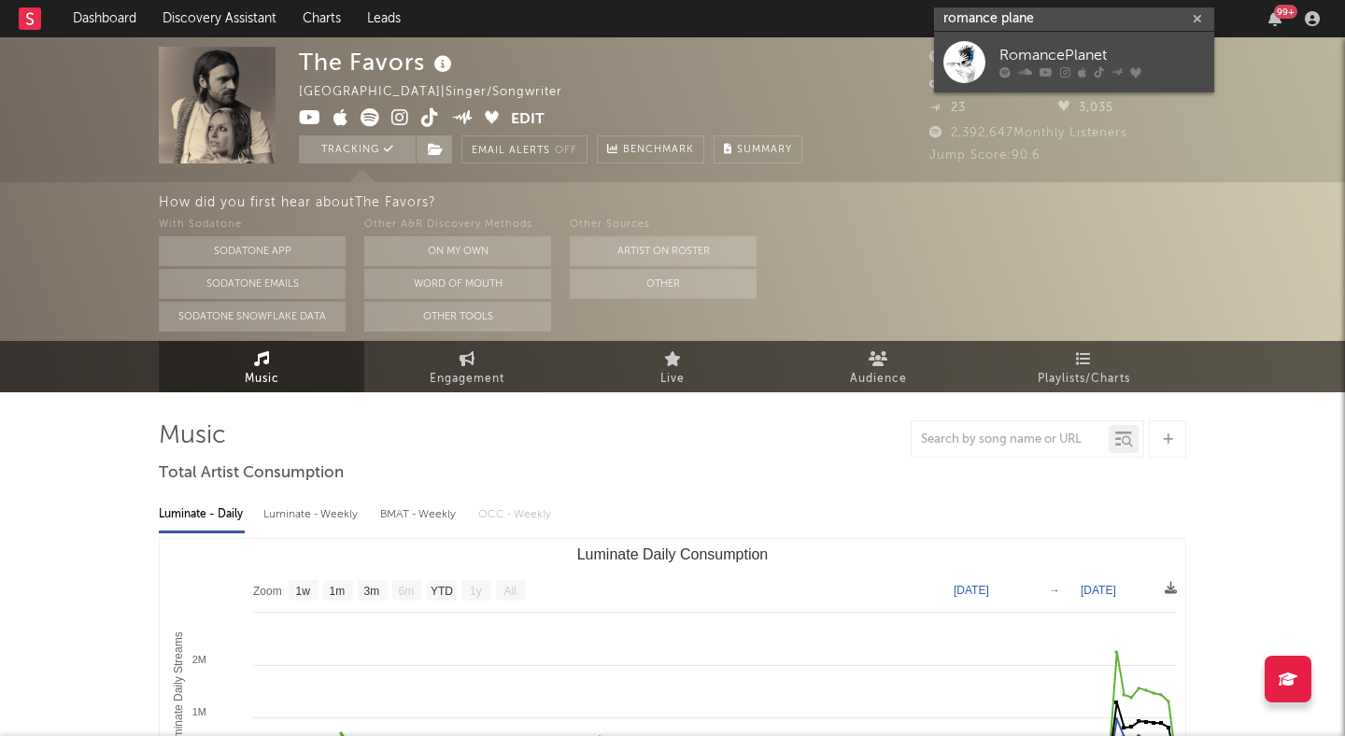
type input "romance plane"
click at [1103, 46] on div "RomancePlanet" at bounding box center [1103, 56] width 206 height 22
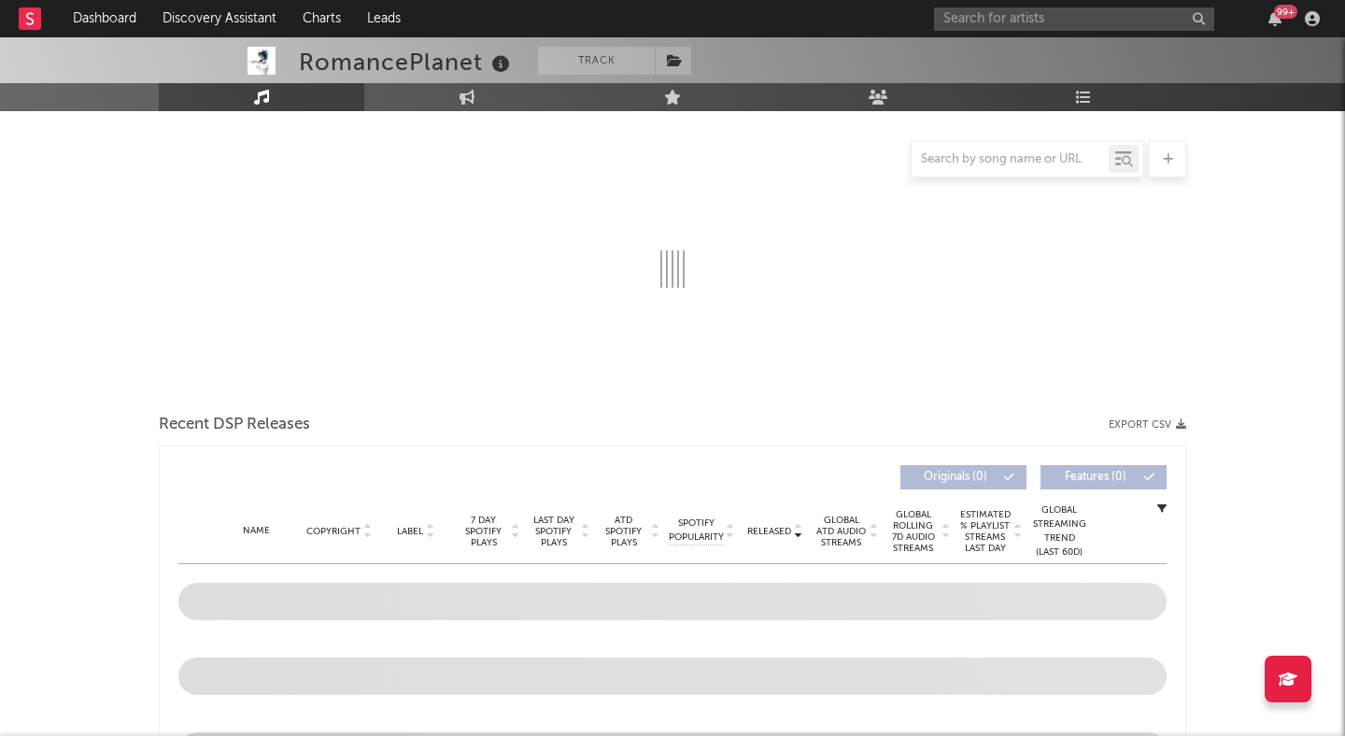
select select "6m"
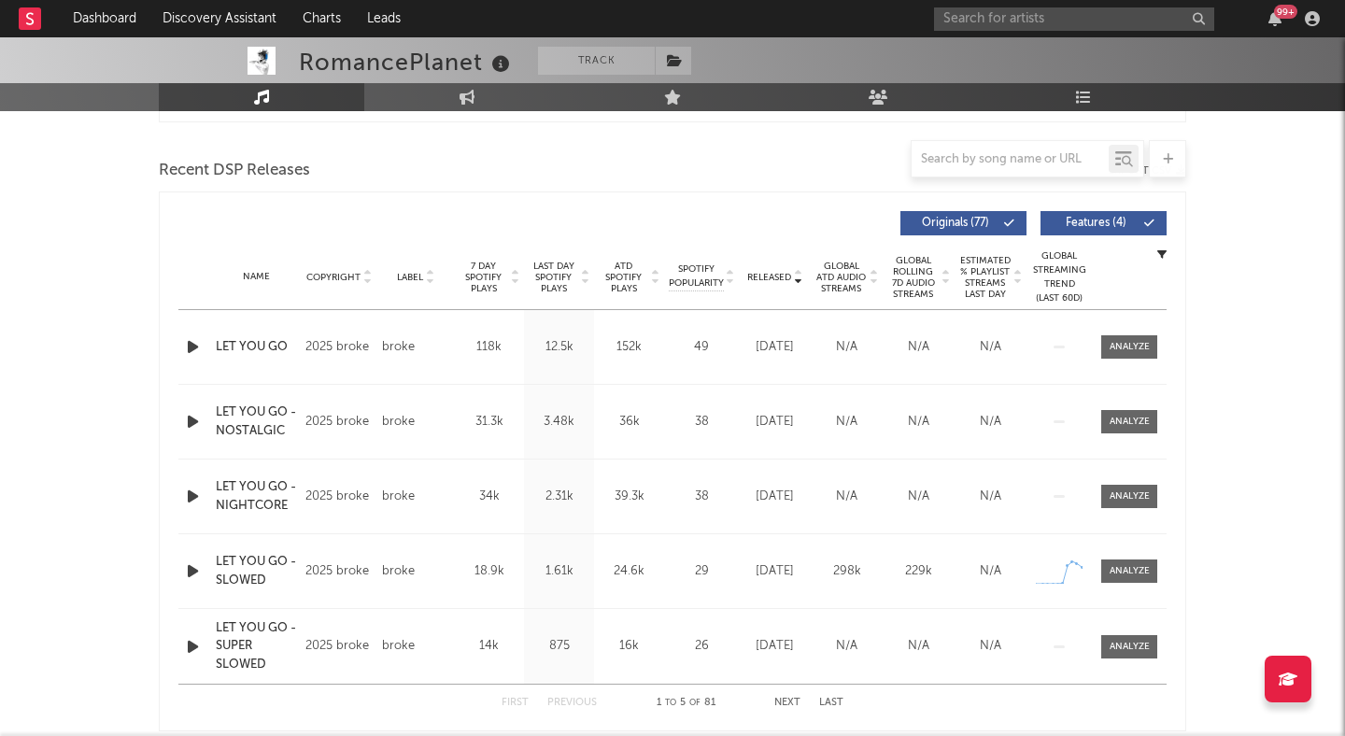
scroll to position [622, 0]
click at [508, 283] on div at bounding box center [513, 279] width 11 height 34
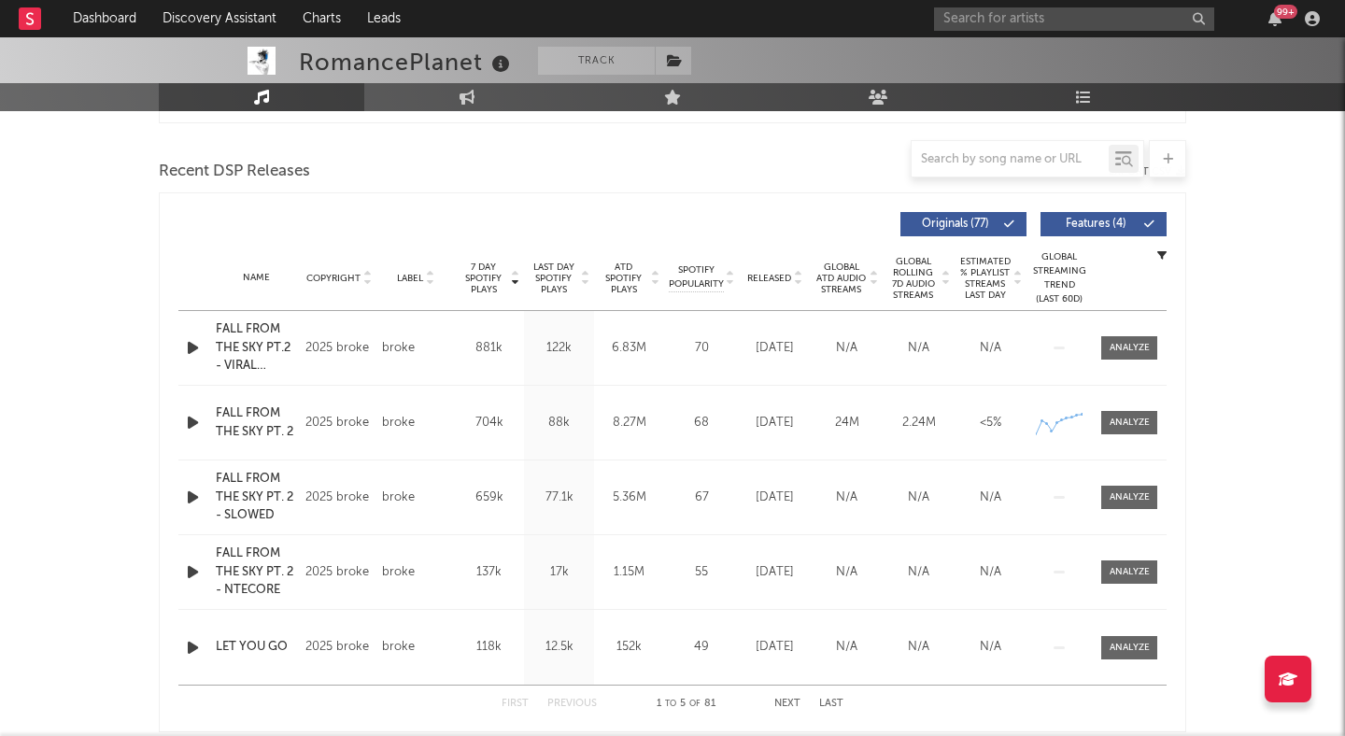
click at [795, 284] on icon at bounding box center [797, 281] width 9 height 7
click at [430, 285] on div "Name Copyright Label Album Names Composer Names 7 Day Spotify Plays Last Day Sp…" at bounding box center [672, 278] width 988 height 65
click at [429, 285] on icon at bounding box center [429, 281] width 9 height 7
click at [513, 281] on icon at bounding box center [514, 281] width 9 height 7
click at [794, 279] on icon at bounding box center [797, 281] width 9 height 7
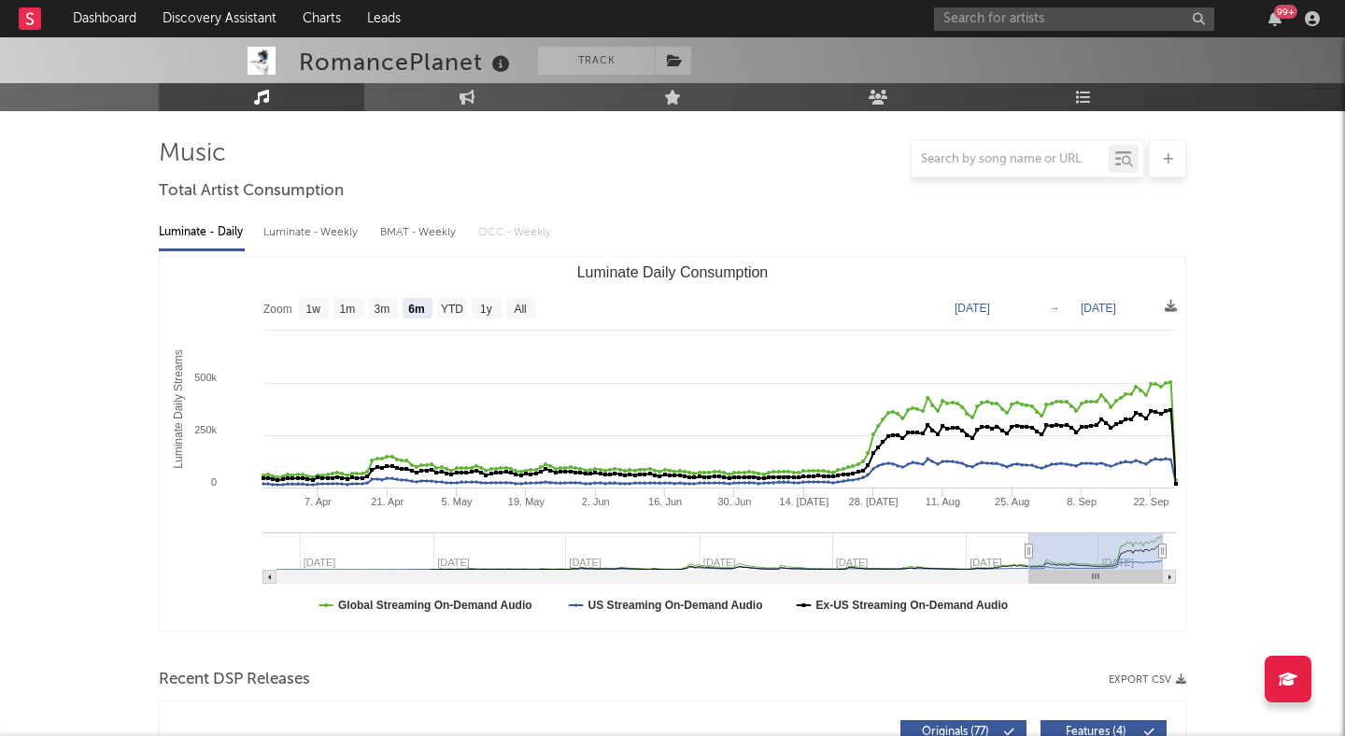
scroll to position [0, 0]
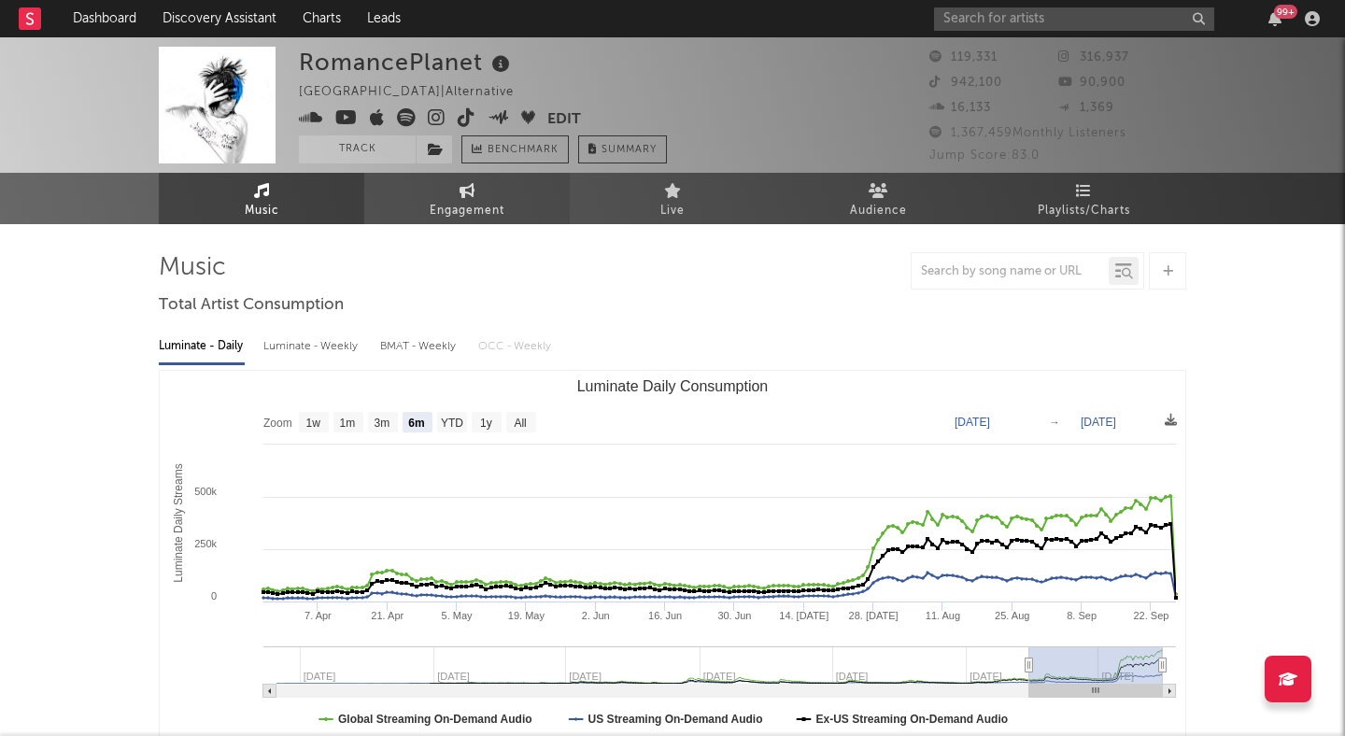
click at [436, 181] on link "Engagement" at bounding box center [467, 198] width 206 height 51
select select "1w"
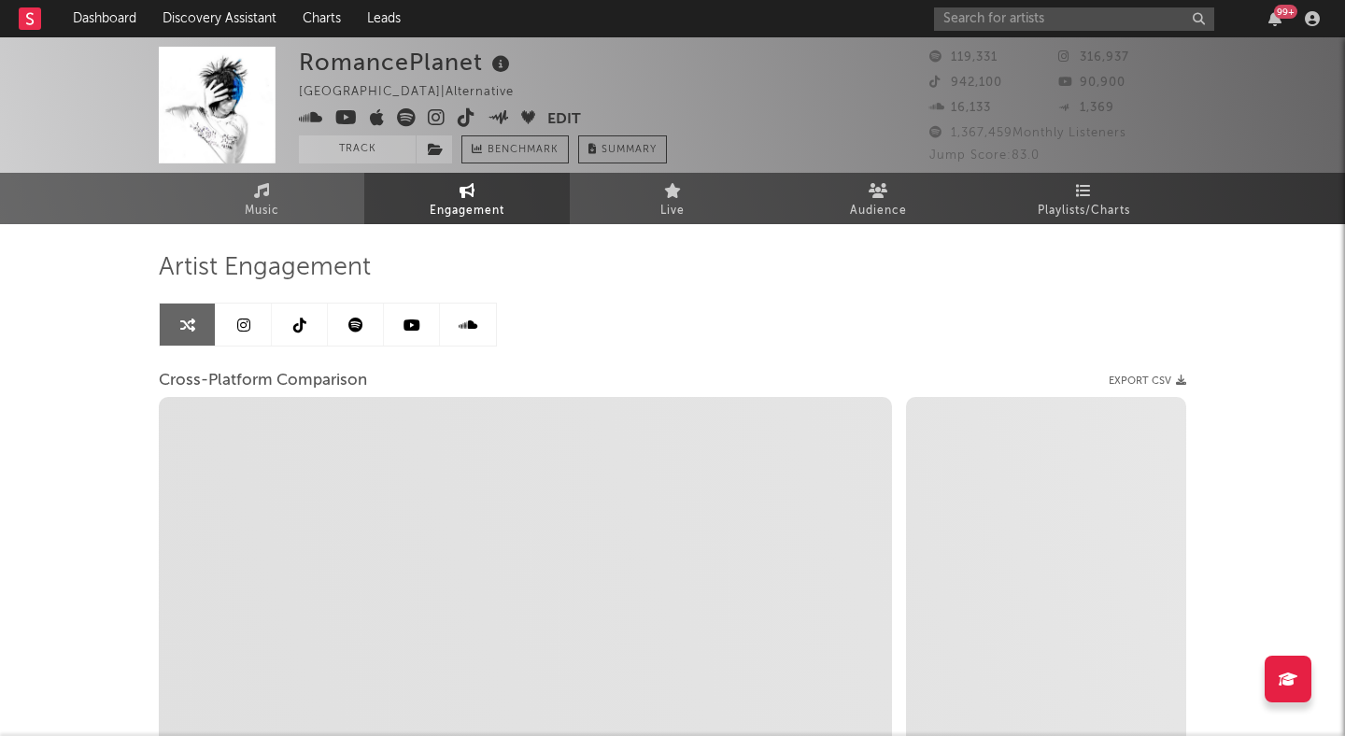
select select "1m"
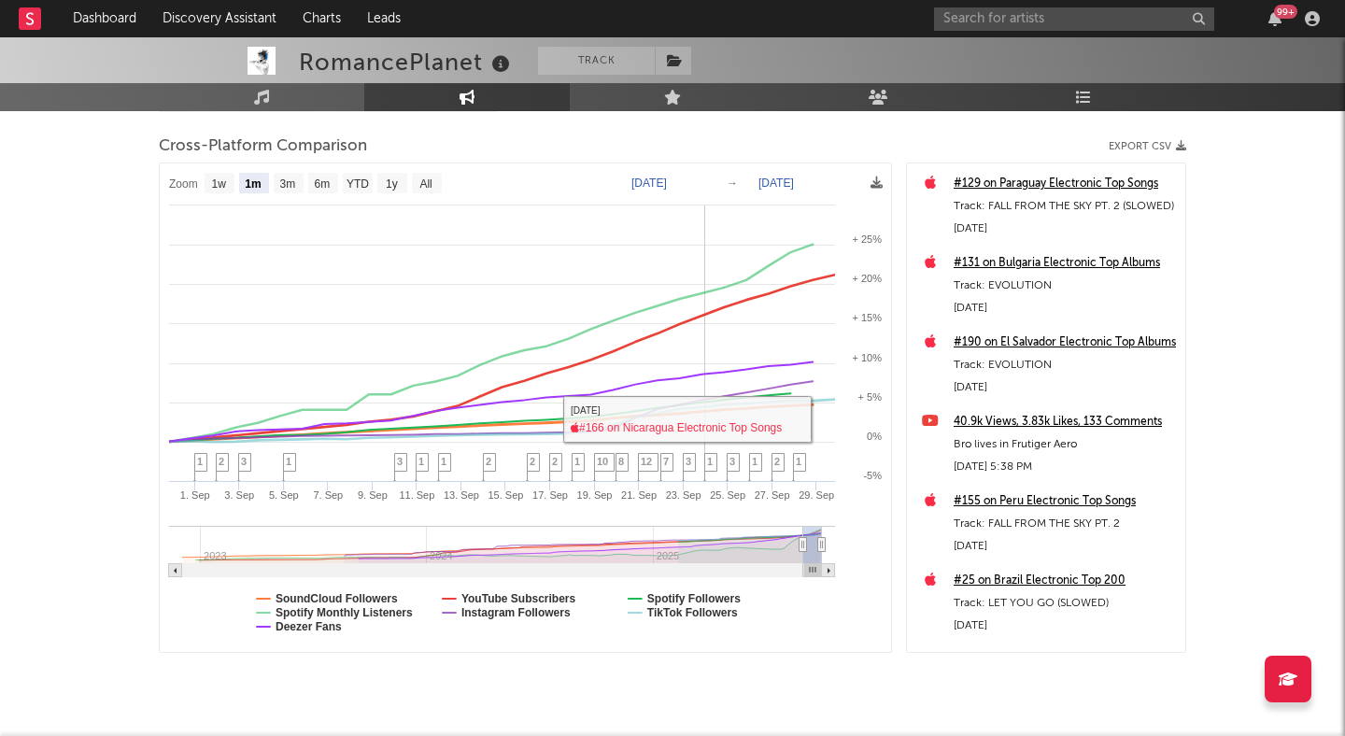
scroll to position [234, 0]
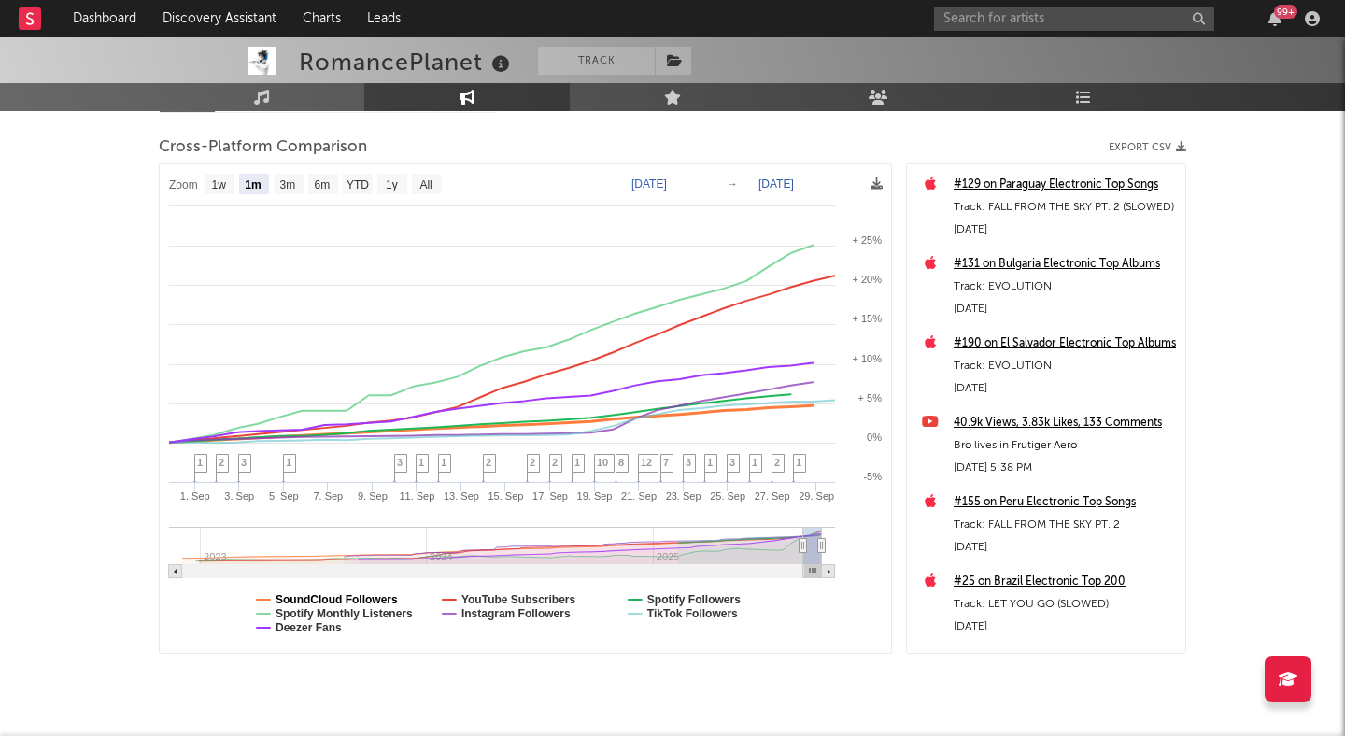
click at [344, 598] on text "SoundCloud Followers" at bounding box center [337, 599] width 122 height 13
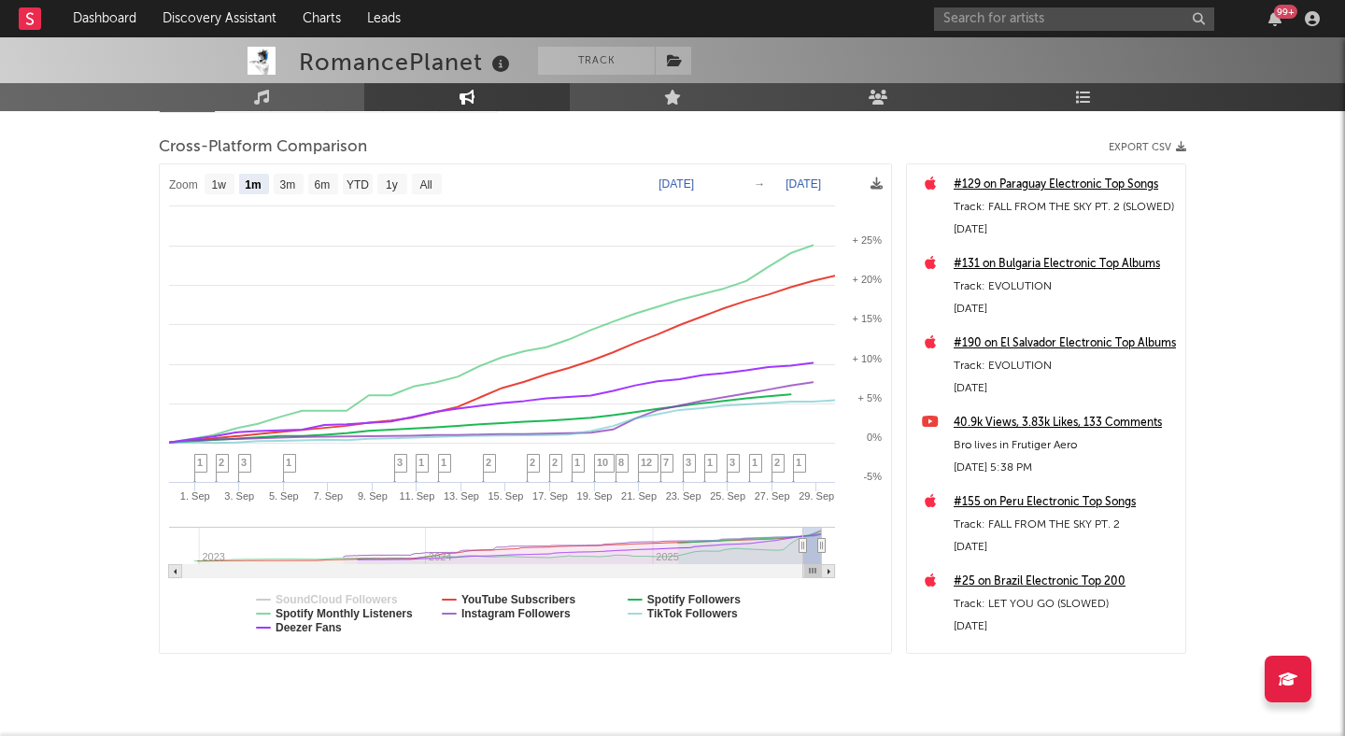
select select "1m"
click at [347, 615] on text "Spotify Monthly Listeners" at bounding box center [344, 613] width 137 height 13
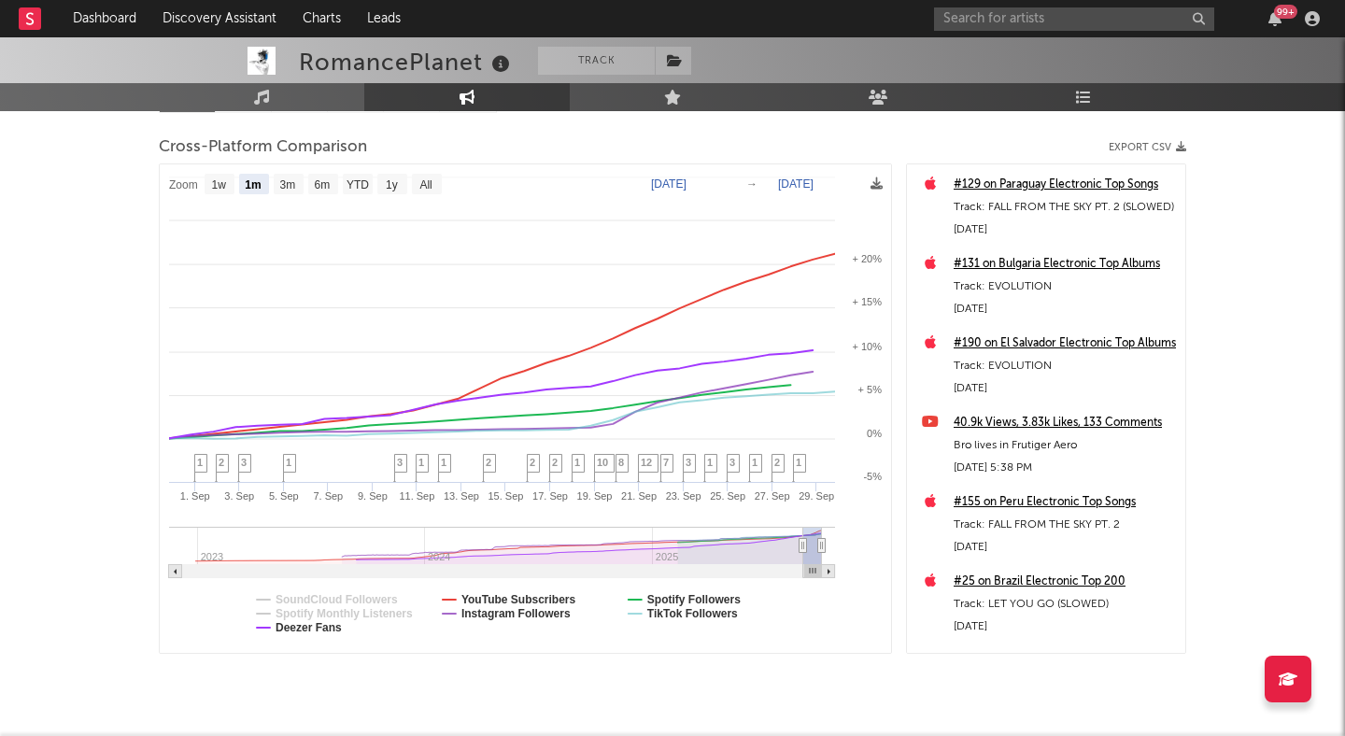
select select "1m"
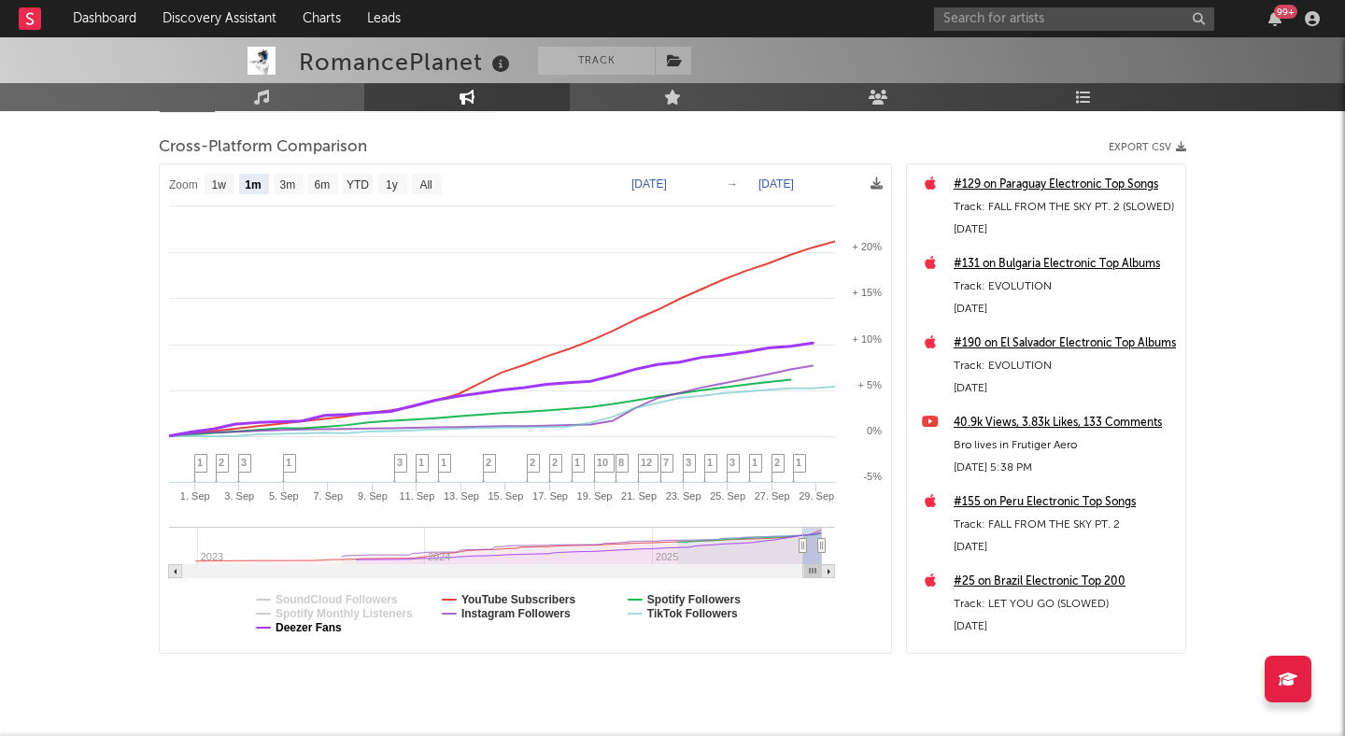
click at [314, 630] on text "Deezer Fans" at bounding box center [309, 627] width 66 height 13
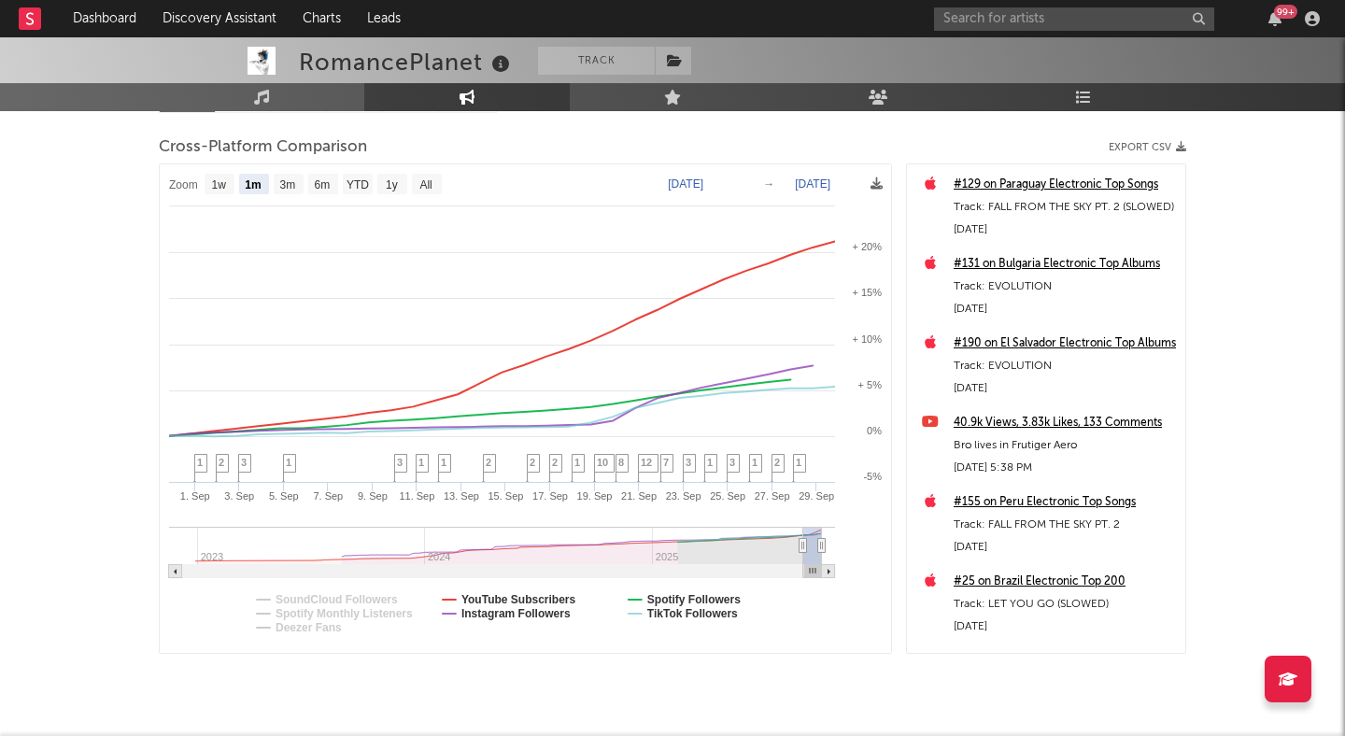
select select "1m"
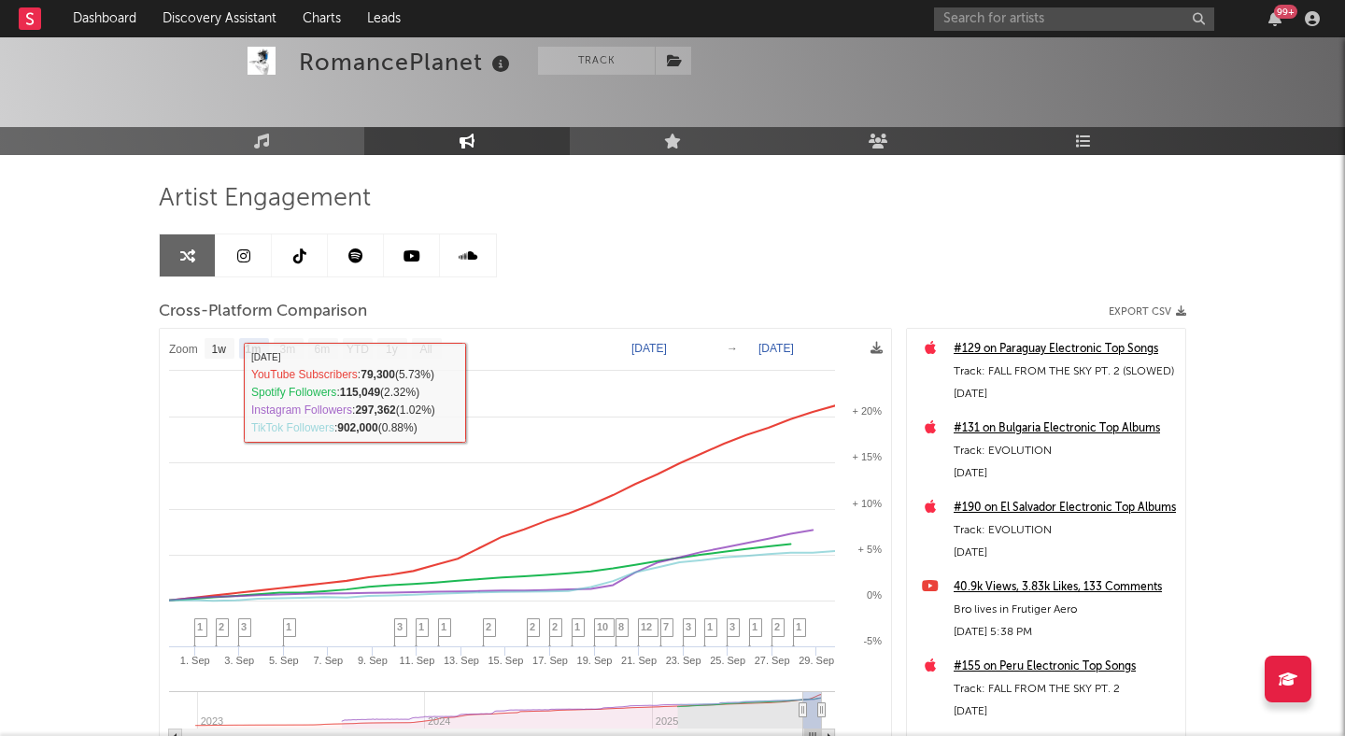
scroll to position [67, 0]
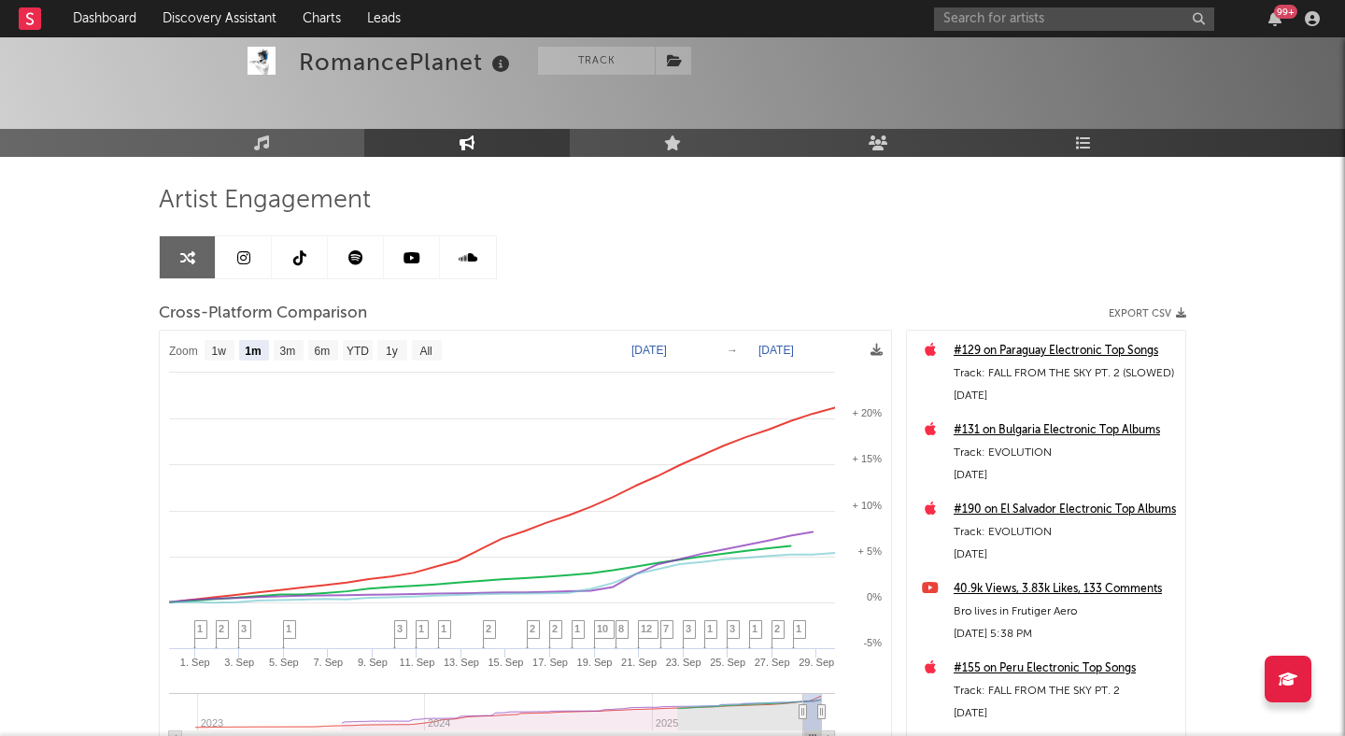
click at [248, 245] on link at bounding box center [244, 257] width 56 height 42
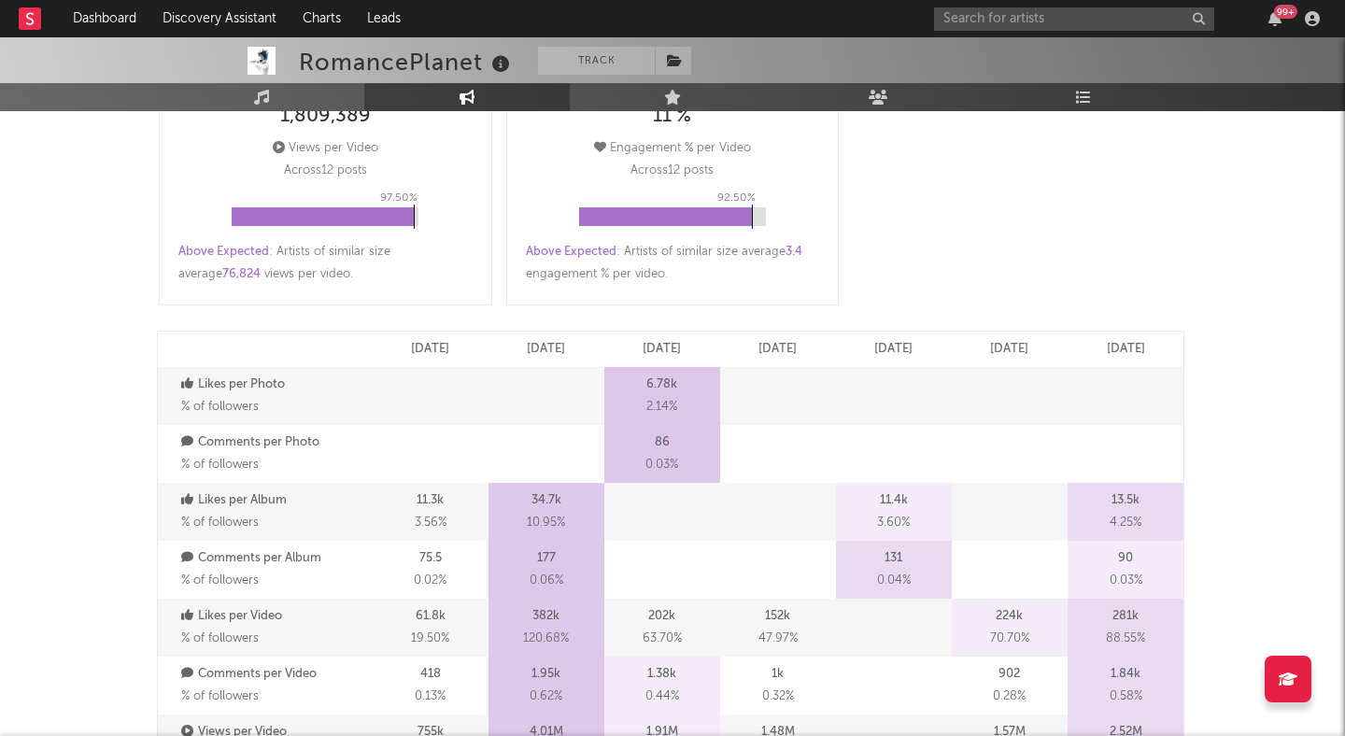
select select "6m"
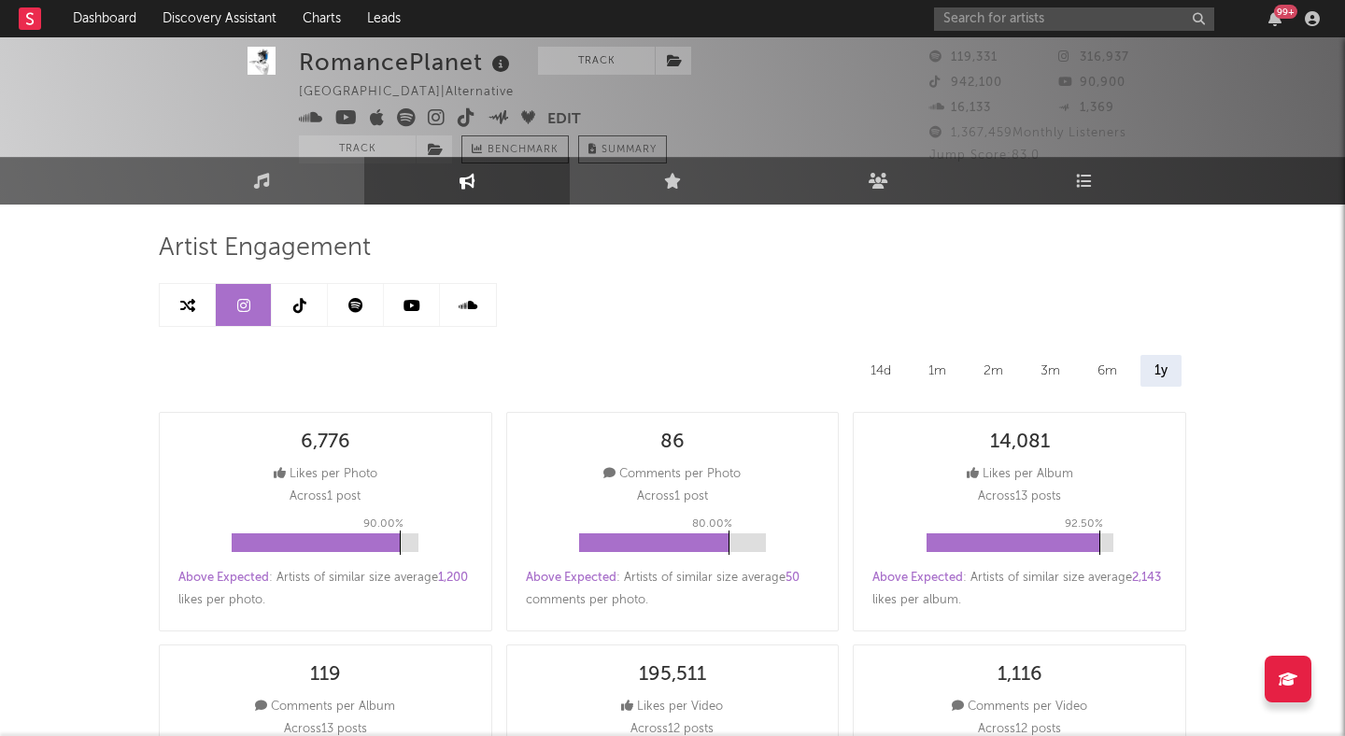
scroll to position [8, 0]
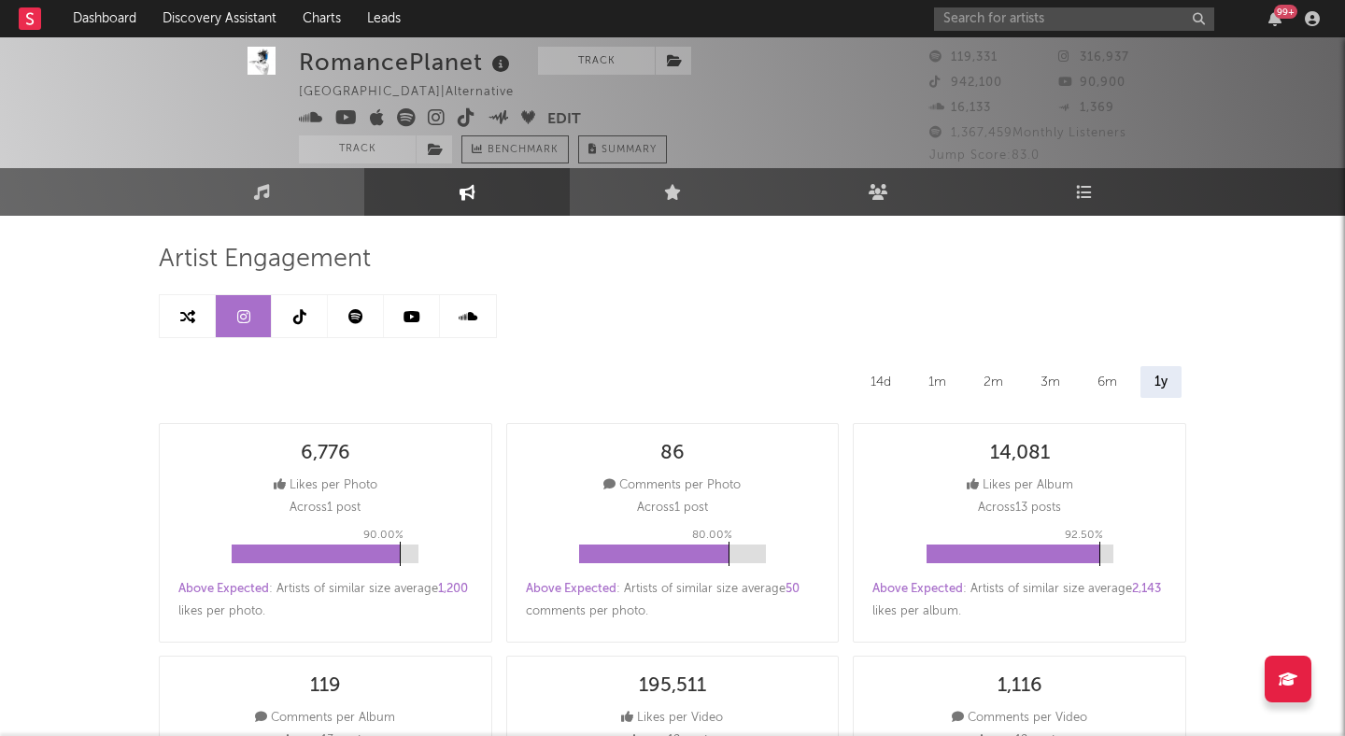
click at [305, 309] on icon at bounding box center [299, 316] width 13 height 15
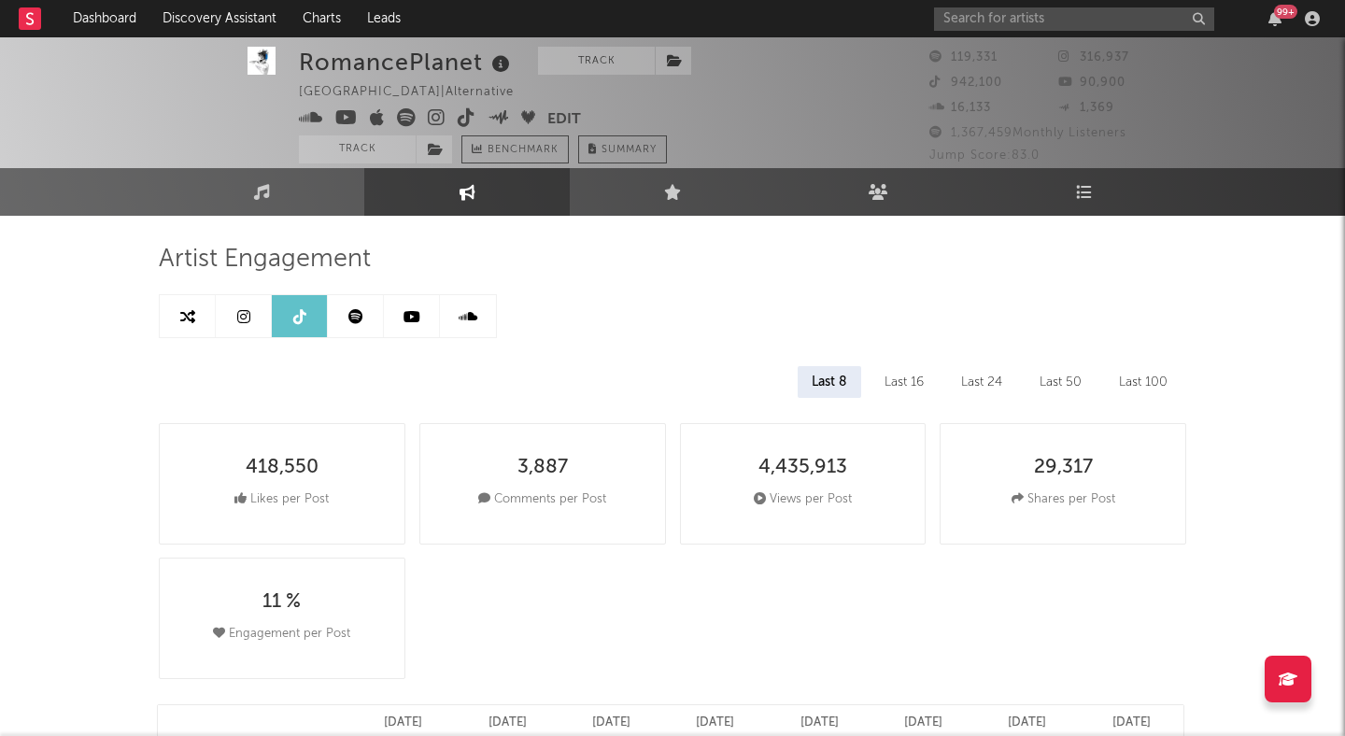
select select "6m"
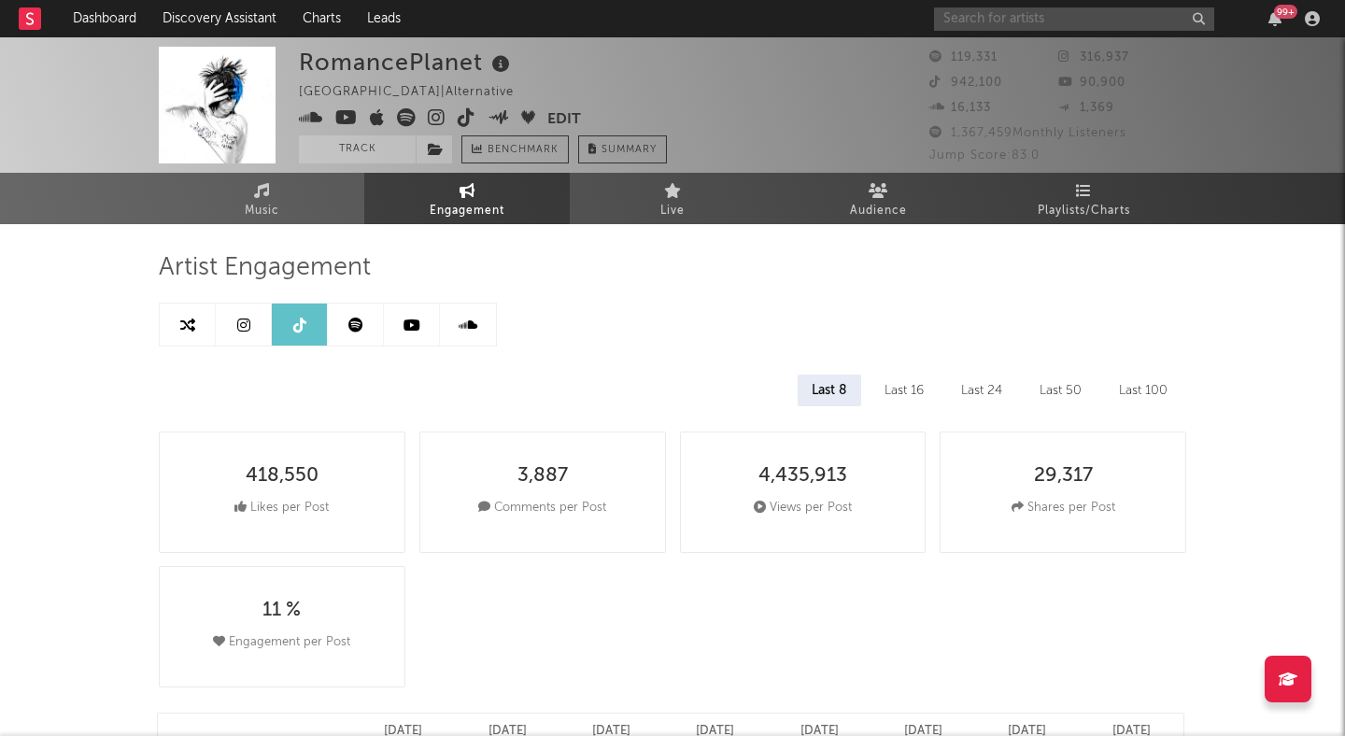
click at [1006, 17] on input "text" at bounding box center [1074, 18] width 280 height 23
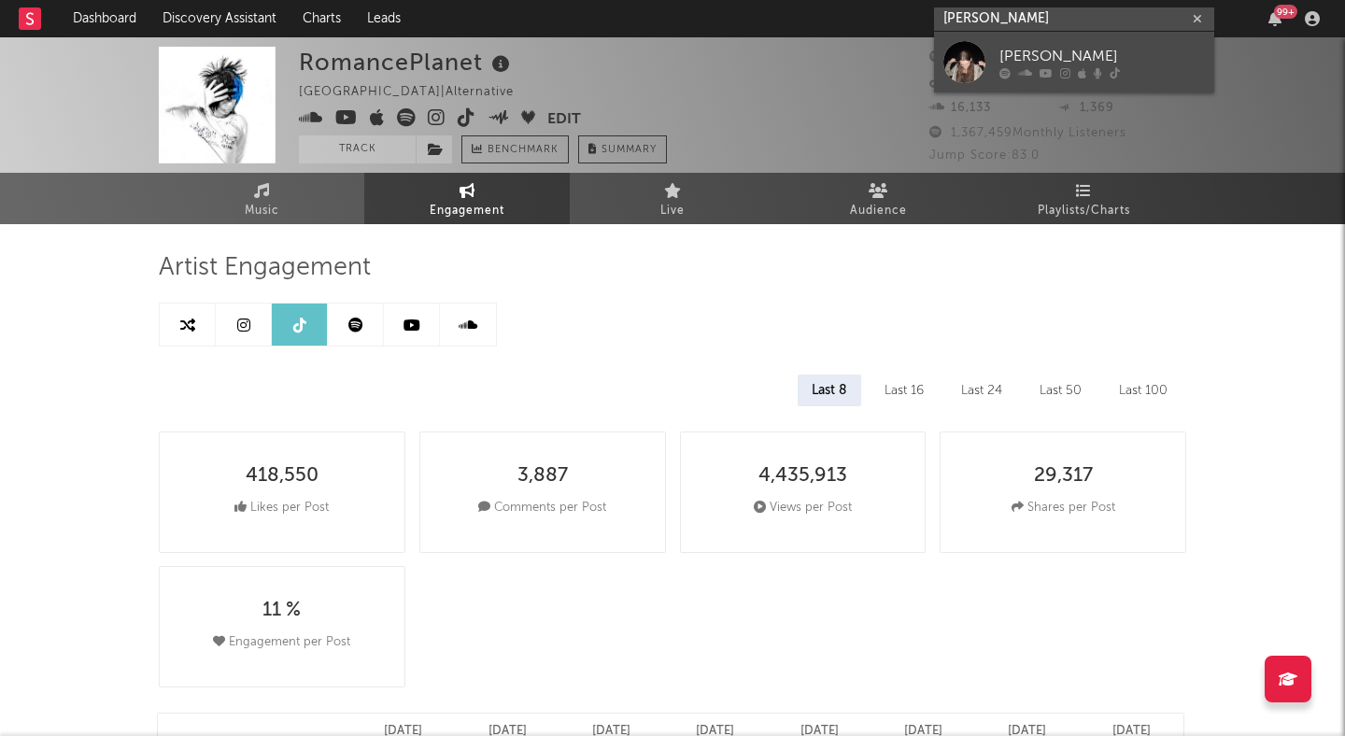
type input "sophia stel"
click at [1025, 42] on link "Sophia Stel" at bounding box center [1074, 62] width 280 height 61
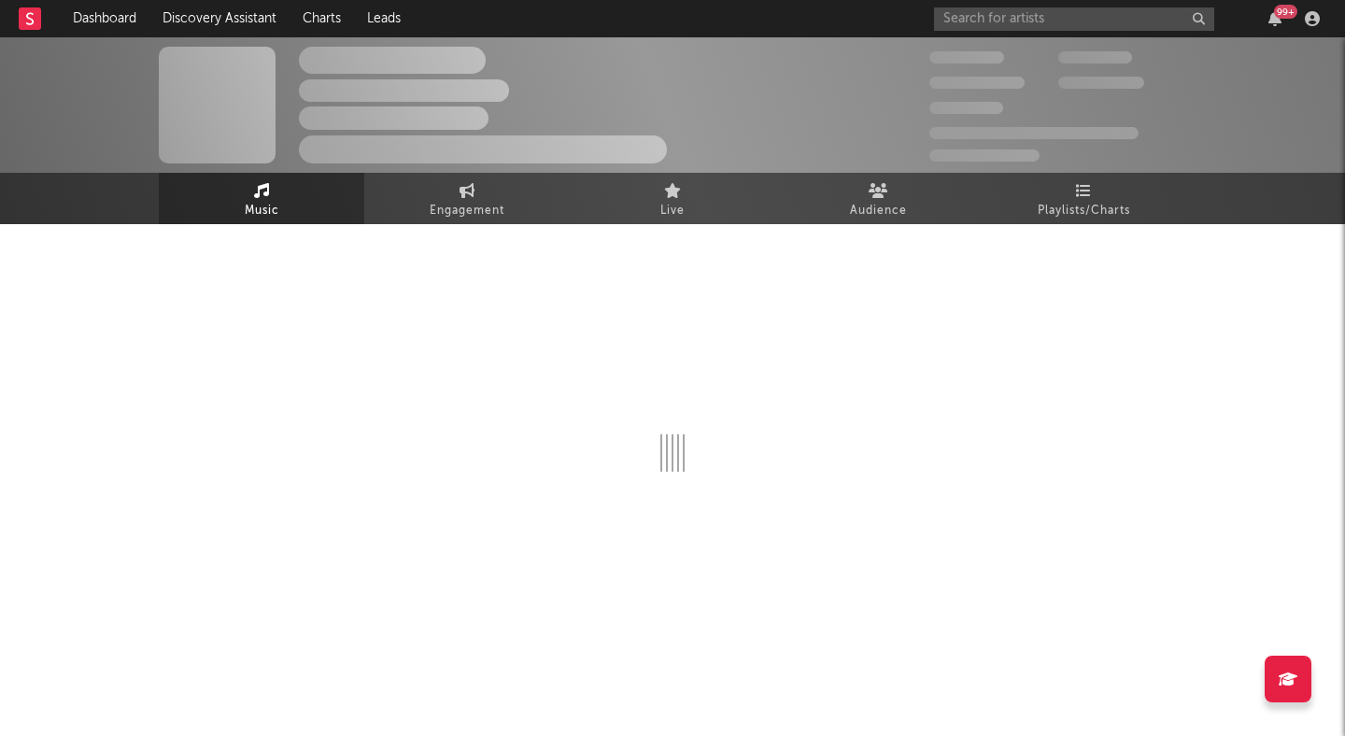
select select "6m"
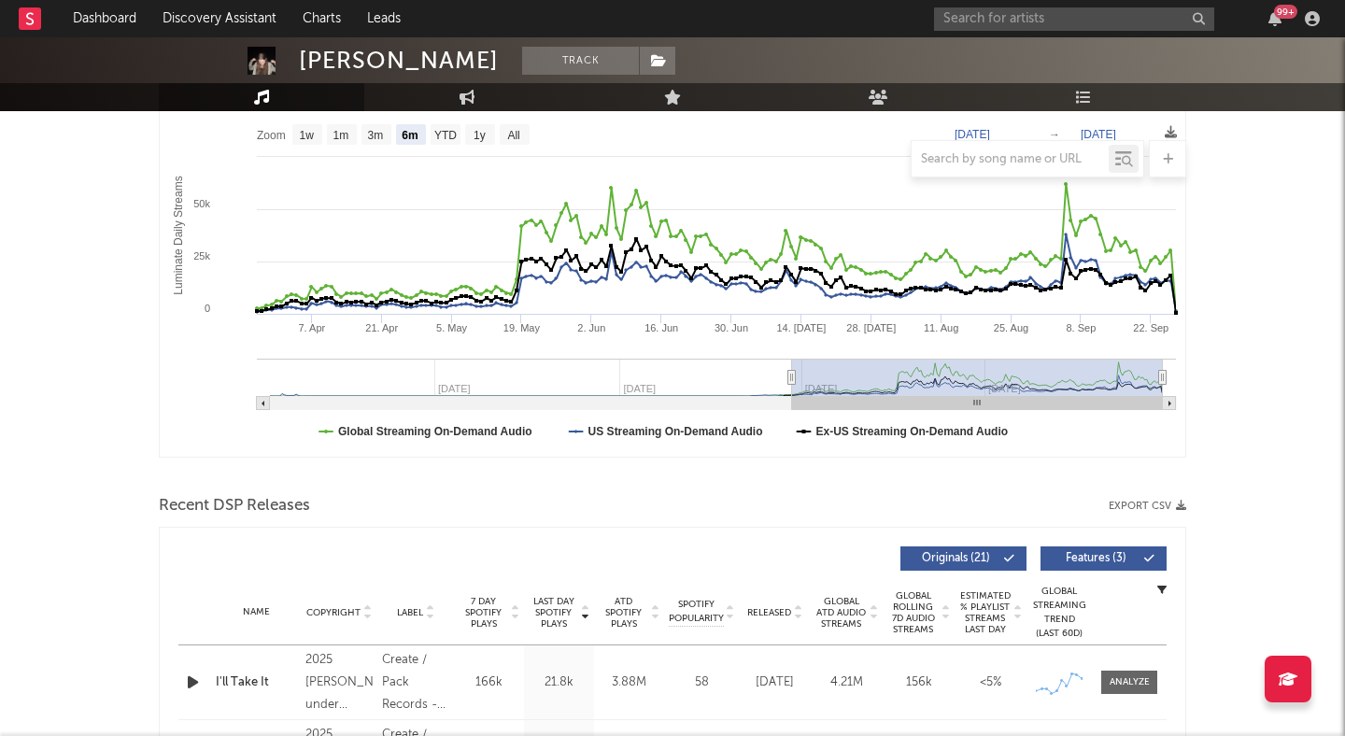
scroll to position [424, 0]
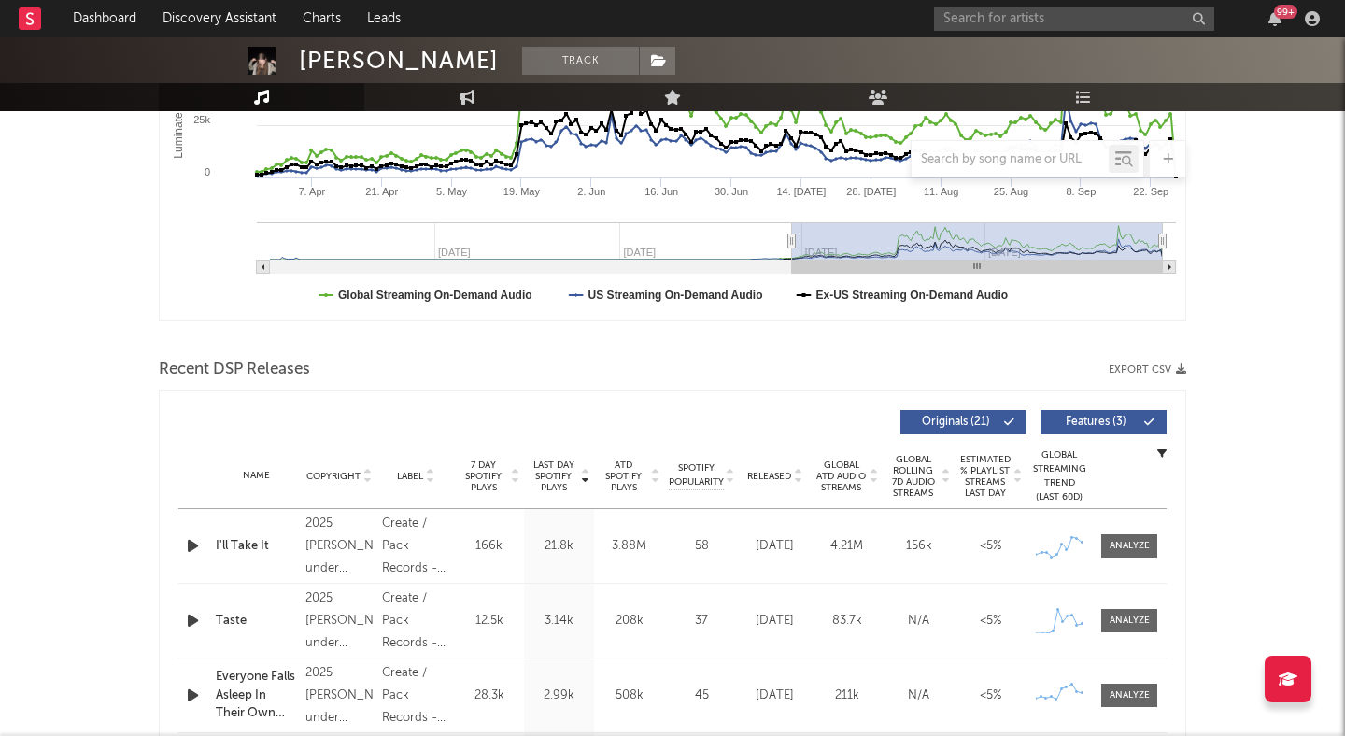
click at [182, 547] on div at bounding box center [194, 545] width 33 height 23
click at [189, 546] on icon "button" at bounding box center [193, 545] width 20 height 23
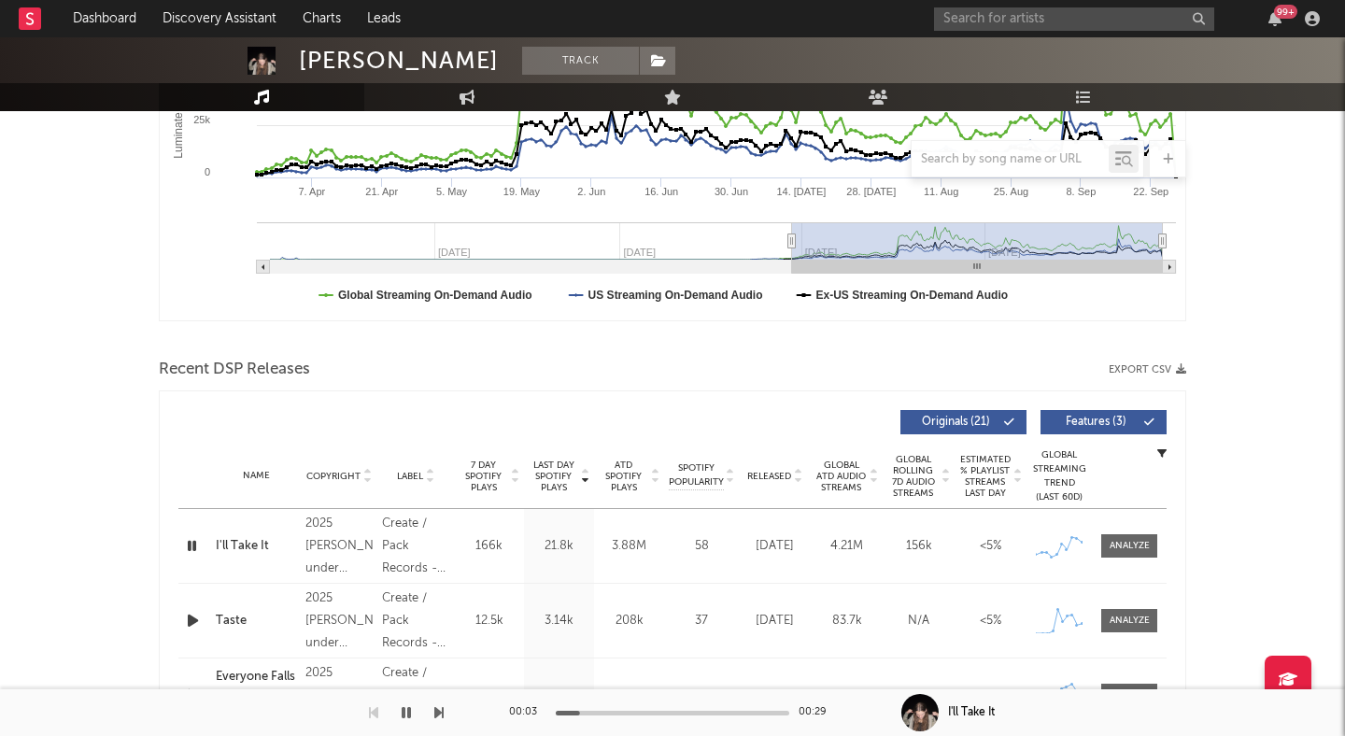
click at [645, 713] on div at bounding box center [673, 713] width 234 height 5
click at [803, 482] on icon at bounding box center [797, 479] width 9 height 7
click at [182, 541] on div at bounding box center [194, 545] width 33 height 23
click at [409, 711] on icon "button" at bounding box center [406, 712] width 9 height 15
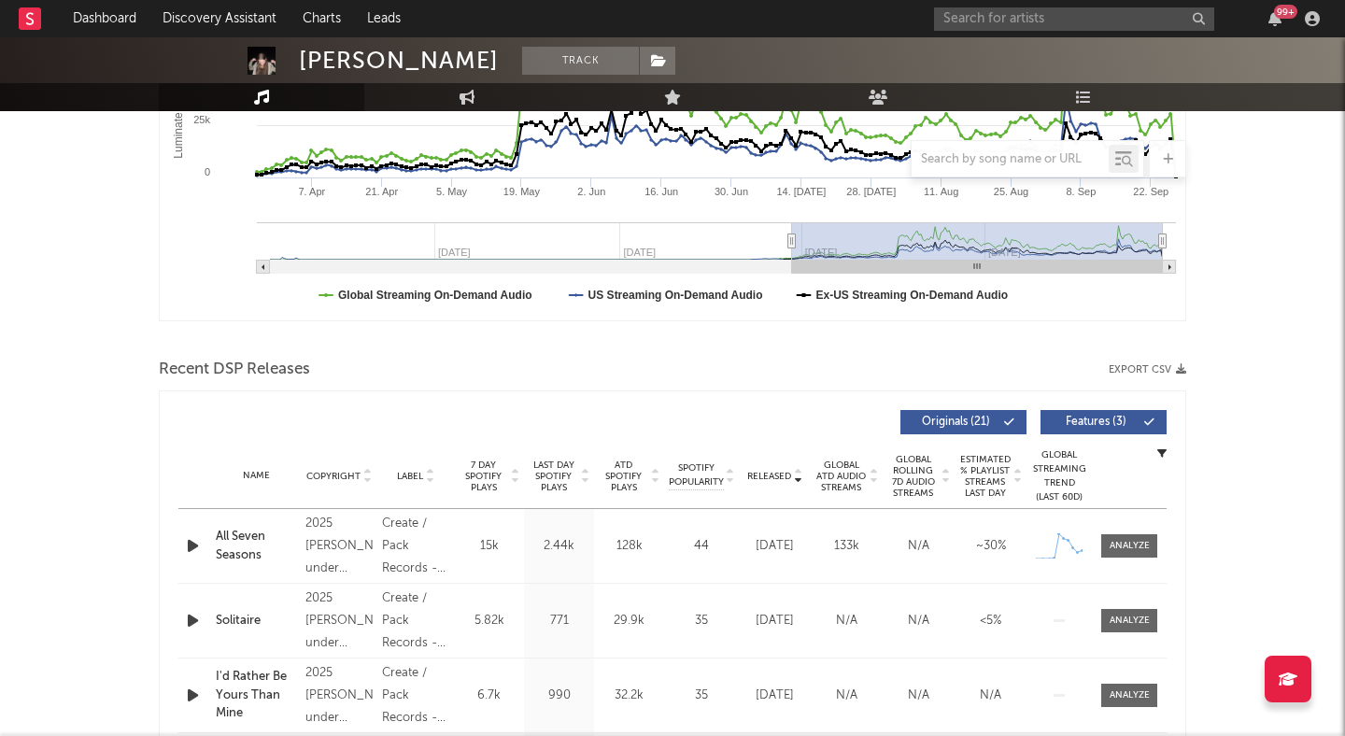
click at [192, 546] on icon "button" at bounding box center [193, 545] width 20 height 23
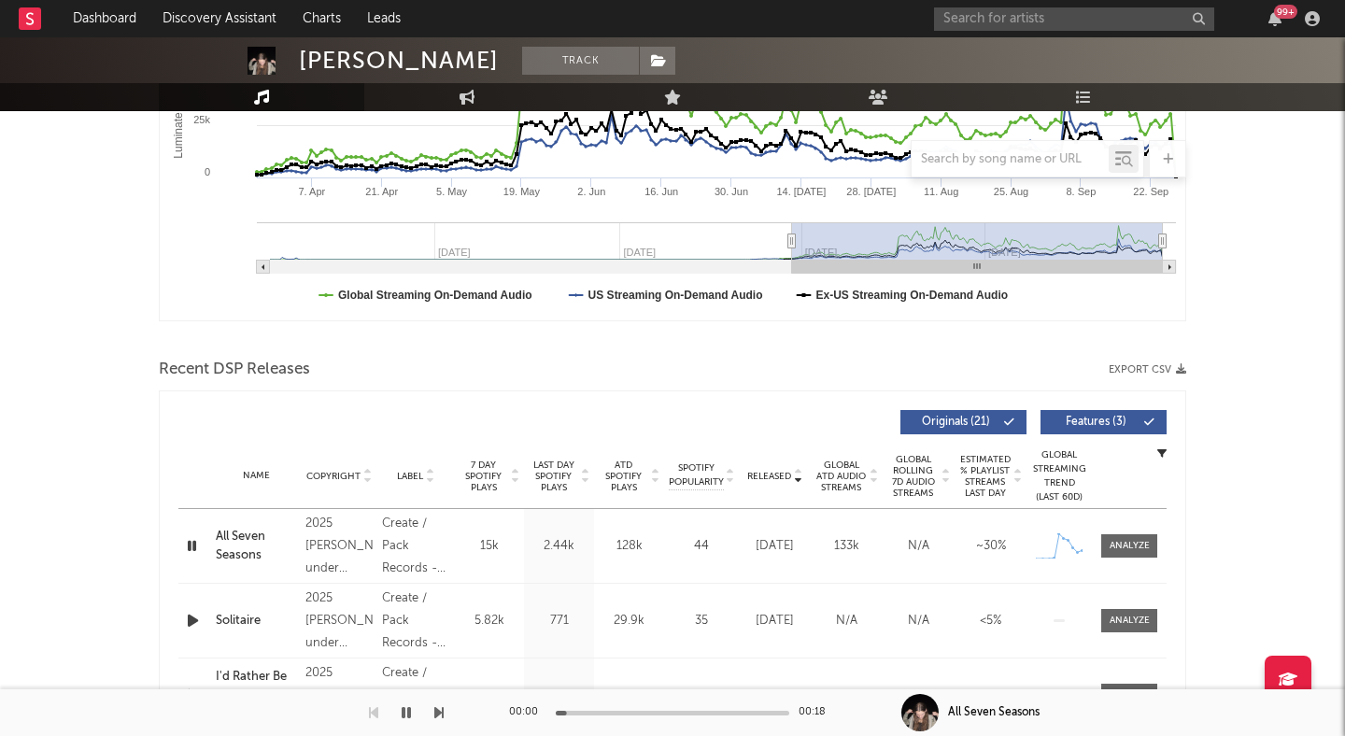
click at [616, 714] on div at bounding box center [673, 713] width 234 height 5
click at [673, 713] on div at bounding box center [673, 713] width 234 height 5
click at [405, 703] on button "button" at bounding box center [406, 712] width 19 height 47
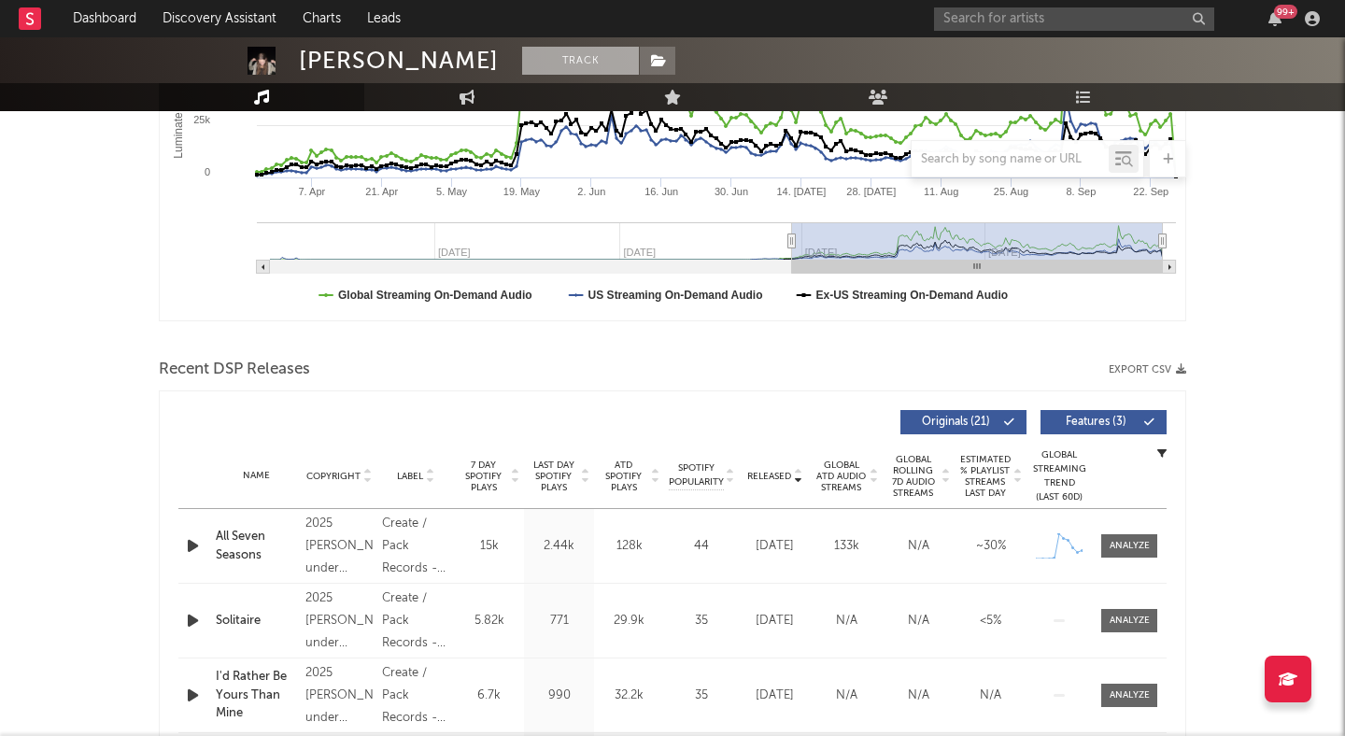
click at [522, 61] on button "Track" at bounding box center [580, 61] width 117 height 28
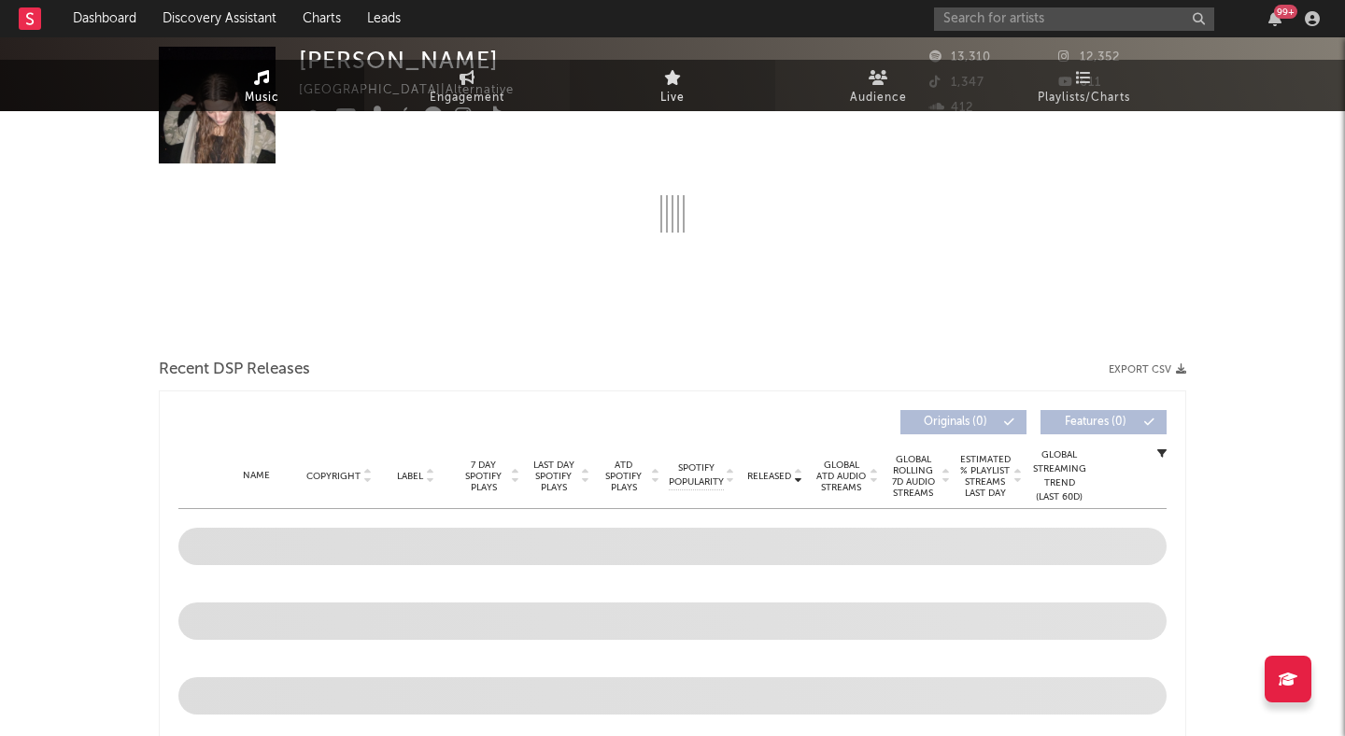
scroll to position [0, 0]
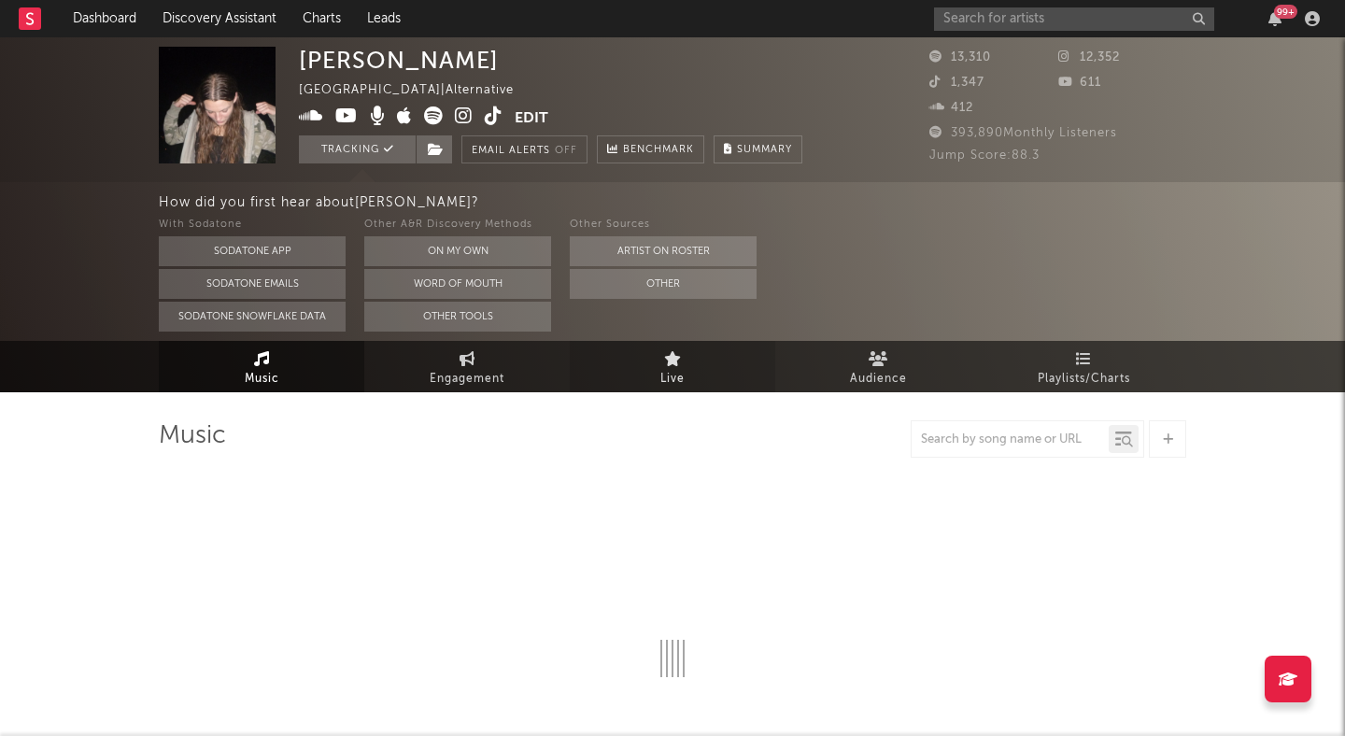
select select "6m"
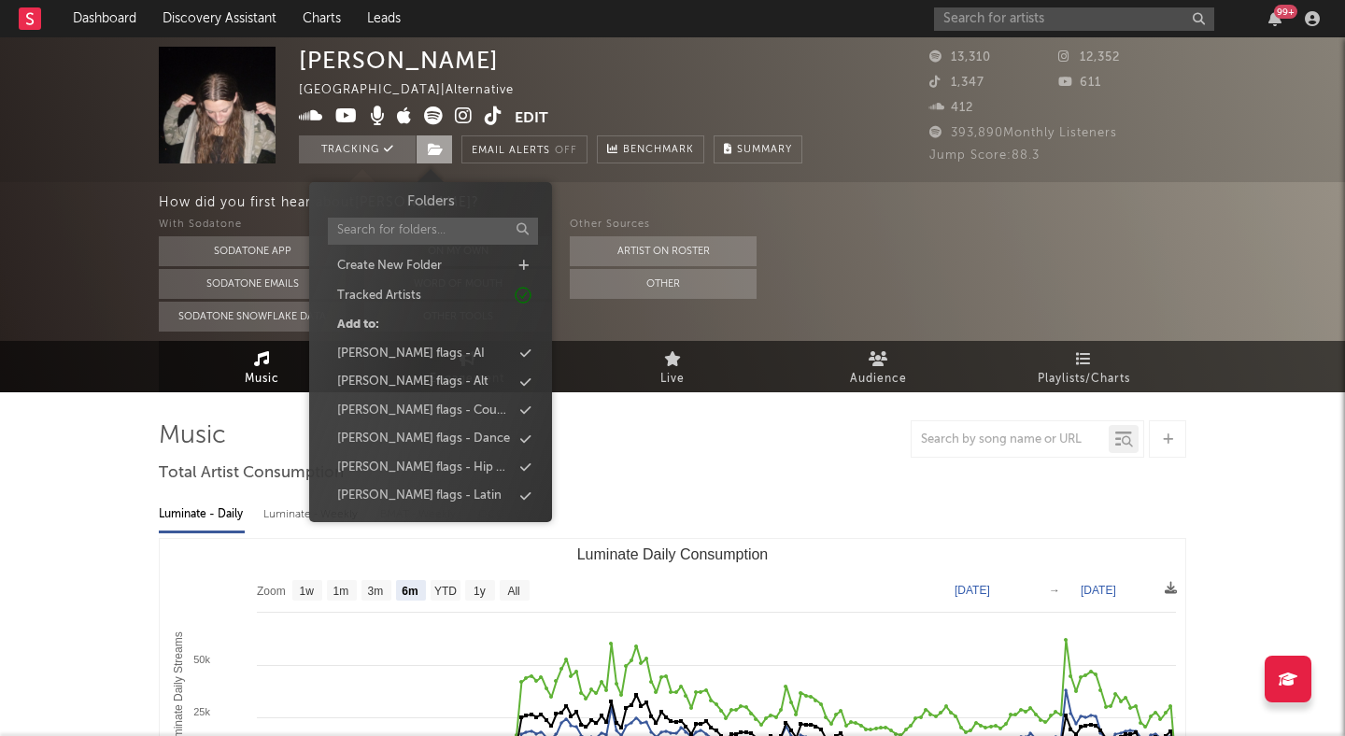
click at [436, 139] on span at bounding box center [434, 149] width 37 height 28
click at [420, 379] on div "peter flags - Alt" at bounding box center [412, 382] width 151 height 19
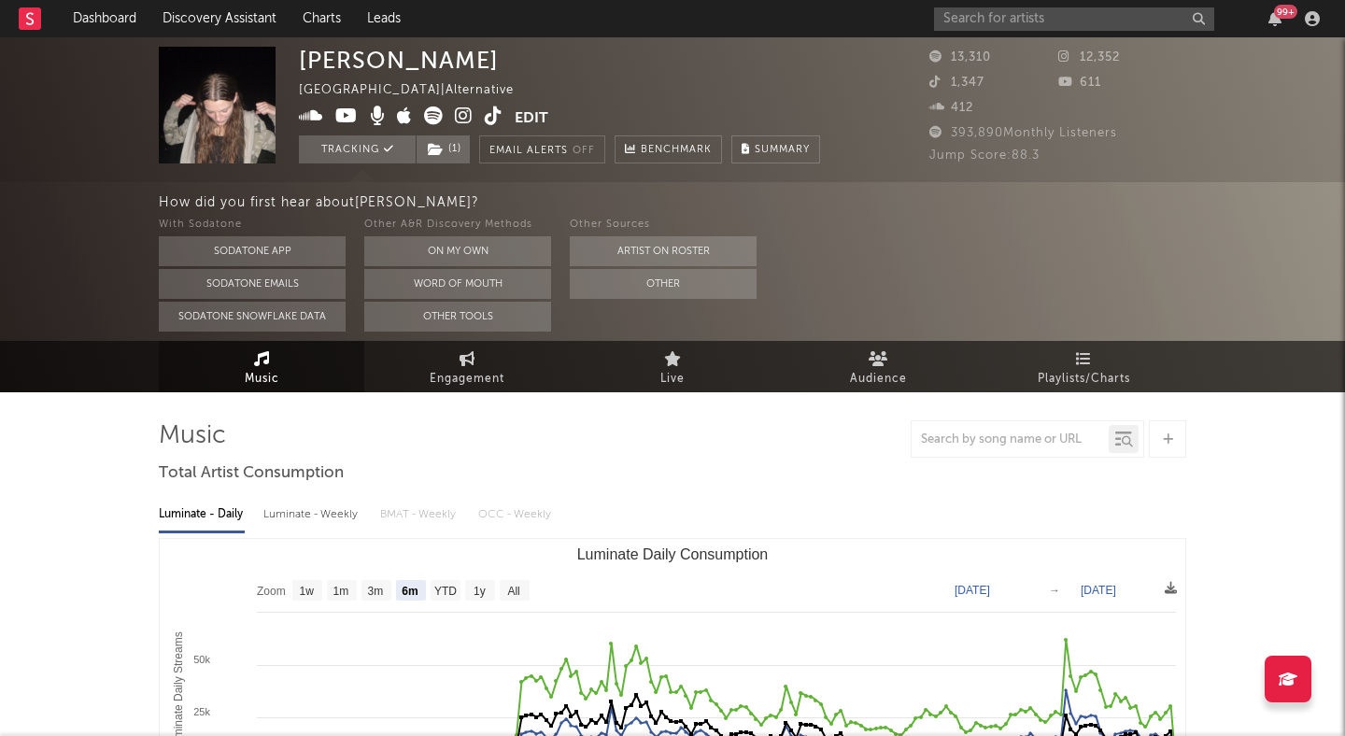
click at [79, 232] on div "How did you first hear about Sophia Stel ? With Sodatone Sodatone App Sodatone …" at bounding box center [672, 261] width 1345 height 159
click at [341, 125] on icon at bounding box center [346, 116] width 22 height 19
click at [856, 370] on span "Audience" at bounding box center [878, 379] width 57 height 22
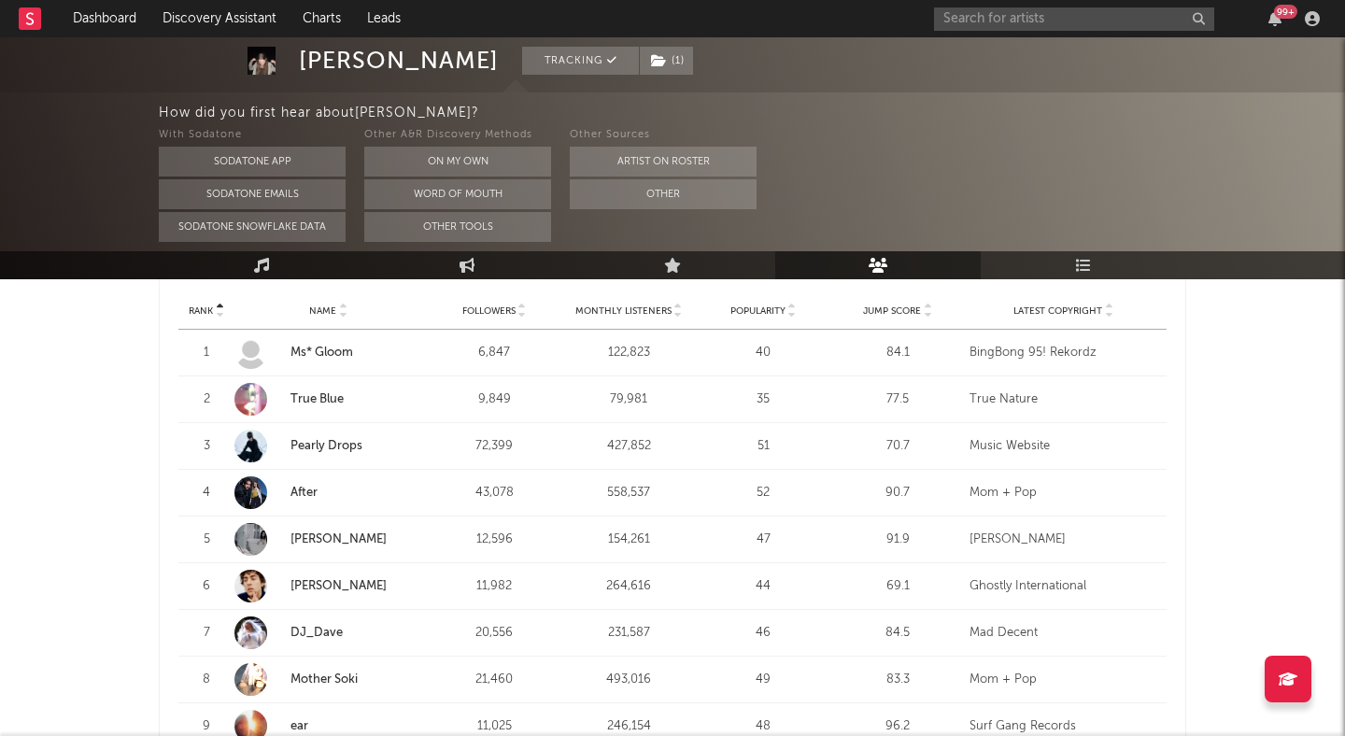
scroll to position [761, 0]
click at [306, 532] on link "Cece Natalie" at bounding box center [339, 538] width 96 height 12
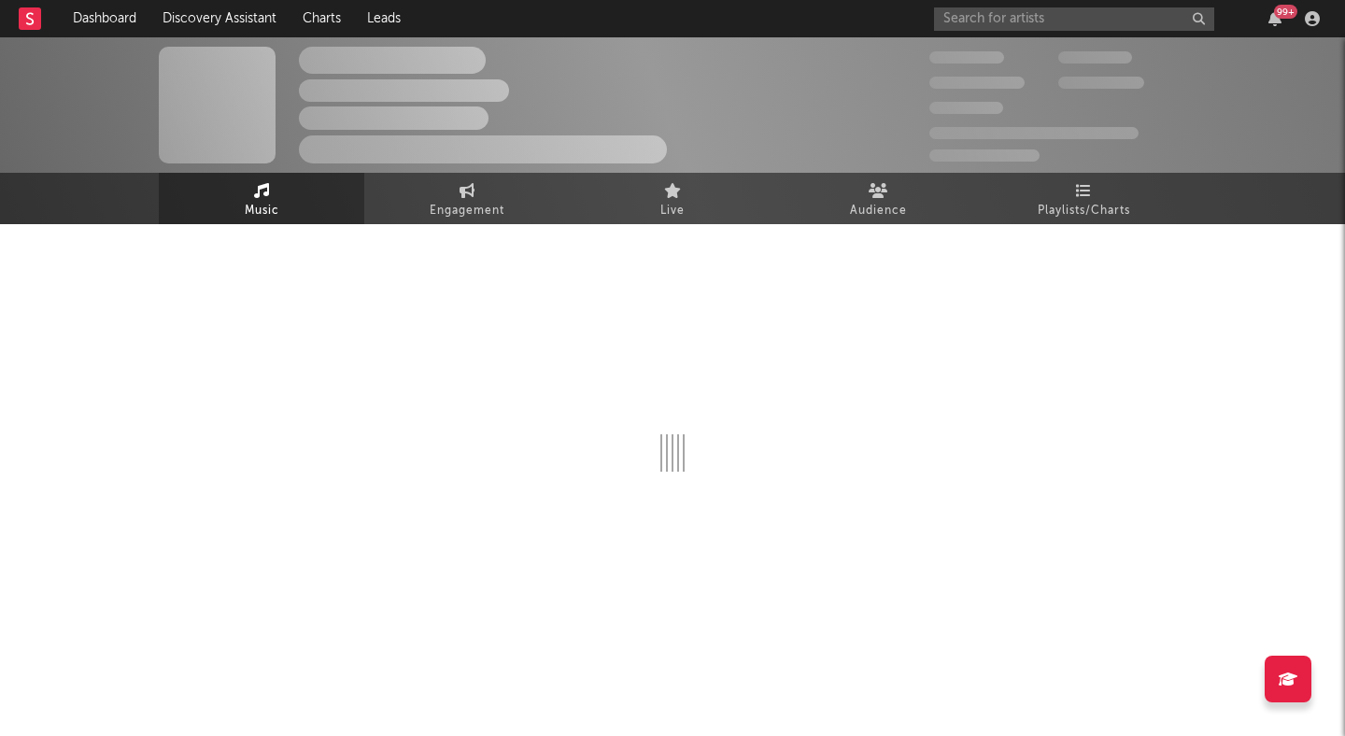
select select "6m"
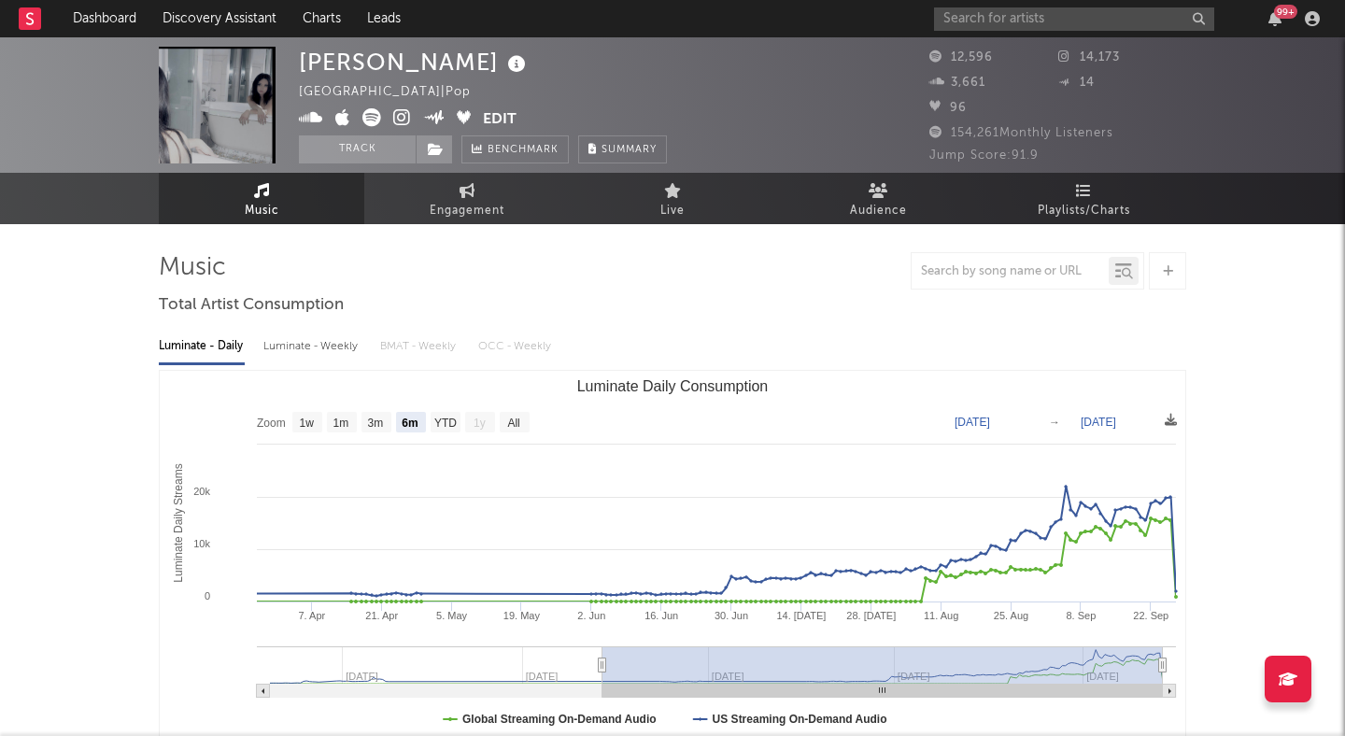
click at [403, 112] on icon at bounding box center [402, 117] width 18 height 19
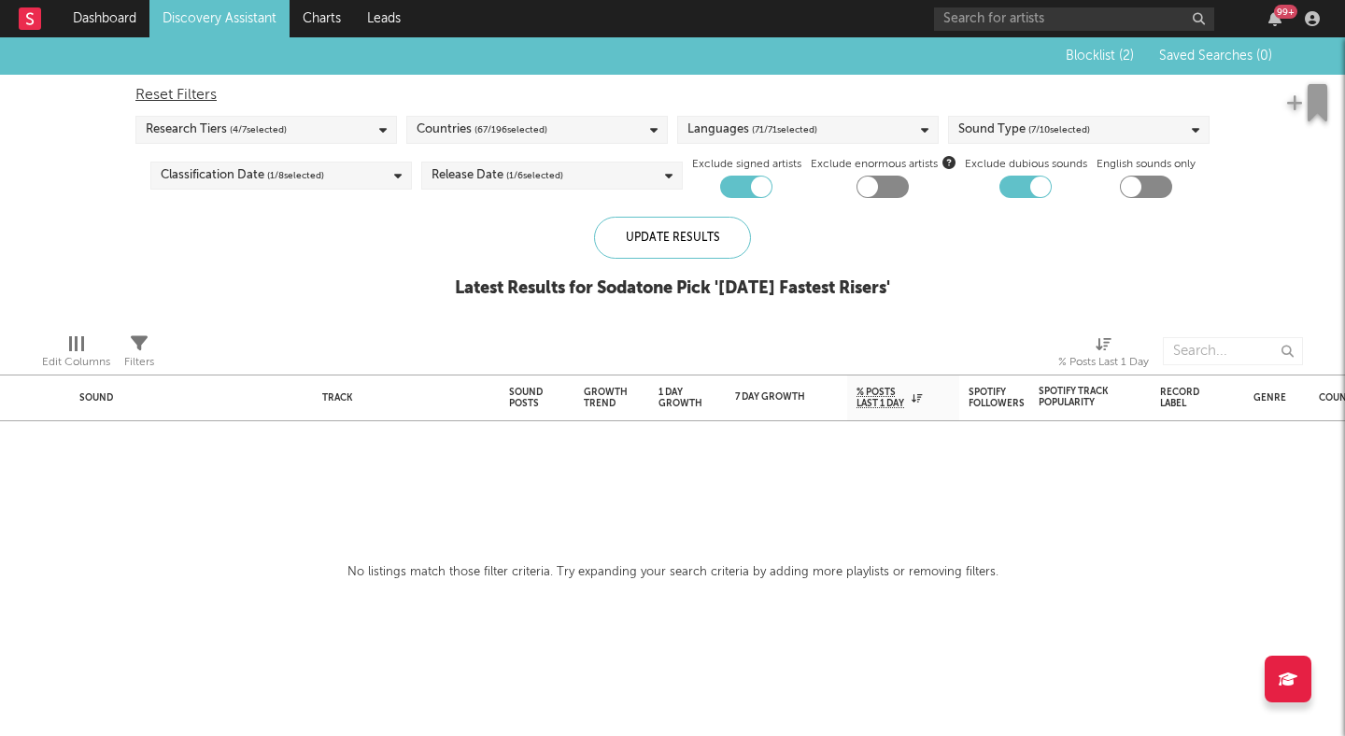
click at [327, 224] on div "Blocklist ( 2 ) Saved Searches ( 0 ) Reset Filters Research Tiers ( 4 / 7 selec…" at bounding box center [672, 177] width 1345 height 281
click at [999, 405] on div "Spotify Followers" at bounding box center [997, 398] width 56 height 22
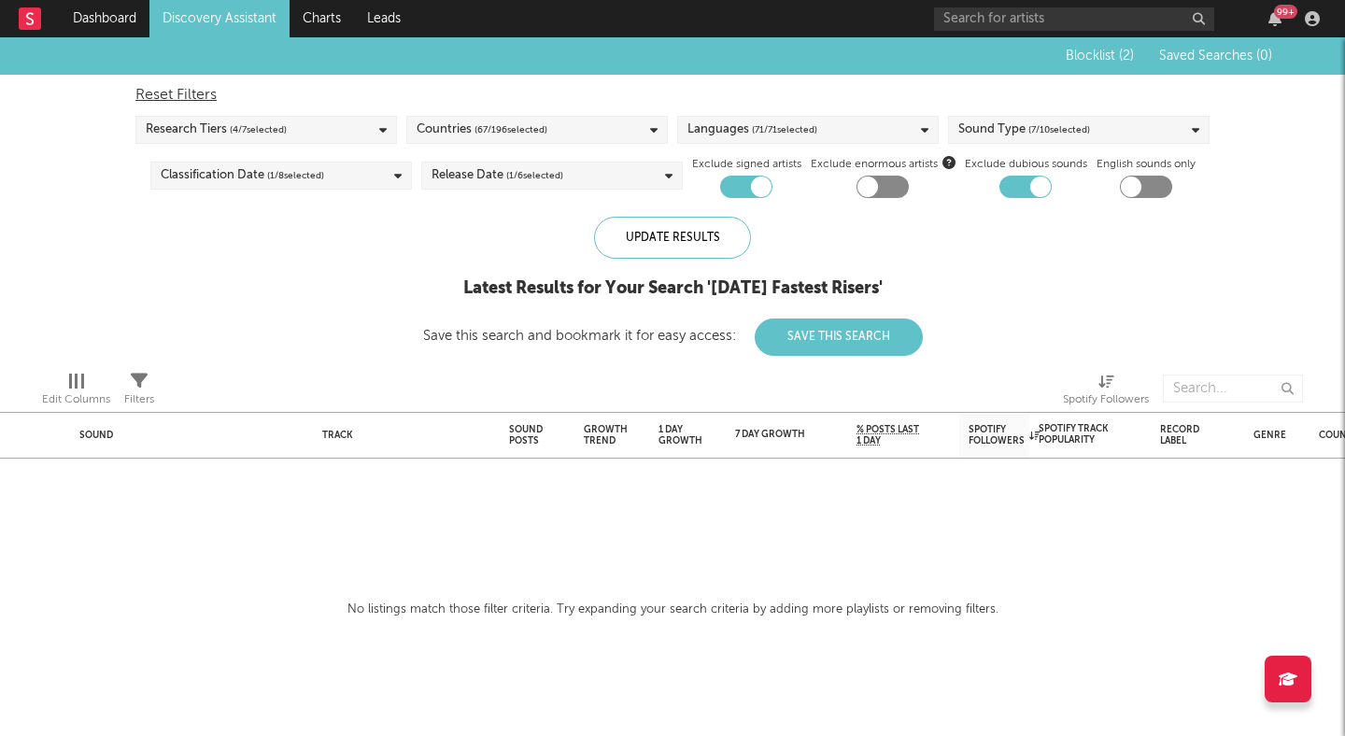
click at [138, 387] on icon at bounding box center [139, 381] width 17 height 17
click at [171, 329] on div "Blocklist ( 2 ) Saved Searches ( 0 ) Reset Filters Research Tiers ( 4 / 7 selec…" at bounding box center [672, 196] width 1345 height 319
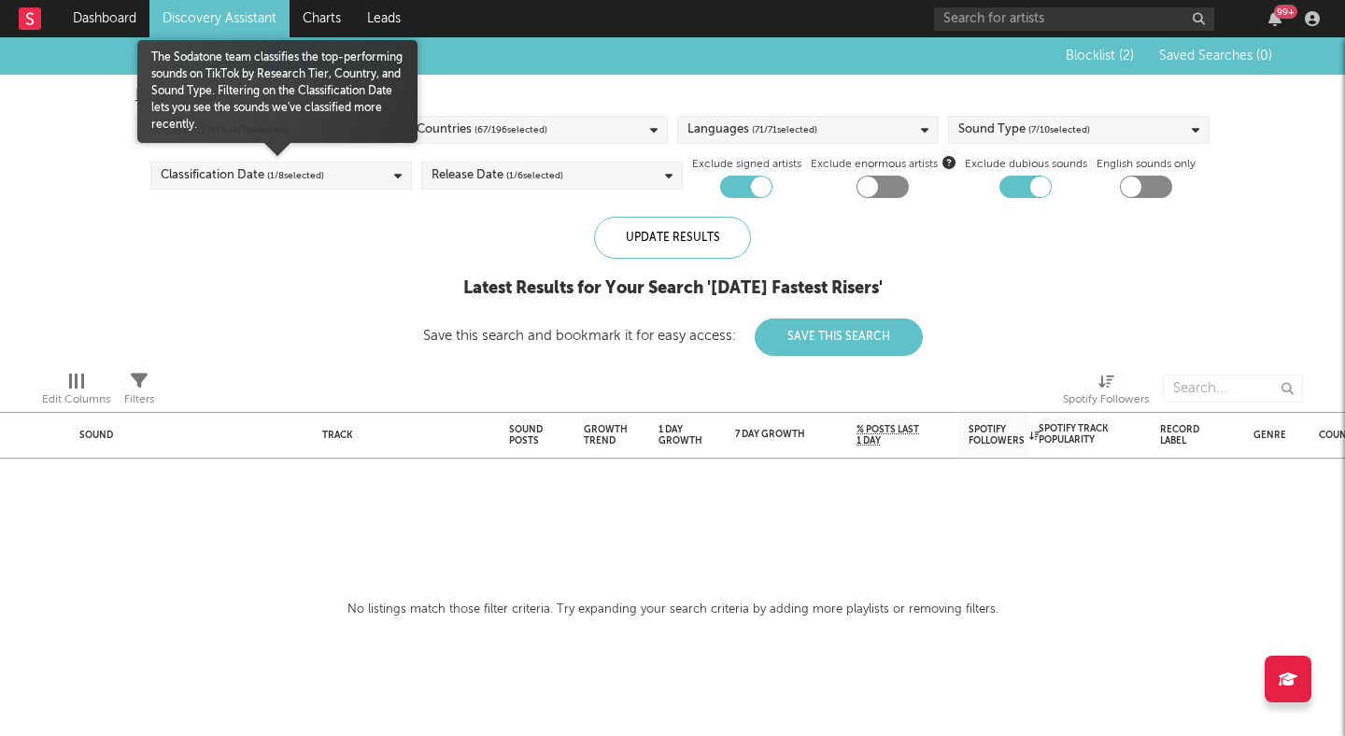
click at [278, 178] on span "( 1 / 8 selected)" at bounding box center [295, 175] width 57 height 22
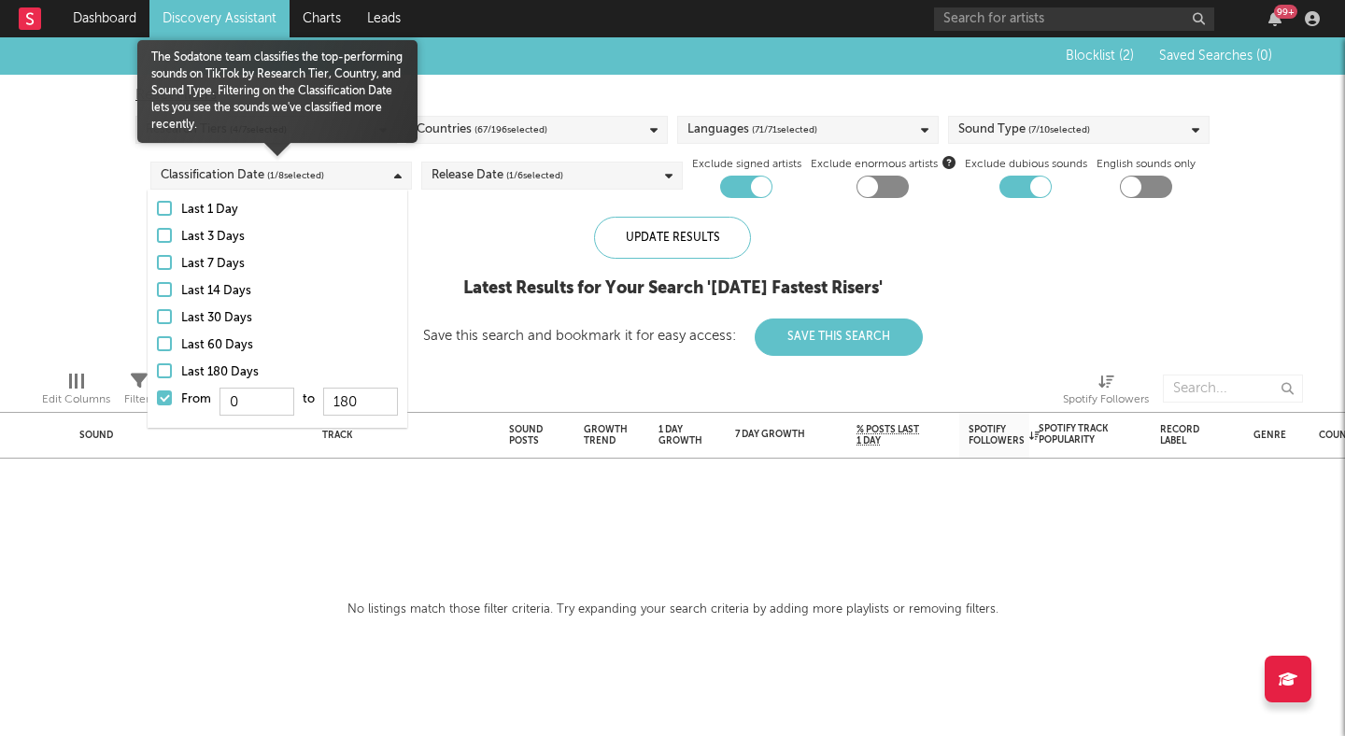
click at [163, 343] on div at bounding box center [164, 343] width 15 height 15
click at [157, 343] on input "Last 60 Days" at bounding box center [157, 345] width 0 height 22
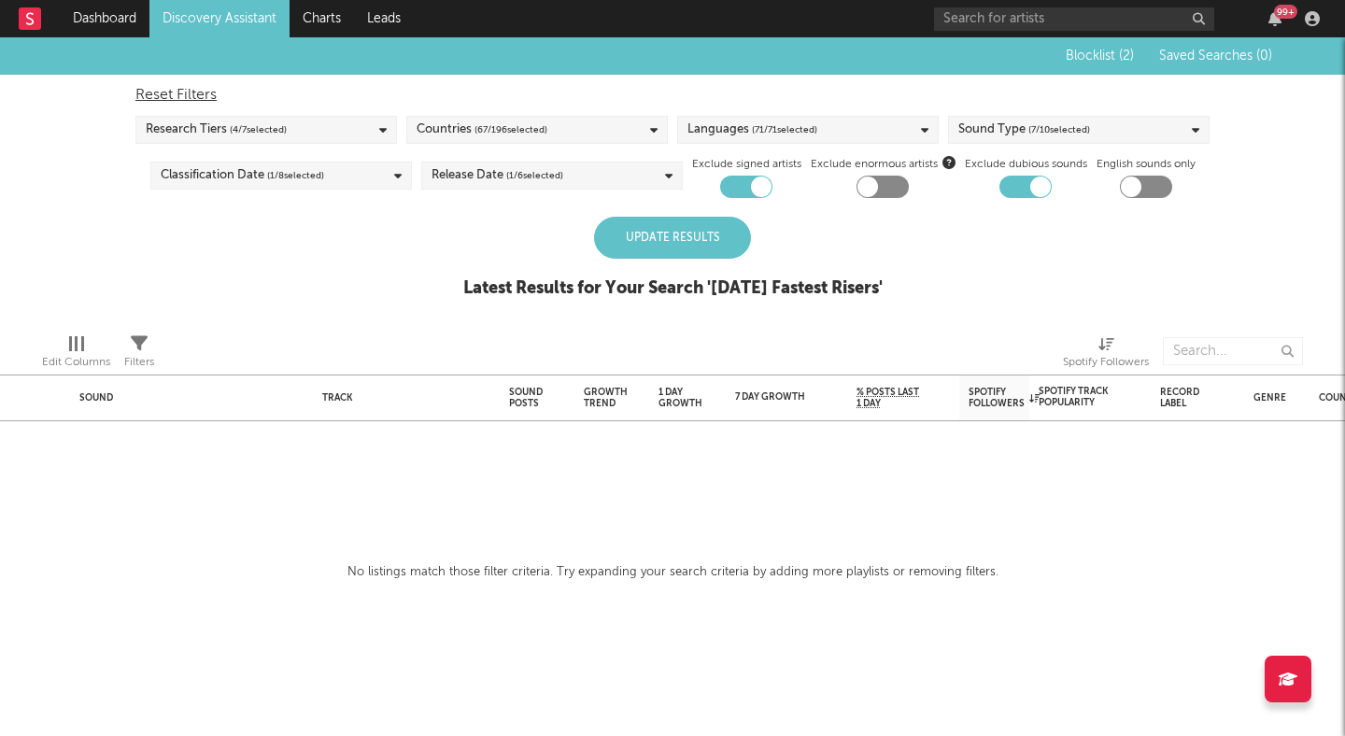
click at [106, 291] on div "Blocklist ( 2 ) Saved Searches ( 0 ) Reset Filters Research Tiers ( 4 / 7 selec…" at bounding box center [672, 177] width 1345 height 281
click at [663, 240] on div "Update Results" at bounding box center [672, 238] width 157 height 42
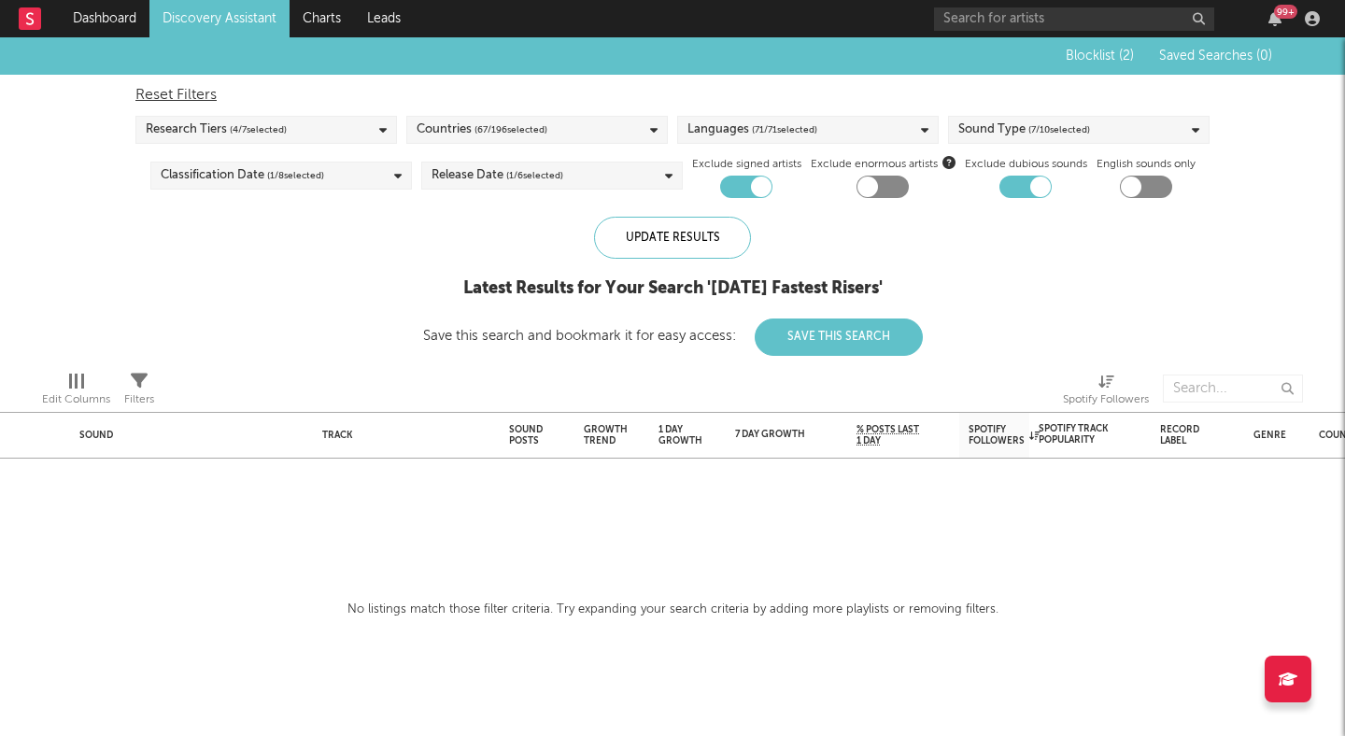
click at [608, 135] on div "Countries ( 67 / 196 selected)" at bounding box center [537, 130] width 262 height 28
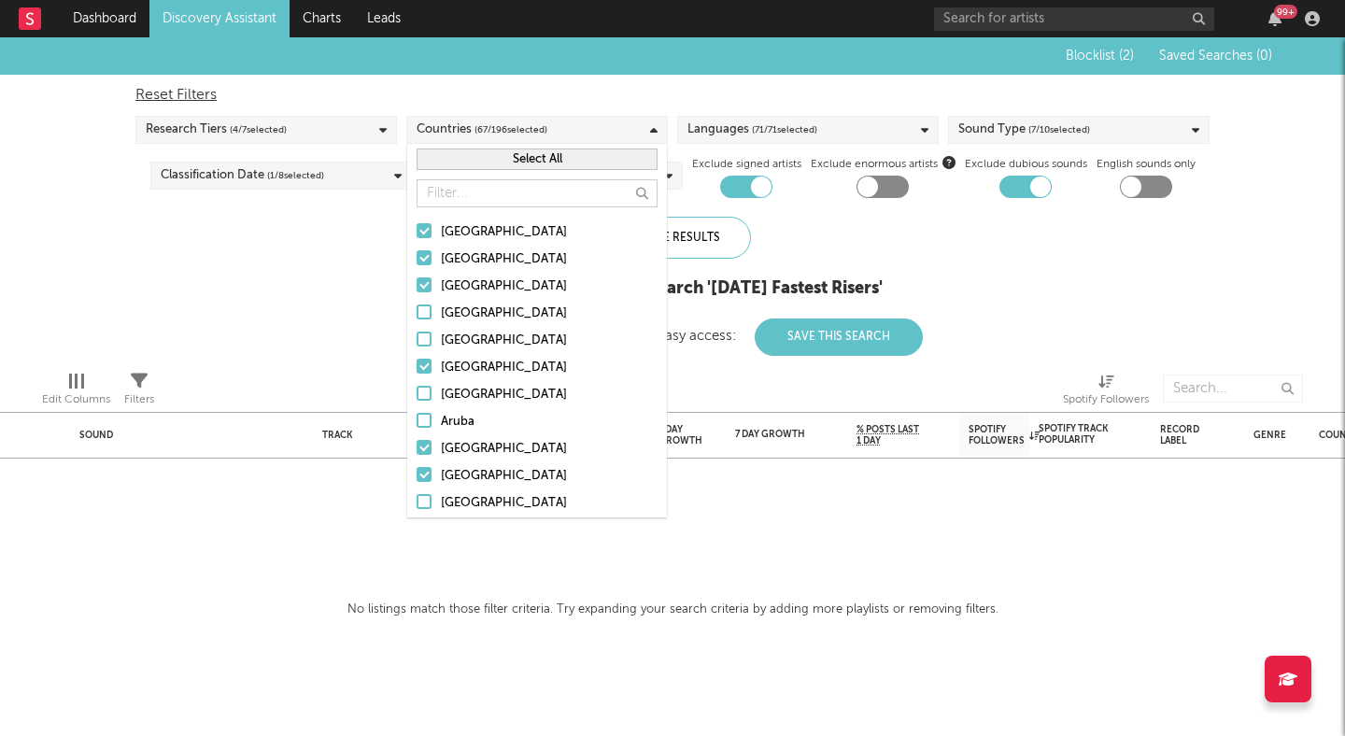
click at [616, 92] on div "Reset Filters" at bounding box center [672, 95] width 1074 height 22
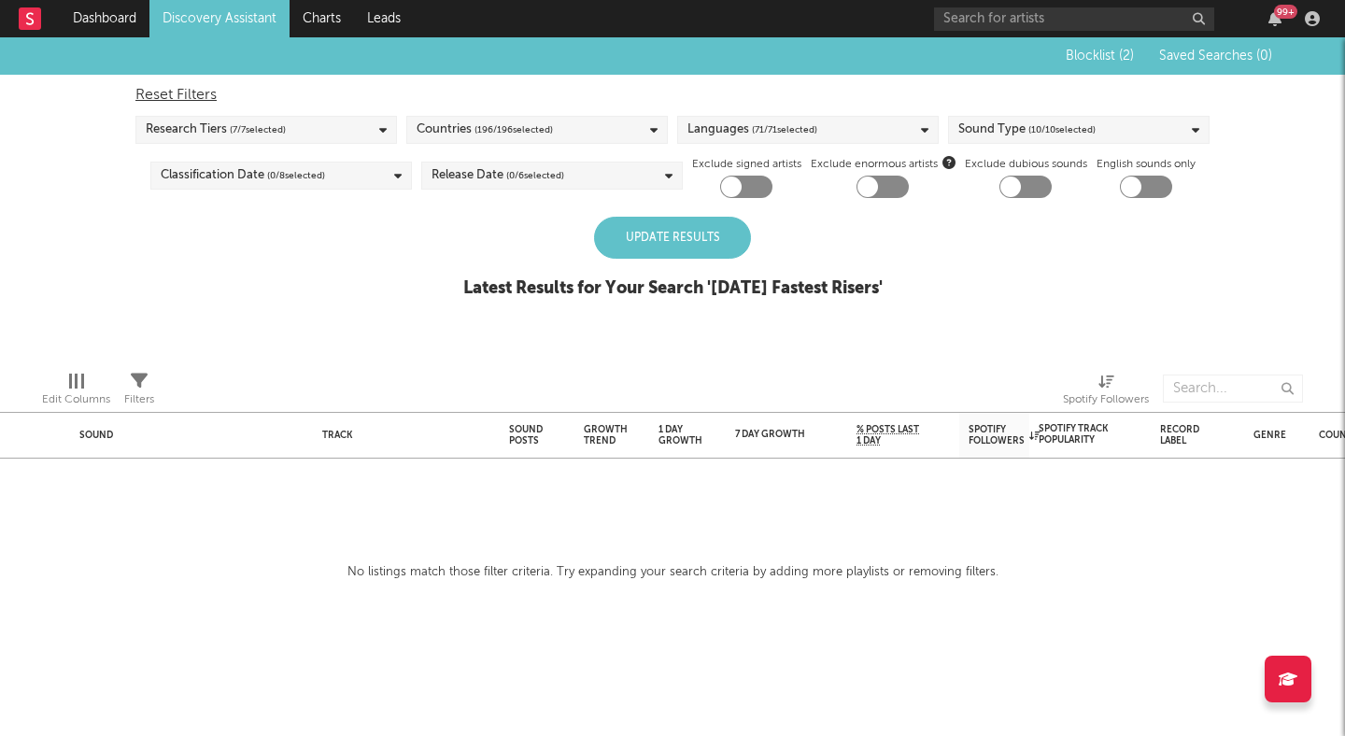
checkbox input "false"
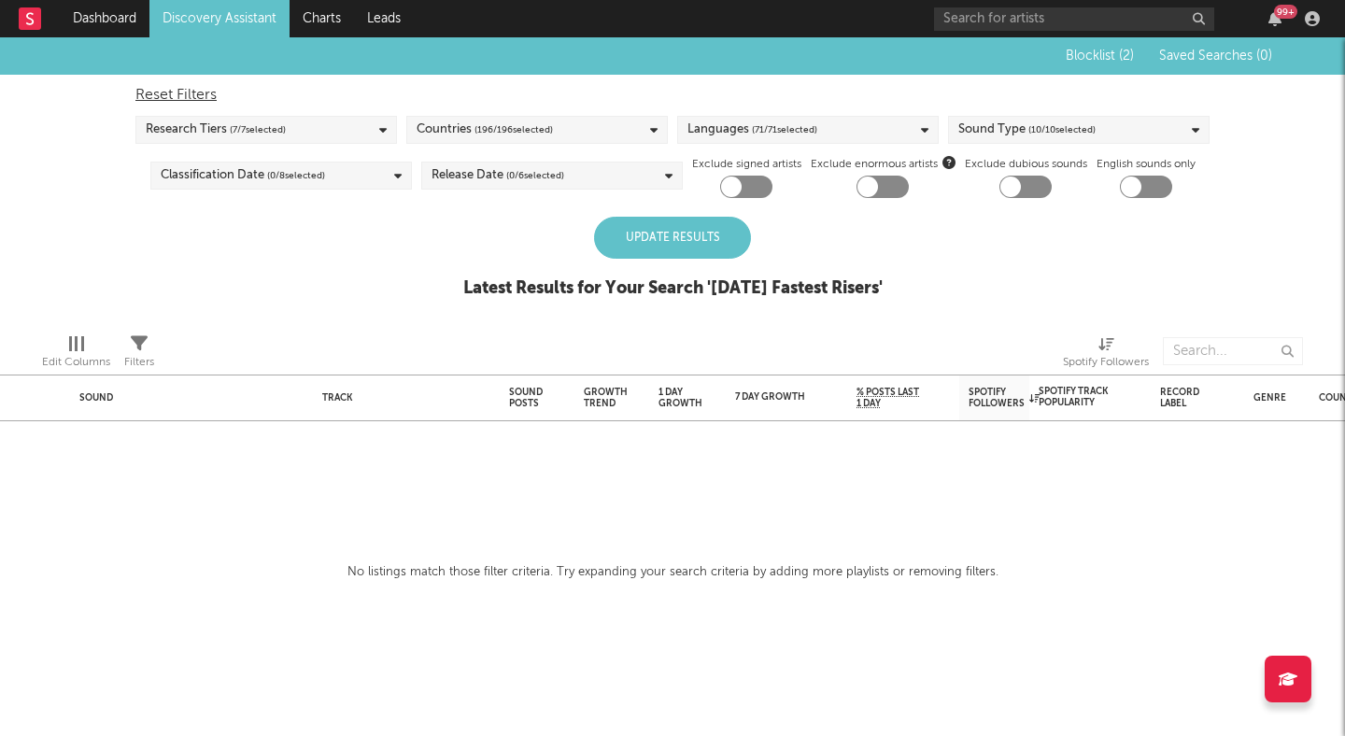
click at [345, 121] on div "Research Tiers ( 7 / 7 selected)" at bounding box center [266, 130] width 262 height 28
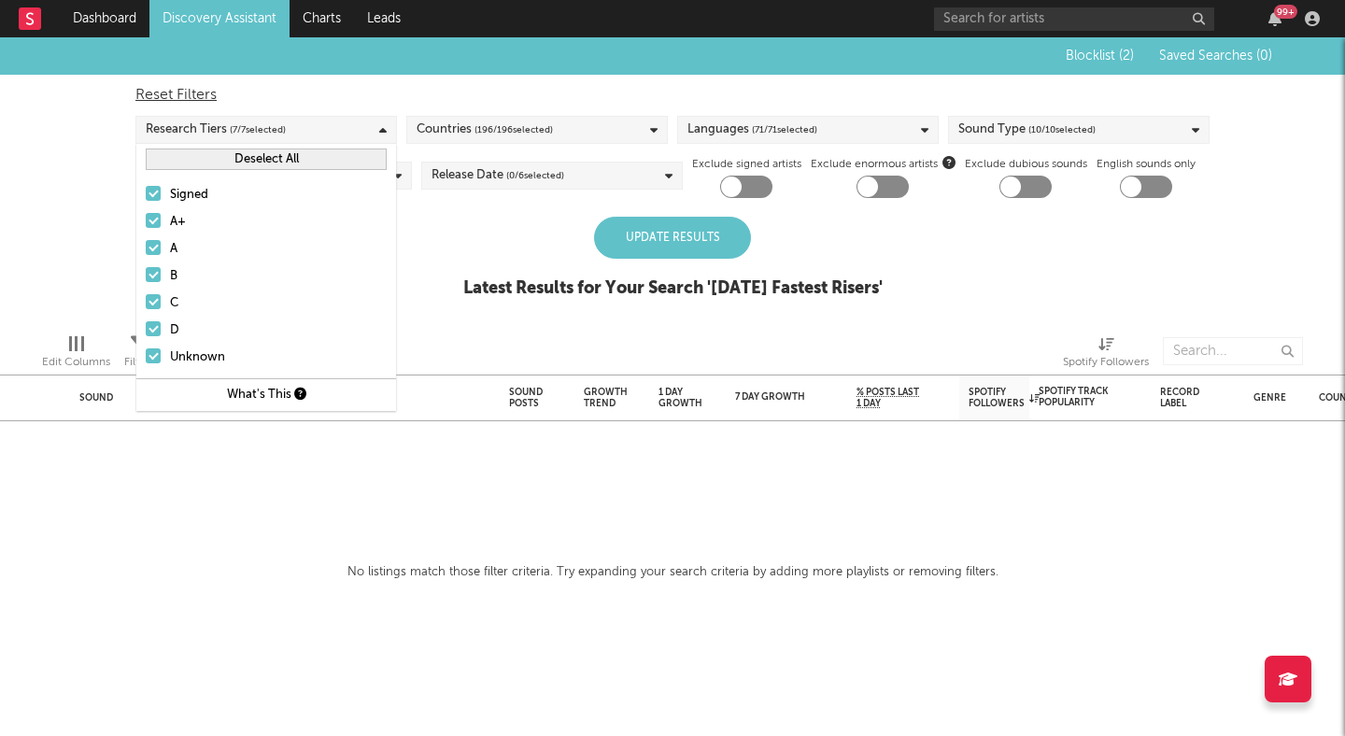
click at [367, 75] on div "Reset Filters Research Tiers ( 7 / 7 selected) Countries ( 196 / 196 selected) …" at bounding box center [672, 136] width 1093 height 123
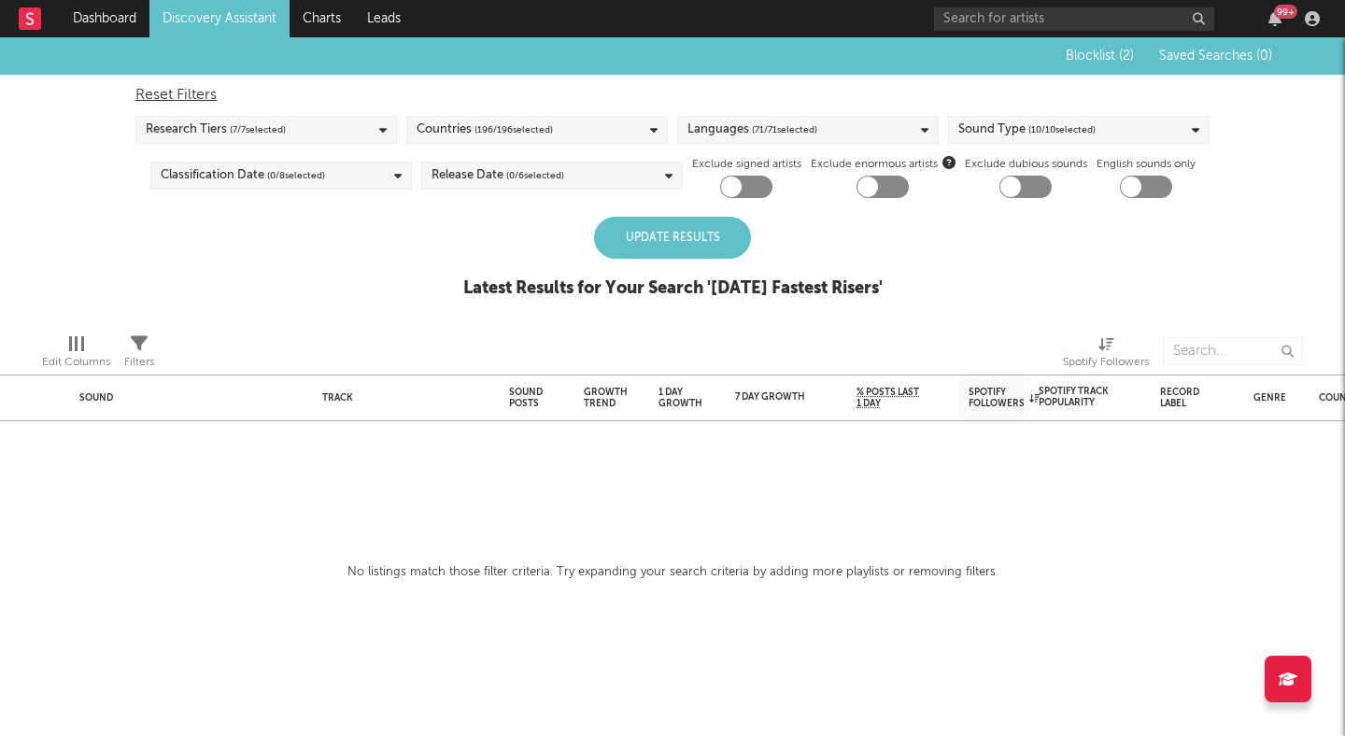
click at [466, 174] on div "Release Date ( 0 / 6 selected)" at bounding box center [498, 175] width 133 height 22
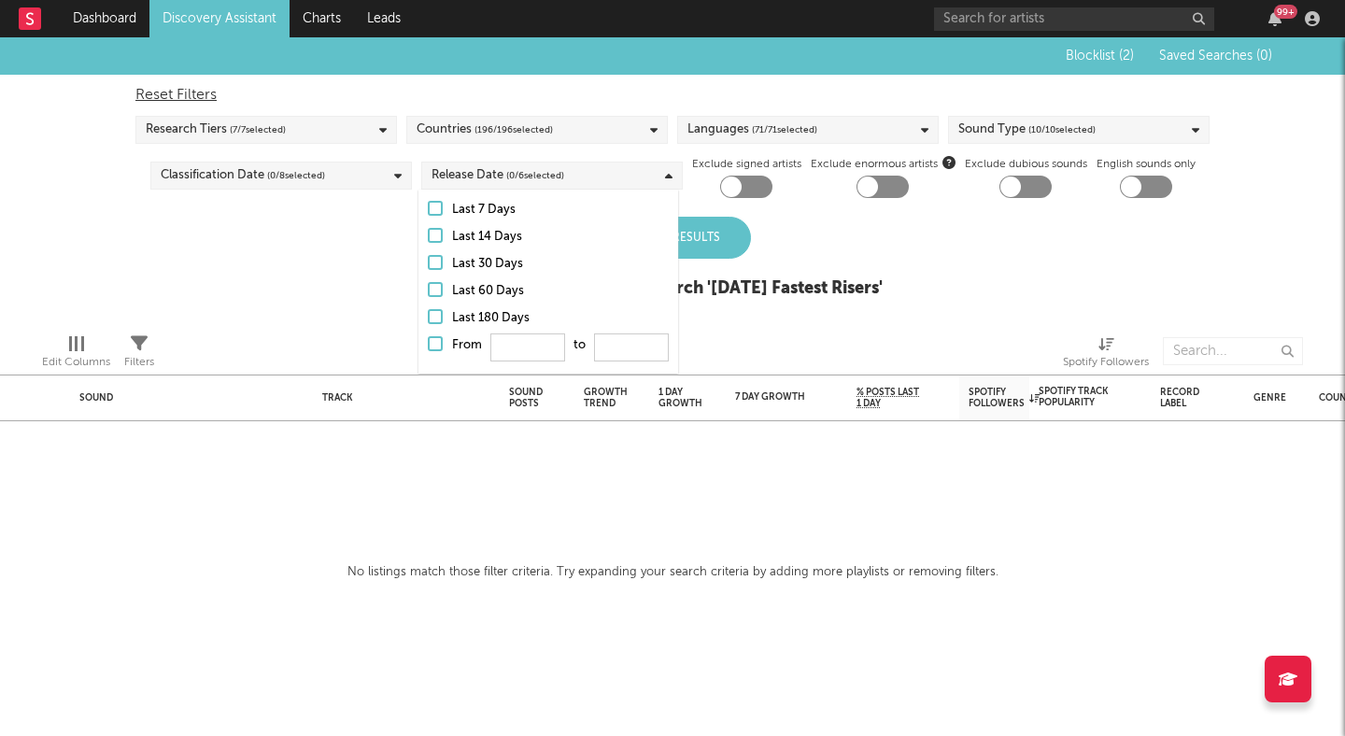
click at [434, 274] on label "Last 30 Days" at bounding box center [548, 264] width 241 height 22
click at [428, 274] on input "Last 30 Days" at bounding box center [428, 264] width 0 height 22
click at [432, 287] on div at bounding box center [435, 289] width 15 height 15
click at [428, 287] on input "Last 60 Days" at bounding box center [428, 291] width 0 height 22
click at [389, 291] on div "Blocklist ( 2 ) Saved Searches ( 0 ) Reset Filters Research Tiers ( 7 / 7 selec…" at bounding box center [672, 177] width 1345 height 281
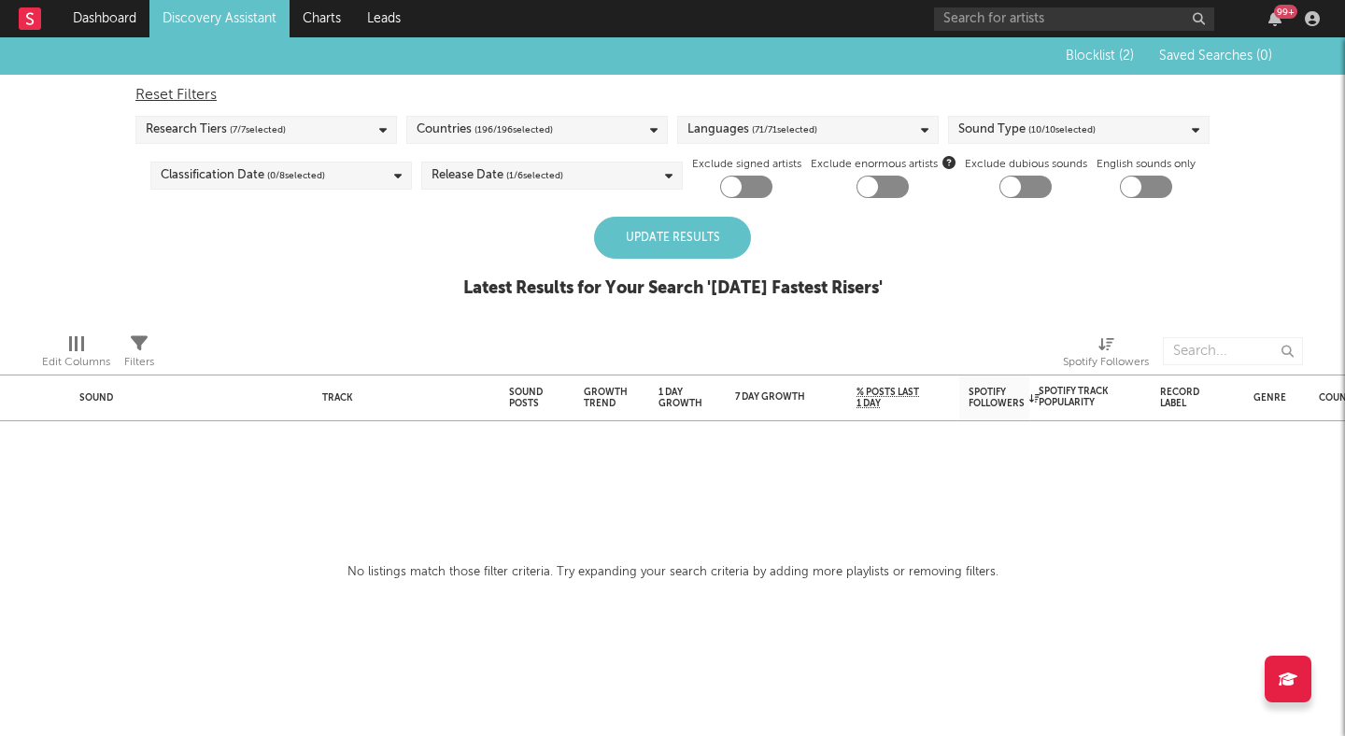
click at [656, 247] on div "Update Results" at bounding box center [672, 238] width 157 height 42
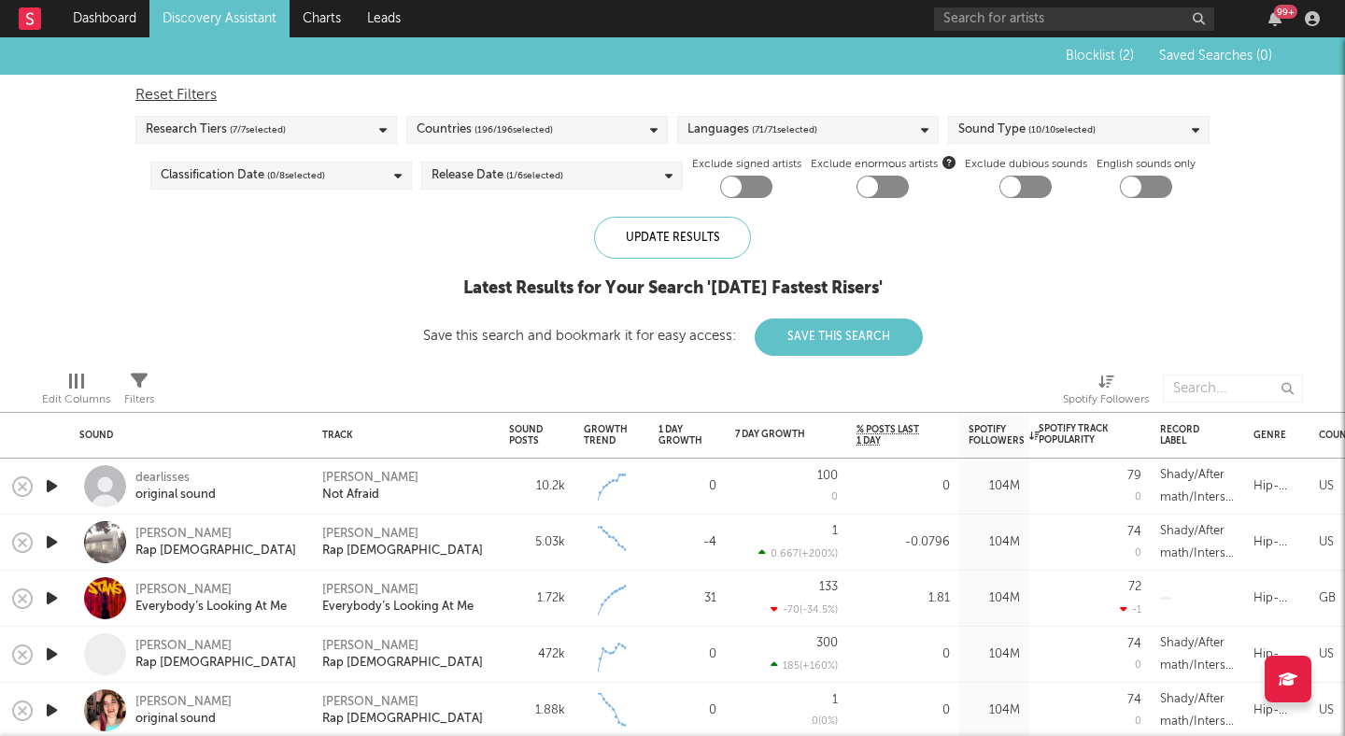
click at [51, 483] on icon "button" at bounding box center [52, 486] width 20 height 23
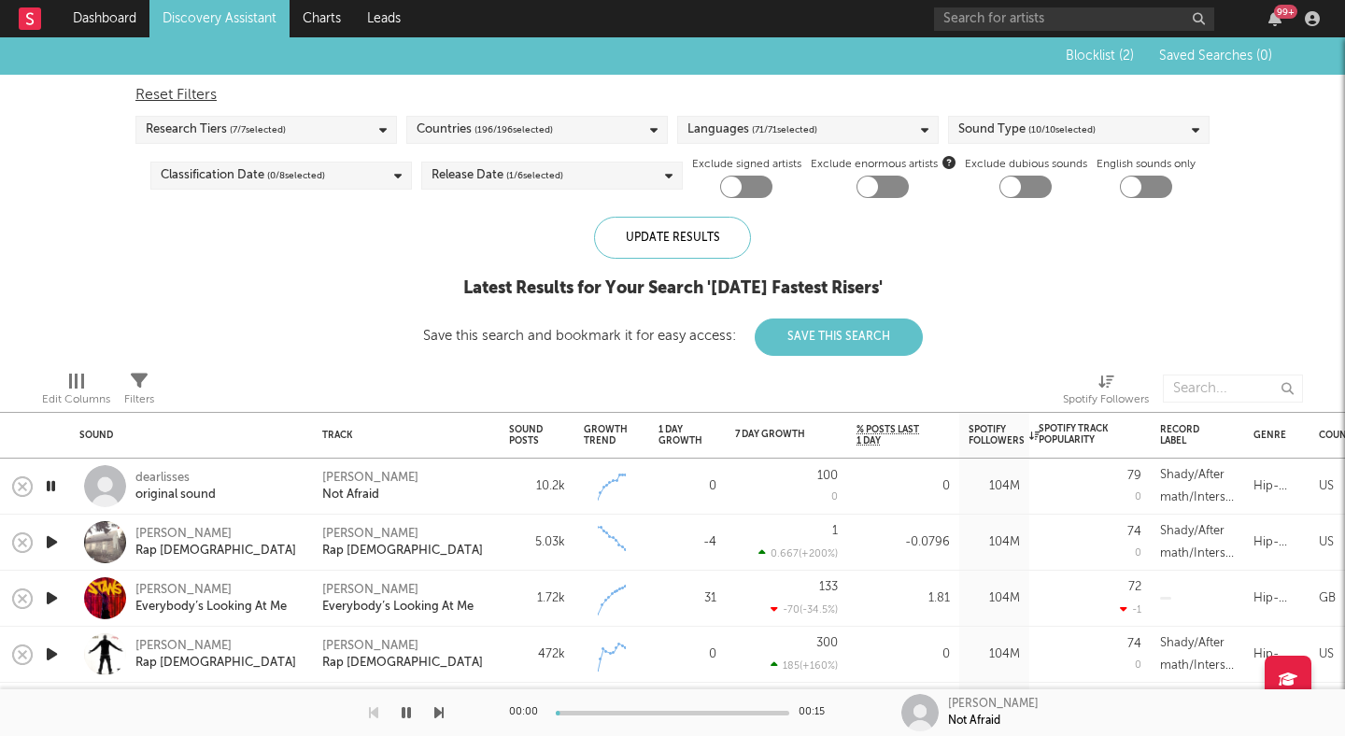
click at [51, 483] on icon "button" at bounding box center [51, 486] width 18 height 23
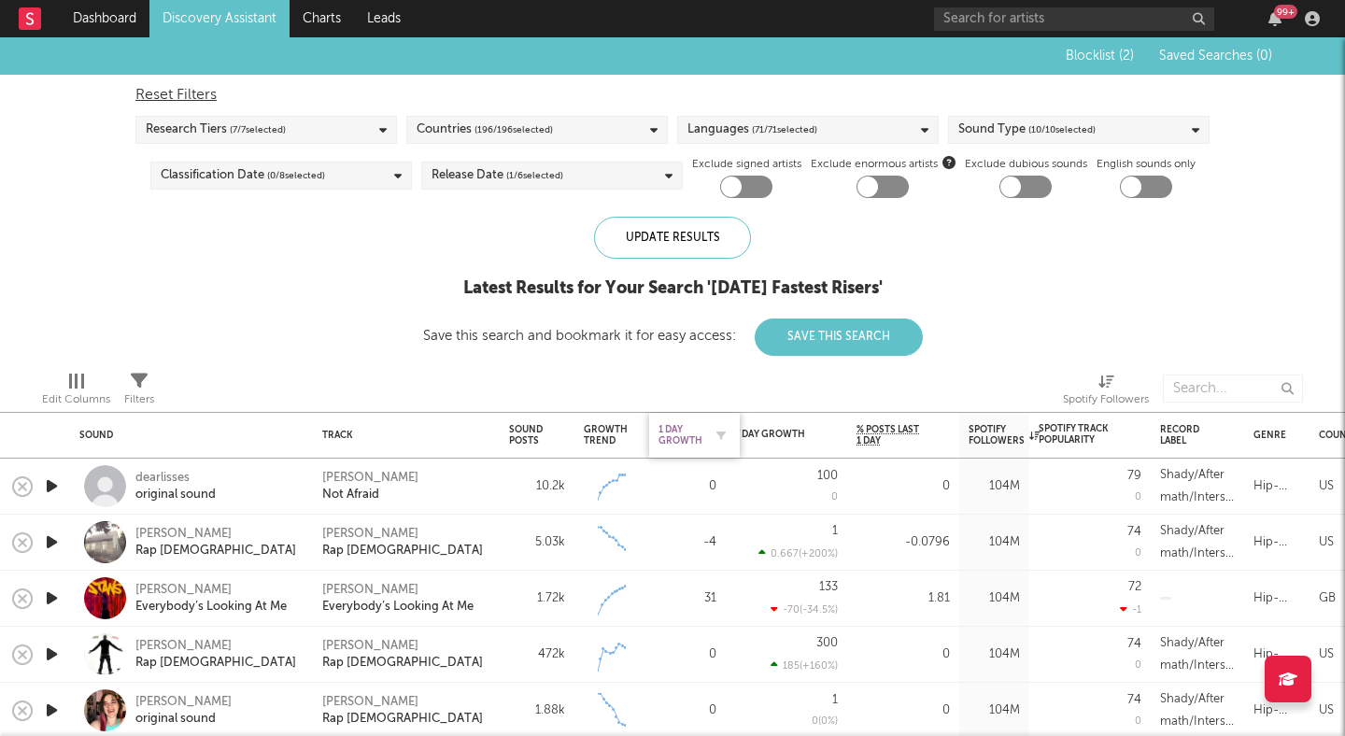
click at [699, 434] on div "1 Day Growth" at bounding box center [681, 435] width 44 height 22
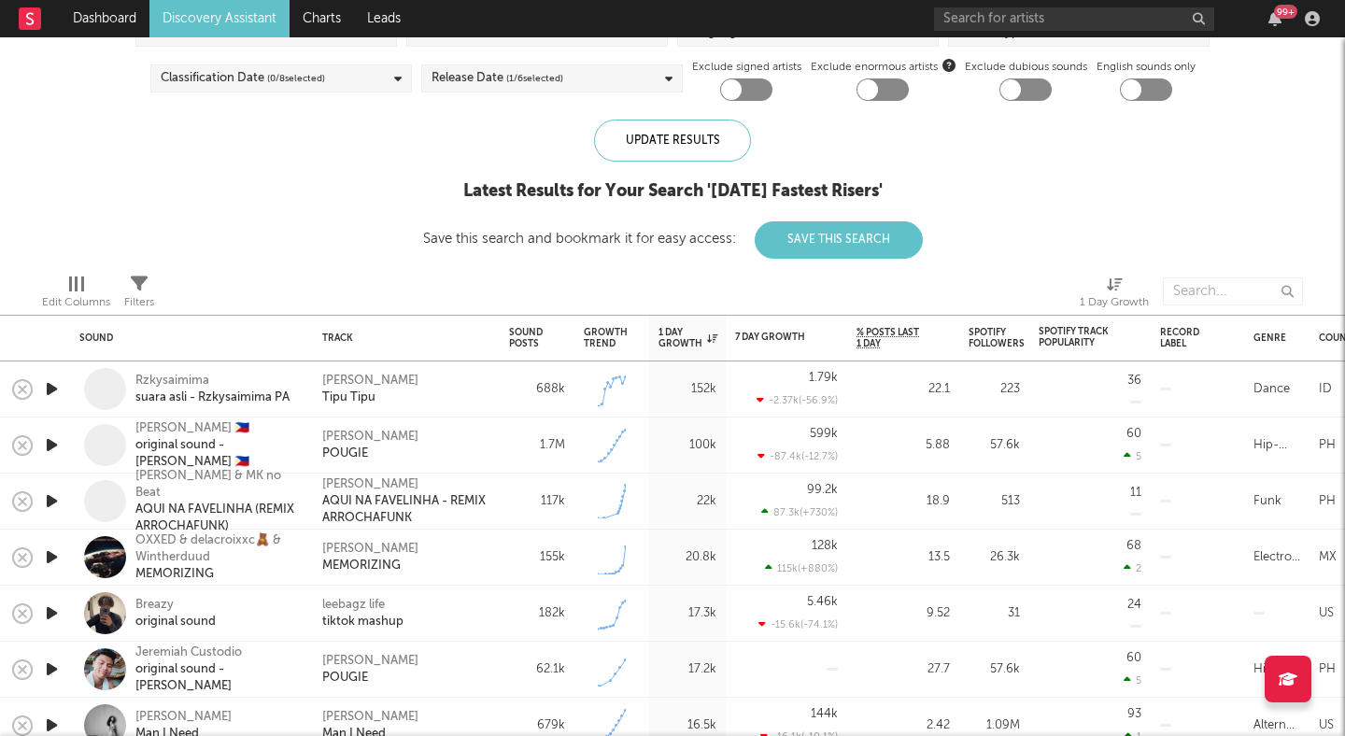
click at [53, 447] on icon "button" at bounding box center [52, 445] width 20 height 23
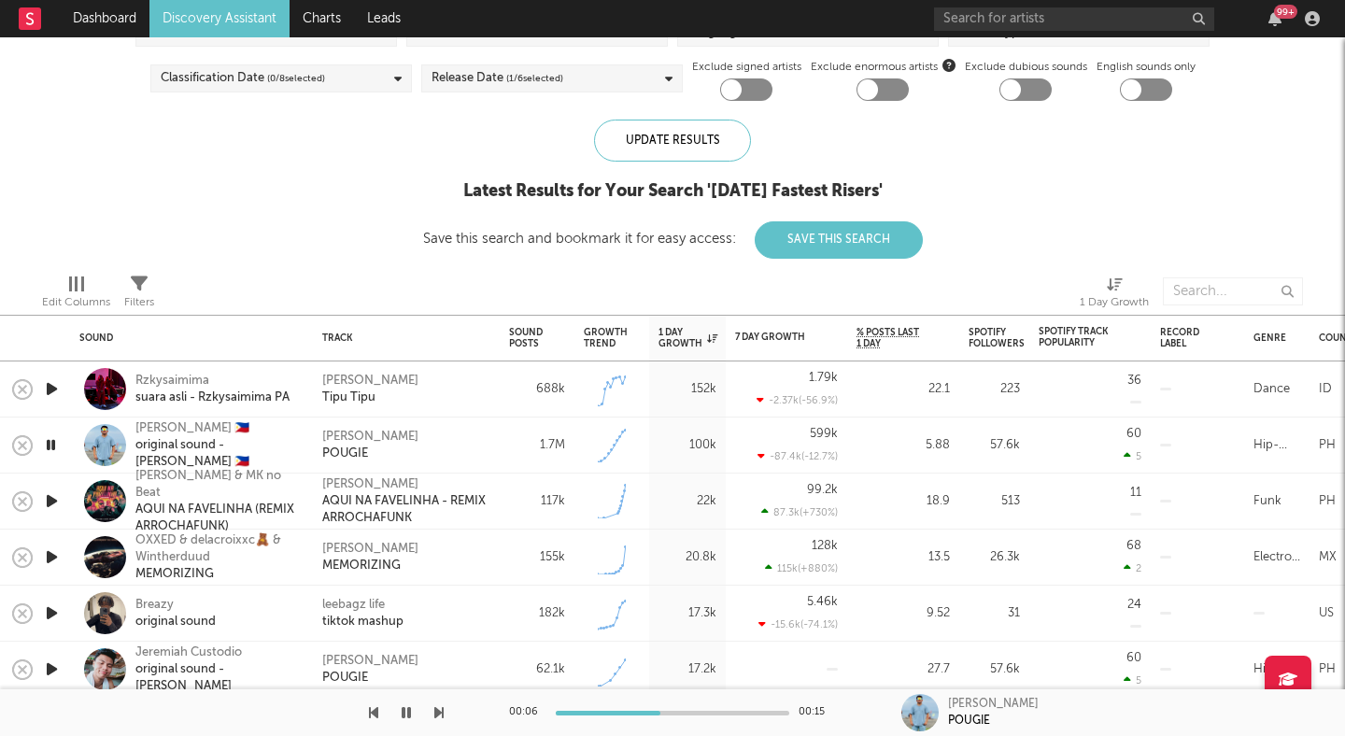
click at [50, 441] on icon "button" at bounding box center [51, 445] width 18 height 23
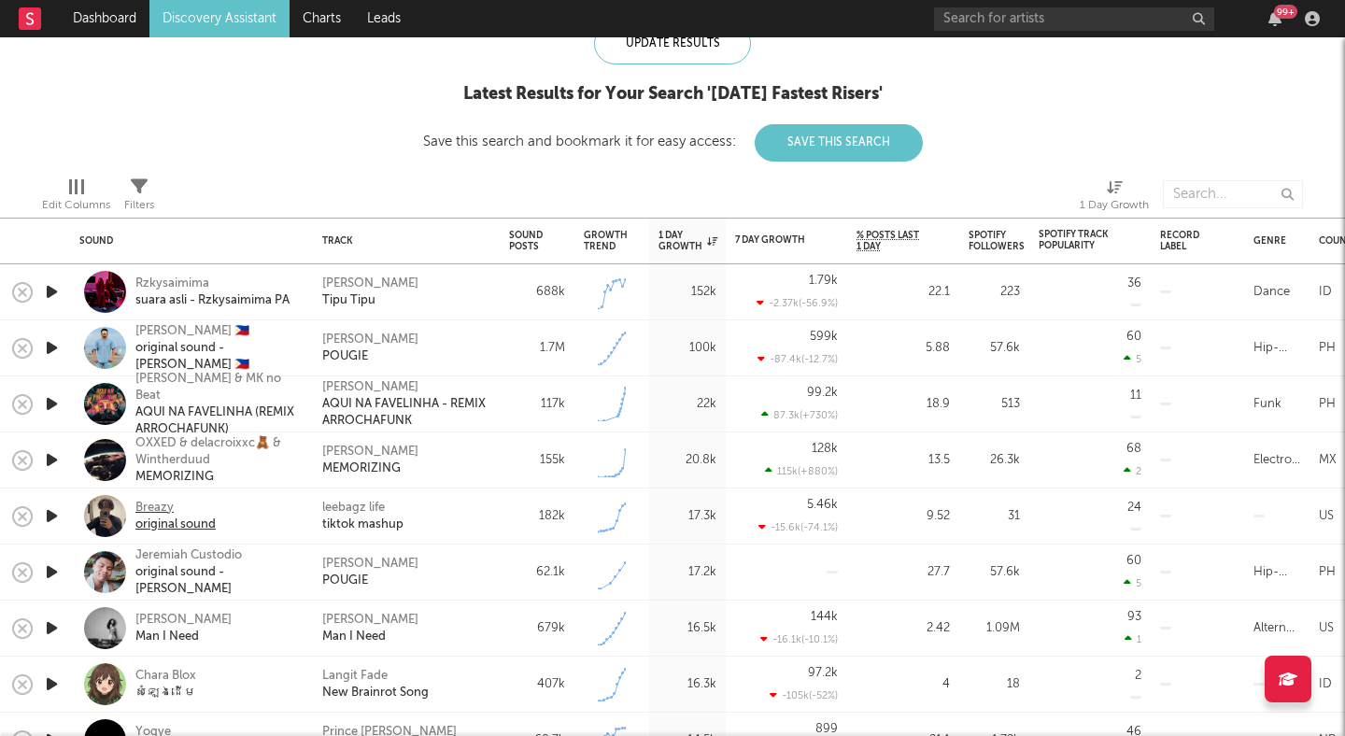
click at [153, 511] on div "Breazy" at bounding box center [175, 508] width 80 height 17
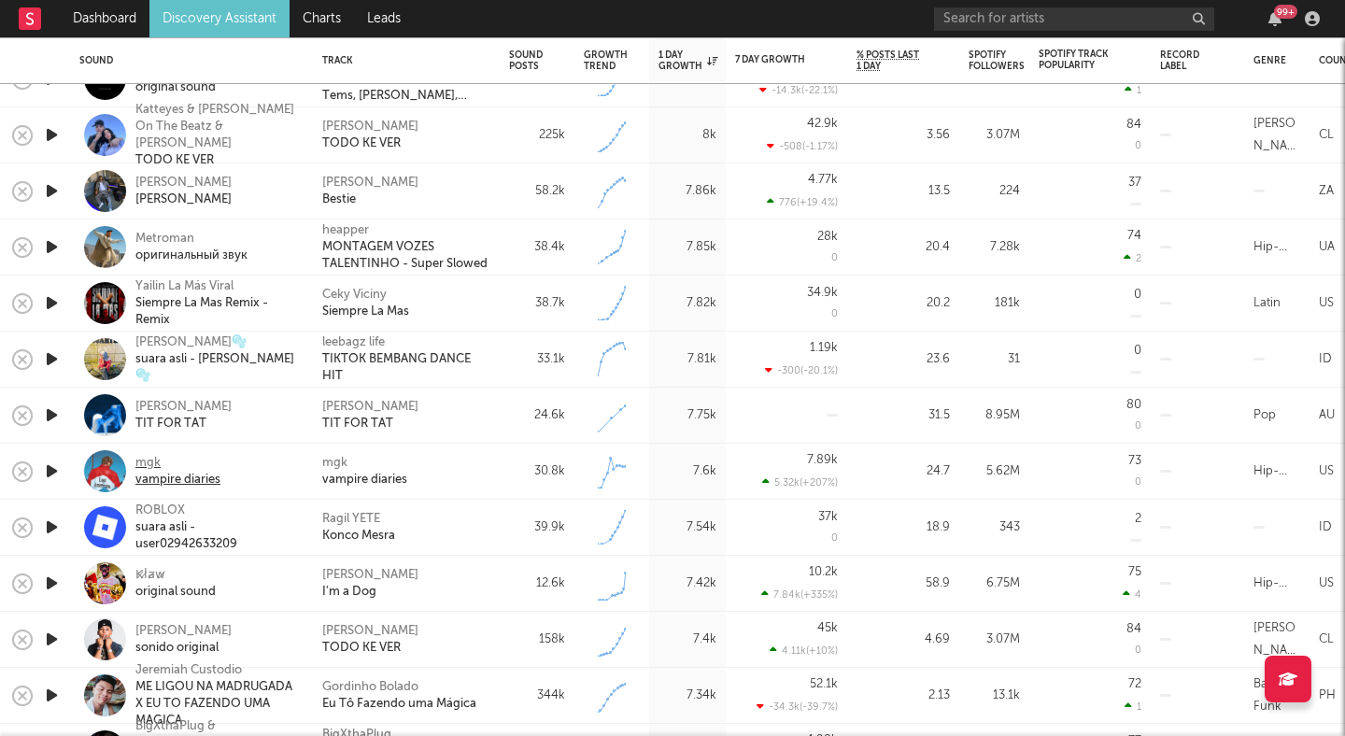
click at [152, 462] on div "mgk" at bounding box center [177, 463] width 85 height 17
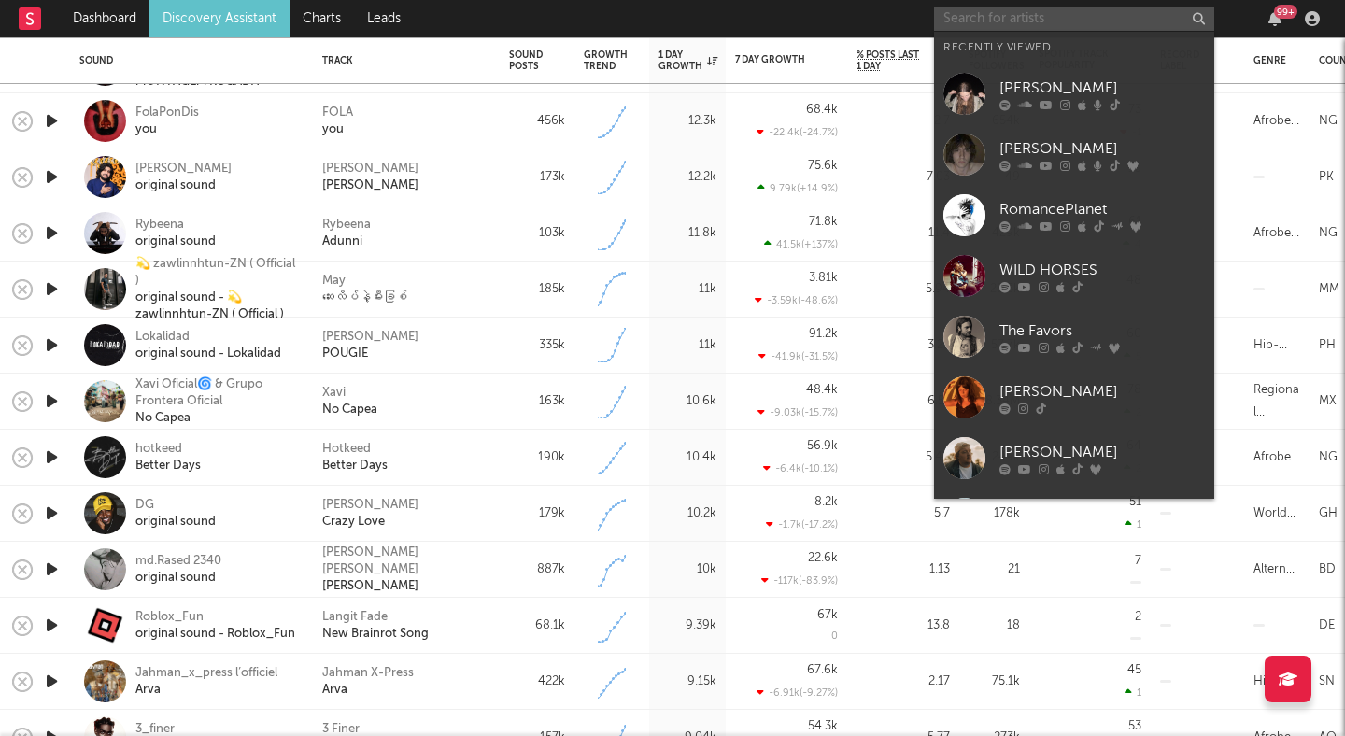
click at [989, 12] on input "text" at bounding box center [1074, 18] width 280 height 23
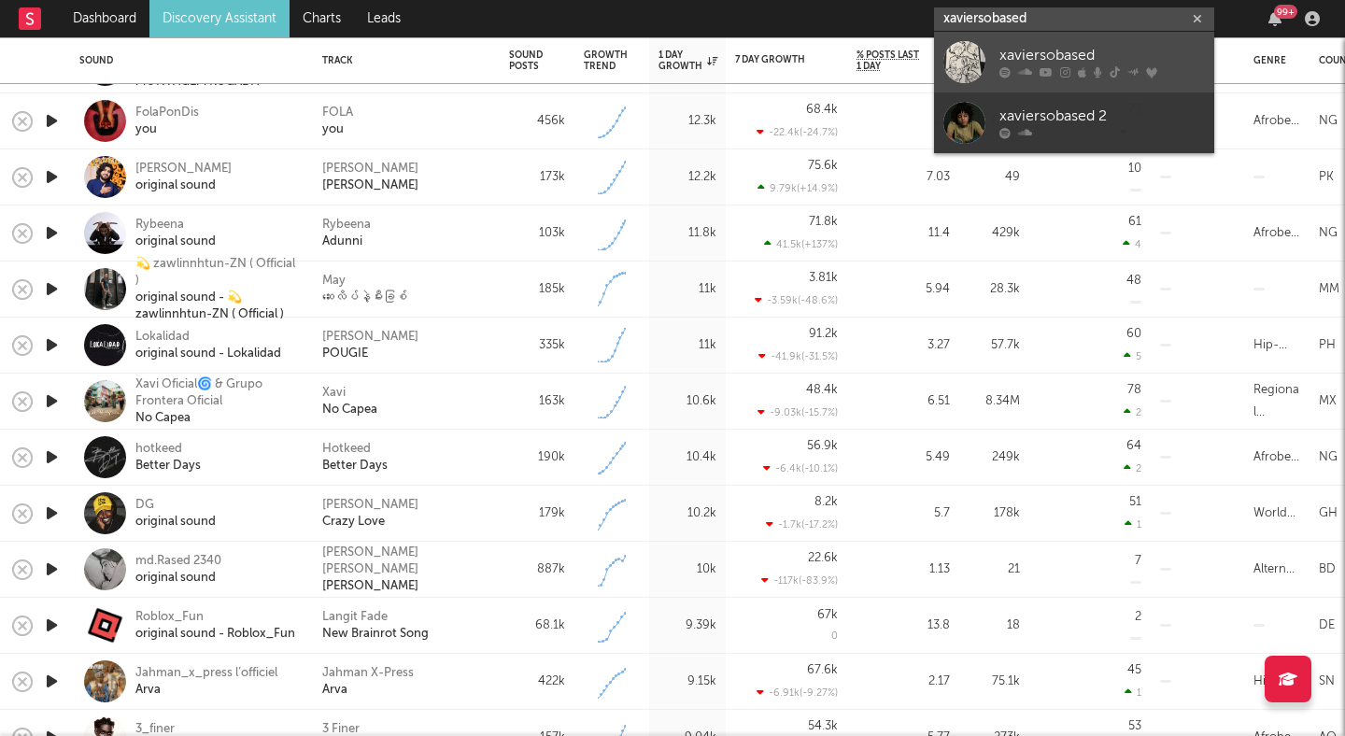
type input "xaviersobased"
click at [1033, 46] on div "xaviersobased" at bounding box center [1103, 56] width 206 height 22
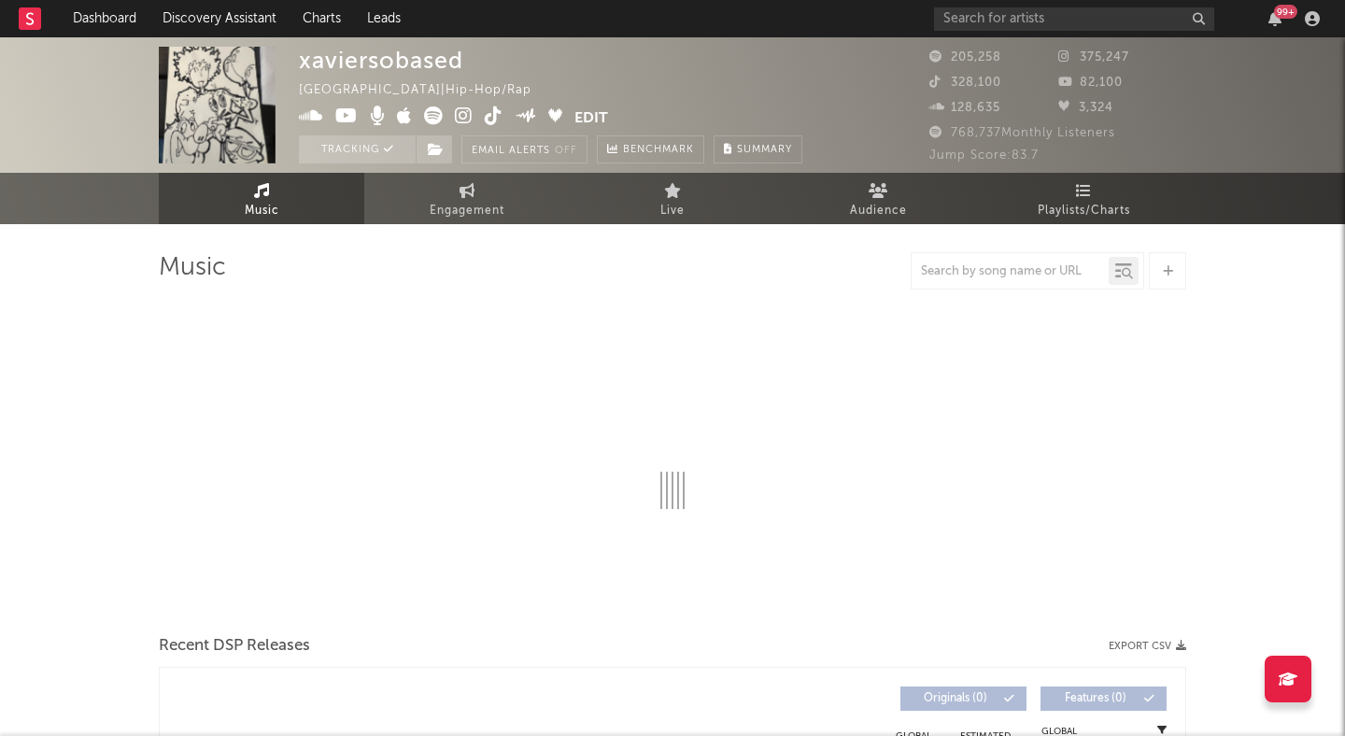
select select "6m"
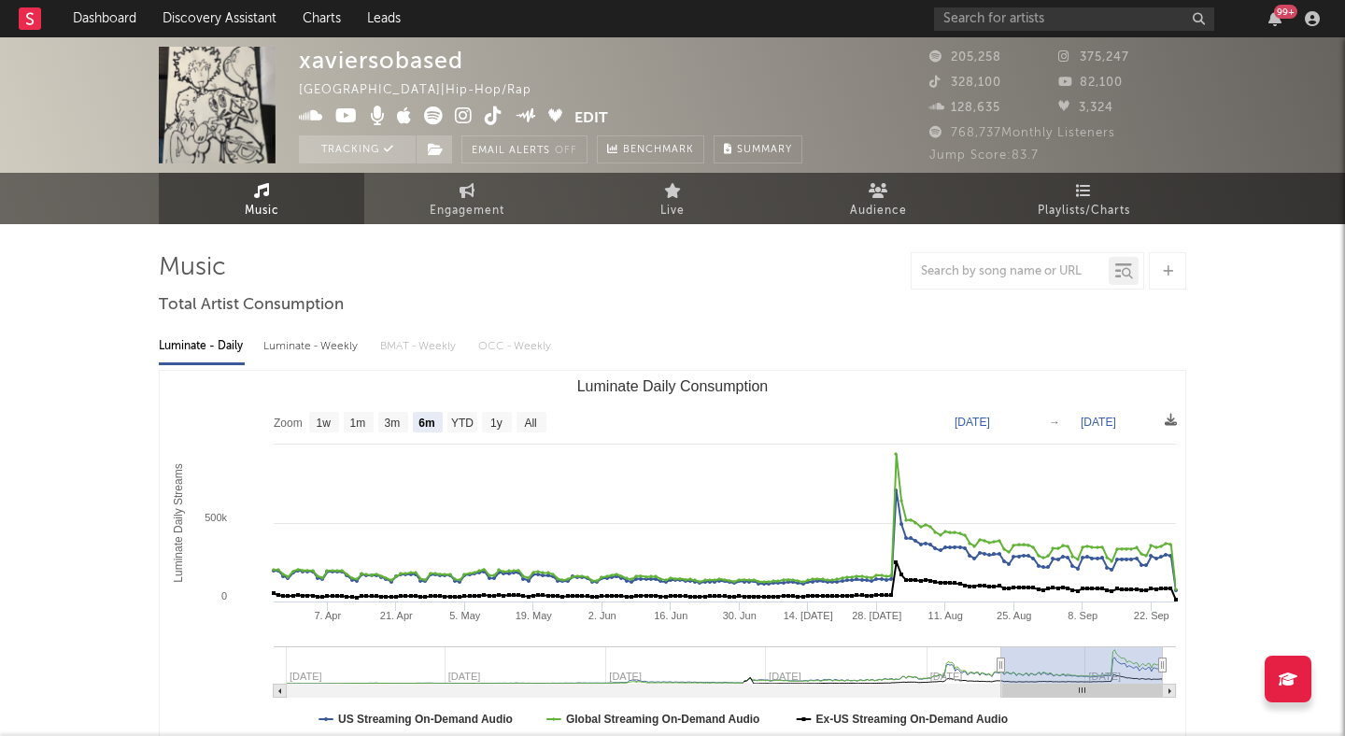
click at [485, 113] on icon at bounding box center [494, 116] width 18 height 19
click at [1002, 19] on input "text" at bounding box center [1074, 18] width 280 height 23
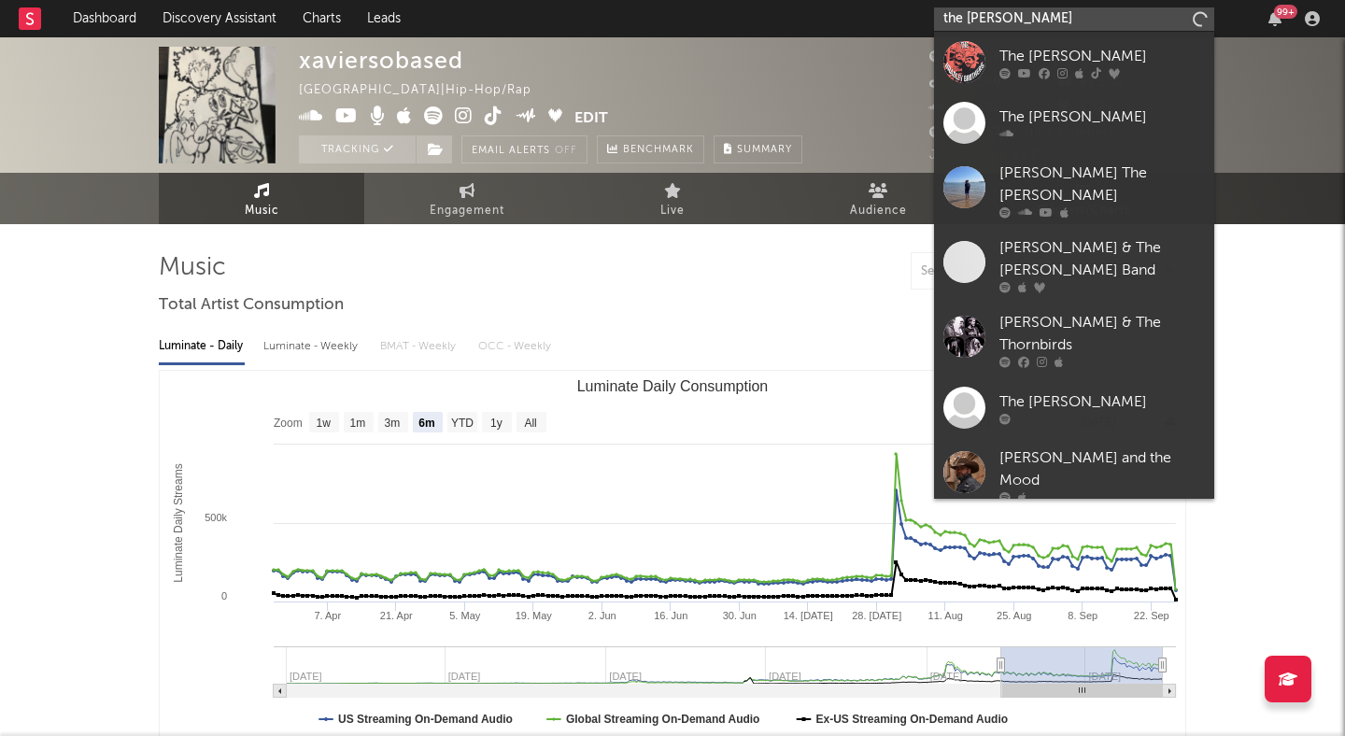
type input "the [PERSON_NAME]"
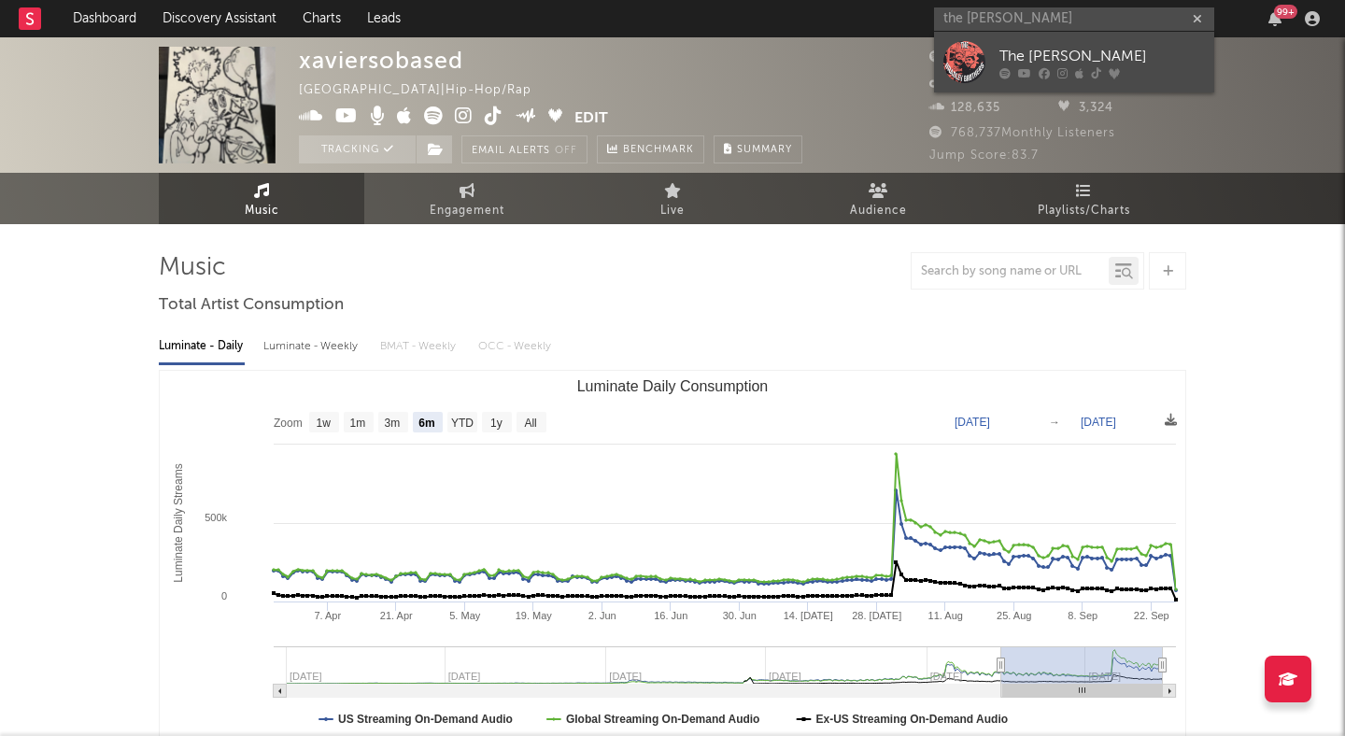
click at [1099, 45] on div "The [PERSON_NAME]" at bounding box center [1103, 56] width 206 height 22
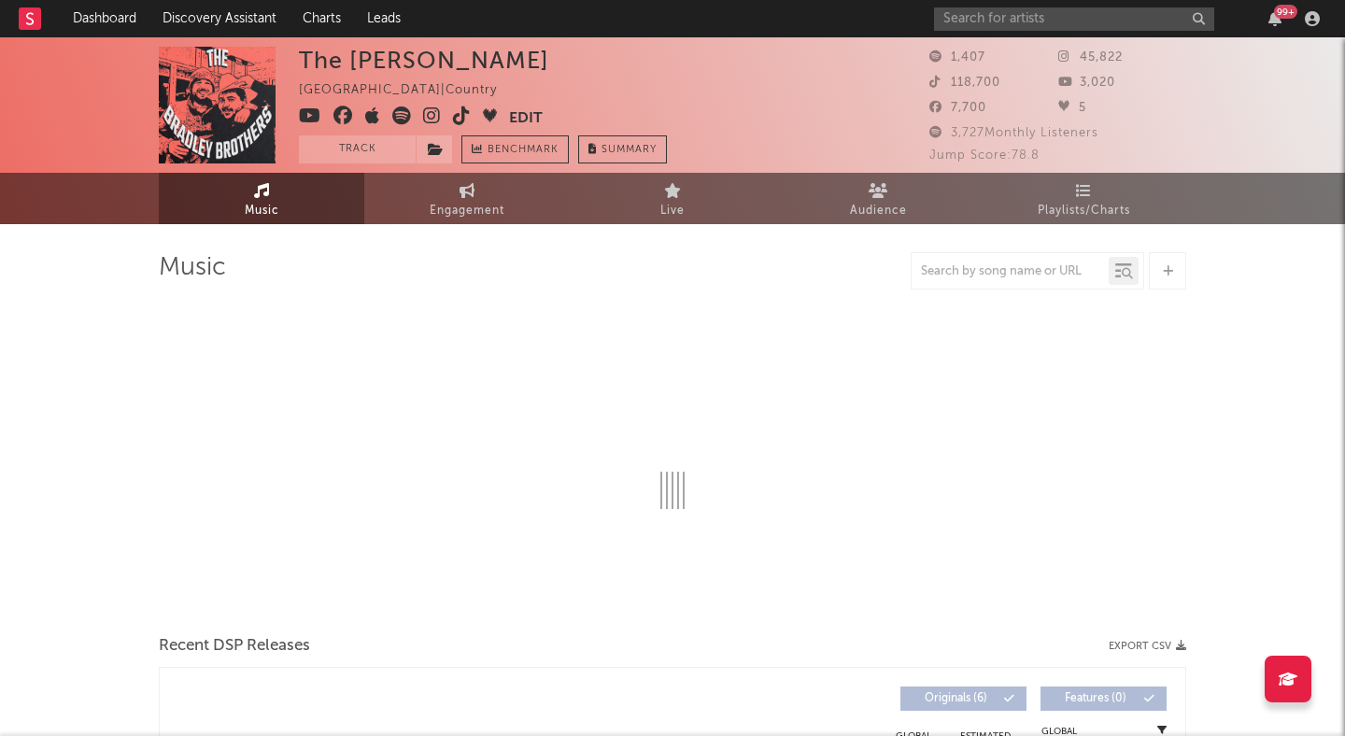
select select "6m"
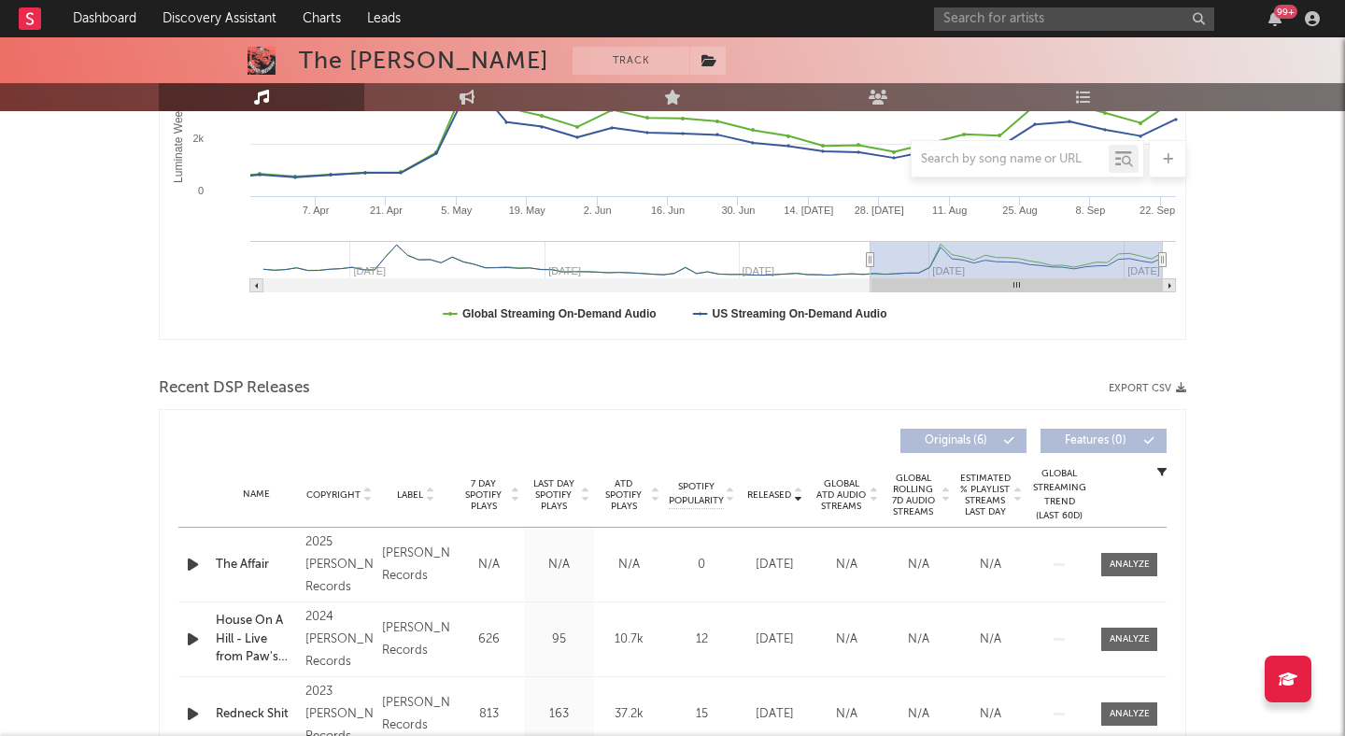
scroll to position [434, 0]
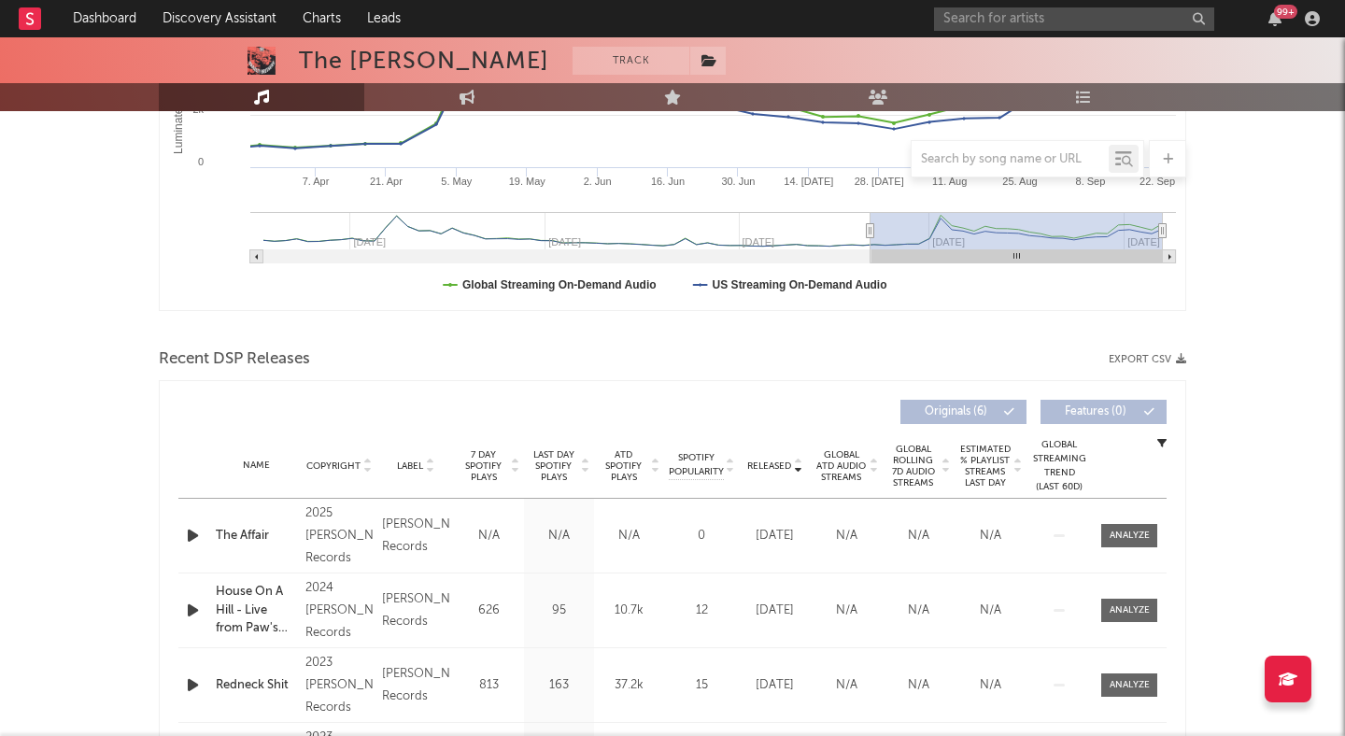
click at [259, 536] on div "The Affair" at bounding box center [256, 536] width 80 height 19
click at [1001, 21] on input "text" at bounding box center [1074, 18] width 280 height 23
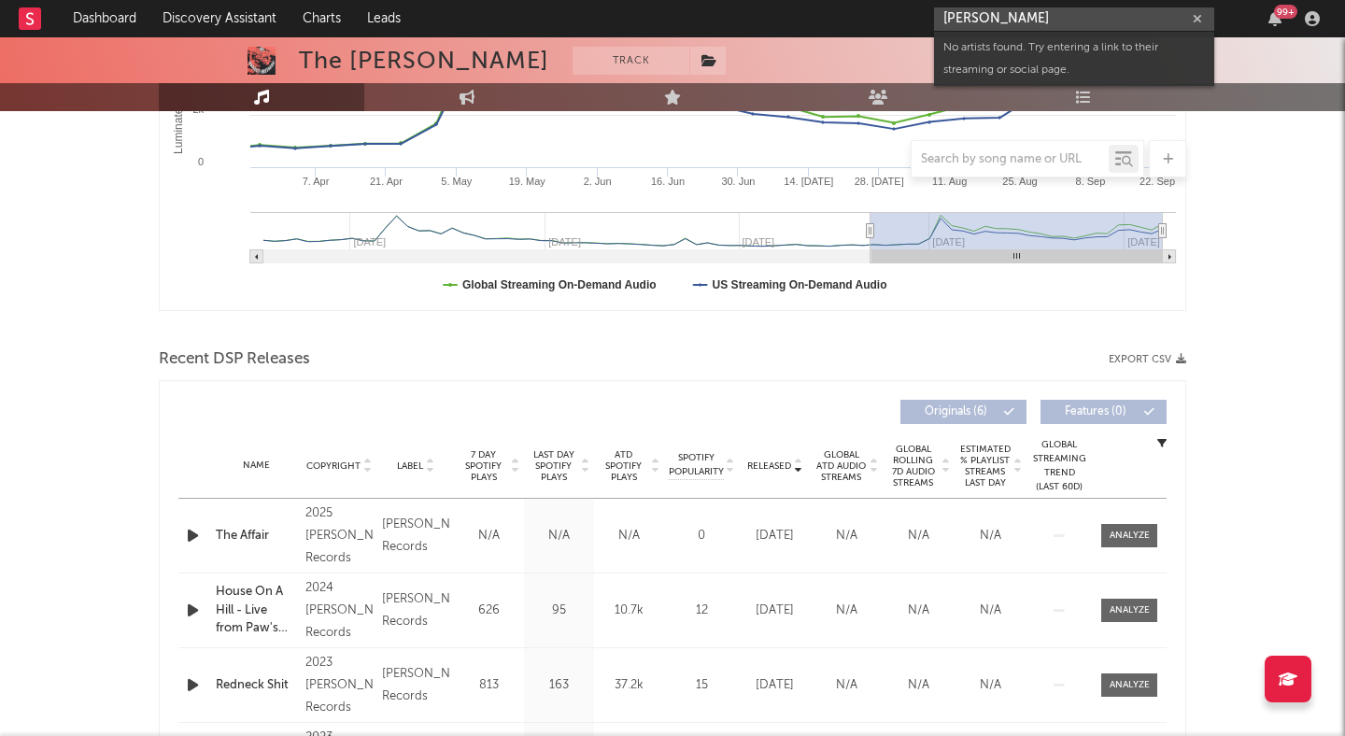
click at [970, 21] on input "aidan palmer" at bounding box center [1074, 18] width 280 height 23
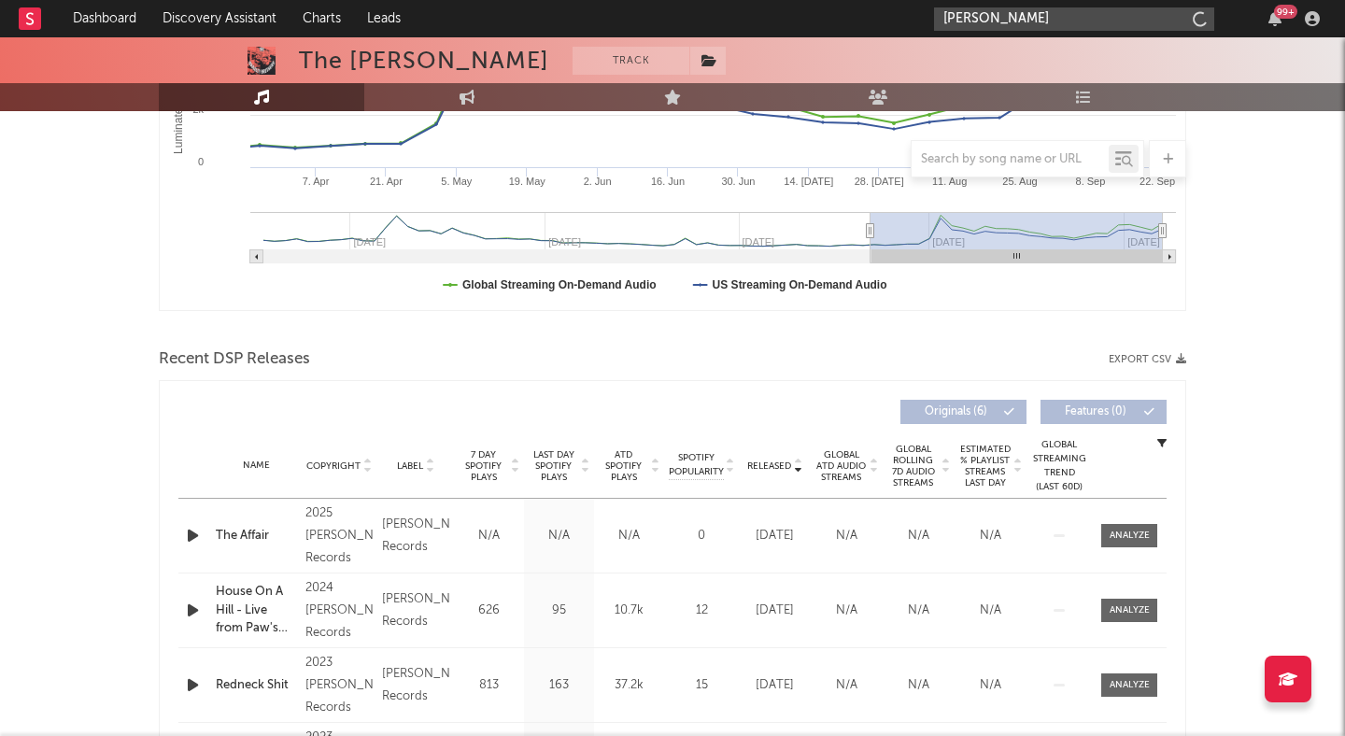
type input "aiden palmer"
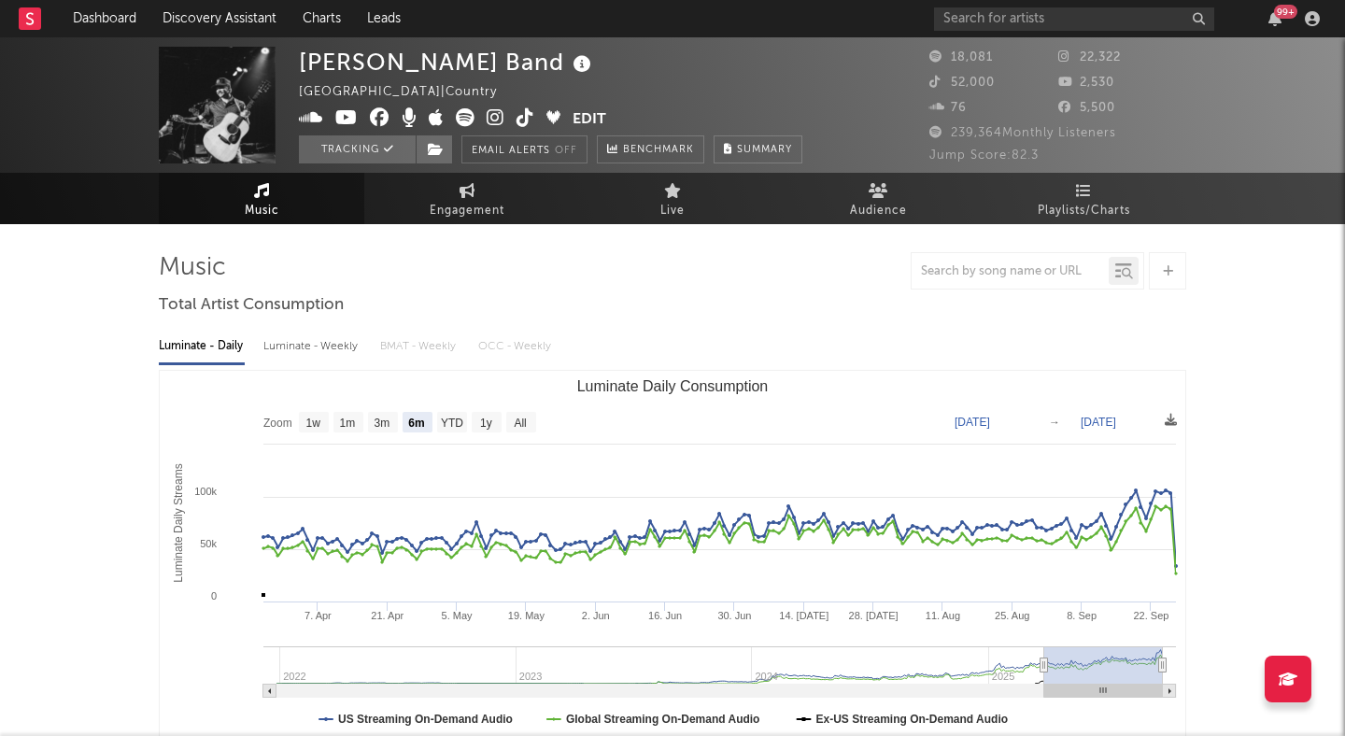
select select "6m"
click at [968, 18] on input "text" at bounding box center [1074, 18] width 280 height 23
type input "mckayla gu"
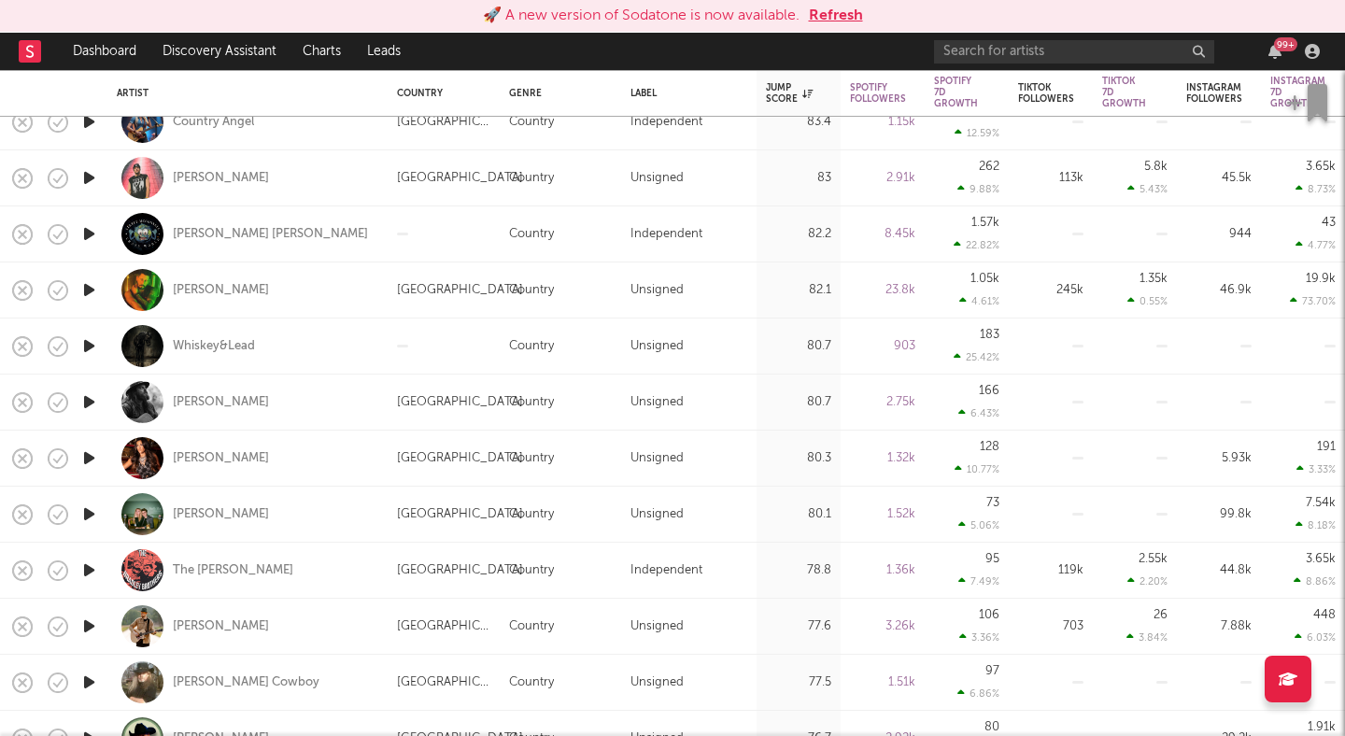
scroll to position [686, 0]
click at [475, 48] on nav "Dashboard Discovery Assistant Charts Leads 99 +" at bounding box center [672, 51] width 1345 height 37
click at [851, 6] on button "Refresh" at bounding box center [836, 16] width 54 height 22
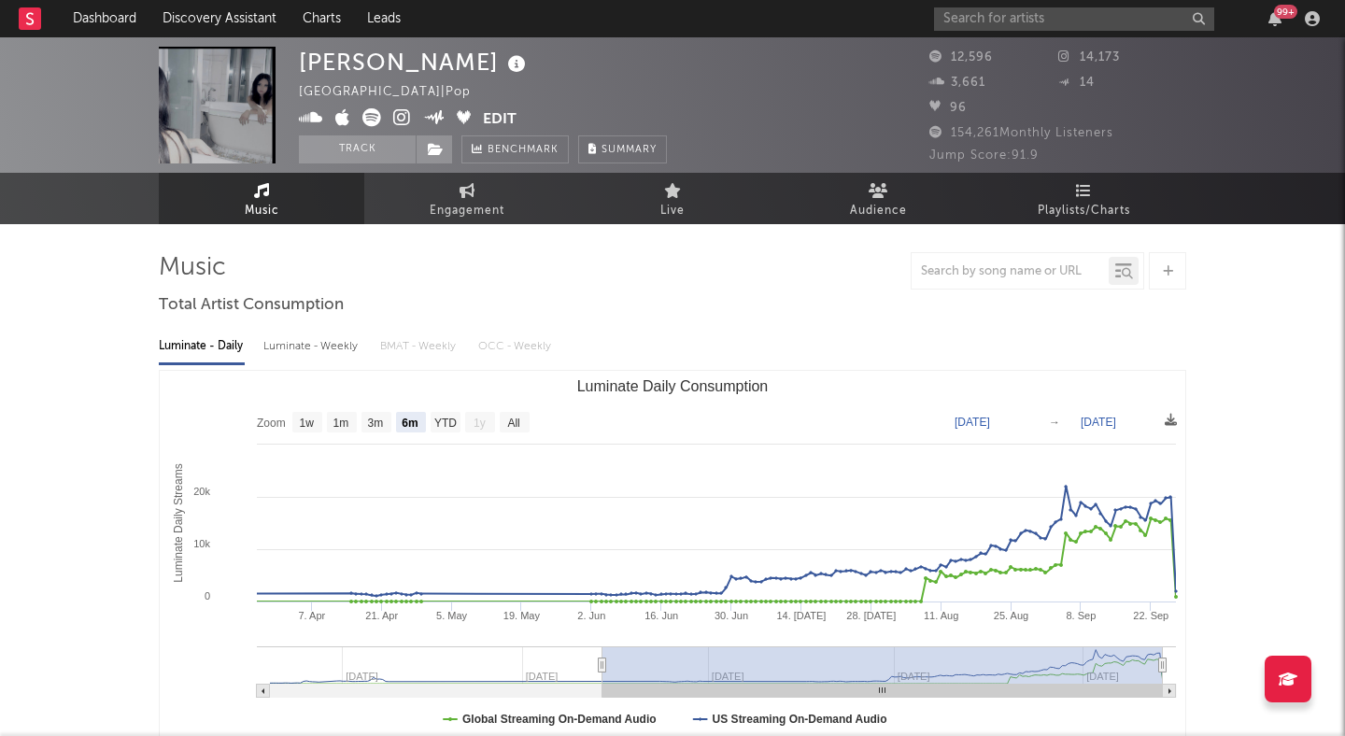
select select "6m"
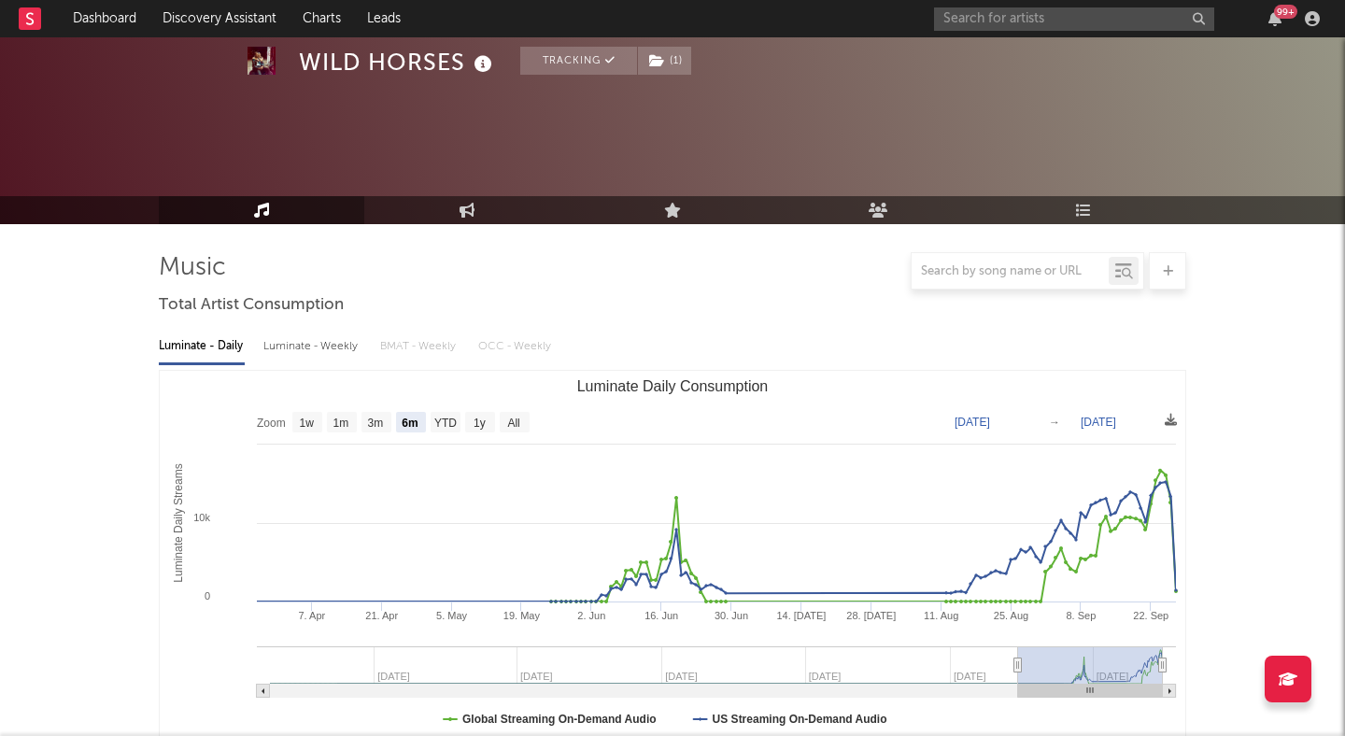
select select "6m"
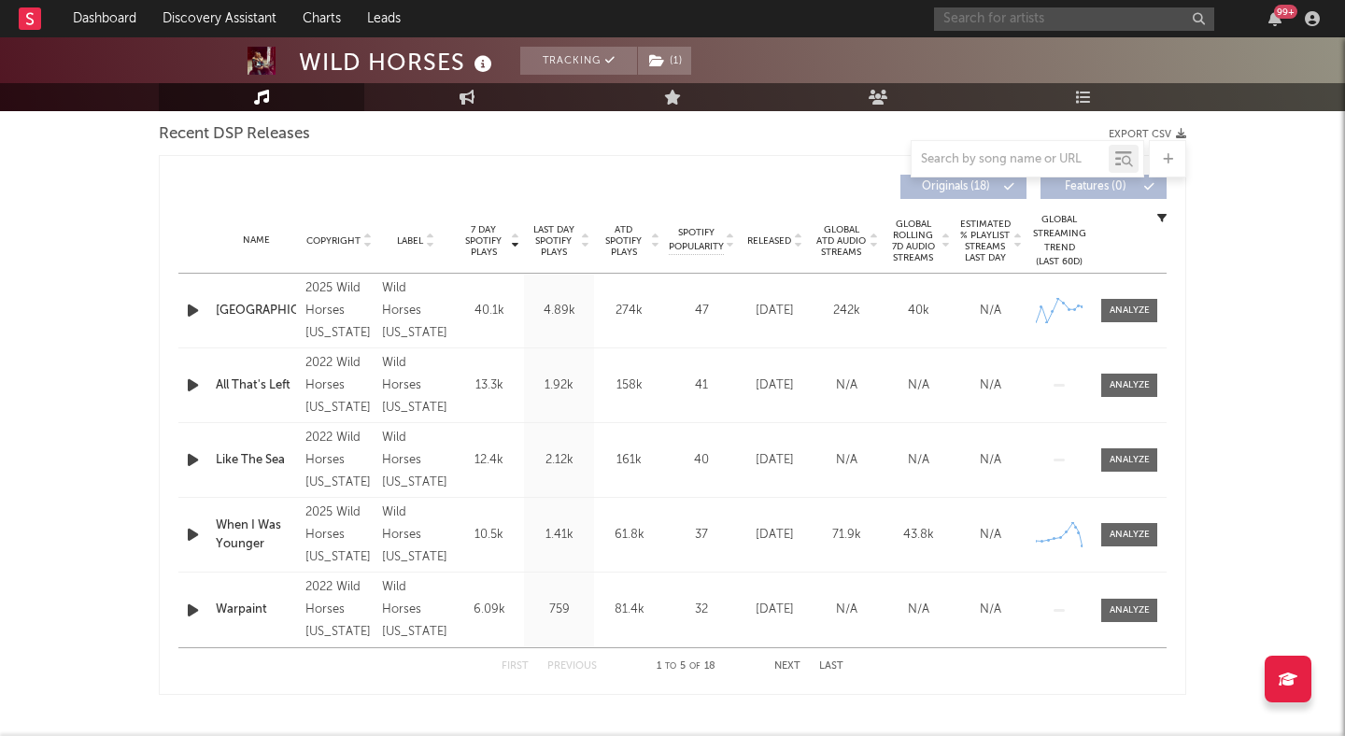
click at [953, 10] on input "text" at bounding box center [1074, 18] width 280 height 23
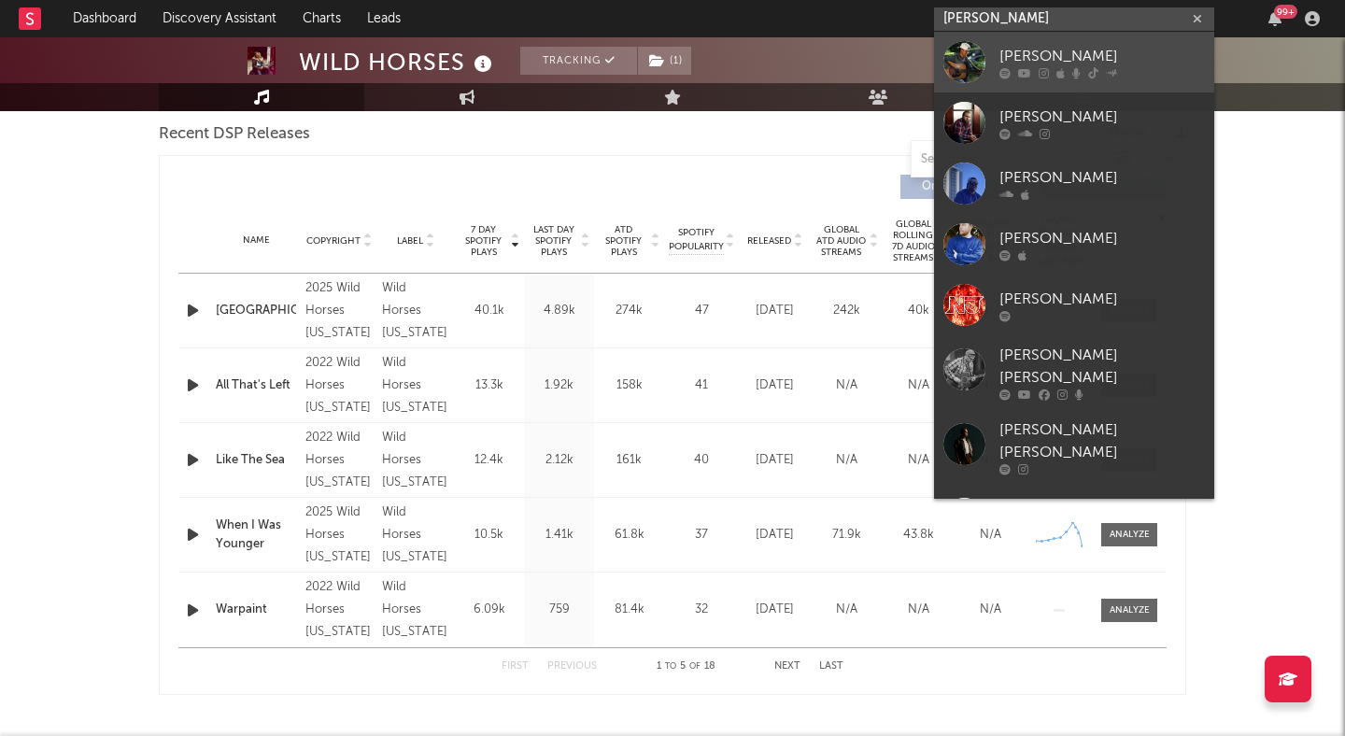
type input "noah james"
click at [1095, 43] on link "Noah James" at bounding box center [1074, 62] width 280 height 61
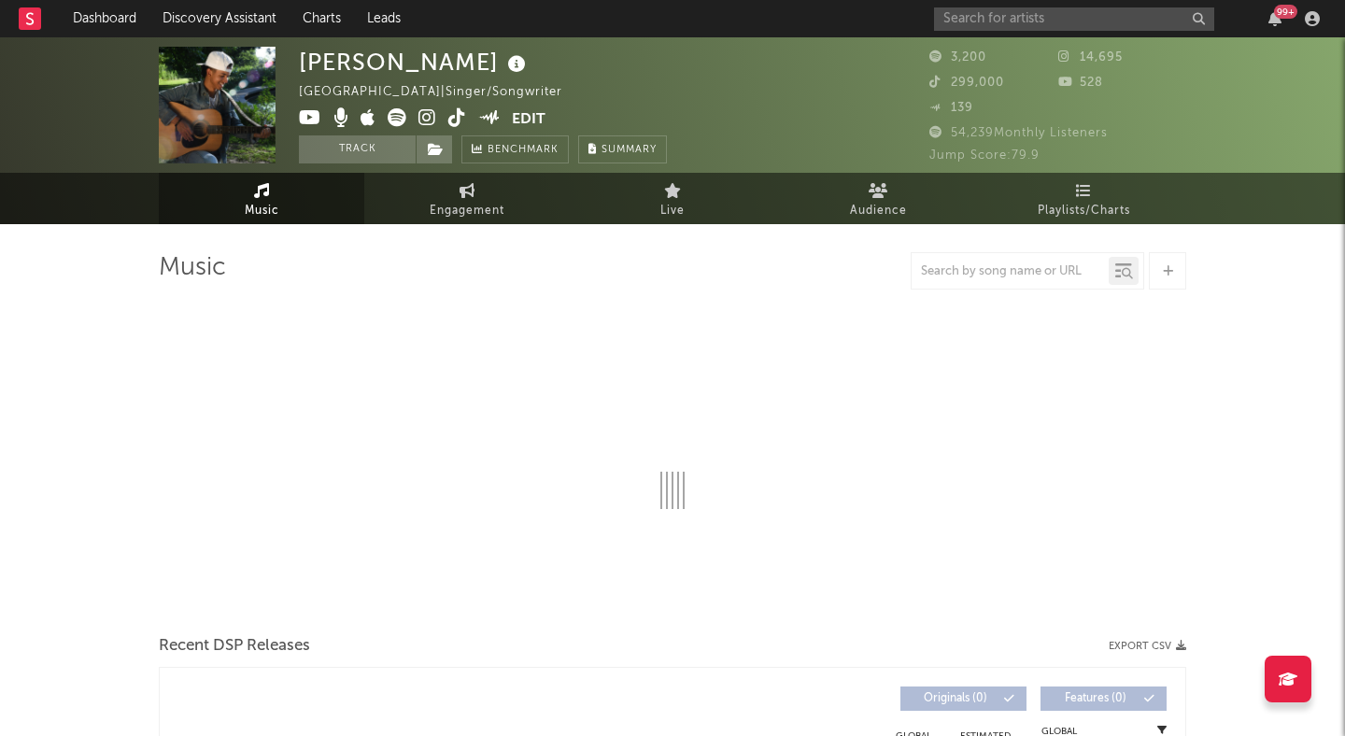
select select "6m"
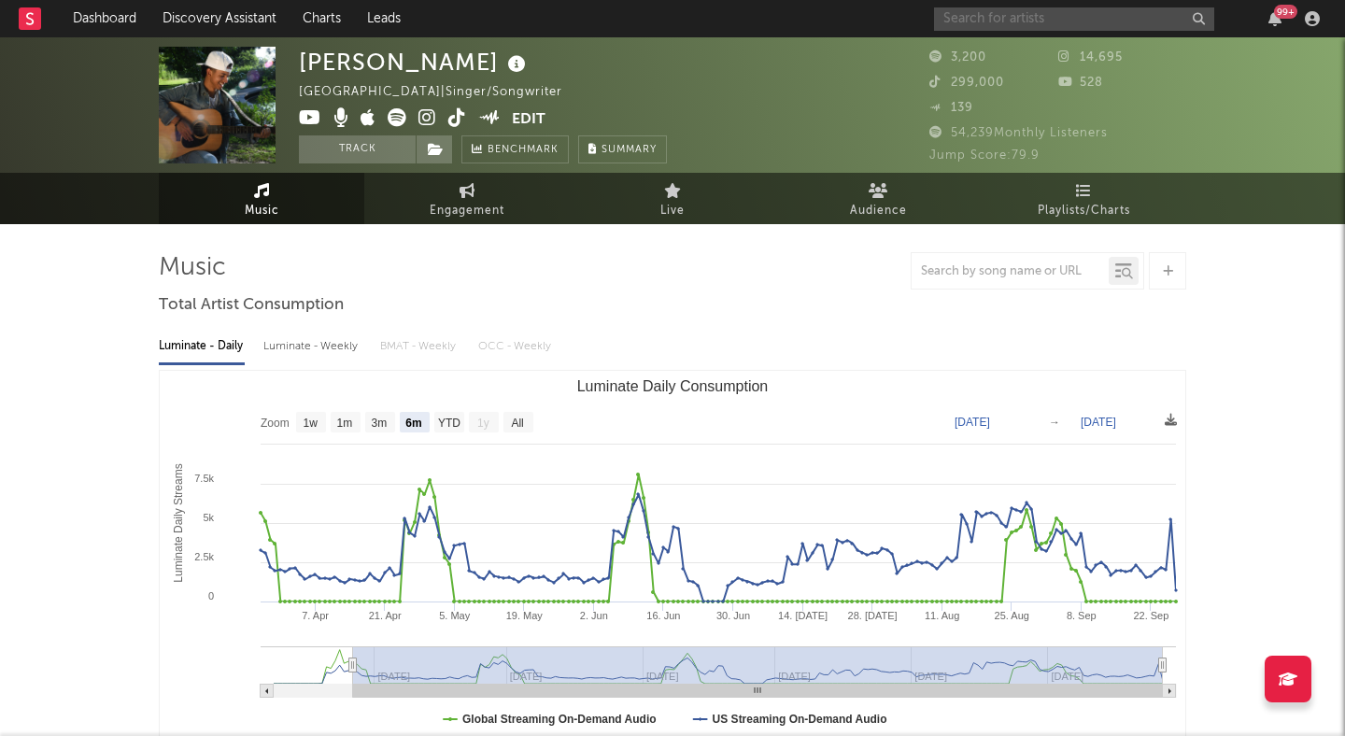
click at [1029, 12] on input "text" at bounding box center [1074, 18] width 280 height 23
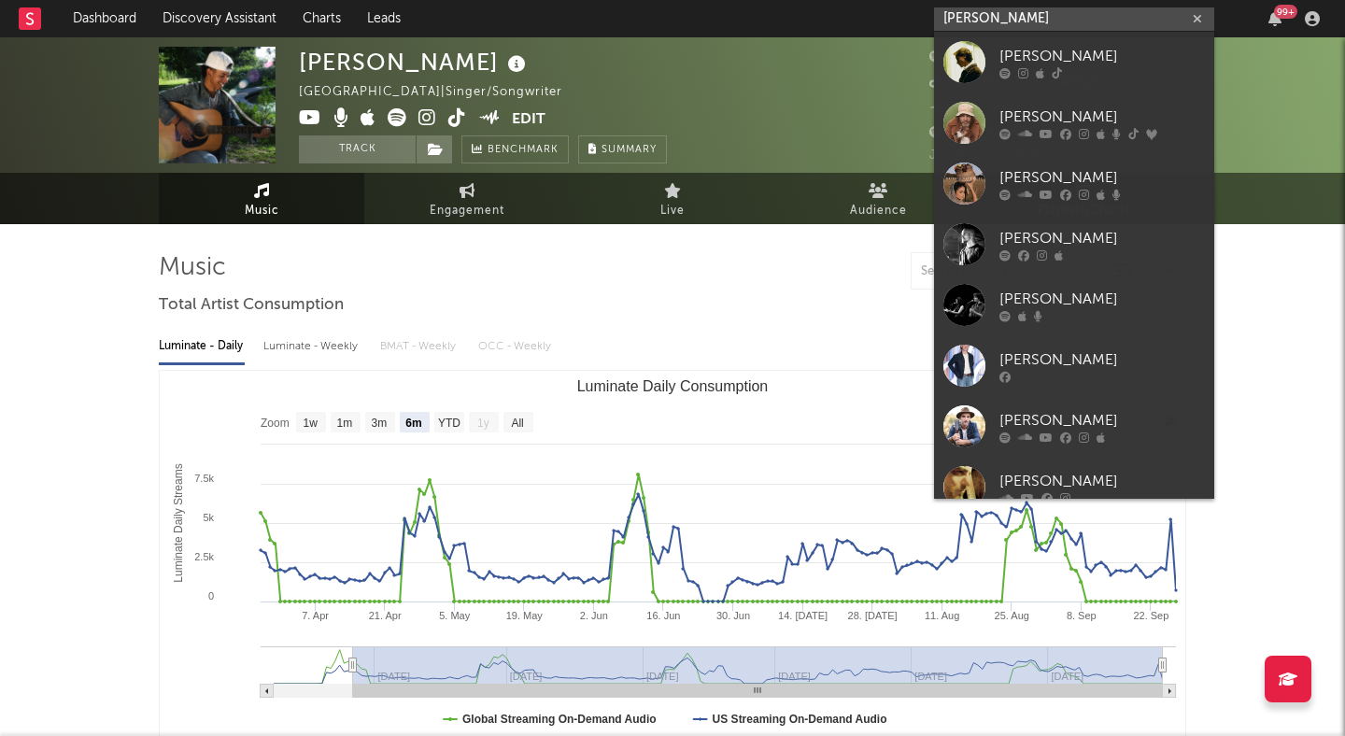
type input "phil kane"
click at [1066, 46] on div "Phil Kane" at bounding box center [1103, 56] width 206 height 22
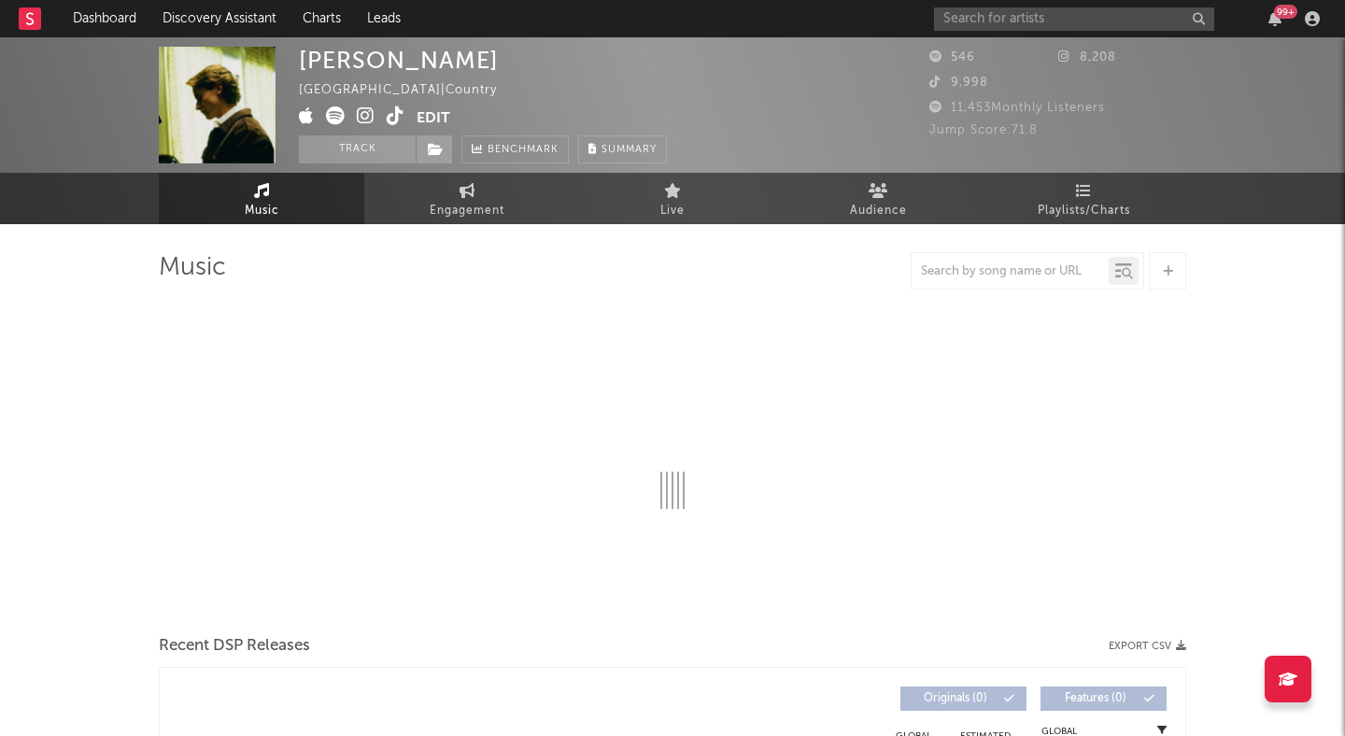
select select "1w"
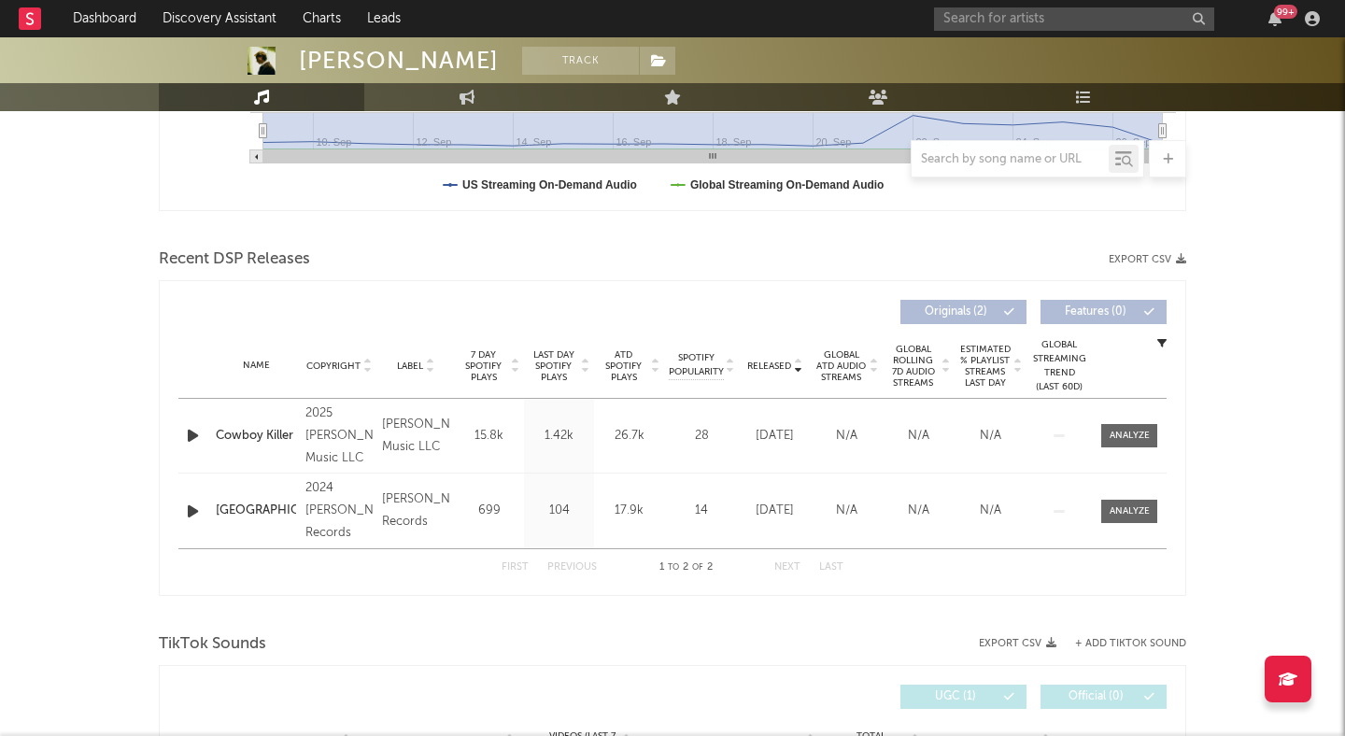
scroll to position [542, 0]
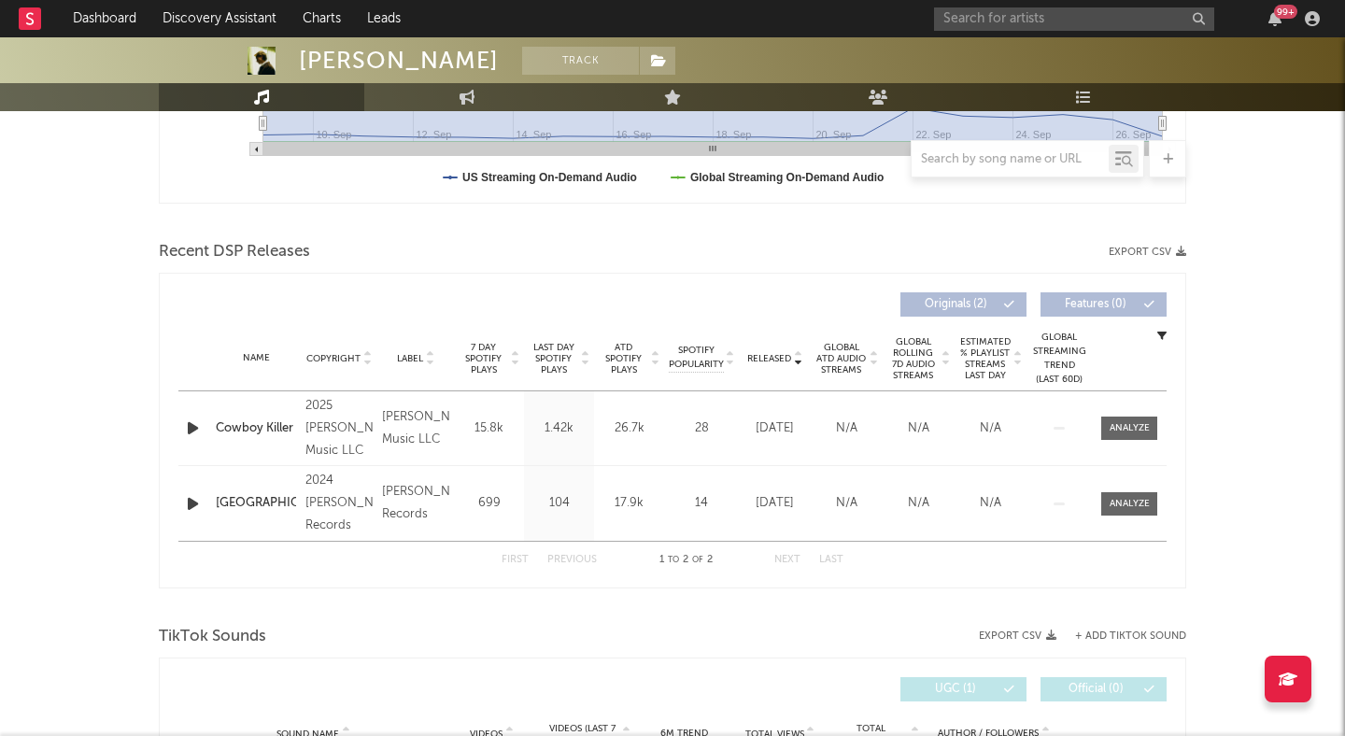
click at [189, 434] on icon "button" at bounding box center [193, 428] width 20 height 23
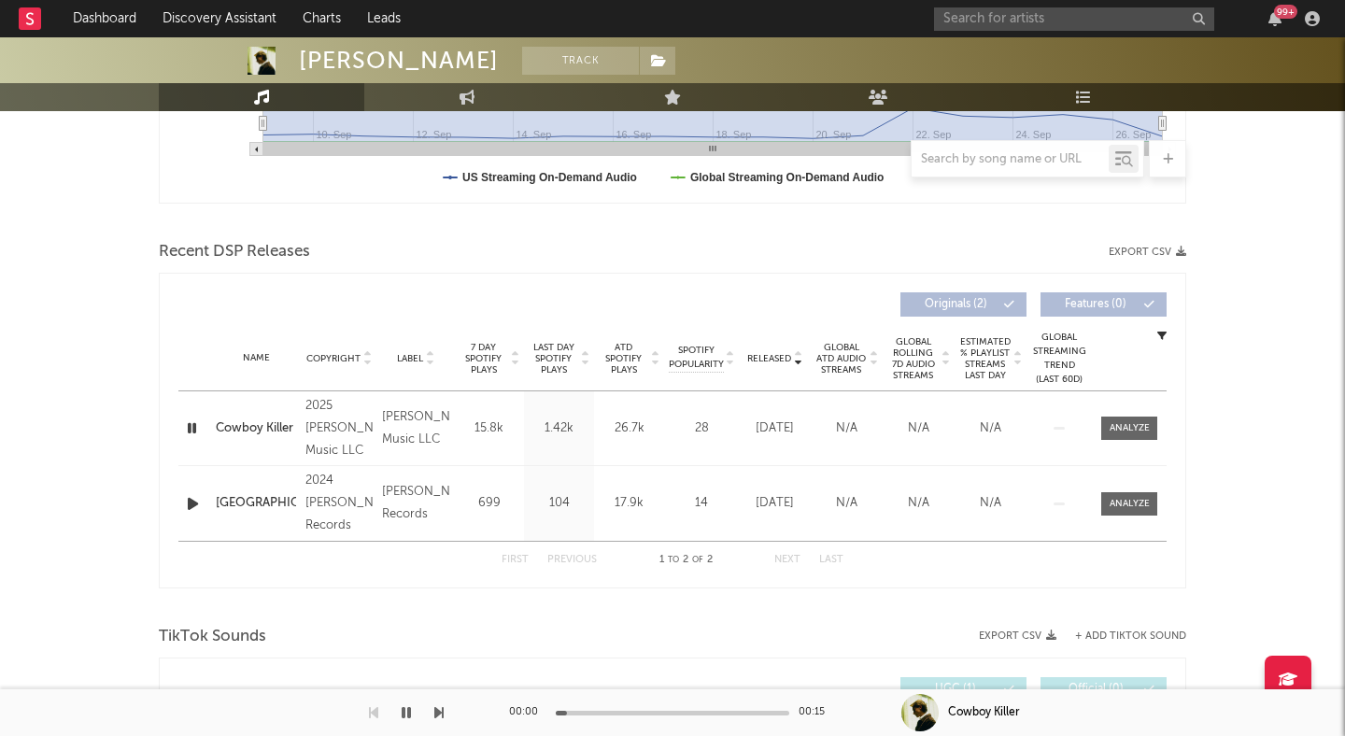
click at [190, 434] on icon "button" at bounding box center [192, 428] width 18 height 23
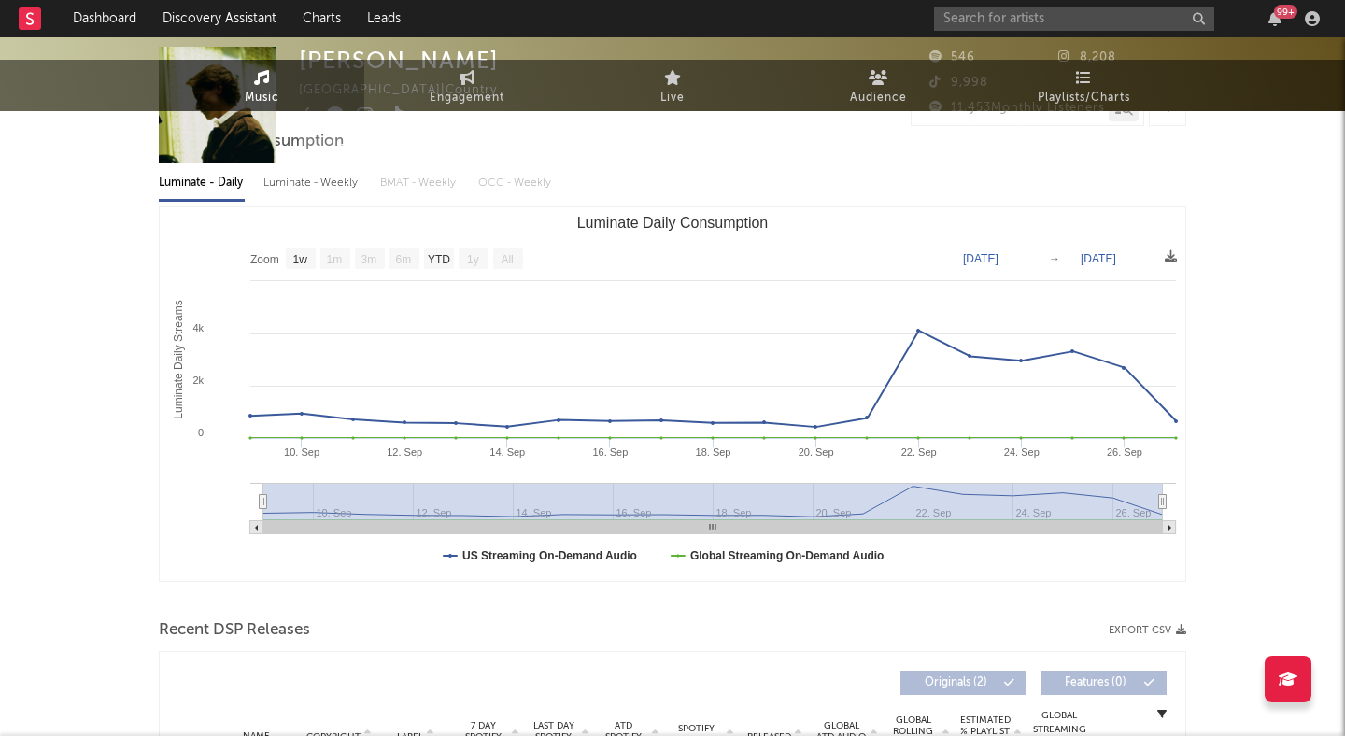
scroll to position [0, 0]
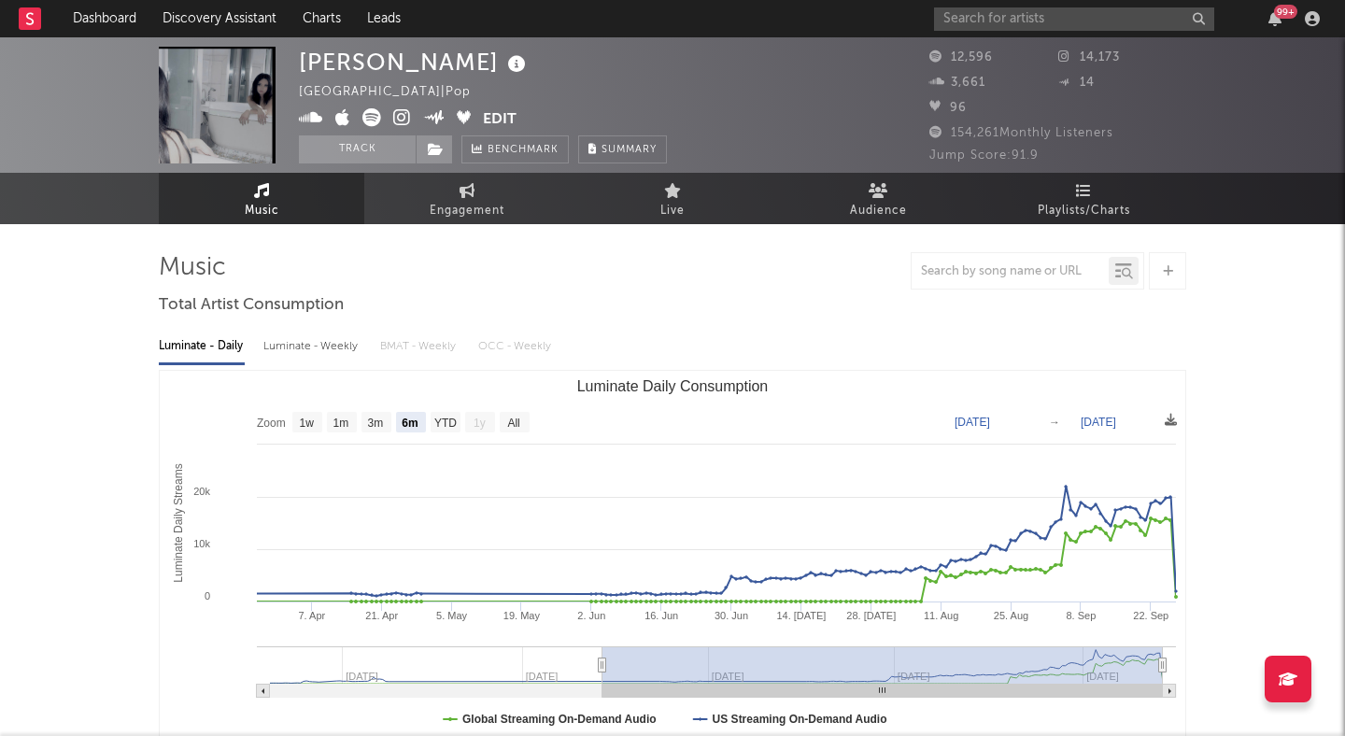
select select "6m"
click at [966, 21] on input "text" at bounding box center [1074, 18] width 280 height 23
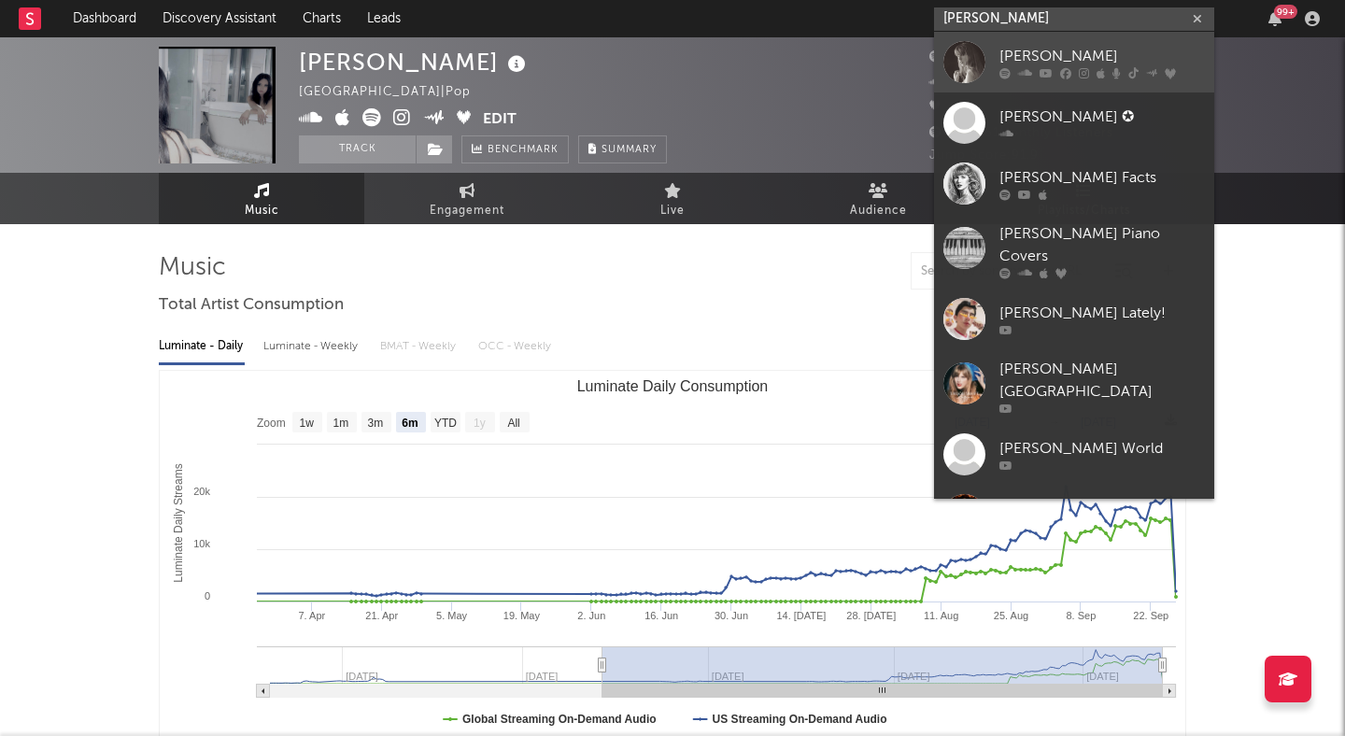
type input "[PERSON_NAME]"
click at [1115, 46] on div "[PERSON_NAME]" at bounding box center [1103, 56] width 206 height 22
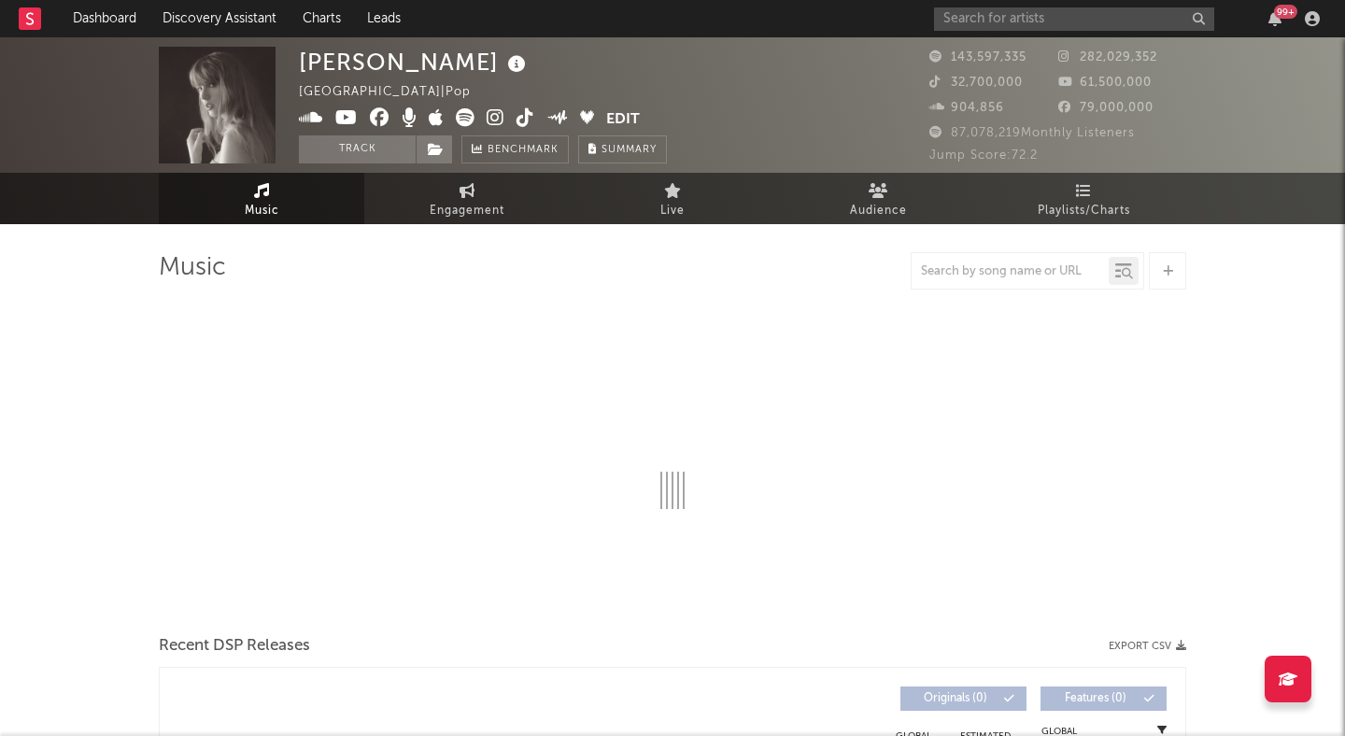
select select "6m"
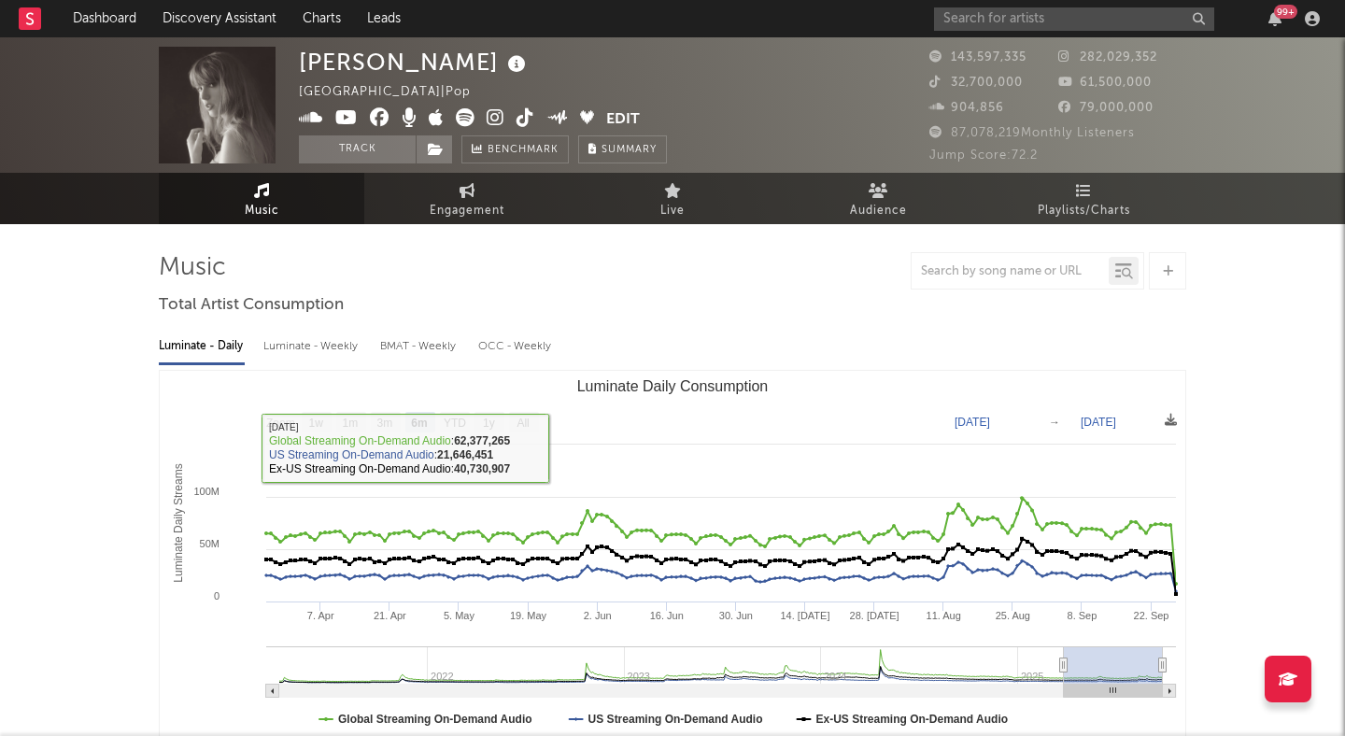
click at [306, 342] on div "Luminate - Weekly" at bounding box center [312, 347] width 98 height 32
select select "6m"
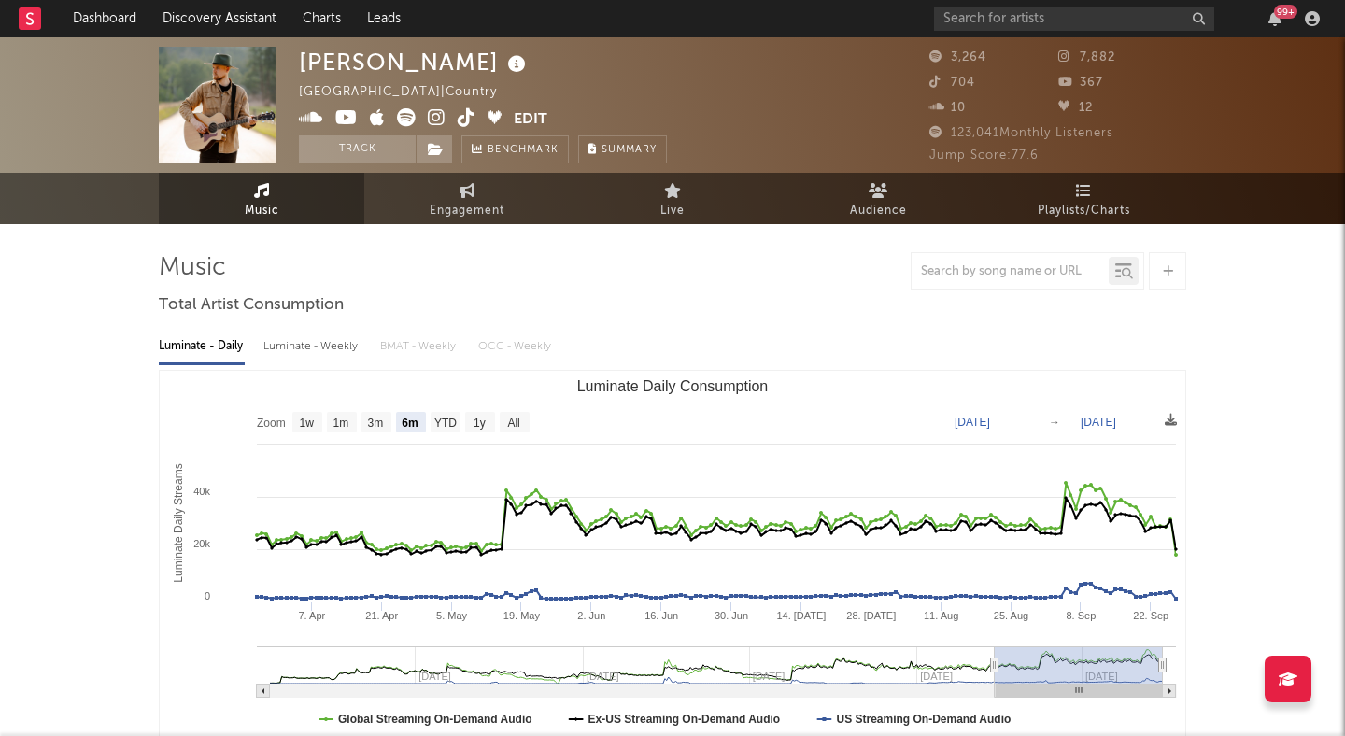
select select "6m"
click at [1013, 20] on input "text" at bounding box center [1074, 18] width 280 height 23
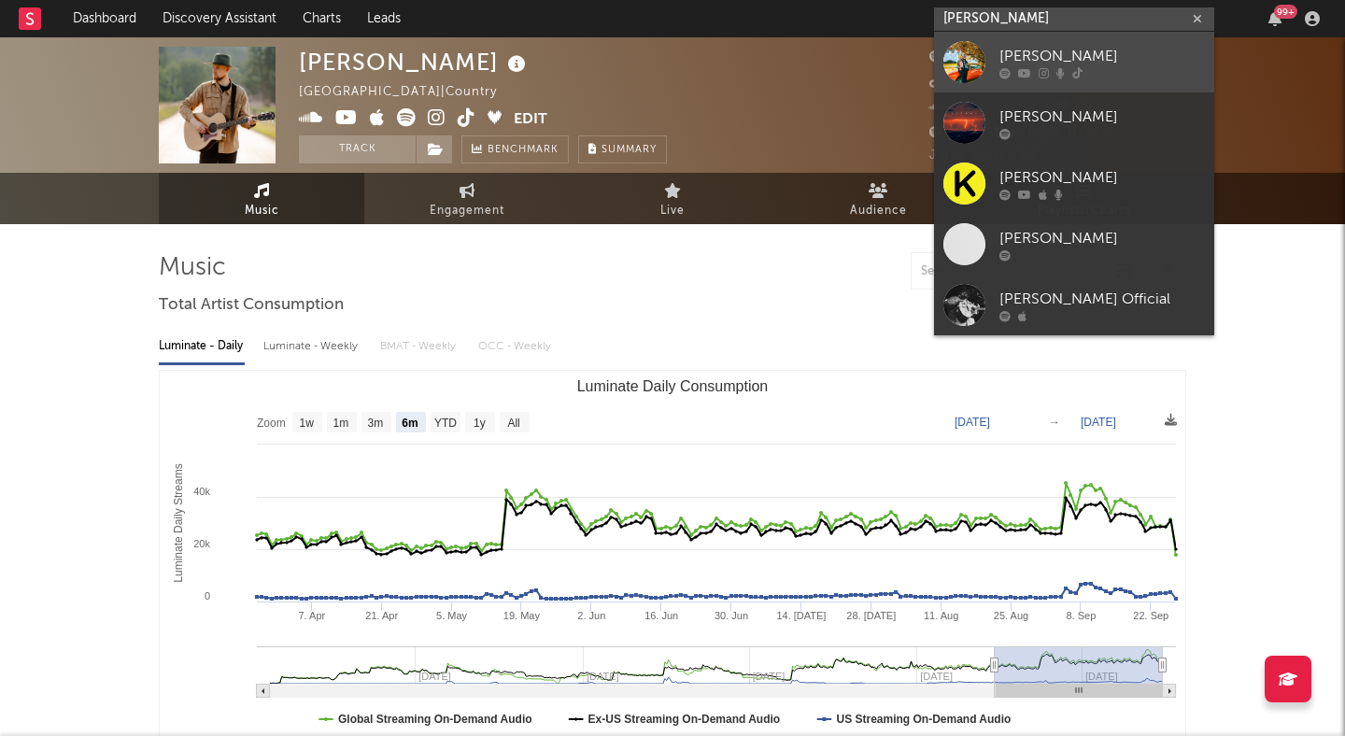
type input "[PERSON_NAME]"
click at [1068, 44] on link "[PERSON_NAME]" at bounding box center [1074, 62] width 280 height 61
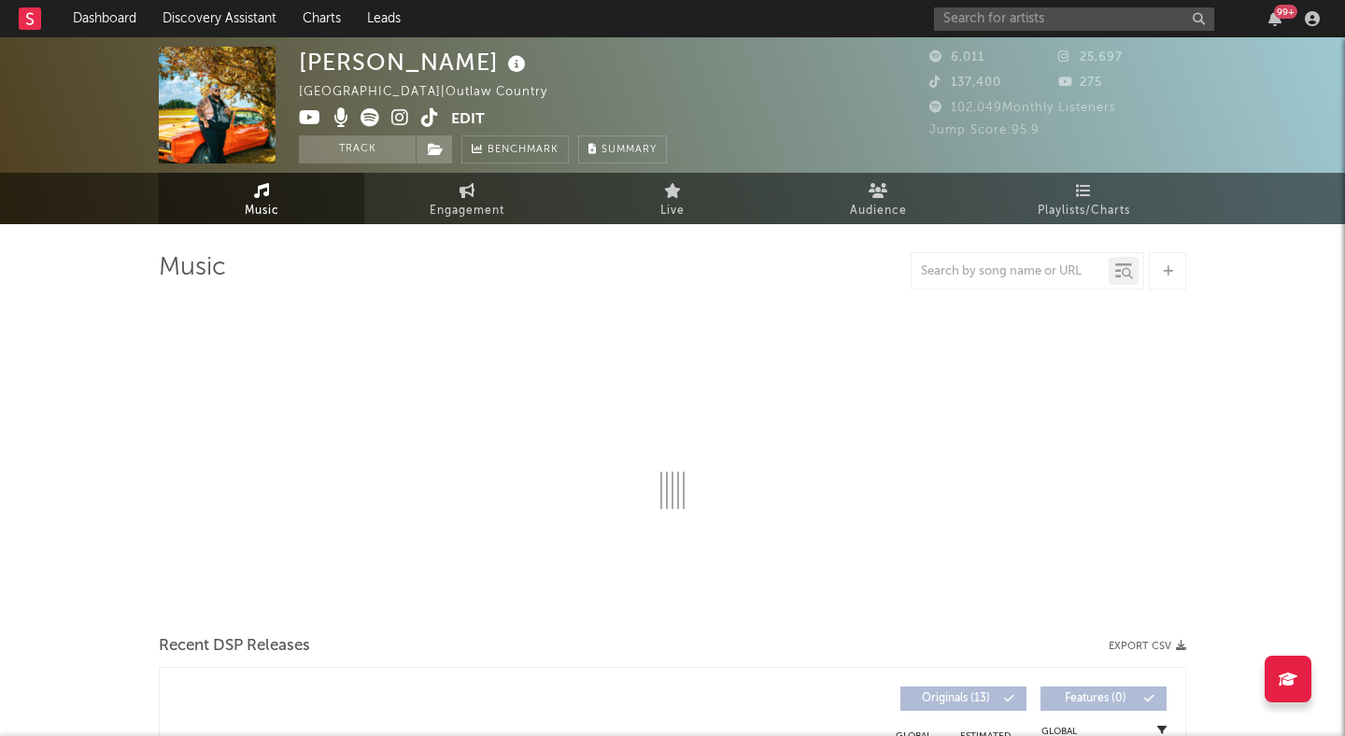
select select "6m"
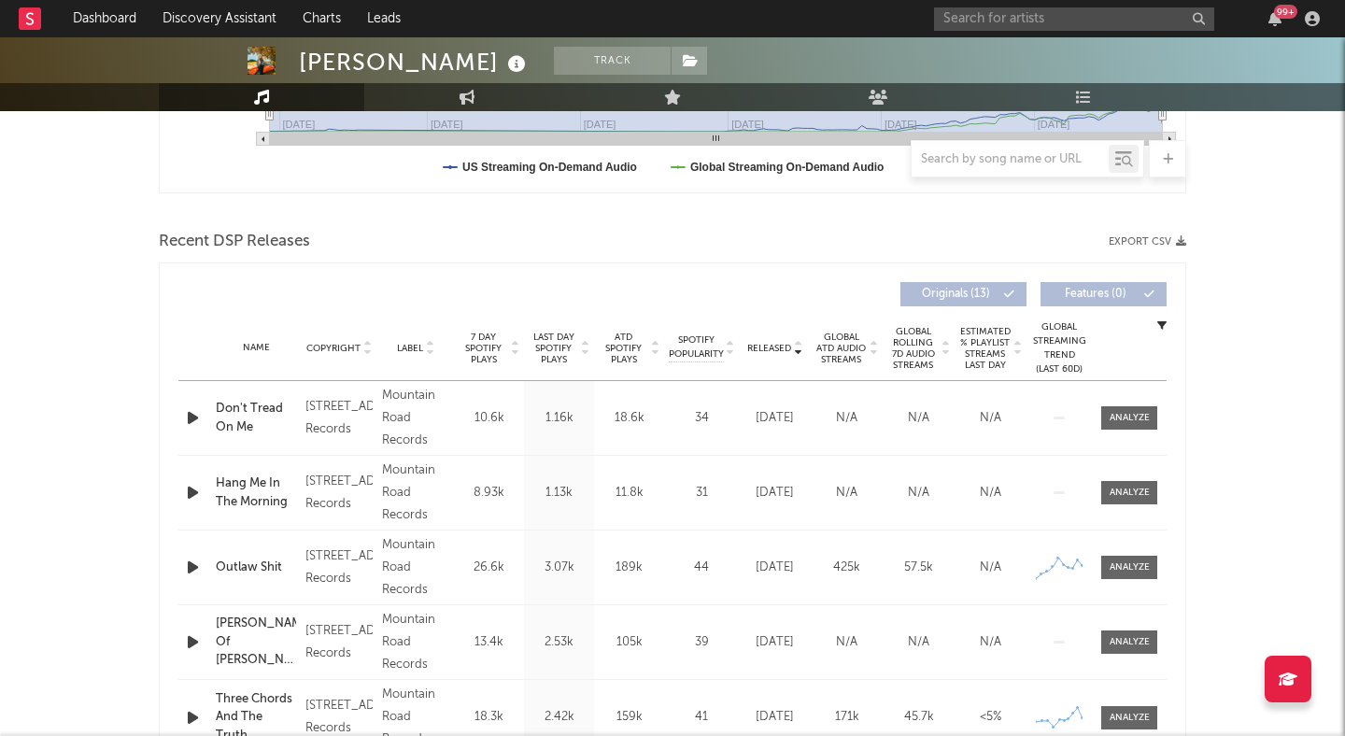
scroll to position [551, 0]
click at [427, 351] on icon at bounding box center [429, 352] width 9 height 7
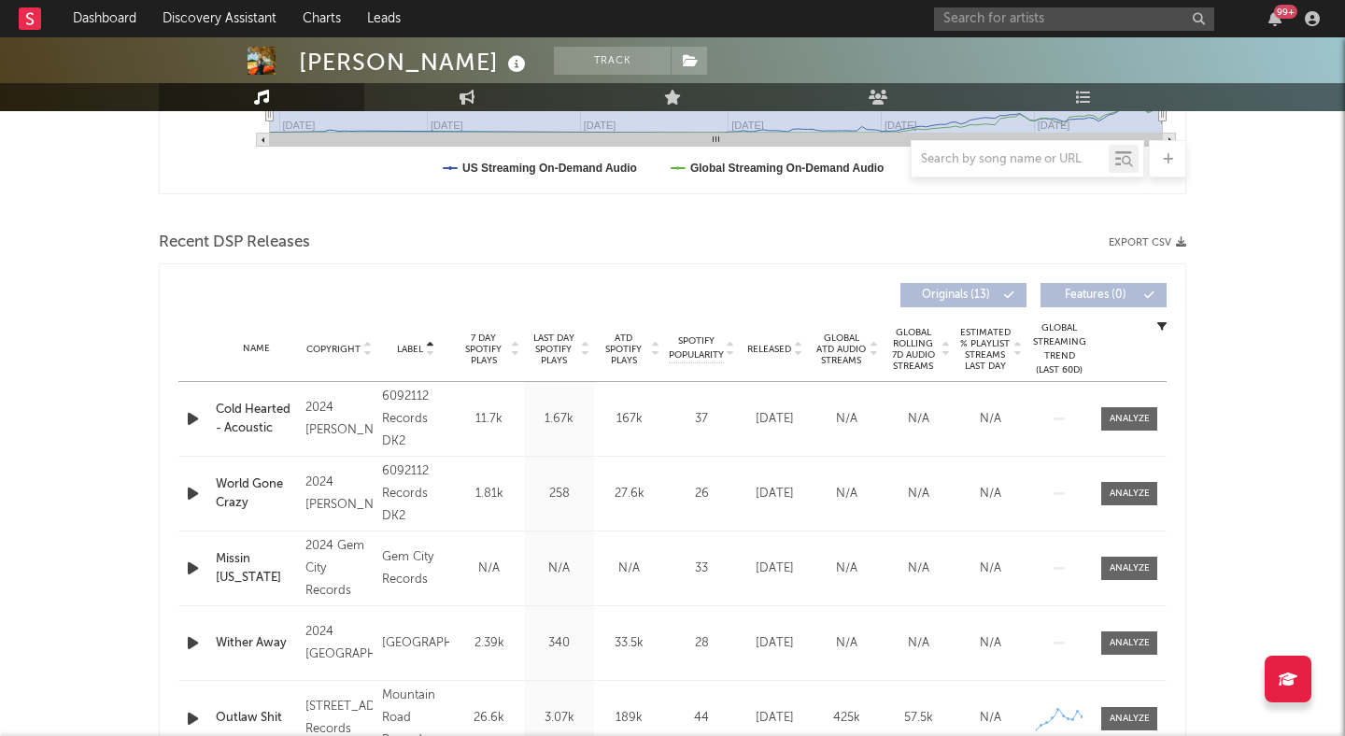
click at [802, 353] on icon at bounding box center [797, 352] width 9 height 7
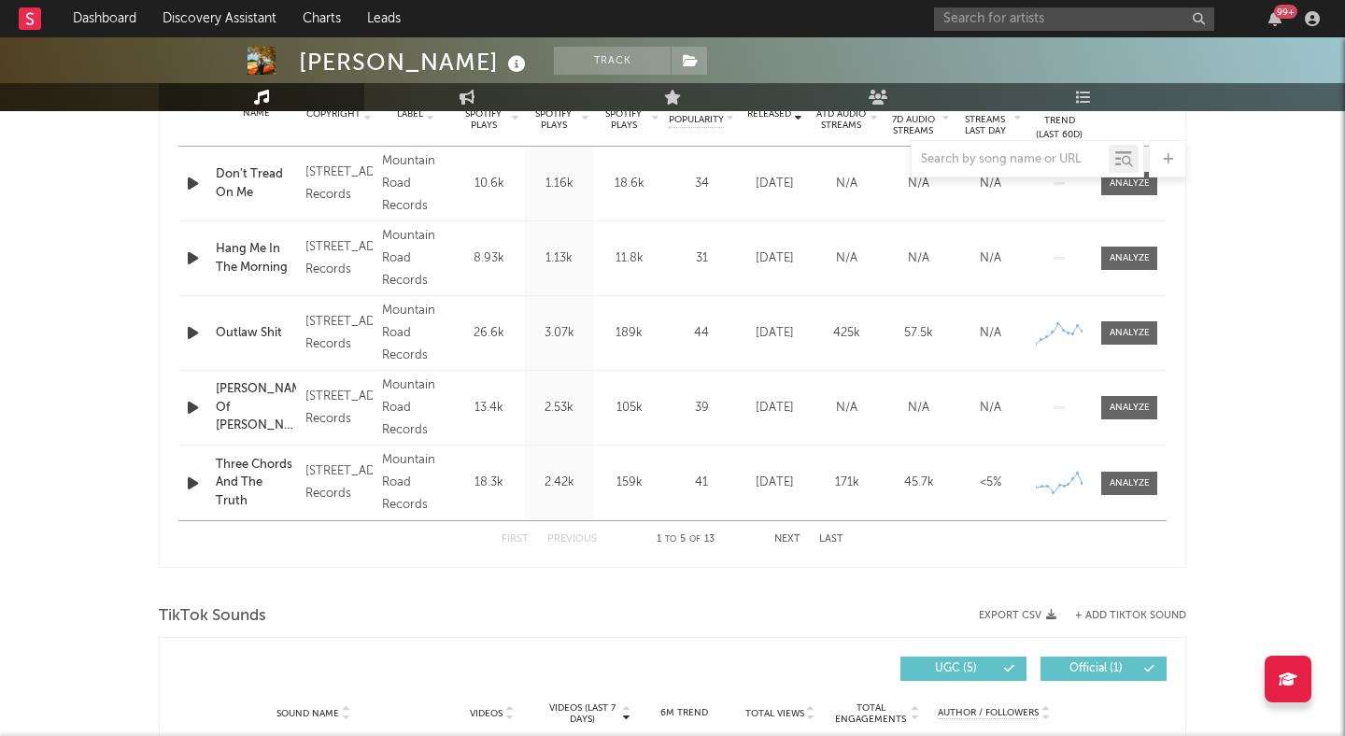
scroll to position [816, 0]
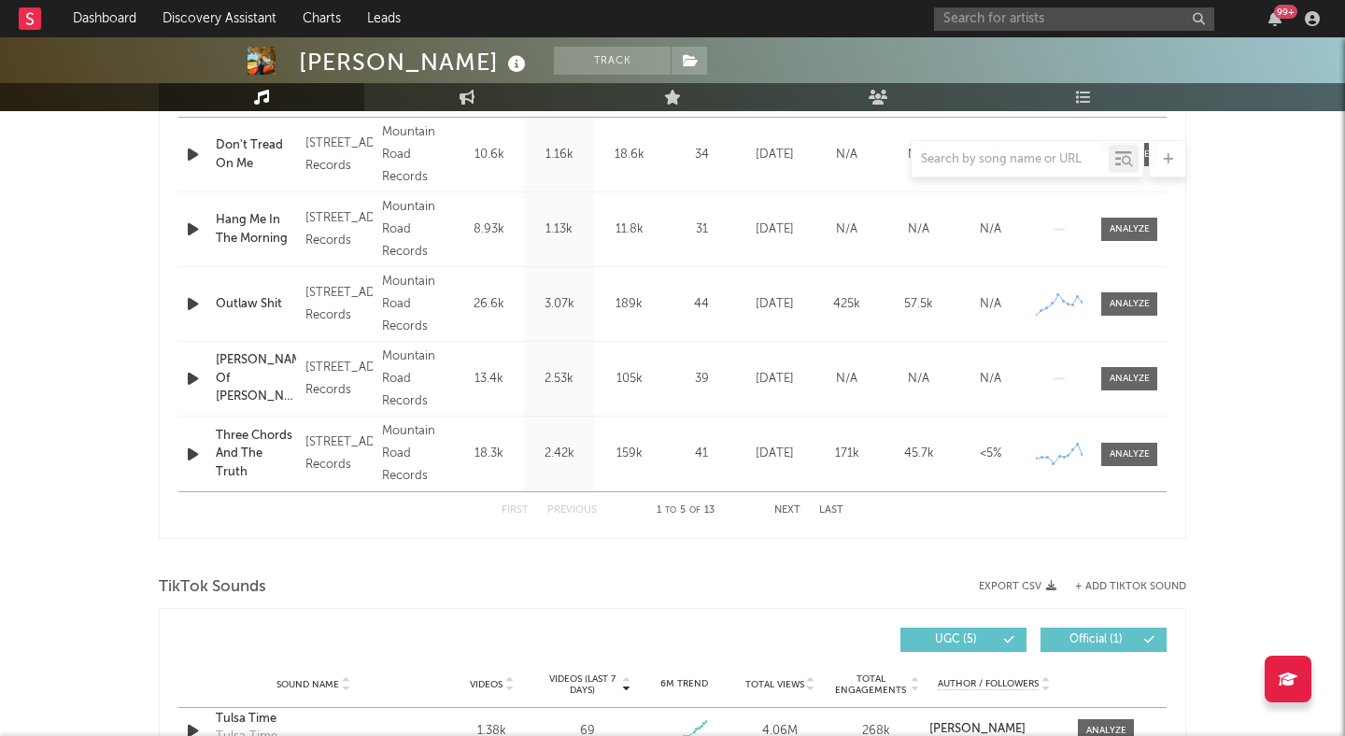
click at [196, 377] on icon "button" at bounding box center [193, 378] width 20 height 23
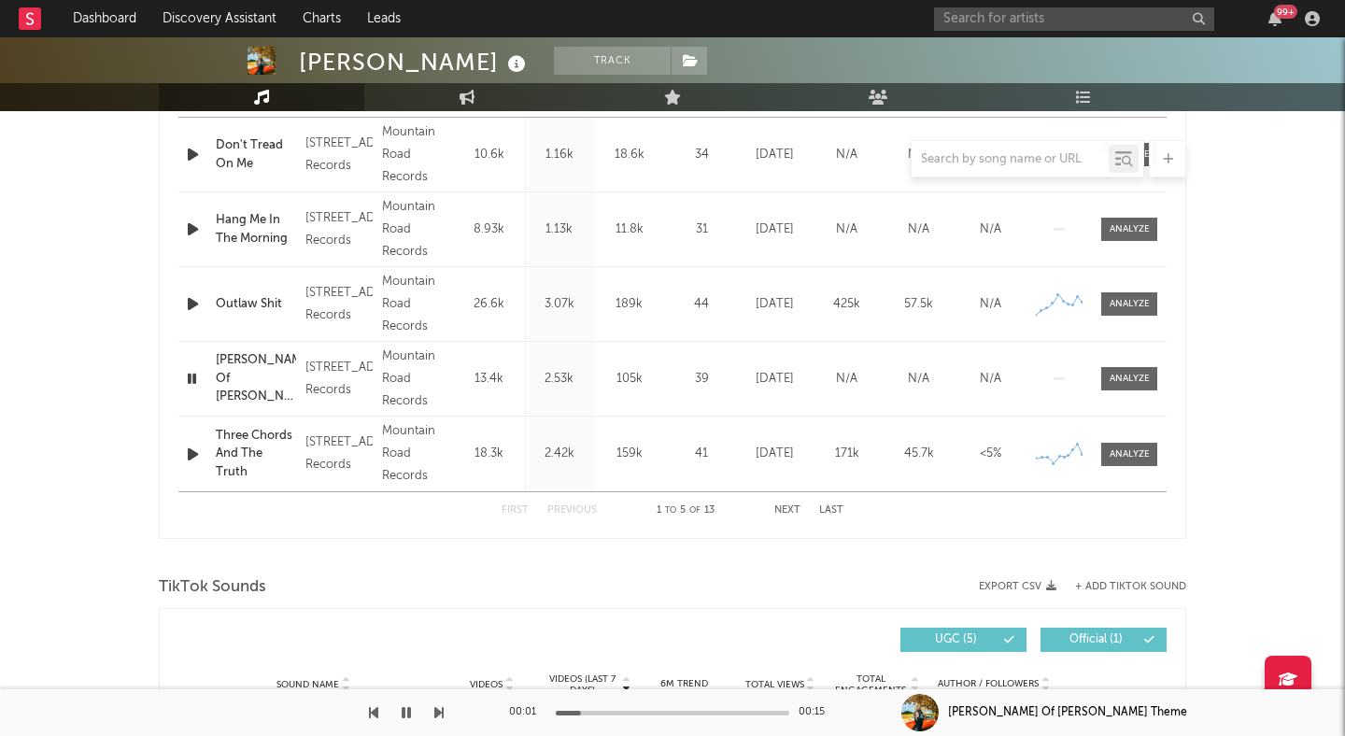
click at [650, 711] on div at bounding box center [673, 713] width 234 height 5
click at [195, 377] on icon "button" at bounding box center [192, 378] width 18 height 23
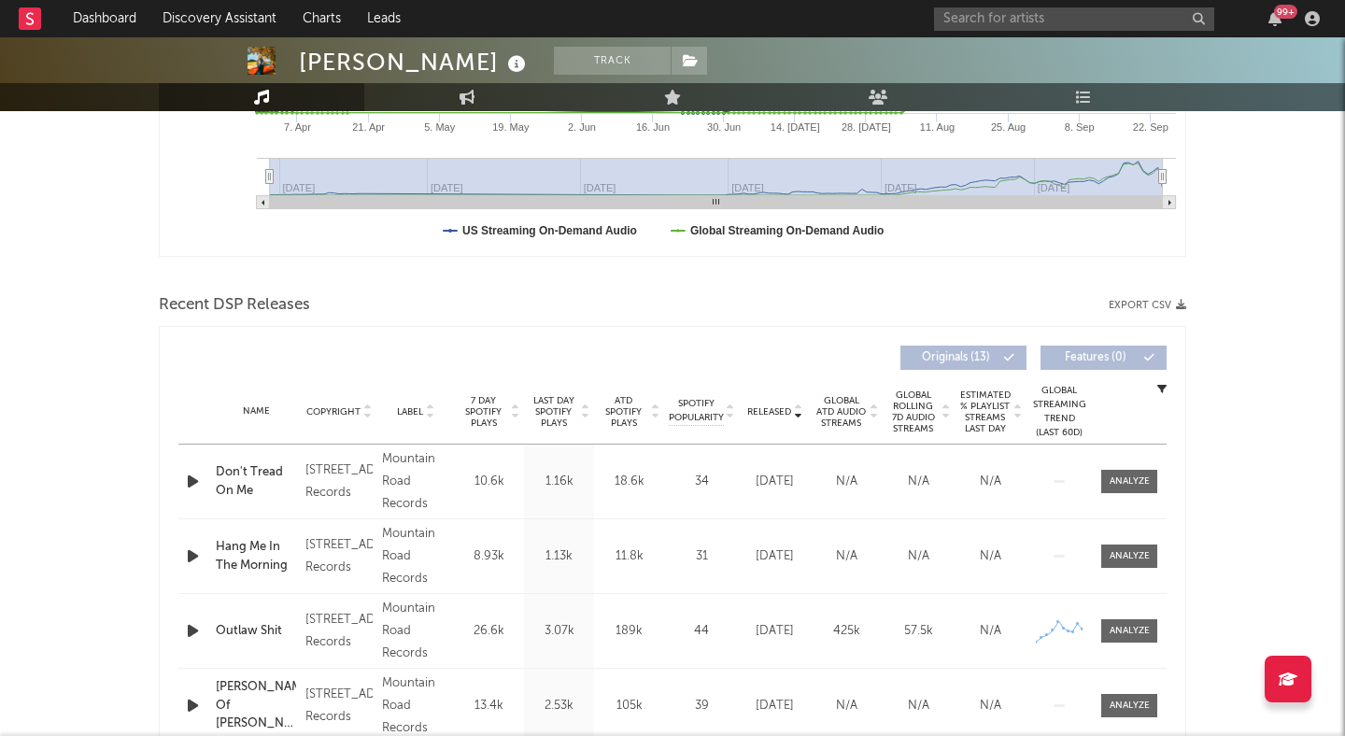
scroll to position [0, 0]
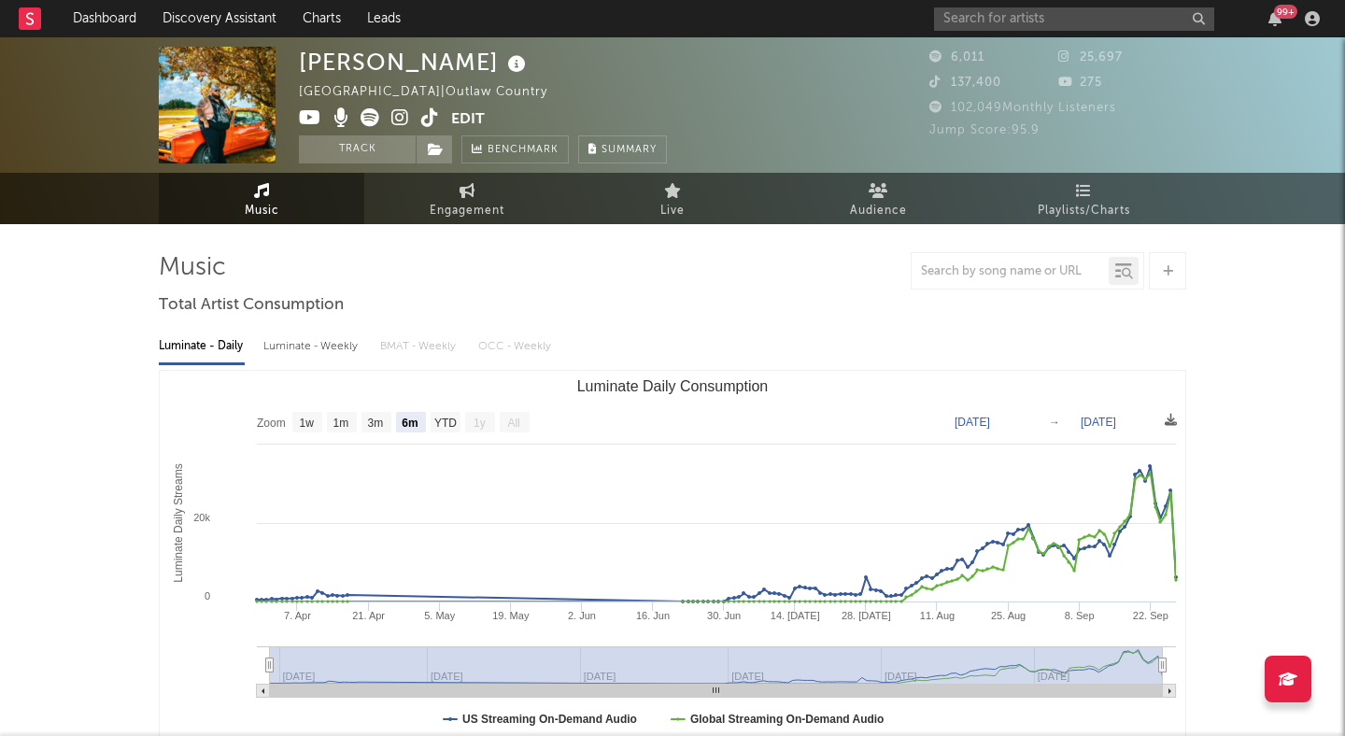
click at [400, 112] on icon at bounding box center [400, 117] width 18 height 19
